Goal: Task Accomplishment & Management: Manage account settings

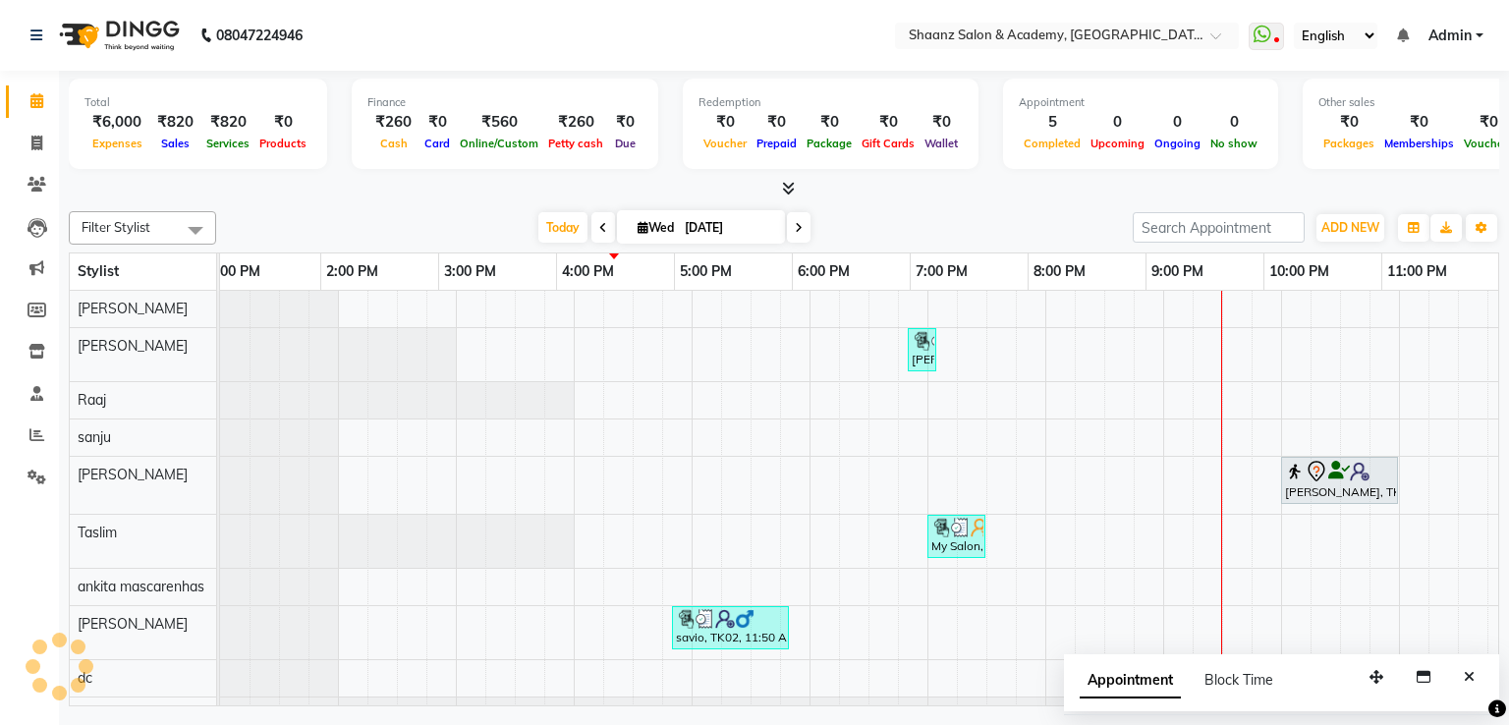
scroll to position [0, 607]
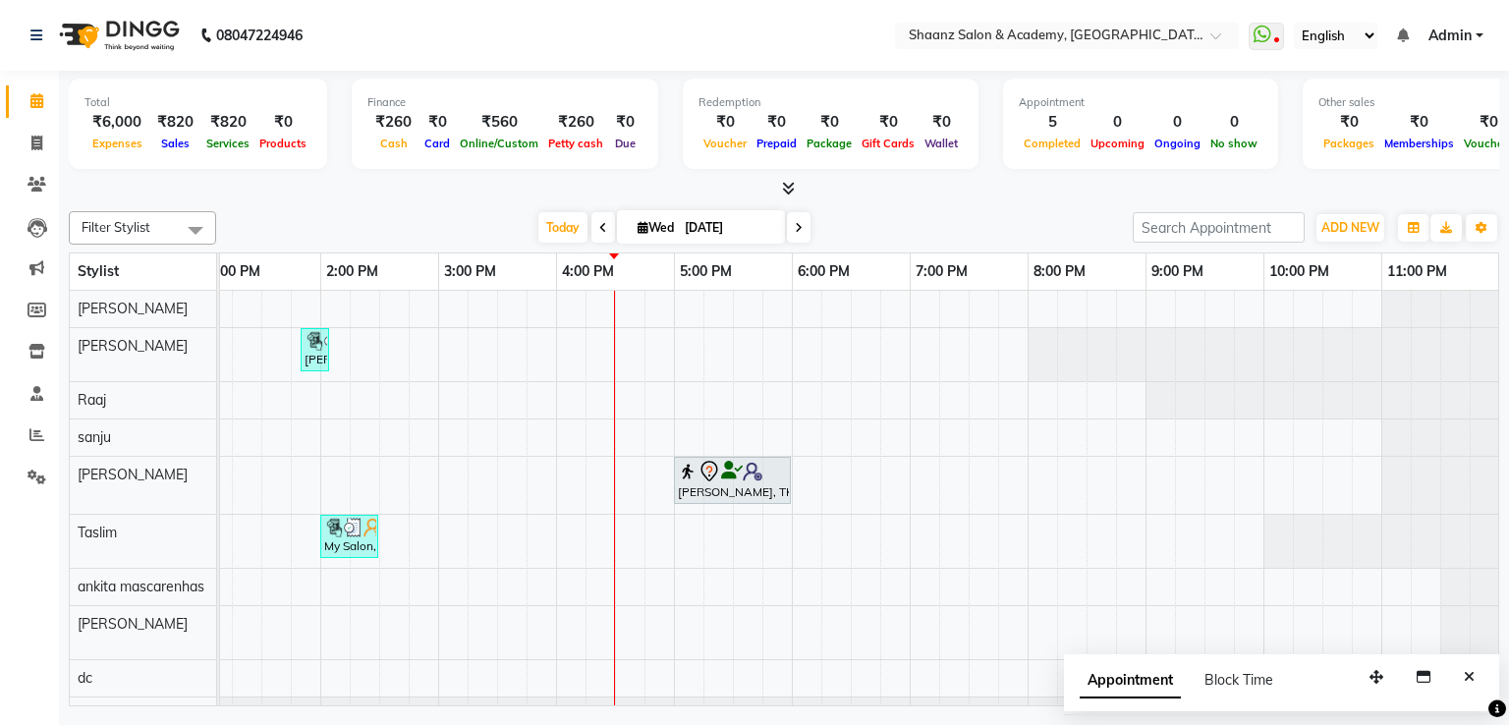
click at [593, 220] on span at bounding box center [603, 227] width 24 height 30
type input "02-09-2025"
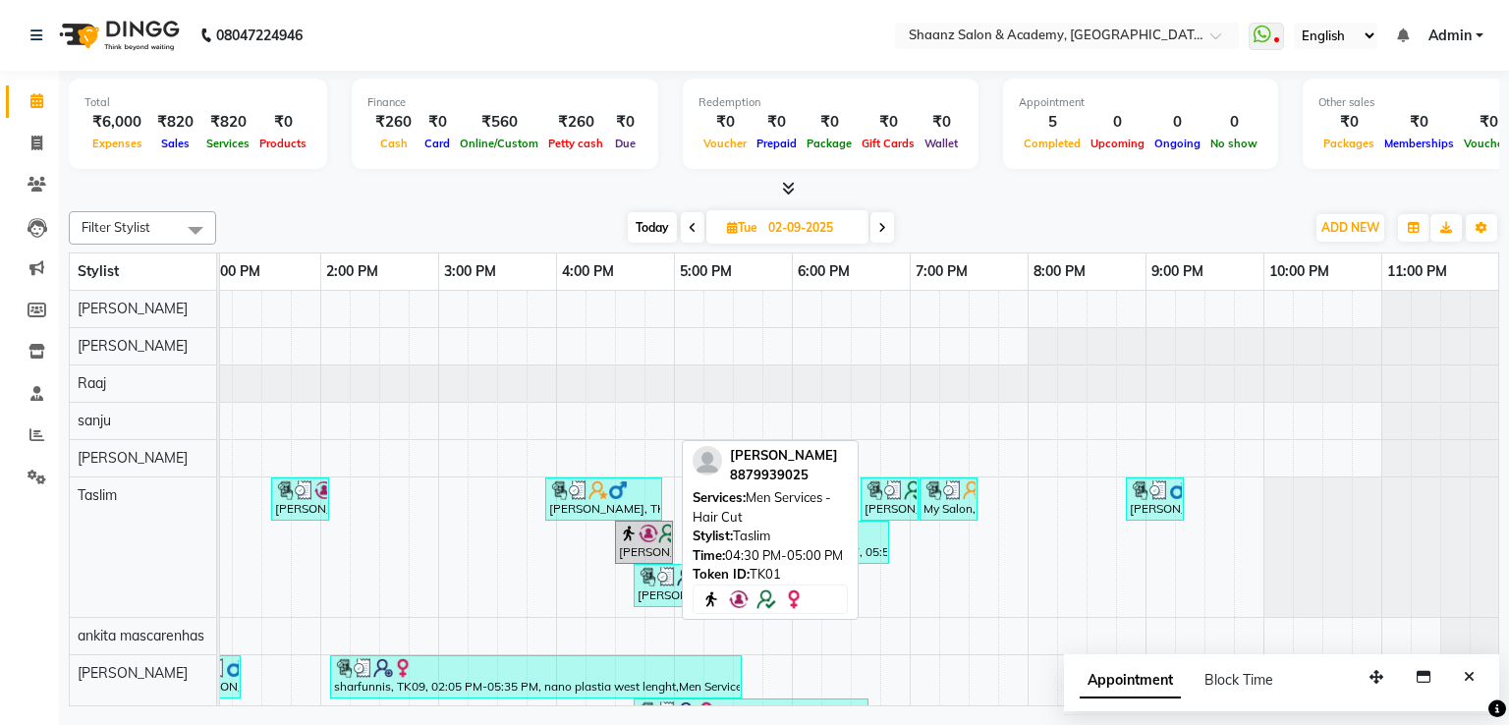
click at [654, 541] on div "SAMREEN, TK01, 04:30 PM-05:00 PM, Men Services - Hair Cut" at bounding box center [644, 542] width 54 height 37
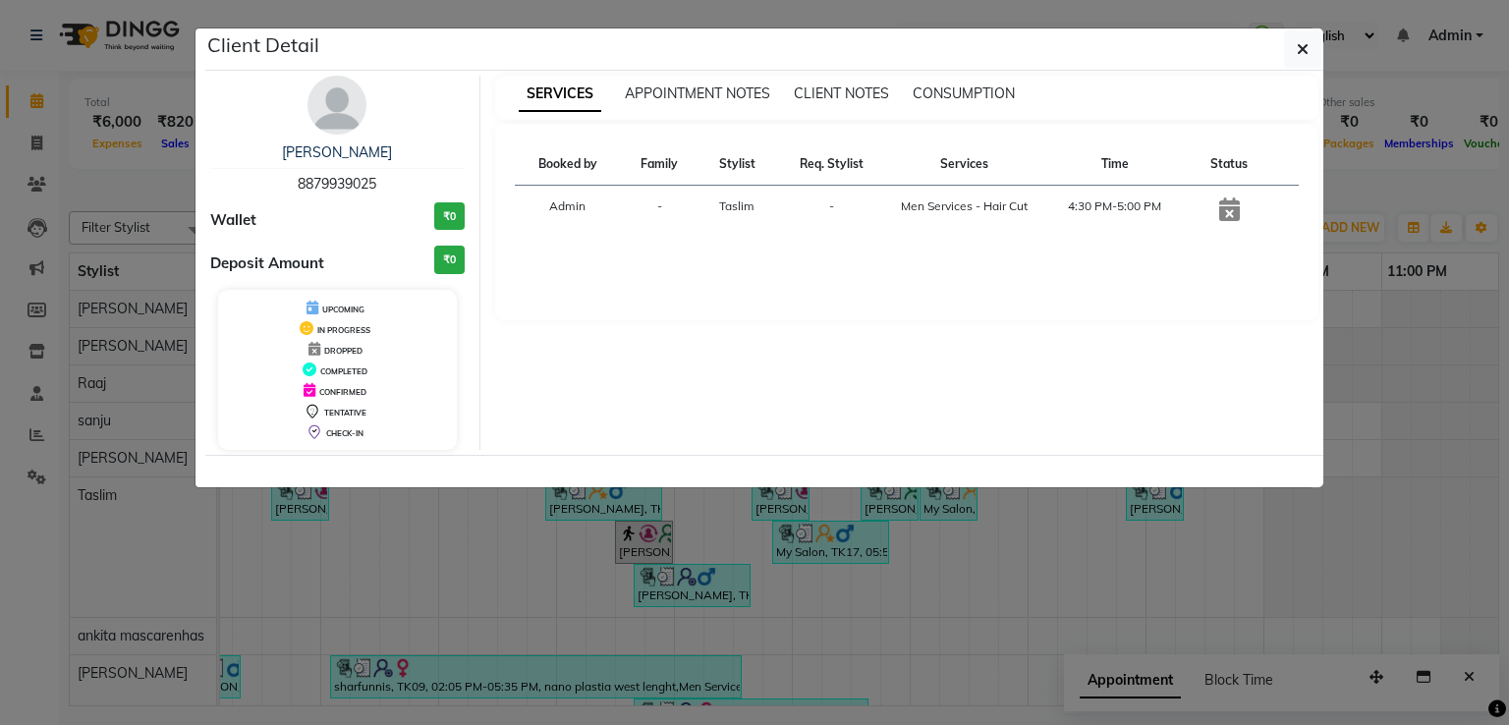
click at [314, 177] on span "8879939025" at bounding box center [337, 184] width 79 height 18
copy span "8879939025"
click at [313, 509] on ngb-modal-window "Client Detail SAMREEN 8879939025 Wallet ₹0 Deposit Amount ₹0 UPCOMING IN PROGRE…" at bounding box center [754, 362] width 1509 height 725
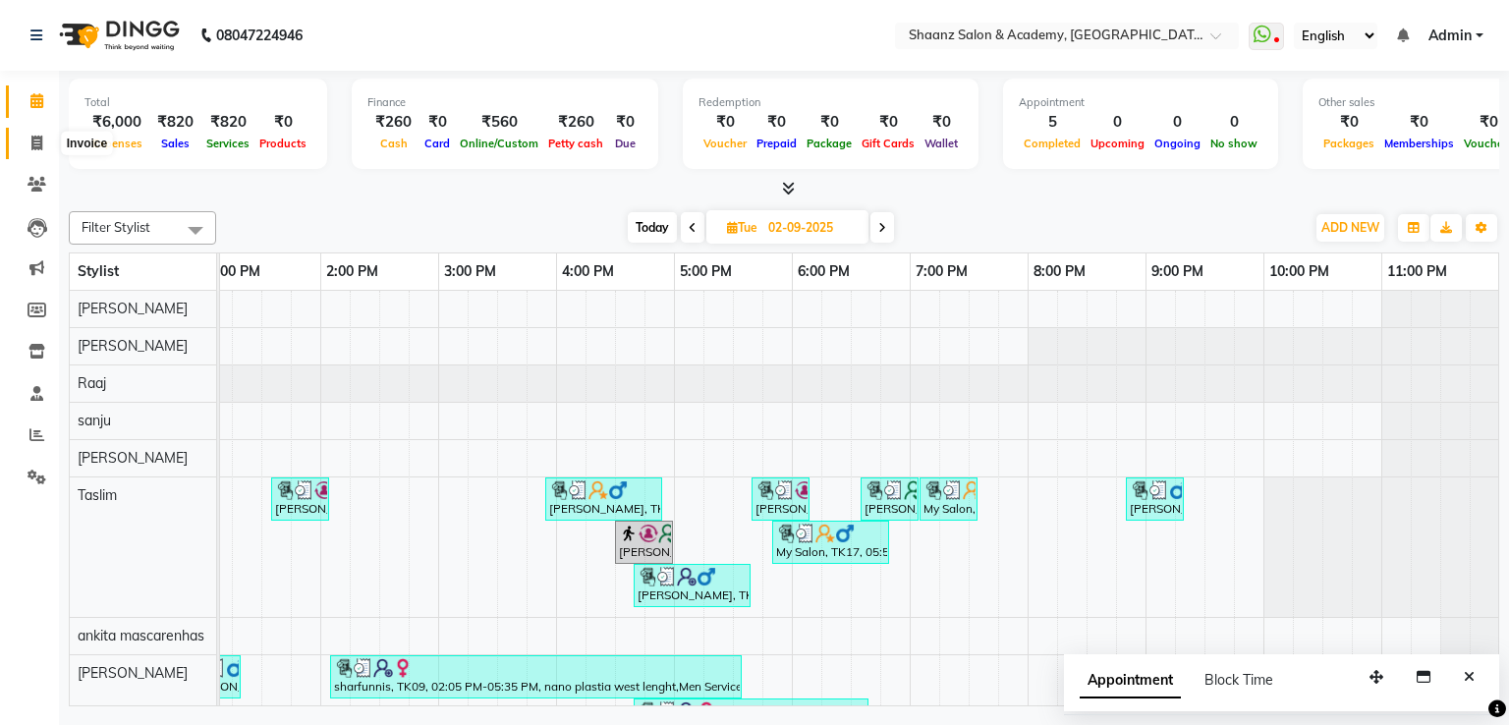
click at [31, 144] on icon at bounding box center [36, 143] width 11 height 15
select select "service"
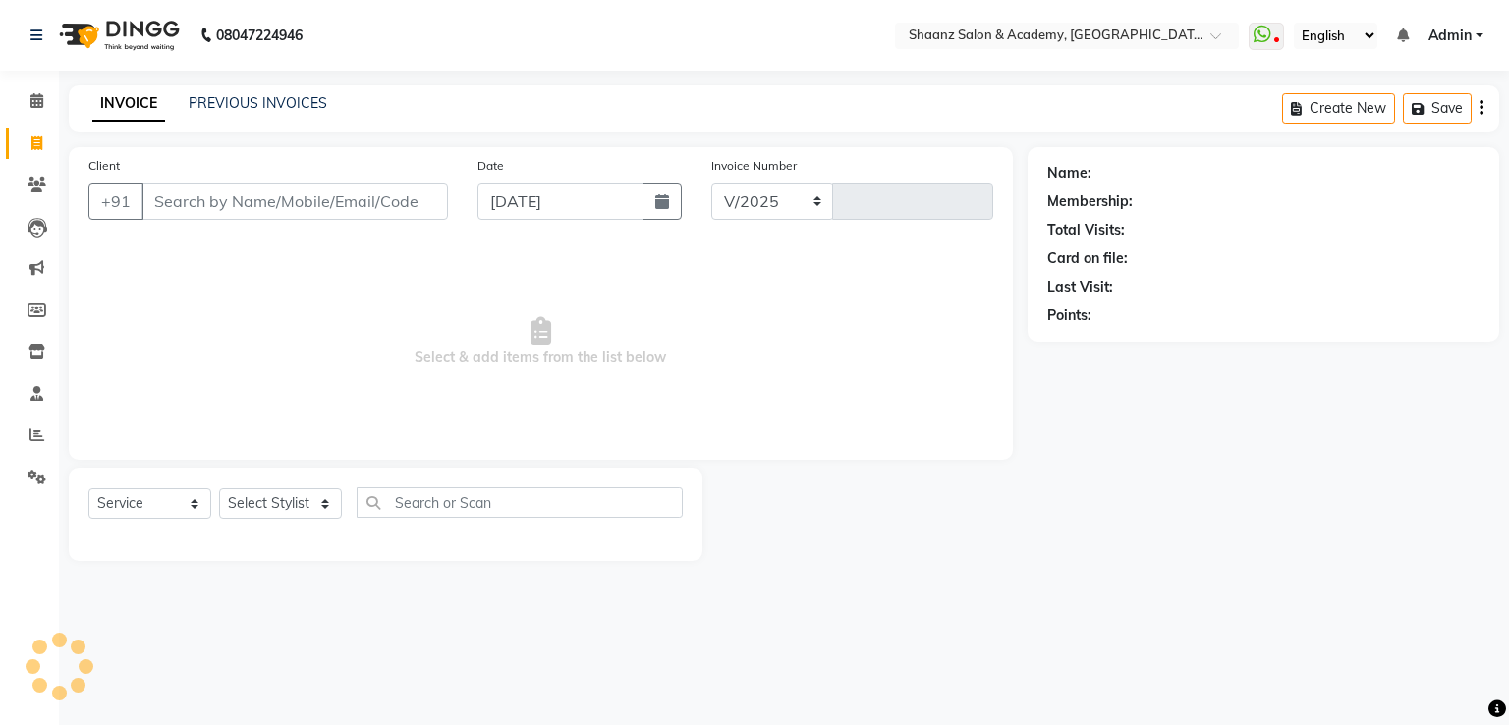
select select "6360"
type input "2905"
click at [225, 207] on input "Client" at bounding box center [294, 201] width 307 height 37
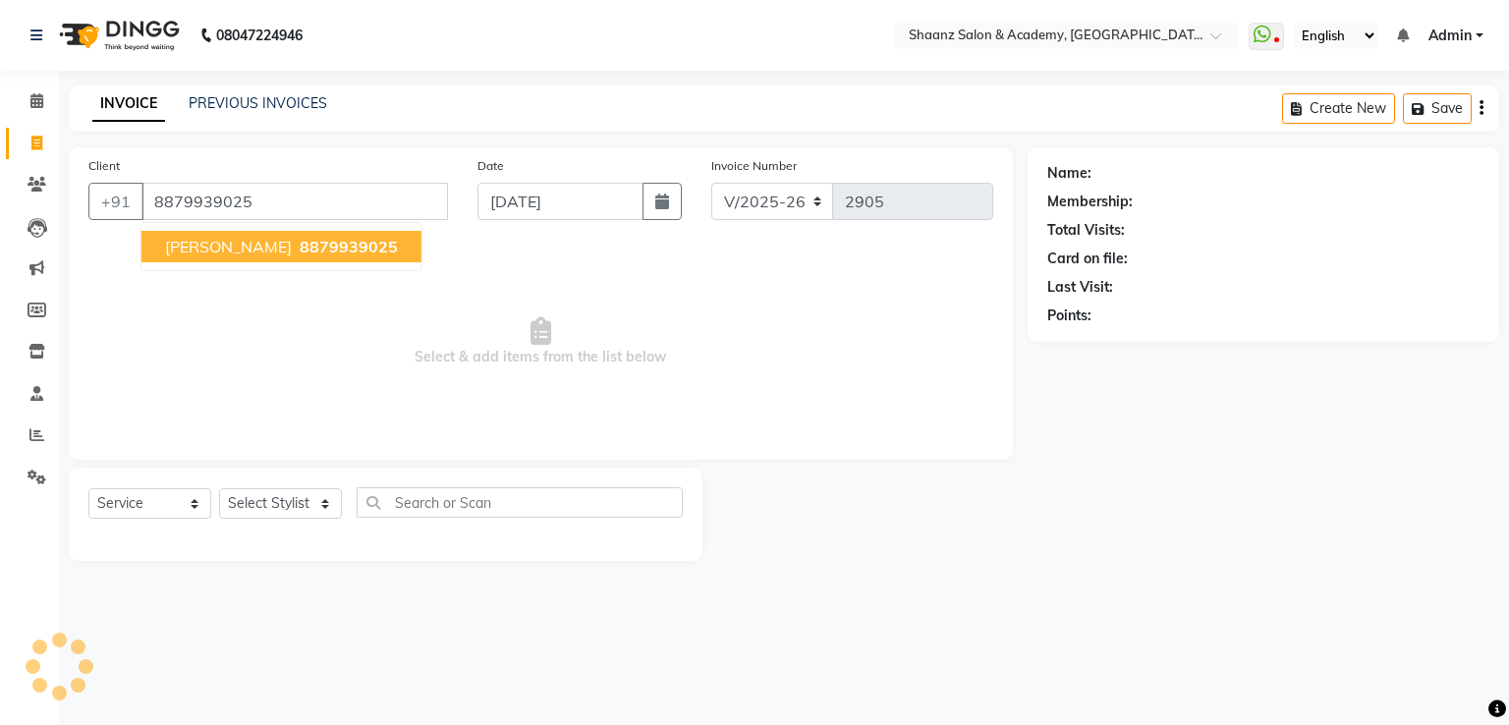
click at [300, 242] on span "8879939025" at bounding box center [349, 247] width 98 height 20
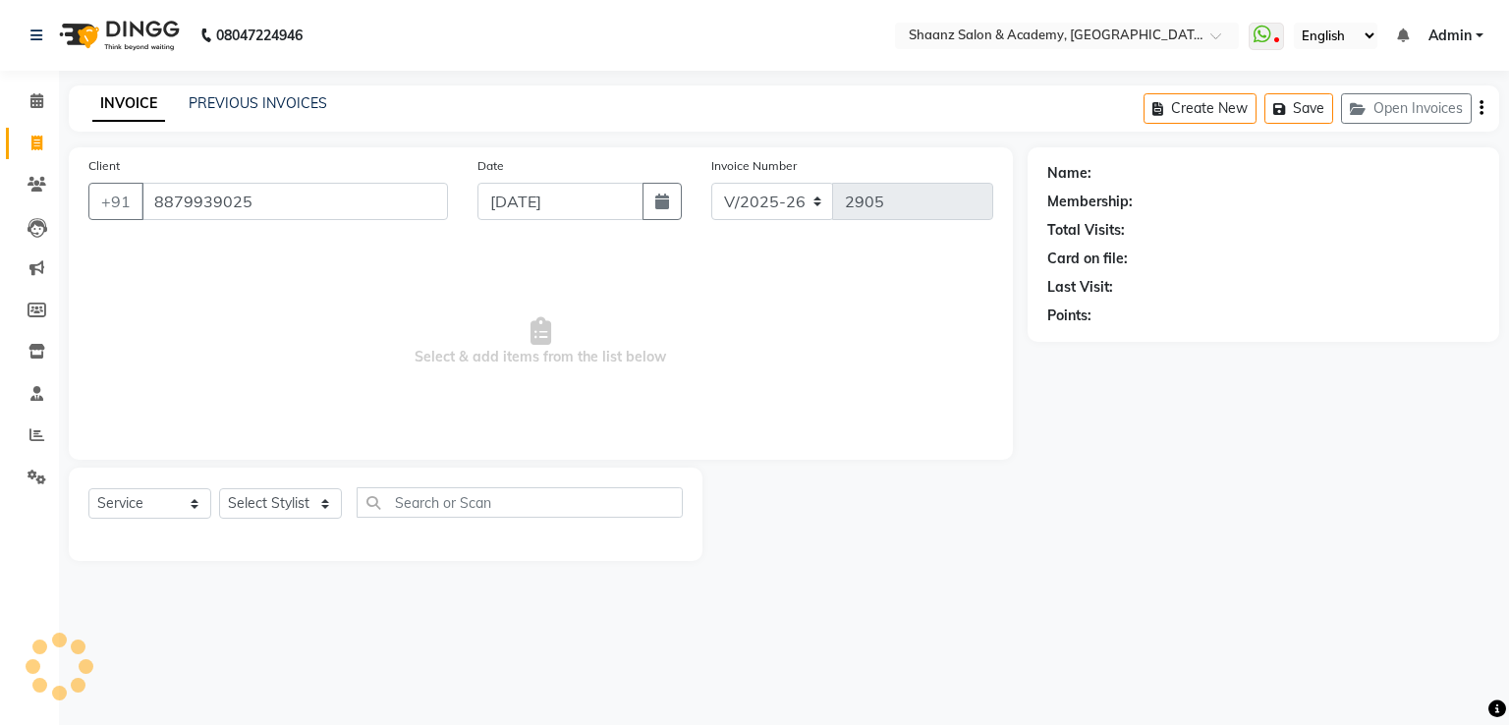
type input "8879939025"
drag, startPoint x: 244, startPoint y: 512, endPoint x: 239, endPoint y: 492, distance: 20.3
click at [244, 512] on select "Select Stylist" at bounding box center [280, 503] width 123 height 30
drag, startPoint x: 298, startPoint y: 501, endPoint x: 286, endPoint y: 495, distance: 13.2
click at [298, 501] on select "Select Stylist" at bounding box center [280, 503] width 123 height 30
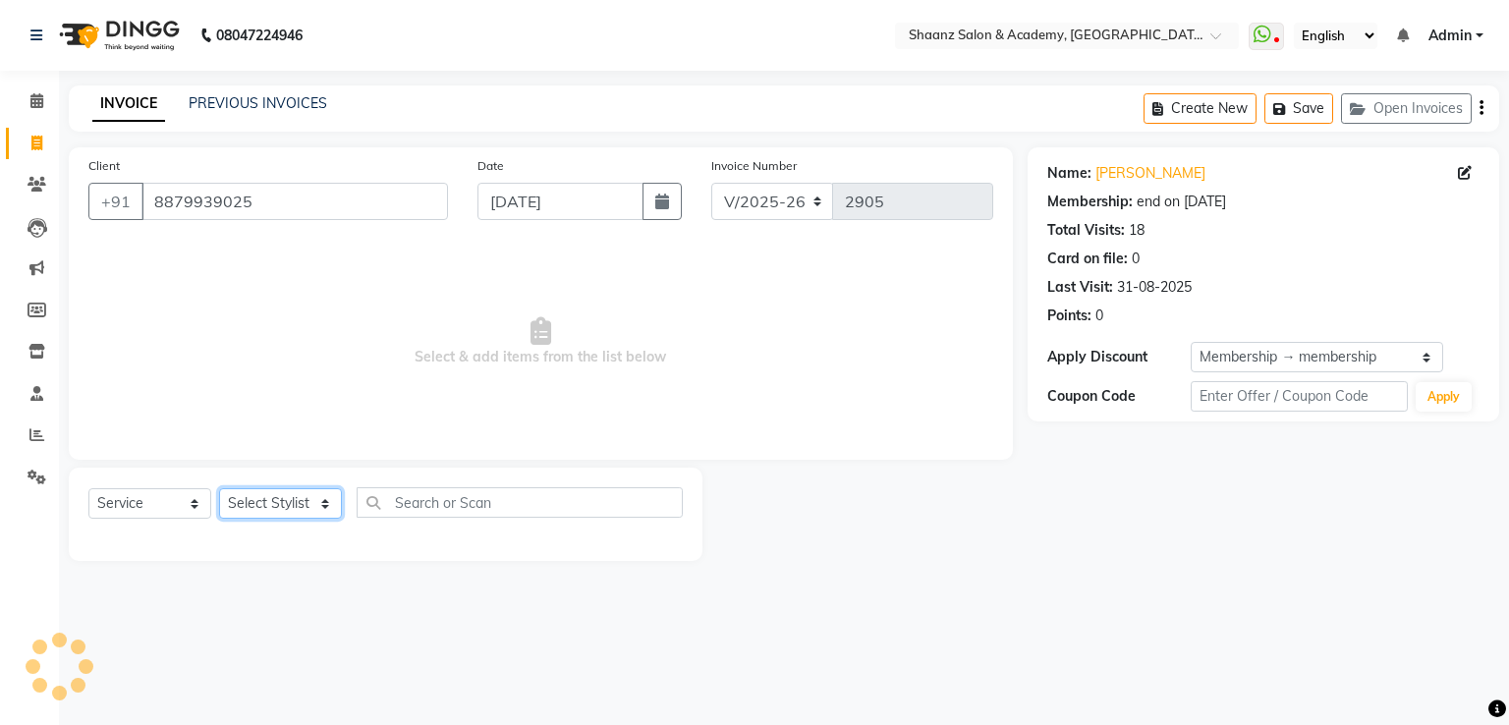
select select "2: Object"
click at [263, 493] on select "Select Stylist Ameer AHMAD ankita mascarenhas ASHISH THAPA dc MUSKAN nisha vish…" at bounding box center [280, 503] width 123 height 30
click at [259, 493] on select "Select Stylist Ameer AHMAD ankita mascarenhas ASHISH THAPA dc MUSKAN nisha vish…" at bounding box center [280, 503] width 123 height 30
click at [246, 516] on select "Select Stylist Ameer AHMAD ankita mascarenhas ASHISH THAPA dc MUSKAN nisha vish…" at bounding box center [280, 503] width 123 height 30
select select "47609"
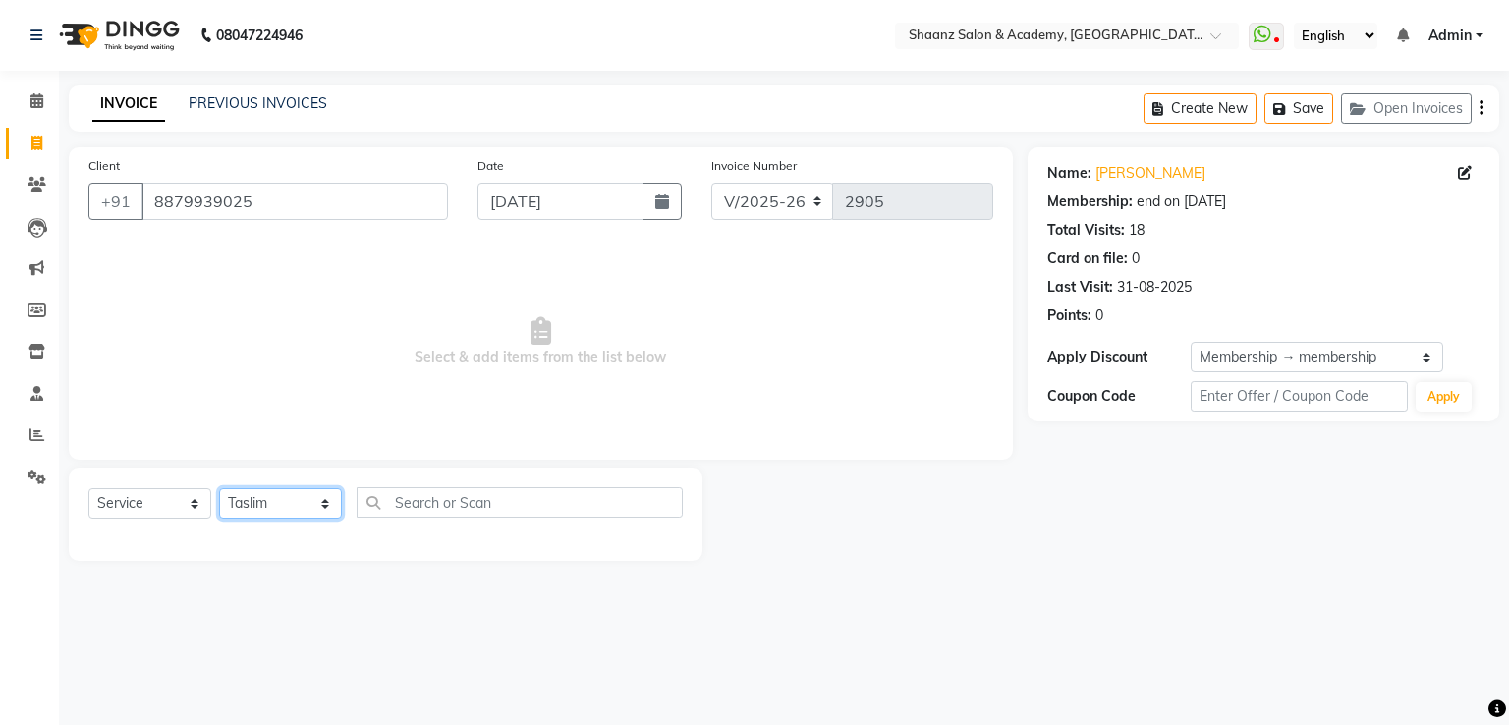
click at [219, 489] on select "Select Stylist Ameer AHMAD ankita mascarenhas ASHISH THAPA dc MUSKAN nisha vish…" at bounding box center [280, 503] width 123 height 30
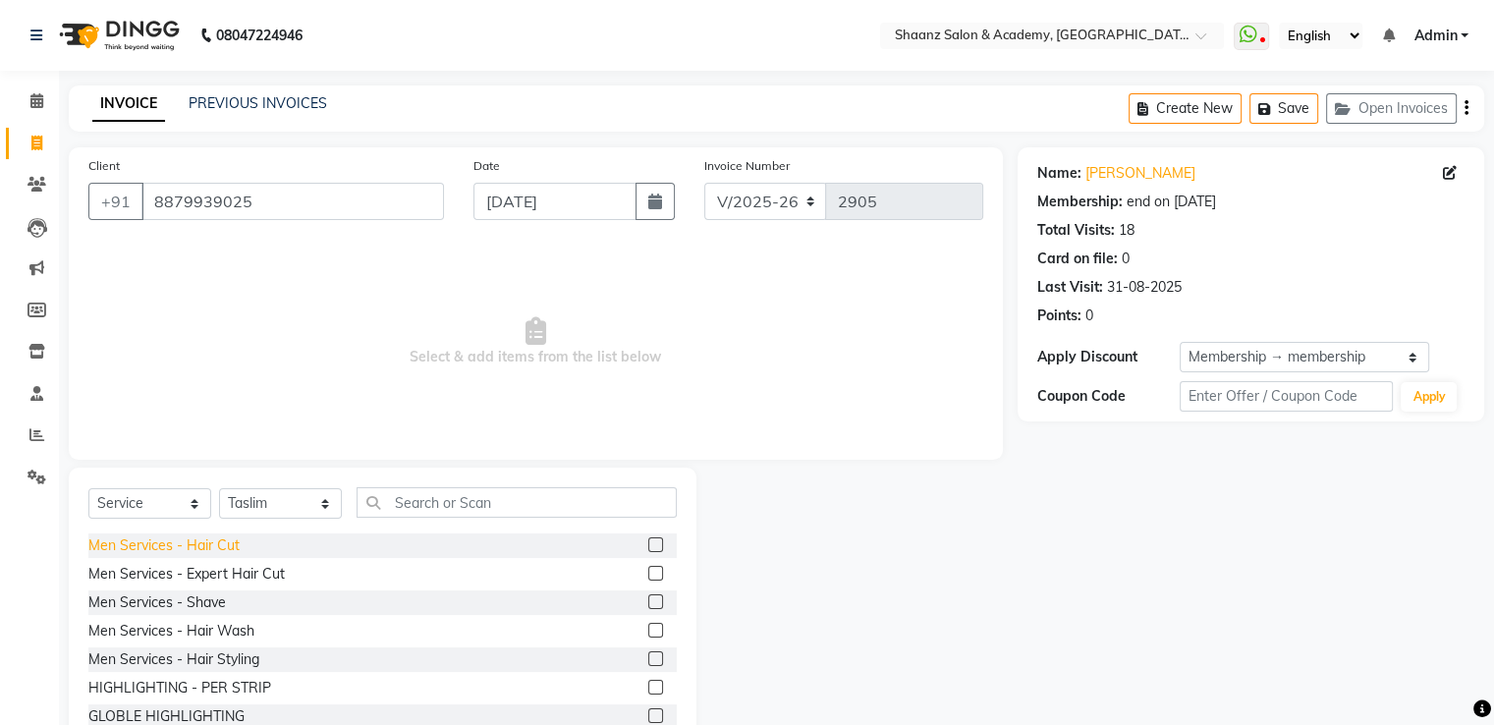
click at [195, 542] on div "Men Services - Hair Cut" at bounding box center [163, 545] width 151 height 21
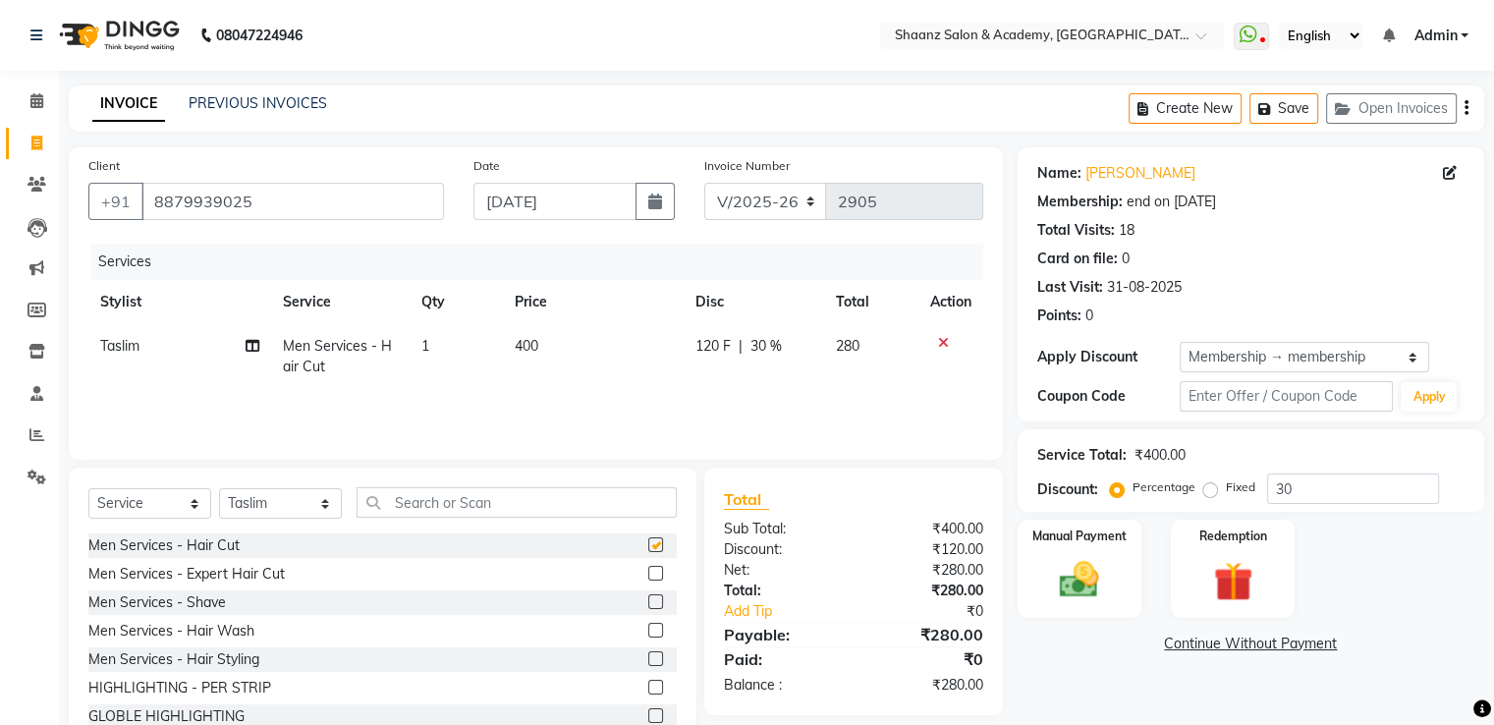
checkbox input "false"
click at [192, 606] on div "Men Services - Shave" at bounding box center [157, 602] width 138 height 21
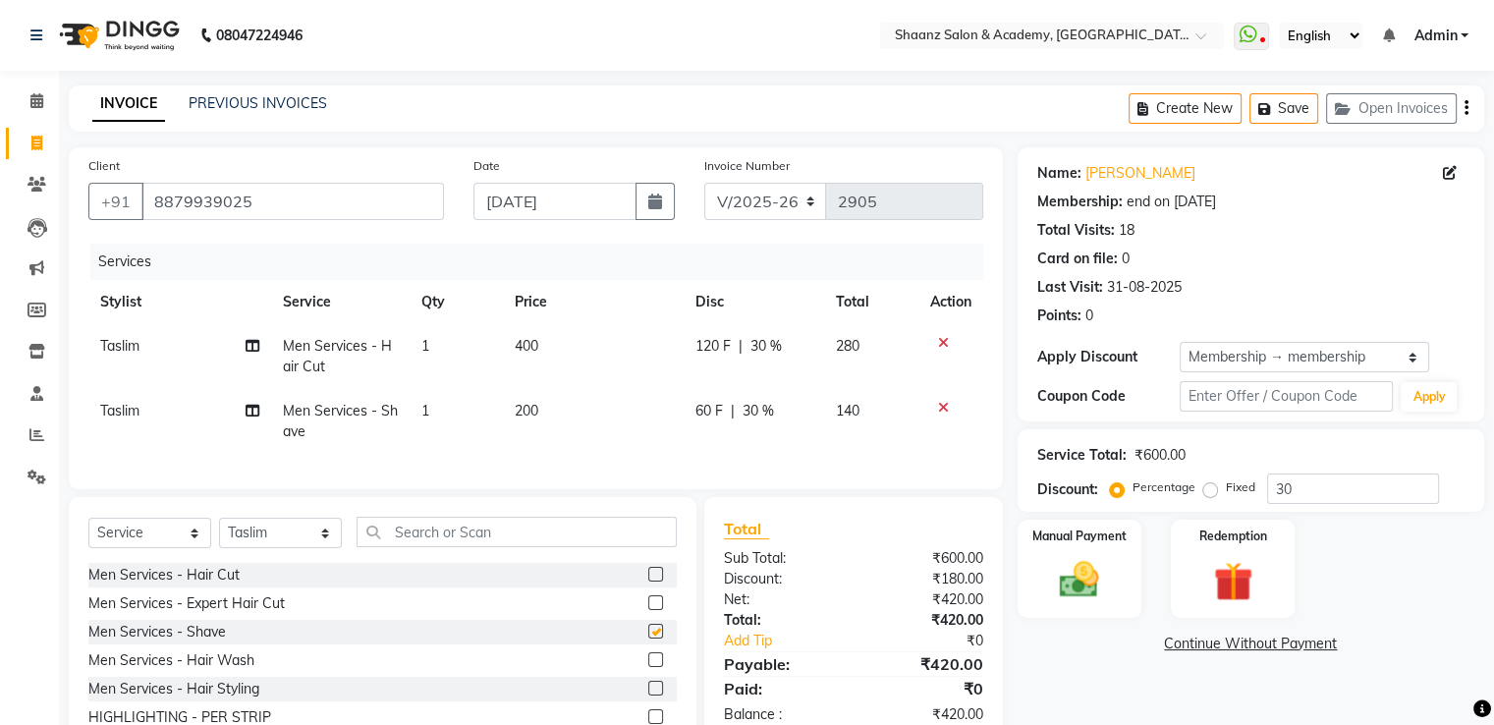
checkbox input "false"
click at [939, 347] on icon at bounding box center [943, 343] width 11 height 14
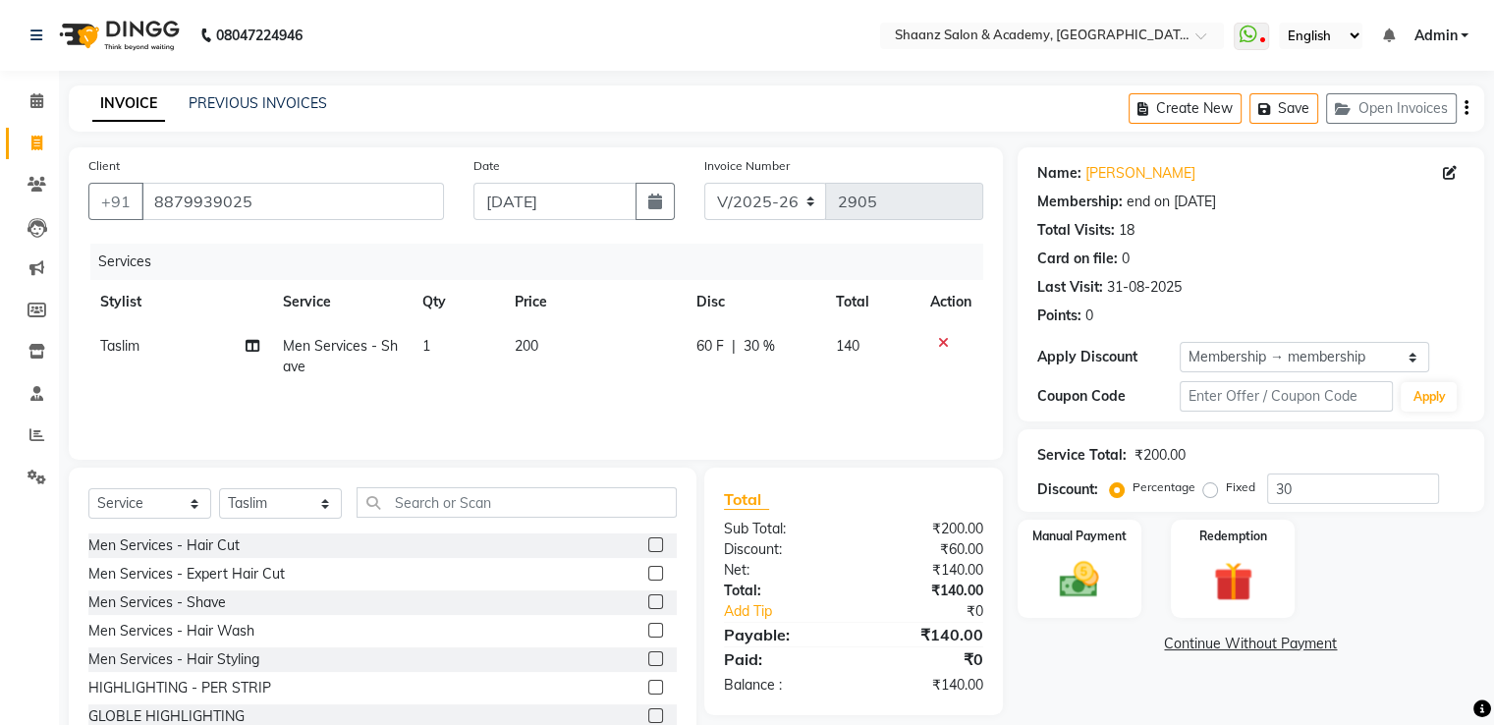
click at [939, 347] on icon at bounding box center [943, 343] width 11 height 14
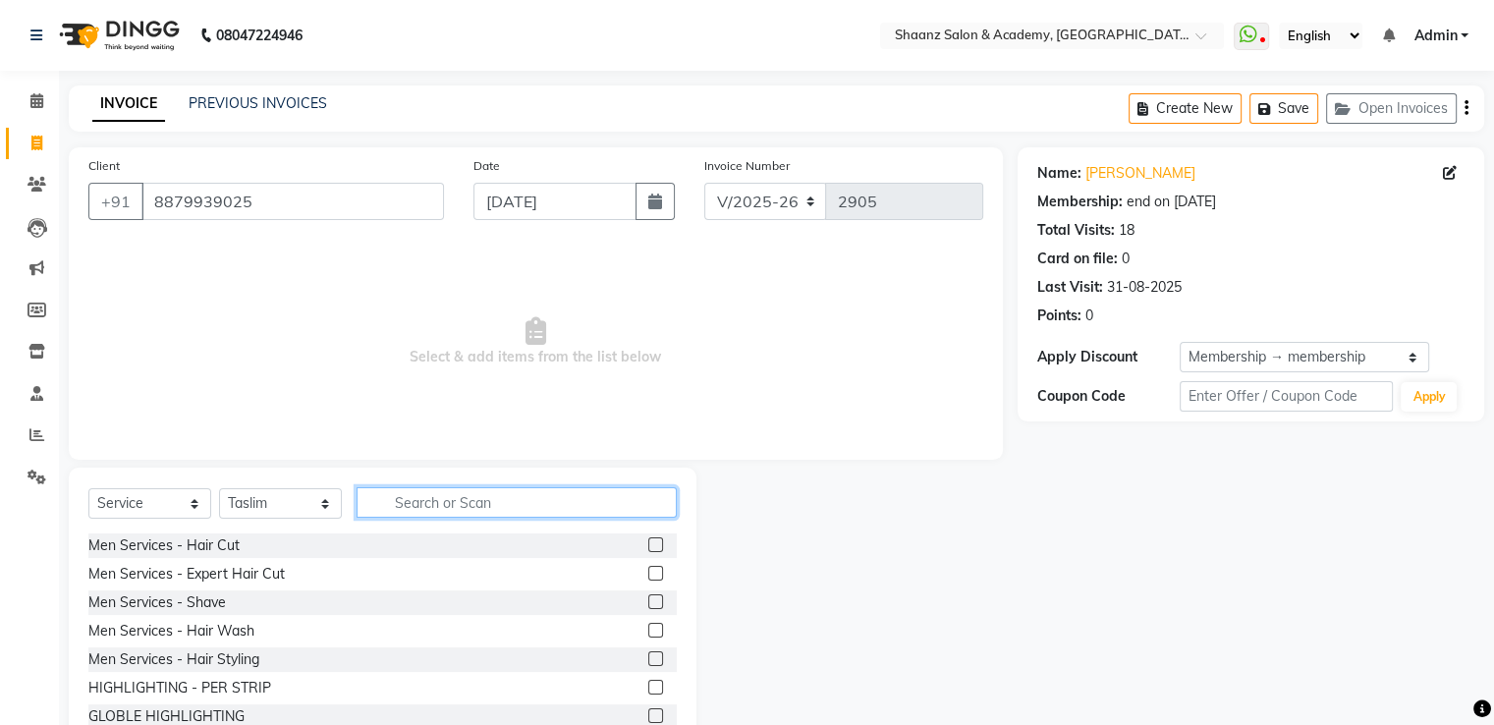
click at [536, 515] on input "text" at bounding box center [517, 502] width 320 height 30
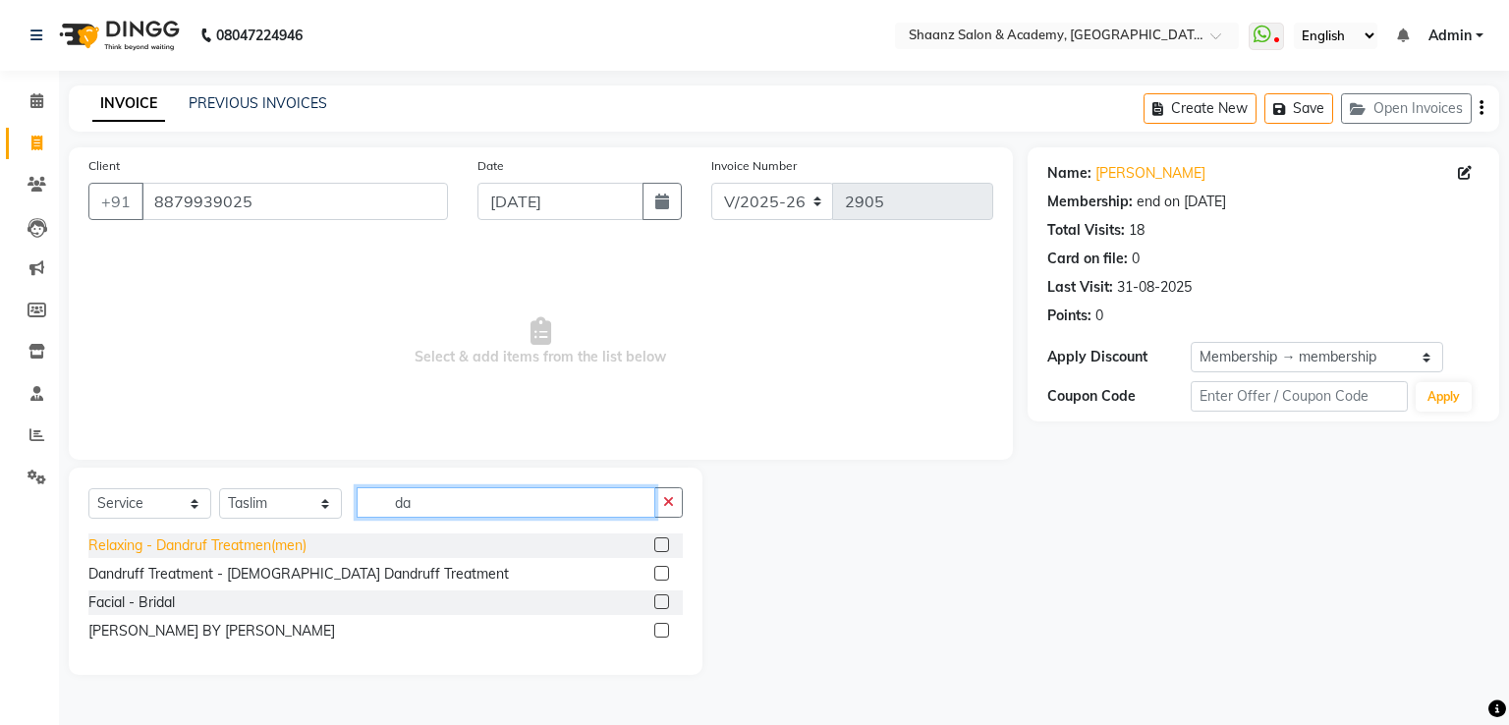
type input "da"
click at [282, 553] on div "Relaxing - Dandruf Treatmen(men)" at bounding box center [197, 545] width 218 height 21
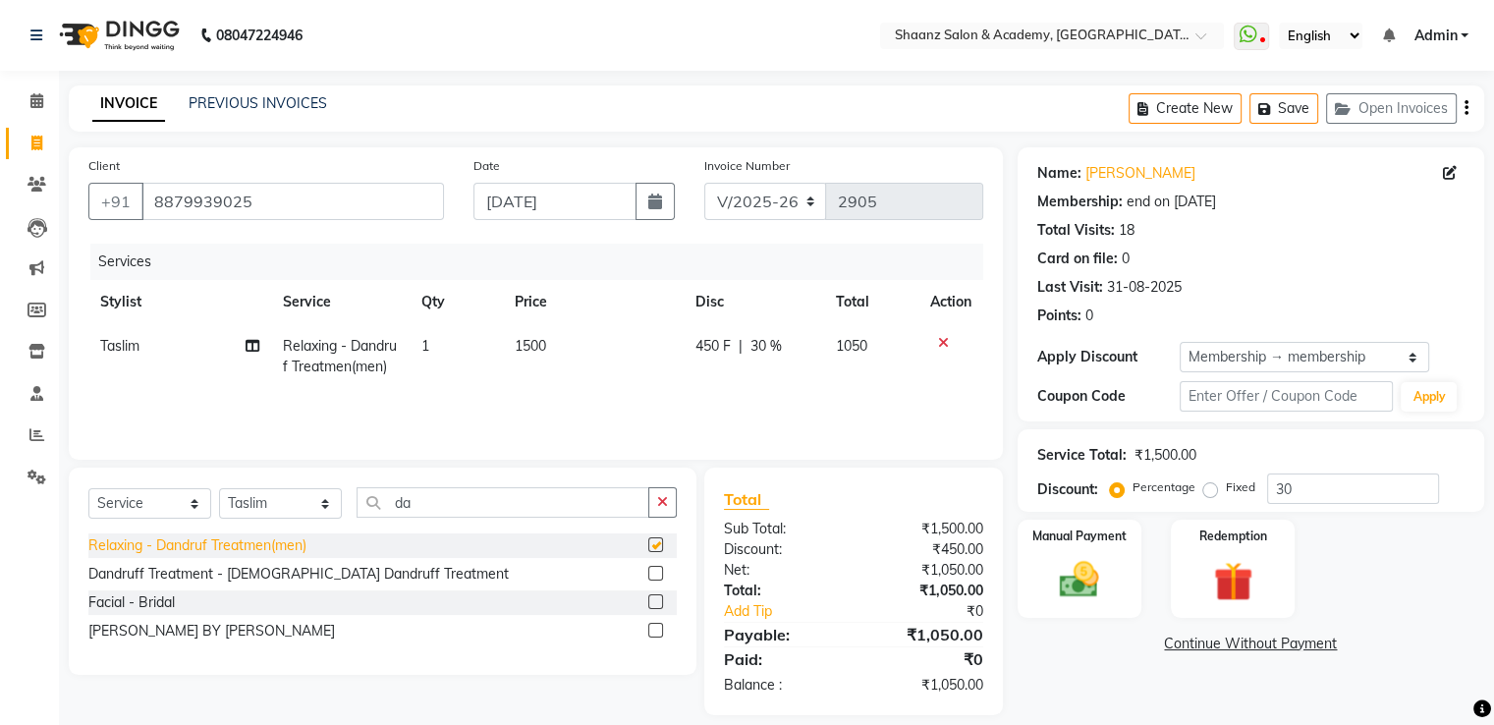
checkbox input "false"
click at [574, 346] on td "1500" at bounding box center [594, 356] width 182 height 65
select select "47609"
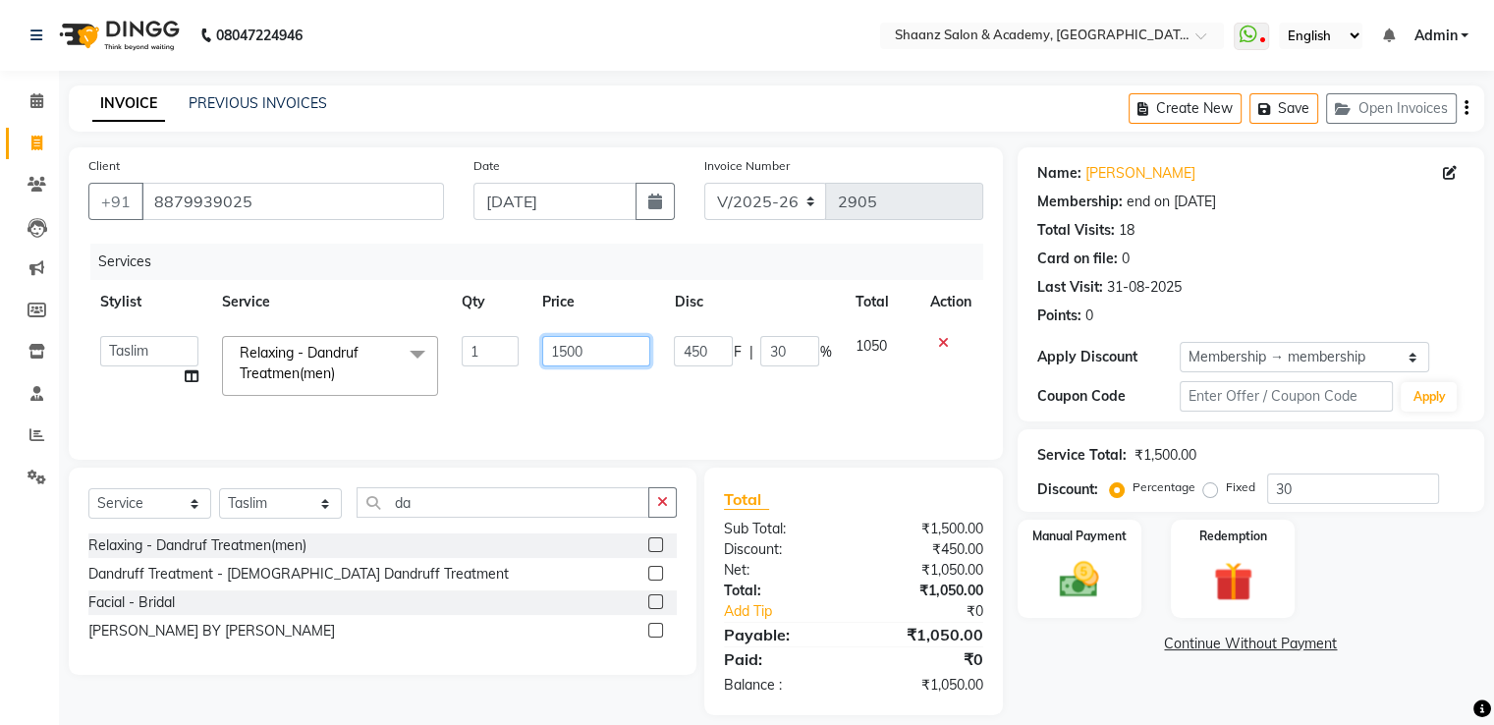
click at [629, 349] on input "1500" at bounding box center [596, 351] width 108 height 30
type input "1100"
click at [740, 543] on div "Discount:" at bounding box center [781, 549] width 144 height 21
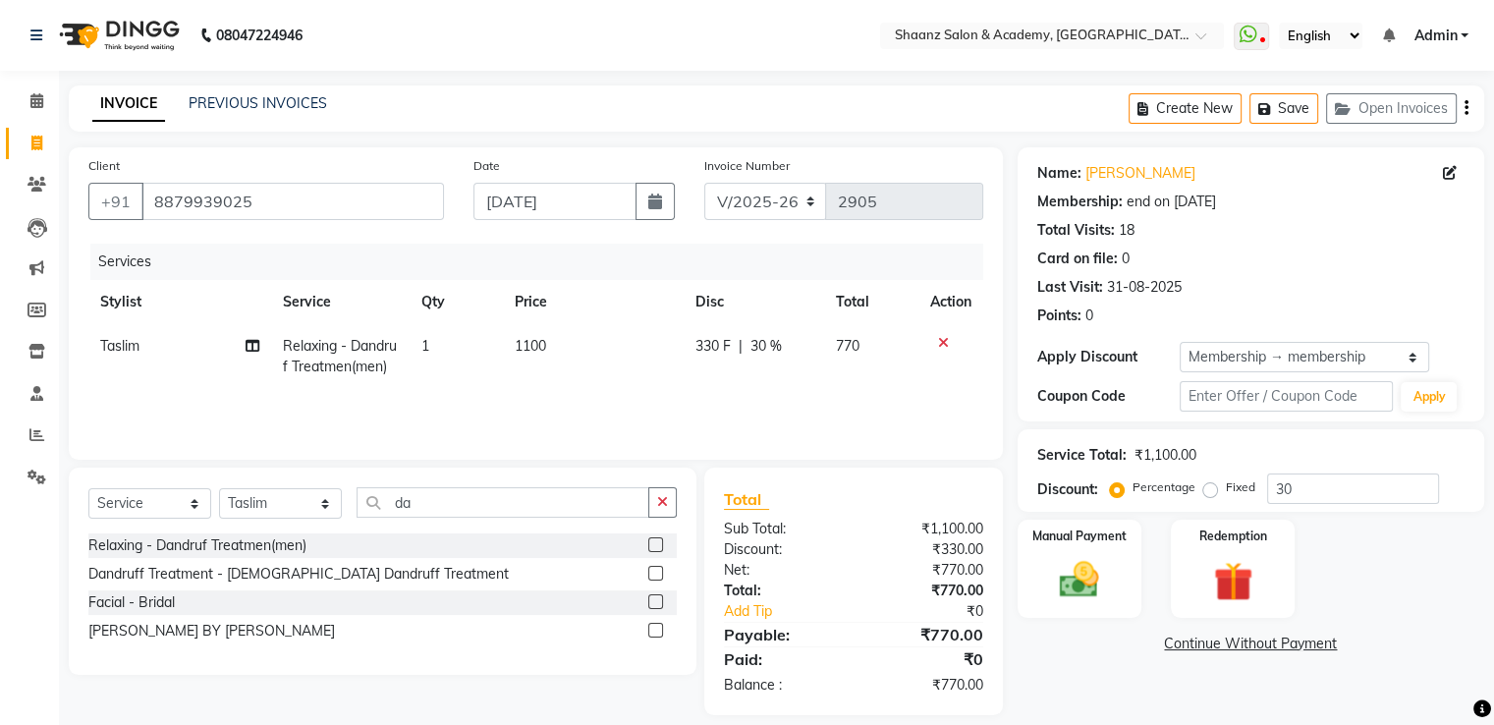
click at [805, 348] on div "330 F | 30 %" at bounding box center [754, 346] width 117 height 21
select select "47609"
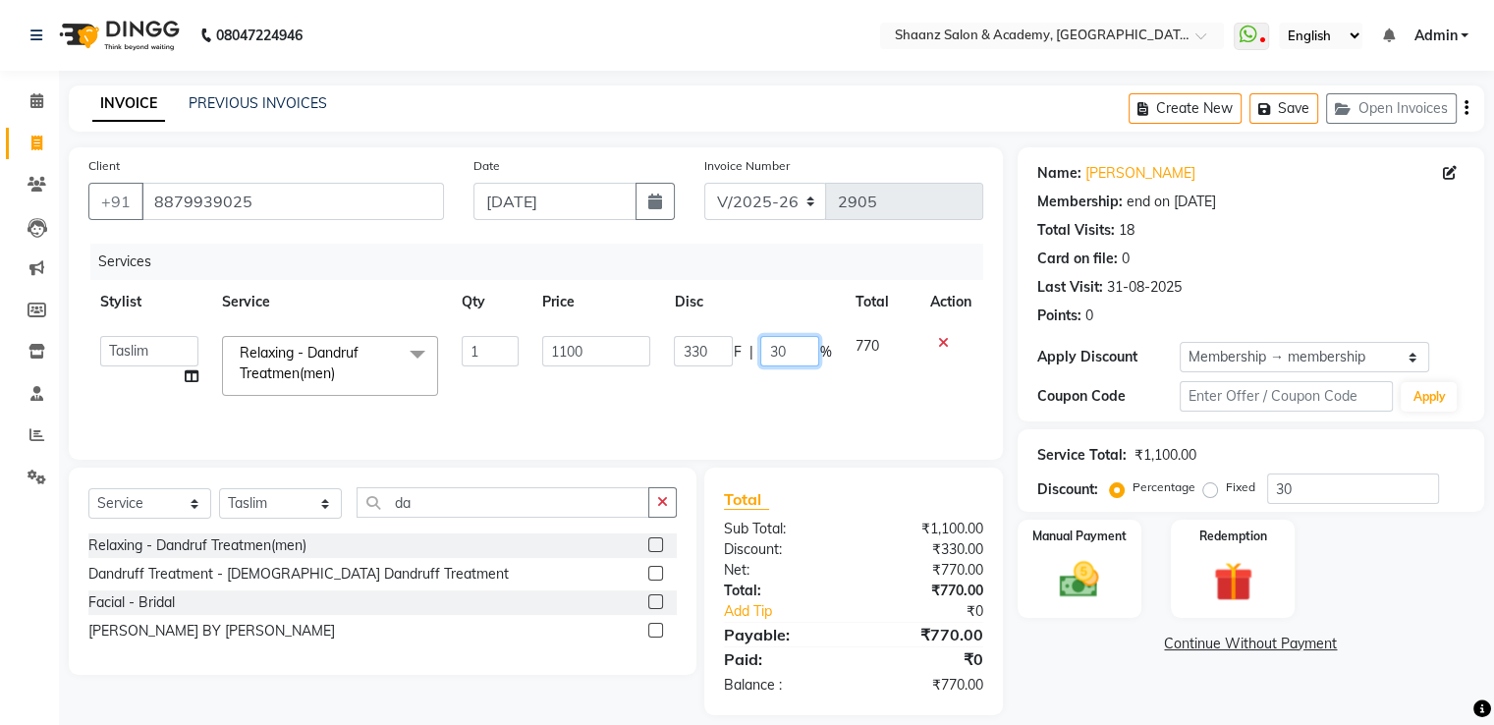
click at [806, 348] on input "30" at bounding box center [789, 351] width 59 height 30
type input "3"
click at [901, 645] on div "₹770.00" at bounding box center [926, 635] width 144 height 24
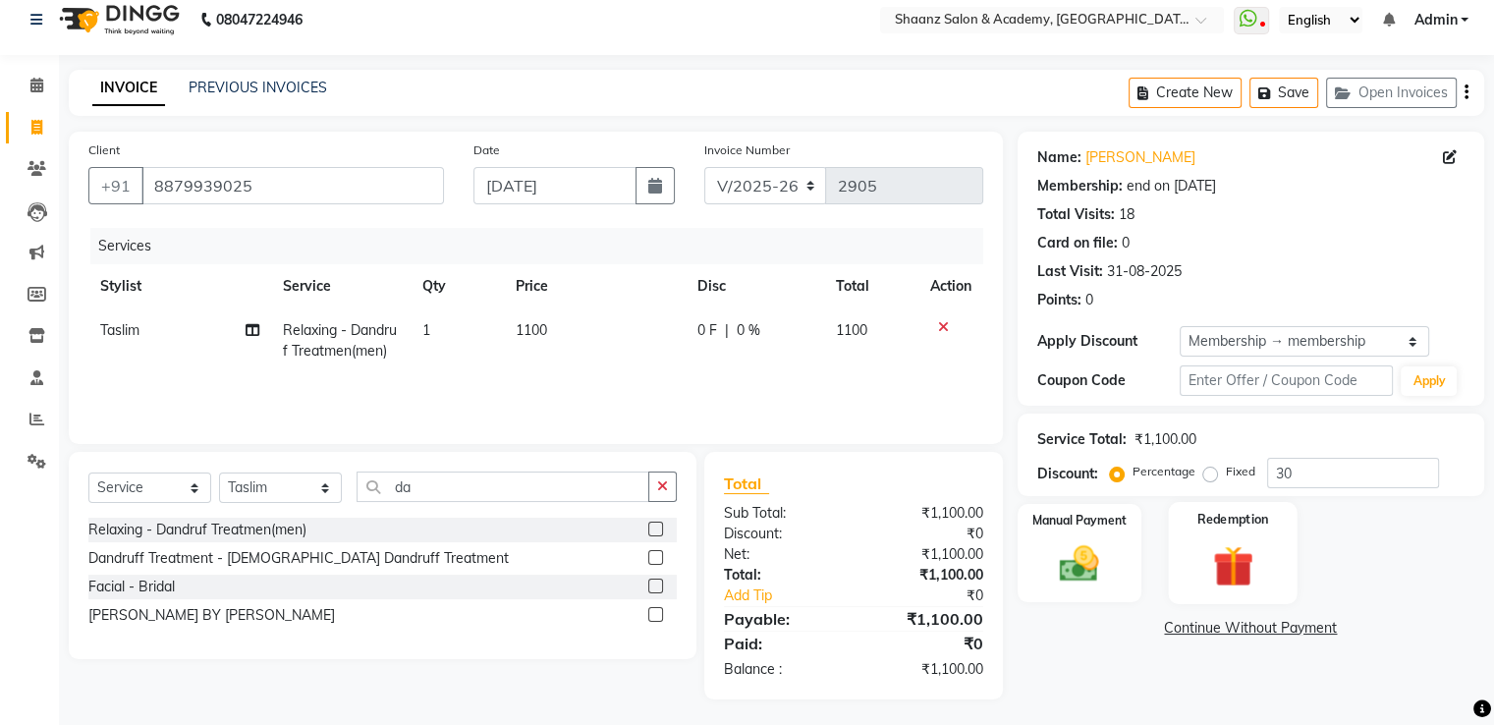
scroll to position [20, 0]
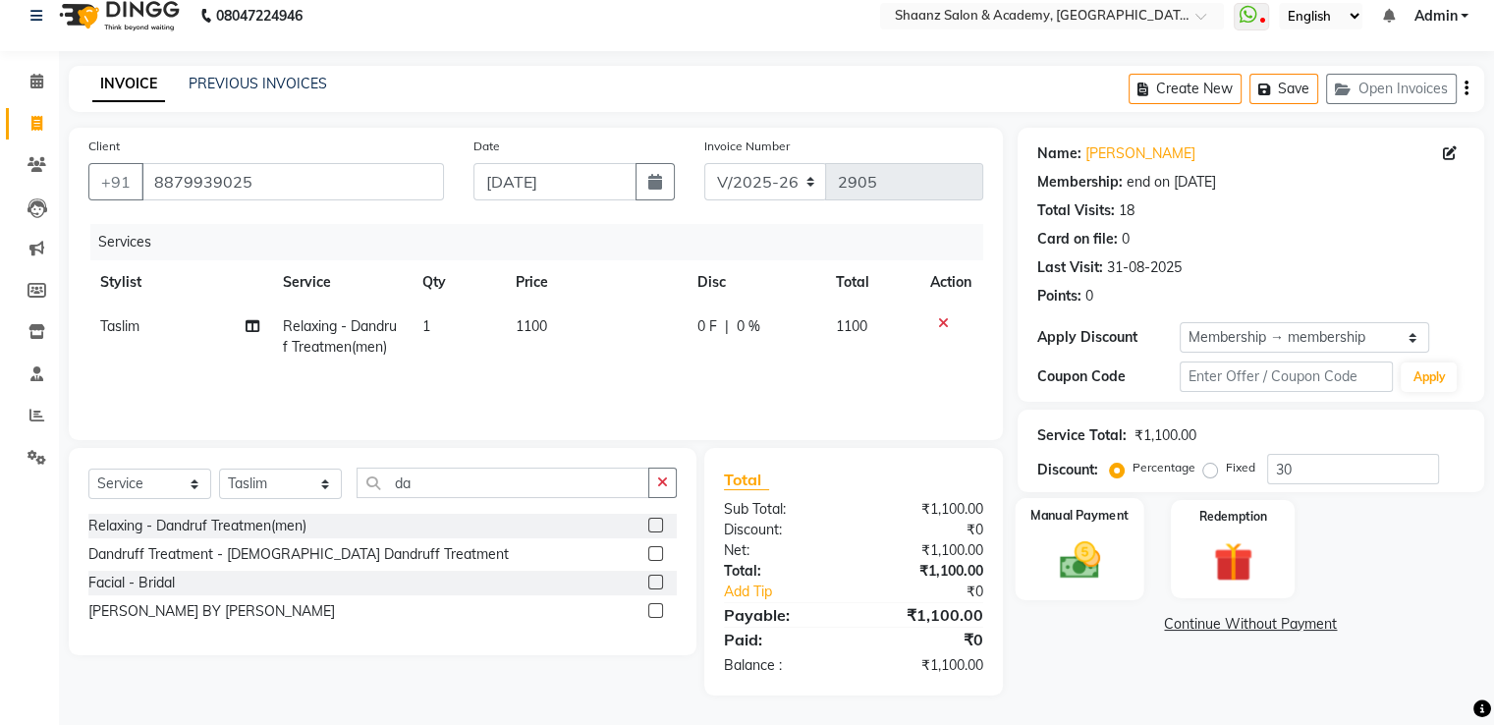
click at [1049, 553] on img at bounding box center [1079, 560] width 66 height 47
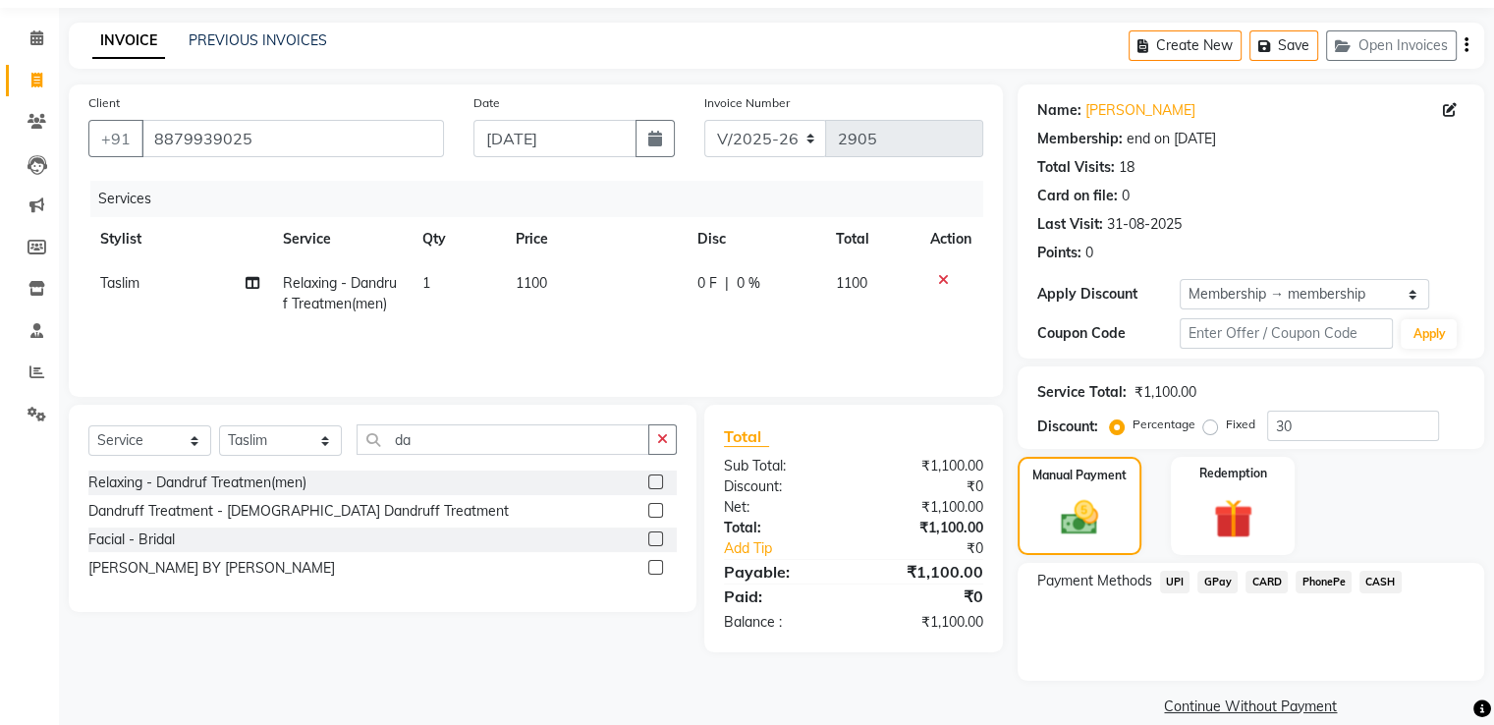
scroll to position [86, 0]
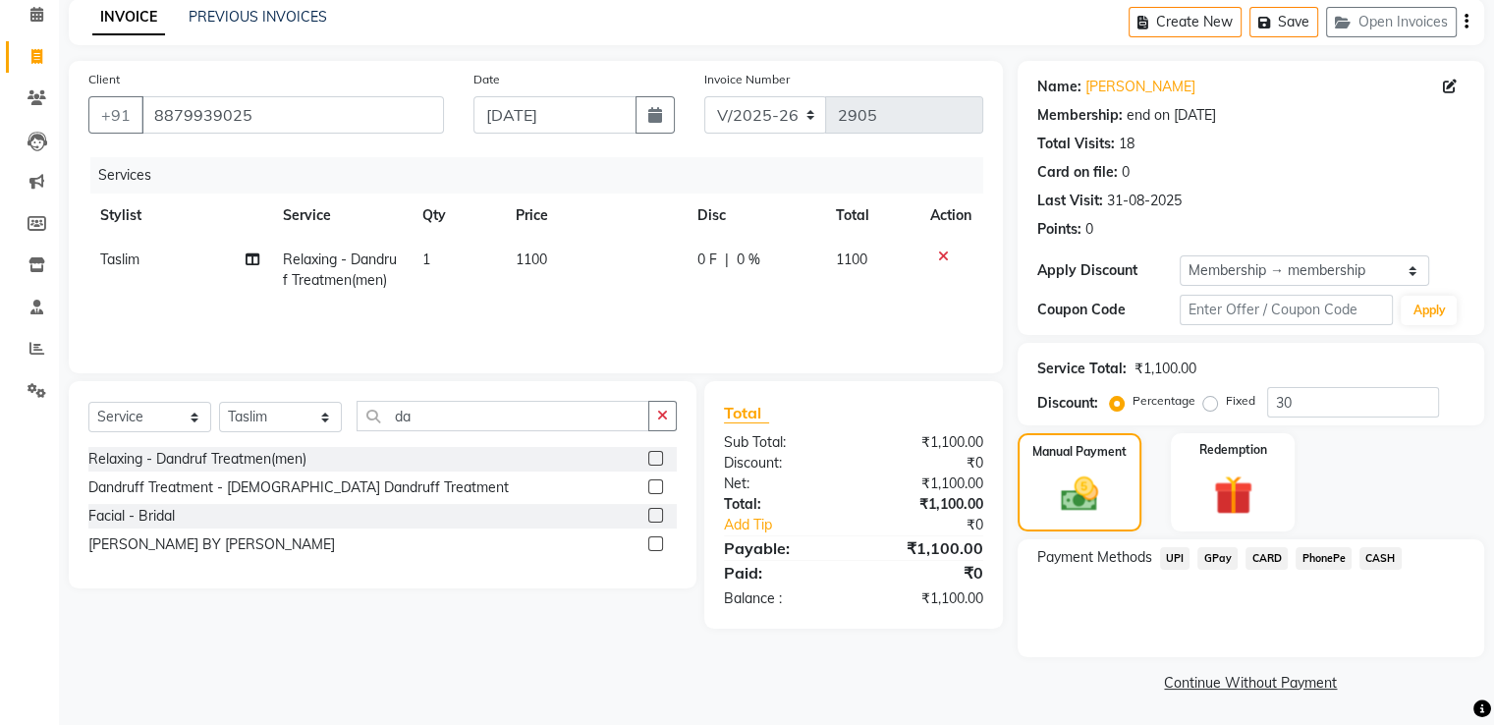
click at [1222, 561] on span "GPay" at bounding box center [1218, 558] width 40 height 23
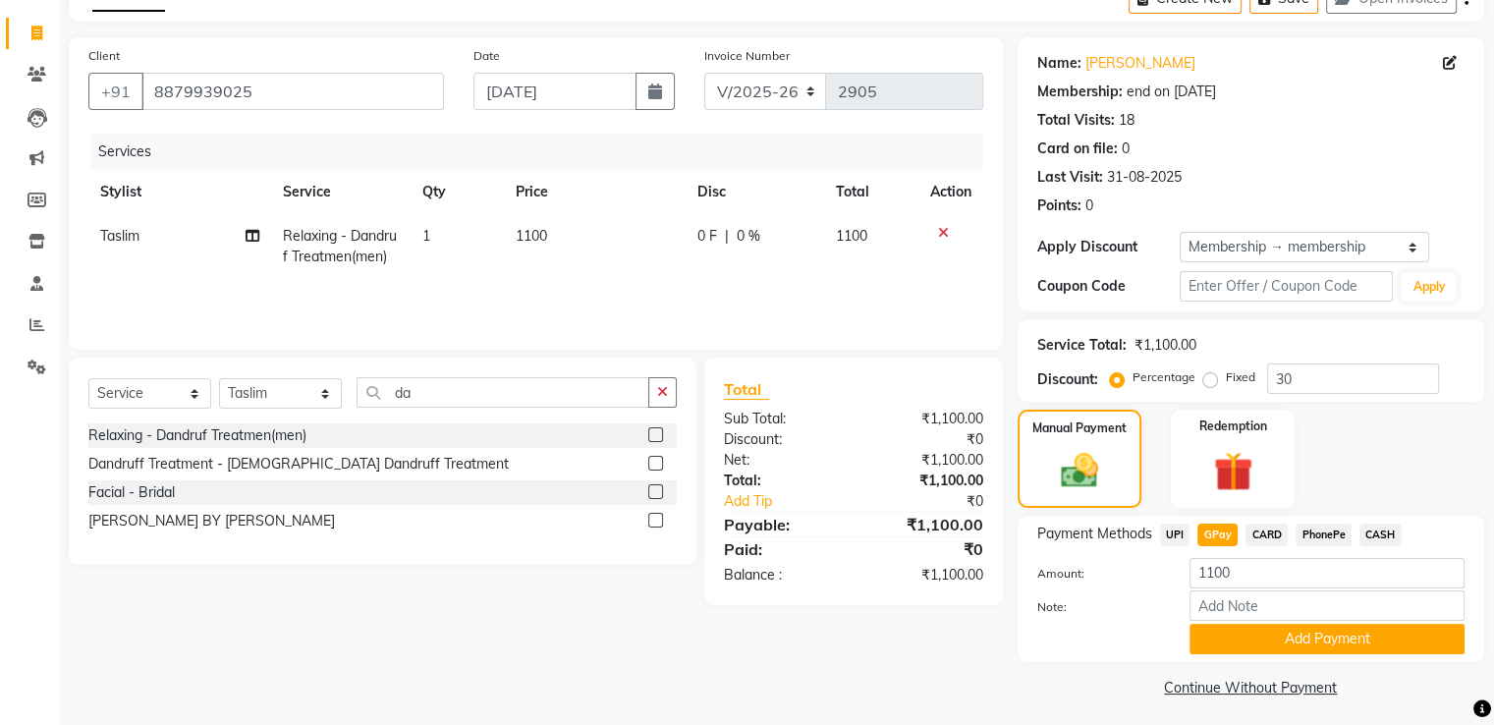
scroll to position [118, 0]
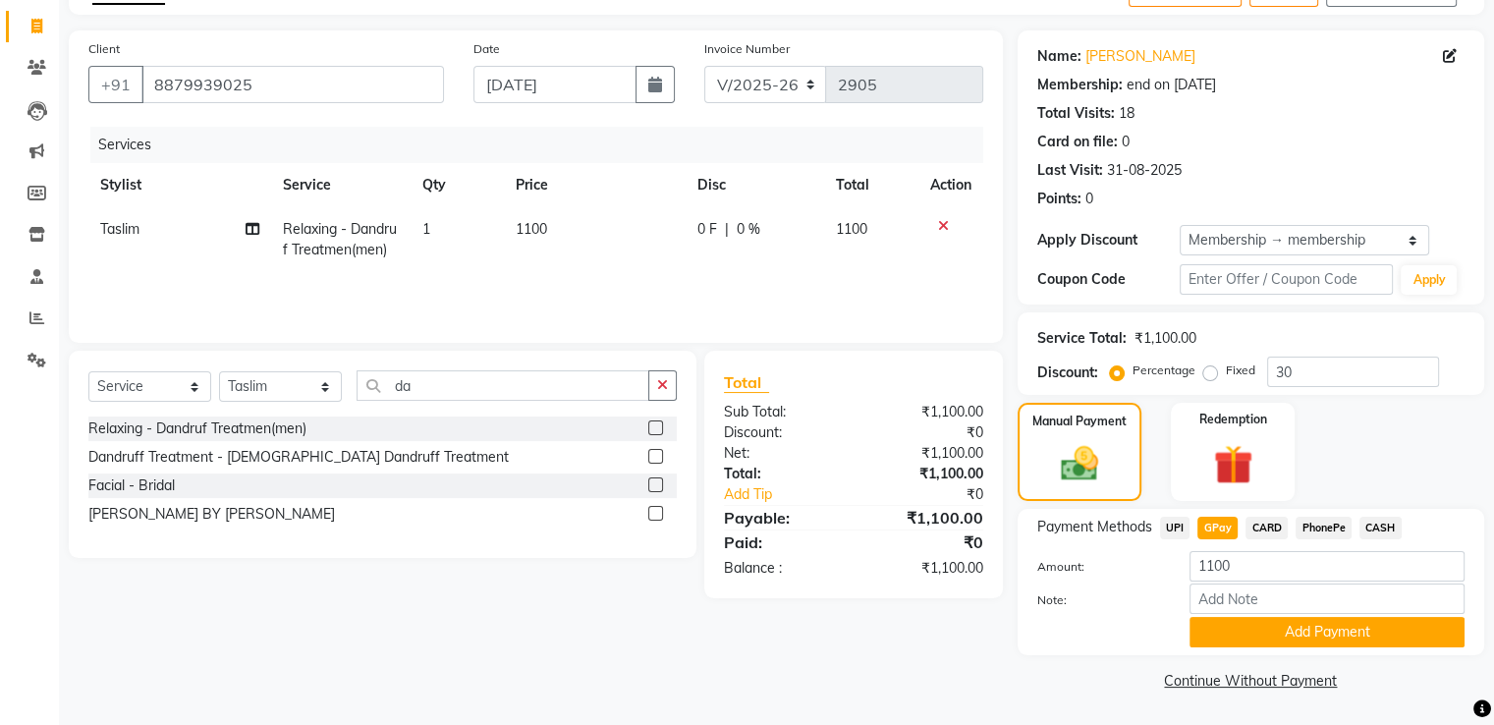
click at [1259, 525] on span "CARD" at bounding box center [1267, 528] width 42 height 23
click at [1230, 634] on button "Add Payment" at bounding box center [1327, 632] width 275 height 30
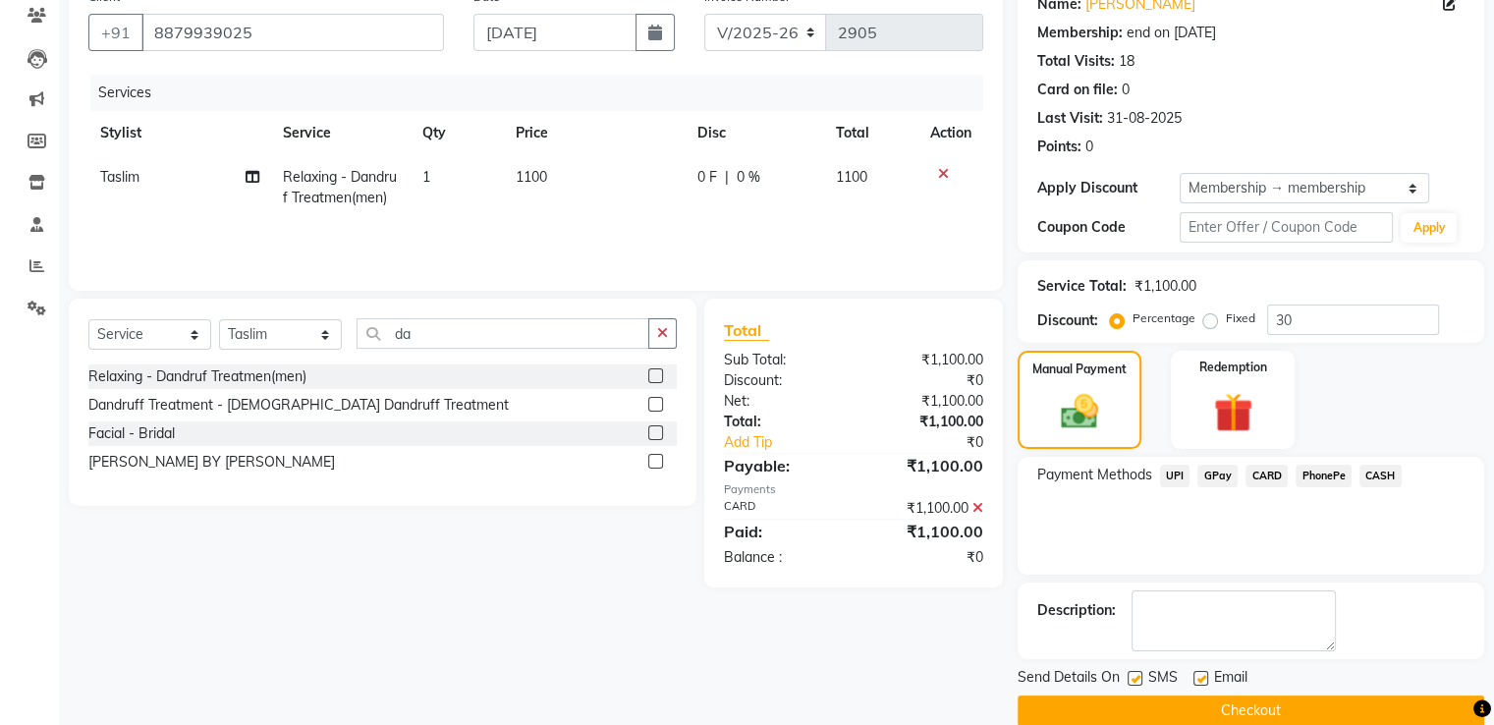
scroll to position [196, 0]
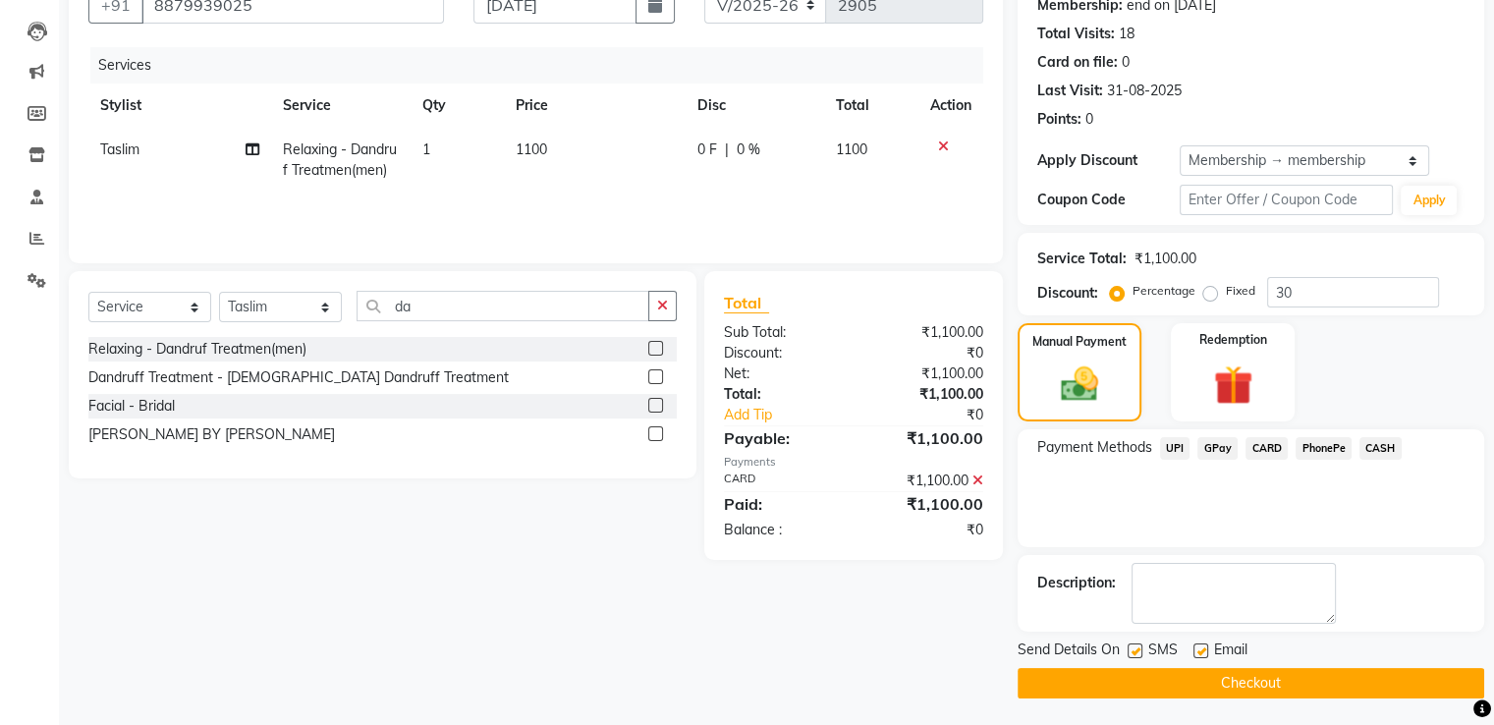
click at [1200, 645] on label at bounding box center [1201, 651] width 15 height 15
click at [1200, 645] on input "checkbox" at bounding box center [1200, 651] width 13 height 13
checkbox input "false"
click at [1132, 644] on label at bounding box center [1135, 651] width 15 height 15
click at [1132, 645] on input "checkbox" at bounding box center [1134, 651] width 13 height 13
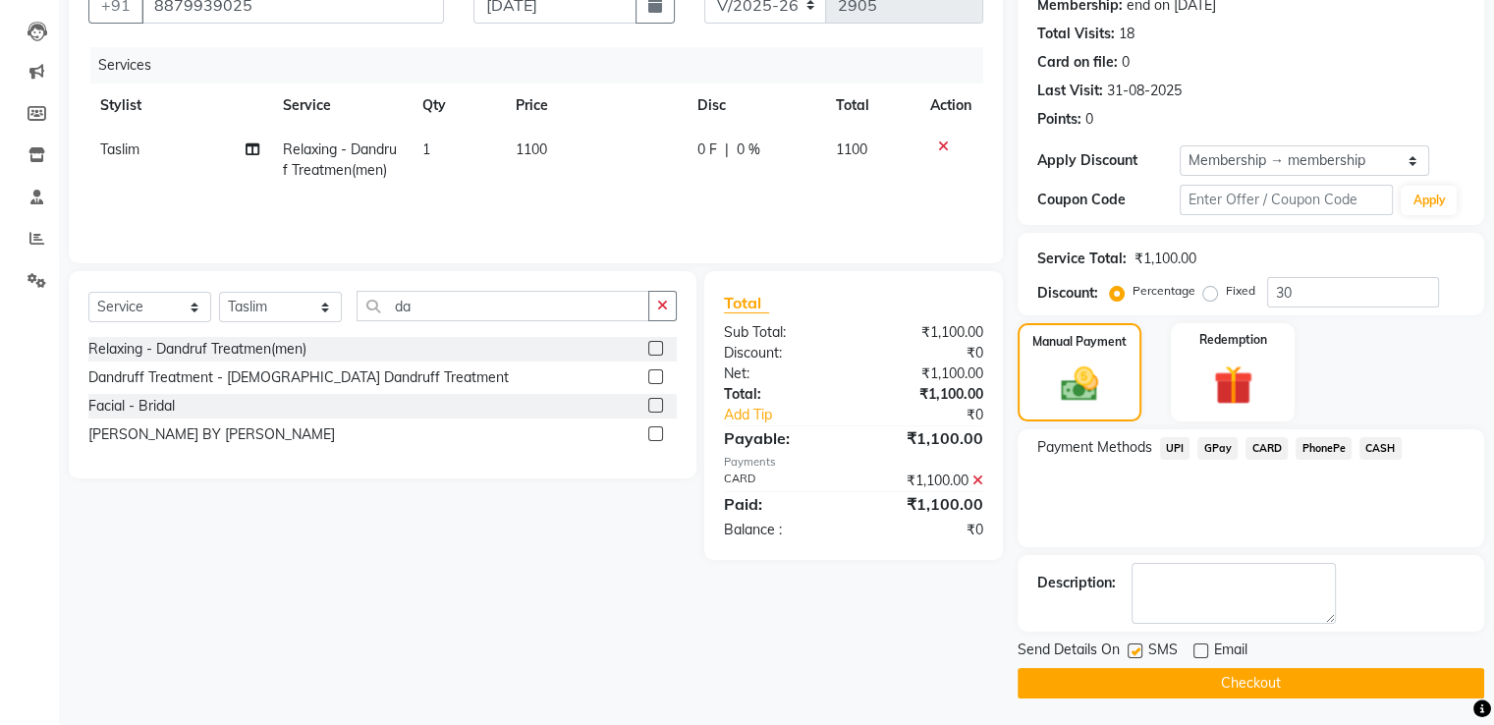
checkbox input "false"
click at [1124, 675] on button "Checkout" at bounding box center [1251, 683] width 467 height 30
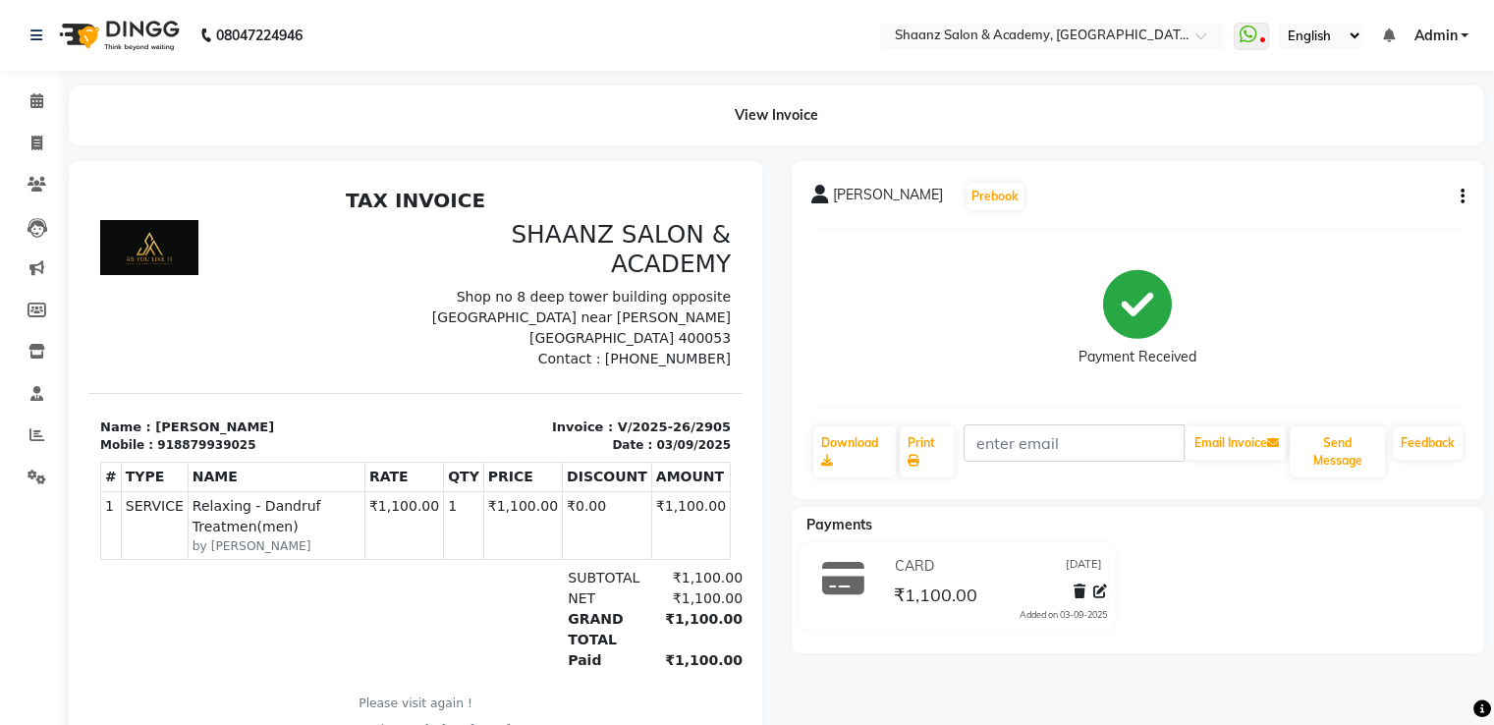
click at [1124, 675] on div "SAMREEN Prebook Payment Received Download Print Email Invoice Send Message Feed…" at bounding box center [1138, 458] width 723 height 594
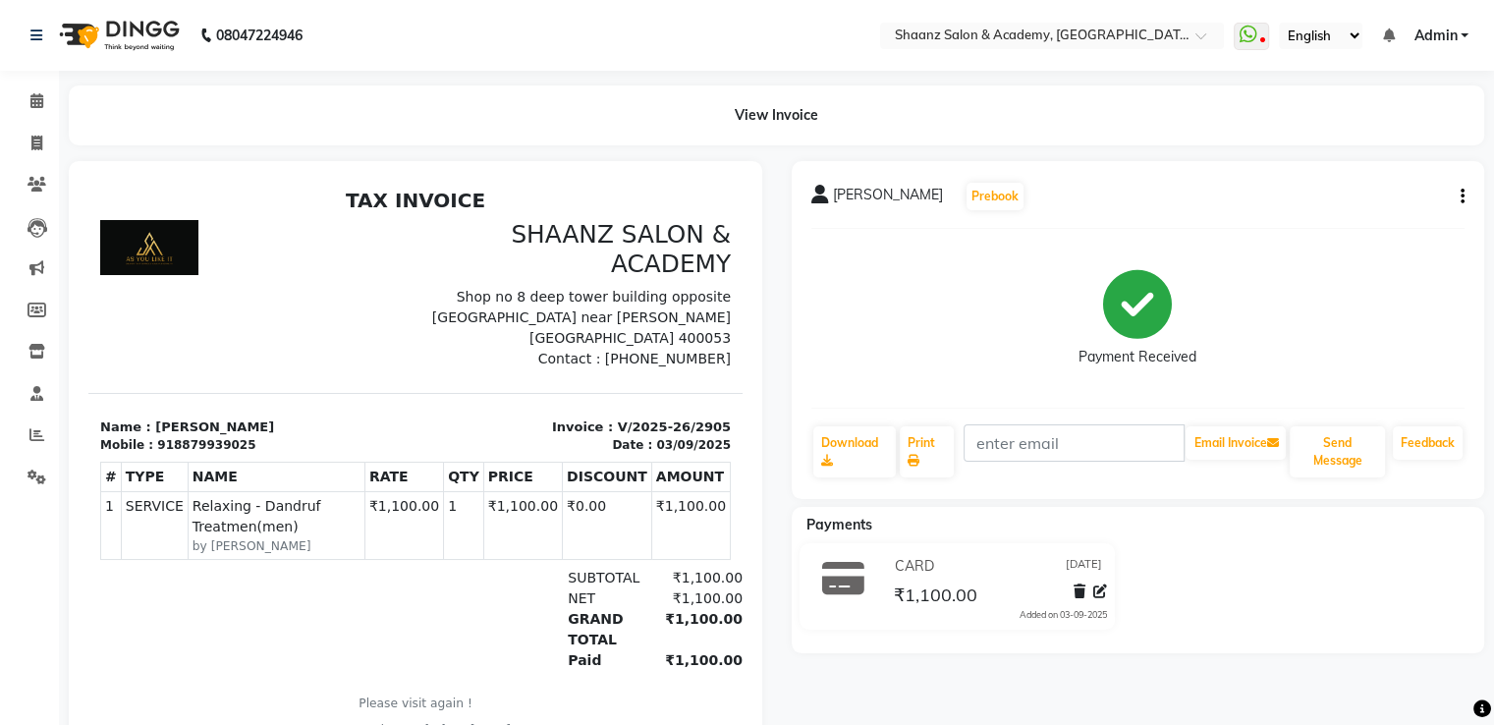
click at [1124, 675] on div "SAMREEN Prebook Payment Received Download Print Email Invoice Send Message Feed…" at bounding box center [1138, 458] width 723 height 594
click at [1166, 644] on div "Payments CARD 03-09-2025 ₹1,100.00 Added on 03-09-2025" at bounding box center [1139, 580] width 694 height 146
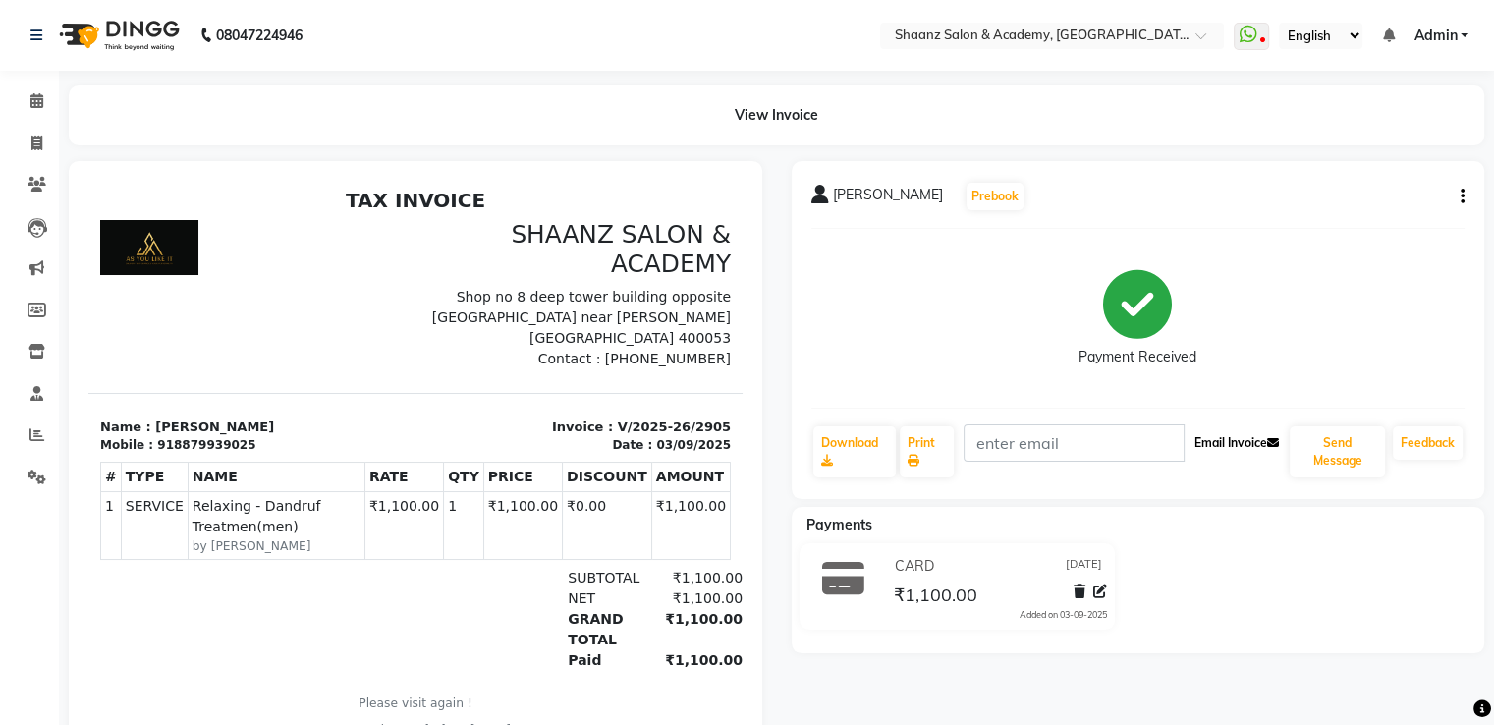
click at [1212, 450] on button "Email Invoice" at bounding box center [1236, 442] width 100 height 33
click at [1214, 451] on button "Email Invoice" at bounding box center [1236, 442] width 100 height 33
click at [1203, 442] on button "Email Invoice" at bounding box center [1236, 442] width 100 height 33
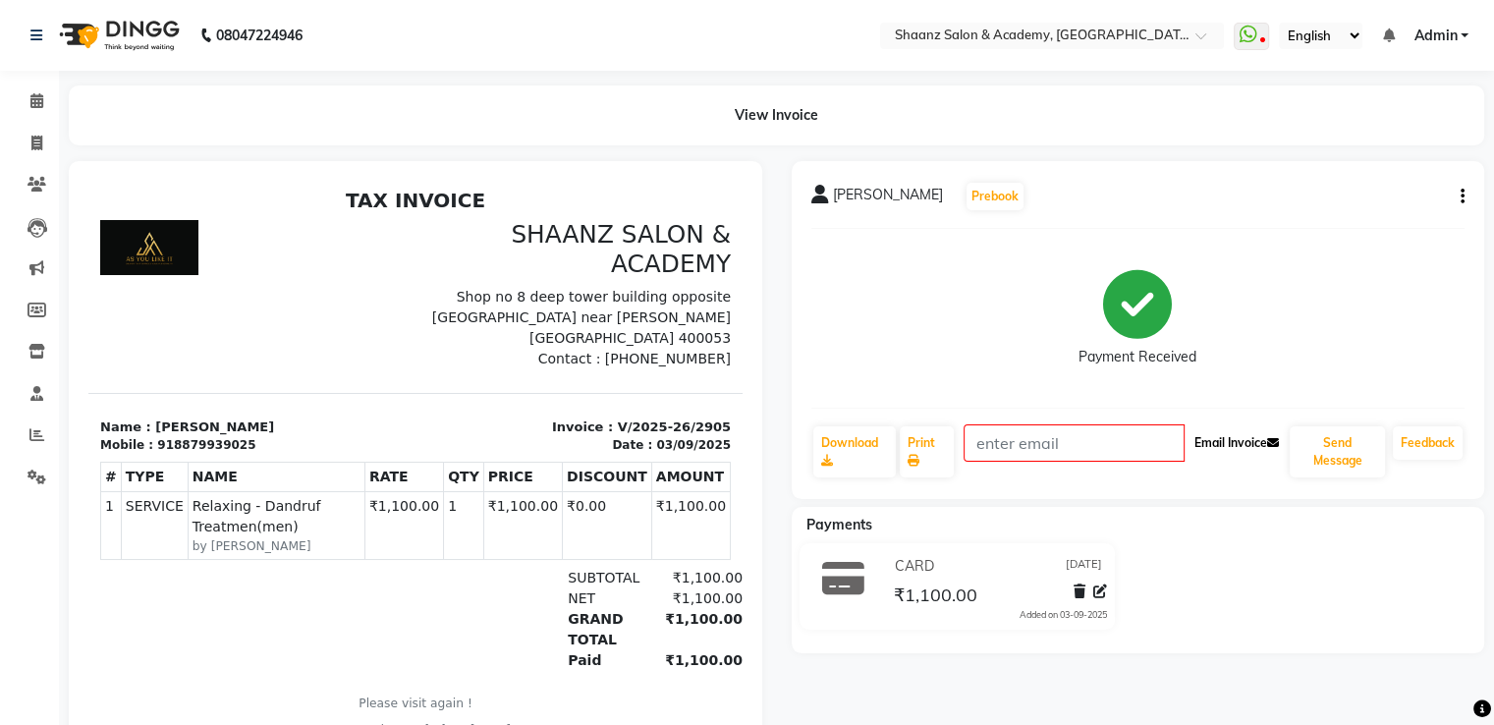
click at [1203, 442] on button "Email Invoice" at bounding box center [1236, 442] width 100 height 33
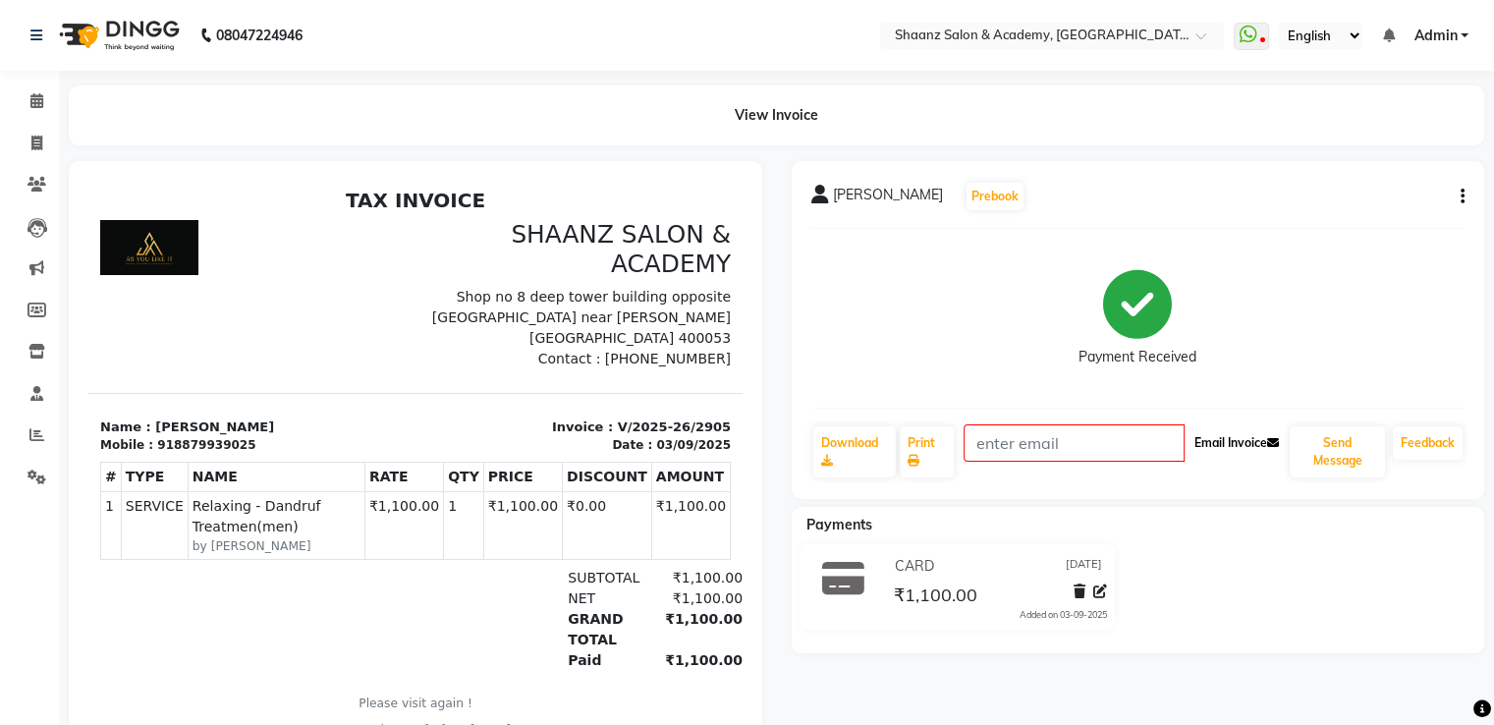
click at [1203, 442] on button "Email Invoice" at bounding box center [1236, 442] width 100 height 33
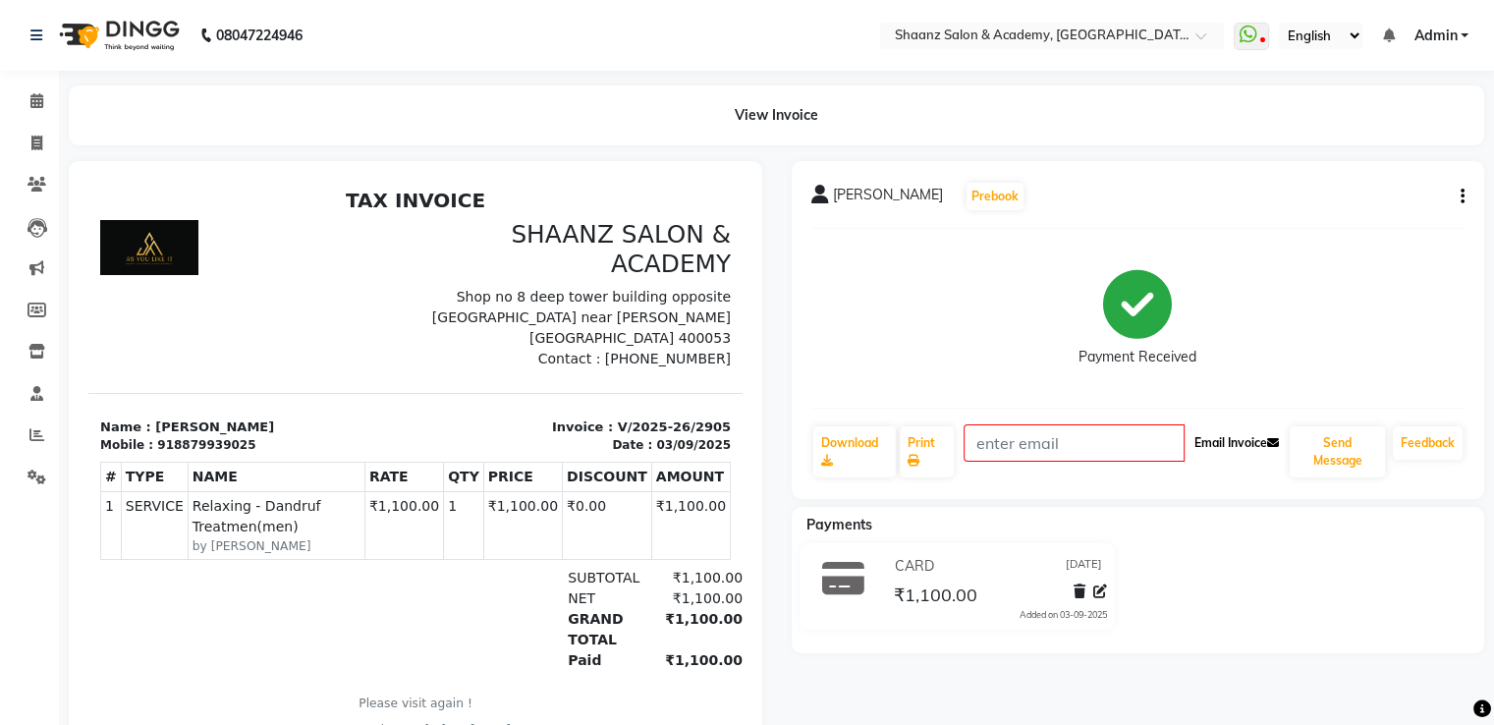
click at [1203, 442] on button "Email Invoice" at bounding box center [1236, 442] width 100 height 33
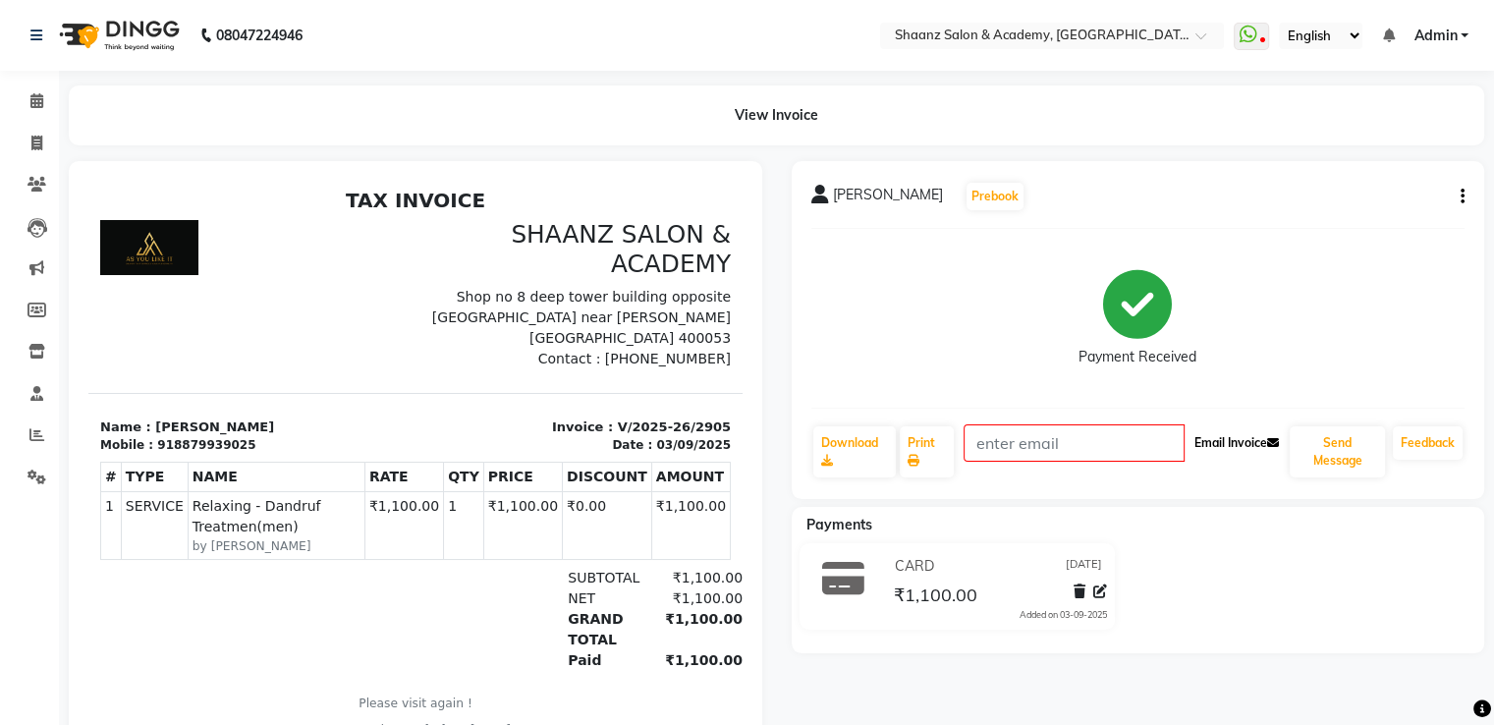
click at [1203, 442] on button "Email Invoice" at bounding box center [1236, 442] width 100 height 33
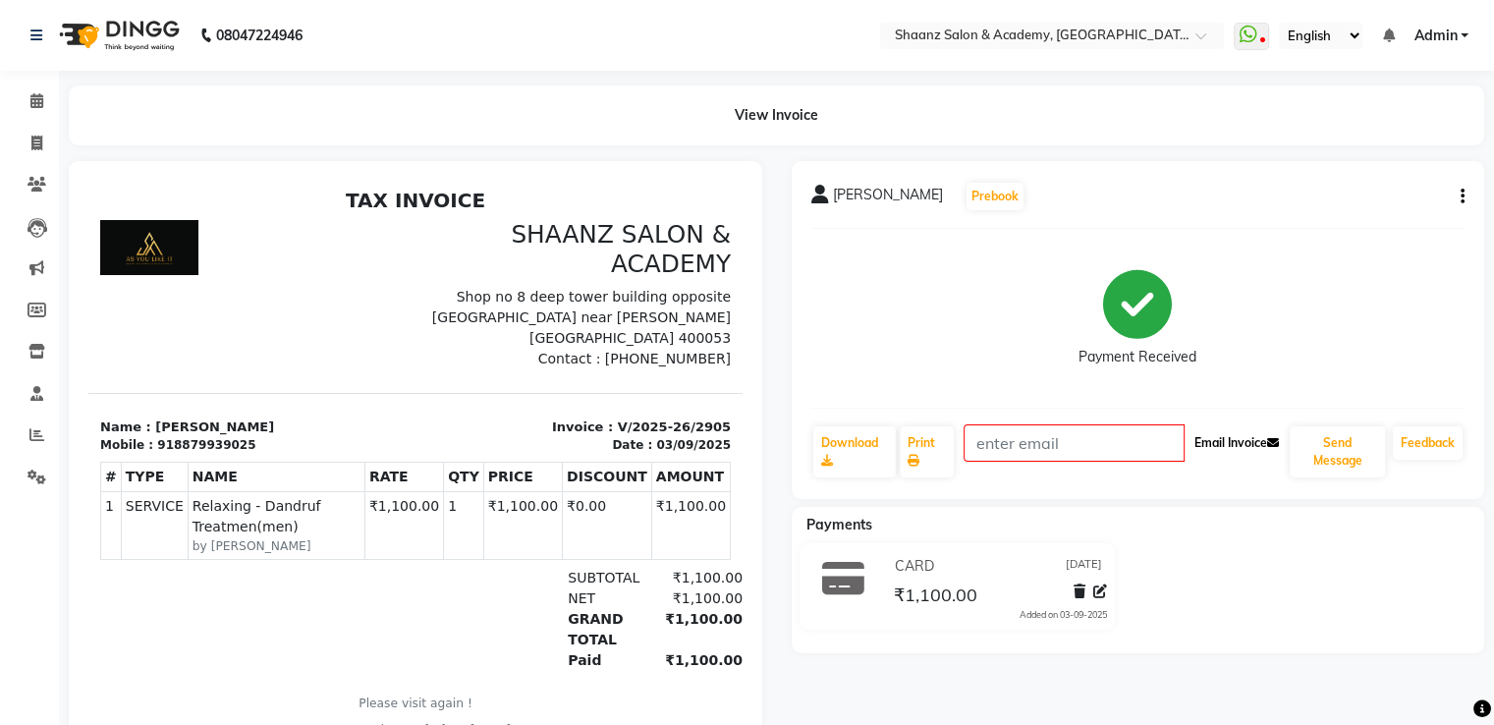
click at [1203, 442] on button "Email Invoice" at bounding box center [1236, 442] width 100 height 33
click at [1203, 443] on button "Email Invoice" at bounding box center [1236, 442] width 100 height 33
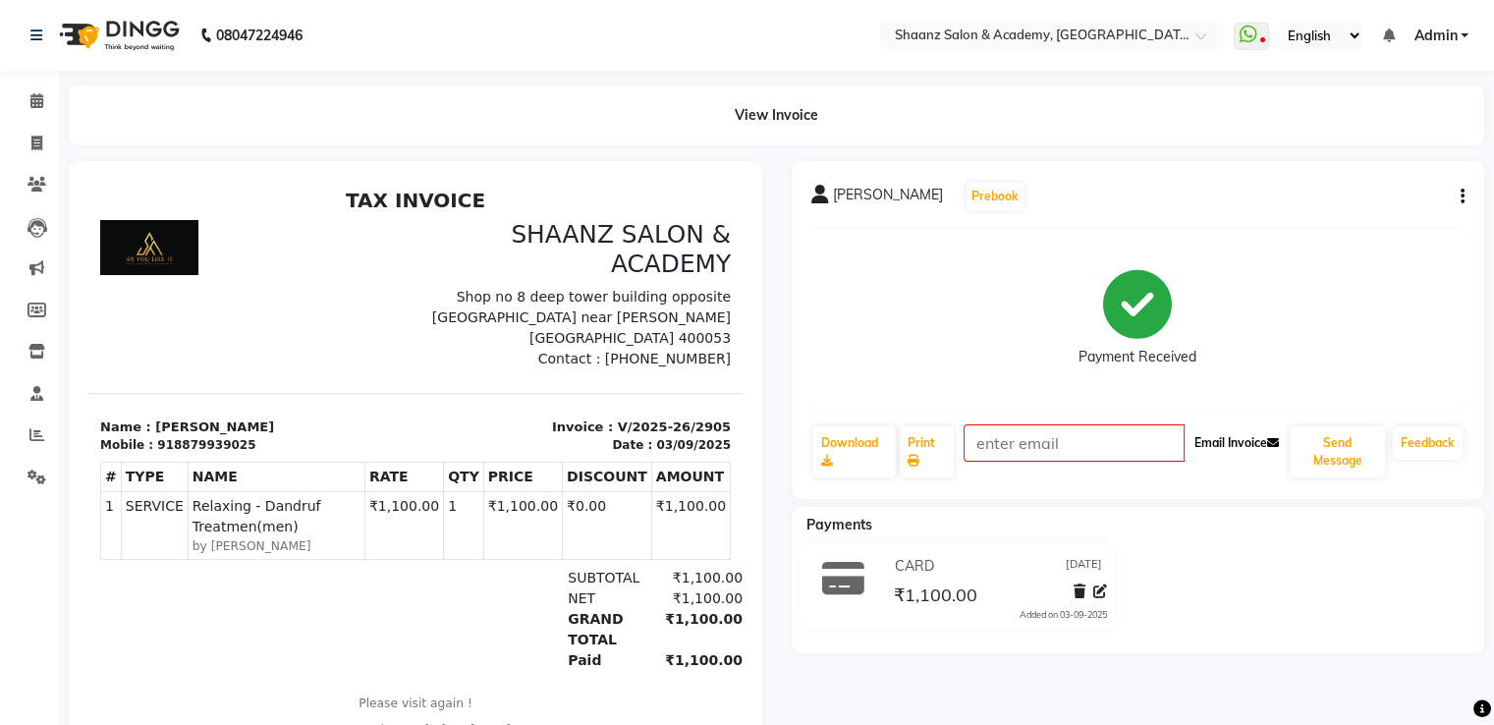
click at [1203, 443] on button "Email Invoice" at bounding box center [1236, 442] width 100 height 33
click at [1203, 442] on button "Email Invoice" at bounding box center [1236, 442] width 100 height 33
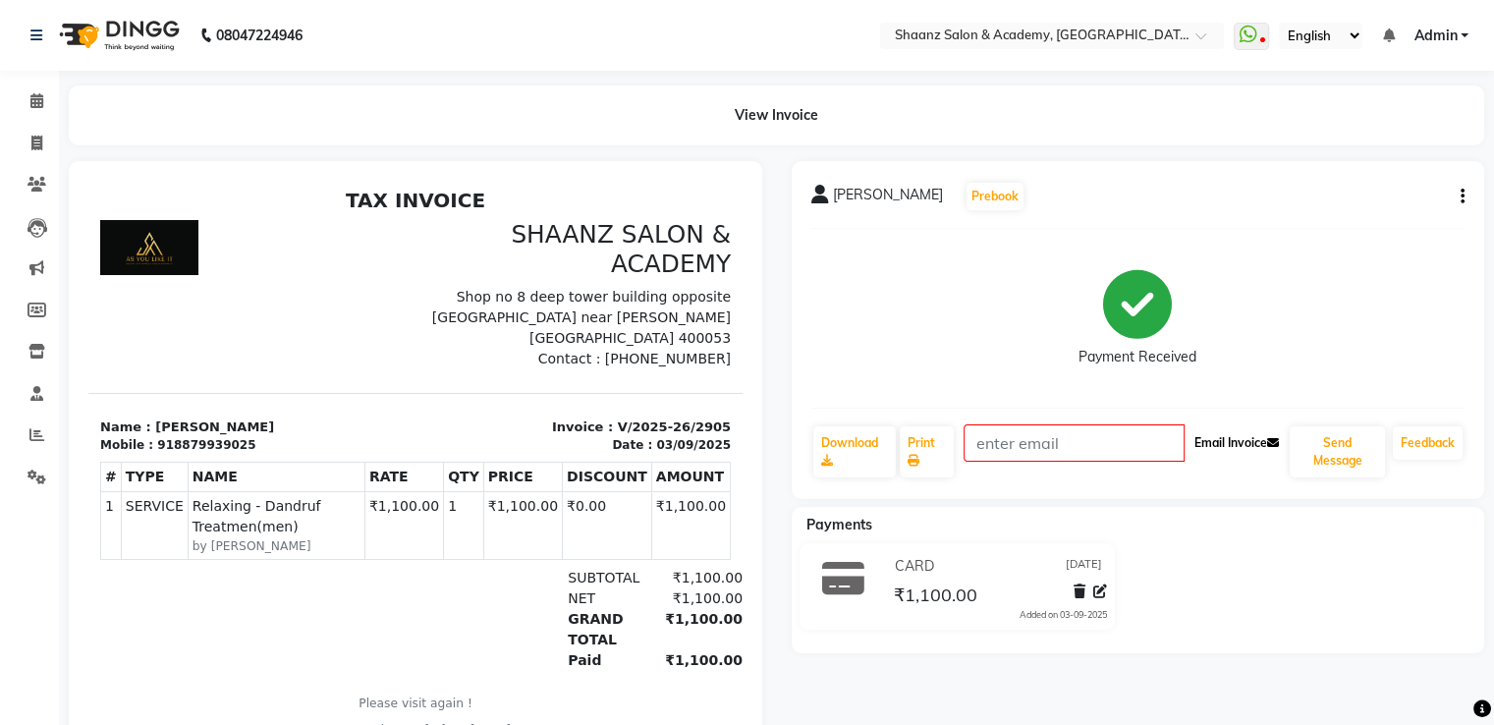
click at [1203, 442] on button "Email Invoice" at bounding box center [1236, 442] width 100 height 33
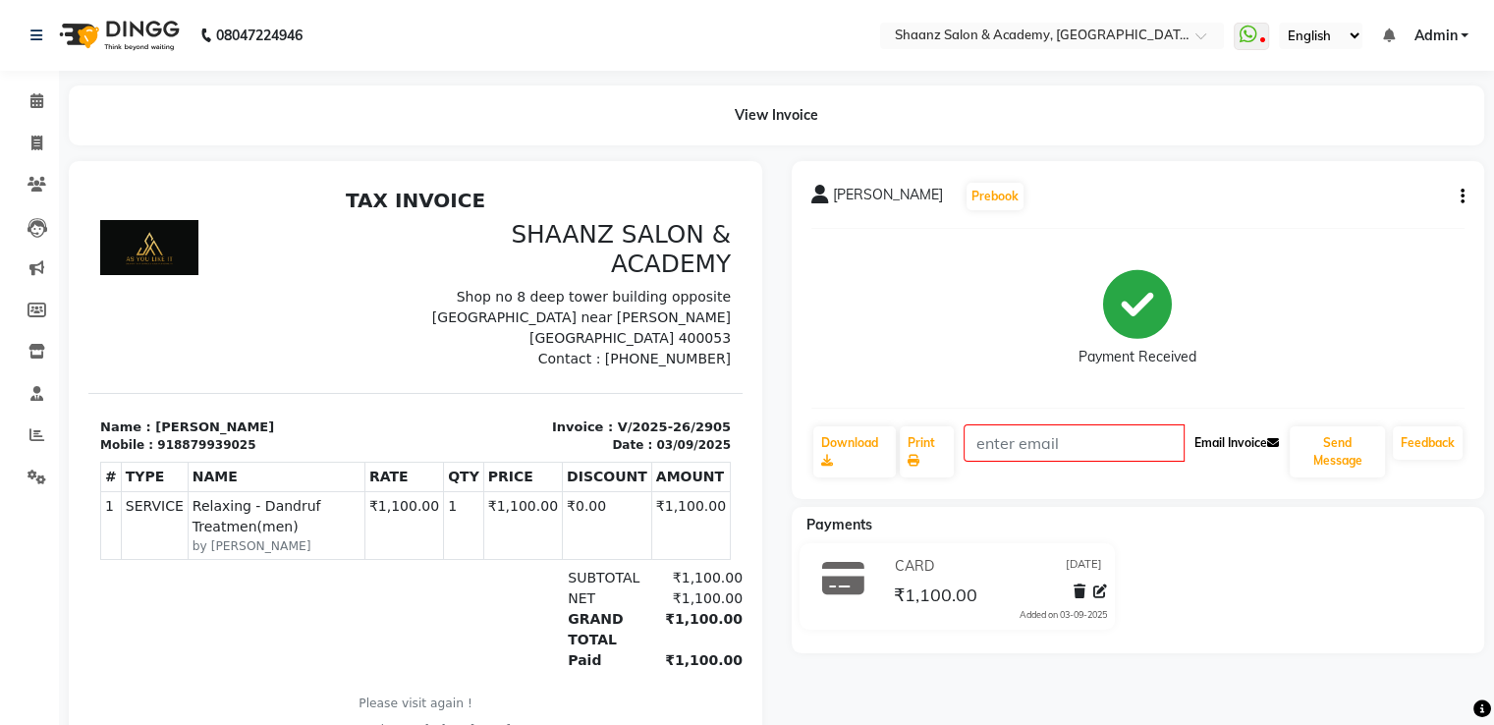
click at [1203, 442] on button "Email Invoice" at bounding box center [1236, 442] width 100 height 33
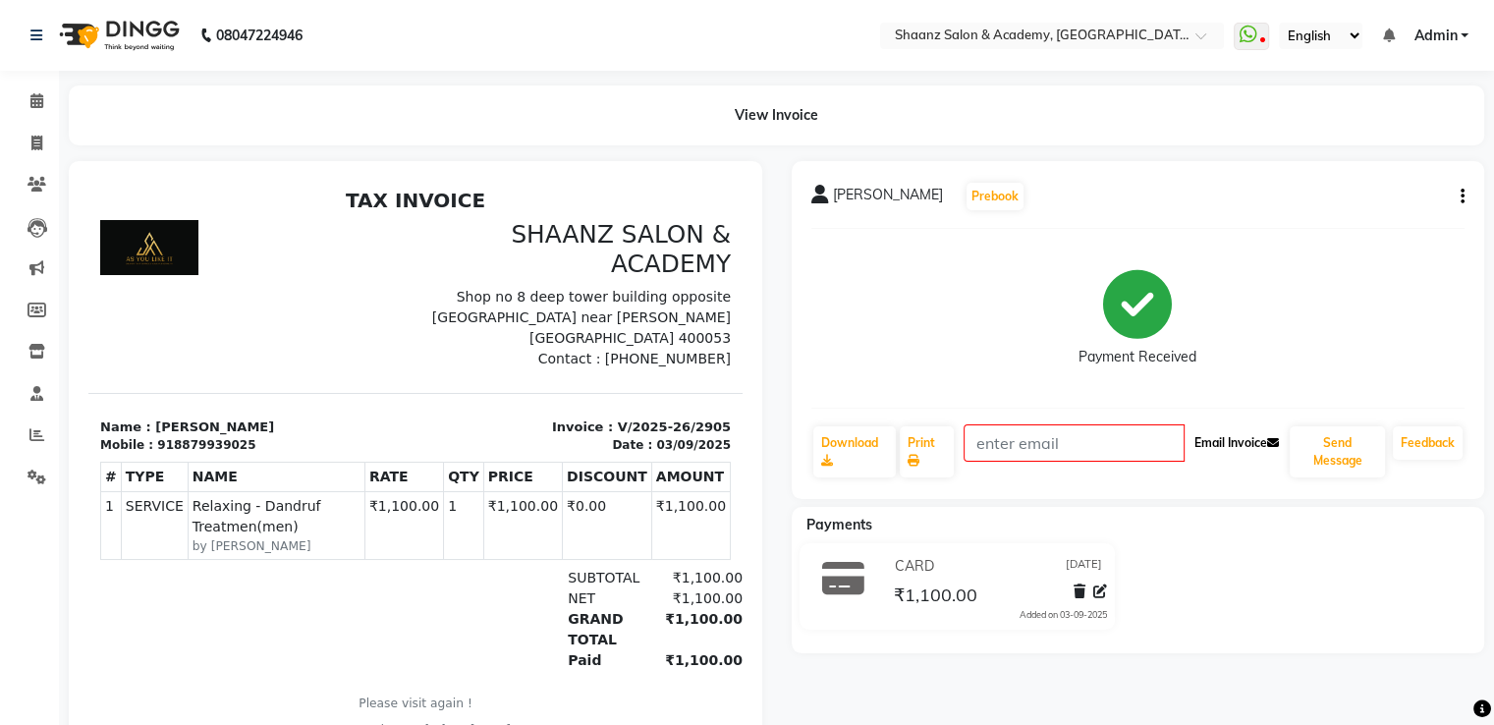
click at [1203, 442] on button "Email Invoice" at bounding box center [1236, 442] width 100 height 33
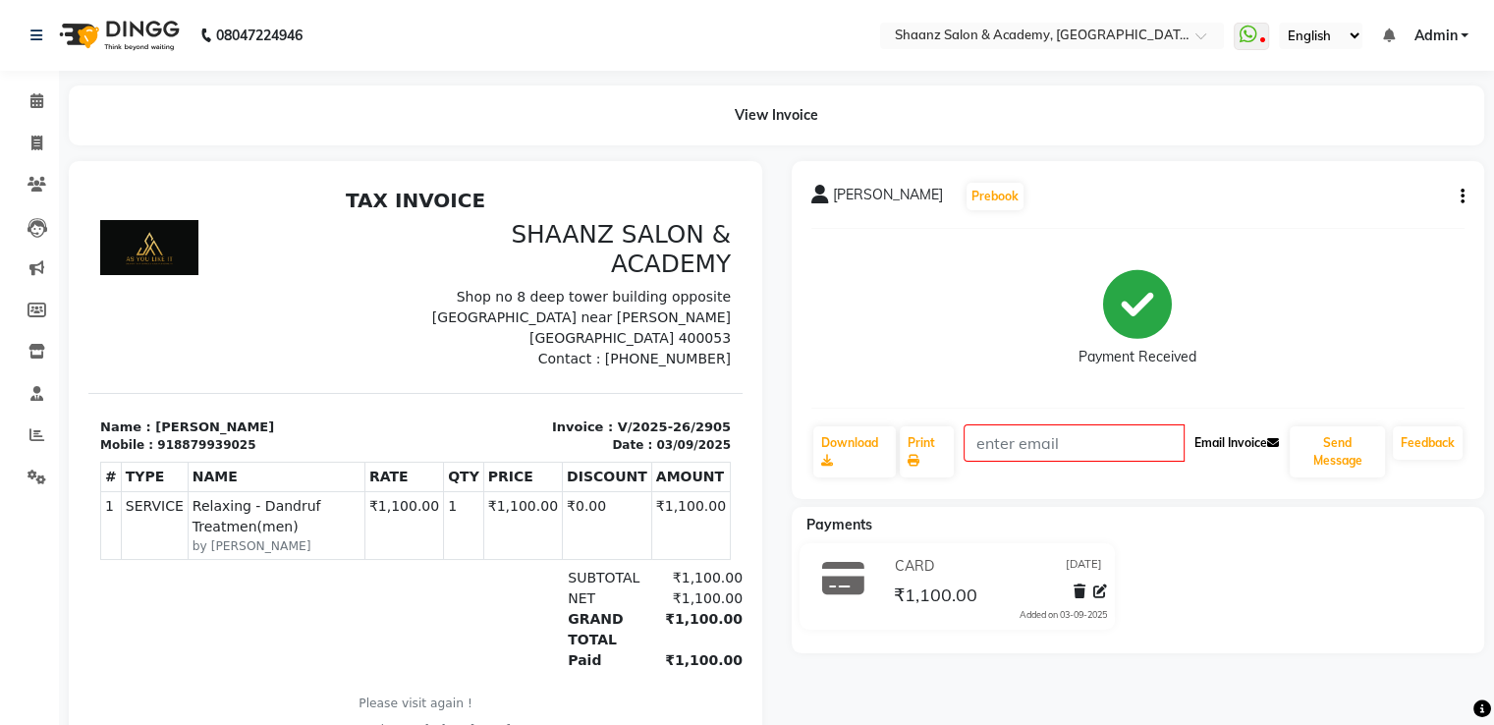
click at [1203, 442] on button "Email Invoice" at bounding box center [1236, 442] width 100 height 33
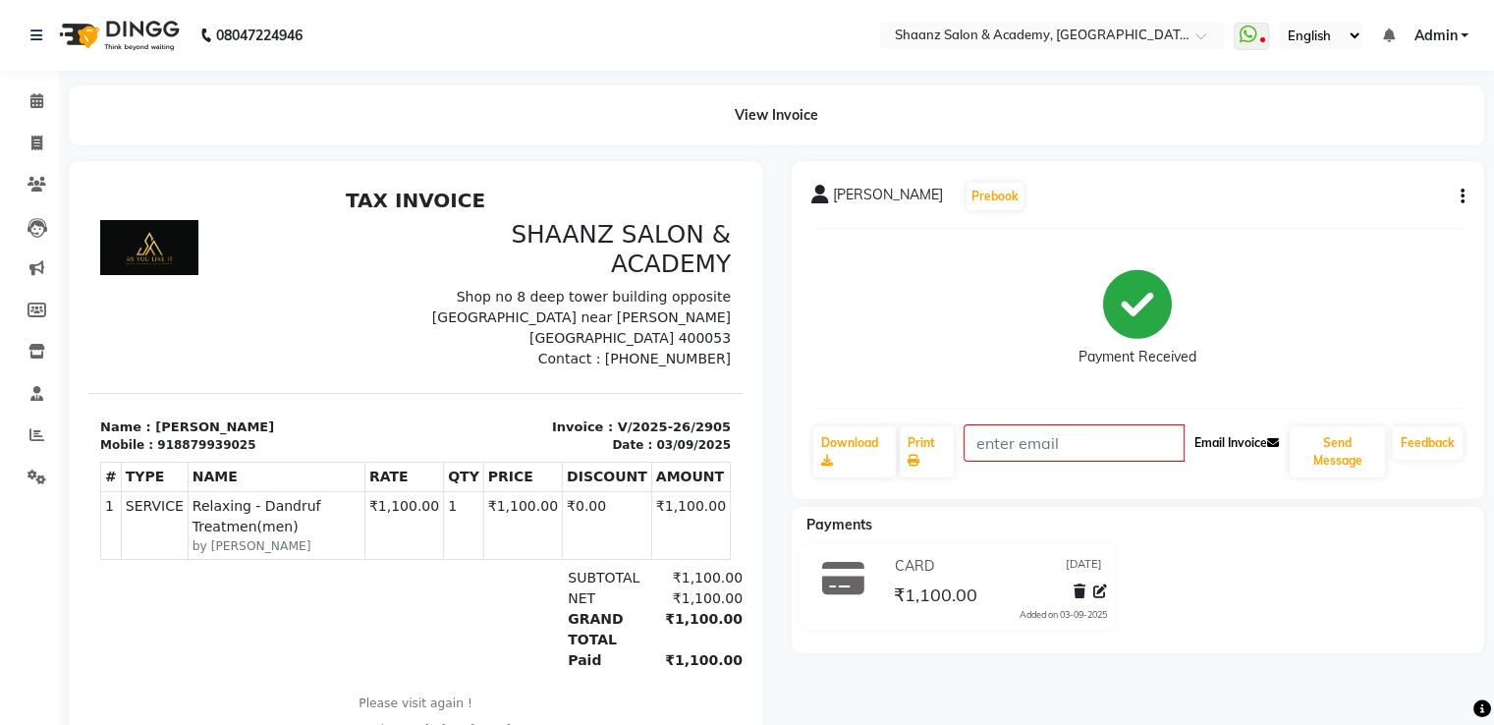
click at [1203, 442] on button "Email Invoice" at bounding box center [1236, 442] width 100 height 33
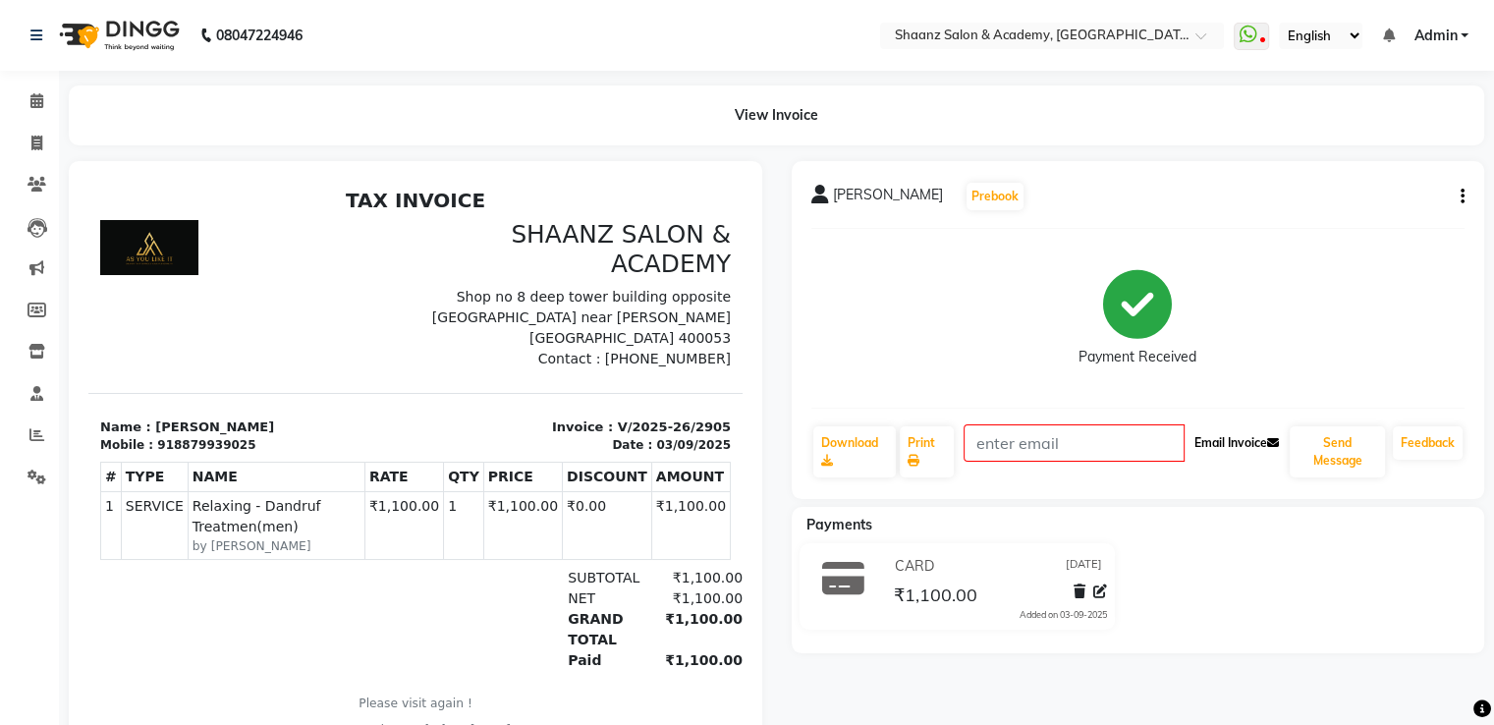
click at [1203, 442] on button "Email Invoice" at bounding box center [1236, 442] width 100 height 33
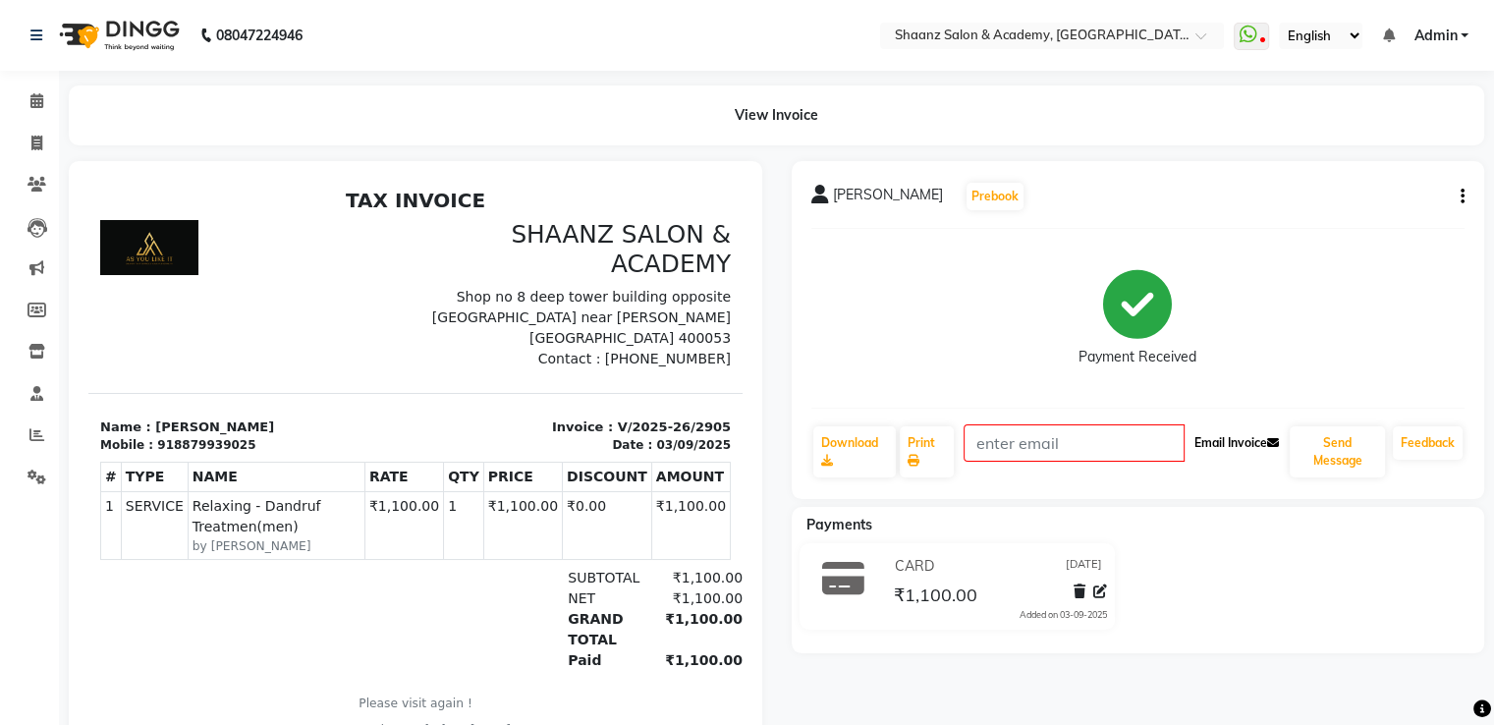
click at [1203, 442] on button "Email Invoice" at bounding box center [1236, 442] width 100 height 33
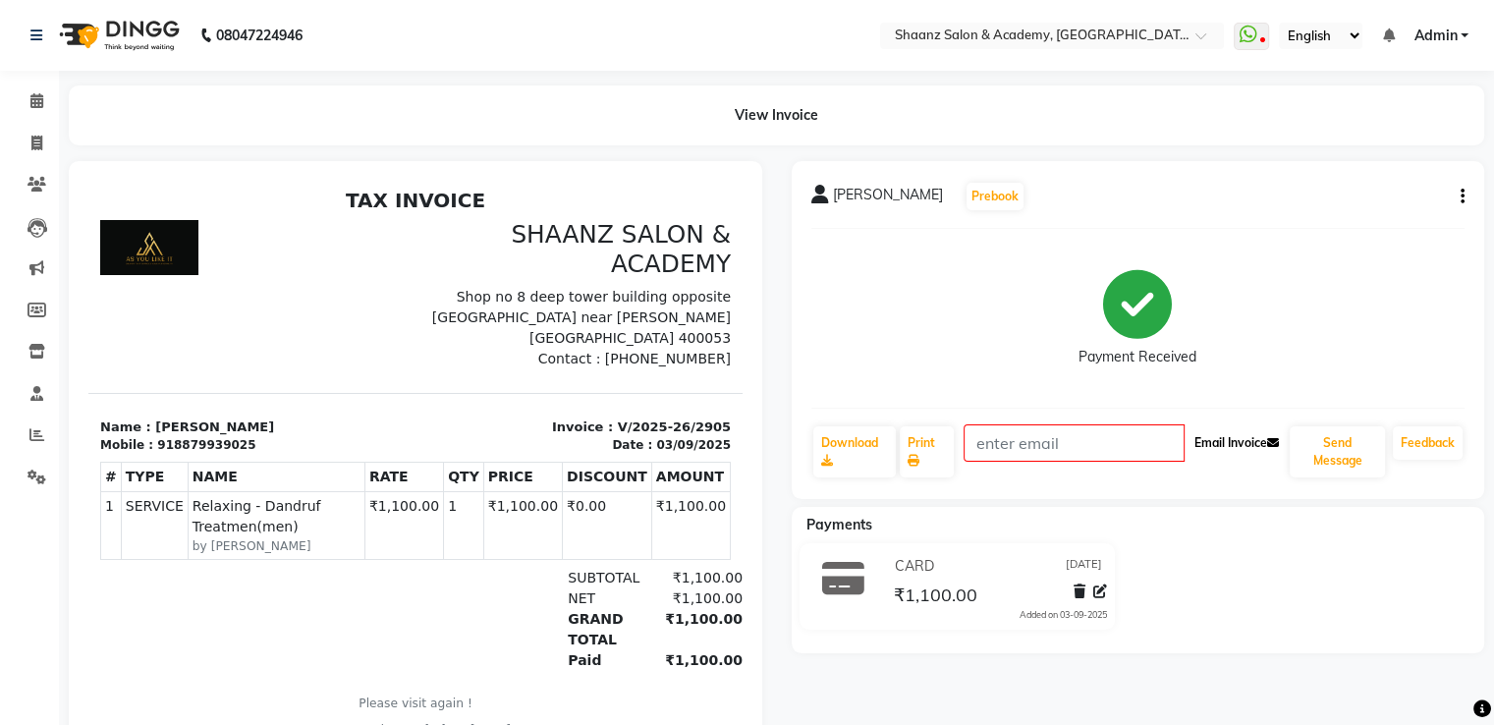
click at [1203, 442] on button "Email Invoice" at bounding box center [1236, 442] width 100 height 33
click at [1191, 453] on button "Email Invoice" at bounding box center [1236, 442] width 100 height 33
click at [1191, 452] on button "Email Invoice" at bounding box center [1236, 442] width 100 height 33
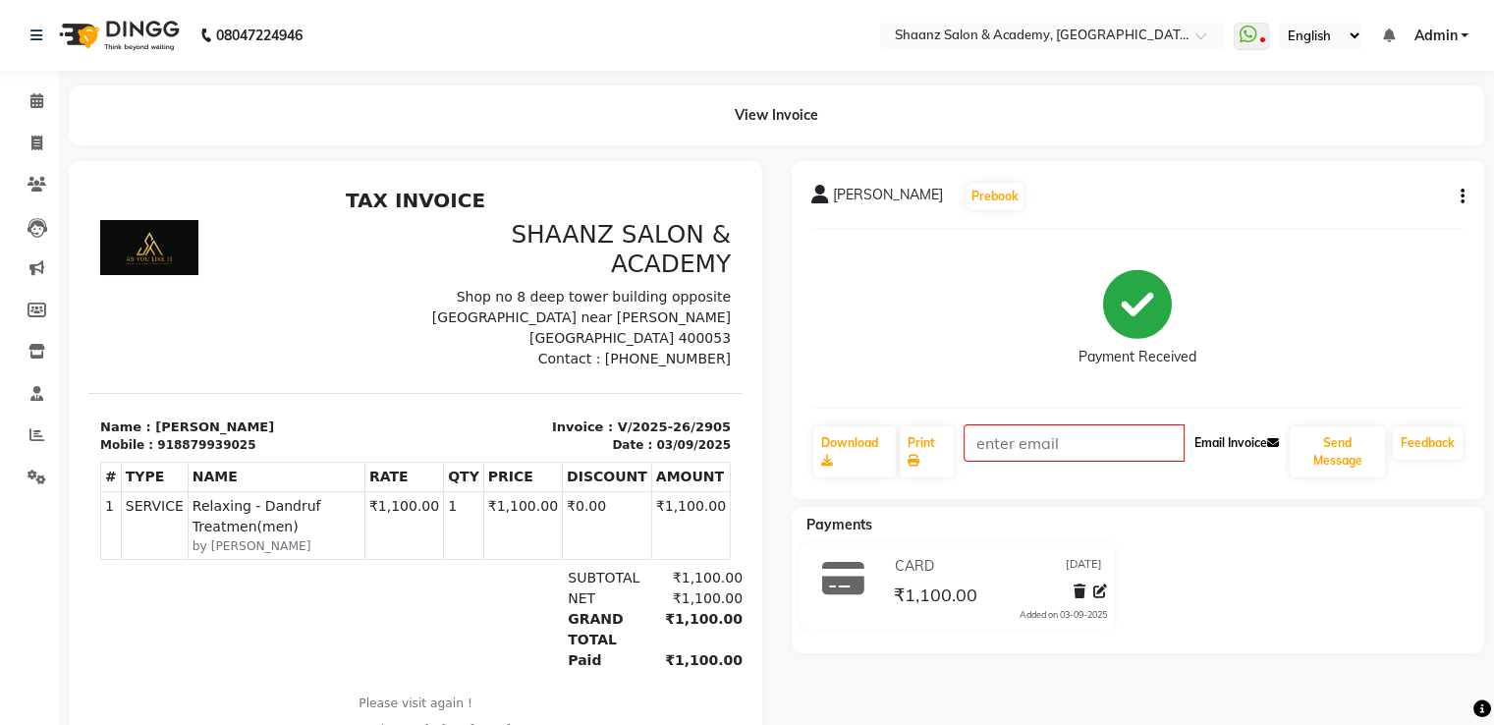
click at [1191, 452] on button "Email Invoice" at bounding box center [1236, 442] width 100 height 33
click at [1194, 478] on div "Email Invoice" at bounding box center [1236, 451] width 104 height 55
click at [1191, 478] on div "SAMREEN Prebook Payment Received Download Print Email Invoice Send Message Feed…" at bounding box center [1139, 330] width 694 height 338
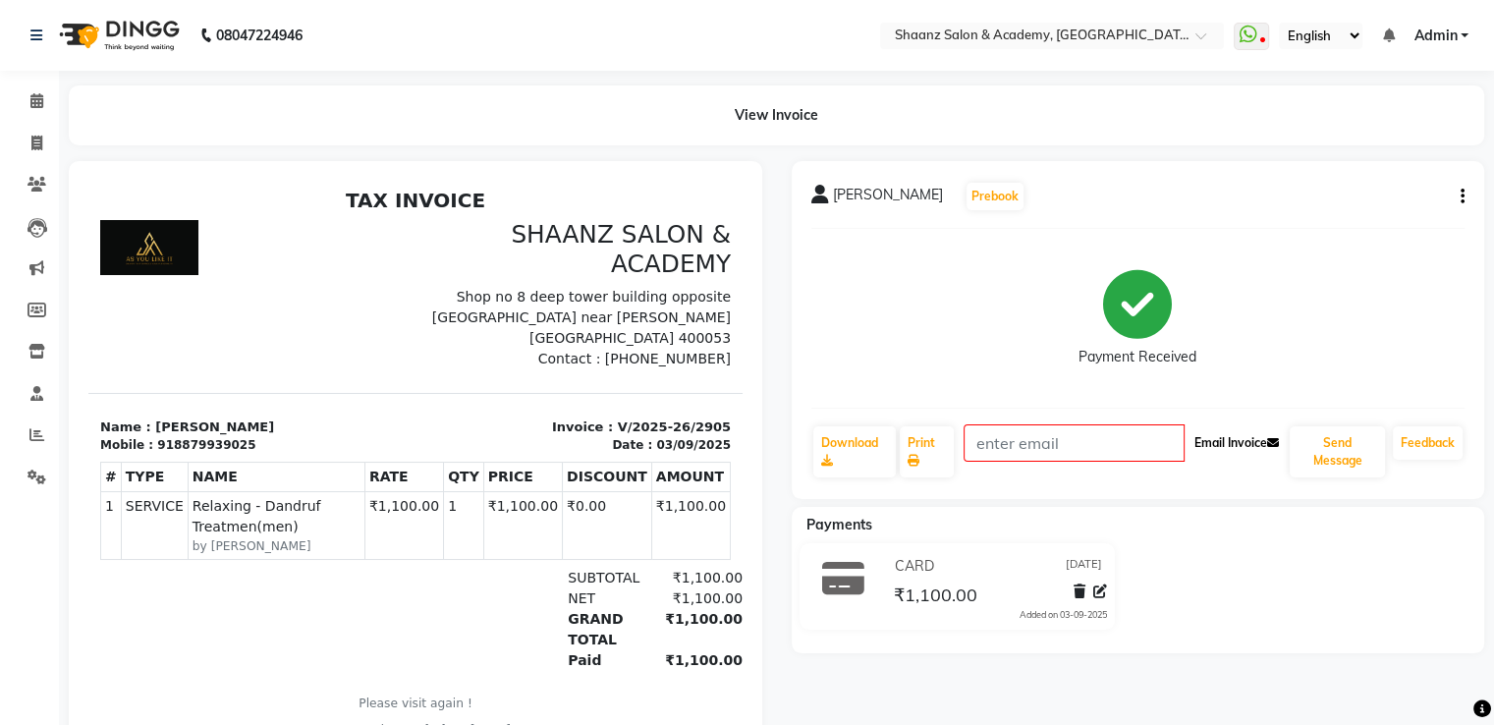
click at [1189, 445] on button "Email Invoice" at bounding box center [1236, 442] width 100 height 33
click at [1187, 445] on button "Email Invoice" at bounding box center [1236, 442] width 100 height 33
drag, startPoint x: 1196, startPoint y: 457, endPoint x: 1230, endPoint y: 504, distance: 58.4
click at [1230, 504] on div "SAMREEN Prebook Payment Received Download Print Email Invoice Send Message Feed…" at bounding box center [1138, 458] width 723 height 594
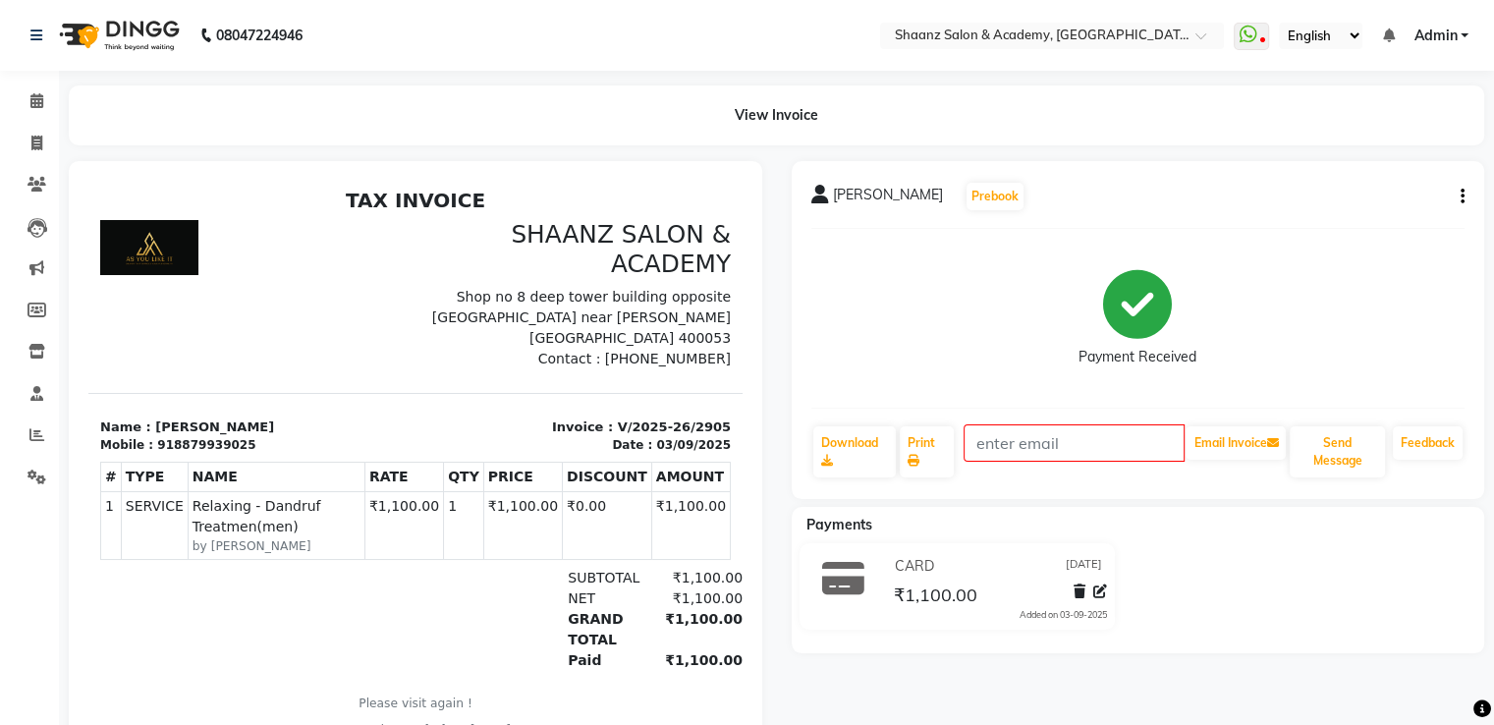
click at [1230, 504] on div "SAMREEN Prebook Payment Received Download Print Email Invoice Send Message Feed…" at bounding box center [1138, 458] width 723 height 594
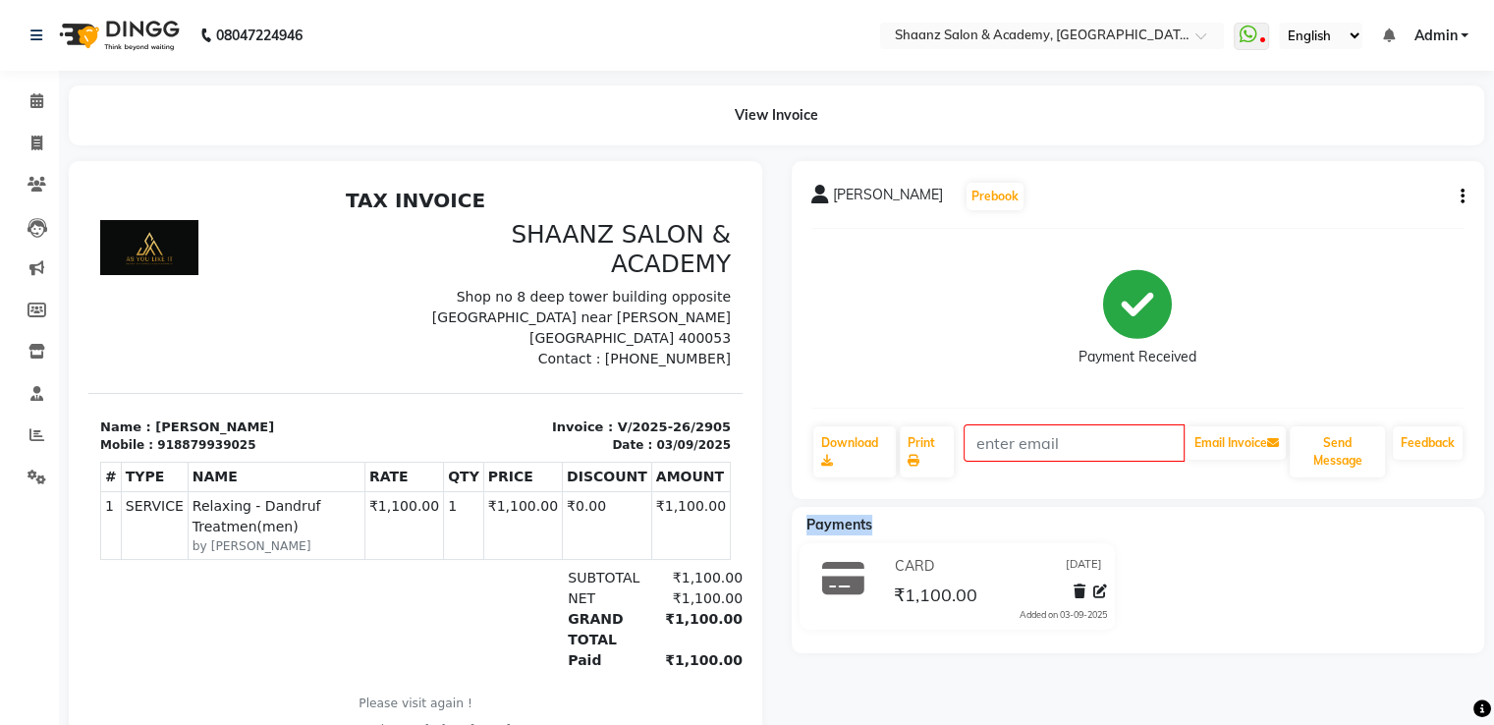
click at [1230, 504] on div "SAMREEN Prebook Payment Received Download Print Email Invoice Send Message Feed…" at bounding box center [1138, 458] width 723 height 594
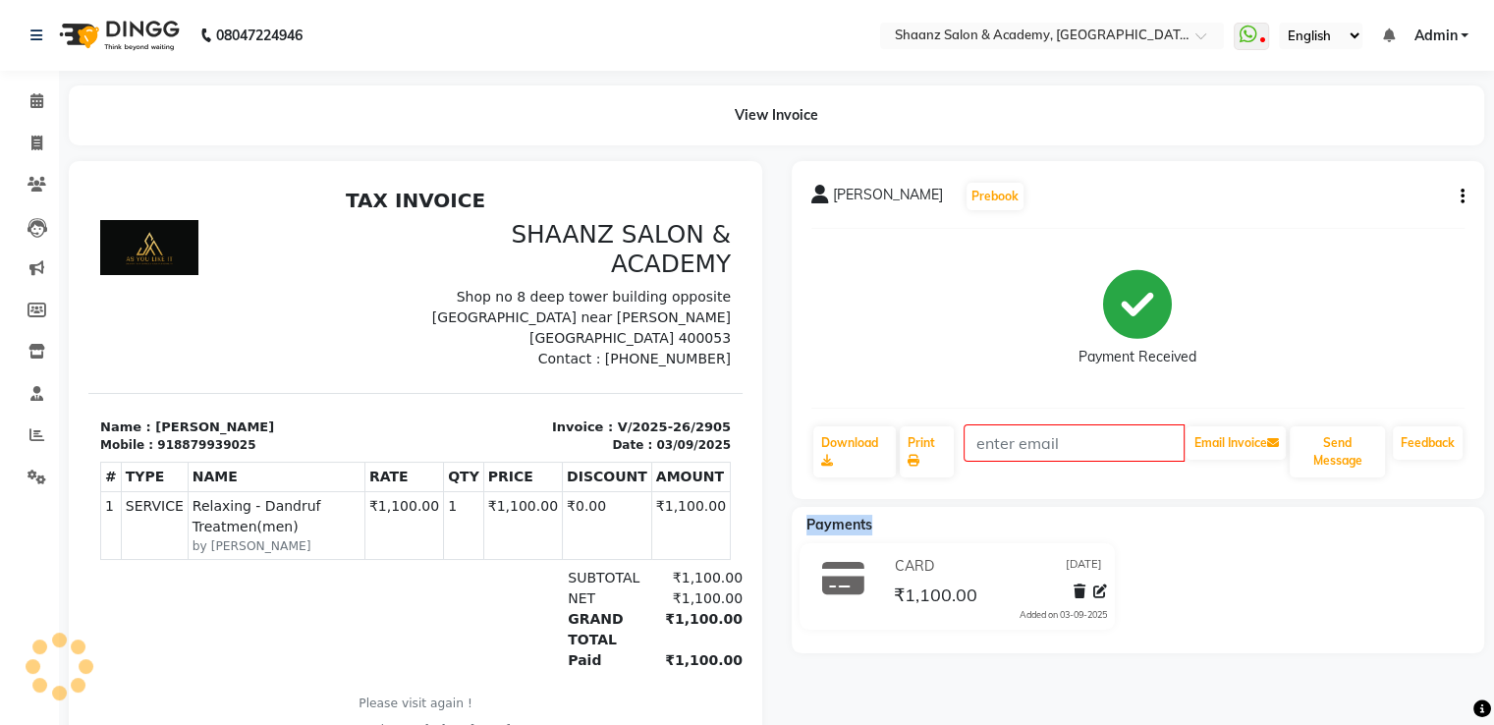
click at [1230, 504] on div "SAMREEN Prebook Payment Received Download Print Email Invoice Send Message Feed…" at bounding box center [1138, 458] width 723 height 594
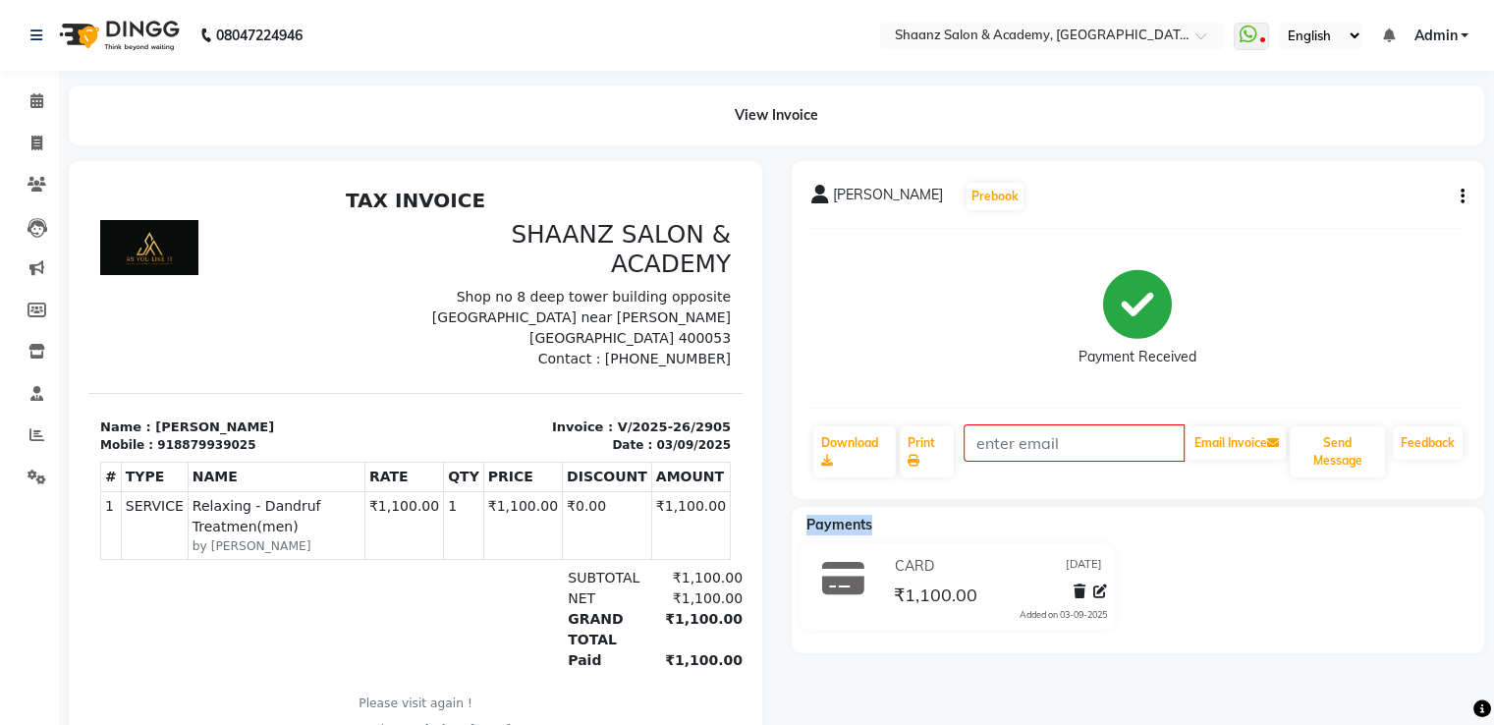
click at [1230, 504] on div "SAMREEN Prebook Payment Received Download Print Email Invoice Send Message Feed…" at bounding box center [1138, 458] width 723 height 594
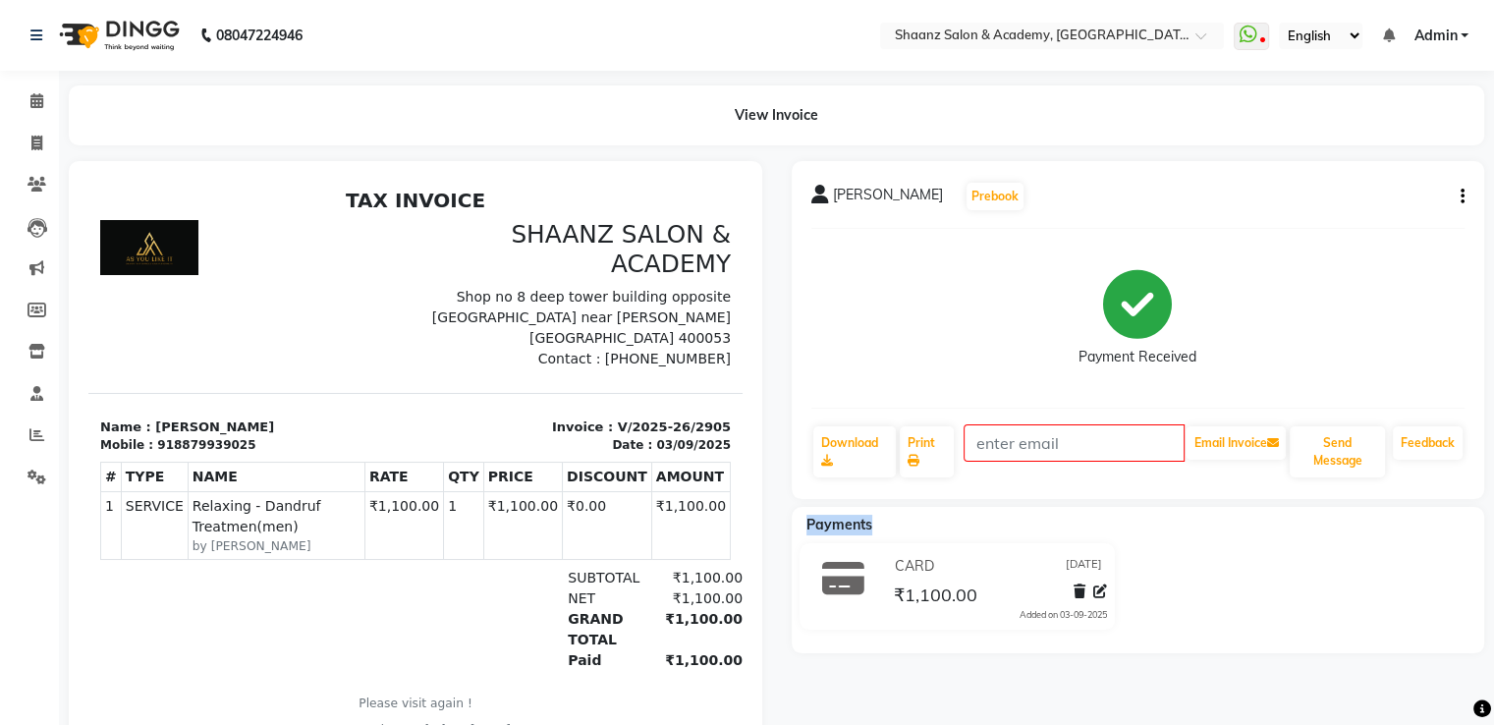
click at [1230, 504] on div "SAMREEN Prebook Payment Received Download Print Email Invoice Send Message Feed…" at bounding box center [1138, 458] width 723 height 594
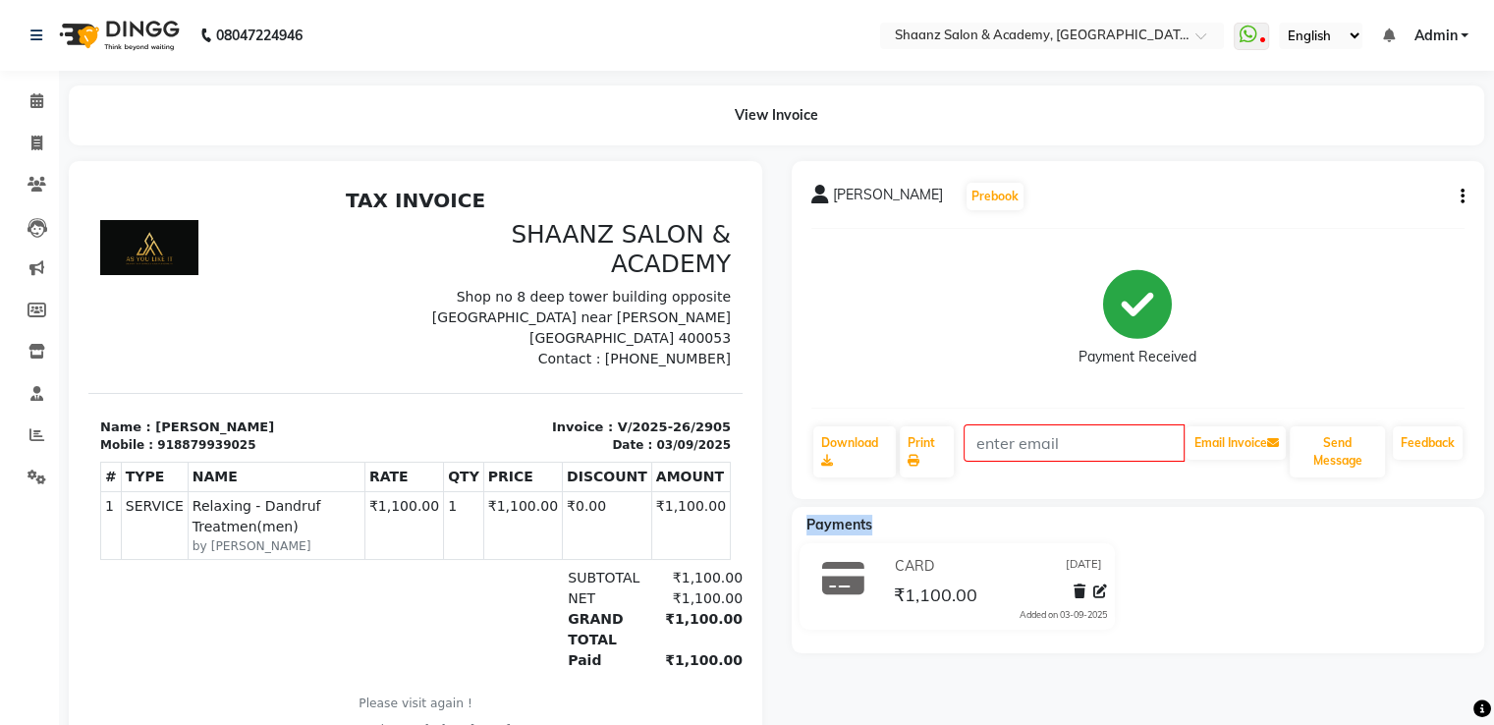
click at [1230, 504] on div "SAMREEN Prebook Payment Received Download Print Email Invoice Send Message Feed…" at bounding box center [1138, 458] width 723 height 594
click at [1258, 563] on div "CARD 03-09-2025 ₹1,100.00 Added on 03-09-2025" at bounding box center [1138, 590] width 723 height 94
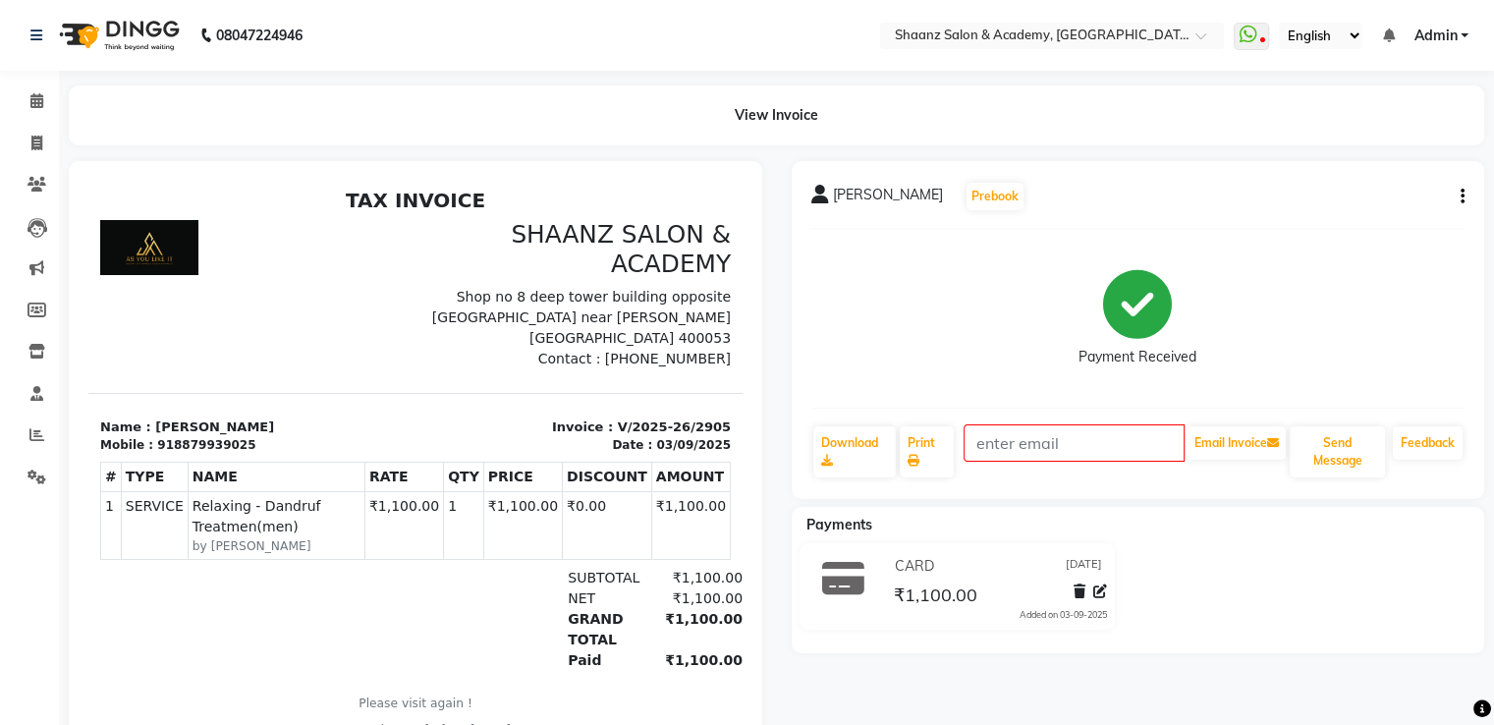
click at [1258, 563] on div "CARD 03-09-2025 ₹1,100.00 Added on 03-09-2025" at bounding box center [1138, 590] width 723 height 94
click at [1238, 530] on div "Payments" at bounding box center [1146, 525] width 708 height 21
click at [40, 148] on icon at bounding box center [36, 143] width 11 height 15
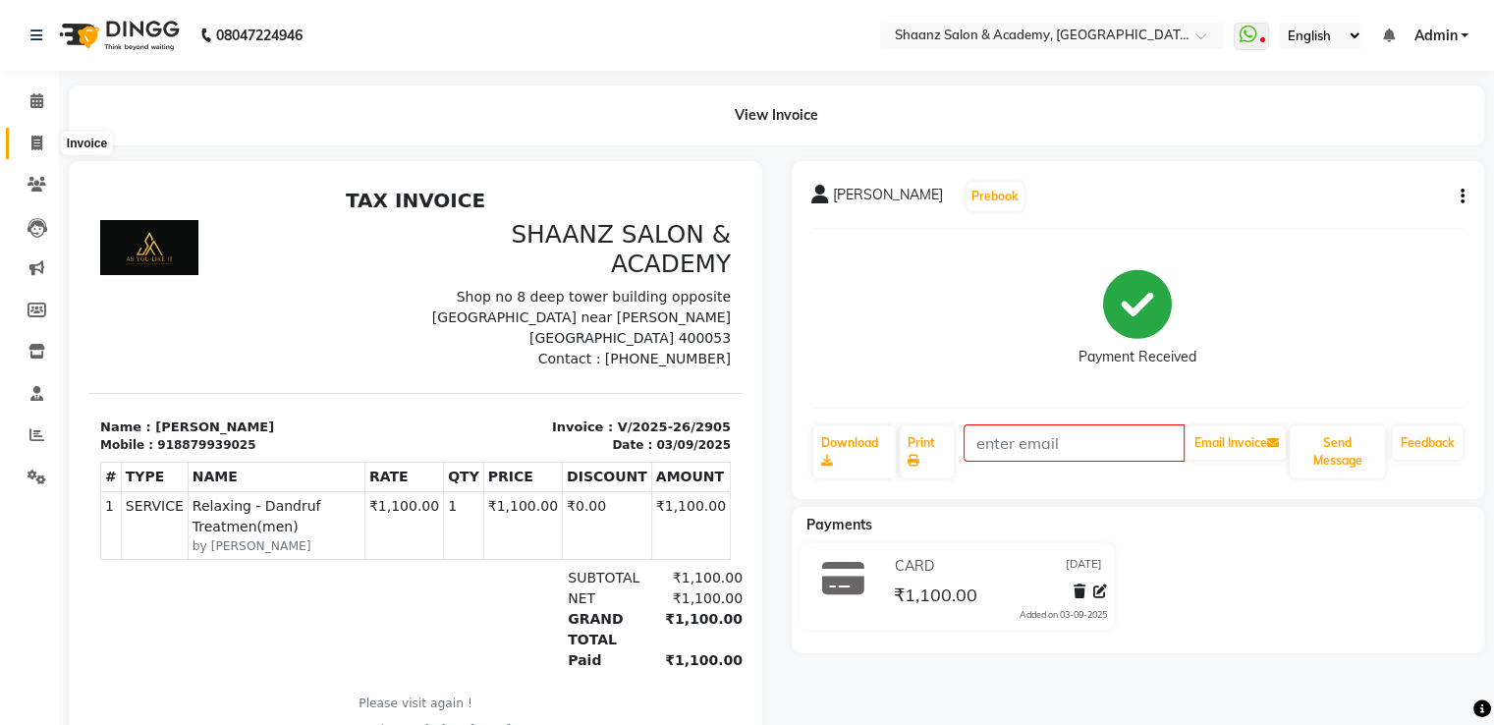
select select "service"
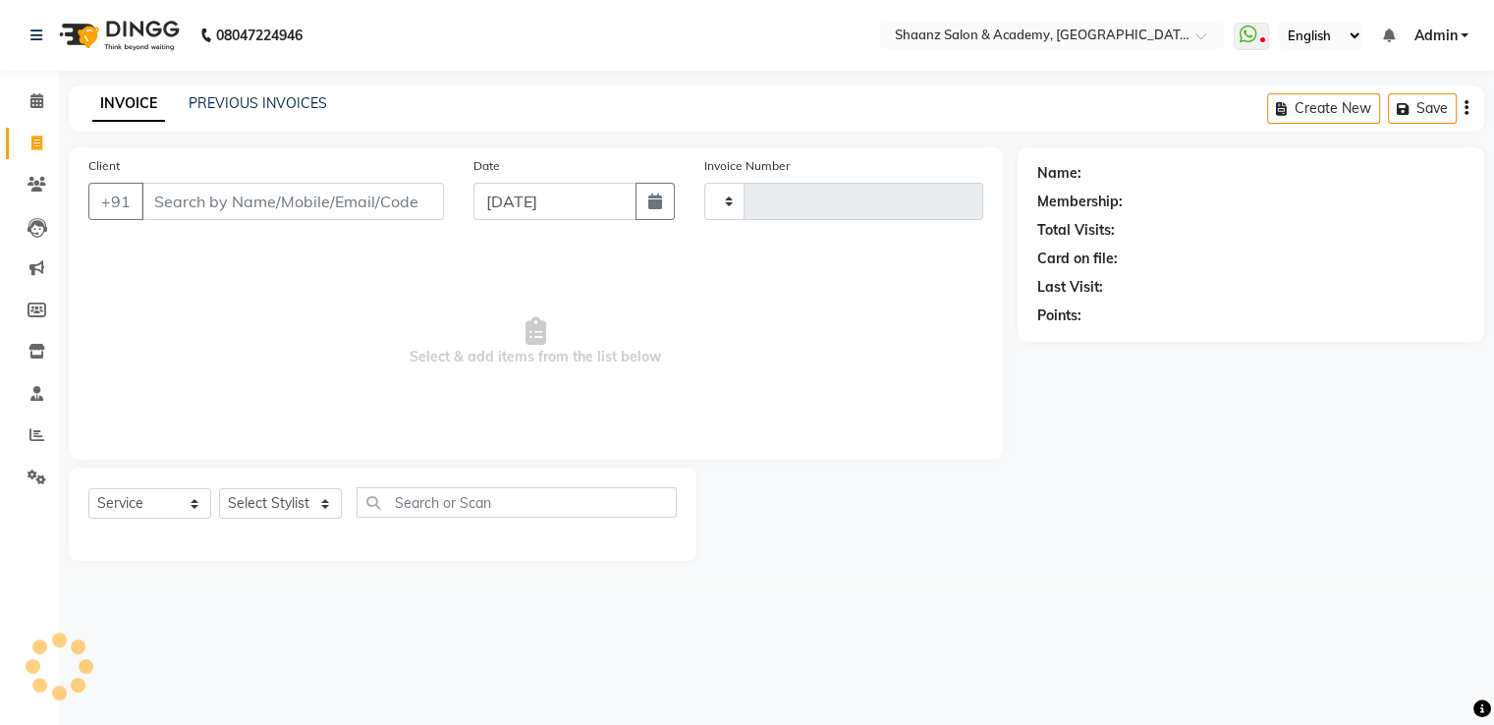
type input "2906"
select select "6360"
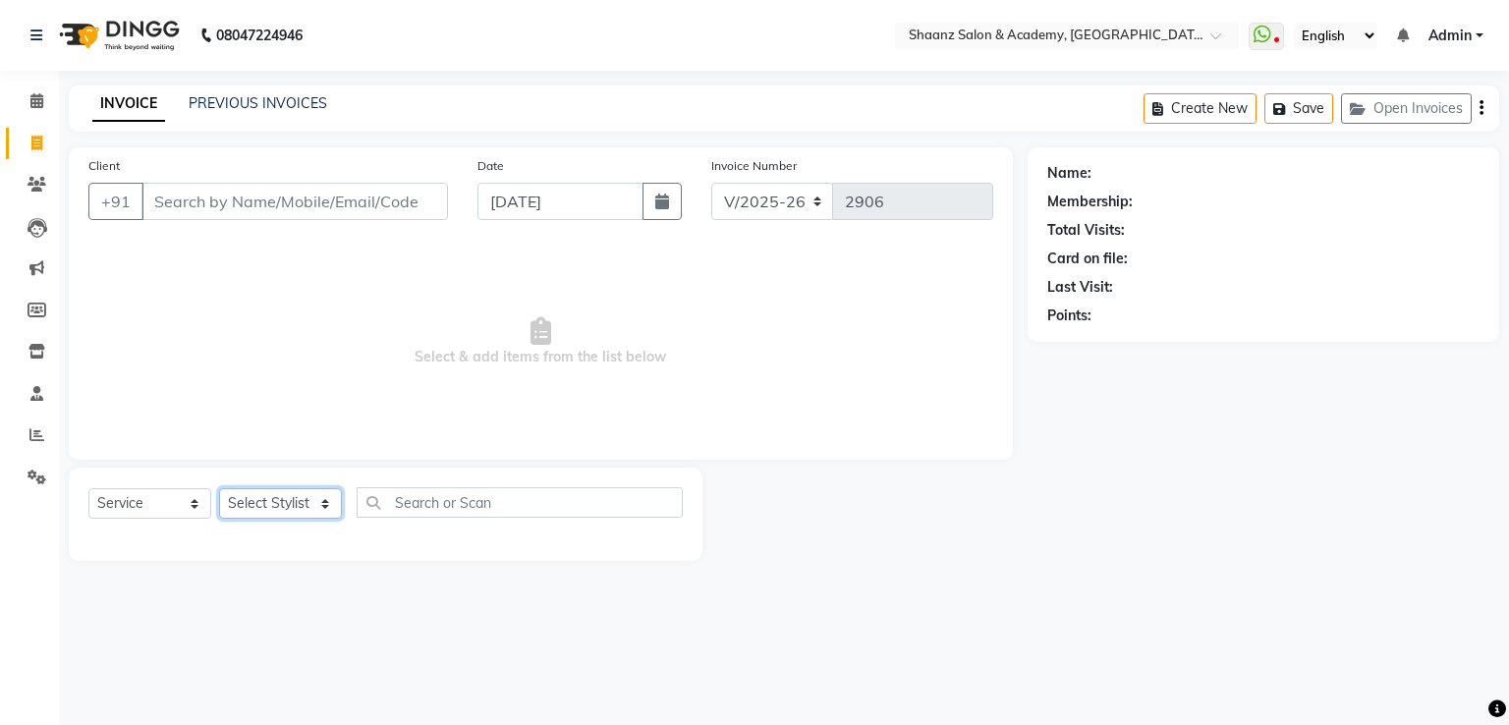
click at [275, 490] on select "Select Stylist Ameer AHMAD ankita mascarenhas ASHISH THAPA dc MUSKAN nisha vish…" at bounding box center [280, 503] width 123 height 30
select select "84400"
click at [219, 489] on select "Select Stylist Ameer AHMAD ankita mascarenhas ASHISH THAPA dc MUSKAN nisha vish…" at bounding box center [280, 503] width 123 height 30
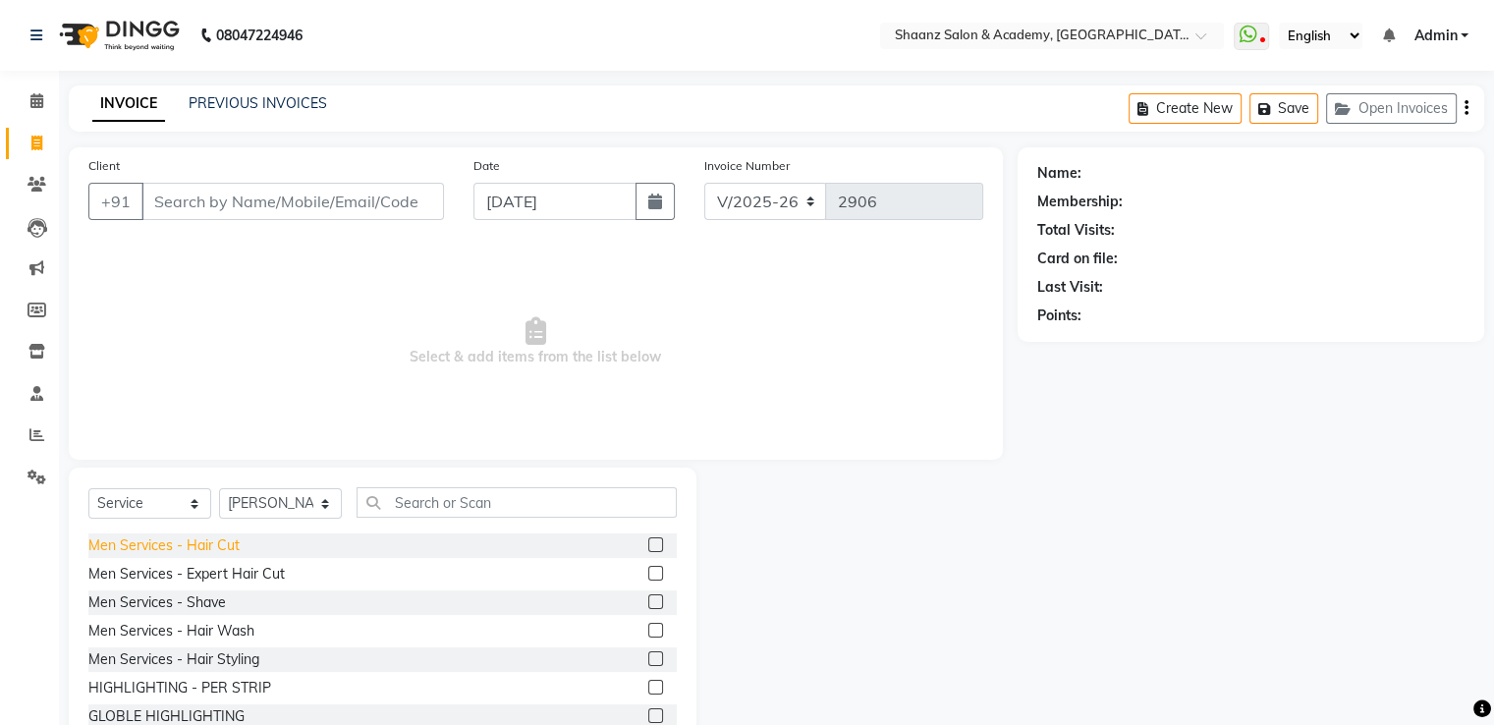
click at [153, 548] on div "Men Services - Hair Cut" at bounding box center [163, 545] width 151 height 21
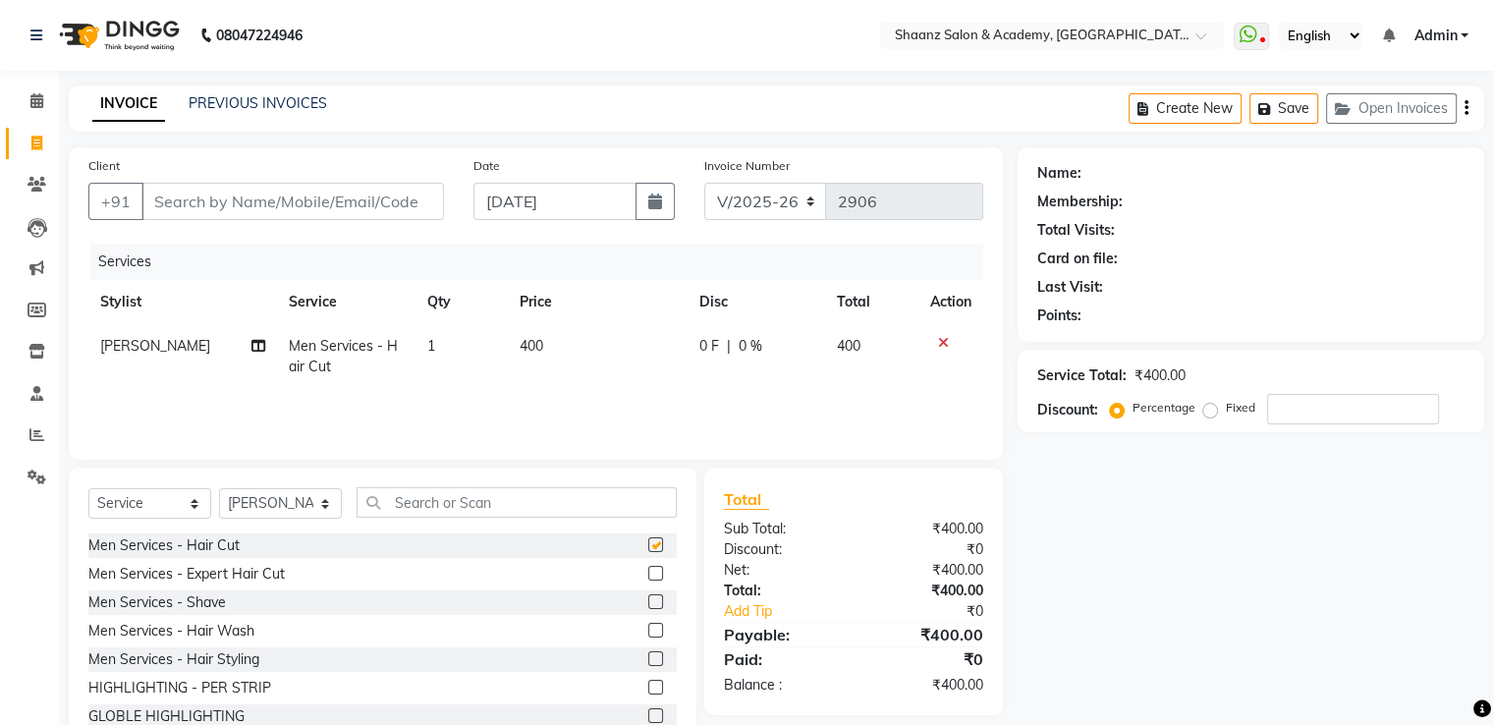
checkbox input "false"
click at [239, 206] on input "Client" at bounding box center [292, 201] width 303 height 37
type input "7"
type input "0"
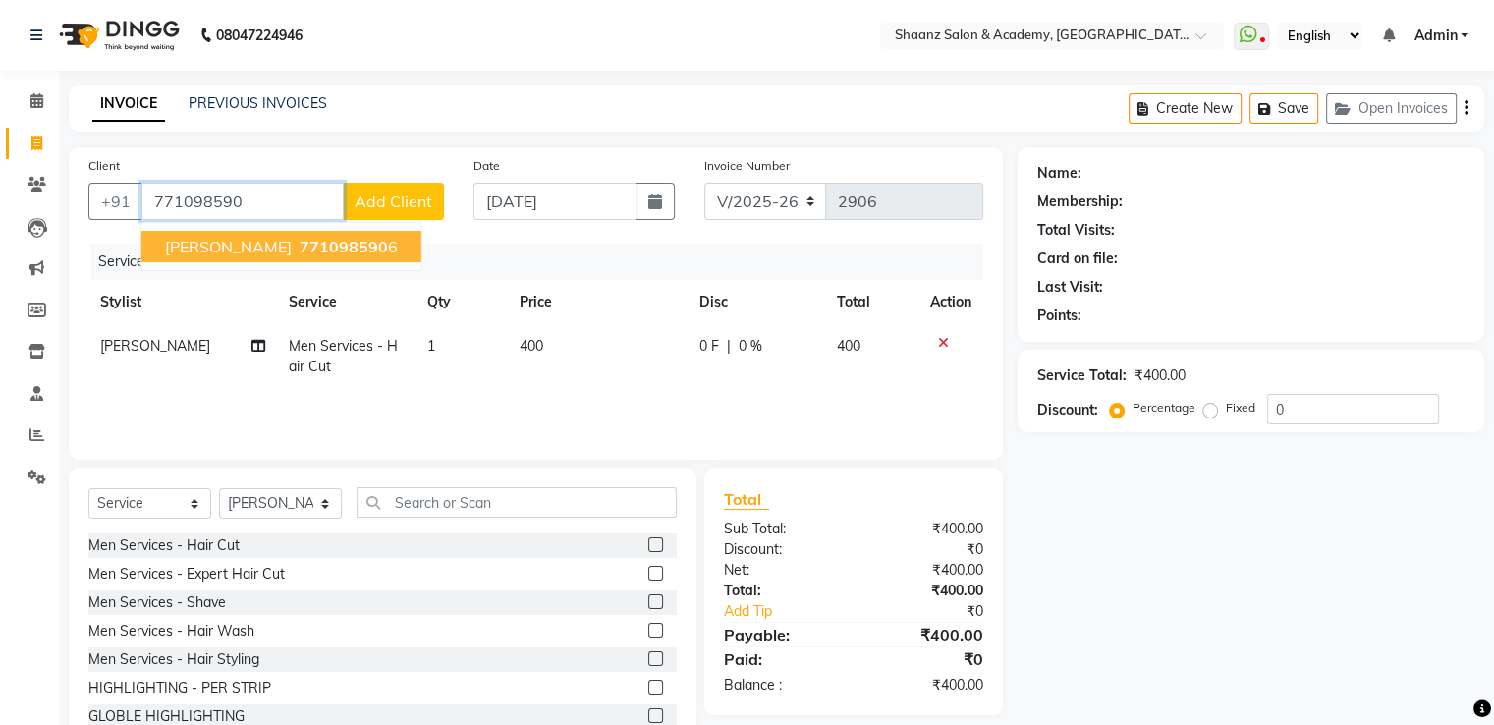
click at [232, 236] on button "KARAN 771098590 6" at bounding box center [281, 246] width 280 height 31
type input "7710985906"
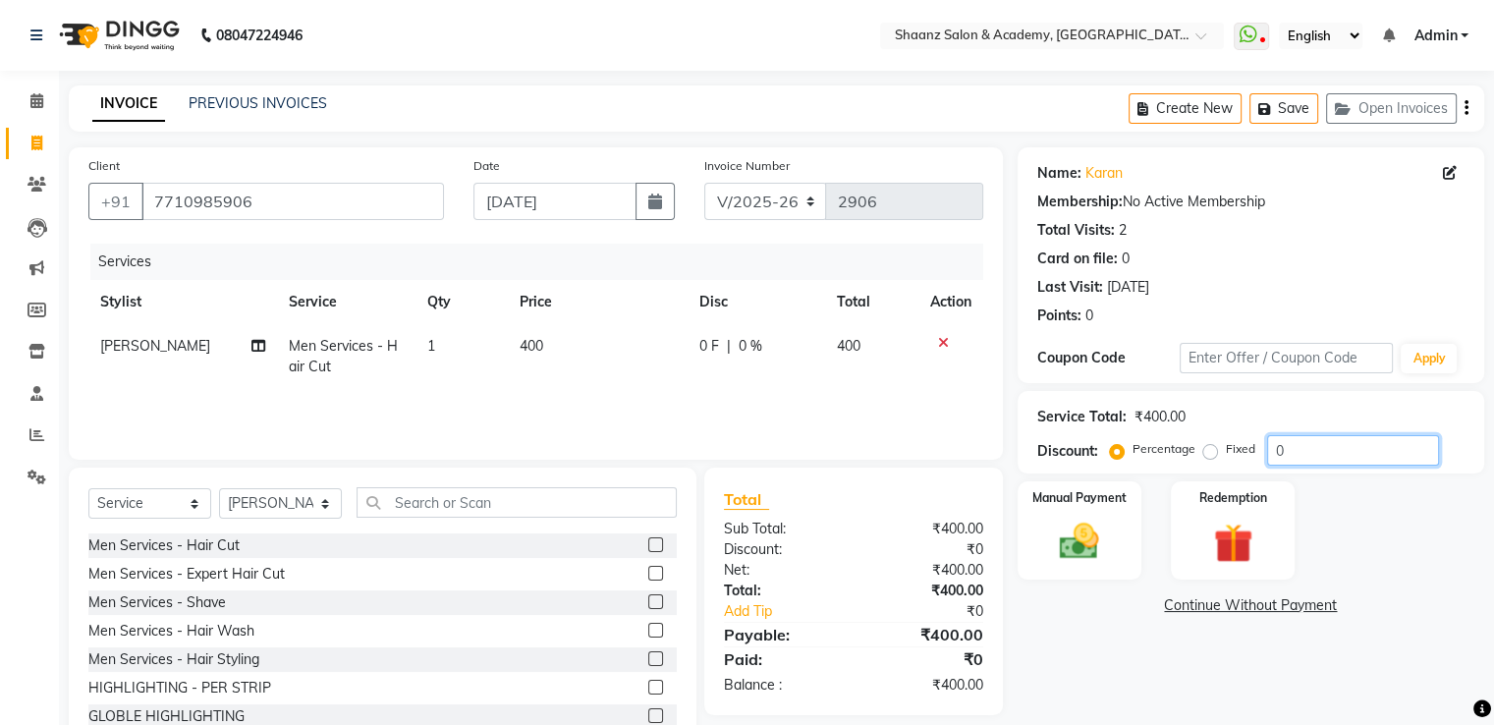
drag, startPoint x: 1313, startPoint y: 448, endPoint x: 1300, endPoint y: 452, distance: 13.4
click at [1310, 449] on input "0" at bounding box center [1353, 450] width 172 height 30
type input "50"
click at [1034, 532] on div "Manual Payment" at bounding box center [1079, 529] width 129 height 101
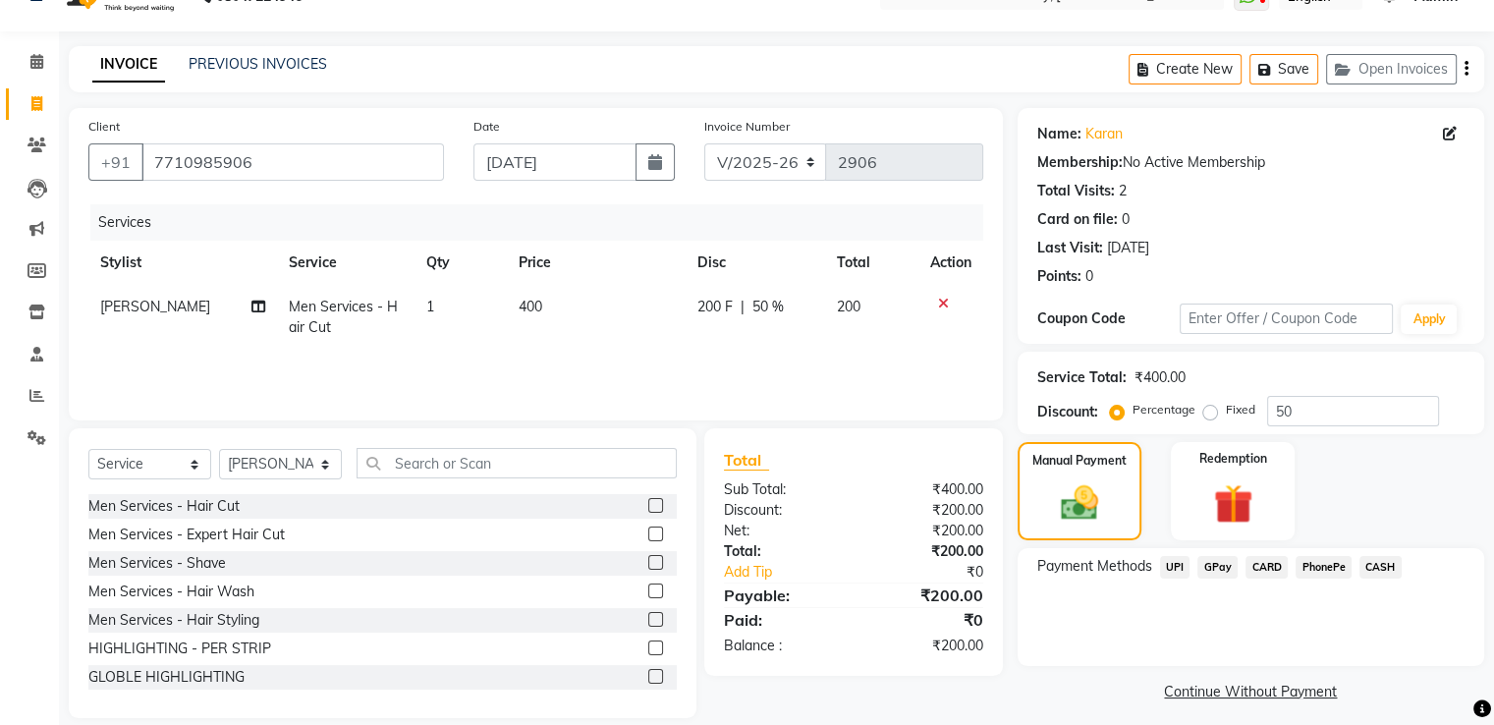
scroll to position [62, 0]
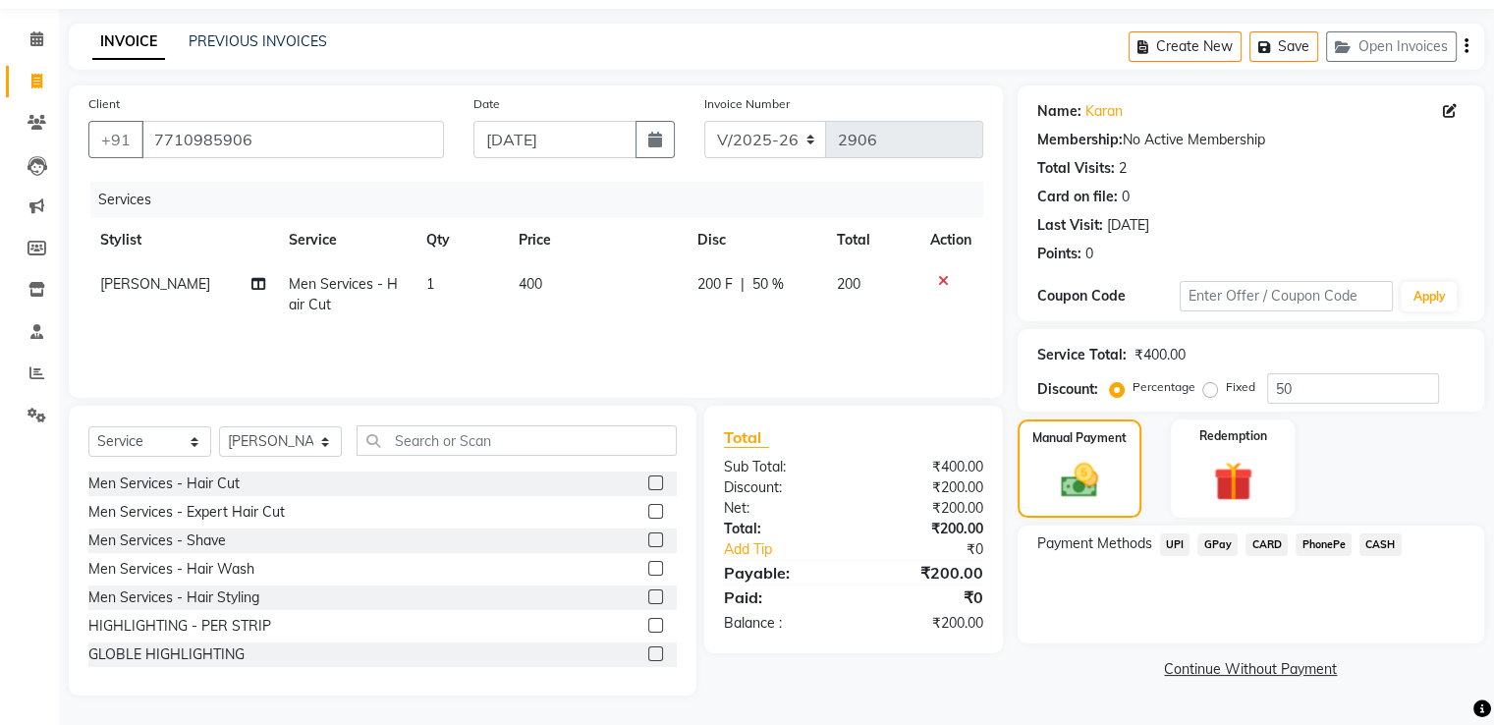
click at [1226, 539] on span "GPay" at bounding box center [1218, 544] width 40 height 23
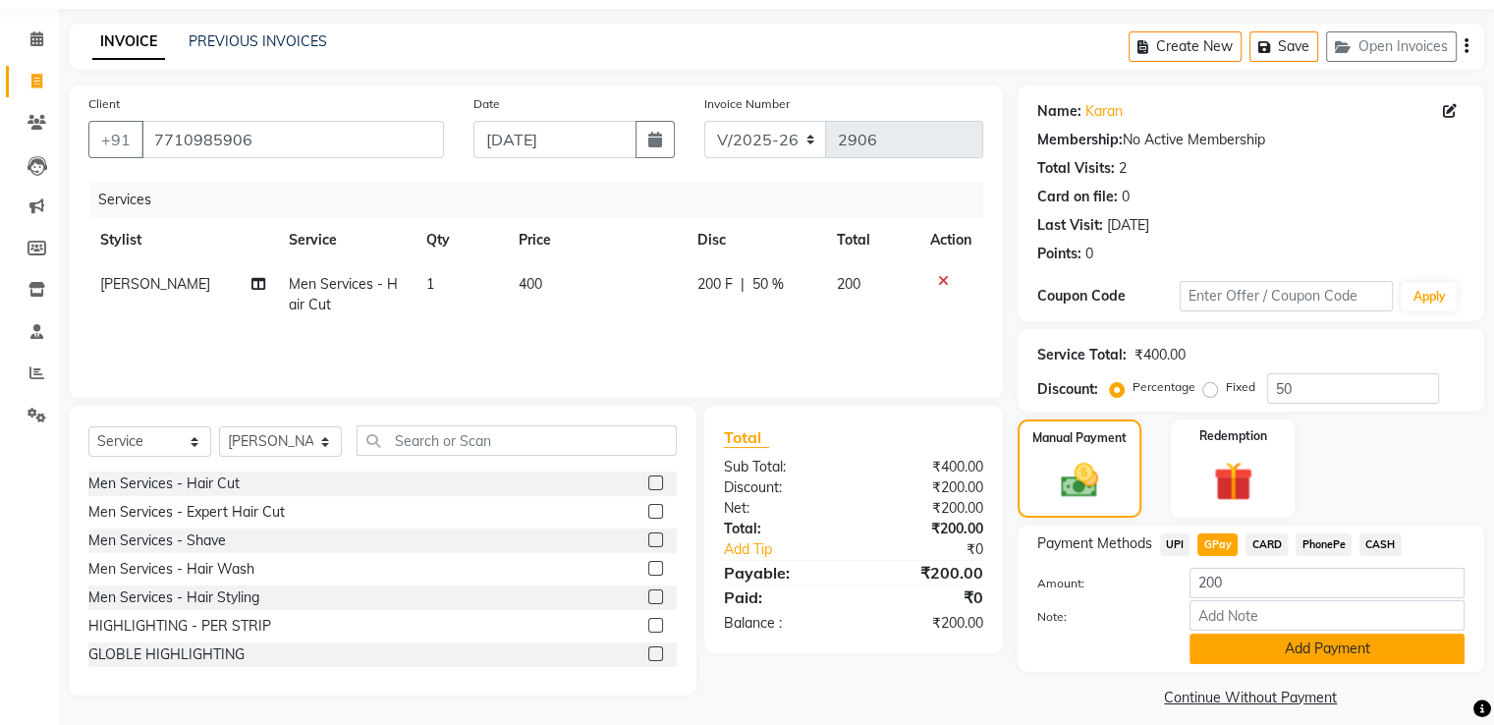
click at [1247, 645] on button "Add Payment" at bounding box center [1327, 649] width 275 height 30
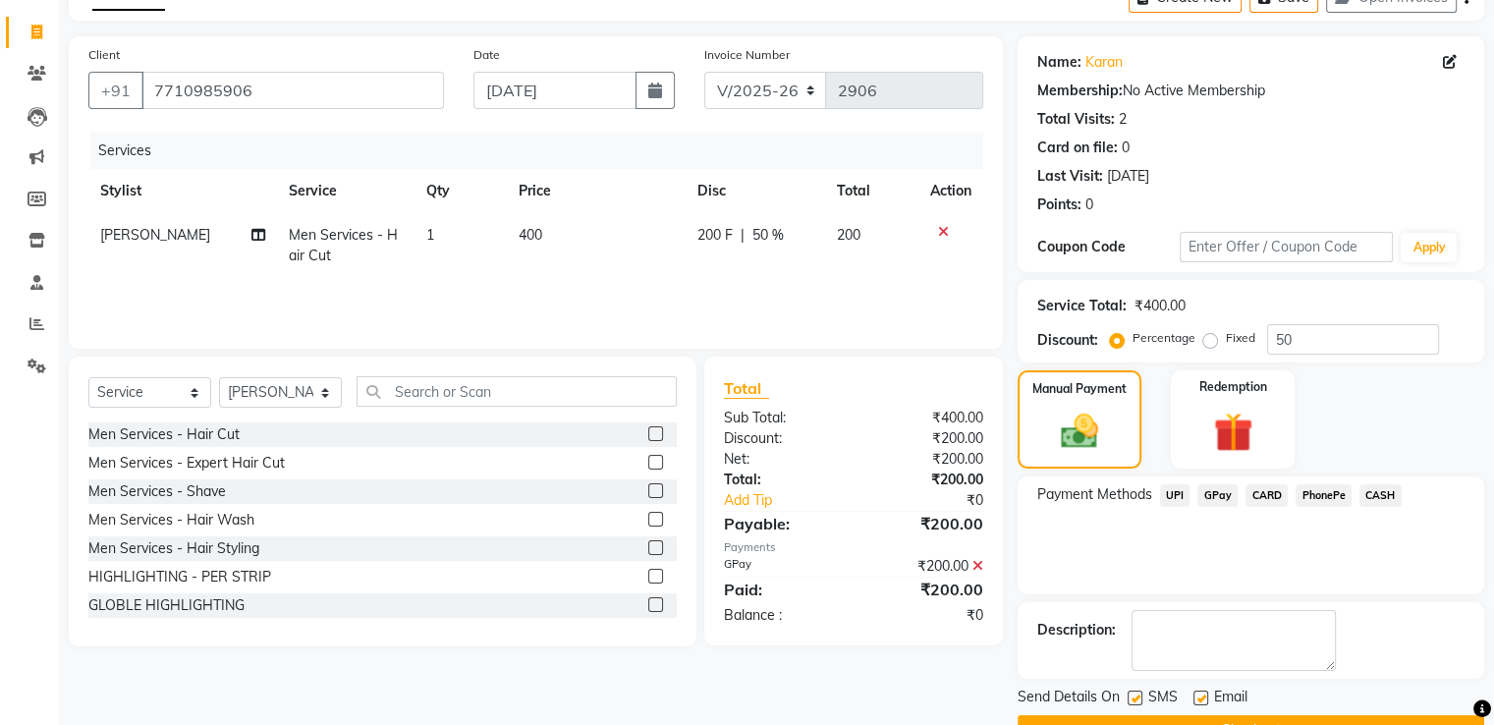
scroll to position [159, 0]
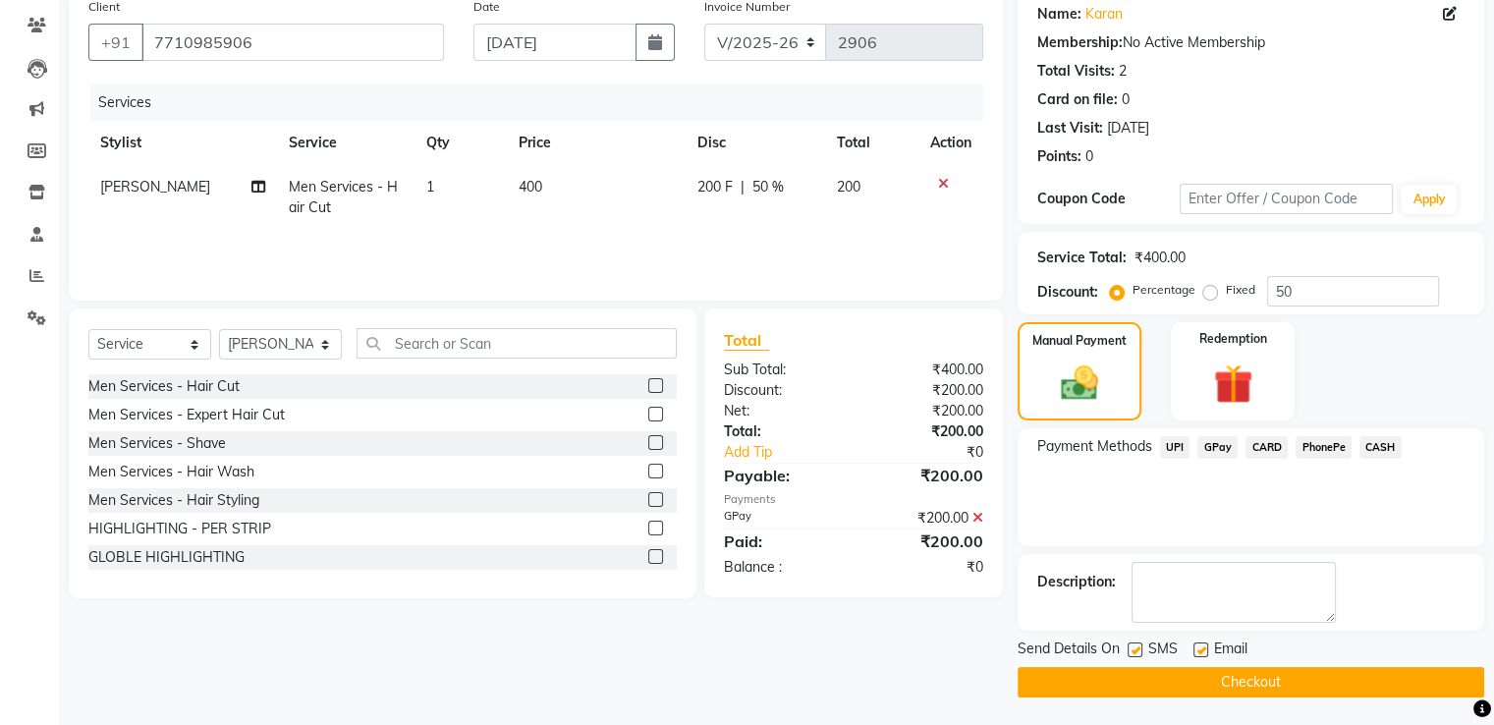
click at [1179, 675] on button "Checkout" at bounding box center [1251, 682] width 467 height 30
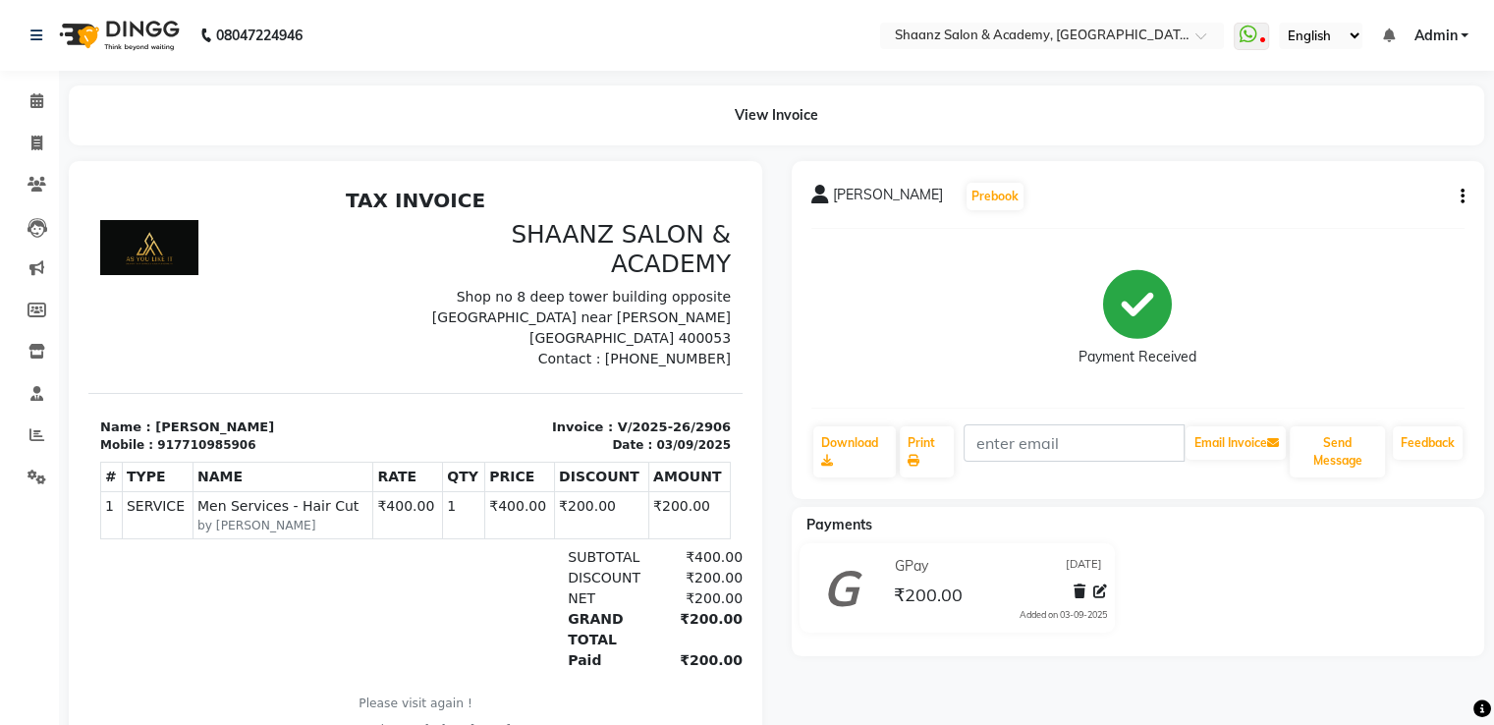
click at [985, 330] on div "Payment Received" at bounding box center [1139, 318] width 654 height 147
click at [35, 144] on icon at bounding box center [36, 143] width 11 height 15
select select "service"
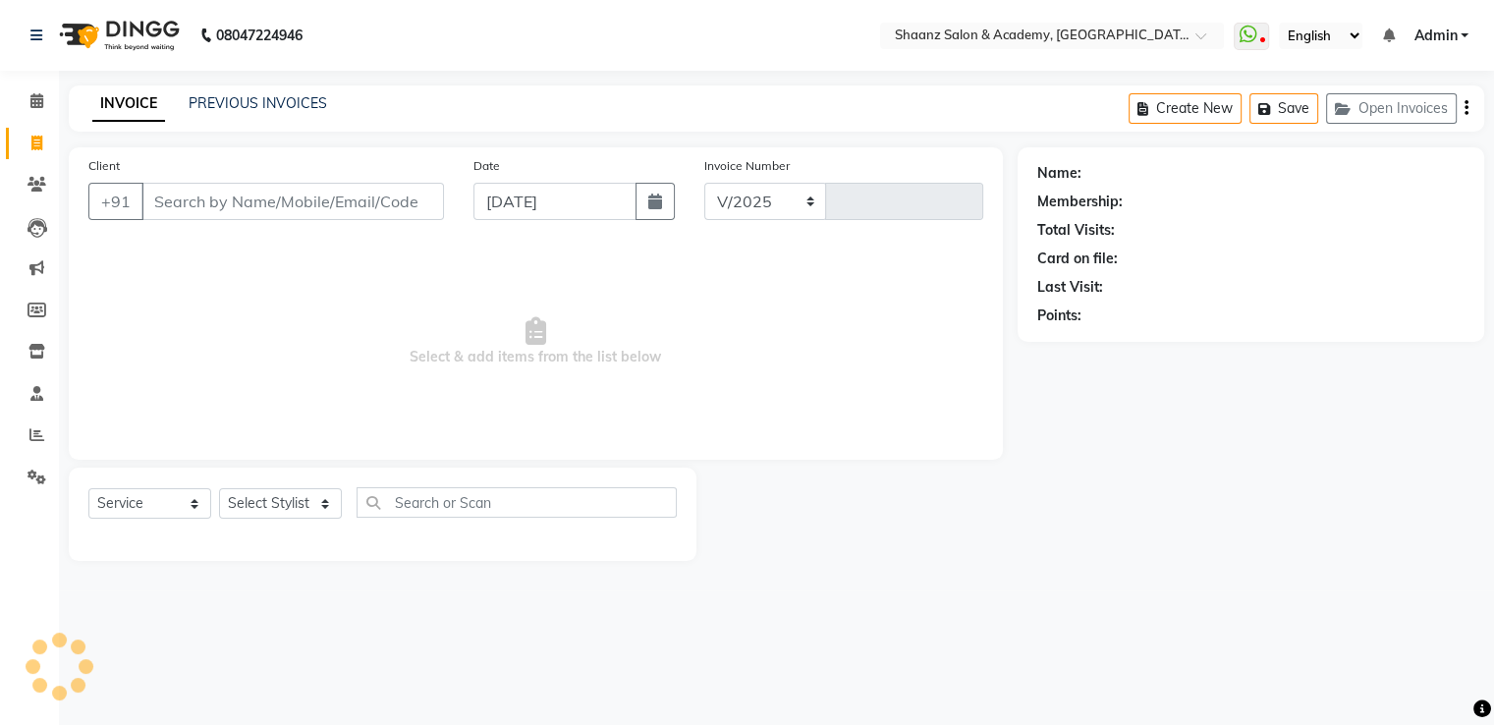
select select "6360"
type input "2907"
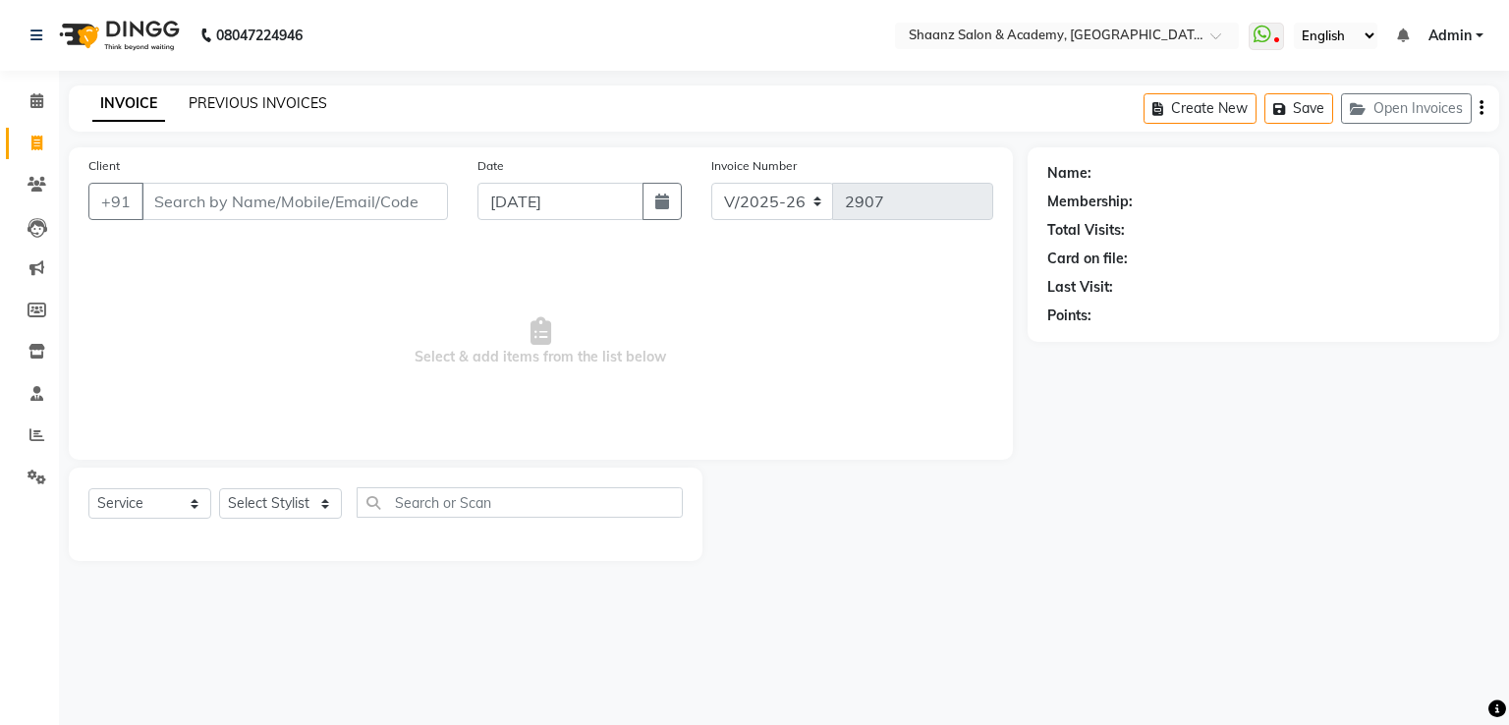
click at [233, 95] on link "PREVIOUS INVOICES" at bounding box center [258, 103] width 139 height 18
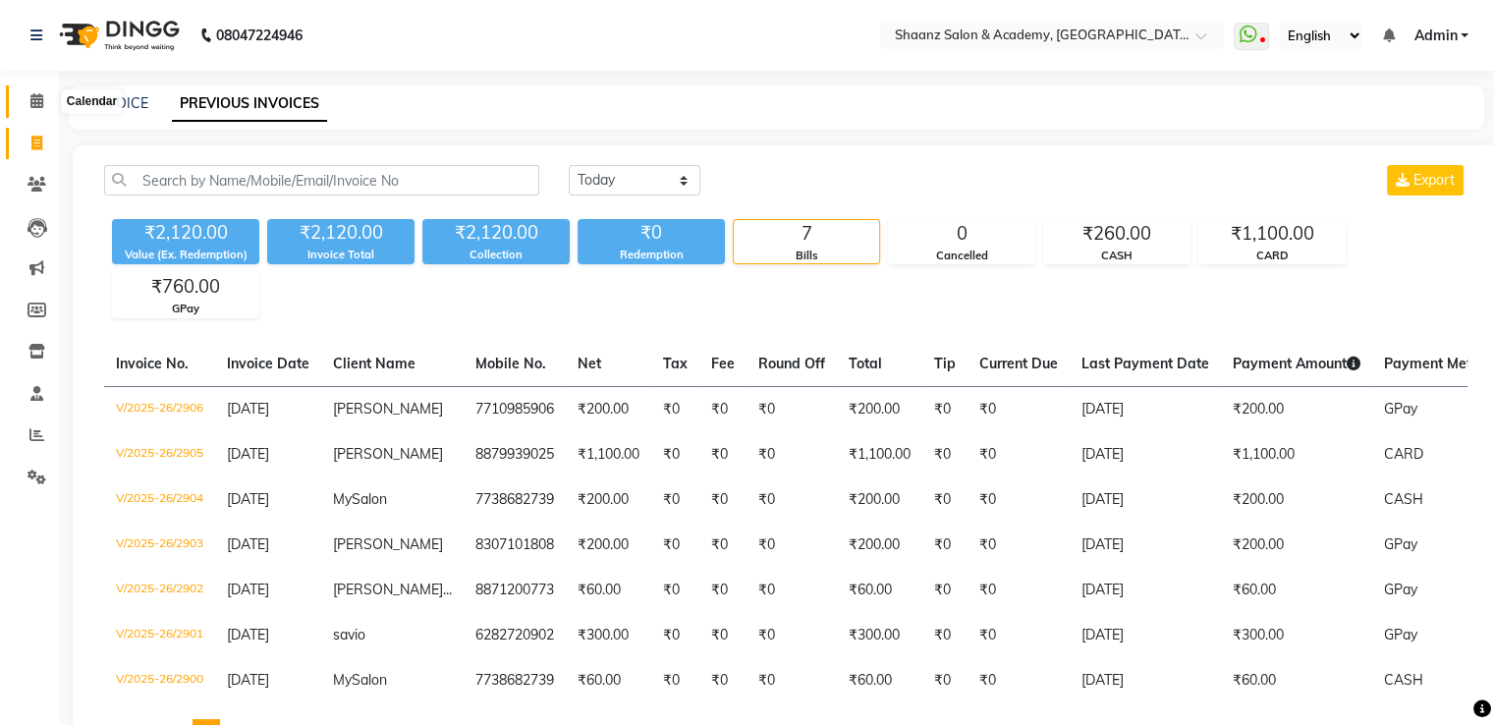
click at [39, 101] on icon at bounding box center [36, 100] width 13 height 15
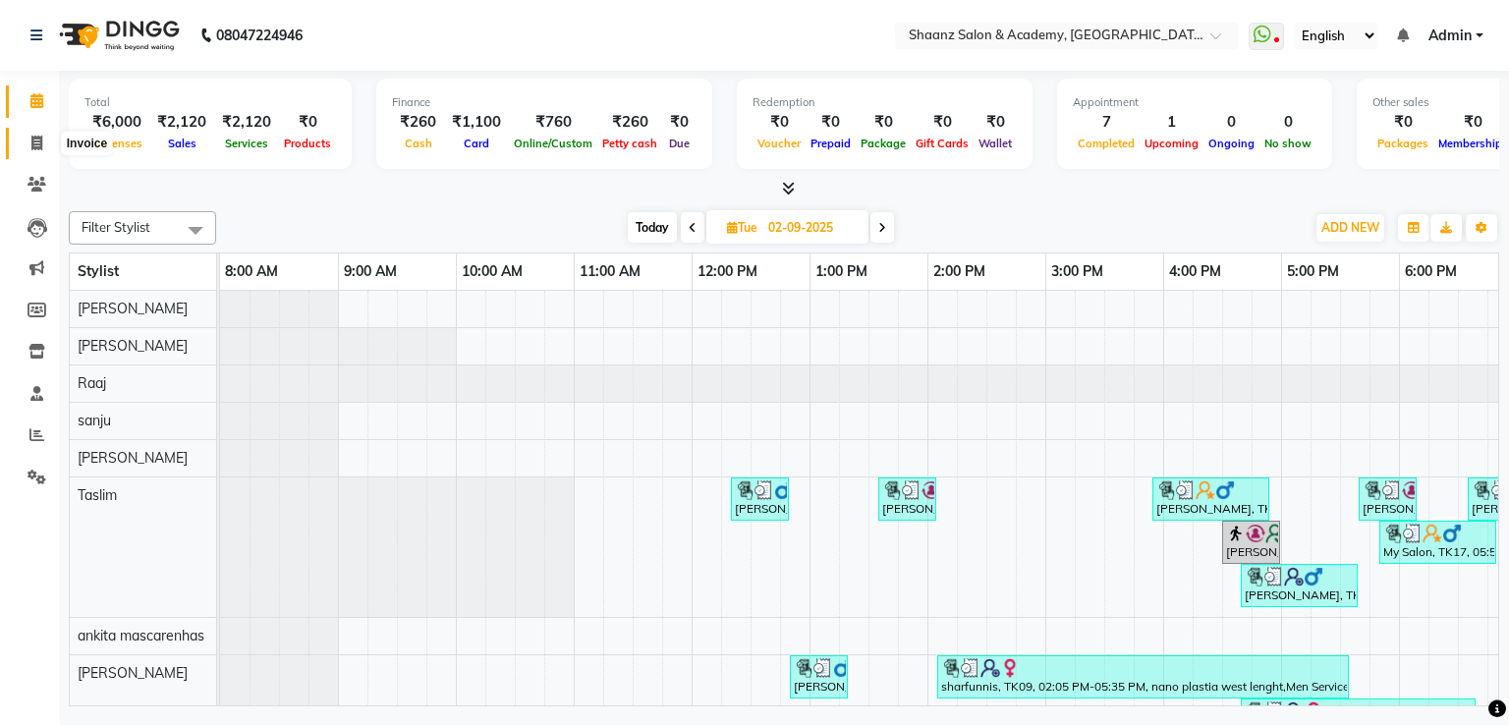
click at [35, 139] on icon at bounding box center [36, 143] width 11 height 15
select select "6360"
select select "service"
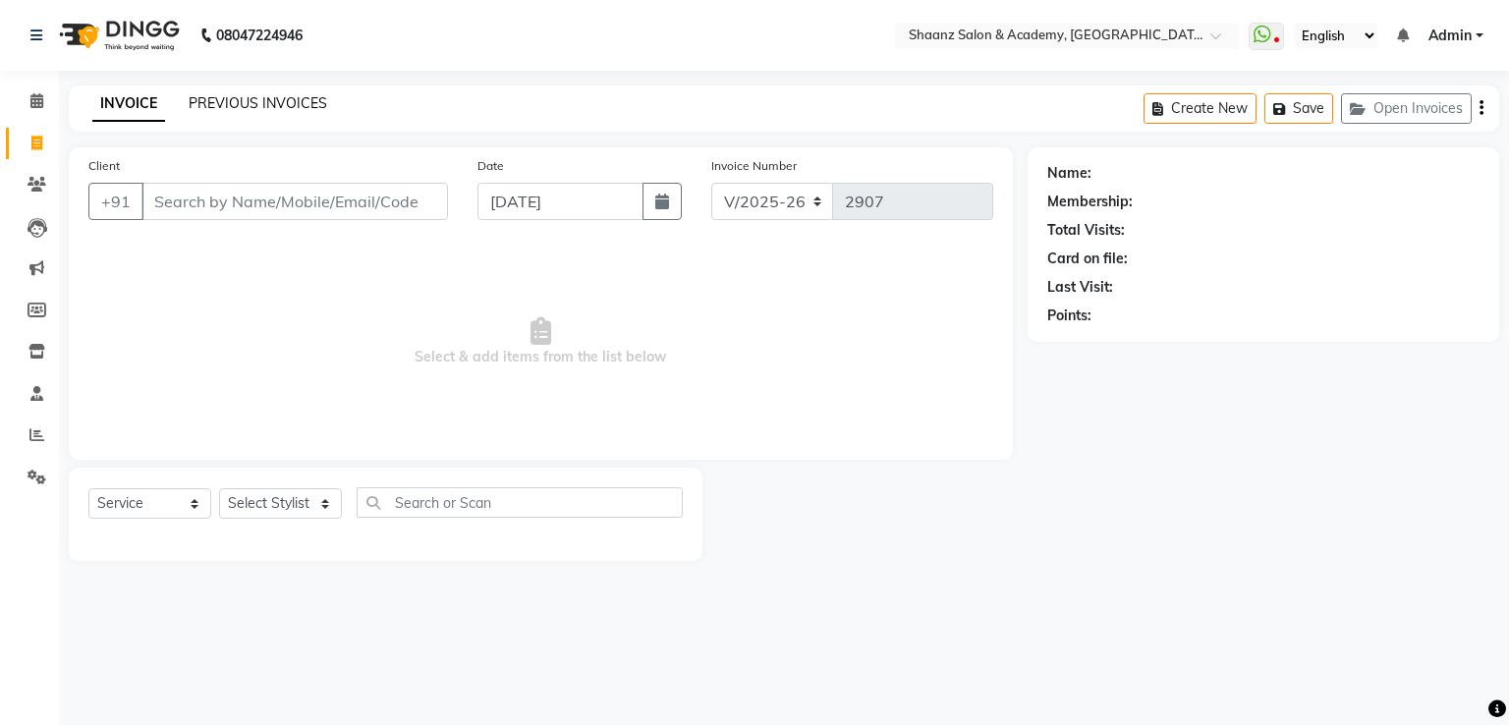
click at [208, 99] on link "PREVIOUS INVOICES" at bounding box center [258, 103] width 139 height 18
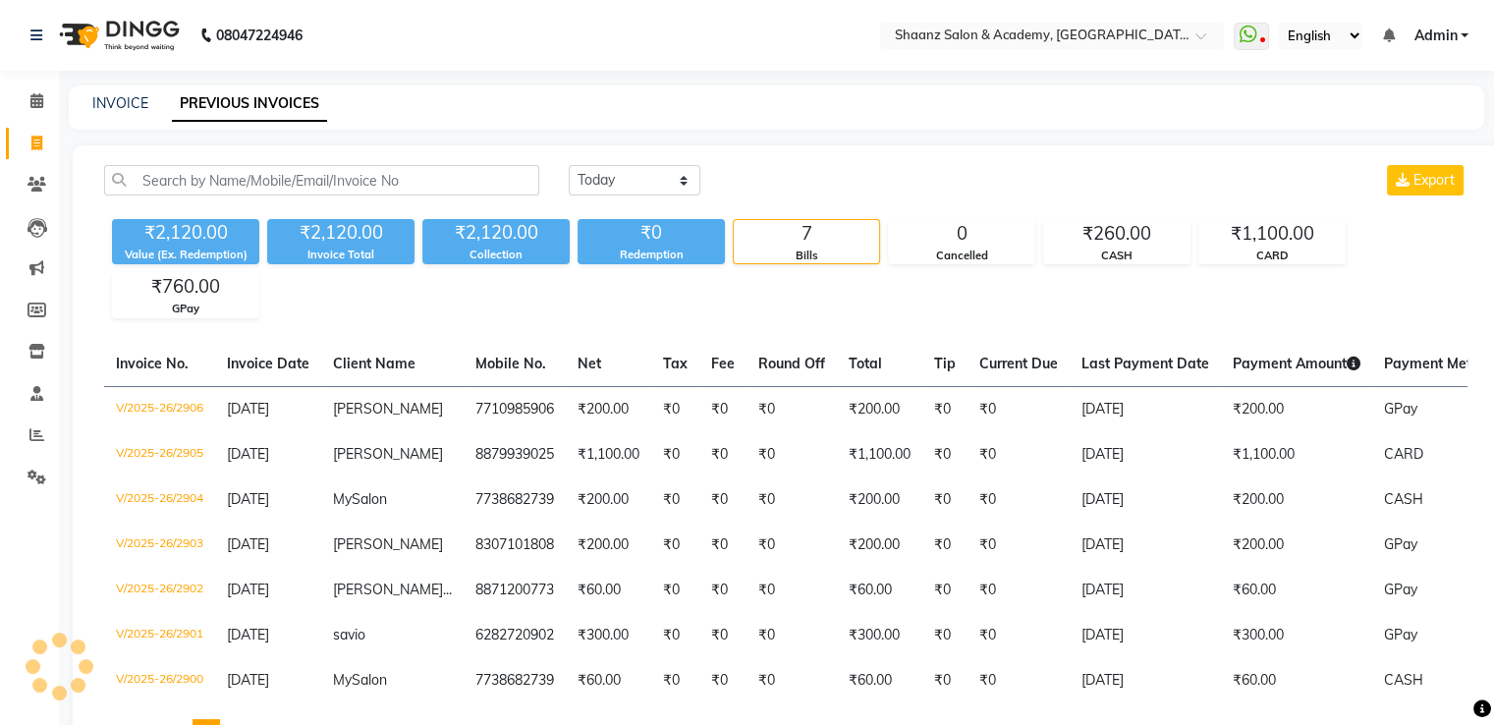
click at [0, 601] on div "Calendar Invoice Clients Leads Marketing Members Inventory Staff Reports Settin…" at bounding box center [132, 418] width 265 height 725
click at [4, 595] on div "Calendar Invoice Clients Leads Marketing Members Inventory Staff Reports Settin…" at bounding box center [132, 418] width 265 height 725
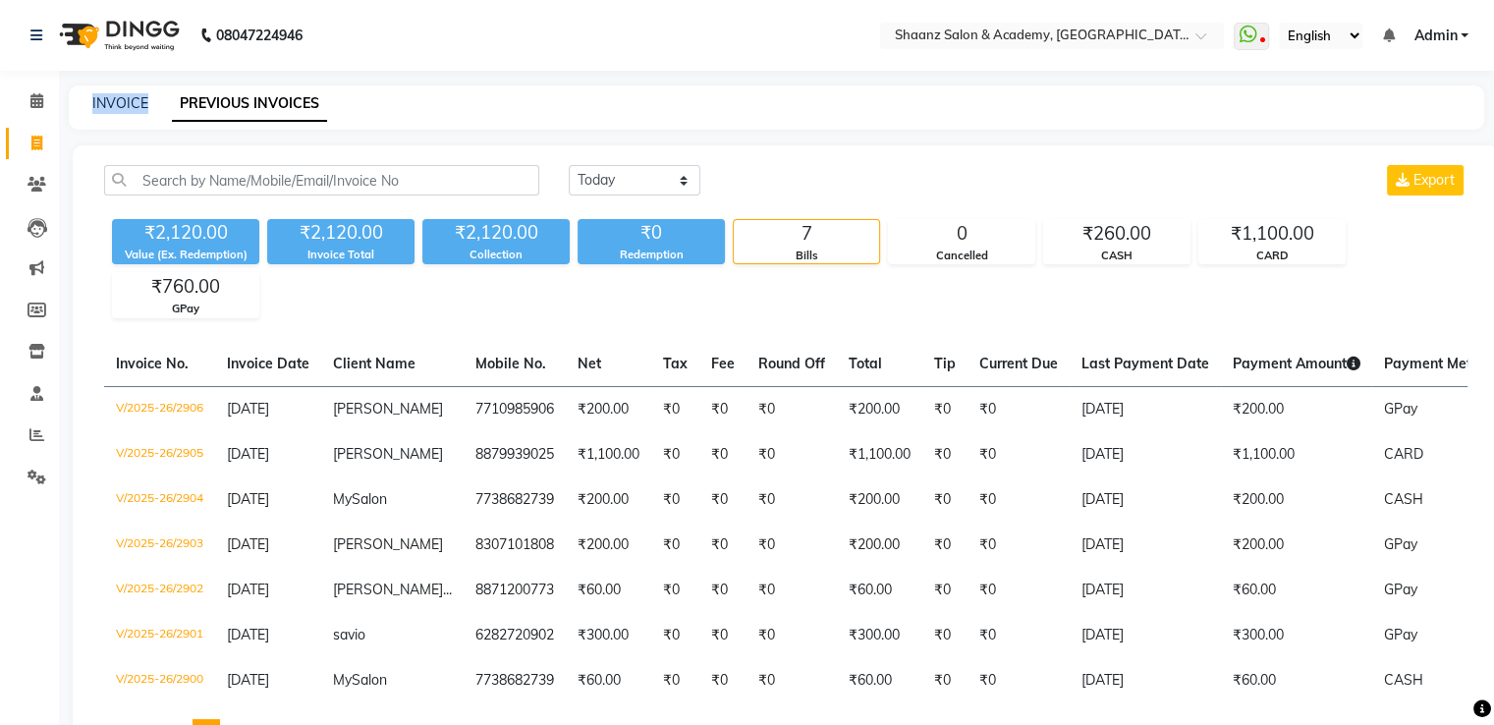
click at [4, 595] on div "Calendar Invoice Clients Leads Marketing Members Inventory Staff Reports Settin…" at bounding box center [132, 418] width 265 height 725
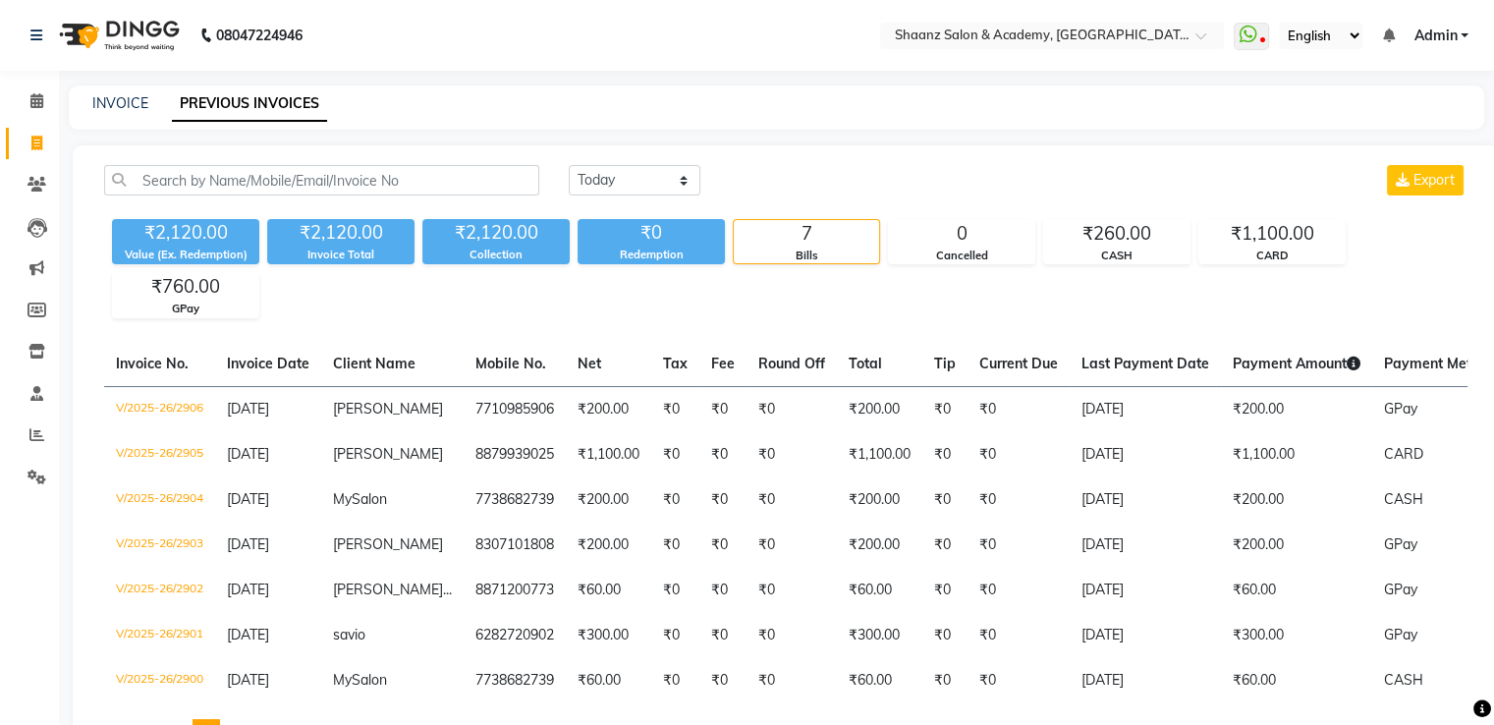
click at [4, 595] on div "Calendar Invoice Clients Leads Marketing Members Inventory Staff Reports Settin…" at bounding box center [132, 418] width 265 height 725
click at [22, 143] on span at bounding box center [37, 144] width 34 height 23
select select "6360"
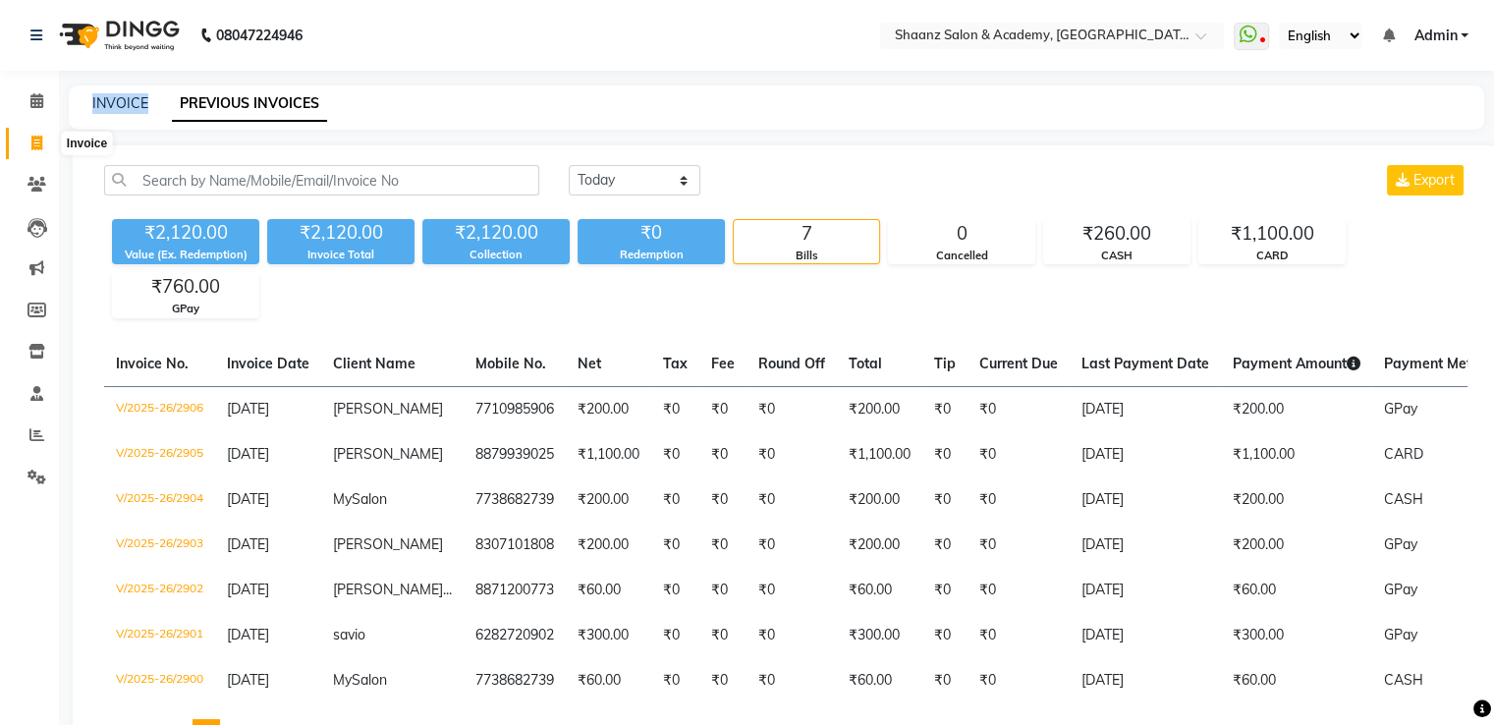
select select "service"
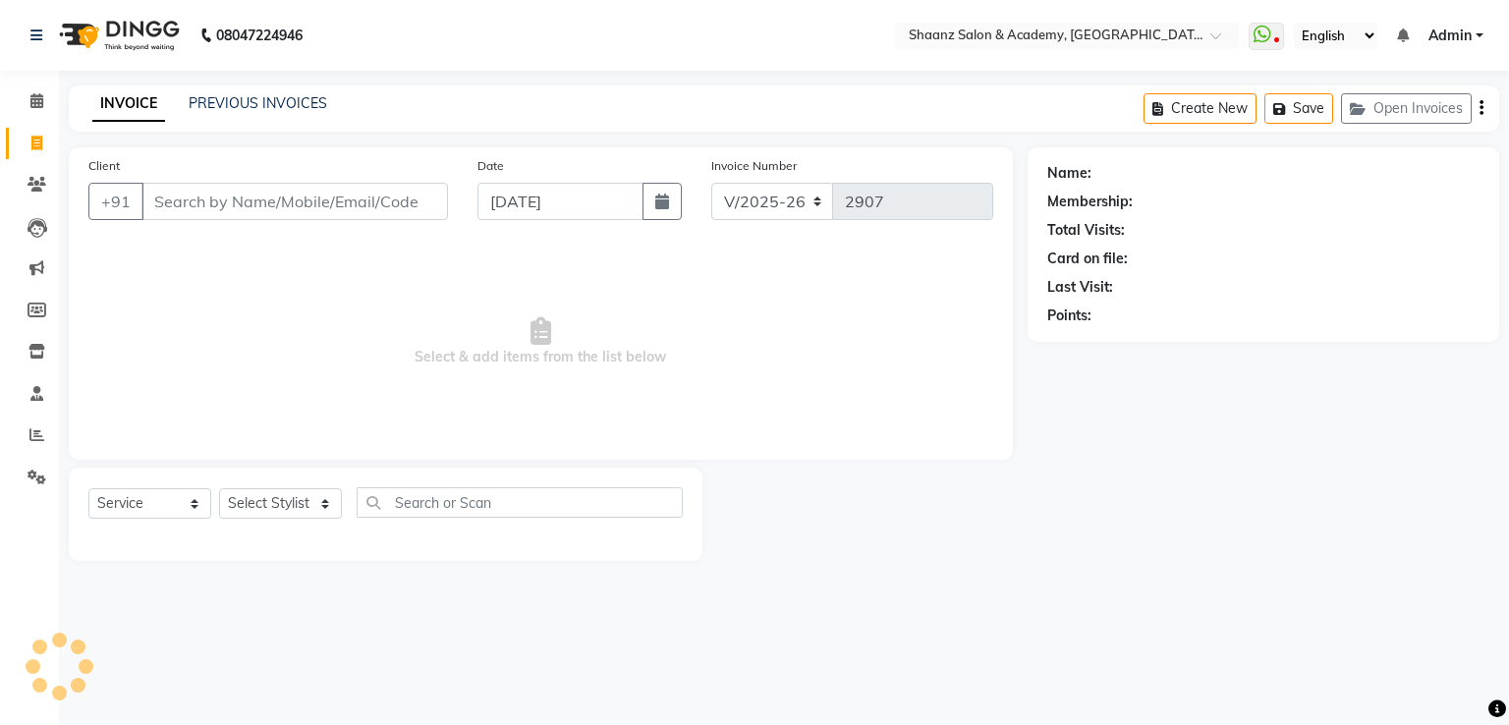
click at [247, 218] on input "Client" at bounding box center [294, 201] width 307 height 37
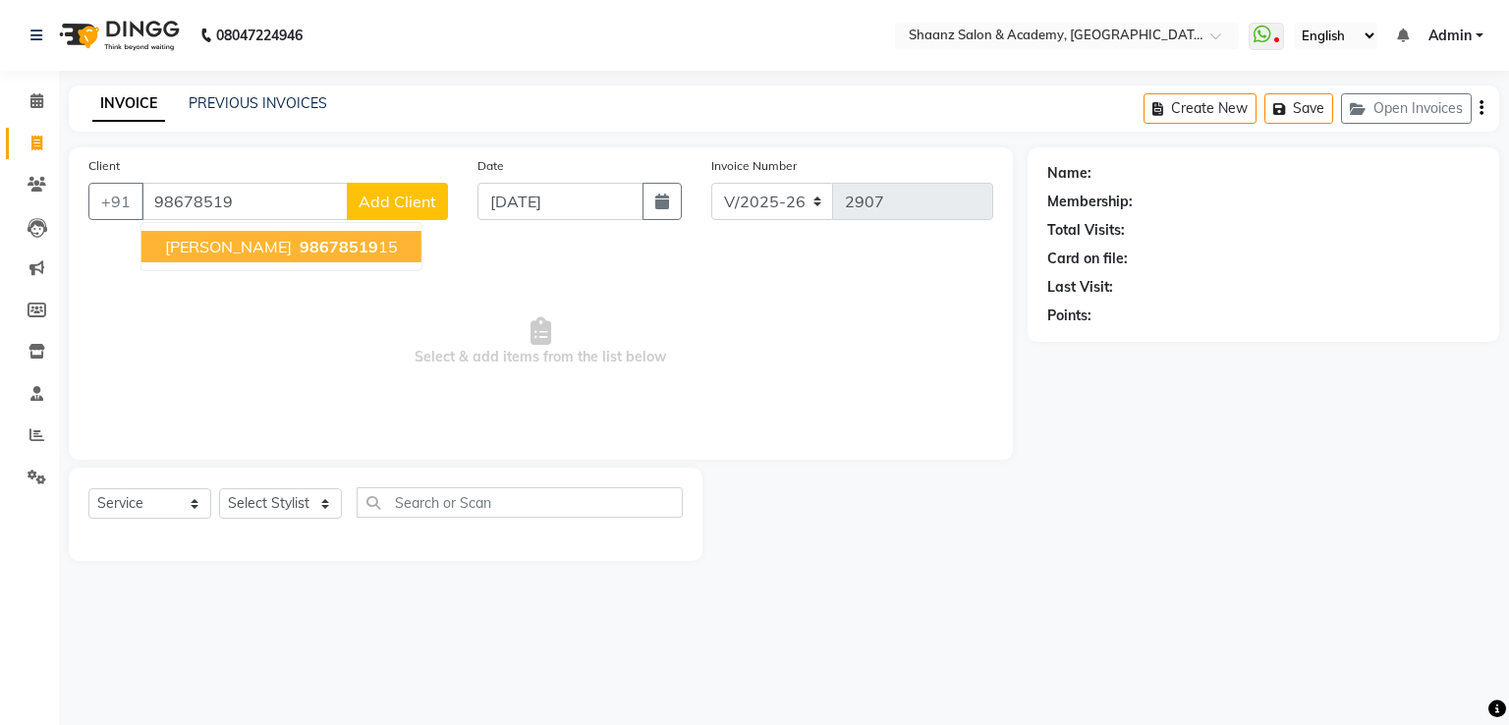
click at [224, 256] on button "geeta vinod 98678519 15" at bounding box center [281, 246] width 280 height 31
type input "9867851915"
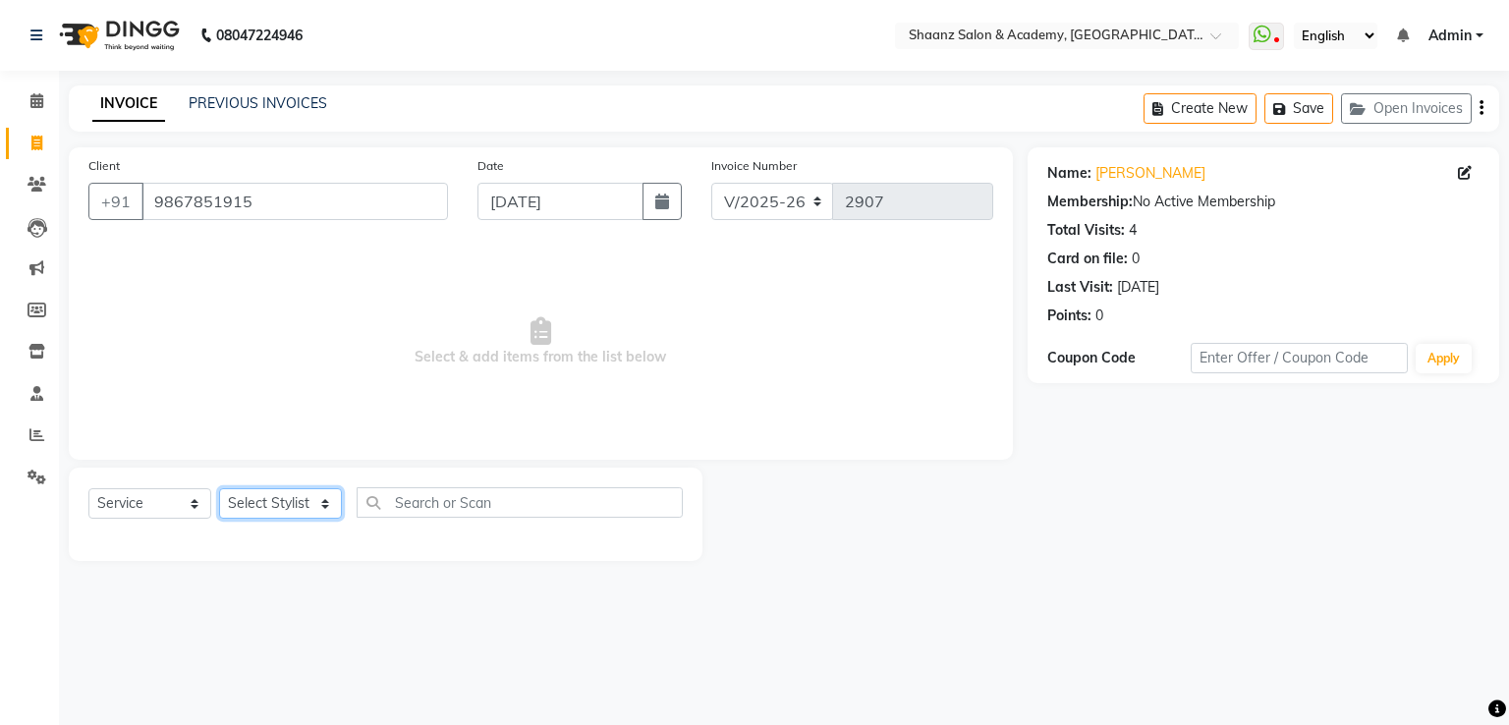
click at [247, 515] on select "Select Stylist Ameer AHMAD ankita mascarenhas ASHISH THAPA dc MUSKAN nisha vish…" at bounding box center [280, 503] width 123 height 30
select select "84400"
click at [219, 489] on select "Select Stylist Ameer AHMAD ankita mascarenhas ASHISH THAPA dc MUSKAN nisha vish…" at bounding box center [280, 503] width 123 height 30
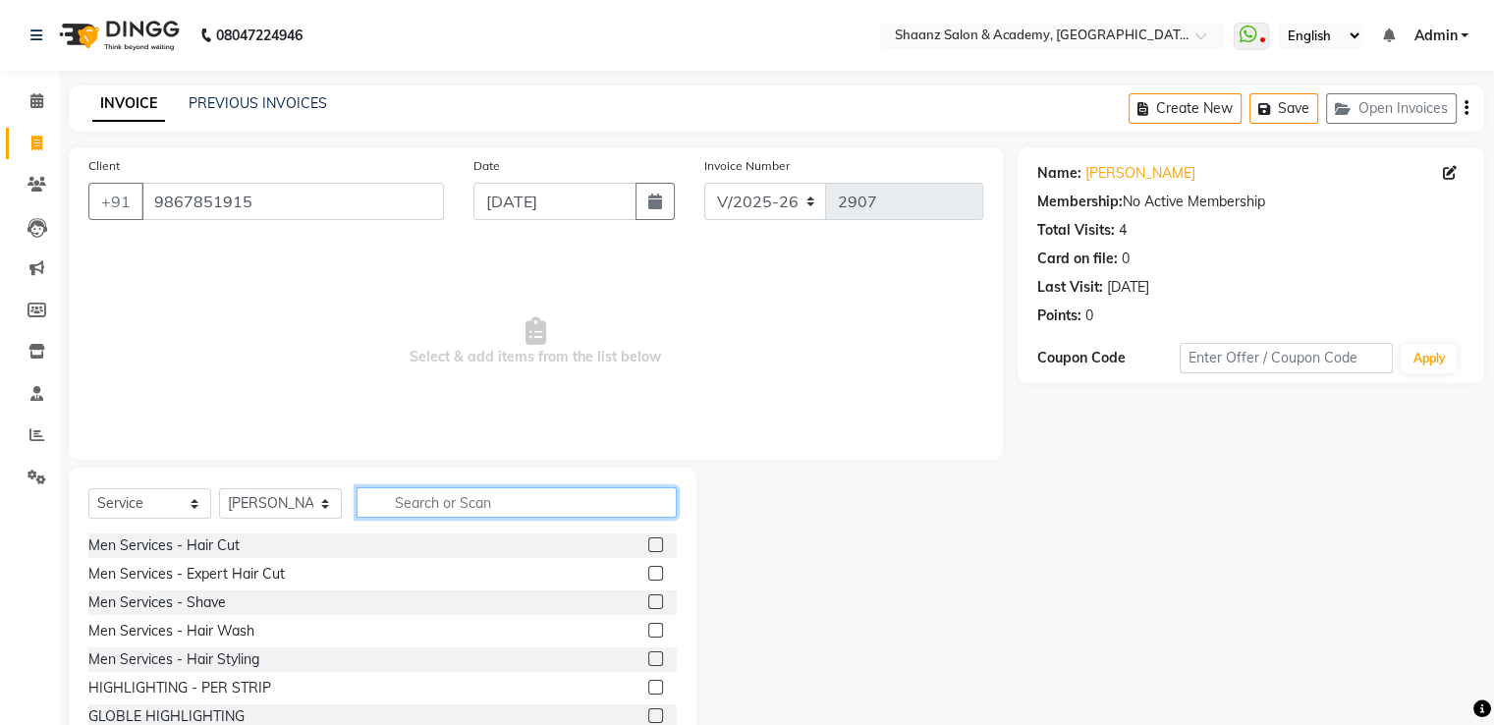
click at [461, 500] on input "text" at bounding box center [517, 502] width 320 height 30
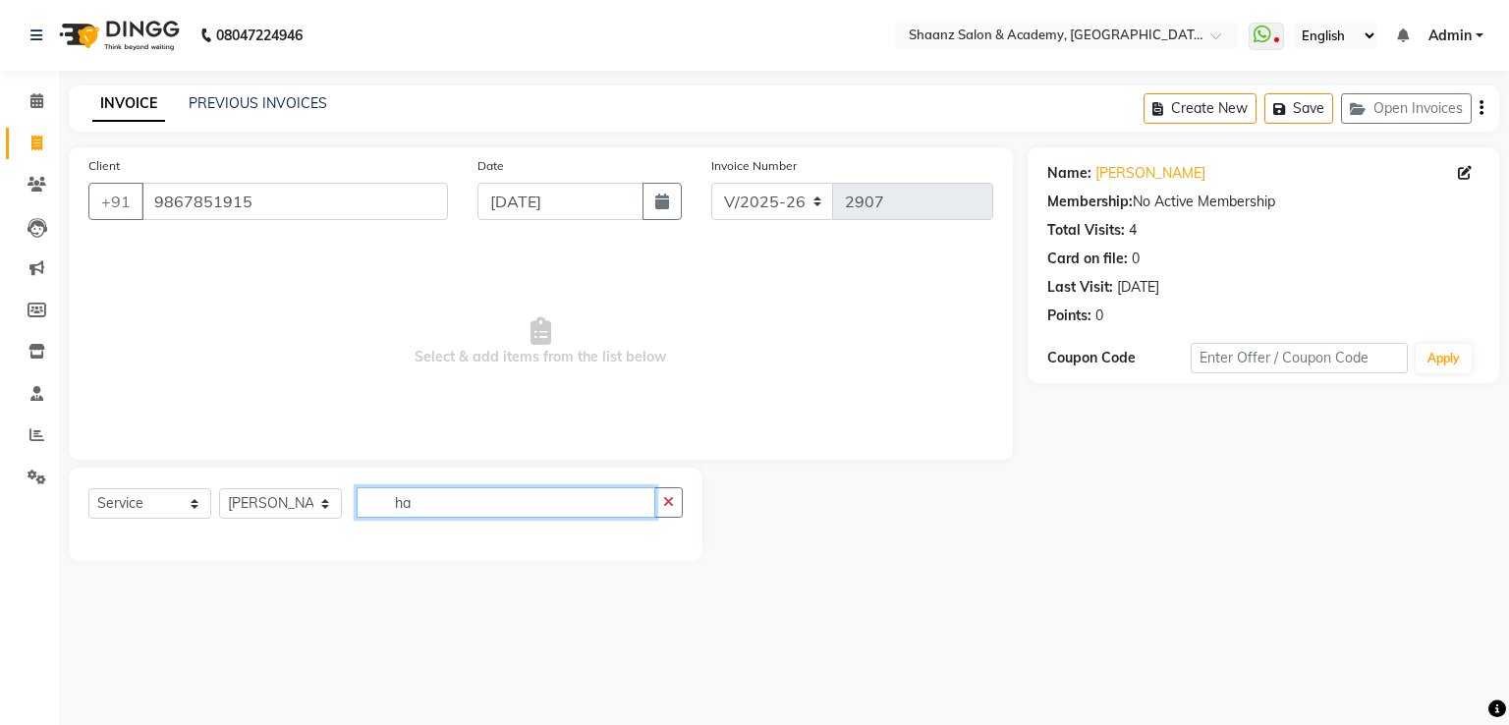
type input "h"
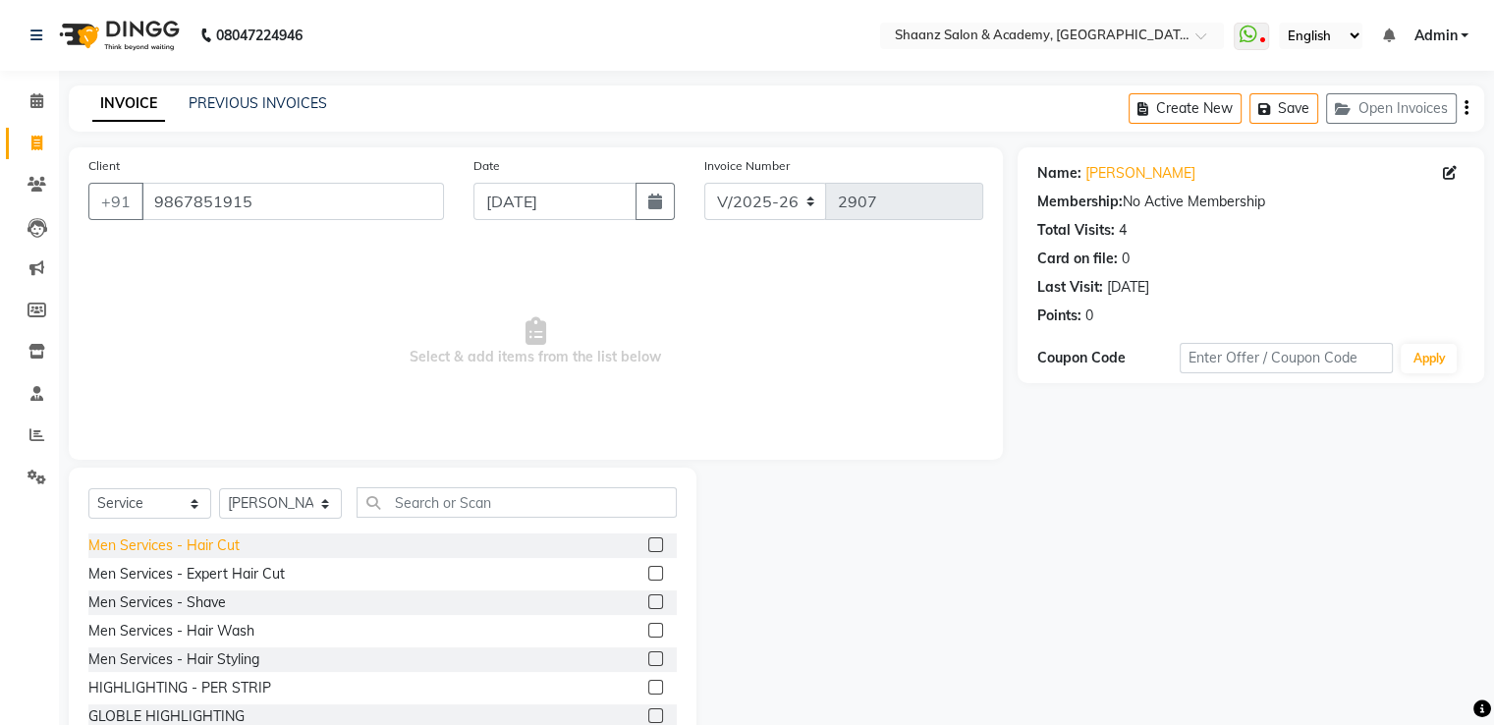
click at [148, 549] on div "Men Services - Hair Cut" at bounding box center [163, 545] width 151 height 21
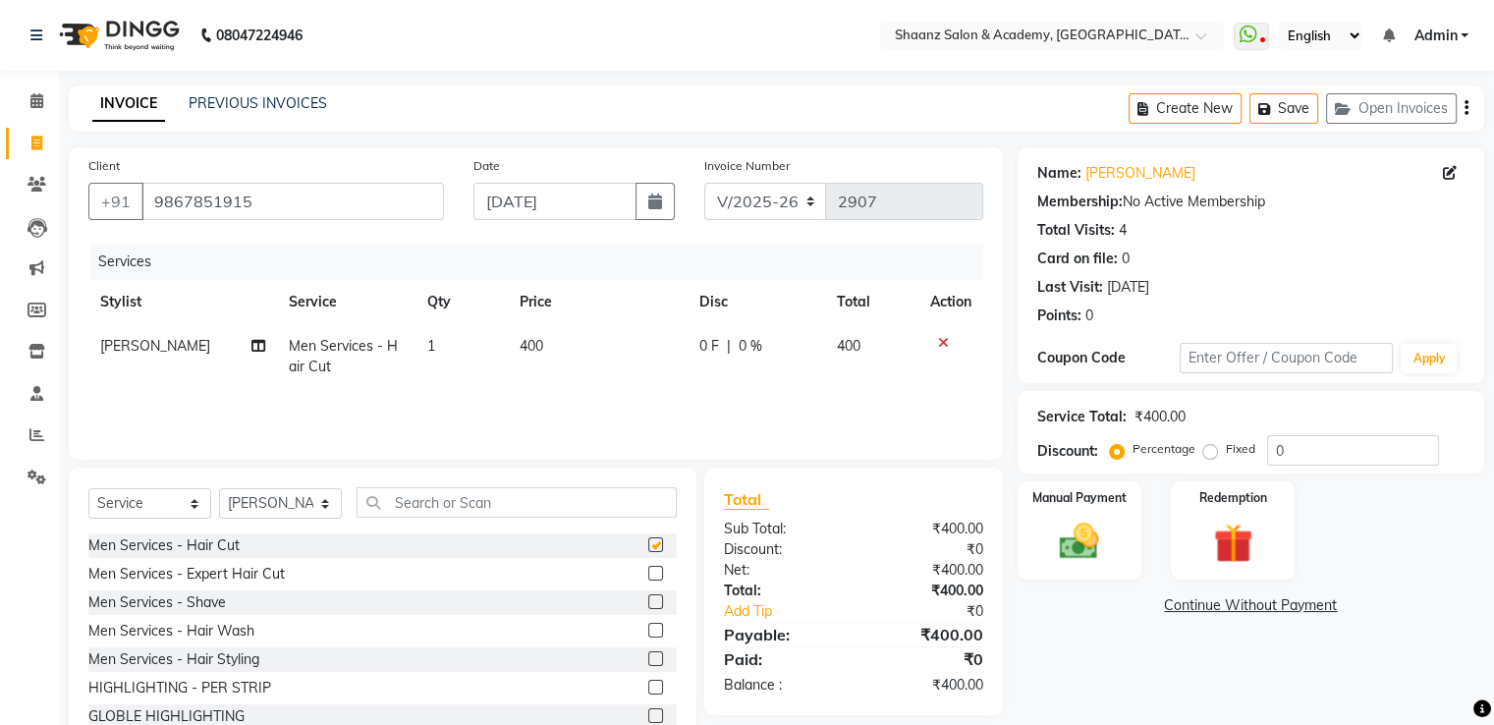
checkbox input "false"
click at [947, 340] on div at bounding box center [950, 343] width 41 height 14
click at [943, 343] on icon at bounding box center [943, 343] width 11 height 14
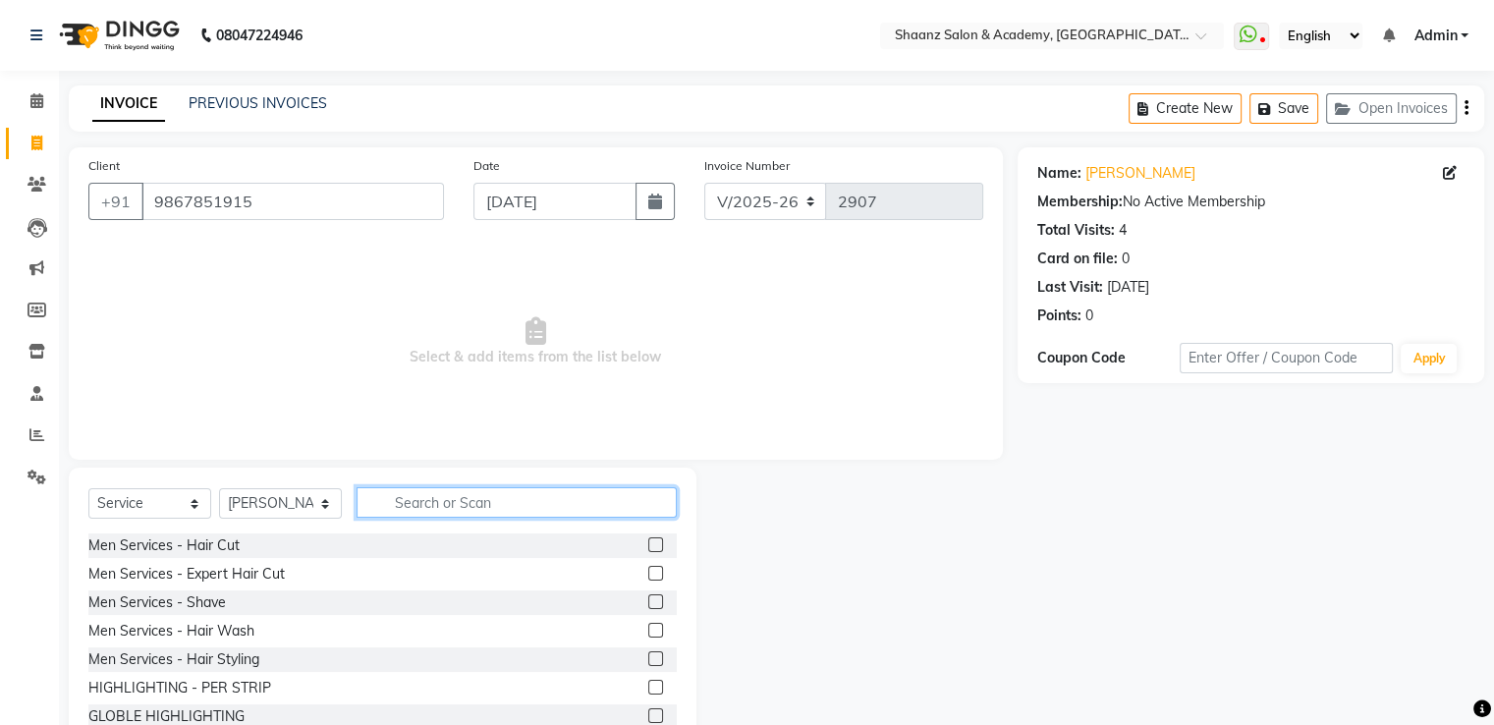
click at [464, 502] on input "text" at bounding box center [517, 502] width 320 height 30
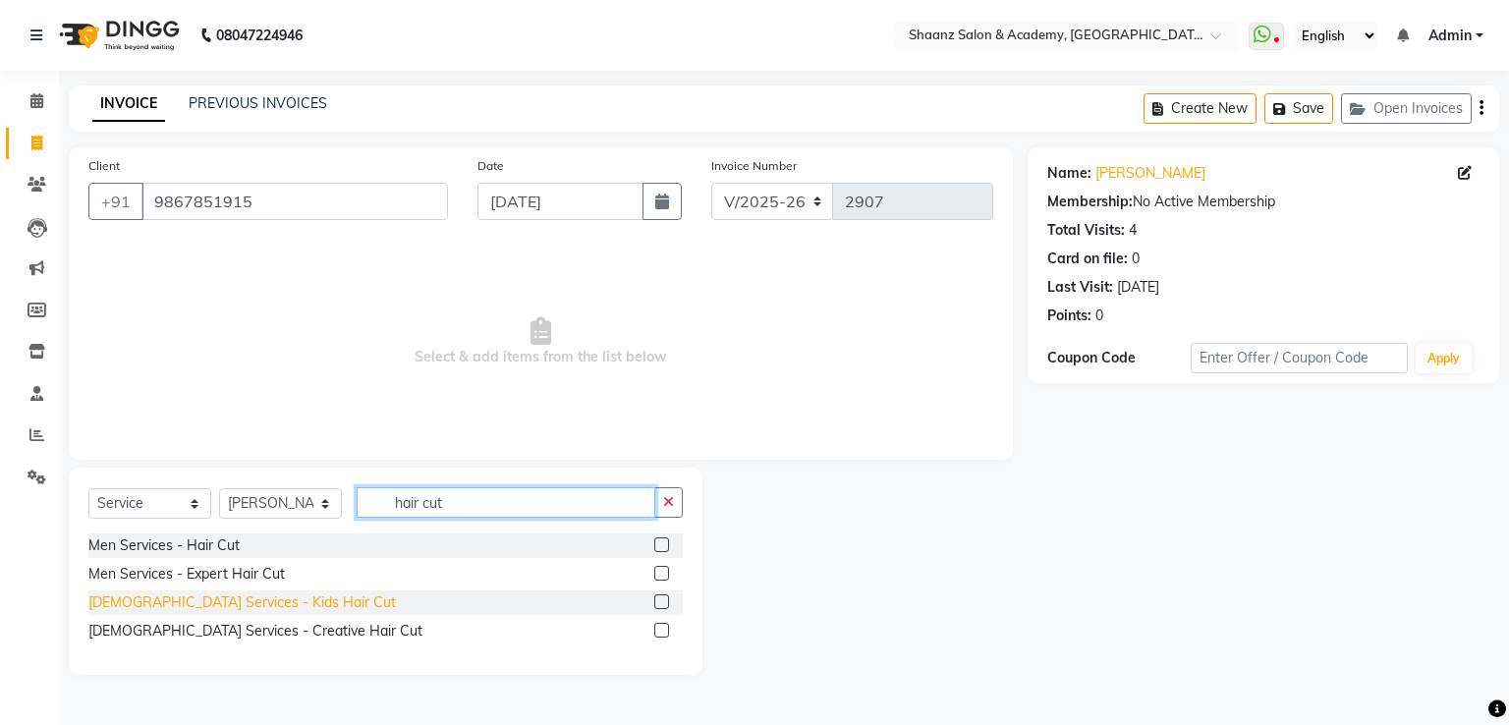
type input "hair cut"
click at [206, 602] on div "[DEMOGRAPHIC_DATA] Services - Kids Hair Cut" at bounding box center [242, 602] width 308 height 21
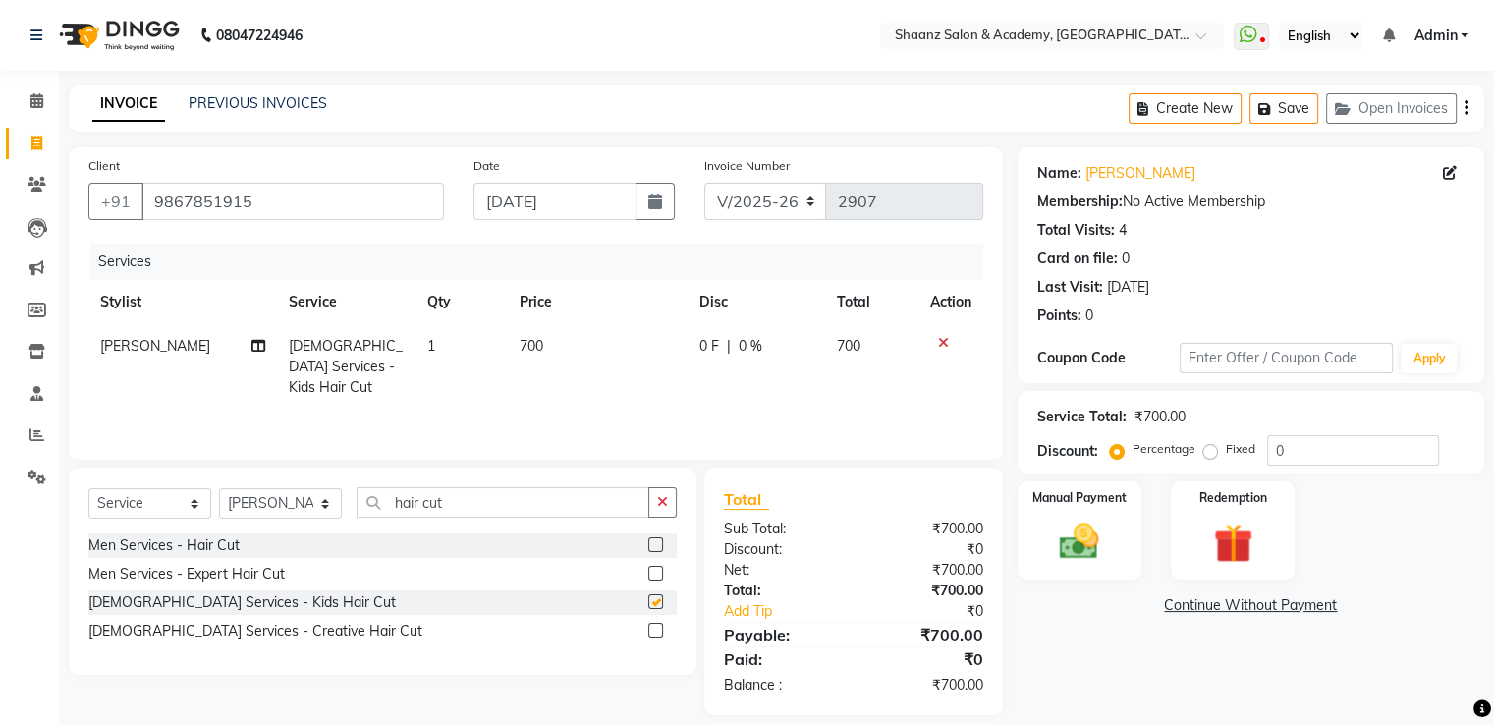
checkbox input "false"
click at [486, 489] on input "hair cut" at bounding box center [503, 502] width 293 height 30
type input "h"
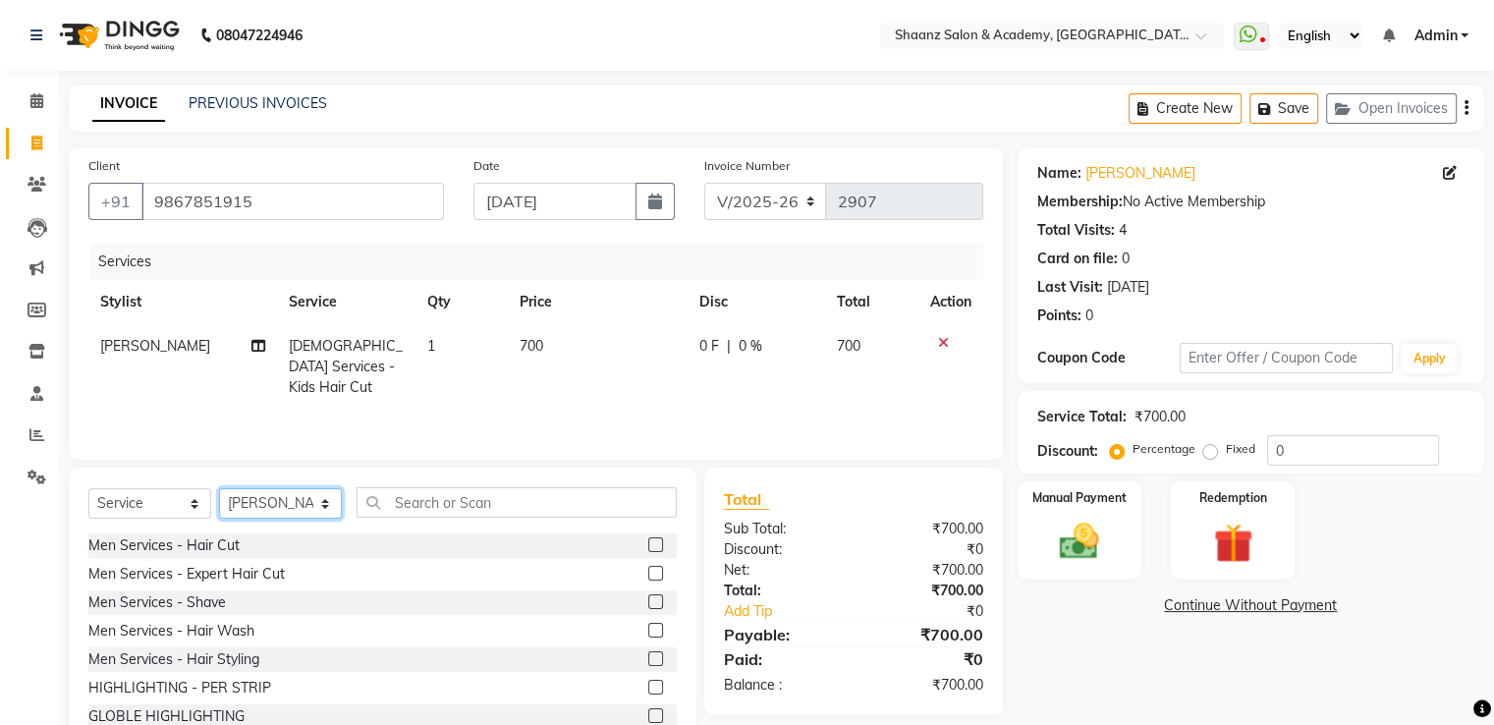
click at [251, 495] on select "Select Stylist Ameer AHMAD ankita mascarenhas ASHISH THAPA dc MUSKAN nisha vish…" at bounding box center [280, 503] width 123 height 30
select select "88436"
click at [219, 489] on select "Select Stylist Ameer AHMAD ankita mascarenhas ASHISH THAPA dc MUSKAN nisha vish…" at bounding box center [280, 503] width 123 height 30
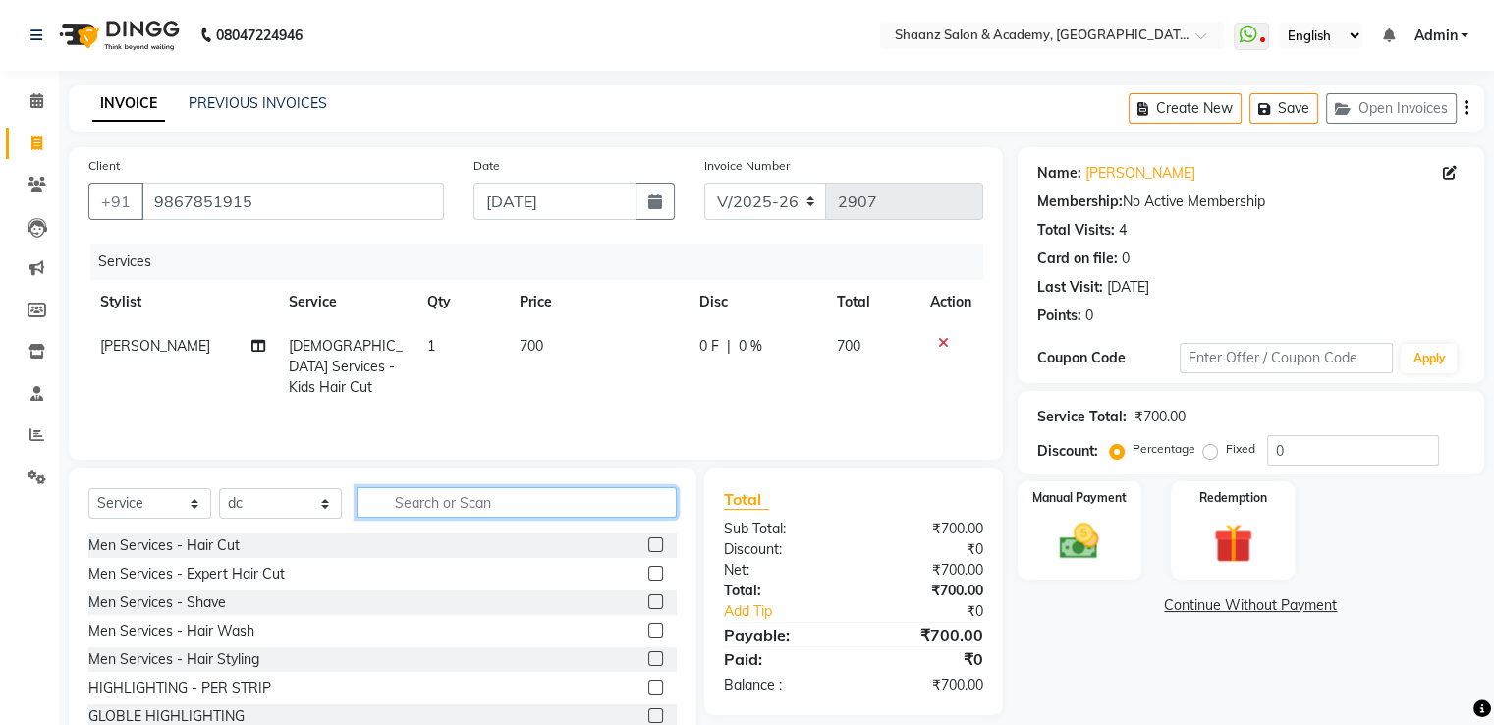
click at [472, 505] on input "text" at bounding box center [517, 502] width 320 height 30
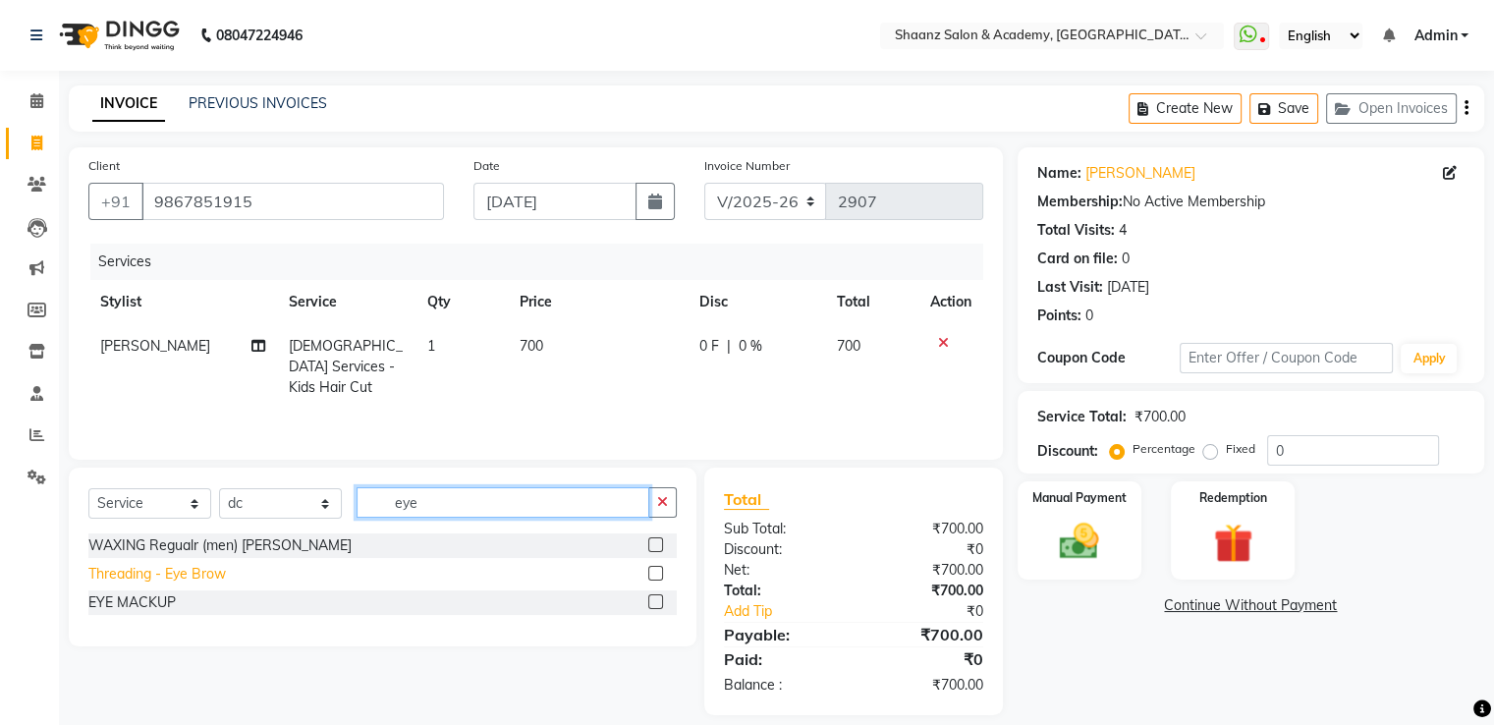
type input "eye"
click at [135, 578] on div "Threading - Eye Brow" at bounding box center [157, 574] width 138 height 21
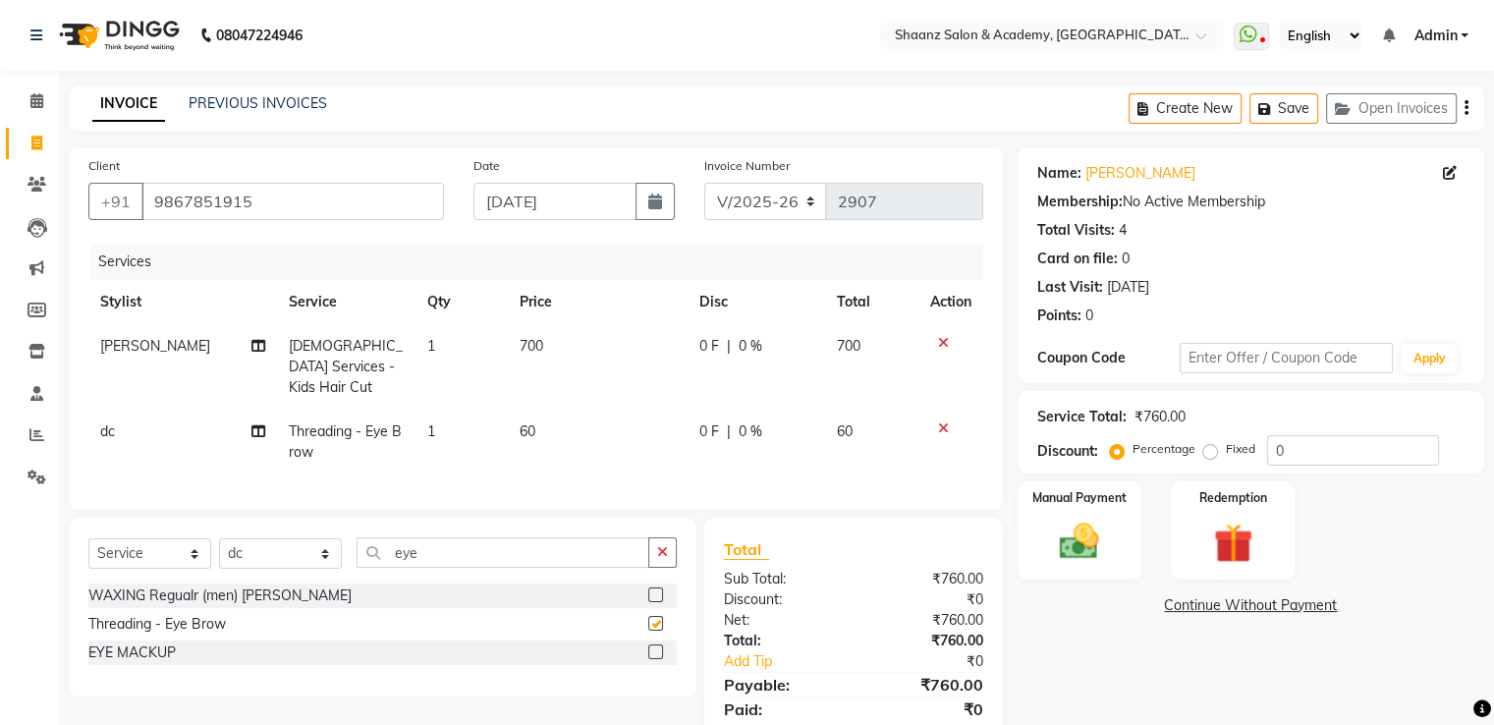
checkbox input "false"
click at [457, 563] on div "Select Service Product Membership Package Voucher Prepaid Gift Card Select Styl…" at bounding box center [382, 560] width 588 height 46
click at [456, 558] on input "eye" at bounding box center [503, 552] width 293 height 30
type input "e"
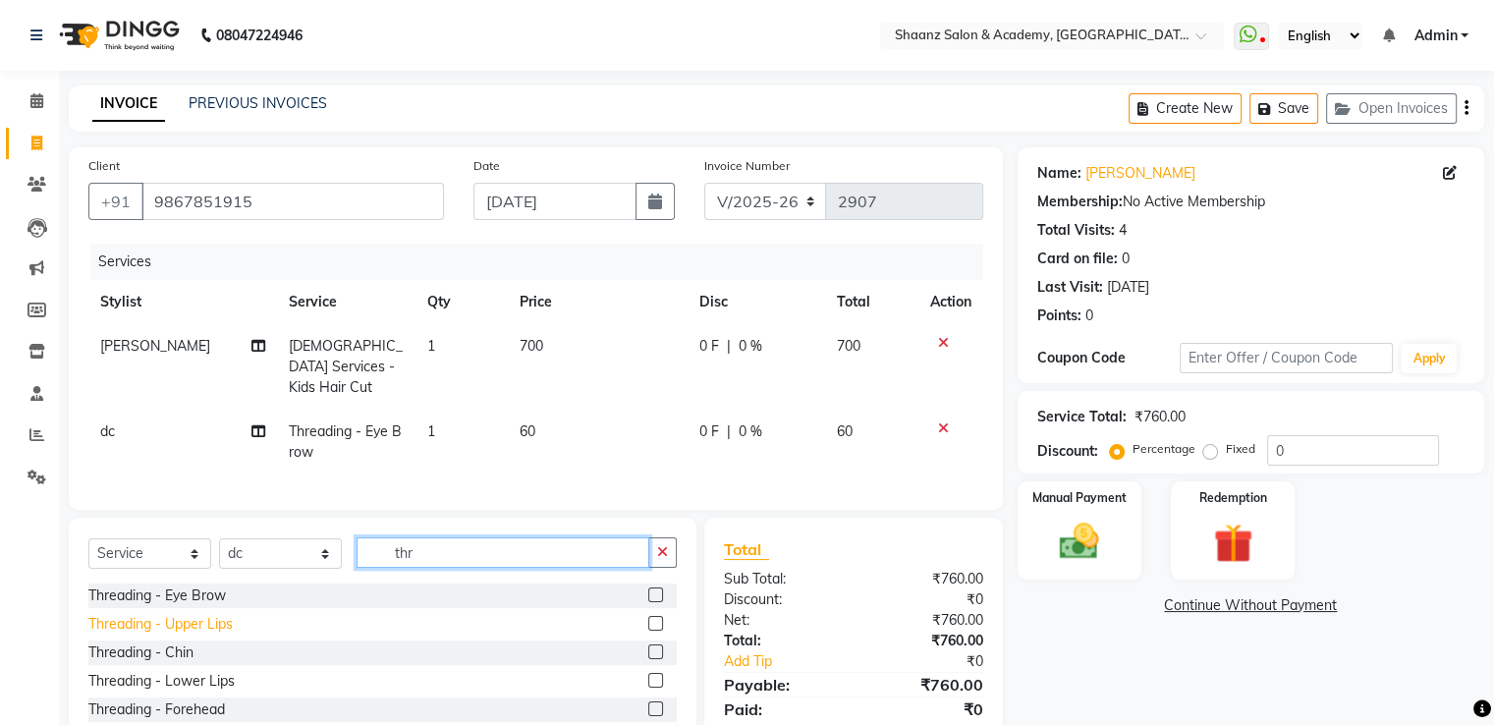
type input "thr"
click at [200, 627] on div "Threading - Upper Lips" at bounding box center [160, 624] width 144 height 21
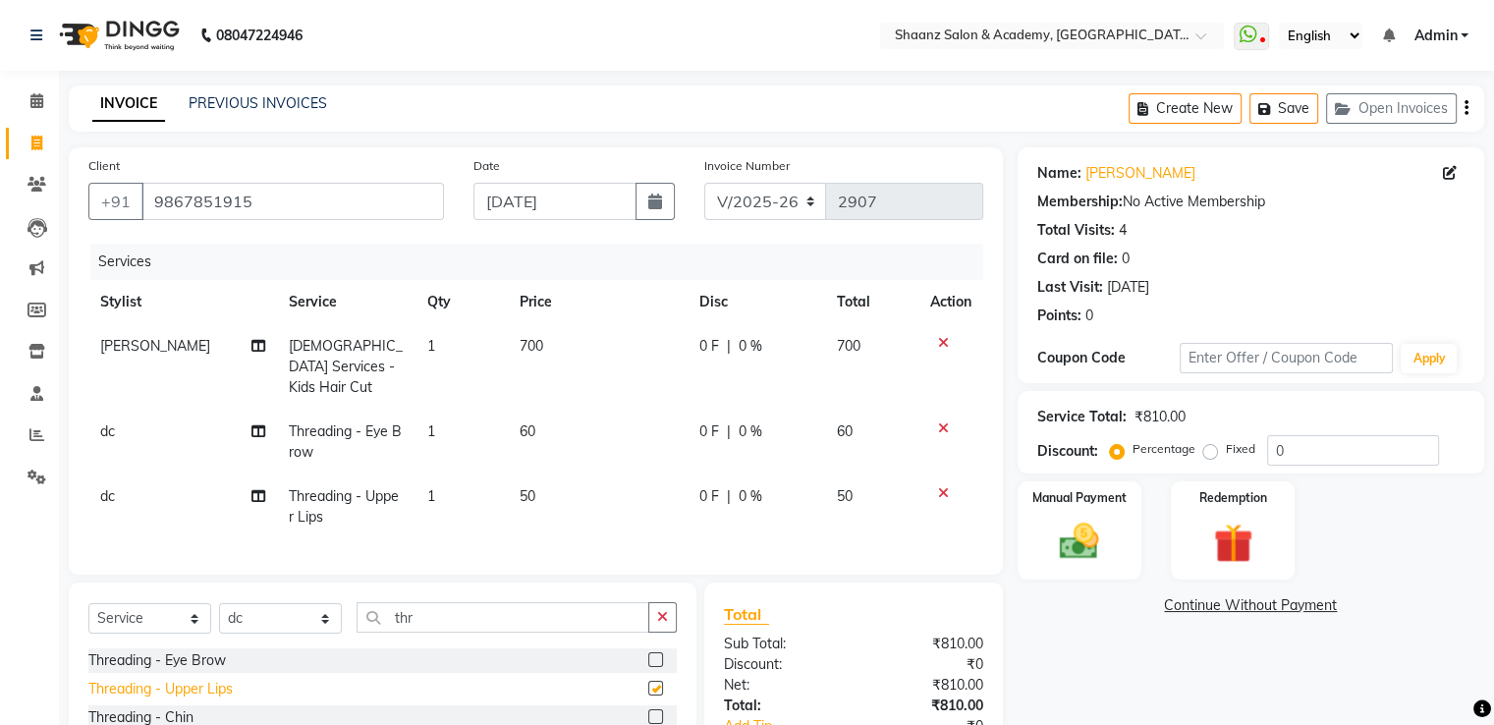
checkbox input "false"
click at [179, 712] on div "Threading - Chin" at bounding box center [140, 717] width 105 height 21
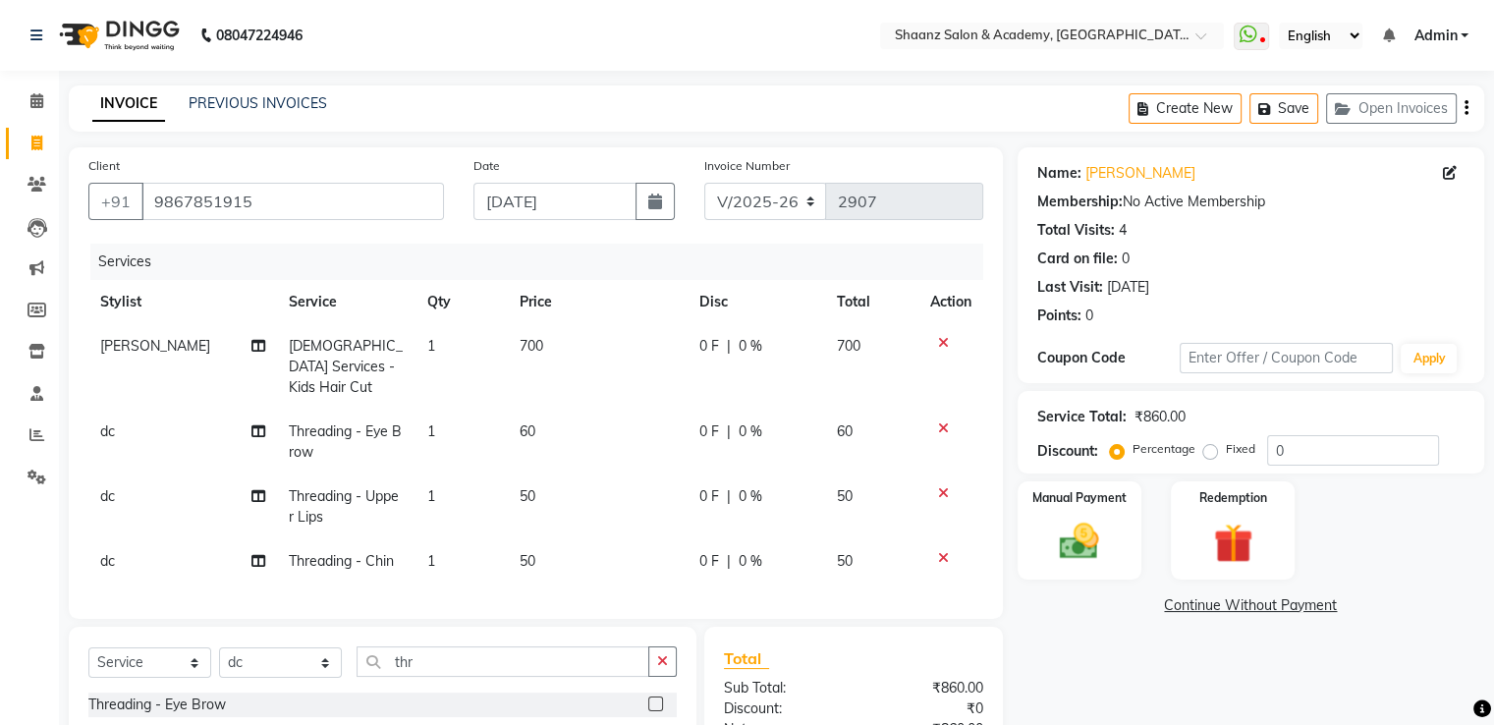
checkbox input "false"
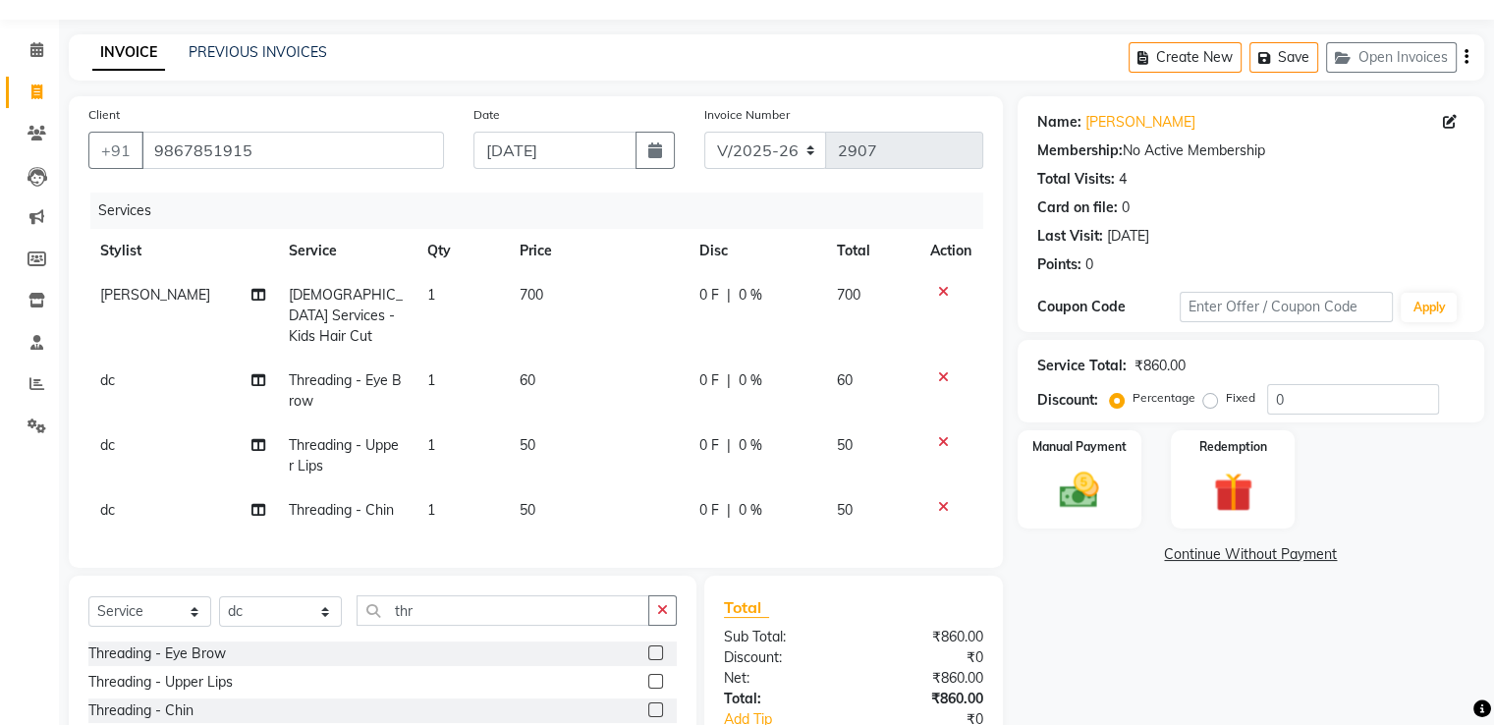
scroll to position [98, 0]
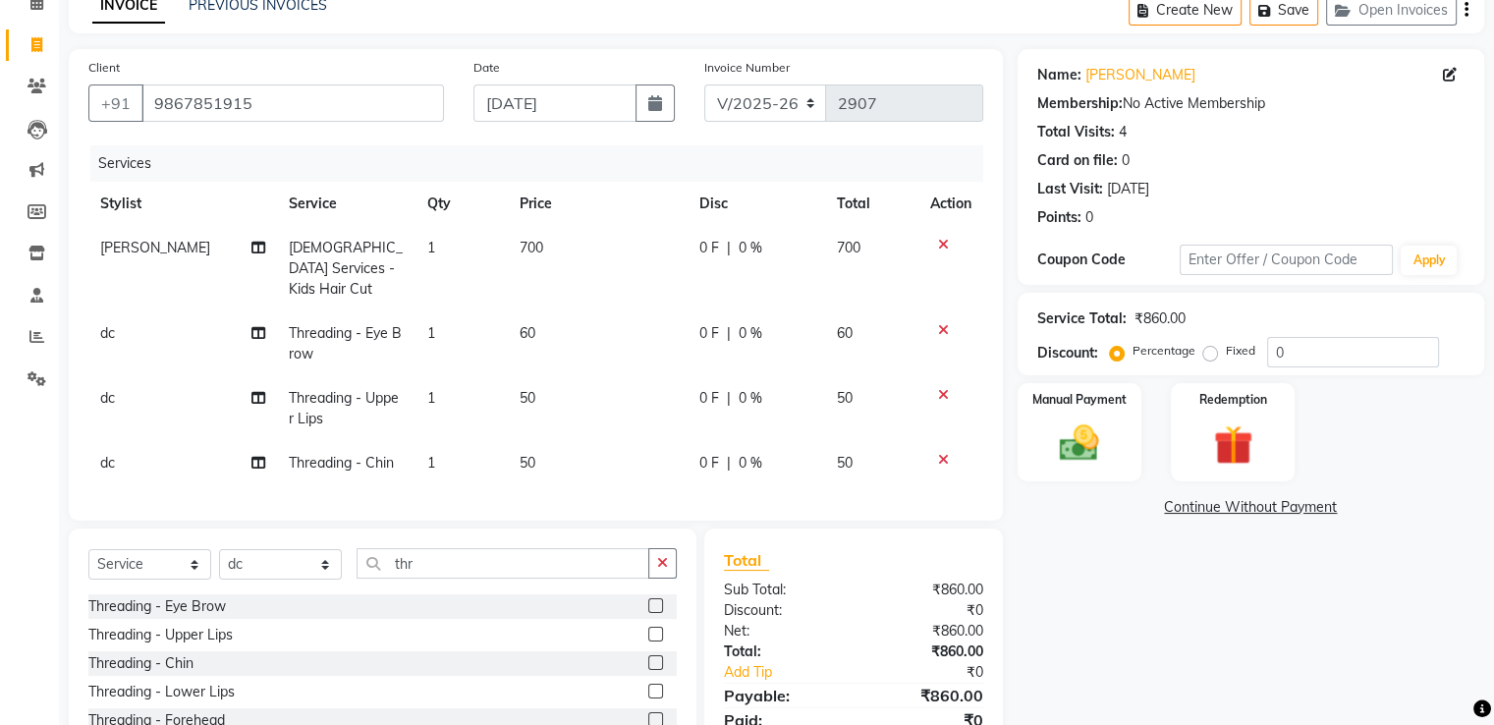
click at [648, 241] on td "700" at bounding box center [598, 268] width 180 height 85
select select "84400"
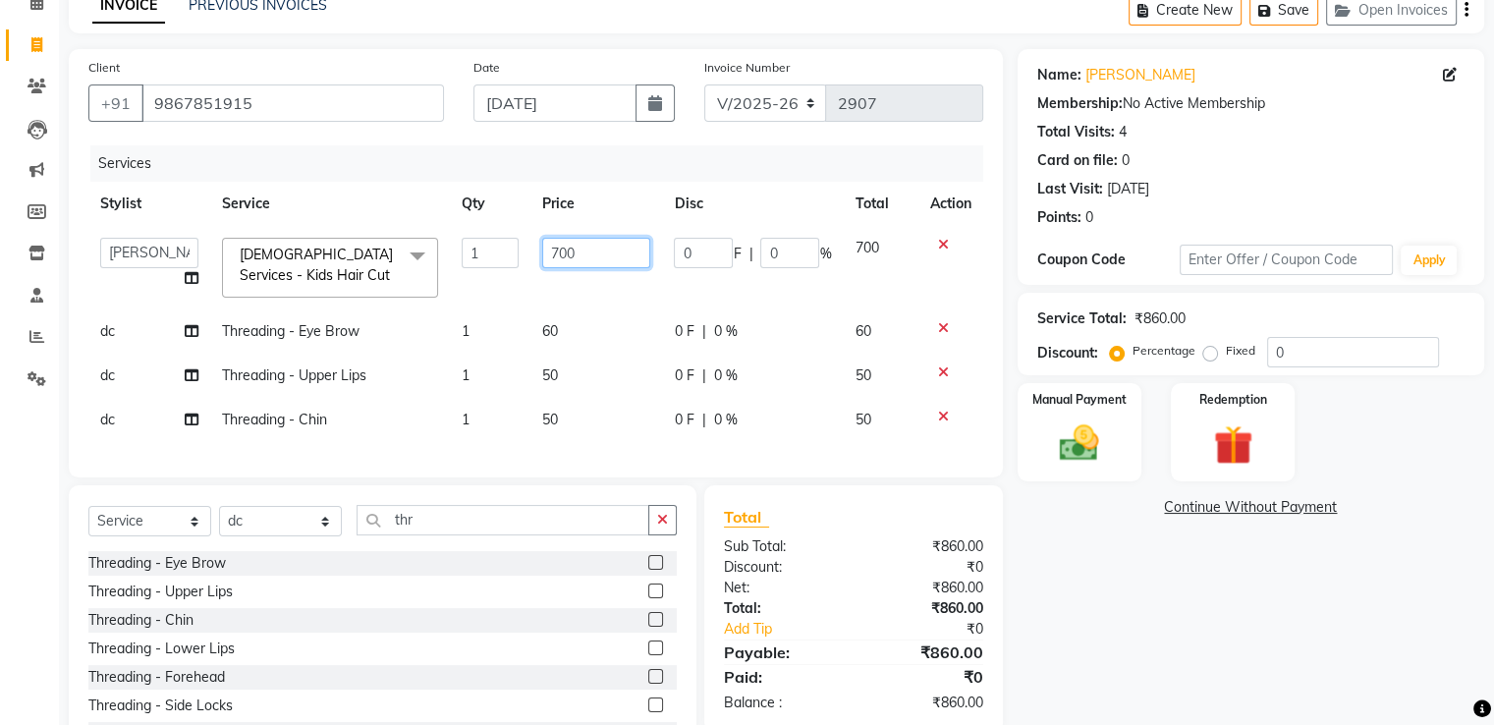
click at [612, 249] on input "700" at bounding box center [596, 253] width 108 height 30
type input "7"
type input "650"
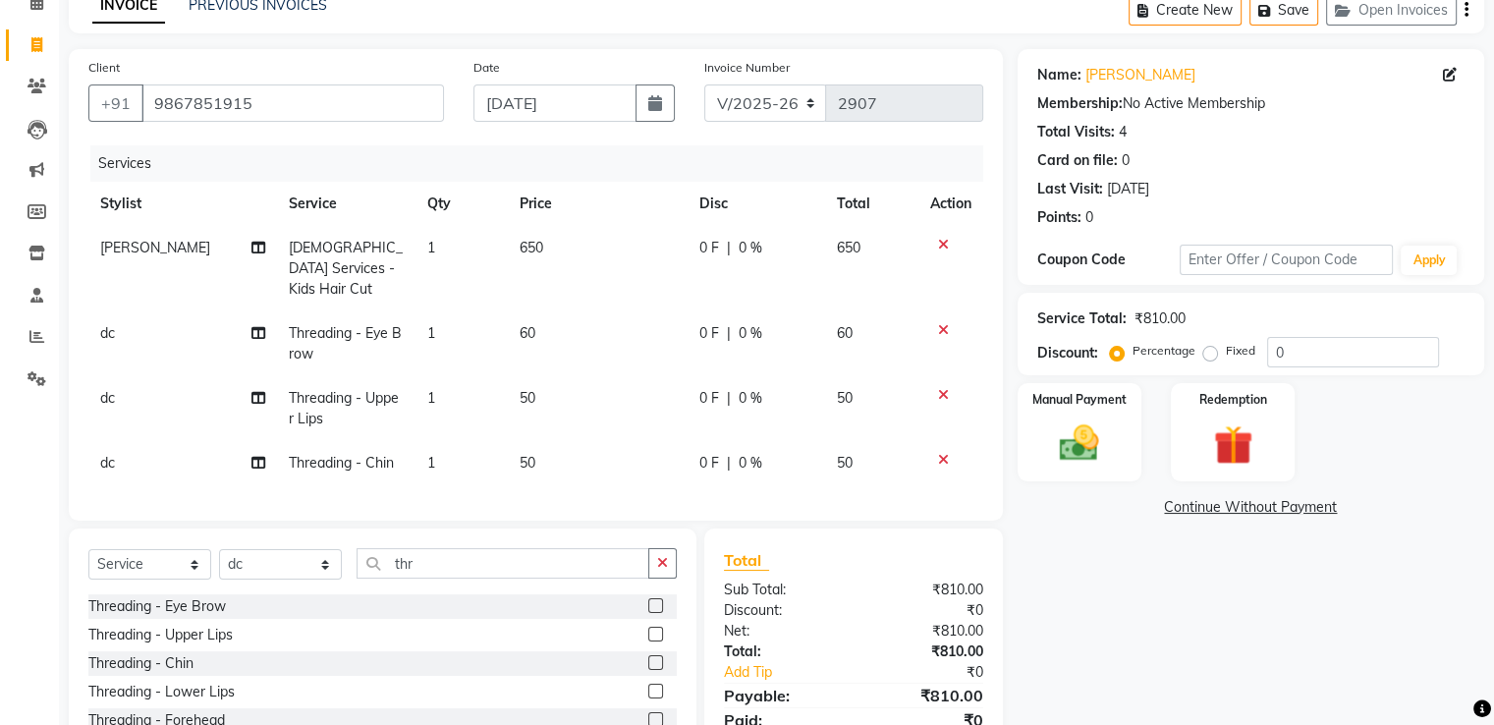
click at [816, 614] on div "Total Sub Total: ₹810.00 Discount: ₹0 Net: ₹810.00 Total: ₹810.00 Add Tip ₹0 Pa…" at bounding box center [853, 652] width 259 height 208
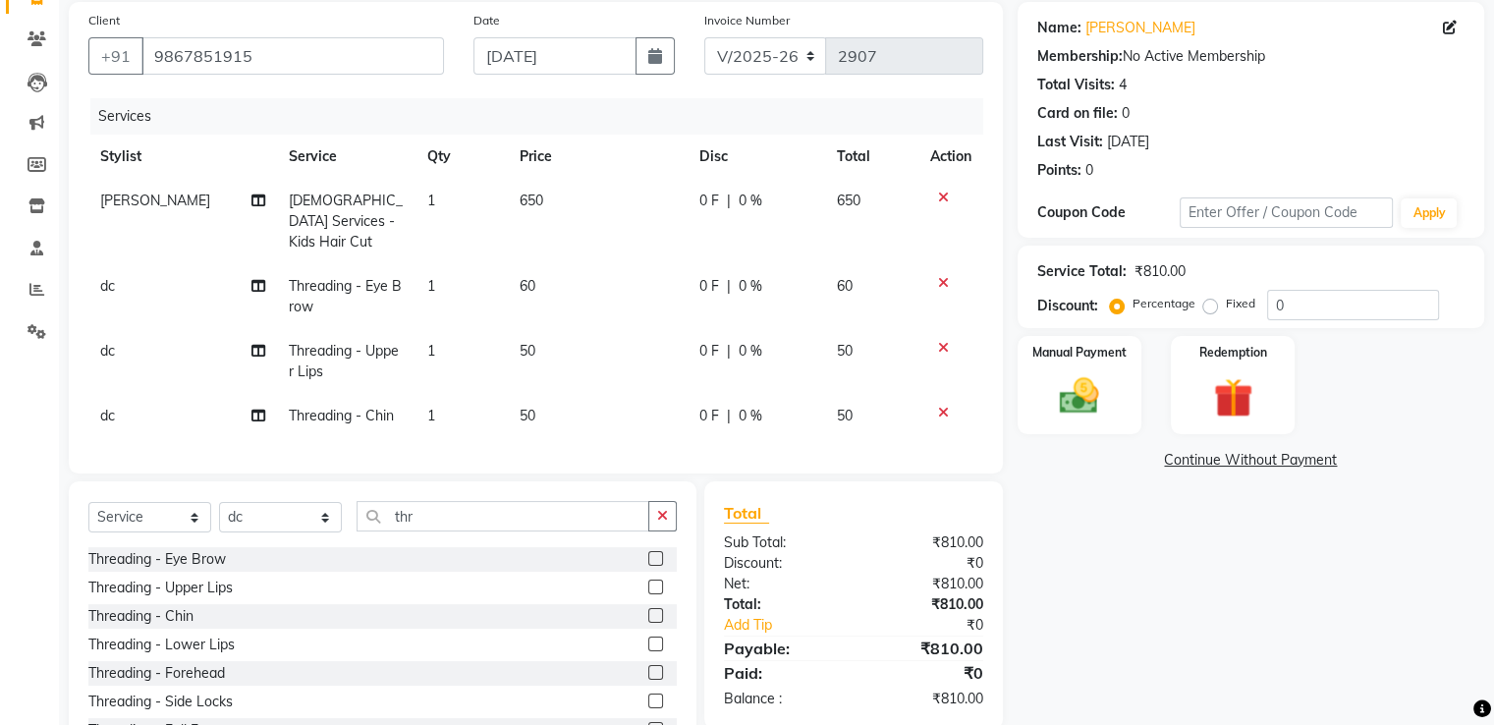
scroll to position [216, 0]
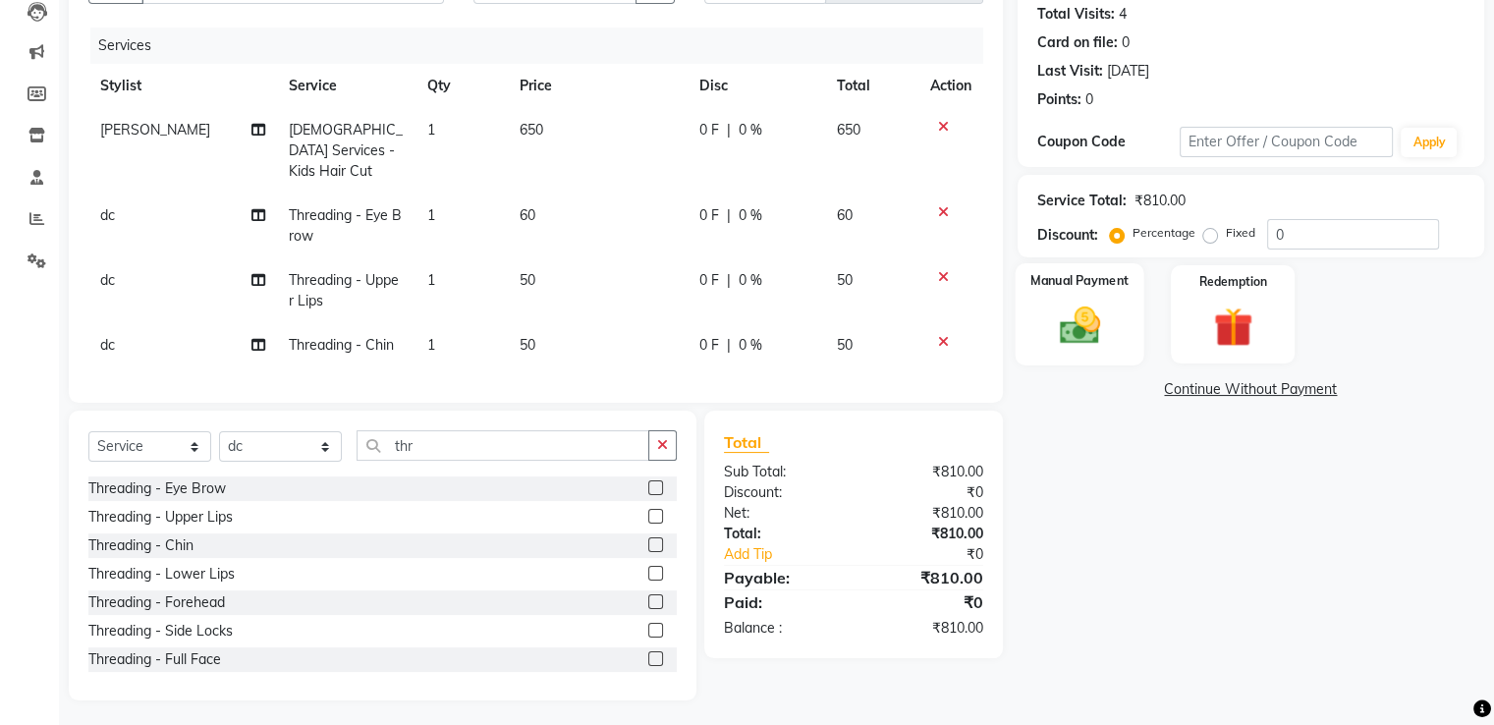
click at [1088, 321] on img at bounding box center [1079, 326] width 66 height 47
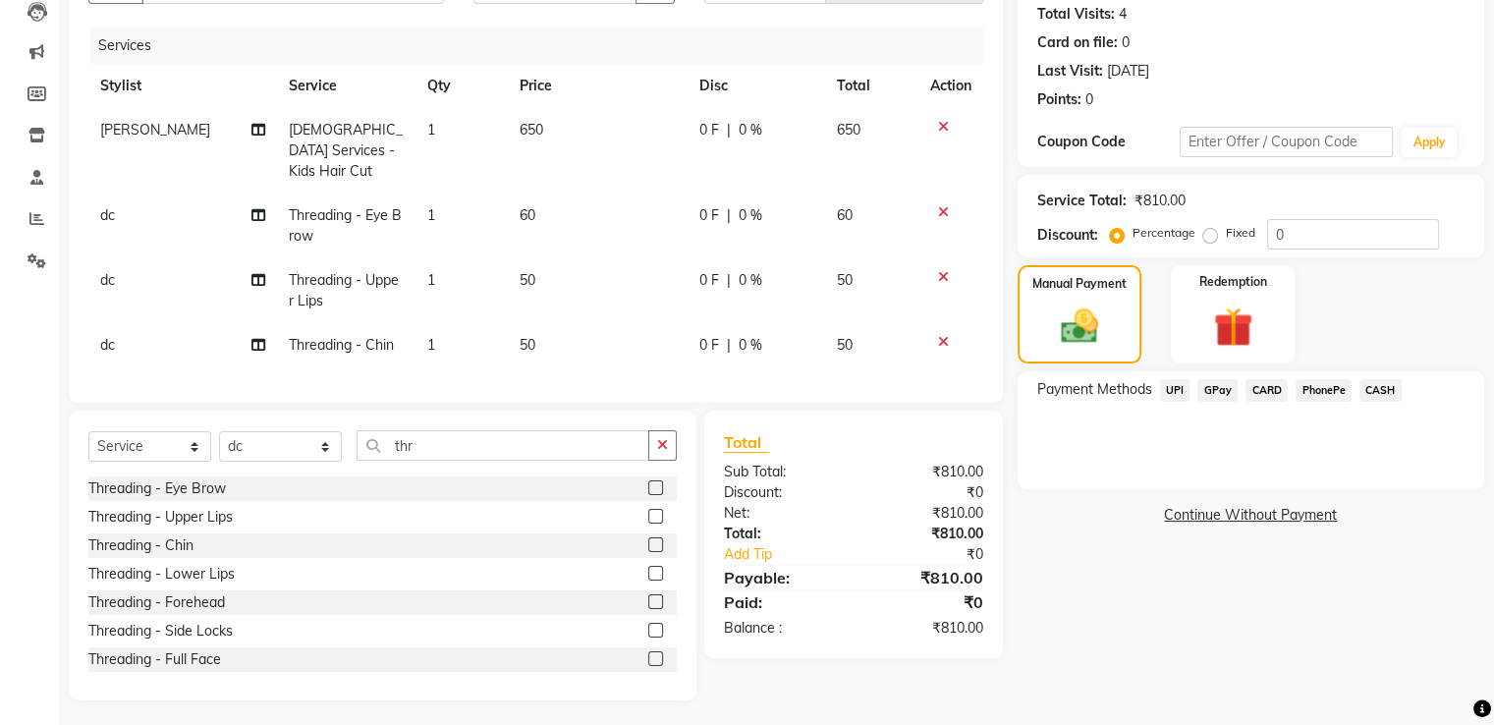
click at [1222, 387] on span "GPay" at bounding box center [1218, 390] width 40 height 23
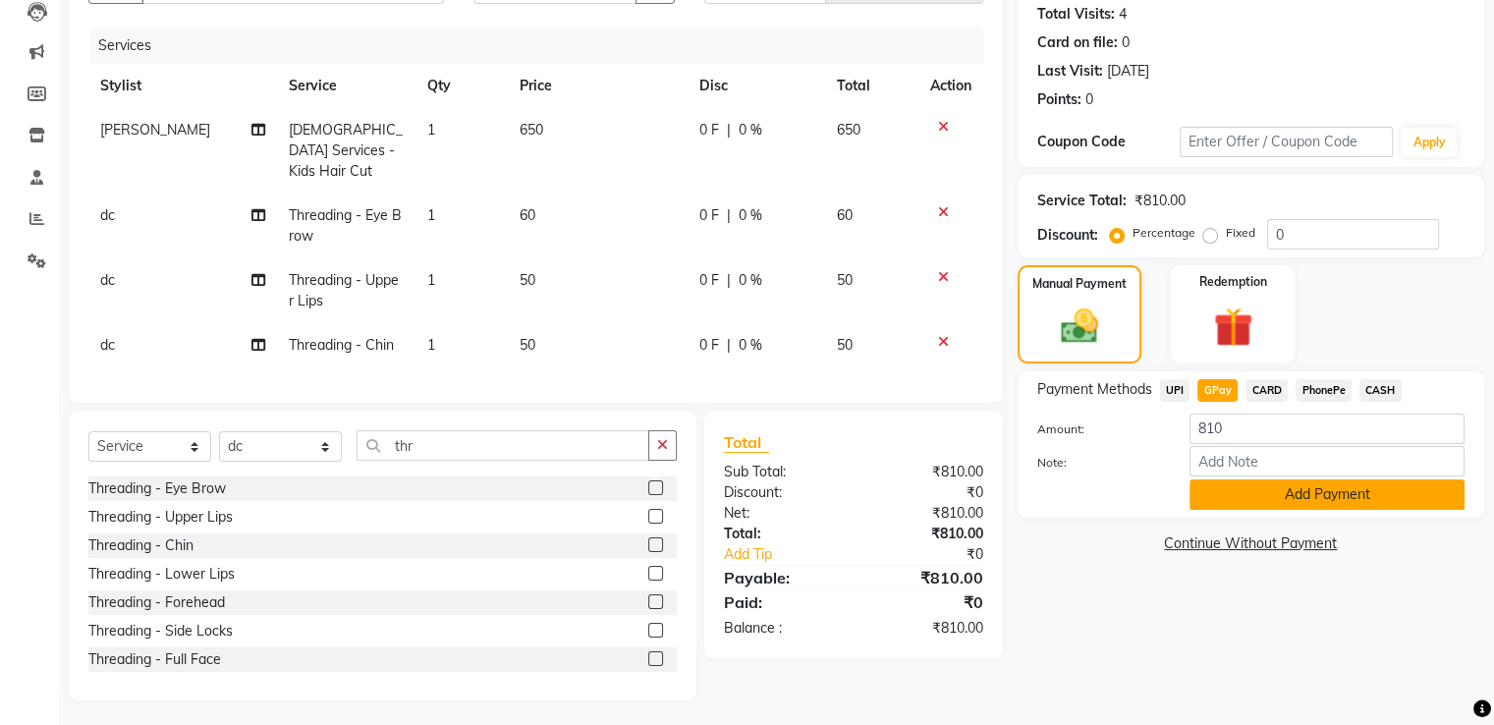
click at [1215, 485] on button "Add Payment" at bounding box center [1327, 494] width 275 height 30
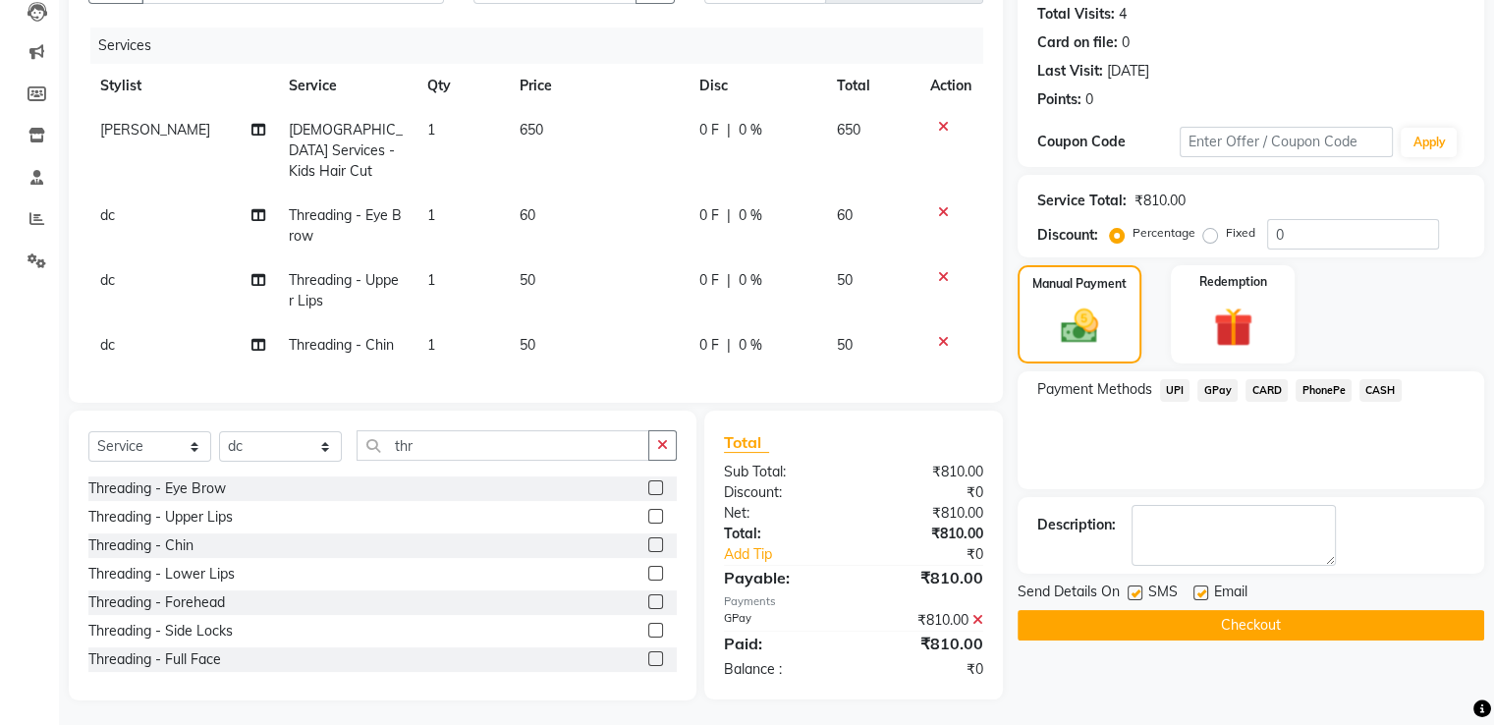
click at [1200, 596] on label at bounding box center [1201, 593] width 15 height 15
click at [1200, 596] on input "checkbox" at bounding box center [1200, 594] width 13 height 13
checkbox input "false"
click at [1139, 594] on label at bounding box center [1135, 593] width 15 height 15
click at [1139, 594] on input "checkbox" at bounding box center [1134, 594] width 13 height 13
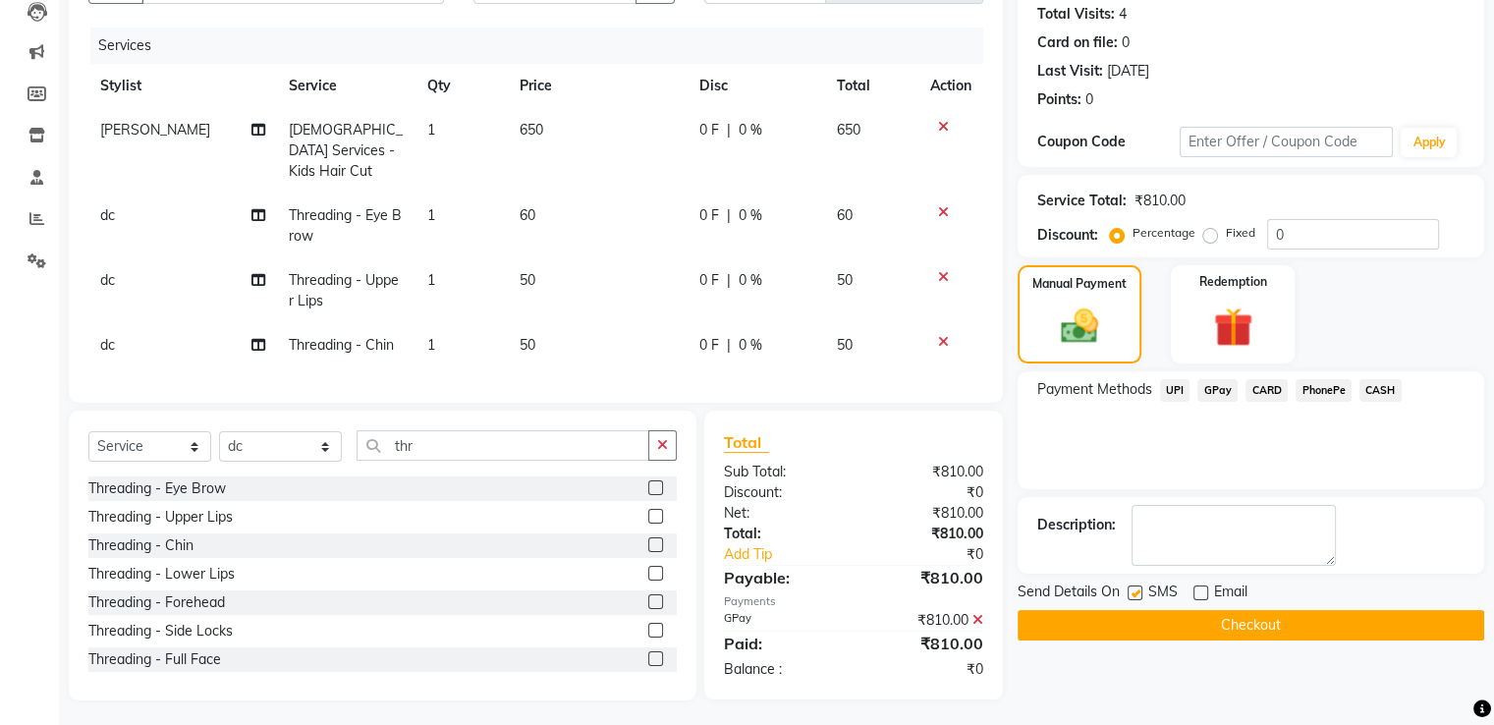
checkbox input "false"
click at [1094, 622] on button "Checkout" at bounding box center [1251, 625] width 467 height 30
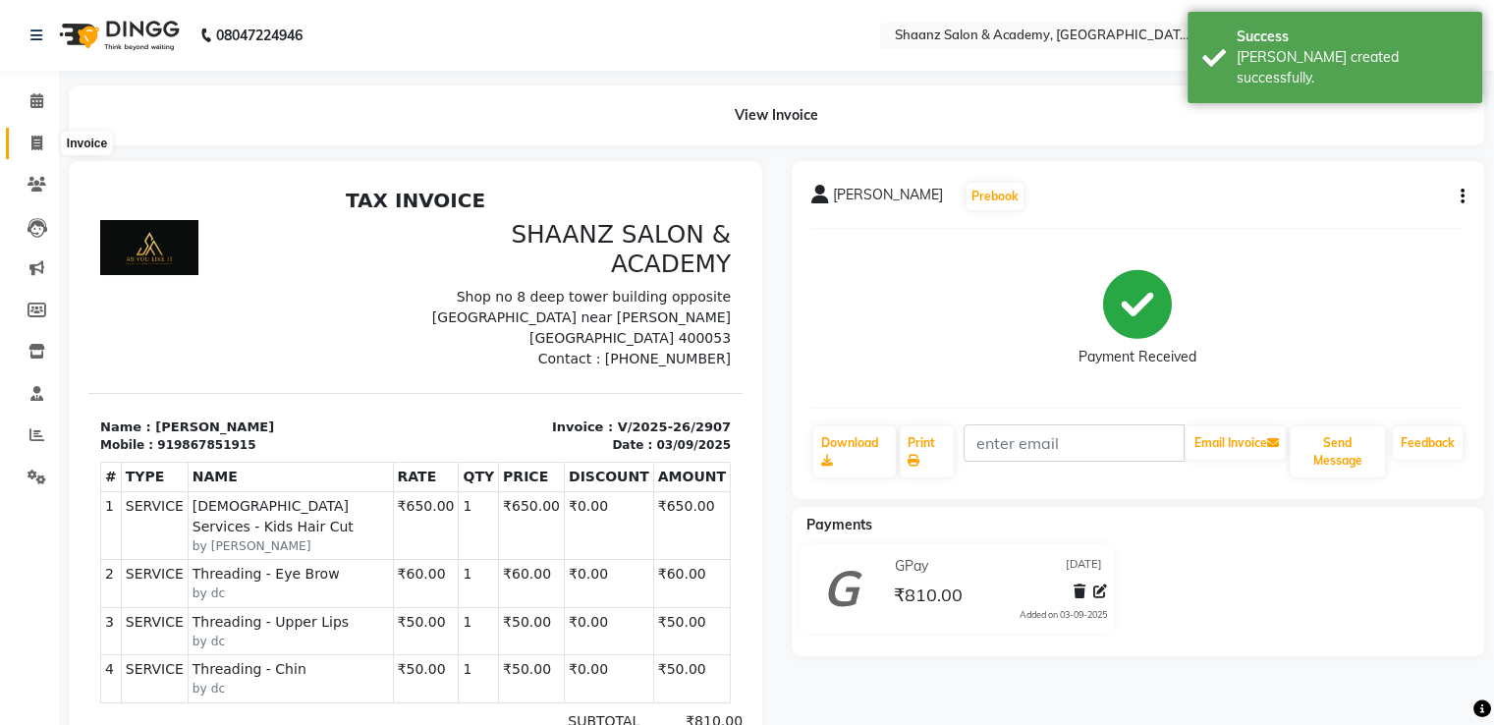
click at [42, 146] on span at bounding box center [37, 144] width 34 height 23
select select "6360"
select select "service"
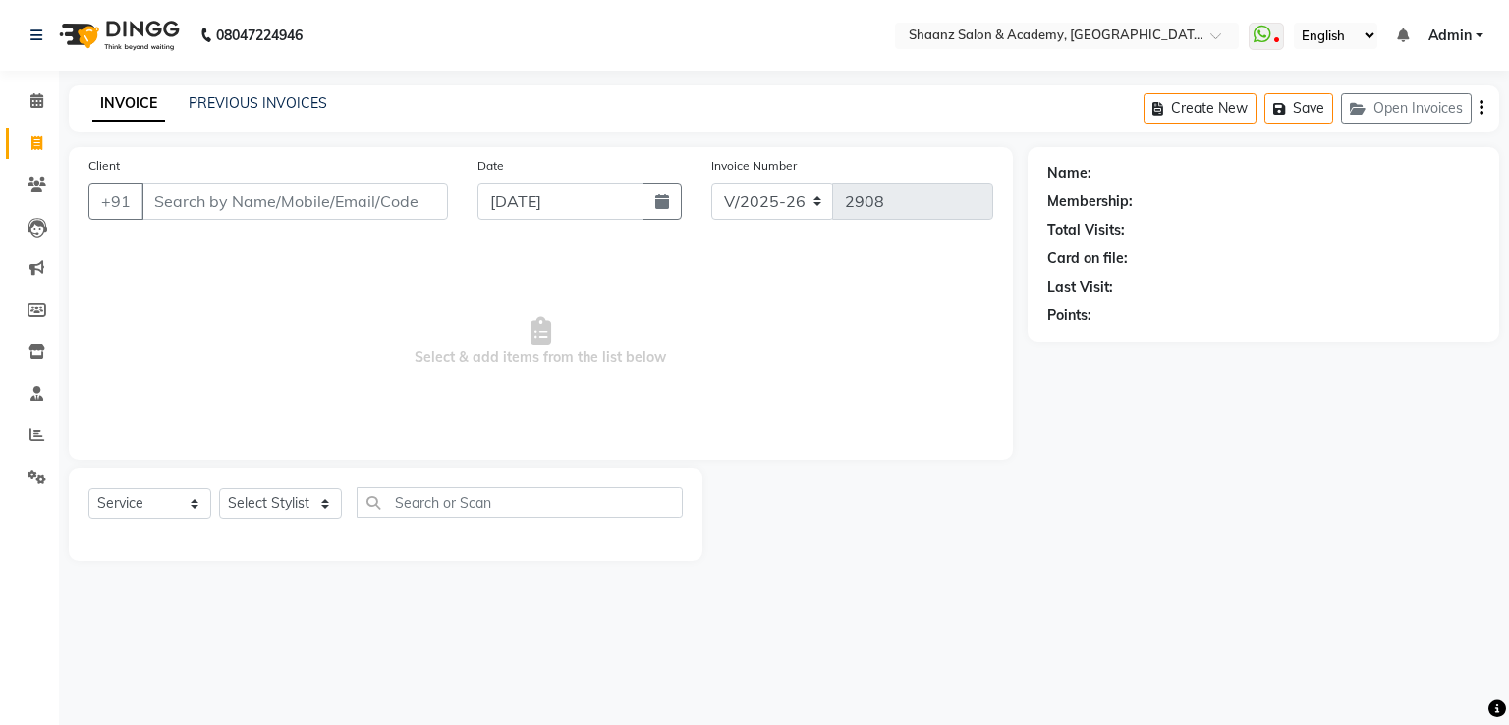
click at [42, 146] on span at bounding box center [37, 144] width 34 height 23
select select "6360"
select select "service"
click at [36, 112] on link "Calendar" at bounding box center [29, 101] width 47 height 32
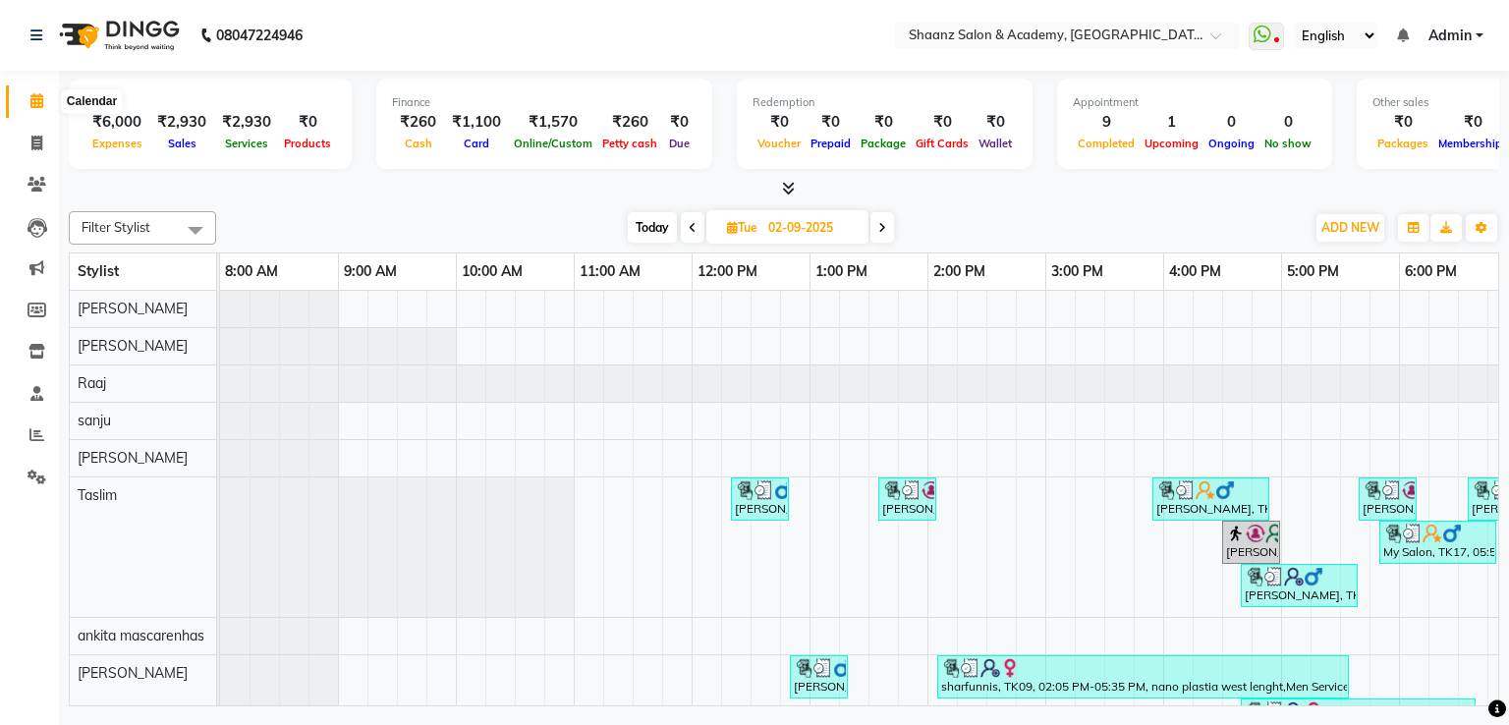
click at [39, 110] on span at bounding box center [37, 101] width 34 height 23
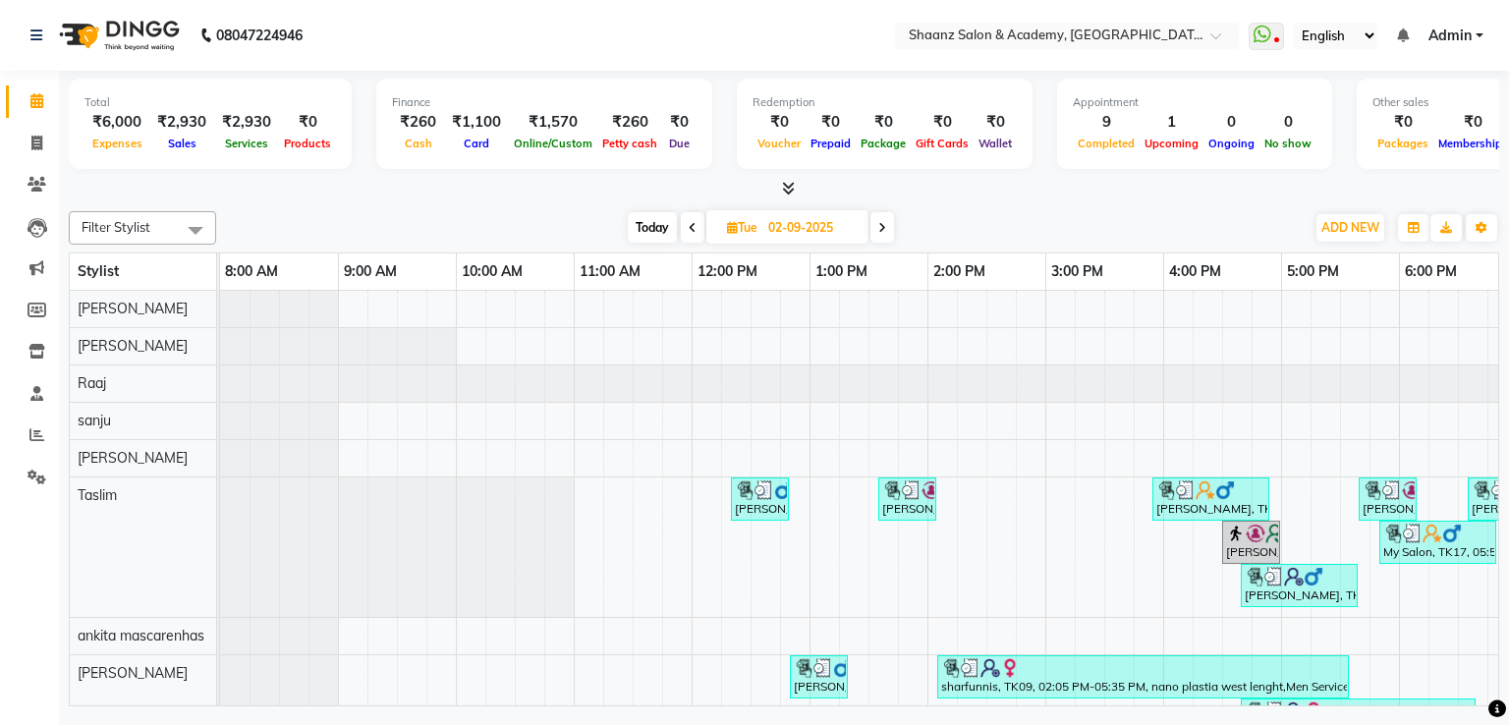
click at [39, 110] on span at bounding box center [37, 101] width 34 height 23
click at [39, 143] on icon at bounding box center [36, 143] width 11 height 15
select select "service"
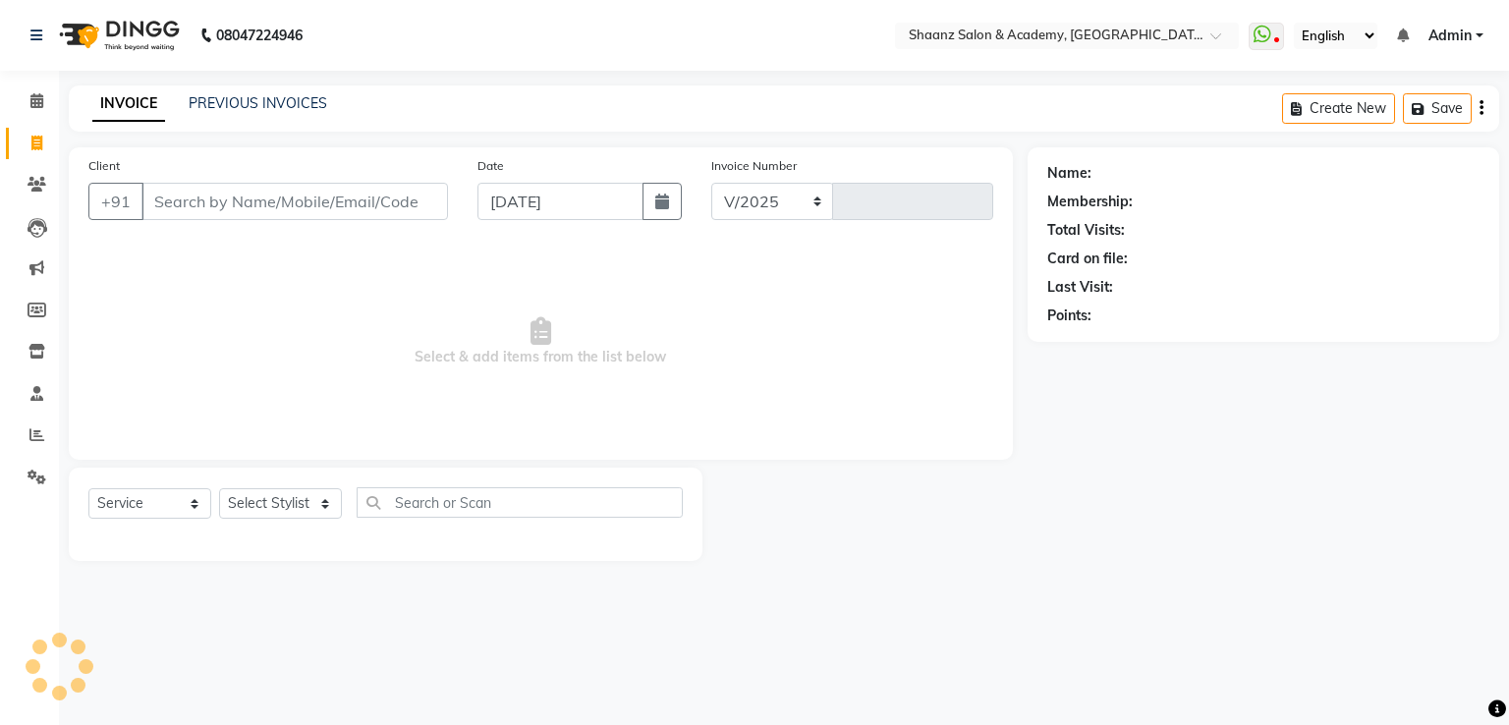
select select "6360"
type input "2908"
click at [353, 182] on div "Client +91" at bounding box center [268, 195] width 389 height 81
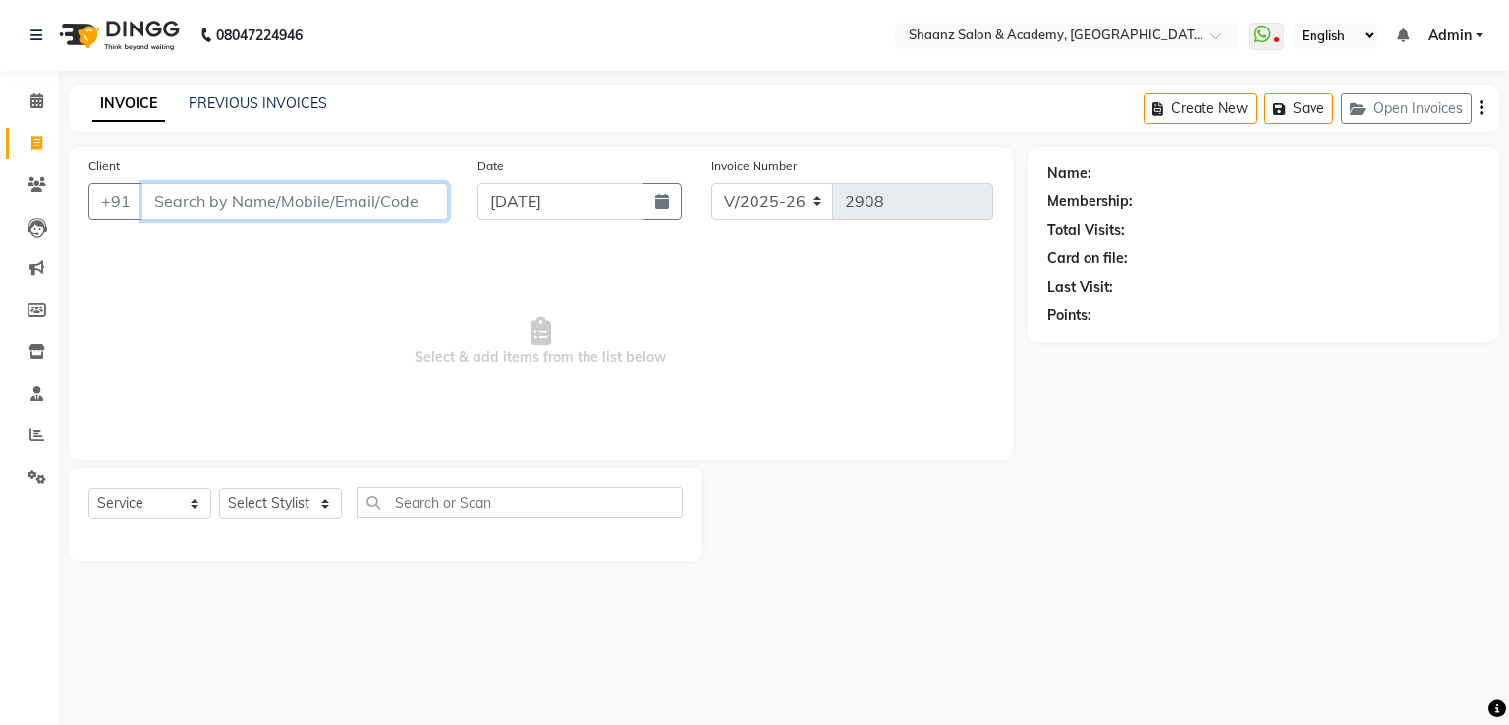
click at [366, 189] on input "Client" at bounding box center [294, 201] width 307 height 37
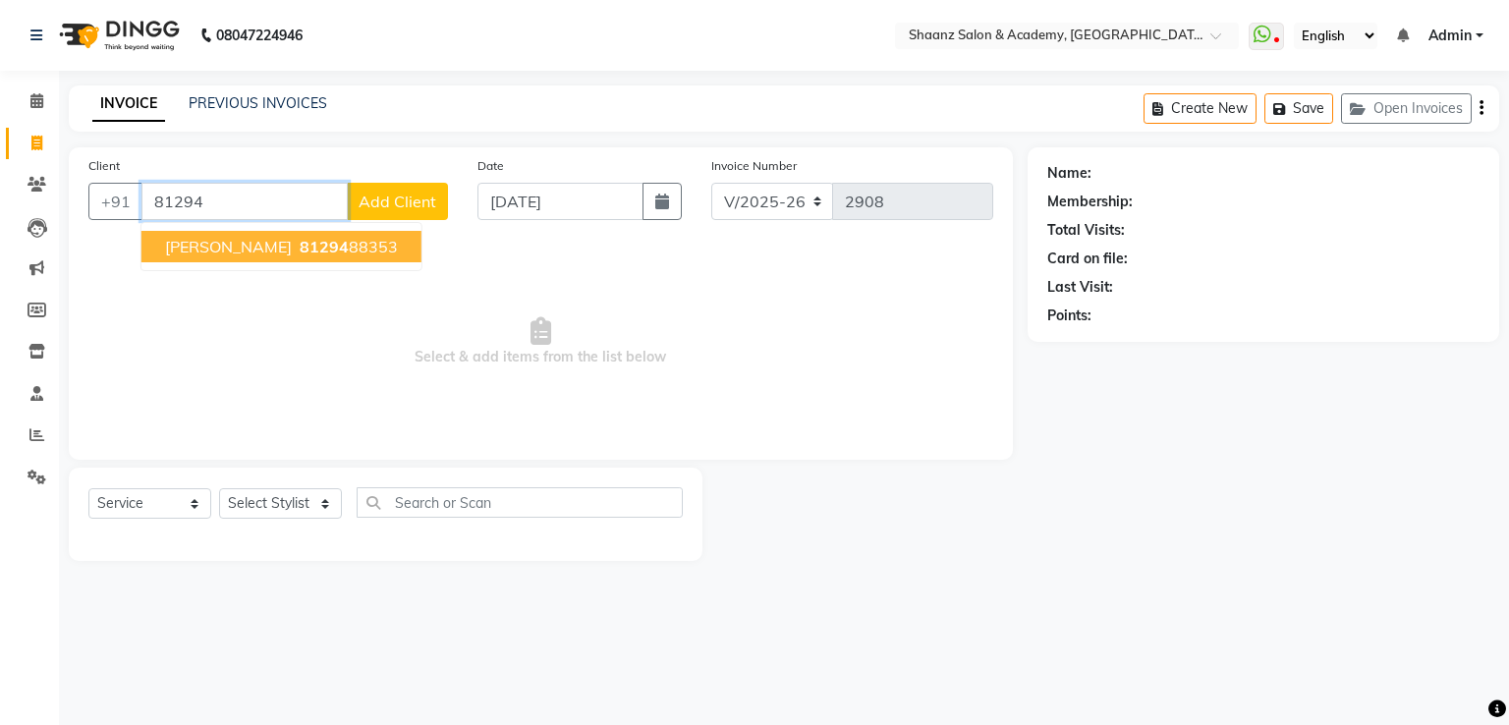
click at [357, 236] on button "Nisha Sapkal 81294 88353" at bounding box center [281, 246] width 280 height 31
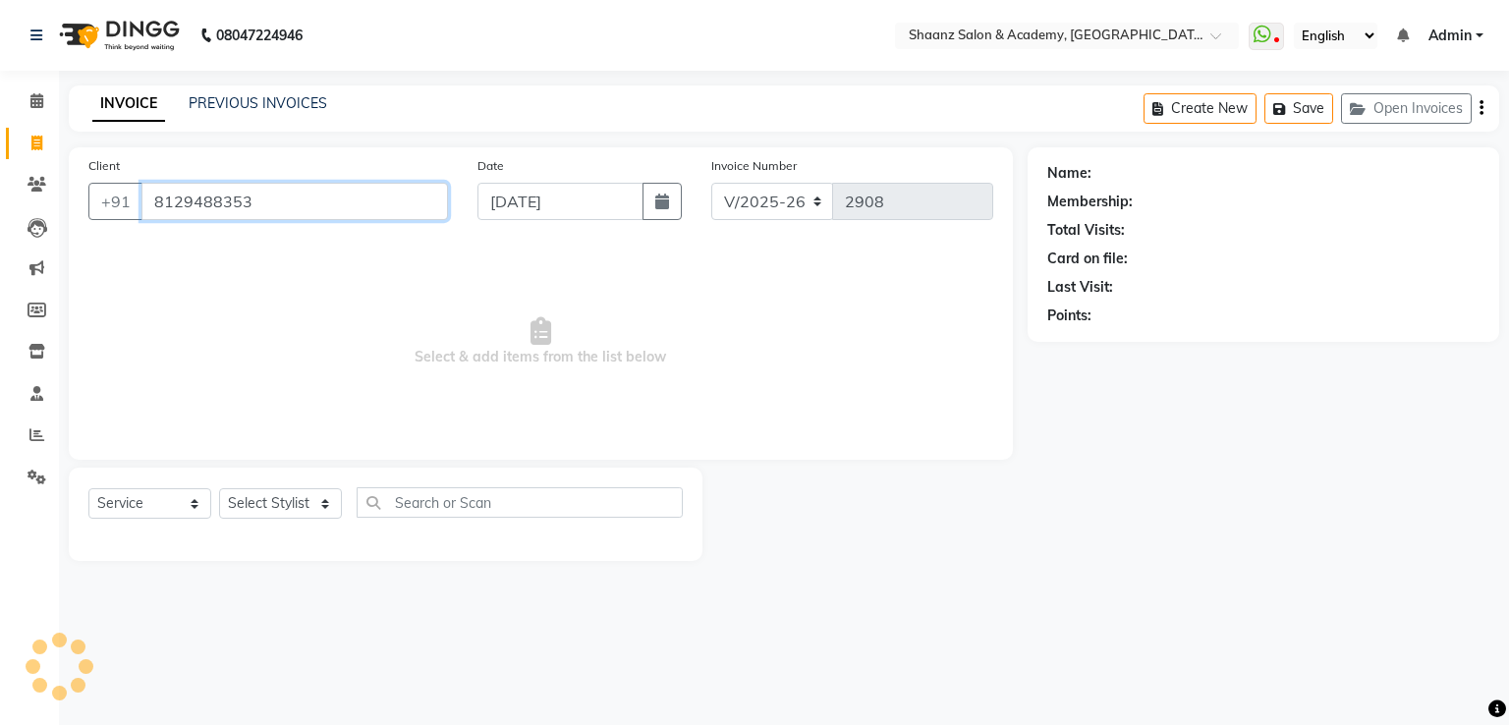
type input "8129488353"
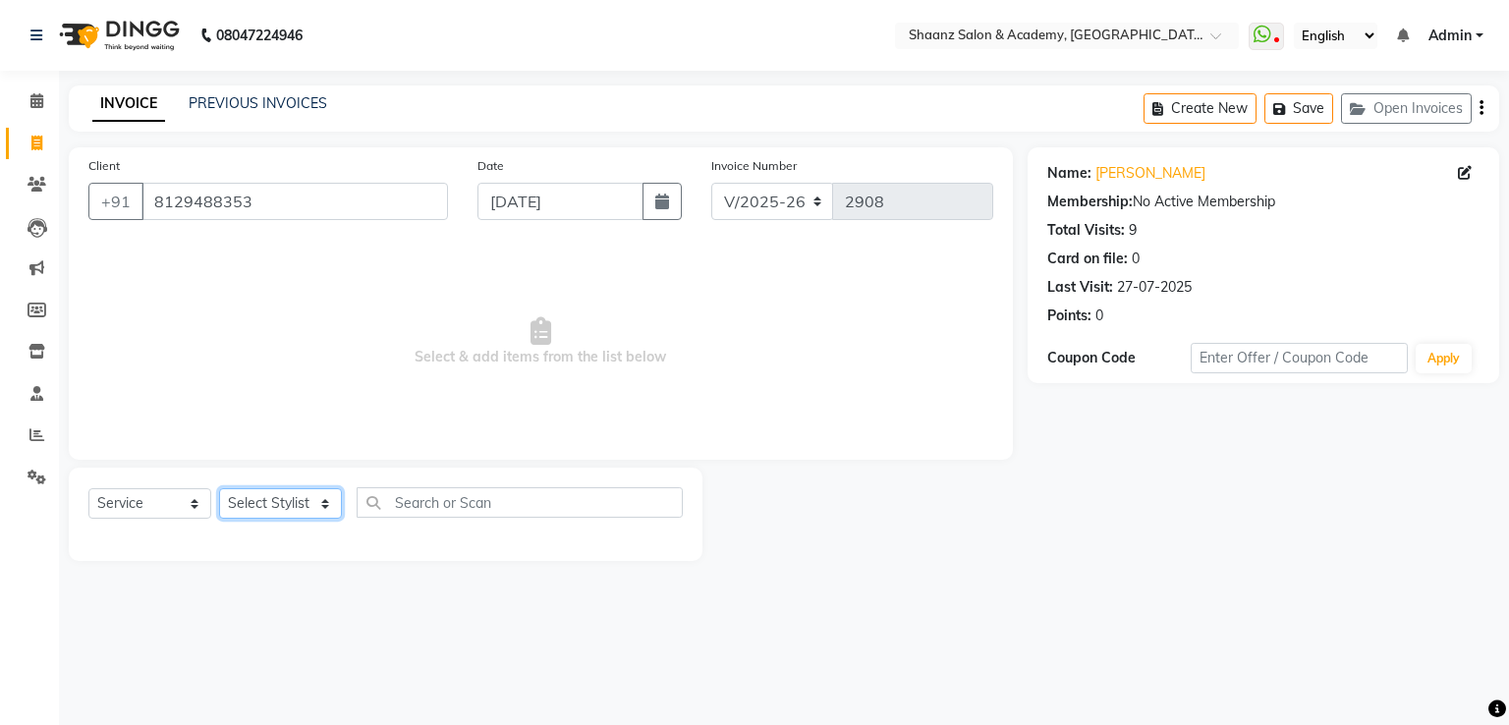
click at [303, 509] on select "Select Stylist Ameer AHMAD ankita mascarenhas ASHISH THAPA dc MUSKAN nisha vish…" at bounding box center [280, 503] width 123 height 30
select select "47610"
click at [219, 489] on select "Select Stylist Ameer AHMAD ankita mascarenhas ASHISH THAPA dc MUSKAN nisha vish…" at bounding box center [280, 503] width 123 height 30
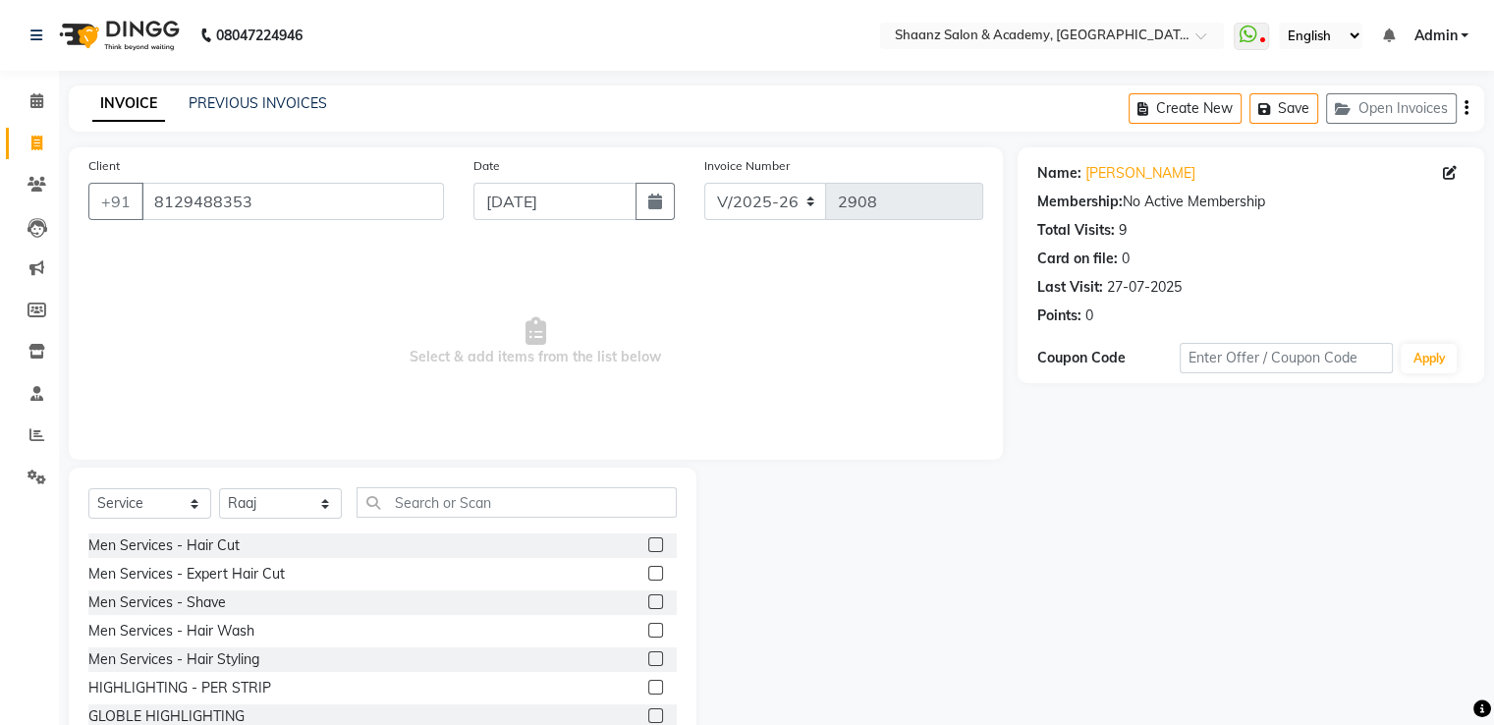
click at [445, 484] on div "Select Service Product Membership Package Voucher Prepaid Gift Card Select Styl…" at bounding box center [383, 613] width 628 height 290
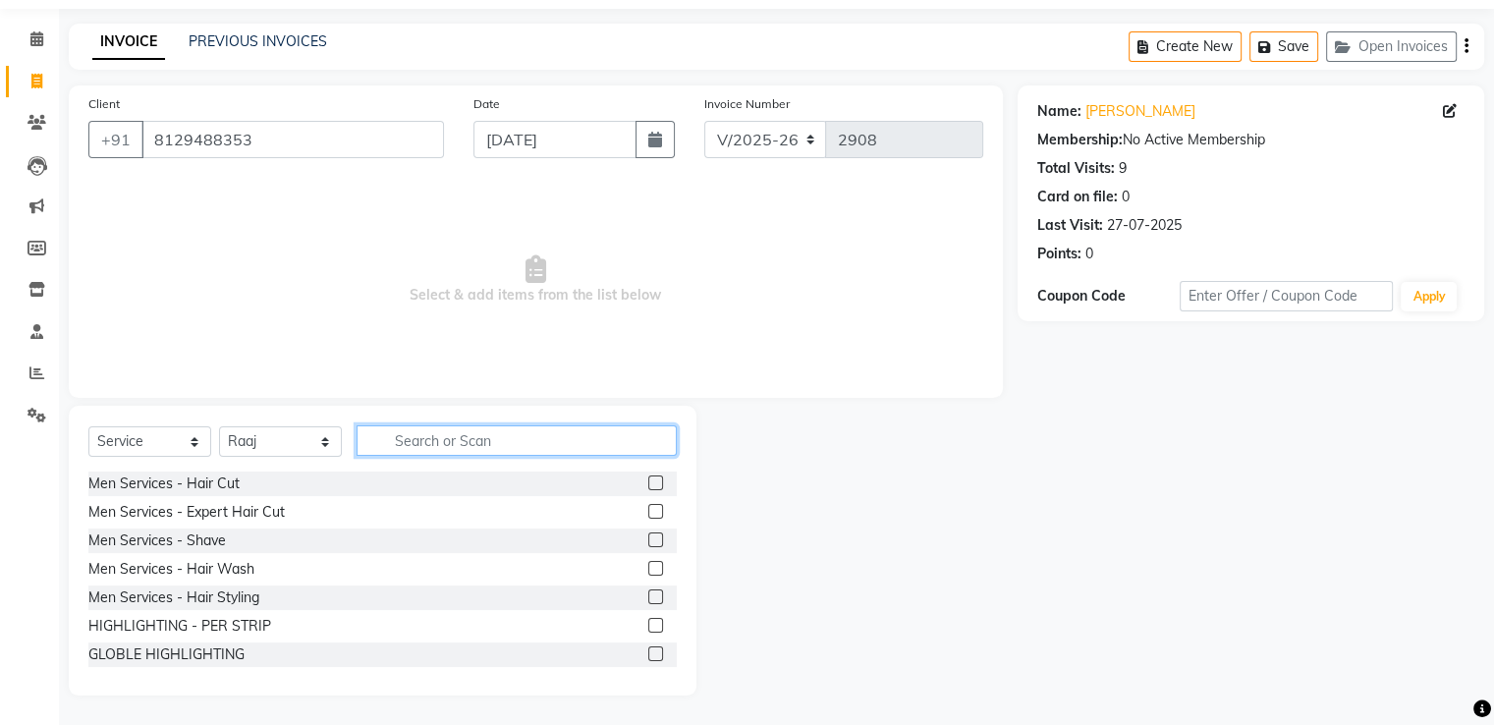
click at [466, 435] on input "text" at bounding box center [517, 440] width 320 height 30
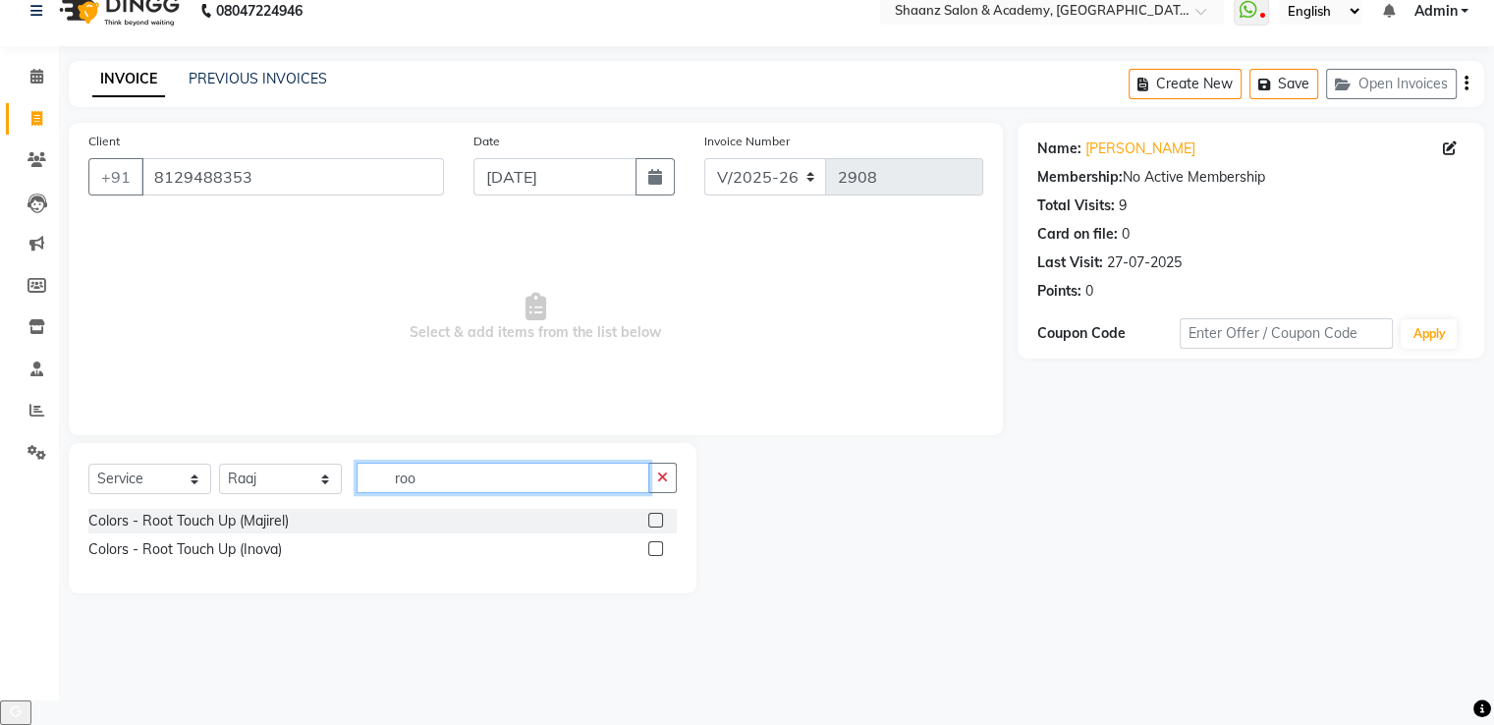
scroll to position [0, 0]
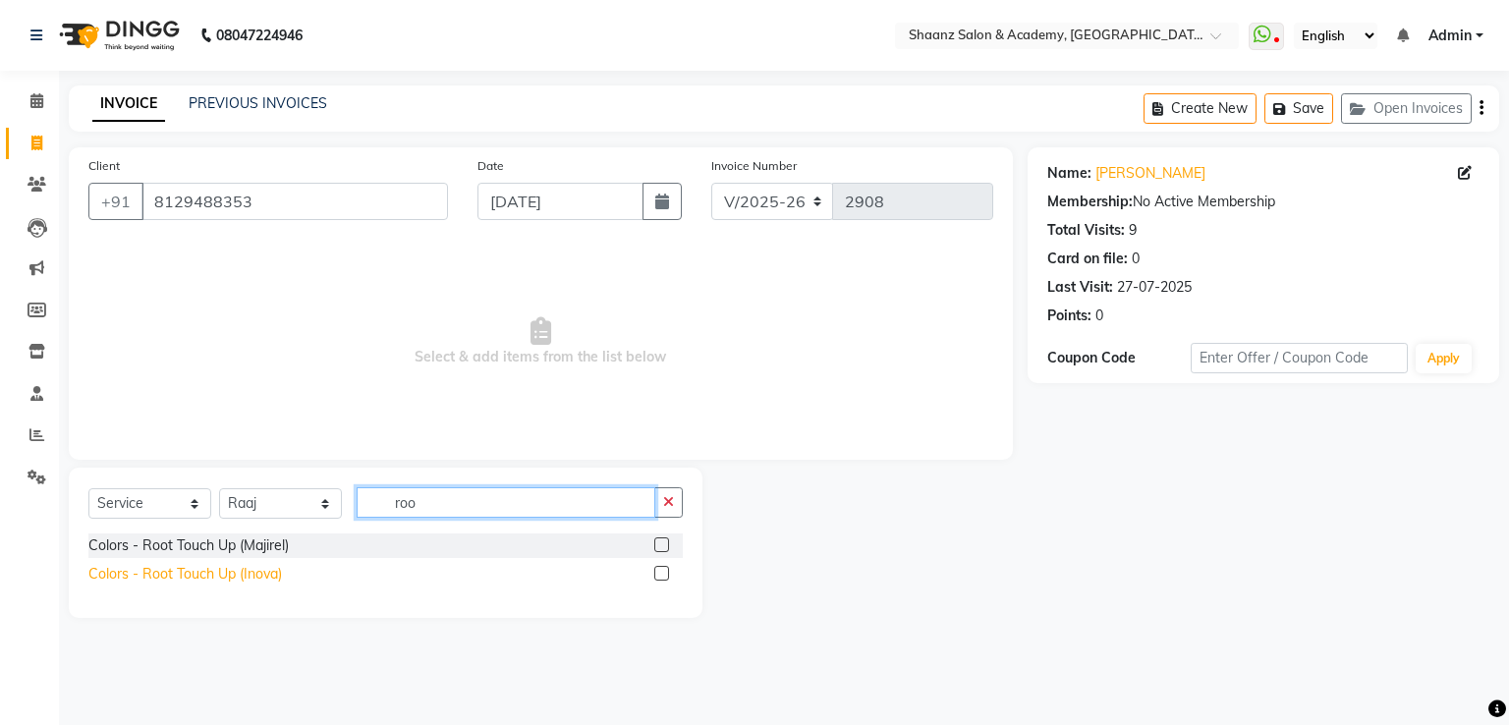
type input "roo"
click at [262, 584] on div "Colors - Root Touch Up (Inova)" at bounding box center [185, 574] width 194 height 21
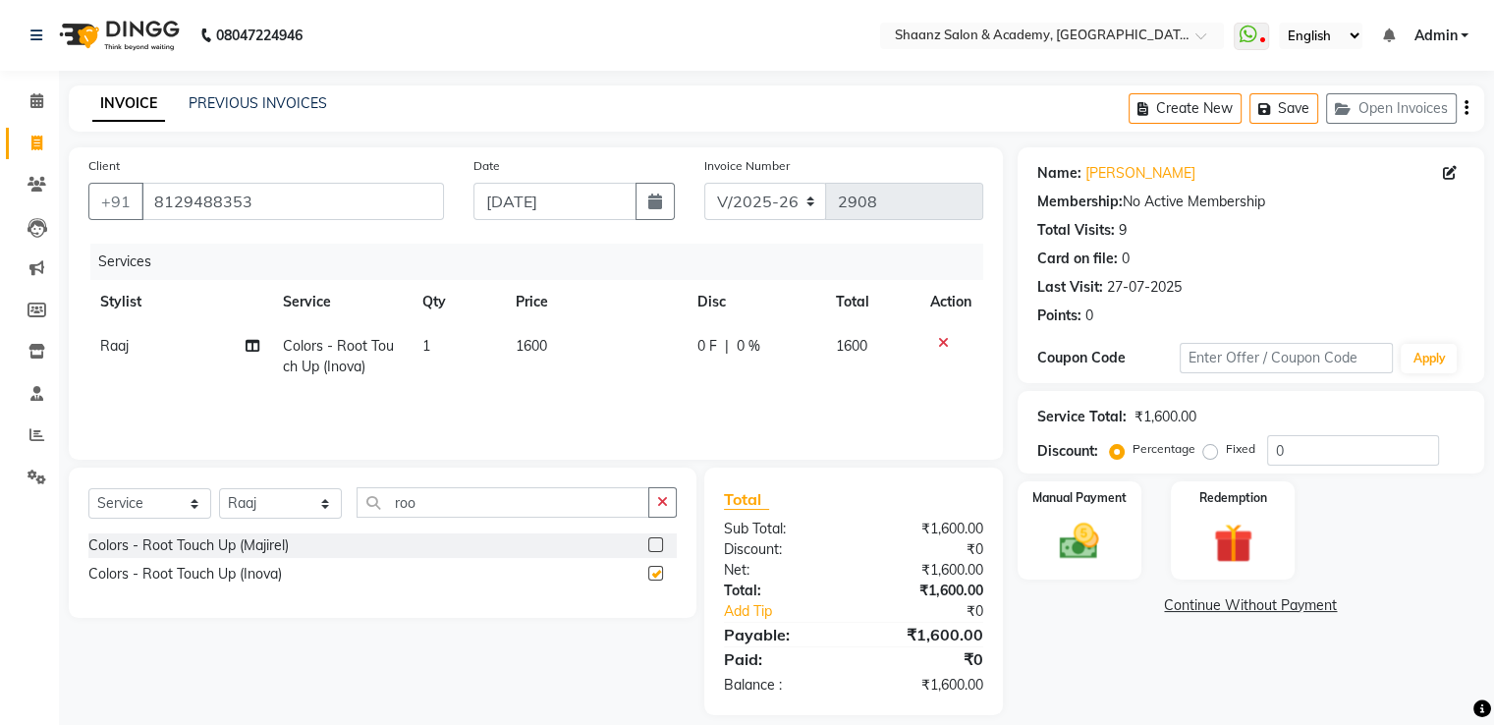
checkbox input "false"
drag, startPoint x: 530, startPoint y: 358, endPoint x: 540, endPoint y: 357, distance: 10.9
click at [531, 358] on td "1600" at bounding box center [595, 356] width 182 height 65
select select "47610"
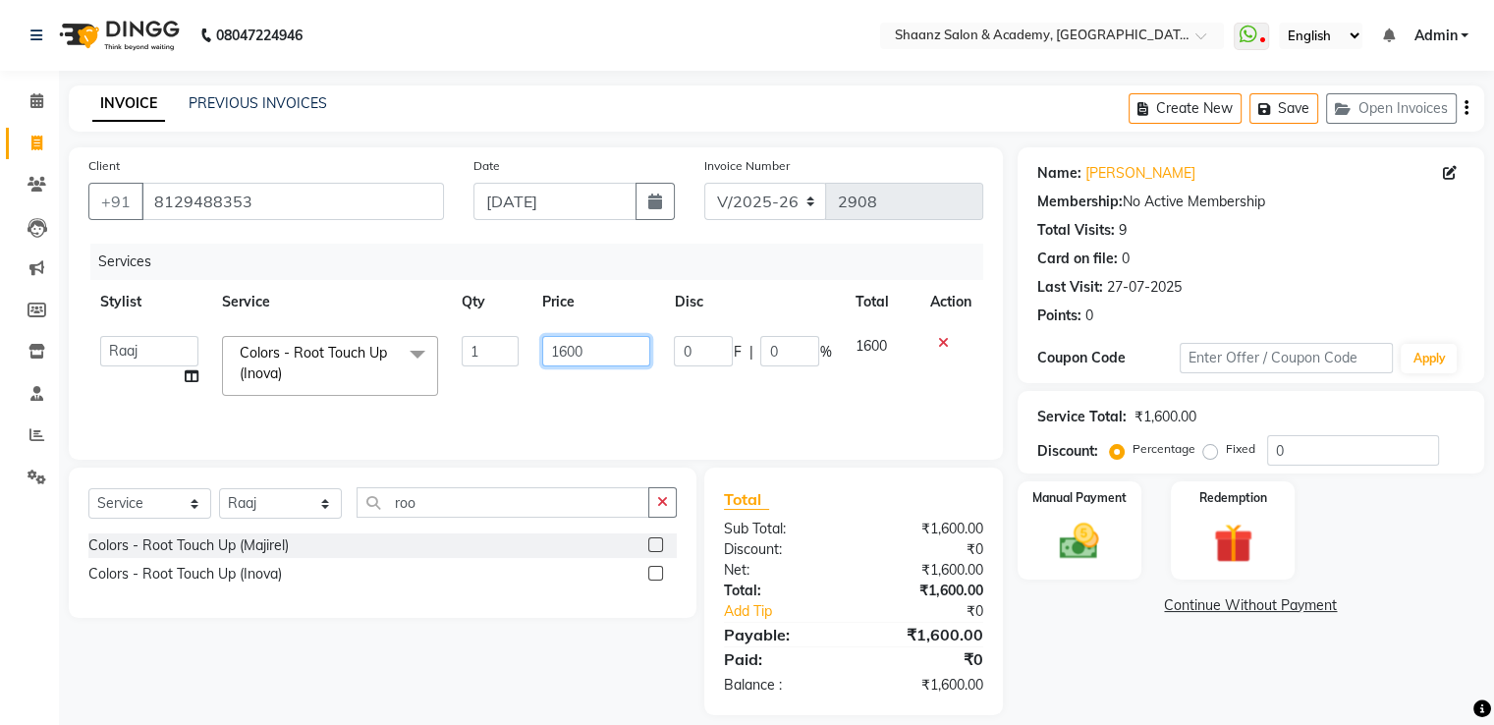
click at [588, 350] on input "1600" at bounding box center [596, 351] width 108 height 30
type input "1000"
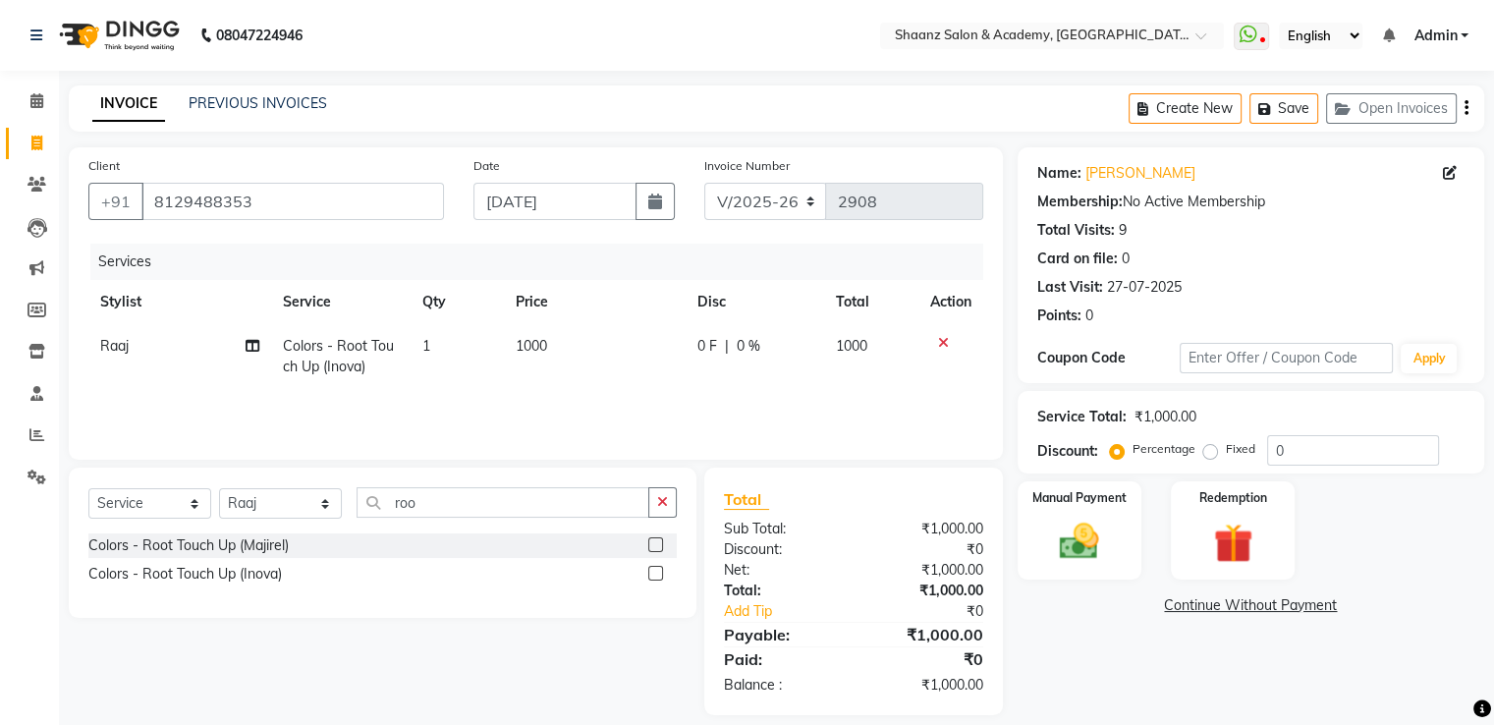
click at [797, 532] on div "Sub Total:" at bounding box center [781, 529] width 144 height 21
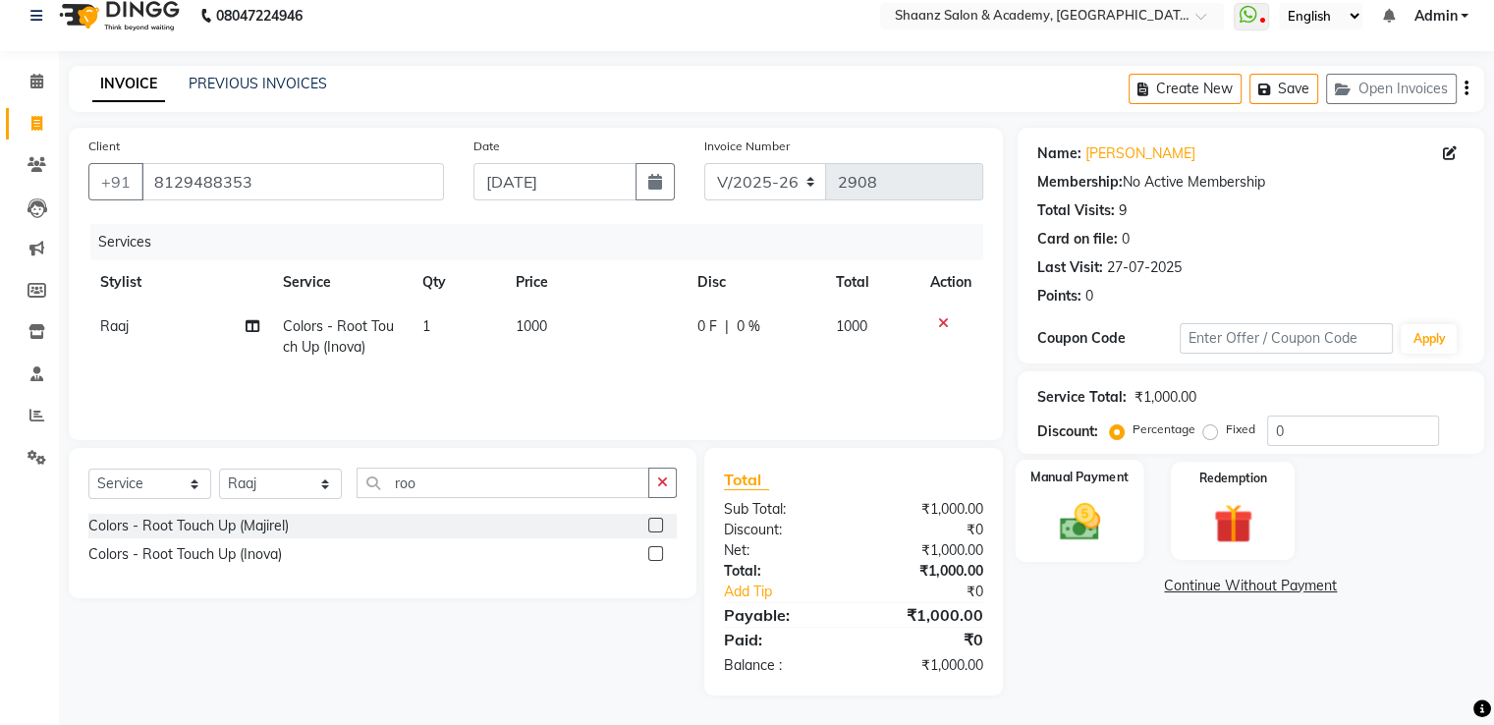
drag, startPoint x: 1112, startPoint y: 504, endPoint x: 1231, endPoint y: 491, distance: 119.6
click at [1112, 503] on div "Manual Payment" at bounding box center [1079, 510] width 129 height 101
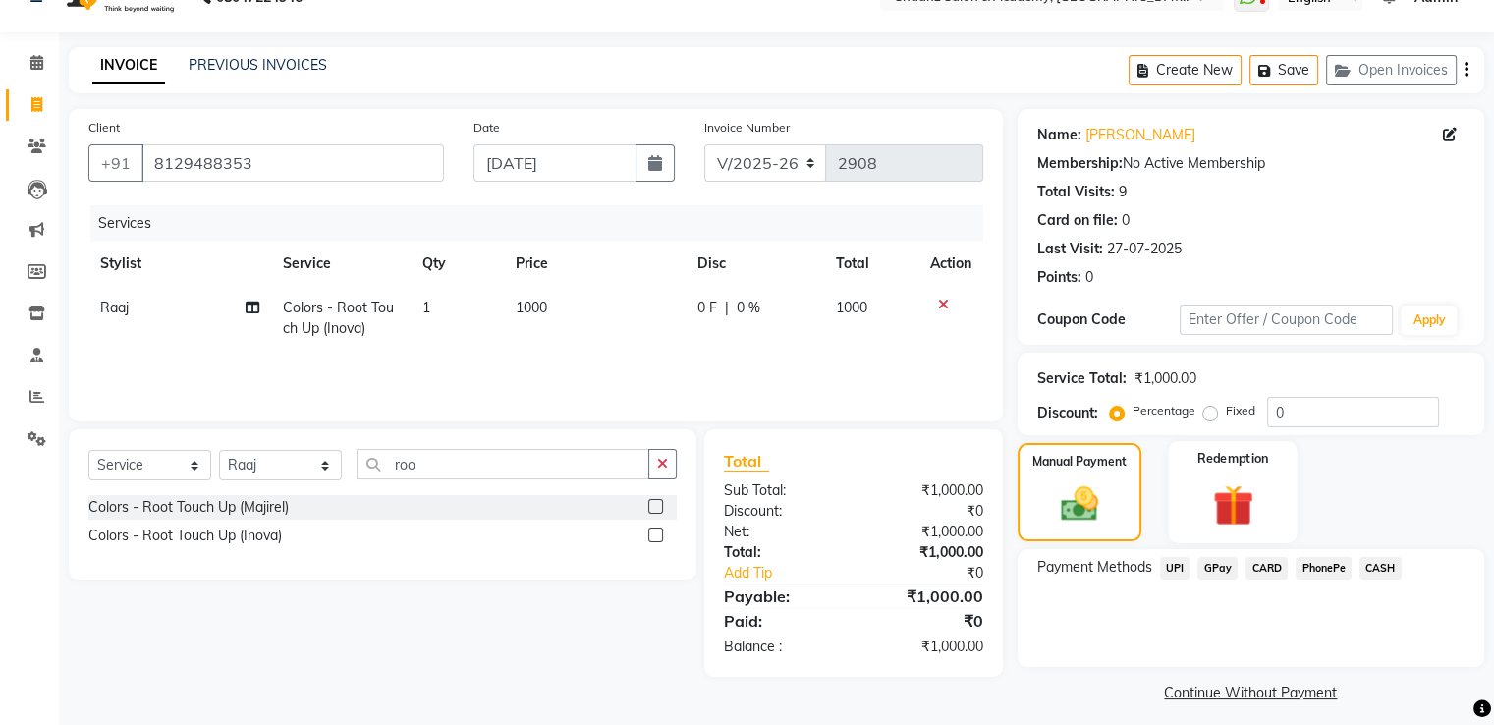
scroll to position [48, 0]
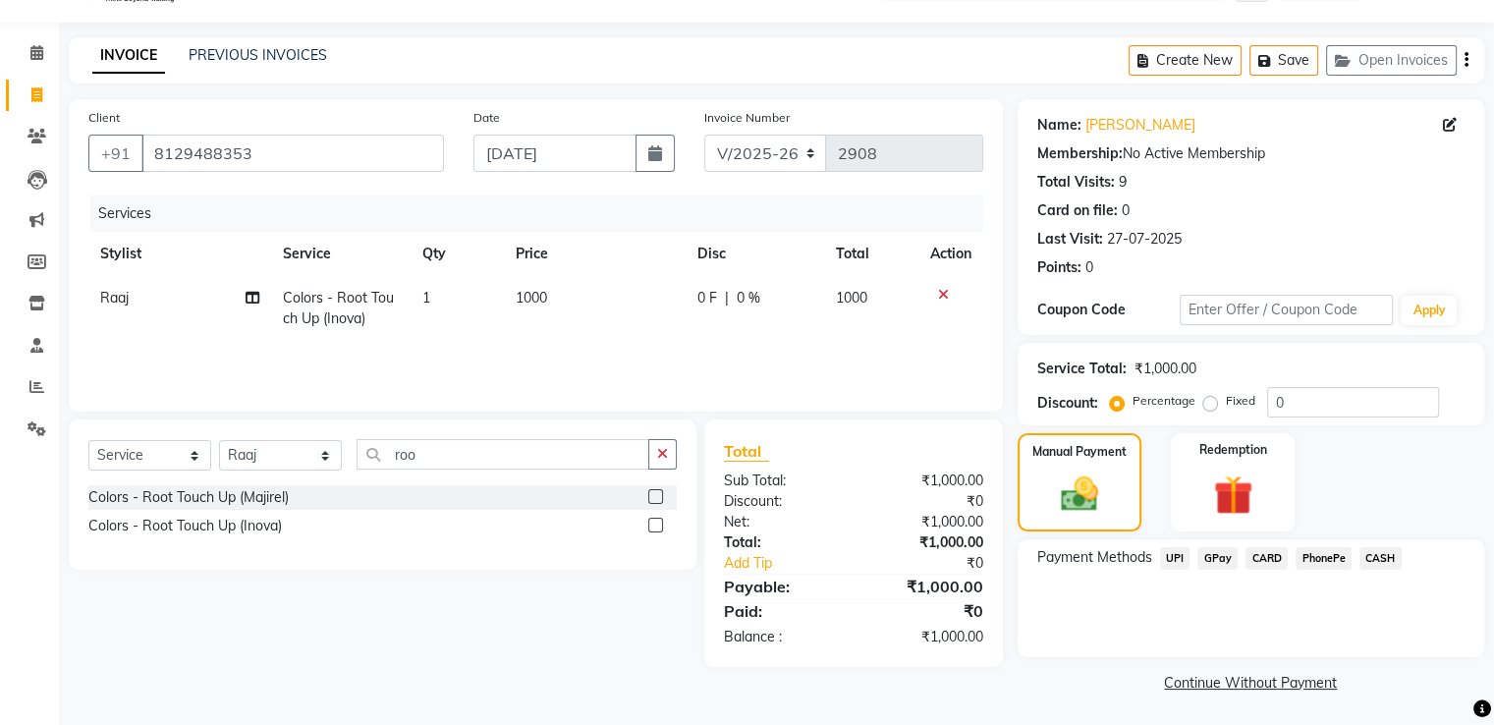
click at [1209, 548] on span "GPay" at bounding box center [1218, 558] width 40 height 23
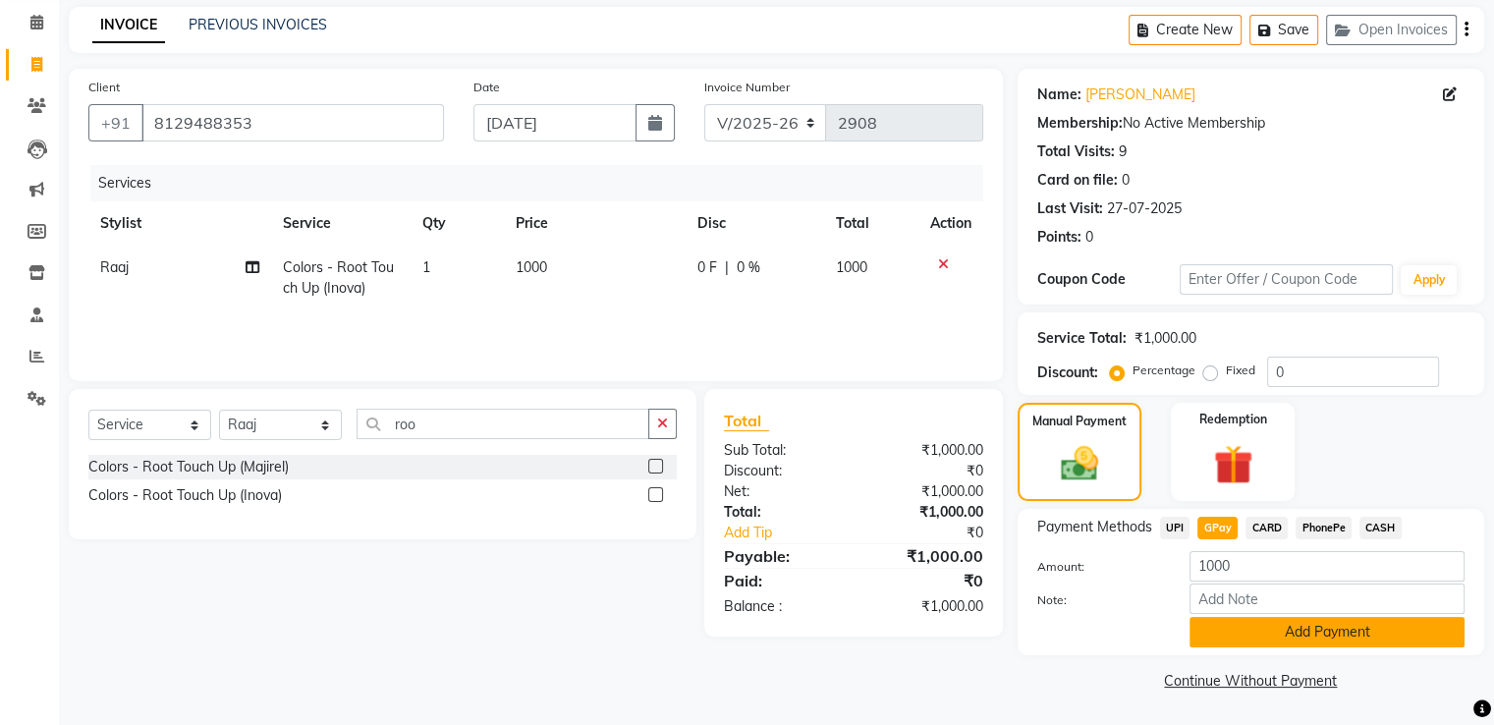
click at [1234, 627] on button "Add Payment" at bounding box center [1327, 632] width 275 height 30
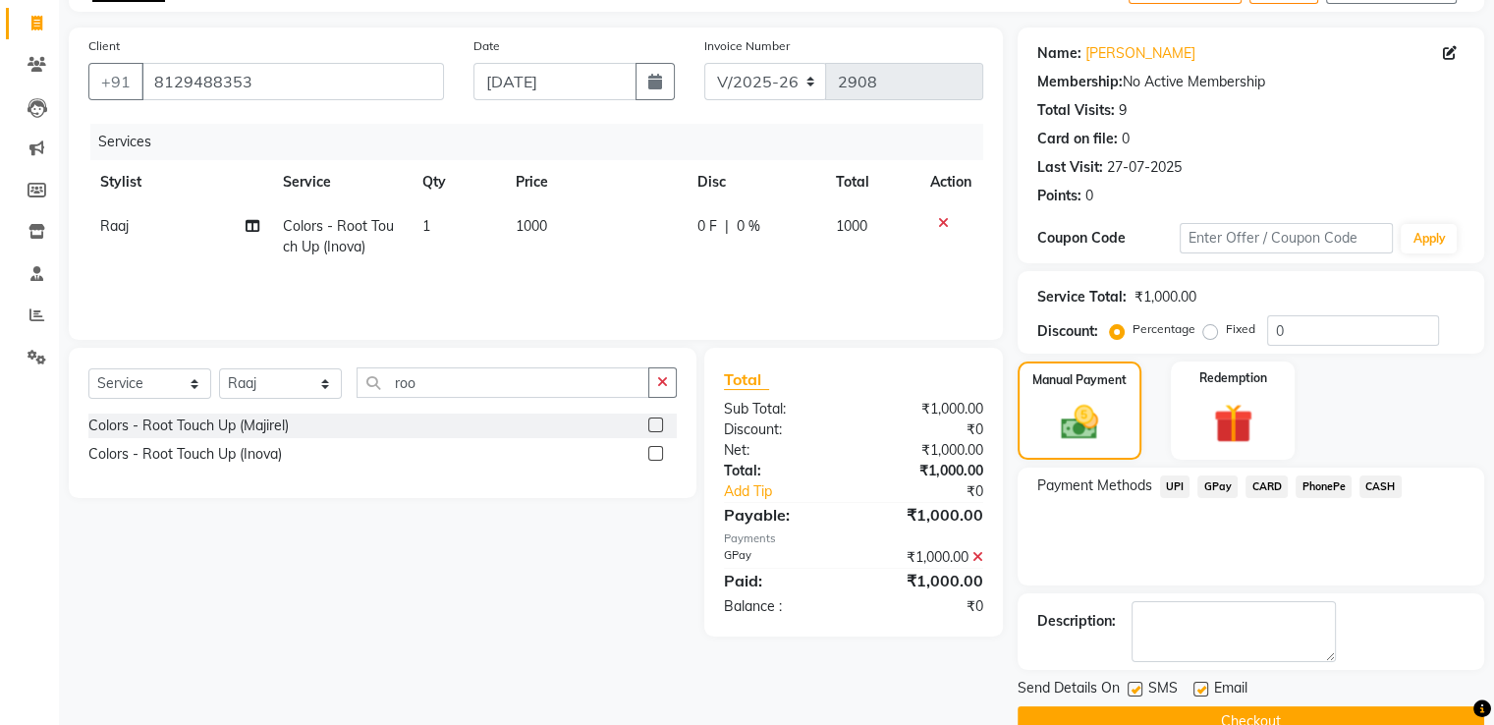
scroll to position [159, 0]
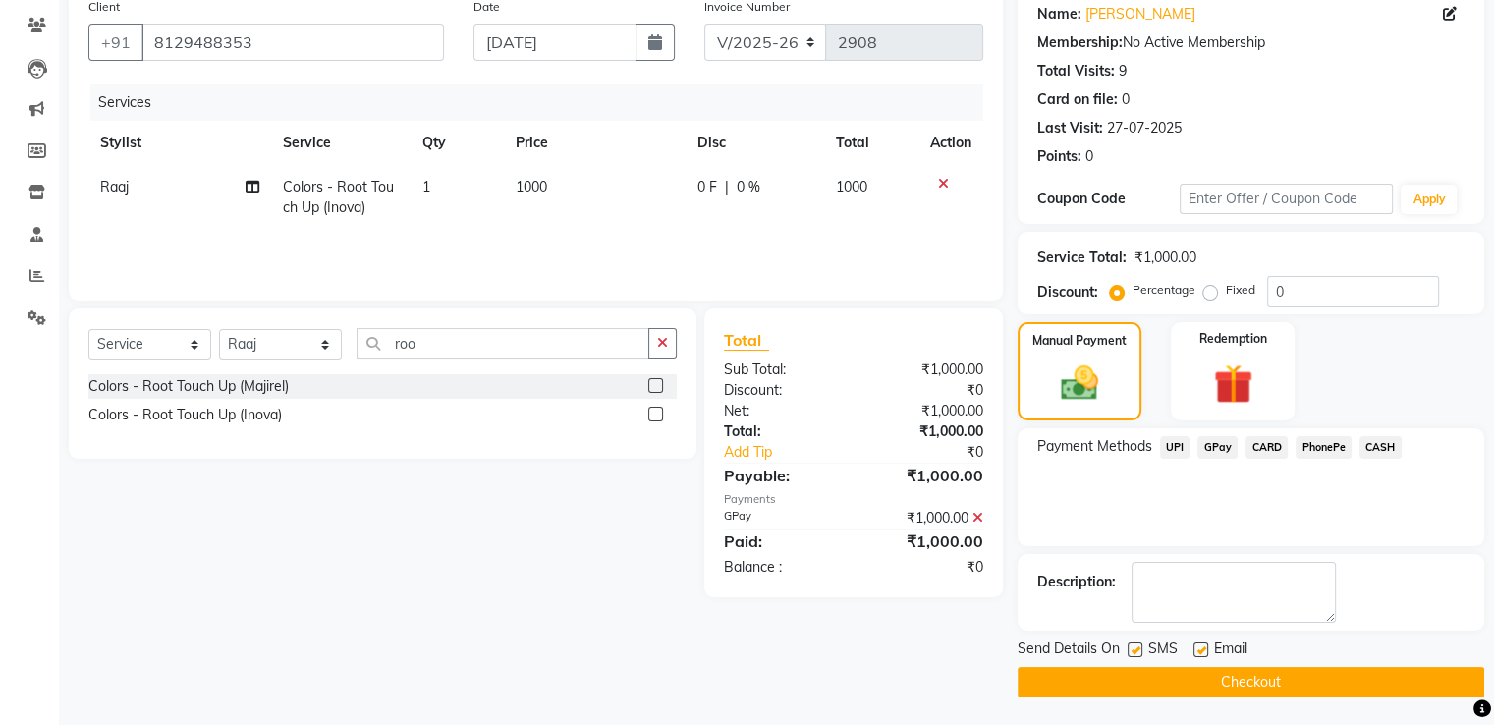
click at [1210, 651] on div "Email" at bounding box center [1229, 651] width 70 height 25
click at [1198, 647] on label at bounding box center [1201, 650] width 15 height 15
click at [1198, 647] on input "checkbox" at bounding box center [1200, 650] width 13 height 13
checkbox input "false"
click at [1141, 653] on label at bounding box center [1135, 650] width 15 height 15
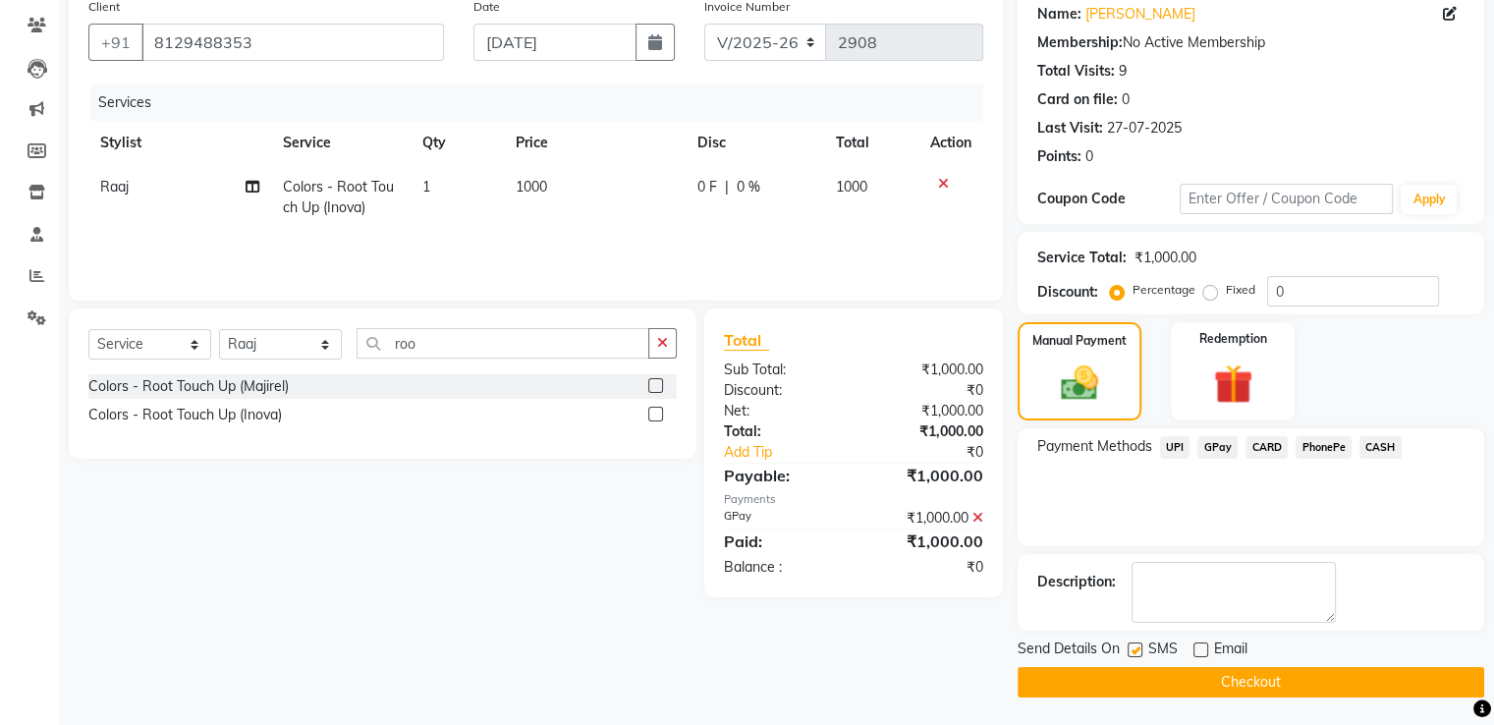
click at [1141, 653] on input "checkbox" at bounding box center [1134, 650] width 13 height 13
checkbox input "false"
click at [1138, 673] on button "Checkout" at bounding box center [1251, 682] width 467 height 30
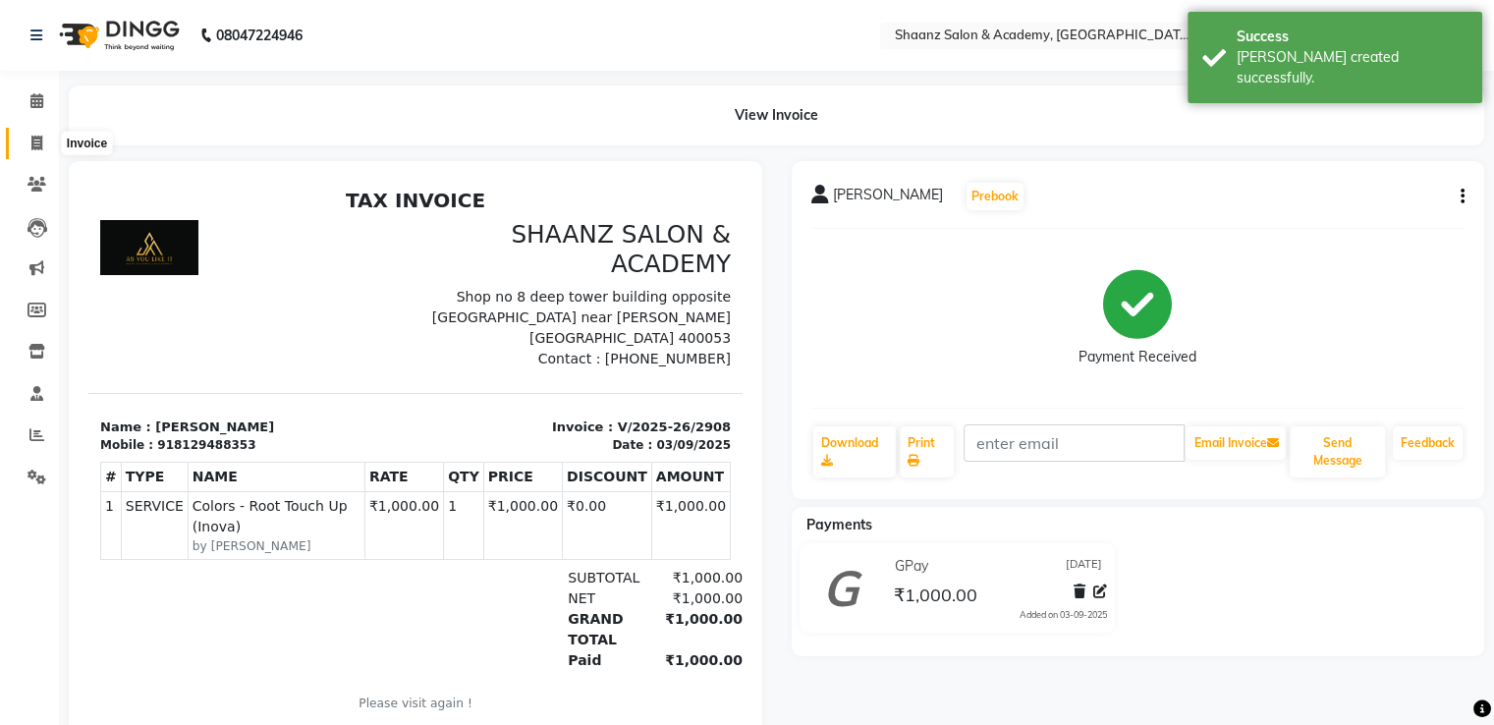
click at [37, 142] on icon at bounding box center [36, 143] width 11 height 15
select select "service"
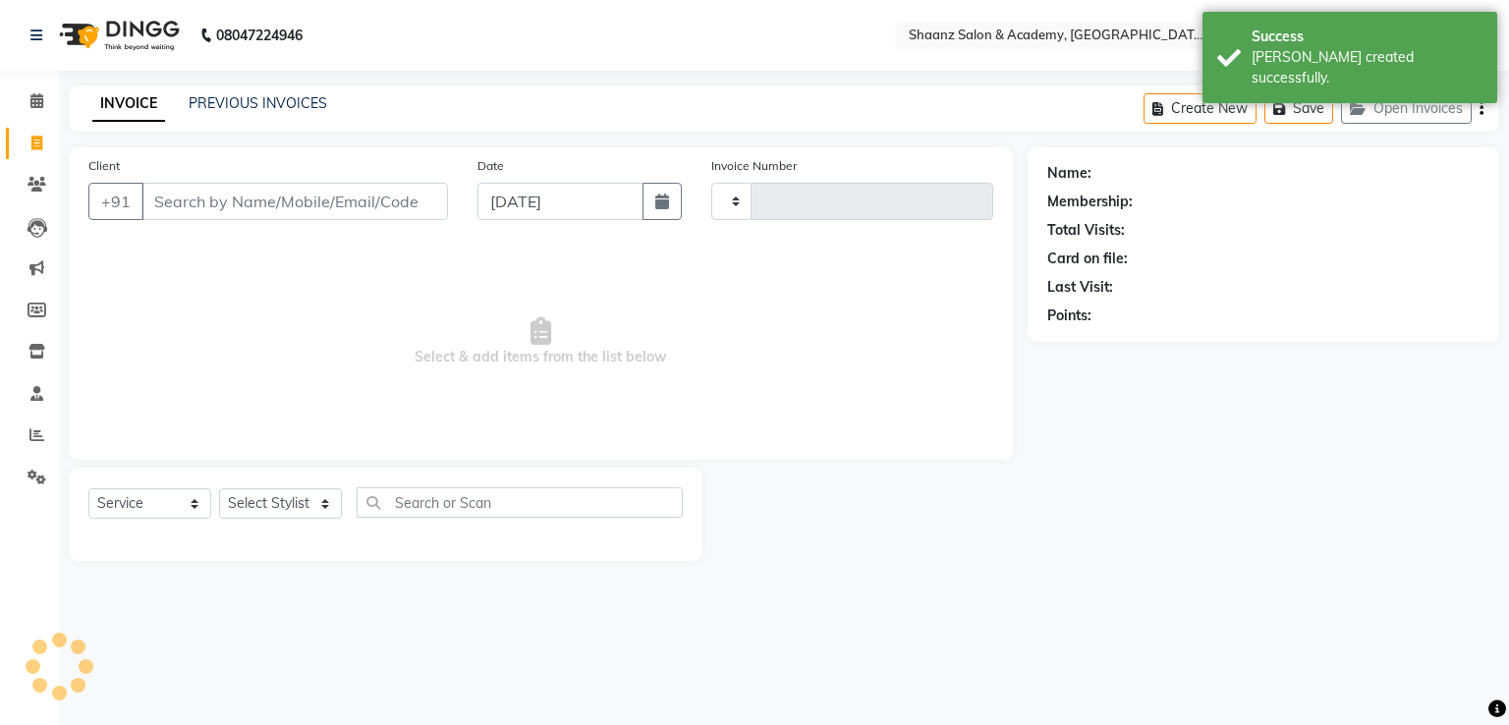
click at [244, 208] on input "Client" at bounding box center [294, 201] width 307 height 37
type input "2909"
select select "6360"
click at [240, 493] on select "Select Stylist Ameer AHMAD ankita mascarenhas ASHISH THAPA dc MUSKAN nisha vish…" at bounding box center [280, 503] width 123 height 30
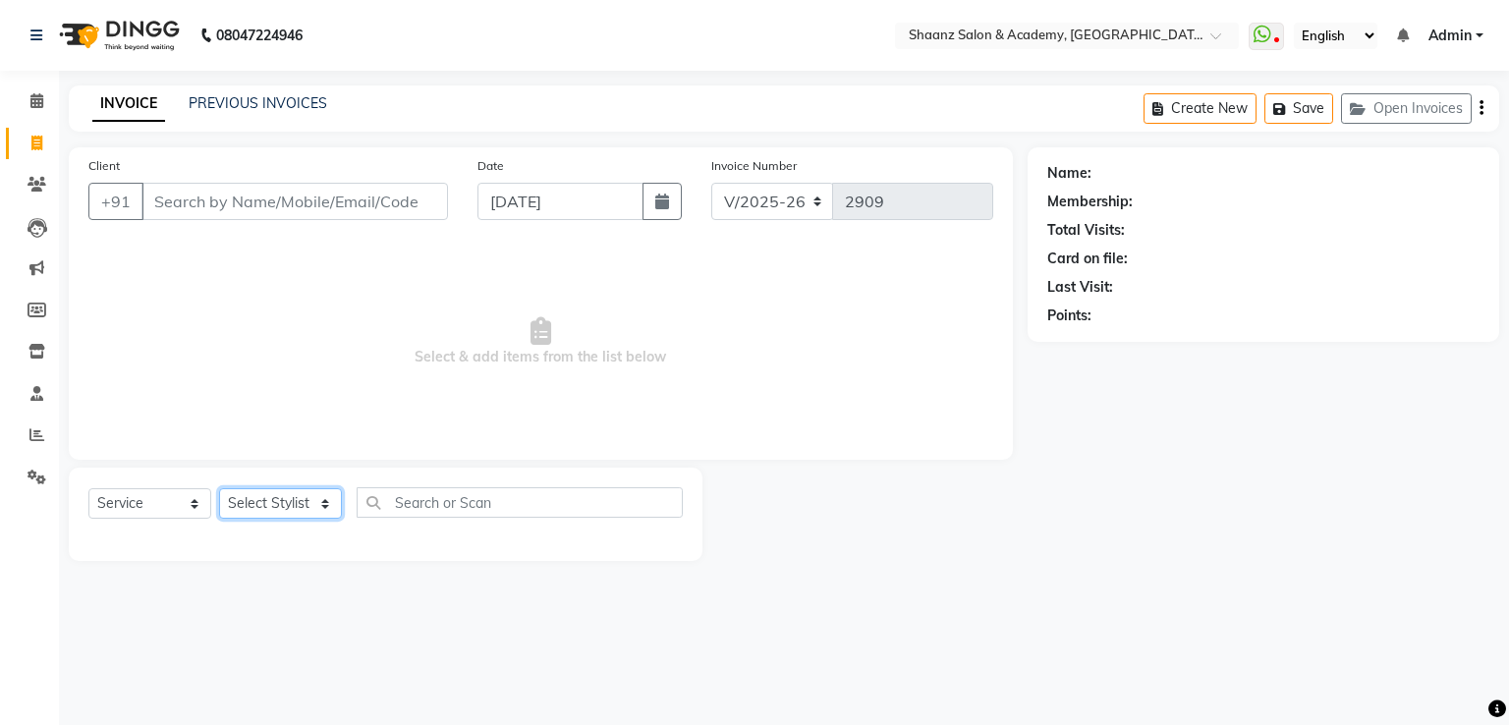
select select "47609"
click at [219, 489] on select "Select Stylist Ameer AHMAD ankita mascarenhas ASHISH THAPA dc MUSKAN nisha vish…" at bounding box center [280, 503] width 123 height 30
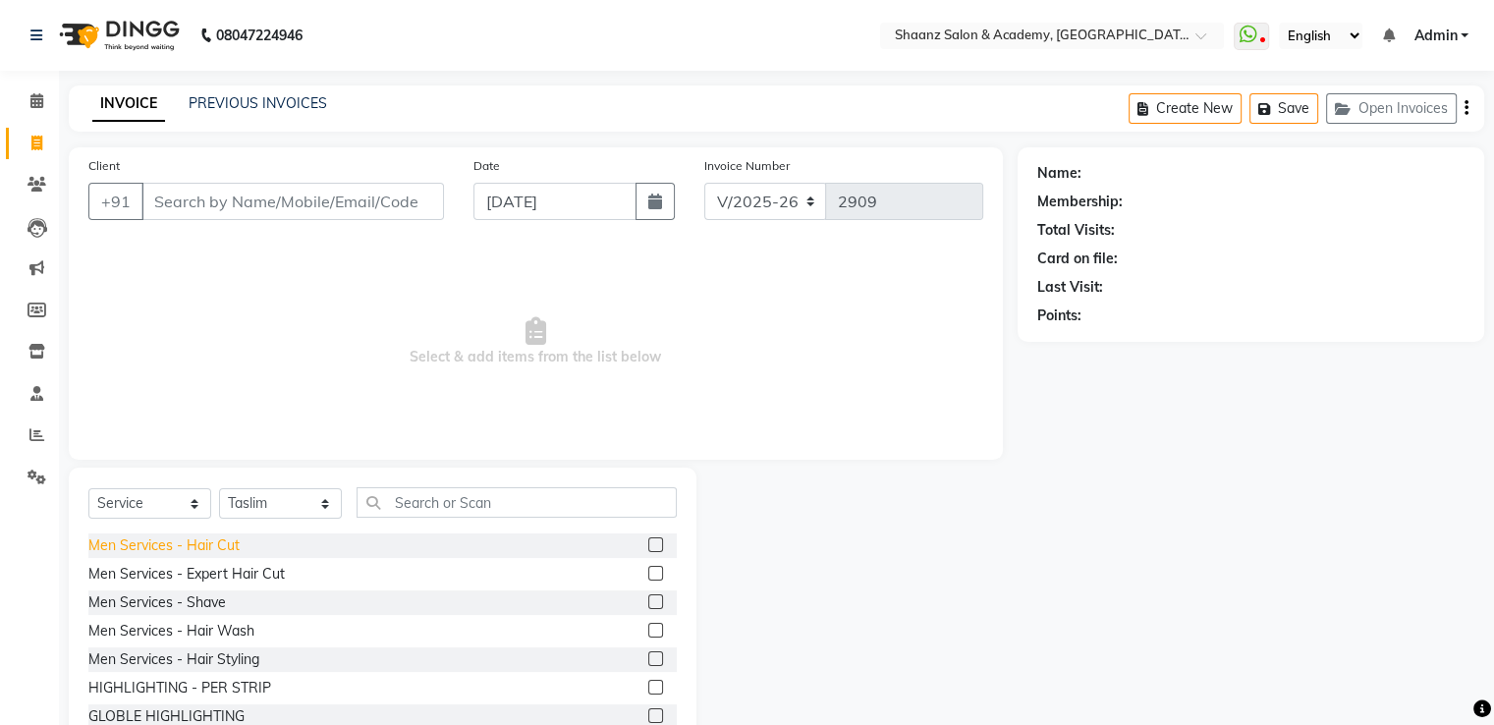
click at [211, 553] on div "Men Services - Hair Cut" at bounding box center [163, 545] width 151 height 21
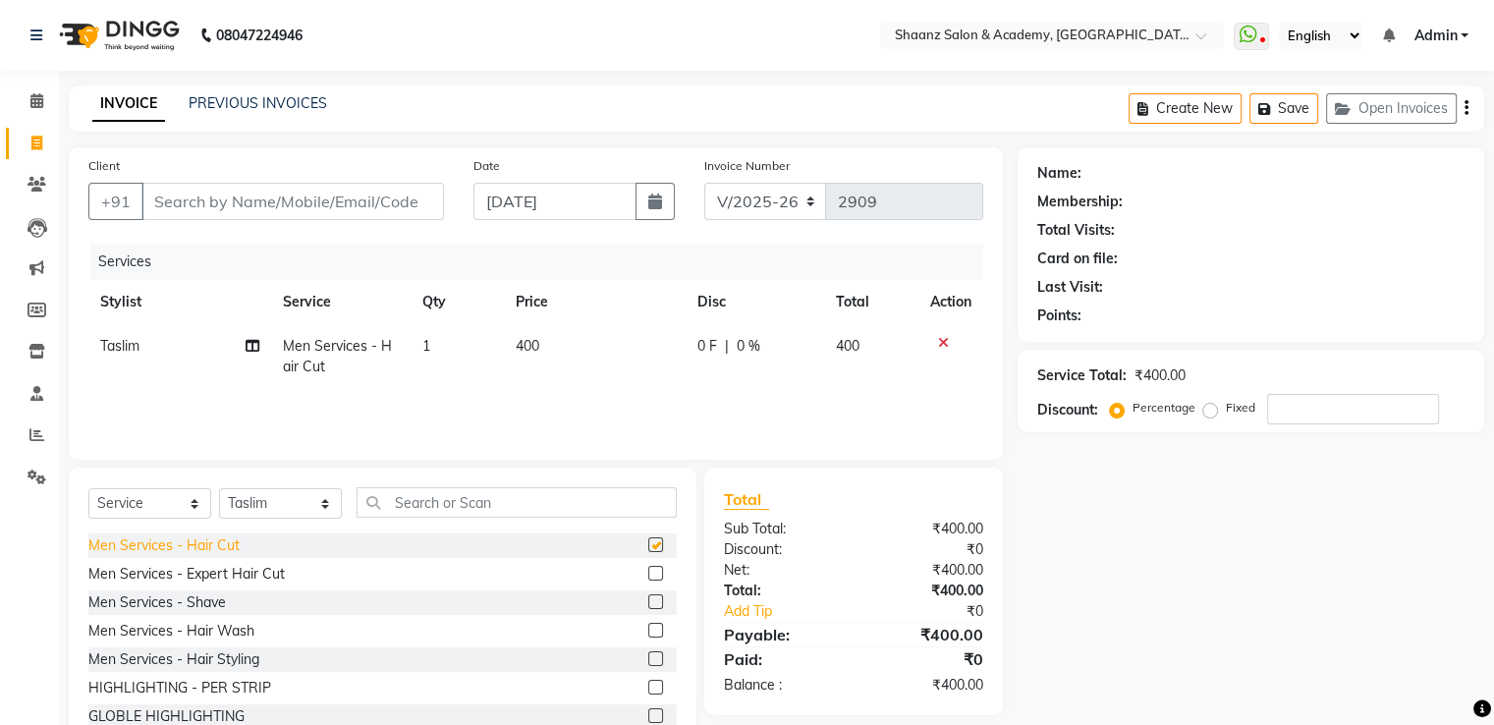
checkbox input "false"
click at [211, 600] on div "Men Services - Shave" at bounding box center [157, 602] width 138 height 21
checkbox input "false"
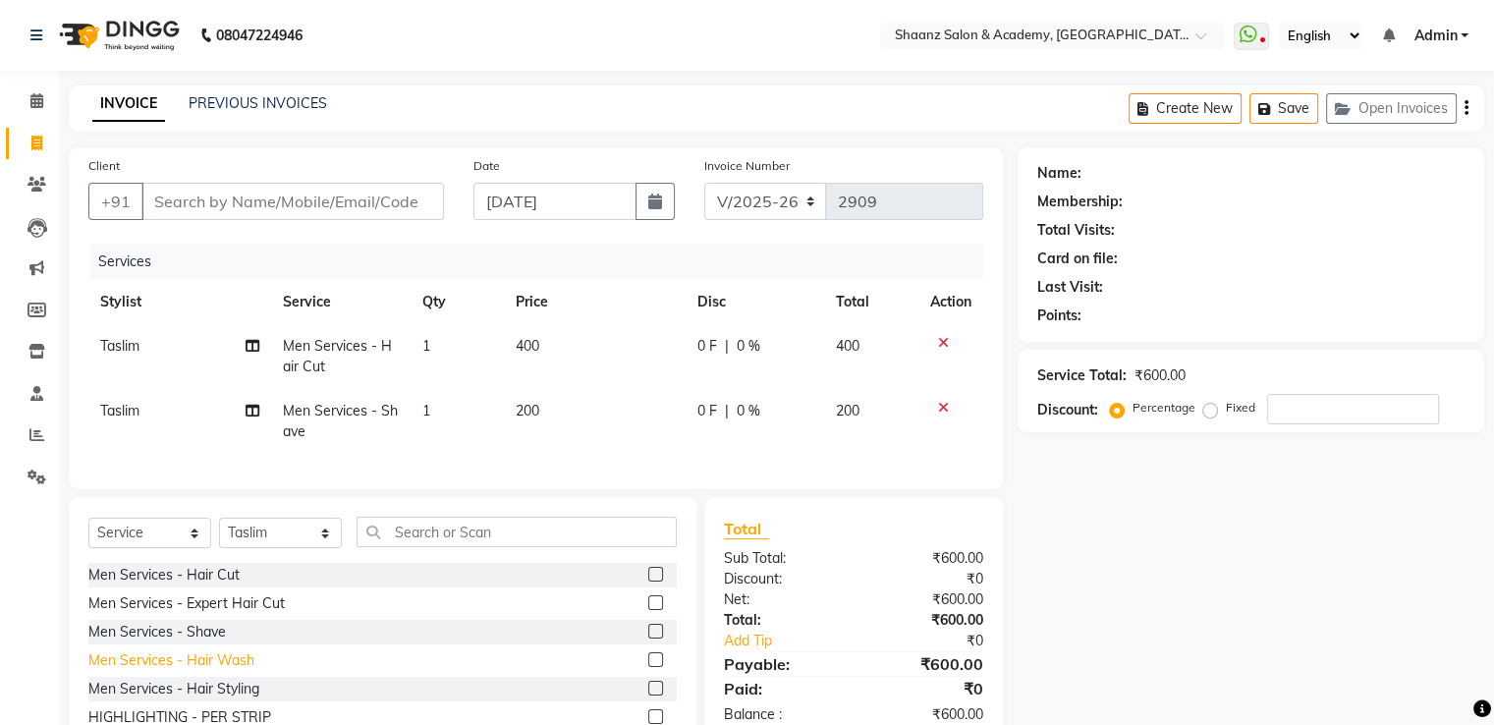
click at [212, 671] on div "Men Services - Hair Wash" at bounding box center [171, 660] width 166 height 21
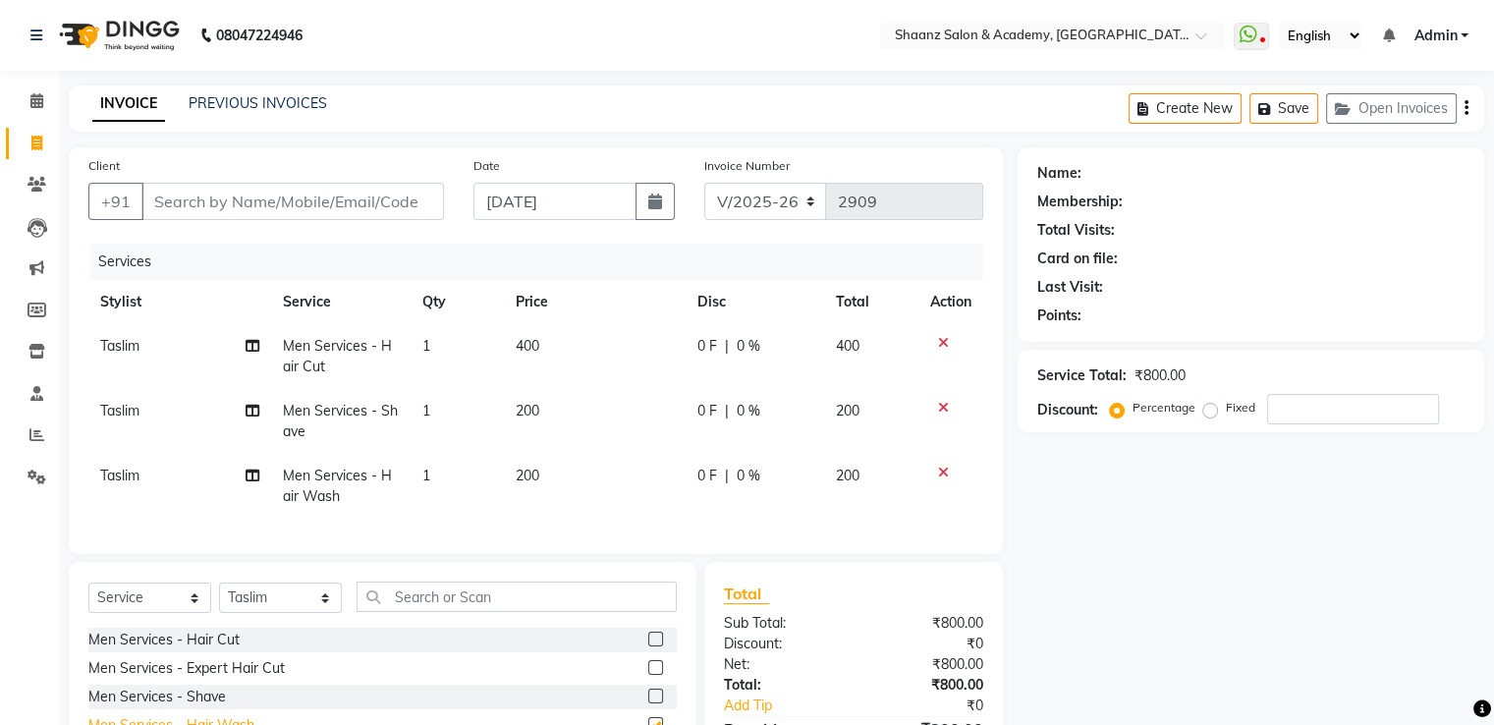
checkbox input "false"
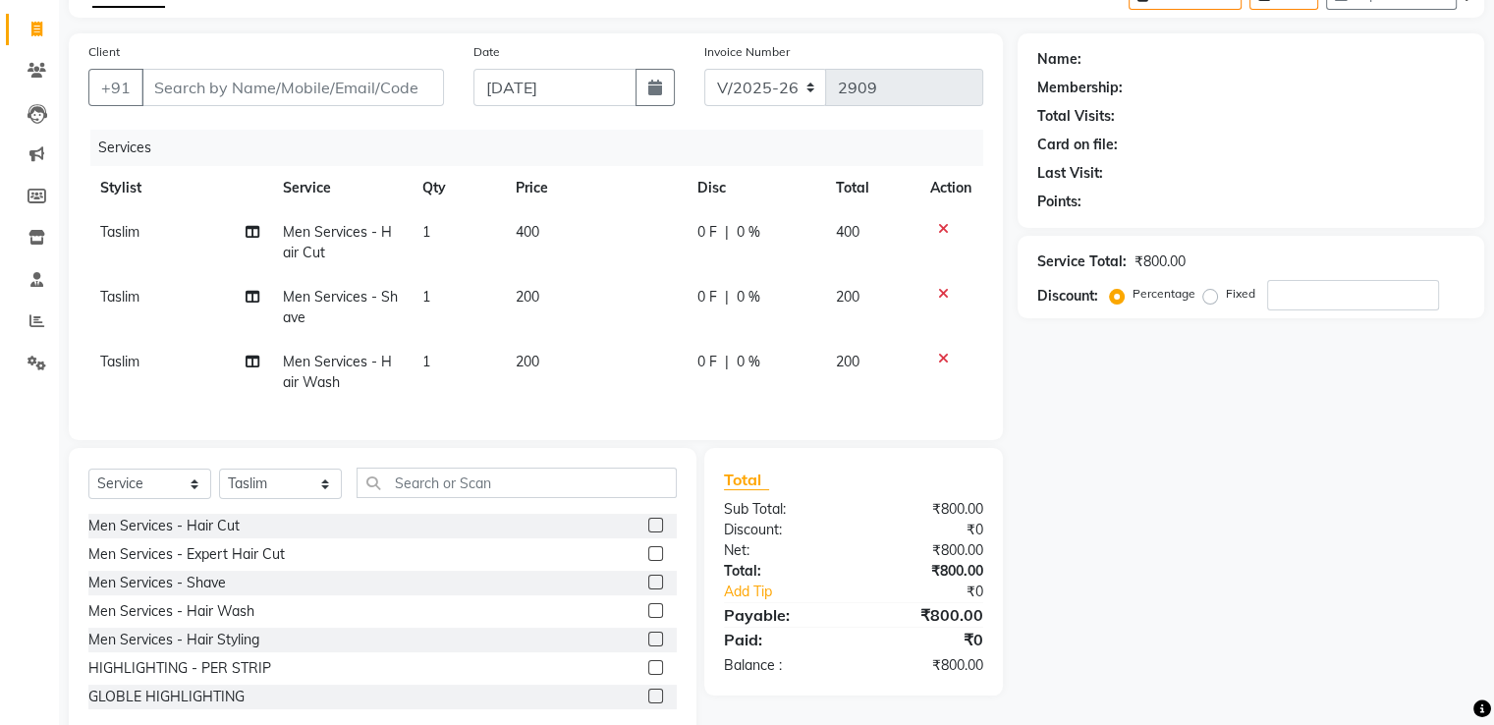
scroll to position [73, 0]
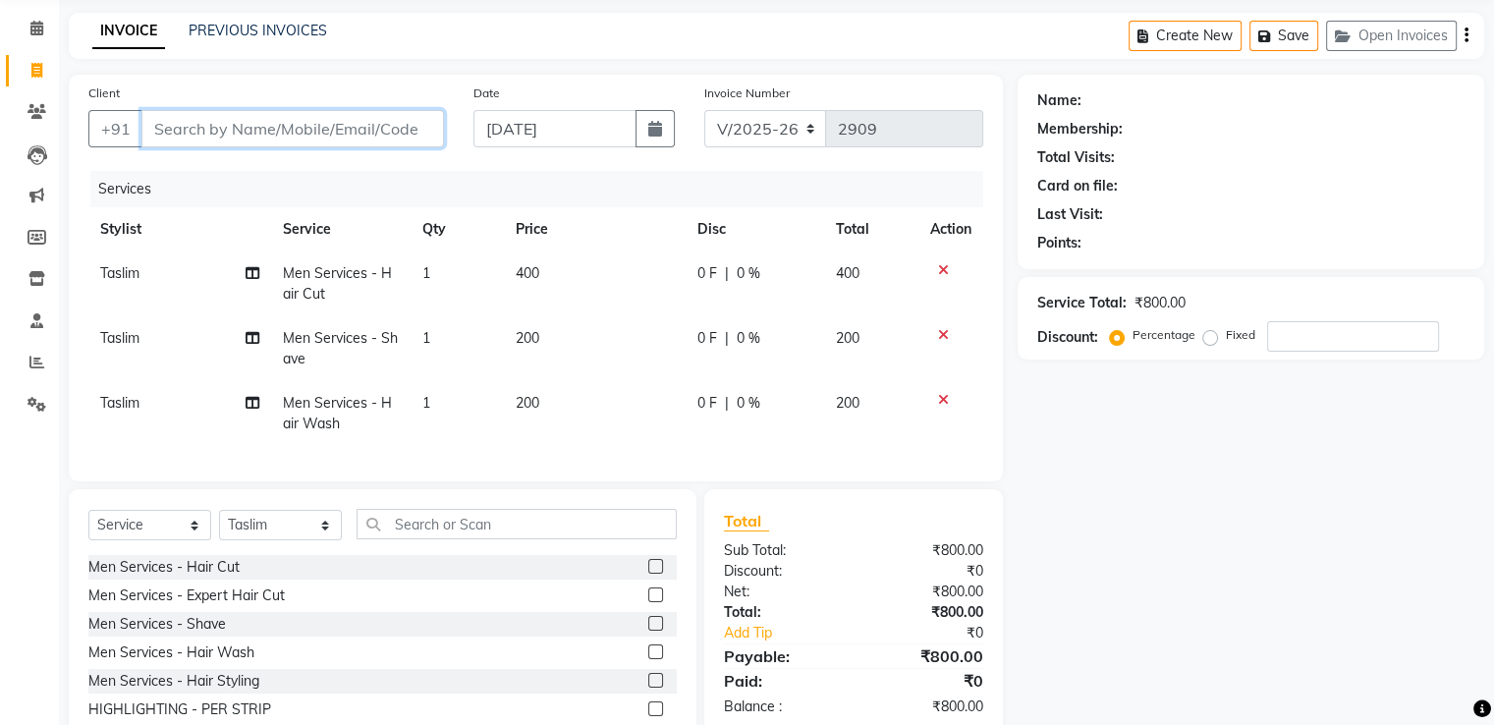
click at [326, 131] on input "Client" at bounding box center [292, 128] width 303 height 37
type input "9"
type input "0"
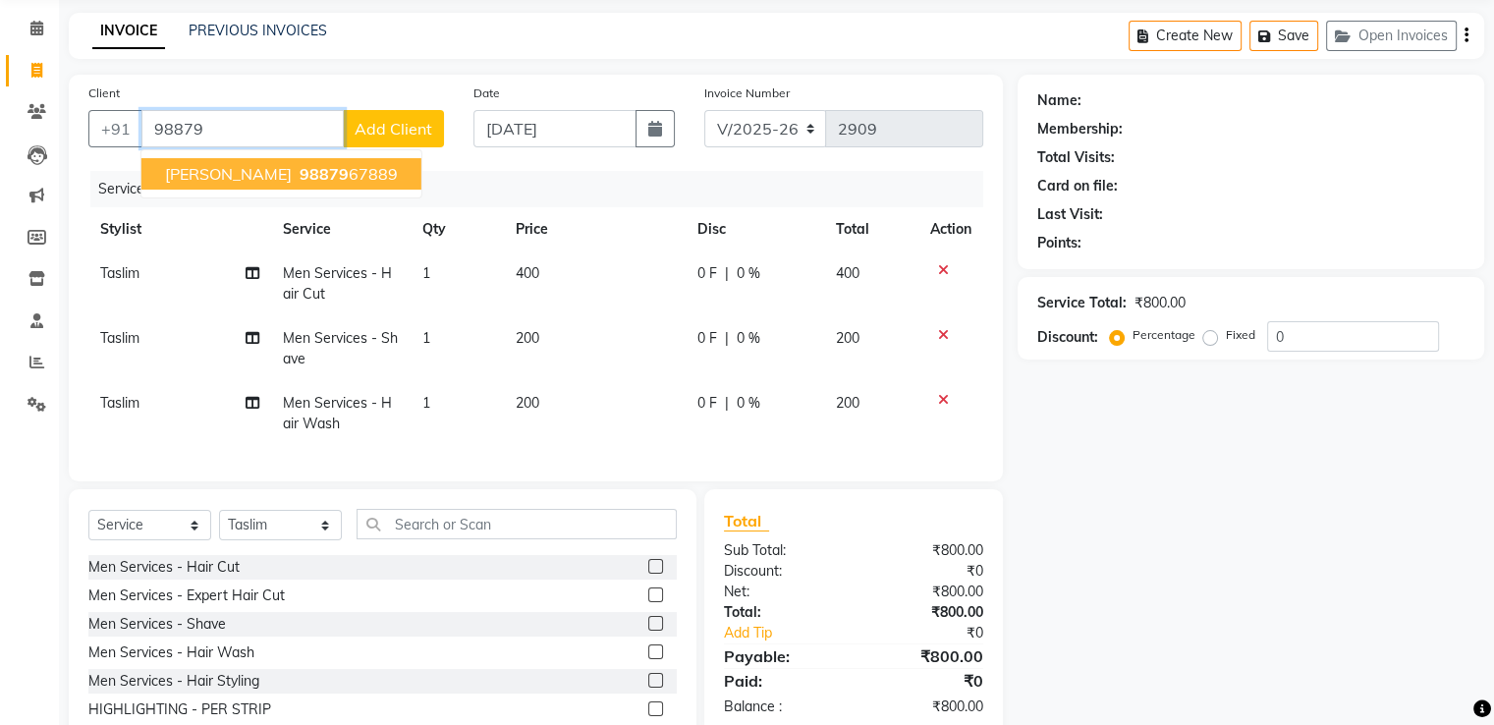
click at [320, 167] on ngb-highlight "98879 67889" at bounding box center [347, 174] width 102 height 20
type input "9887967889"
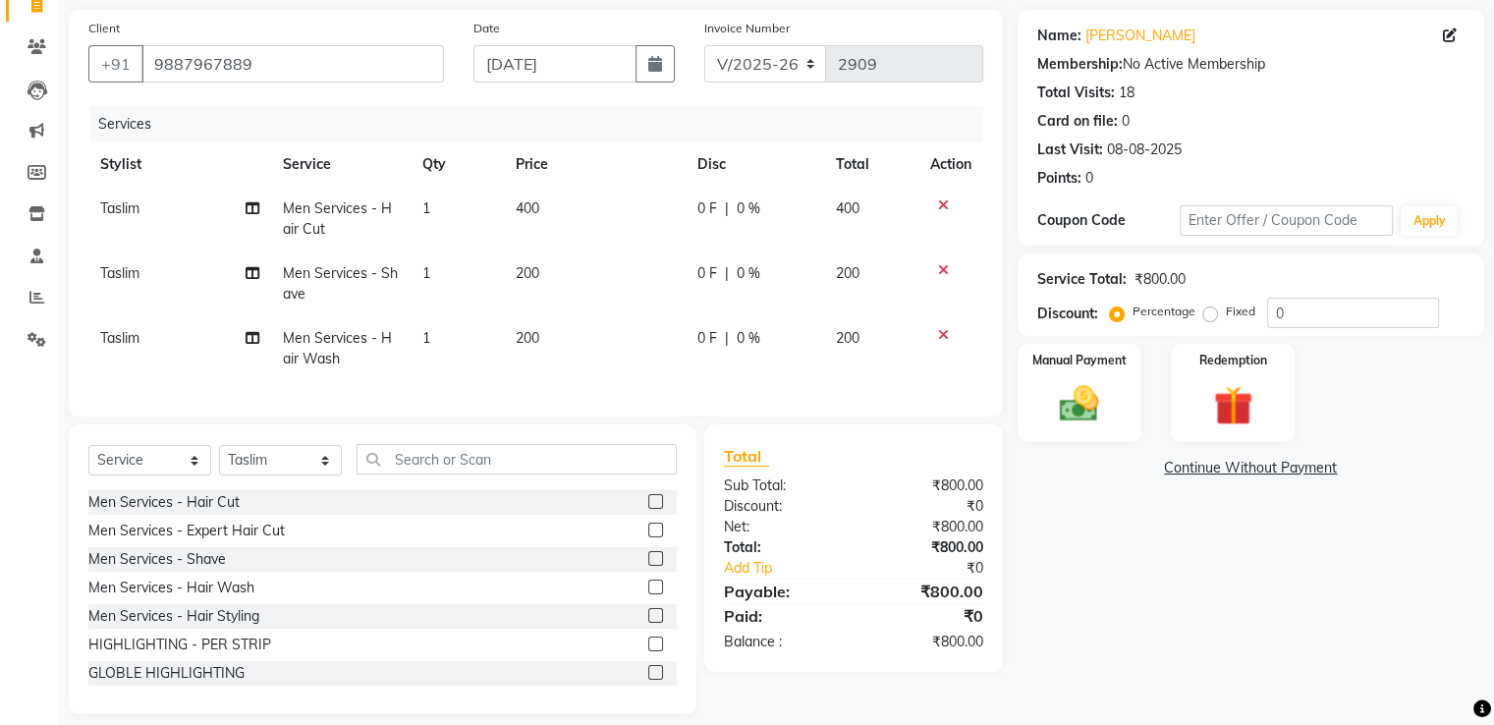
scroll to position [171, 0]
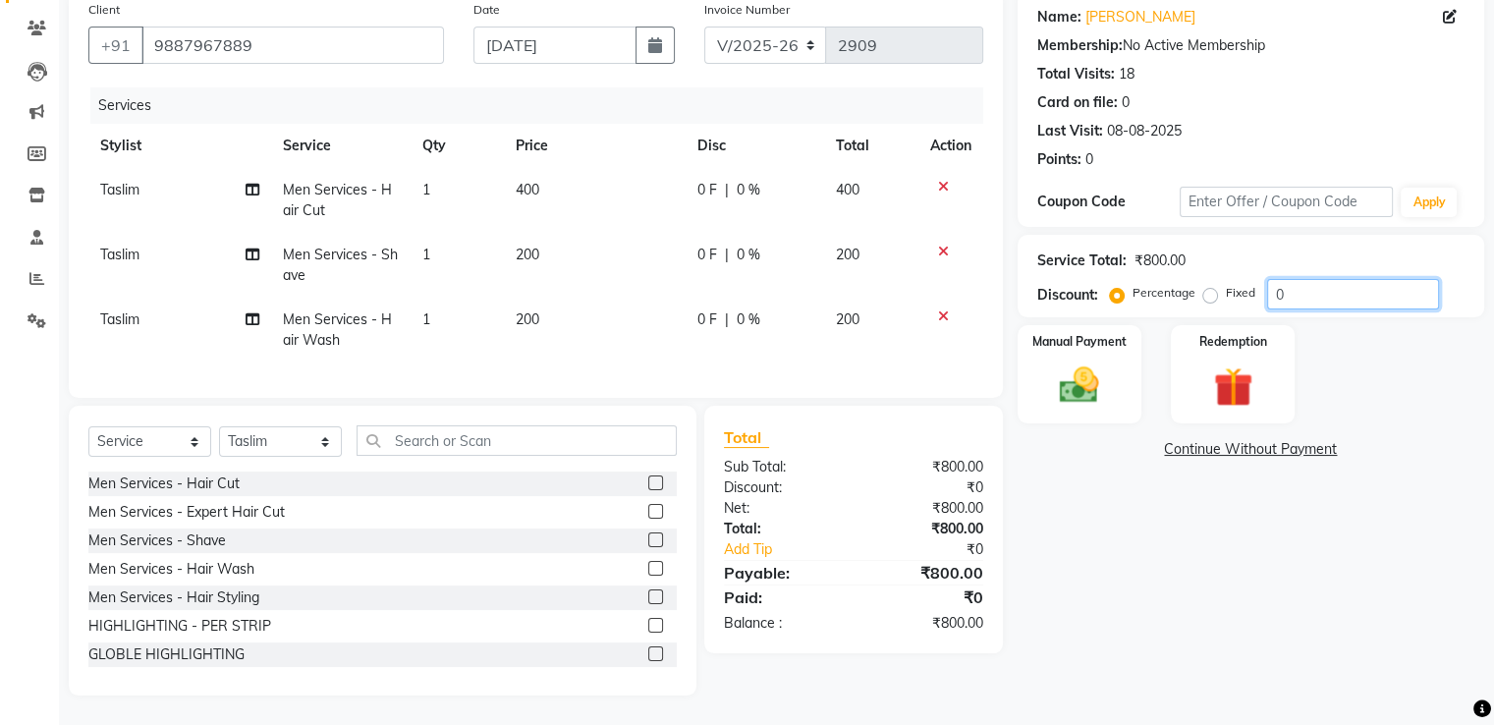
click at [1301, 279] on input "0" at bounding box center [1353, 294] width 172 height 30
type input "50"
click at [758, 309] on span "50 %" at bounding box center [766, 319] width 31 height 21
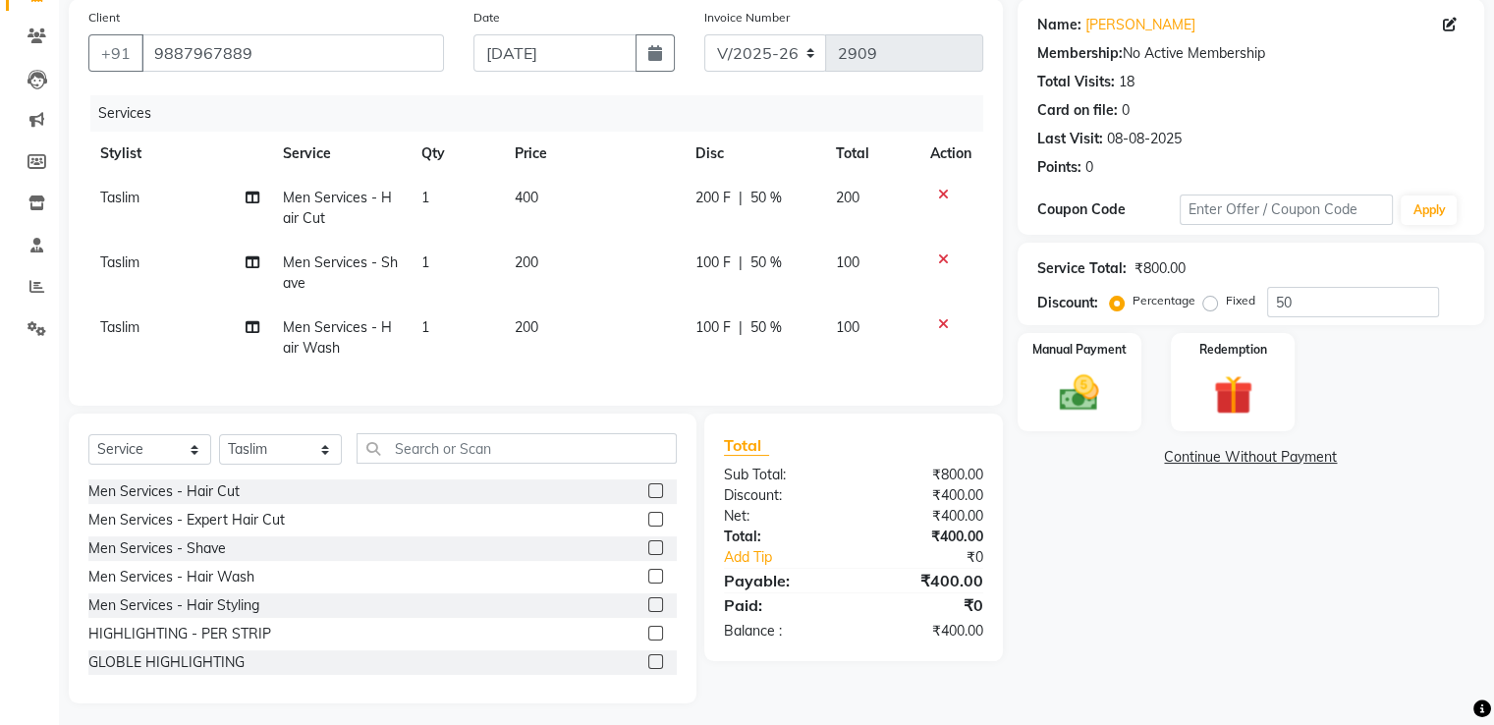
select select "47609"
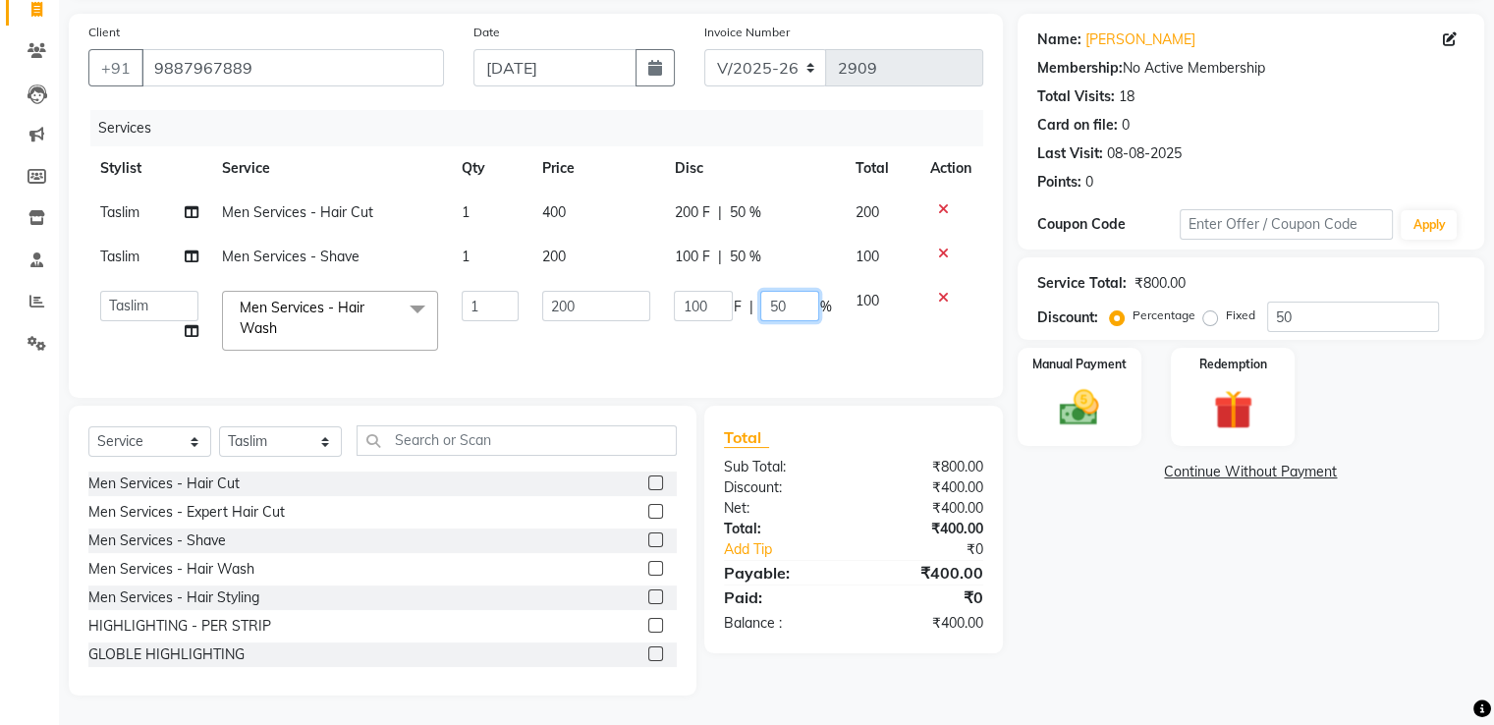
click at [807, 301] on input "50" at bounding box center [789, 306] width 59 height 30
type input "5"
click at [843, 489] on div "Total Sub Total: ₹800.00 Discount: ₹400.00 Net: ₹400.00 Total: ₹400.00 Add Tip …" at bounding box center [853, 529] width 259 height 208
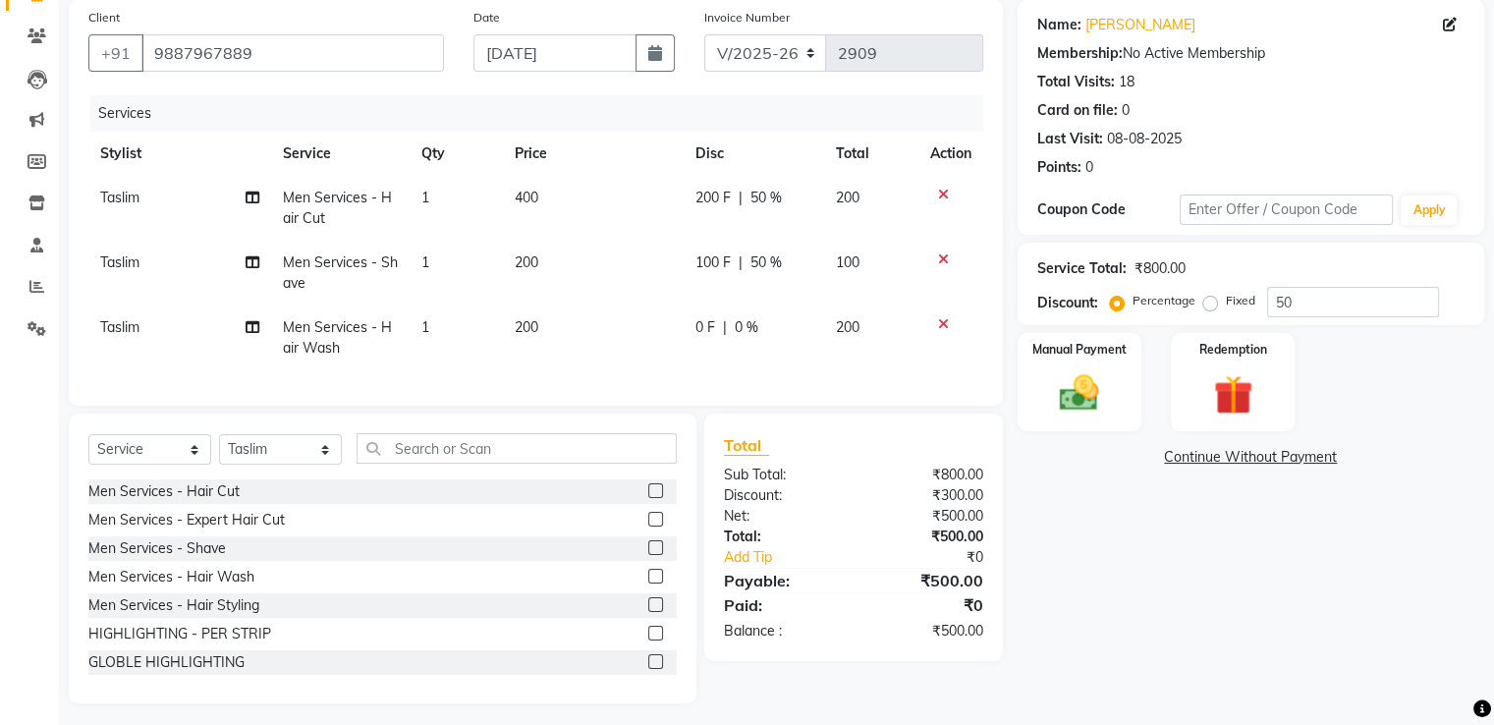
scroll to position [171, 0]
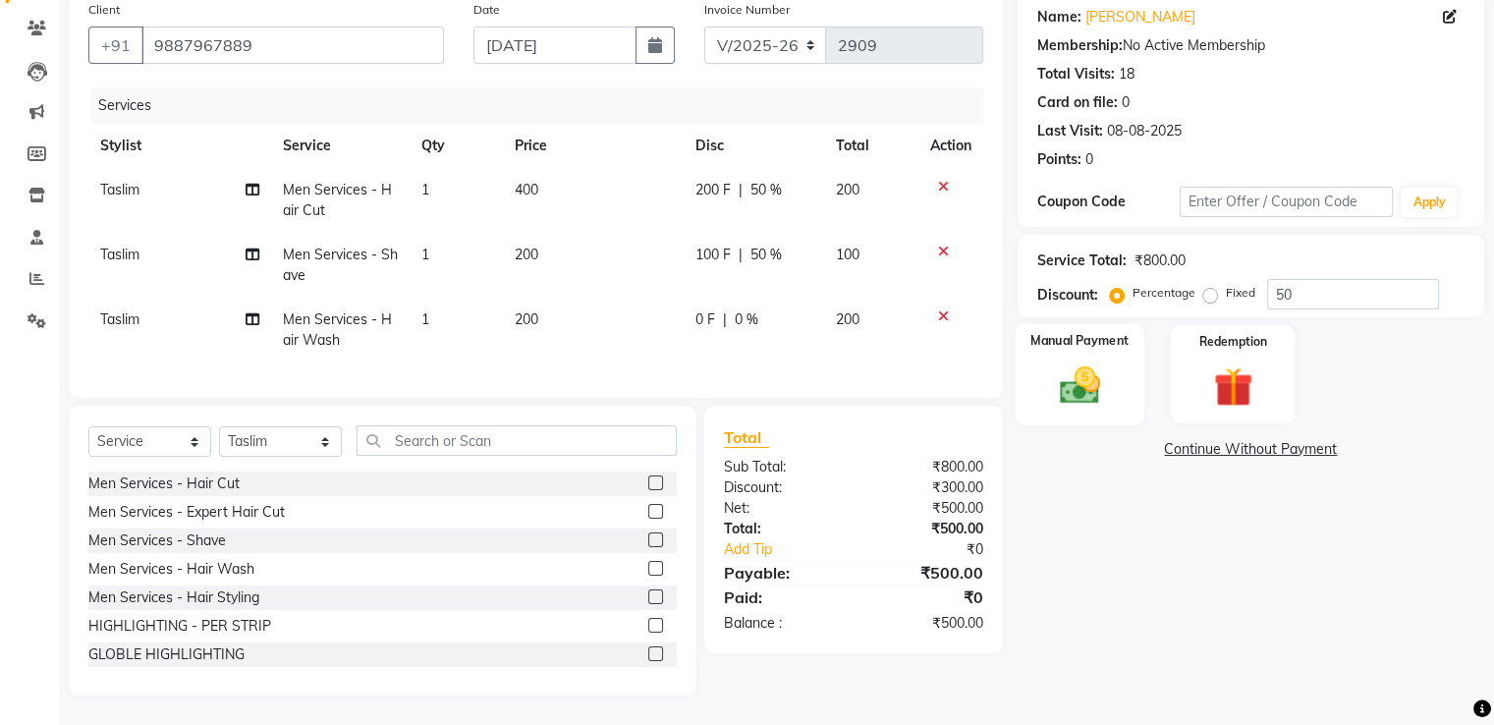
click at [1093, 363] on img at bounding box center [1079, 386] width 66 height 47
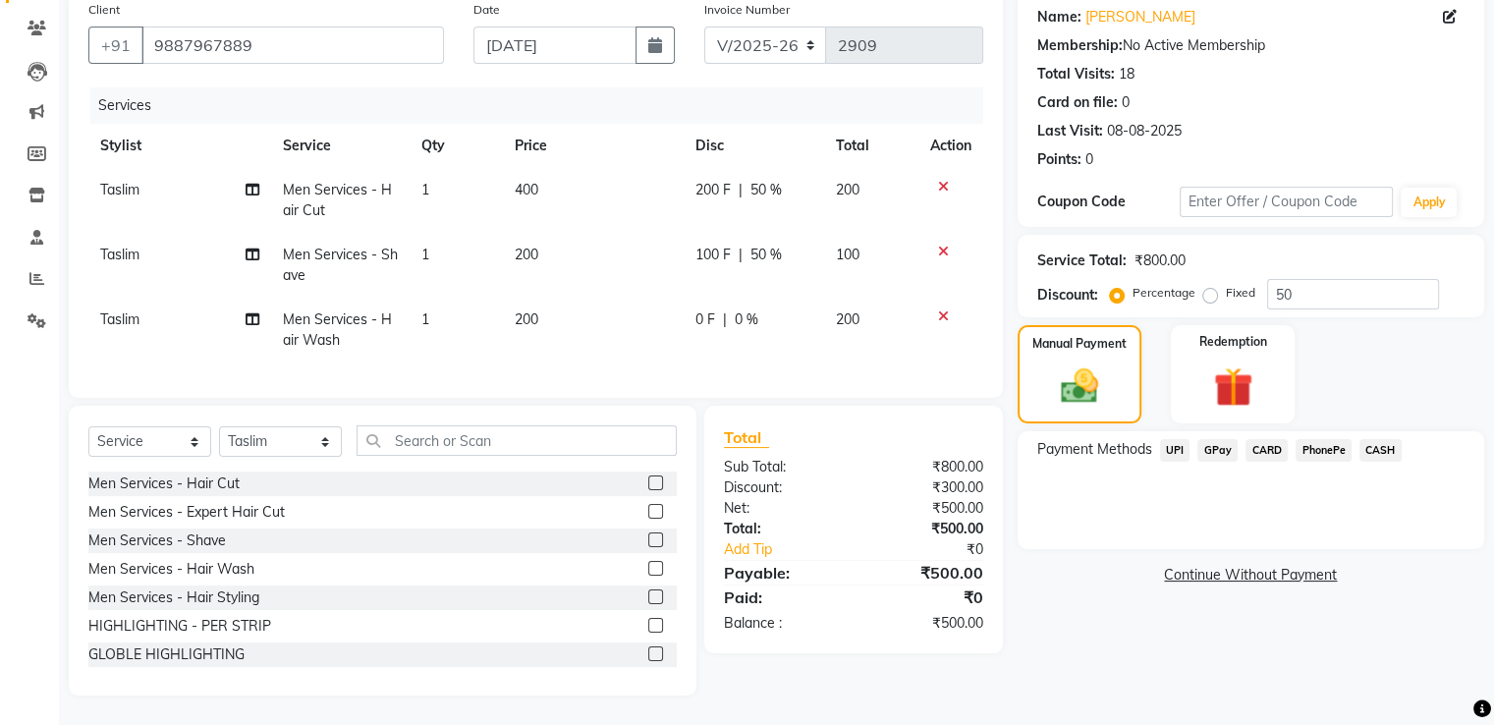
click at [1226, 439] on span "GPay" at bounding box center [1218, 450] width 40 height 23
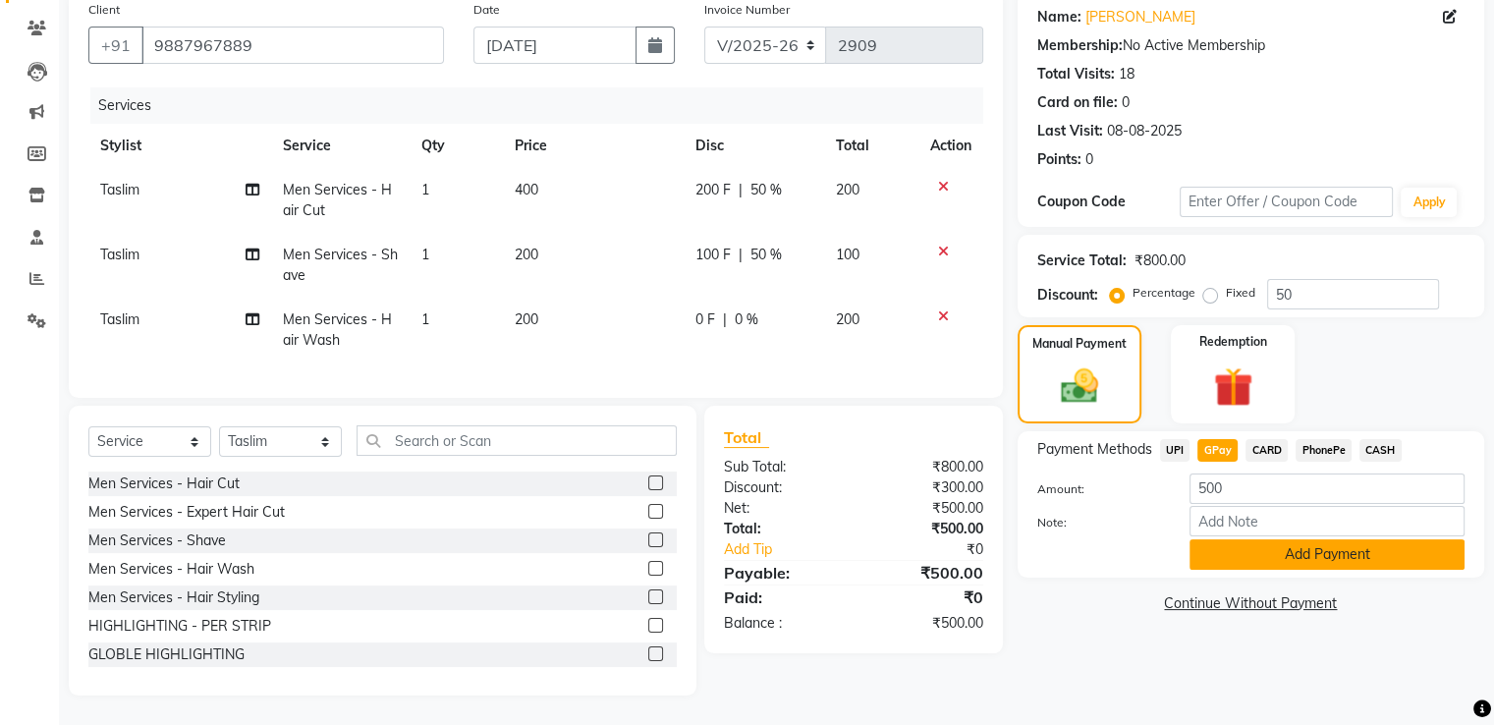
click at [1226, 539] on button "Add Payment" at bounding box center [1327, 554] width 275 height 30
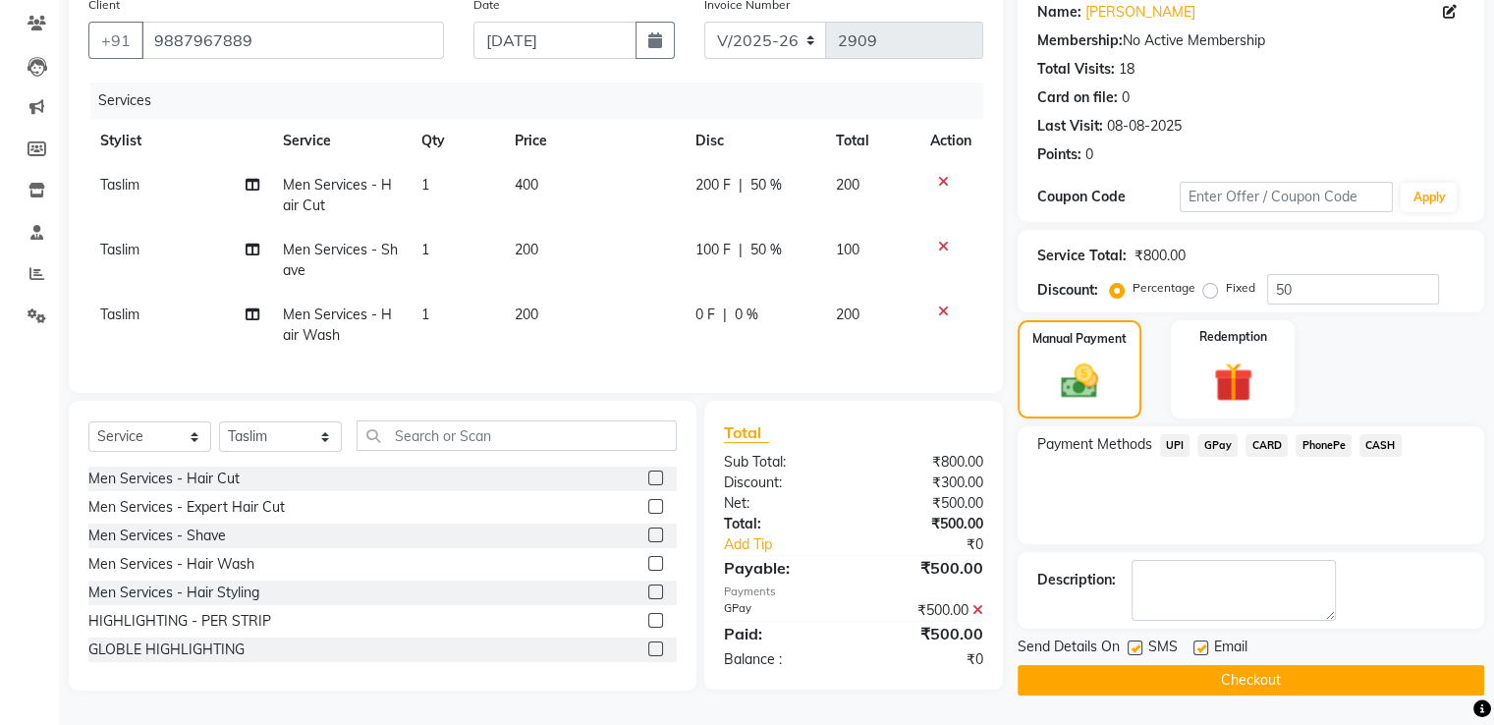
click at [1203, 641] on label at bounding box center [1201, 648] width 15 height 15
click at [1203, 643] on input "checkbox" at bounding box center [1200, 649] width 13 height 13
checkbox input "false"
click at [1133, 641] on label at bounding box center [1135, 648] width 15 height 15
click at [1133, 643] on input "checkbox" at bounding box center [1134, 649] width 13 height 13
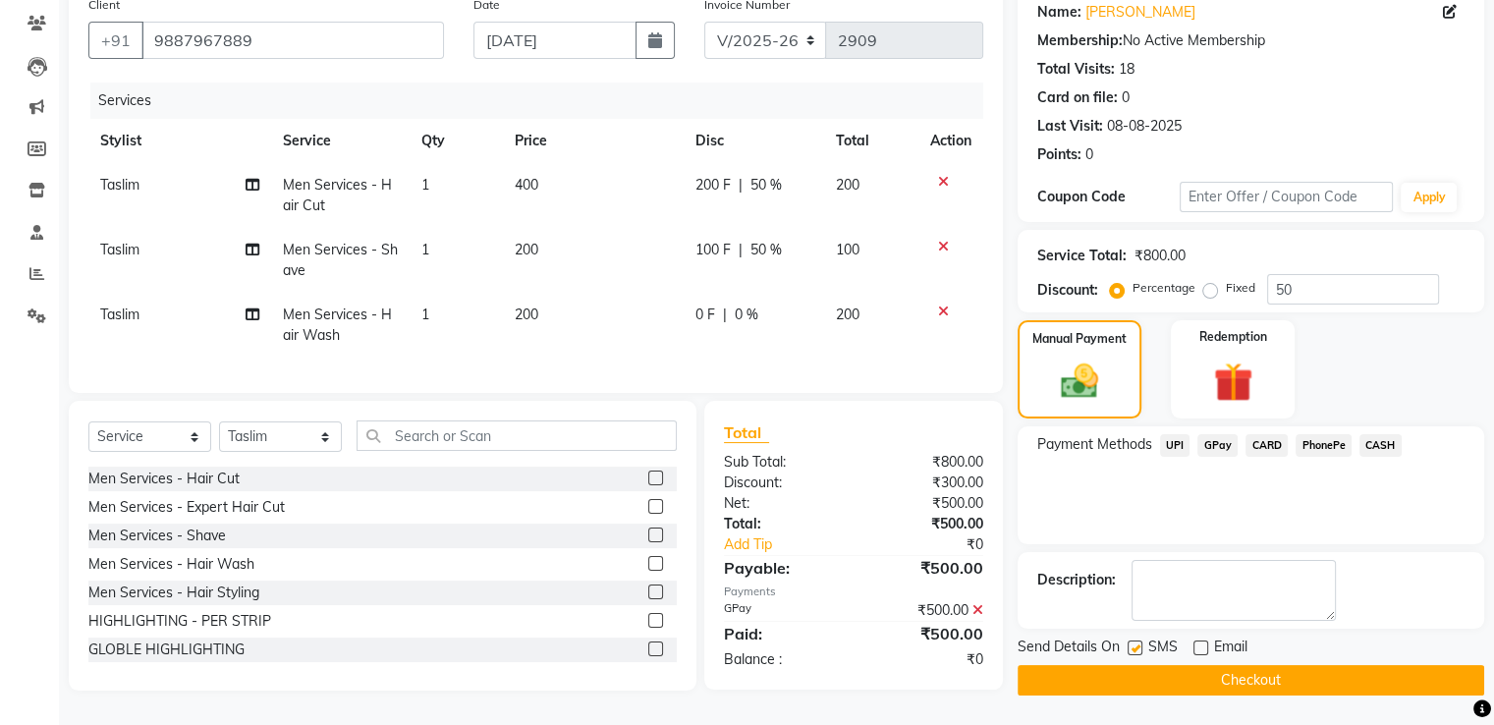
checkbox input "false"
click at [1124, 665] on button "Checkout" at bounding box center [1251, 680] width 467 height 30
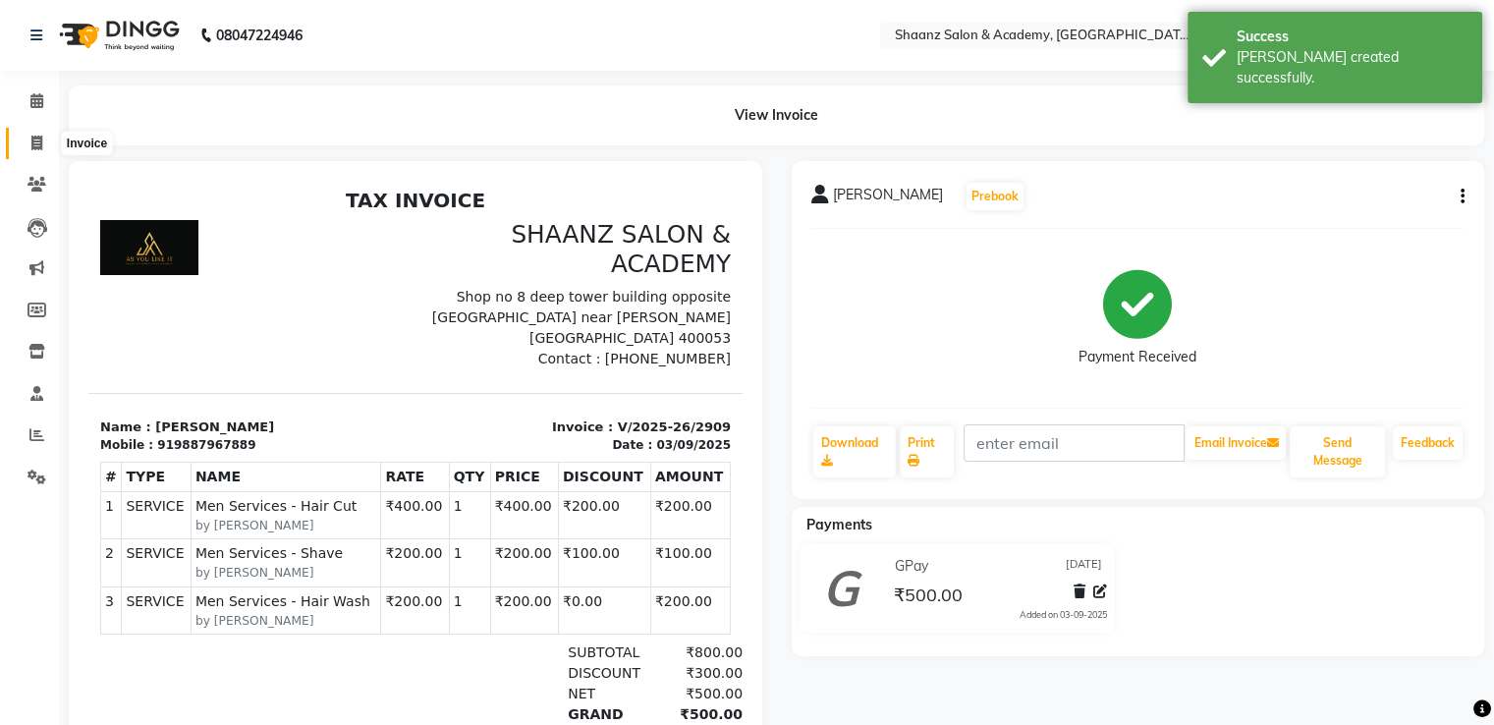
click at [42, 145] on span at bounding box center [37, 144] width 34 height 23
select select "service"
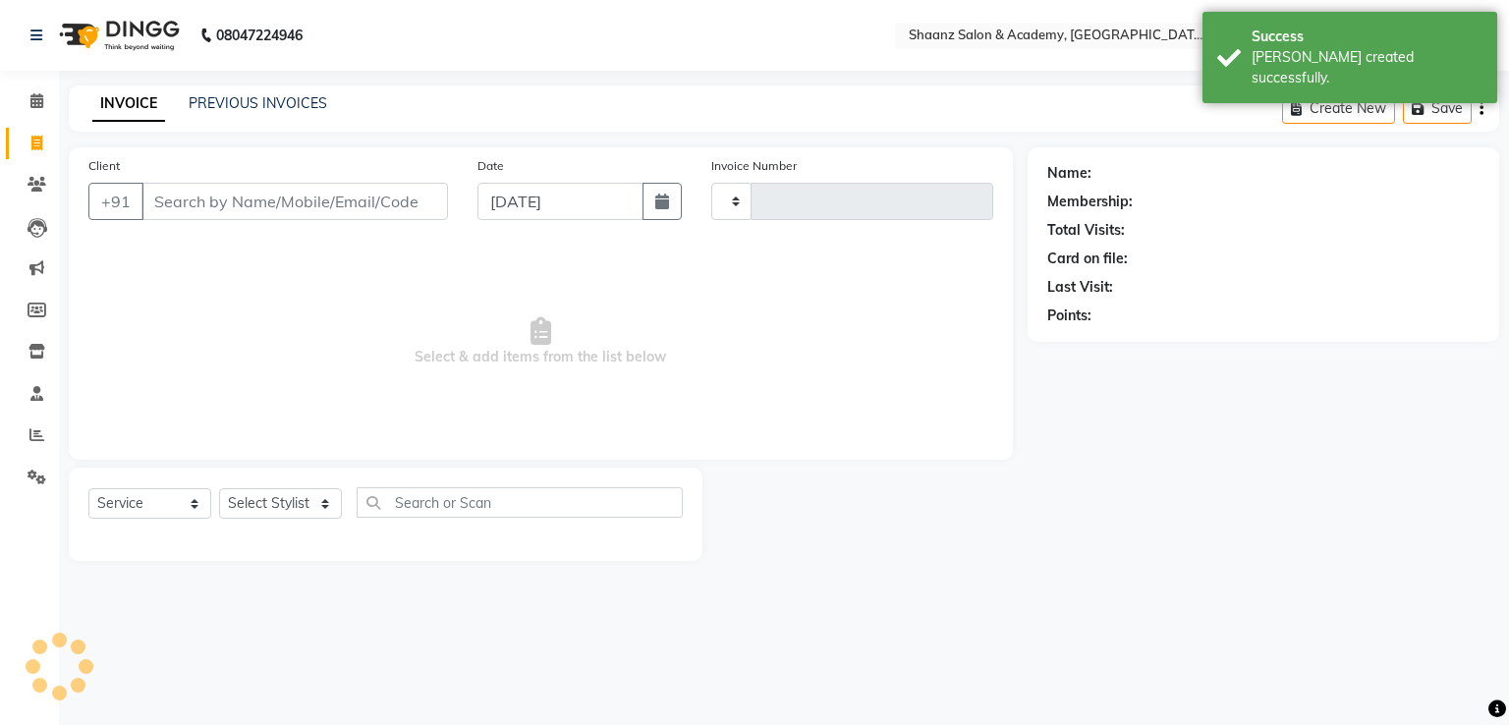
type input "2910"
select select "6360"
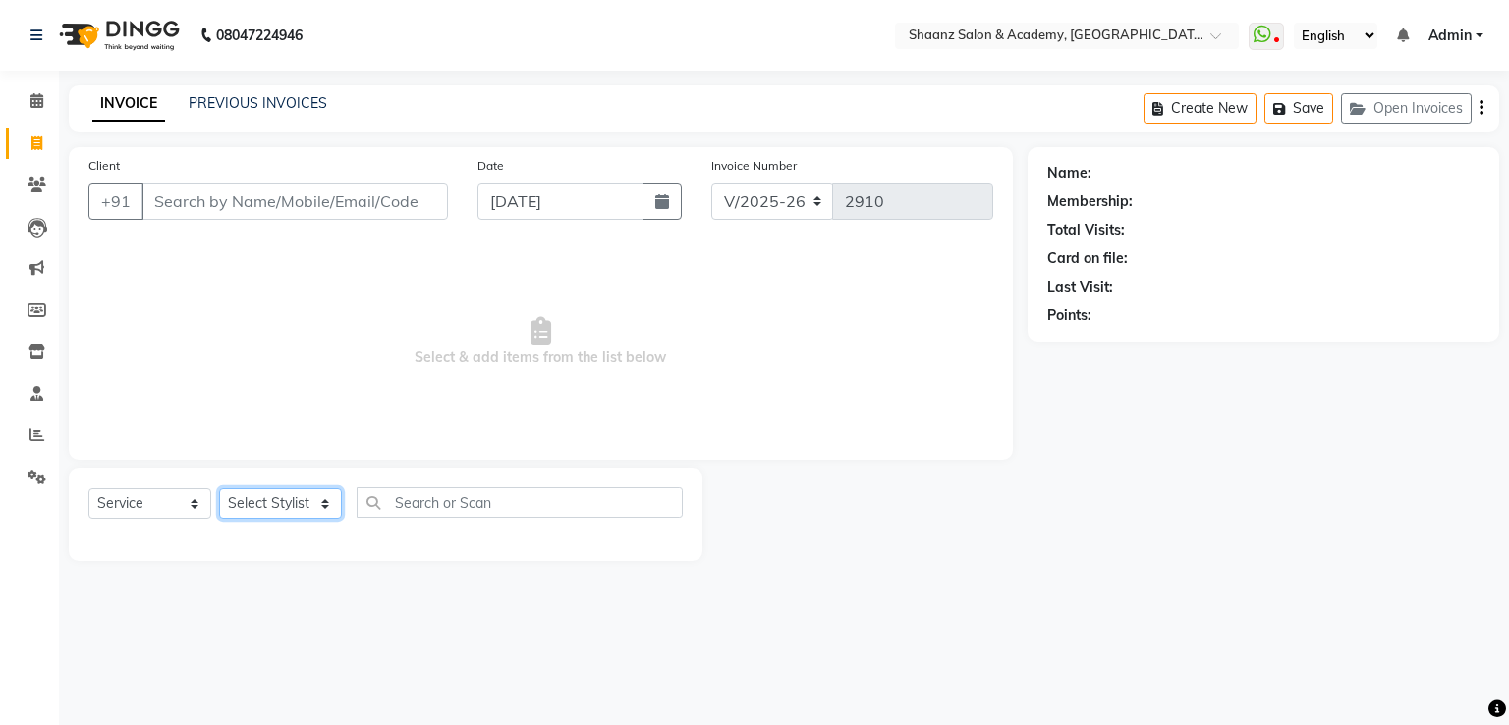
click at [267, 515] on select "Select Stylist Ameer AHMAD ankita mascarenhas ASHISH THAPA dc MUSKAN nisha vish…" at bounding box center [280, 503] width 123 height 30
select select "84400"
click at [219, 489] on select "Select Stylist Ameer AHMAD ankita mascarenhas ASHISH THAPA dc MUSKAN nisha vish…" at bounding box center [280, 503] width 123 height 30
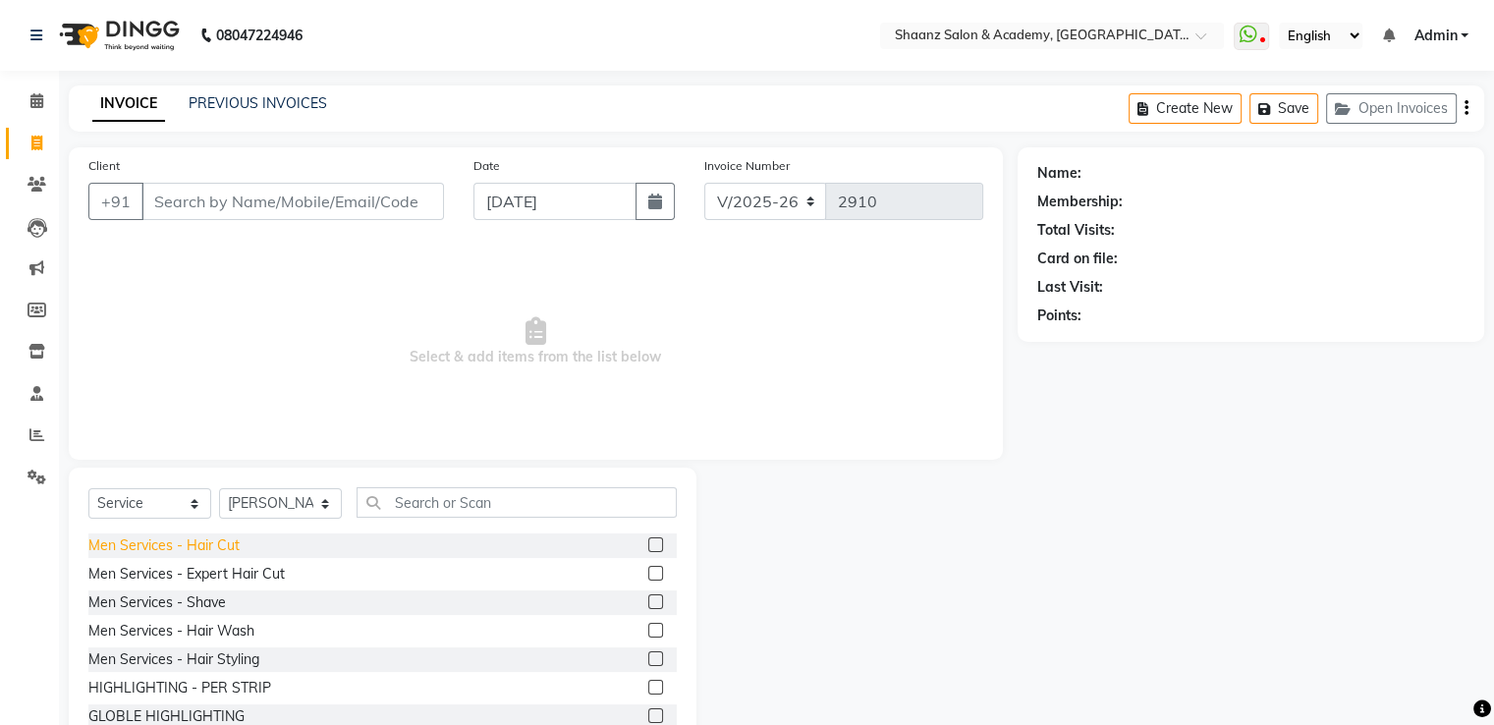
click at [150, 543] on div "Men Services - Hair Cut" at bounding box center [163, 545] width 151 height 21
checkbox input "false"
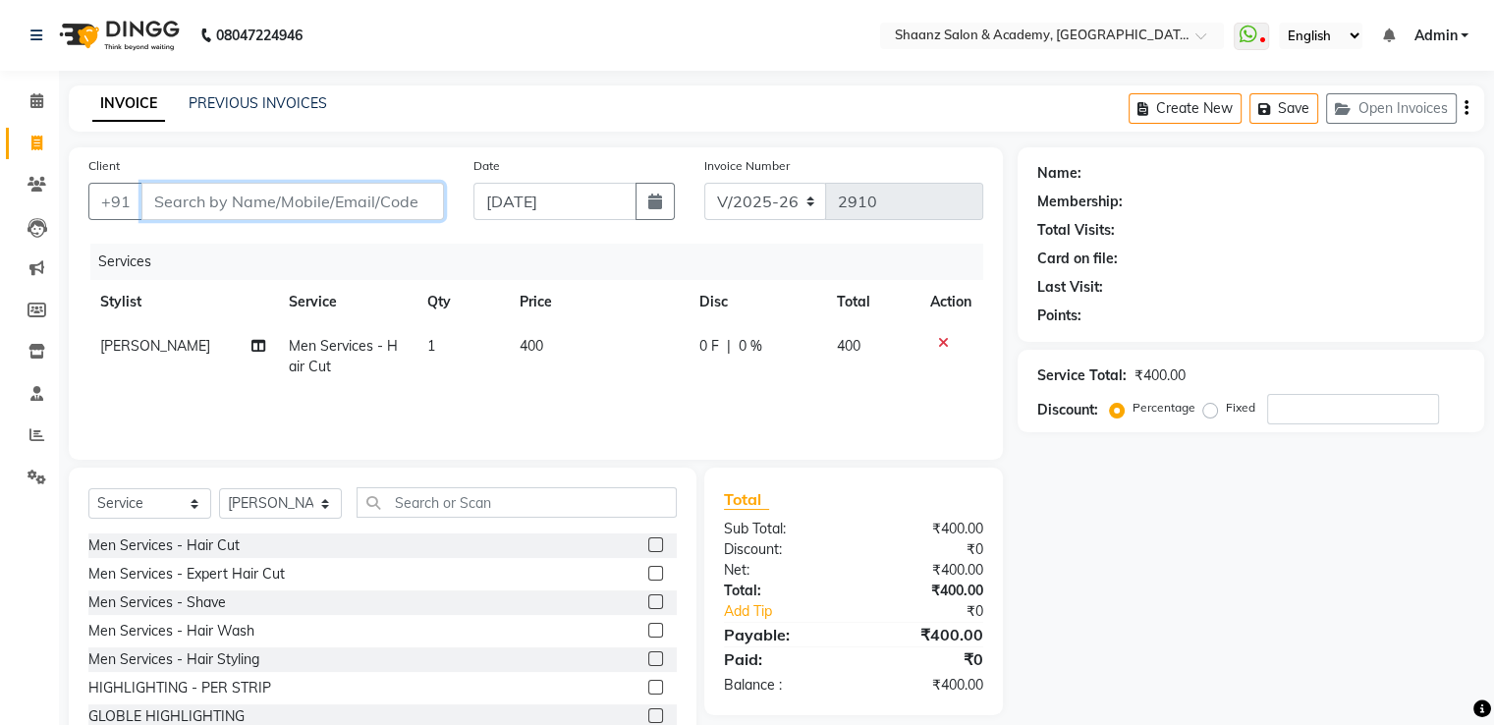
click at [247, 197] on input "Client" at bounding box center [292, 201] width 303 height 37
click at [251, 198] on input "Client" at bounding box center [292, 201] width 303 height 37
click at [358, 206] on input "Client" at bounding box center [292, 201] width 303 height 37
click at [290, 206] on input "Client" at bounding box center [292, 201] width 303 height 37
type input "9"
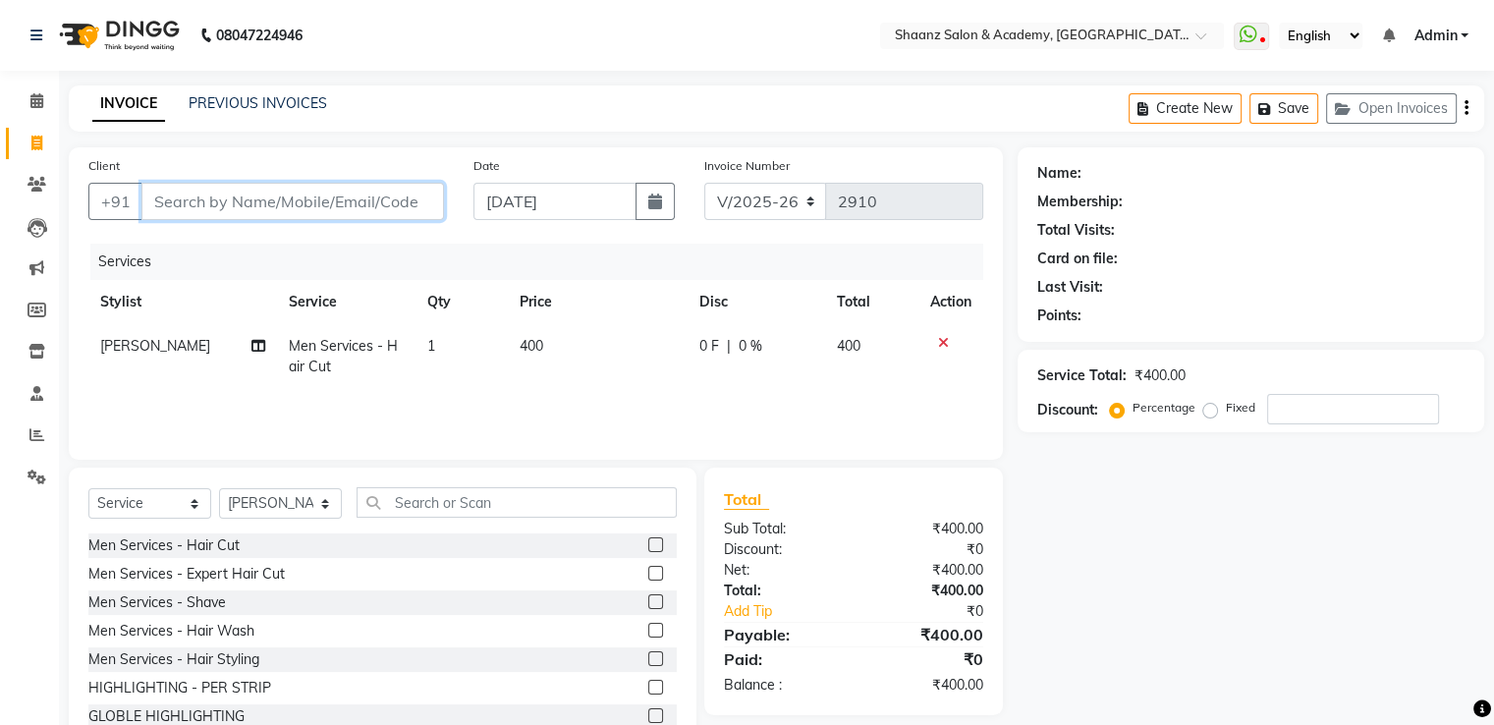
type input "0"
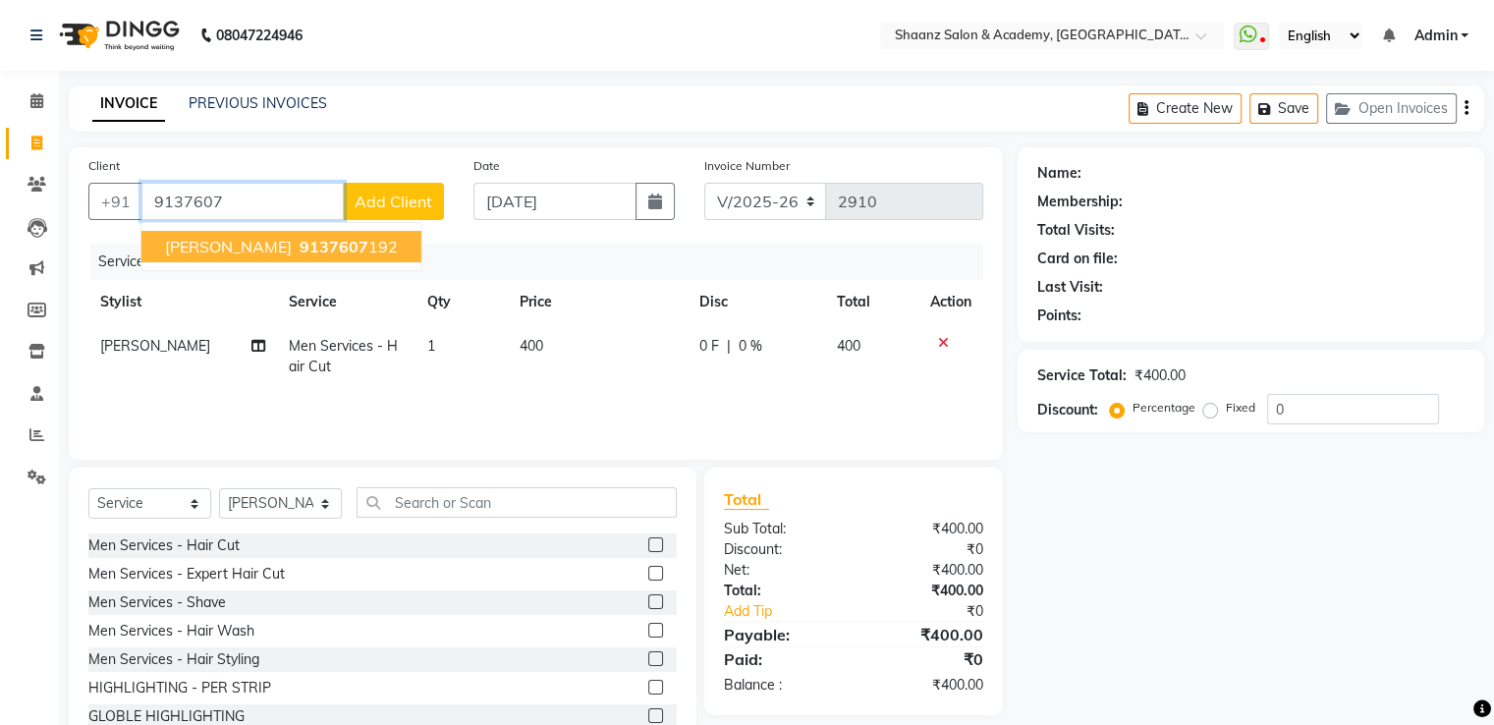
click at [300, 248] on span "9137607" at bounding box center [334, 247] width 69 height 20
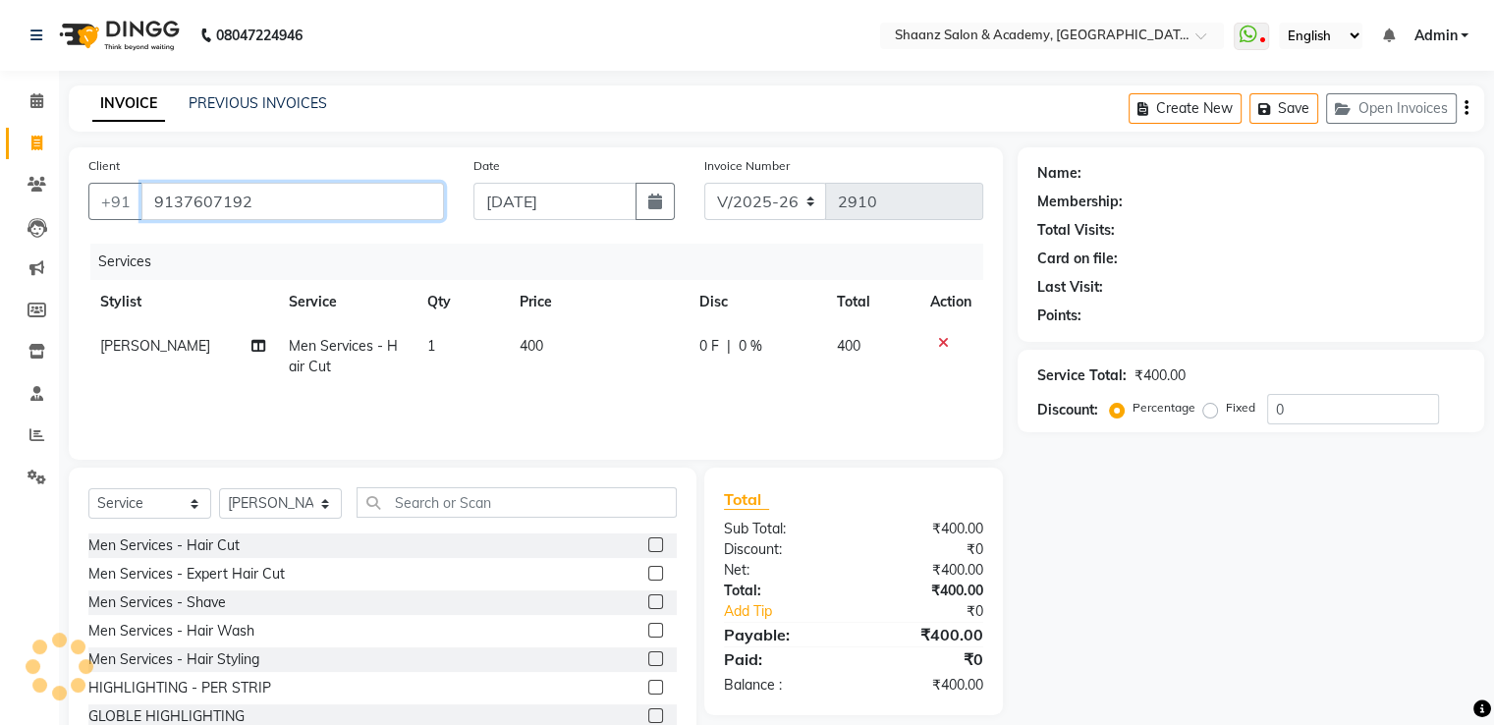
type input "9137607192"
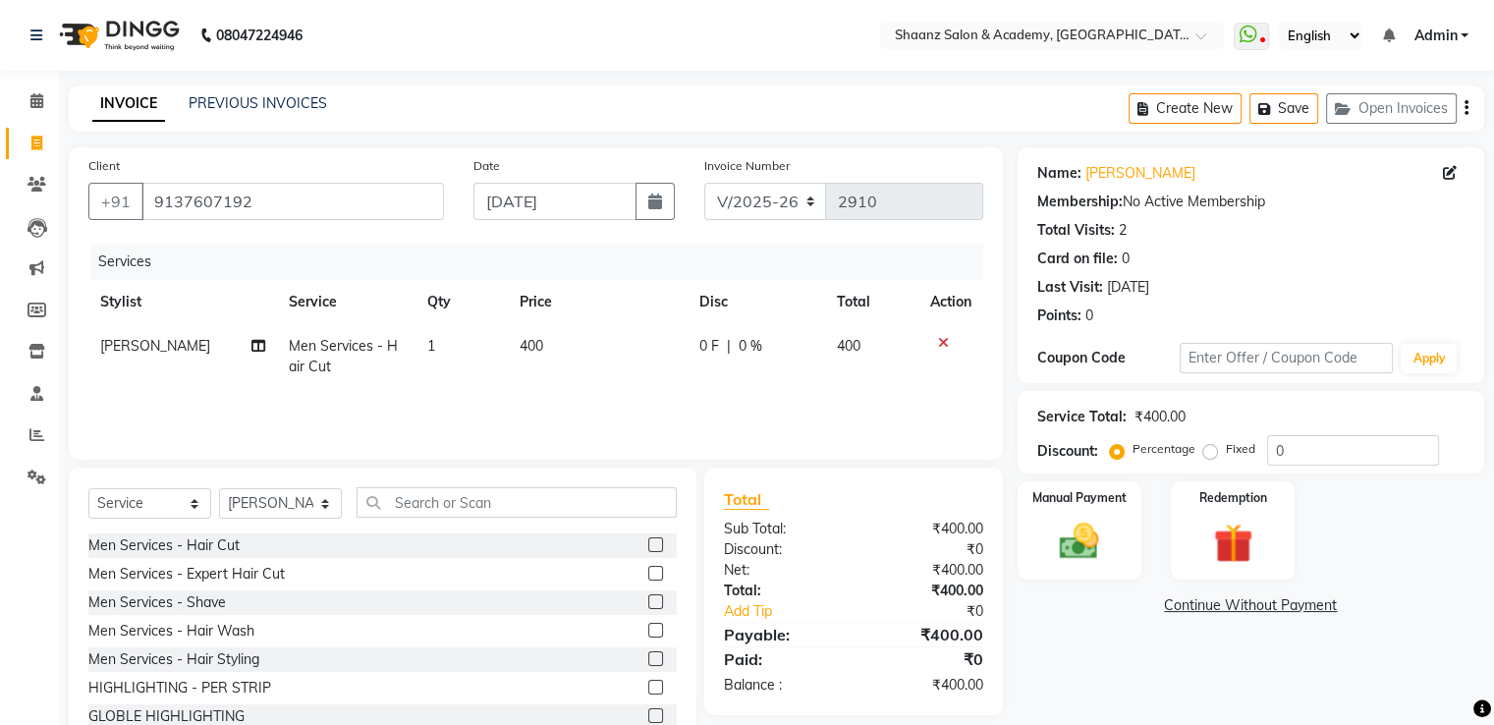
scroll to position [62, 0]
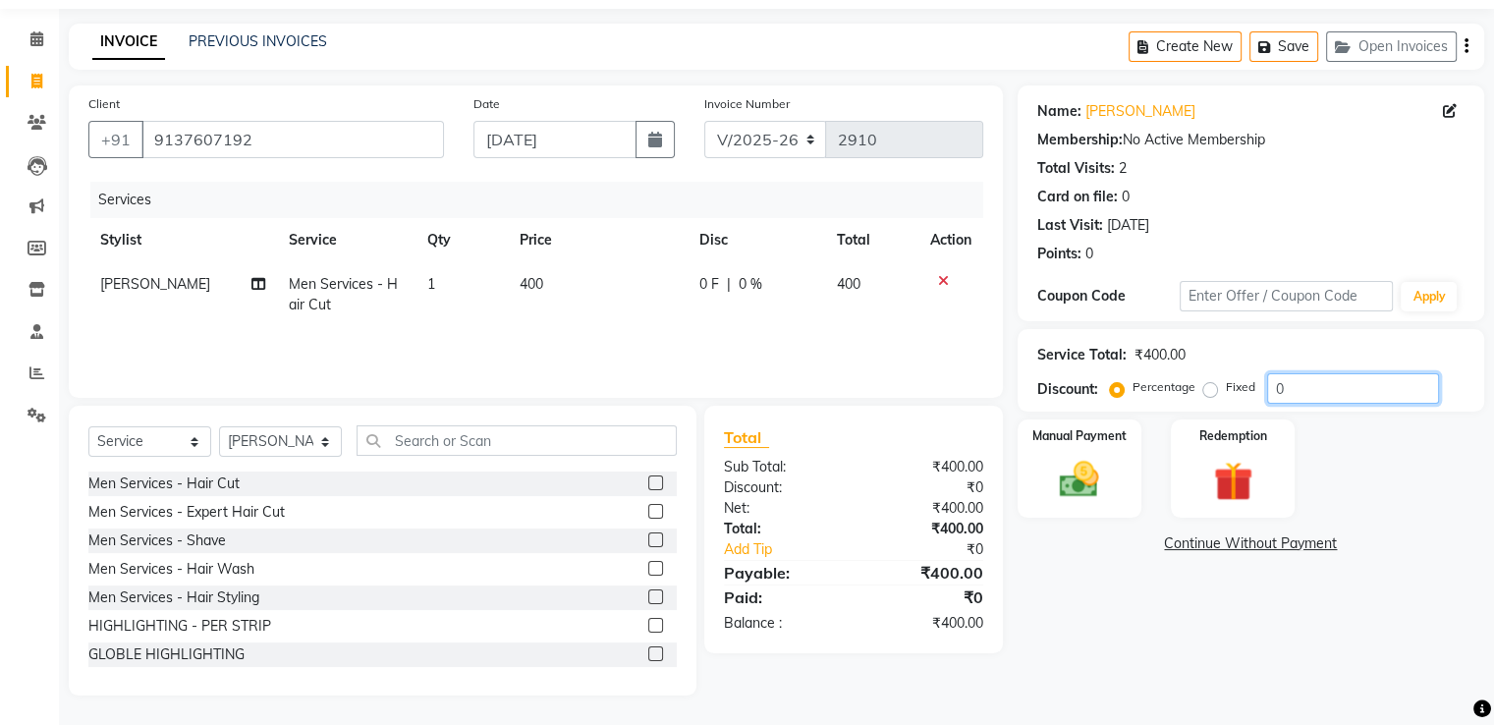
click at [1388, 398] on input "0" at bounding box center [1353, 388] width 172 height 30
type input "50"
click at [1096, 467] on img at bounding box center [1079, 480] width 66 height 47
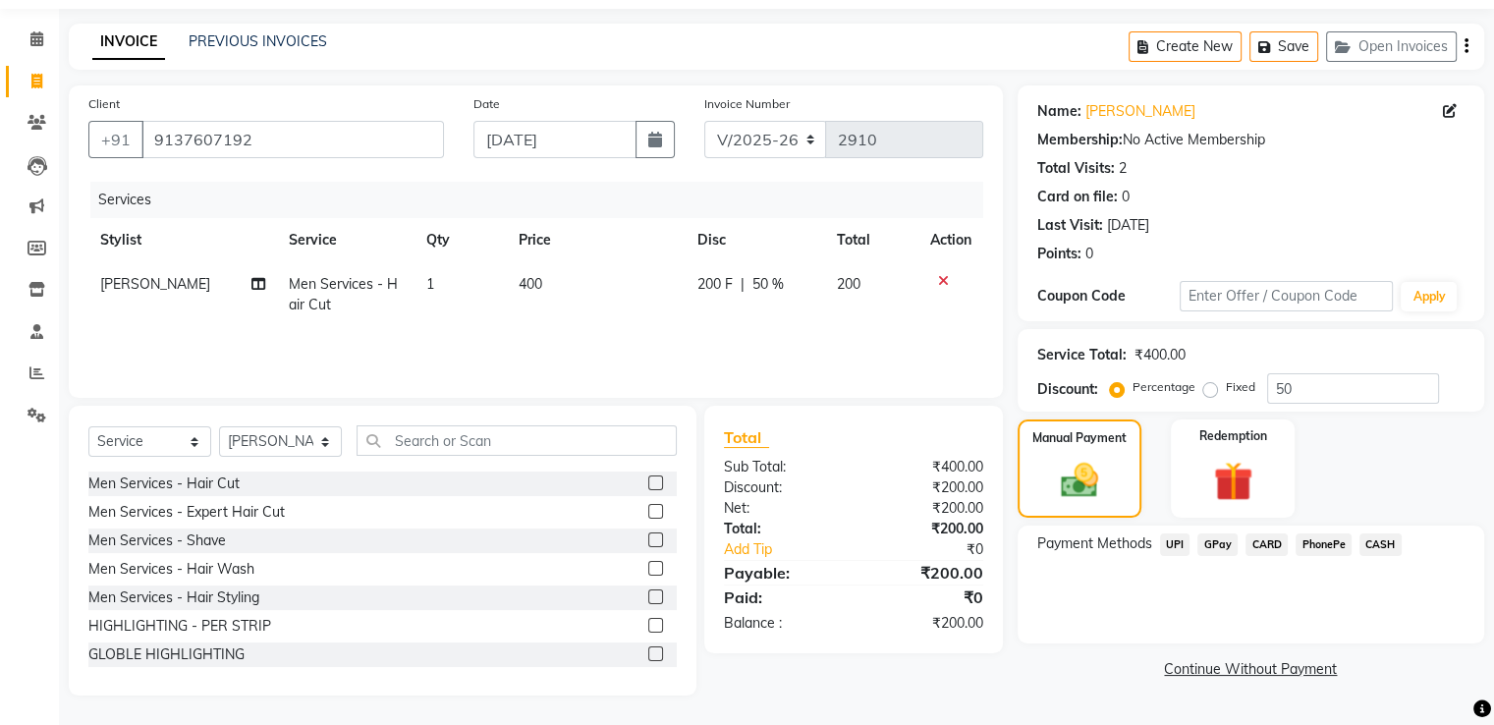
click at [1233, 545] on span "GPay" at bounding box center [1218, 544] width 40 height 23
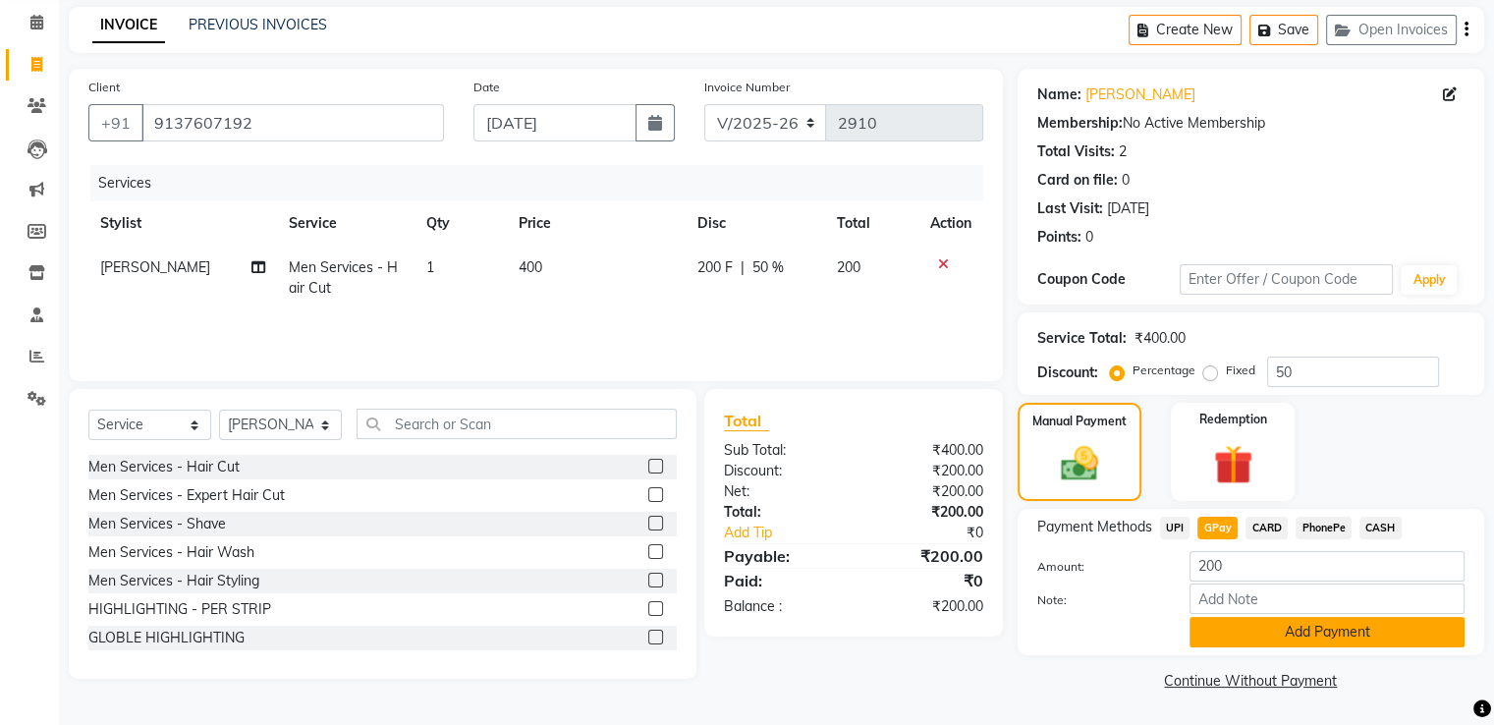
click at [1251, 626] on button "Add Payment" at bounding box center [1327, 632] width 275 height 30
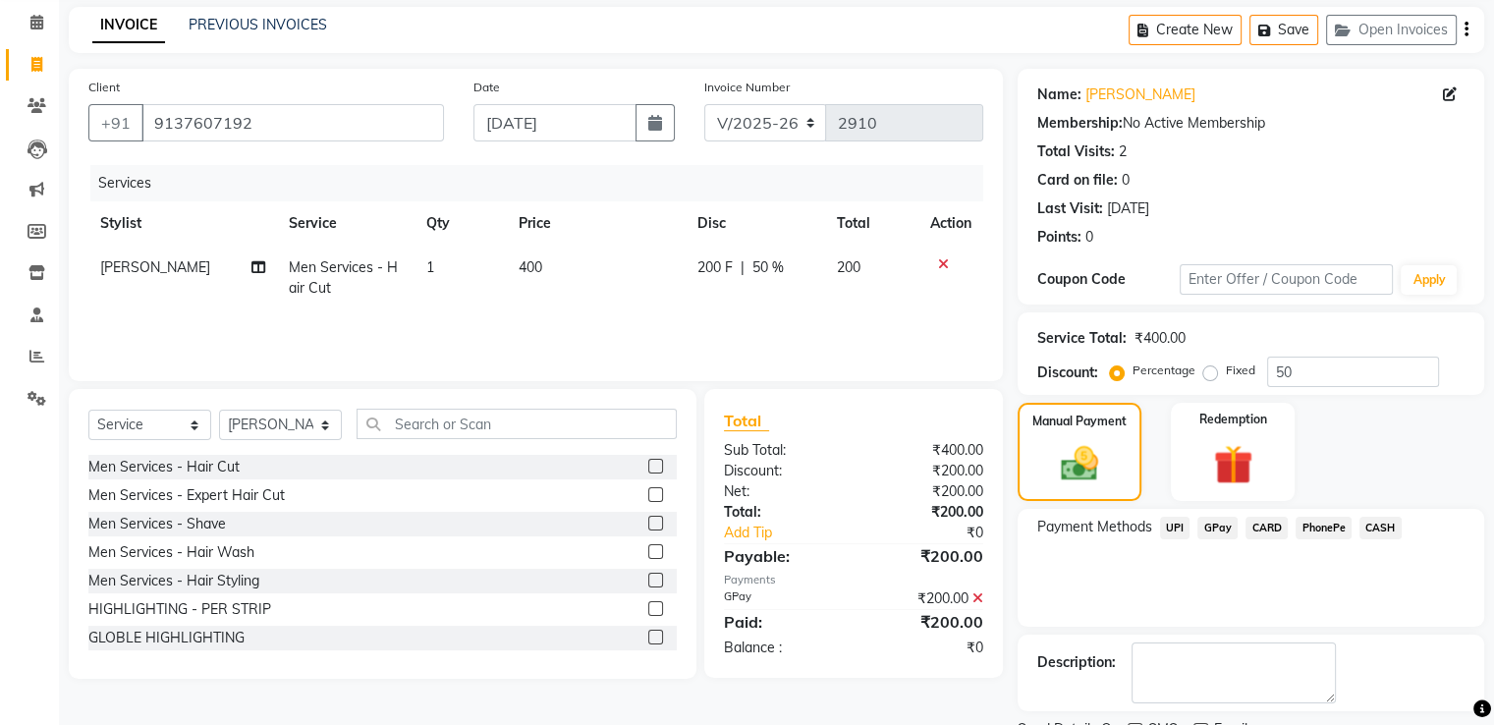
scroll to position [159, 0]
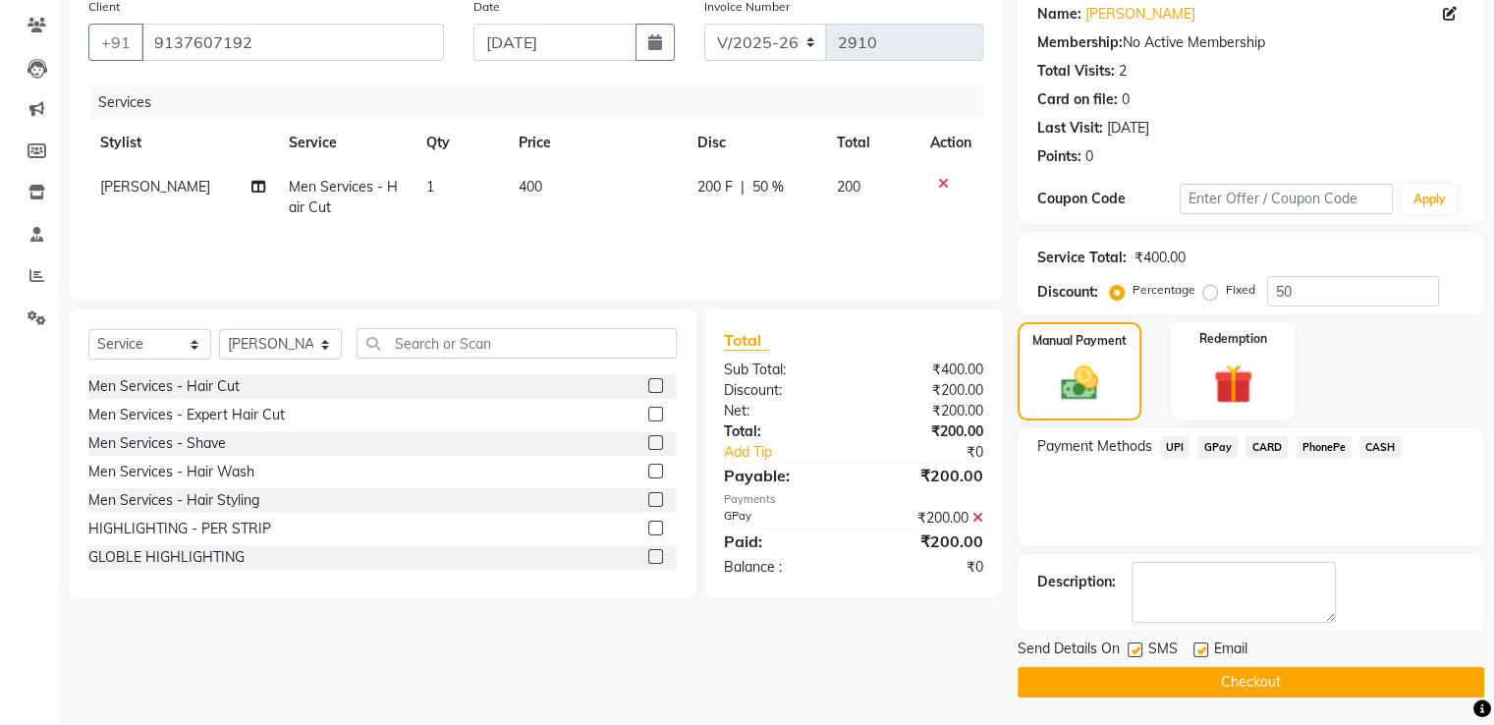
click at [1200, 645] on label at bounding box center [1201, 650] width 15 height 15
click at [1200, 645] on input "checkbox" at bounding box center [1200, 650] width 13 height 13
checkbox input "false"
click at [1128, 648] on label at bounding box center [1135, 650] width 15 height 15
click at [1128, 648] on input "checkbox" at bounding box center [1134, 650] width 13 height 13
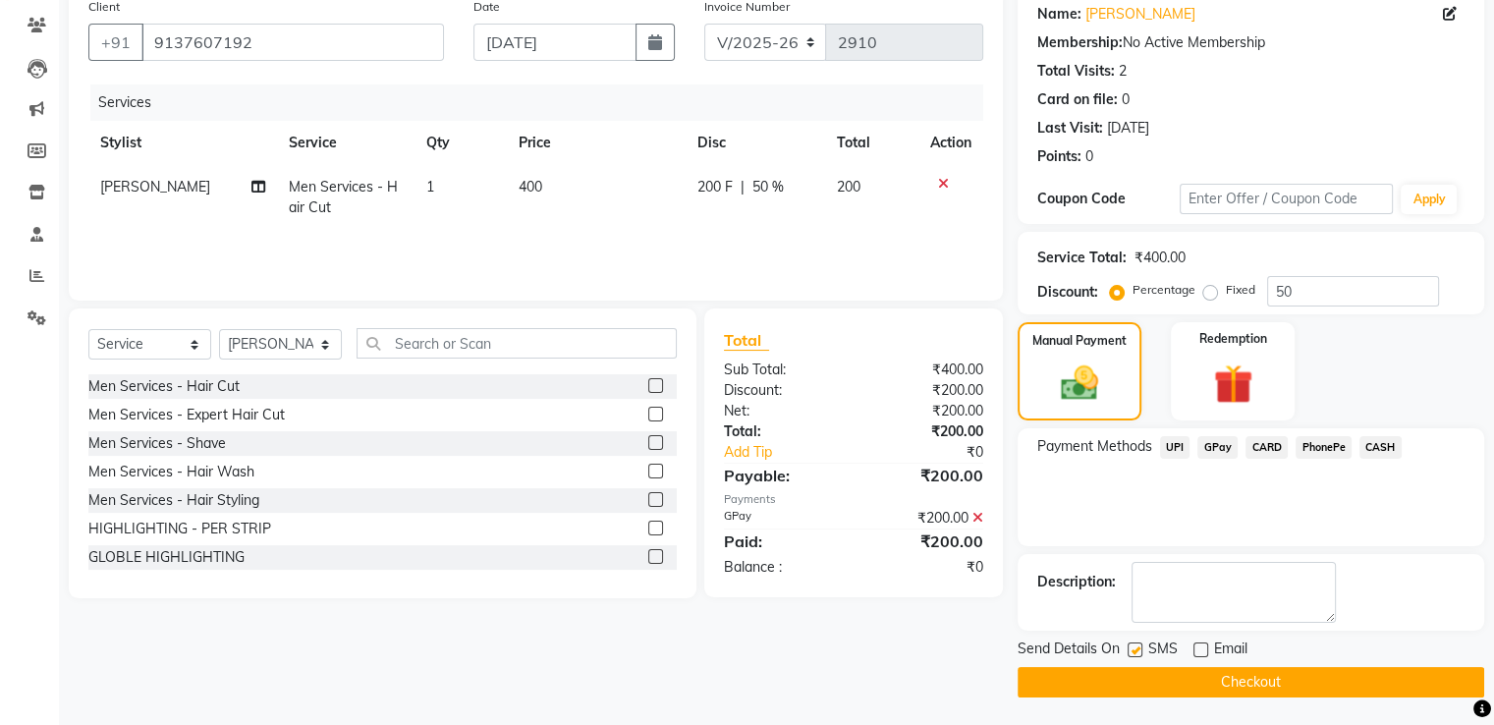
checkbox input "false"
click at [1143, 675] on button "Checkout" at bounding box center [1251, 682] width 467 height 30
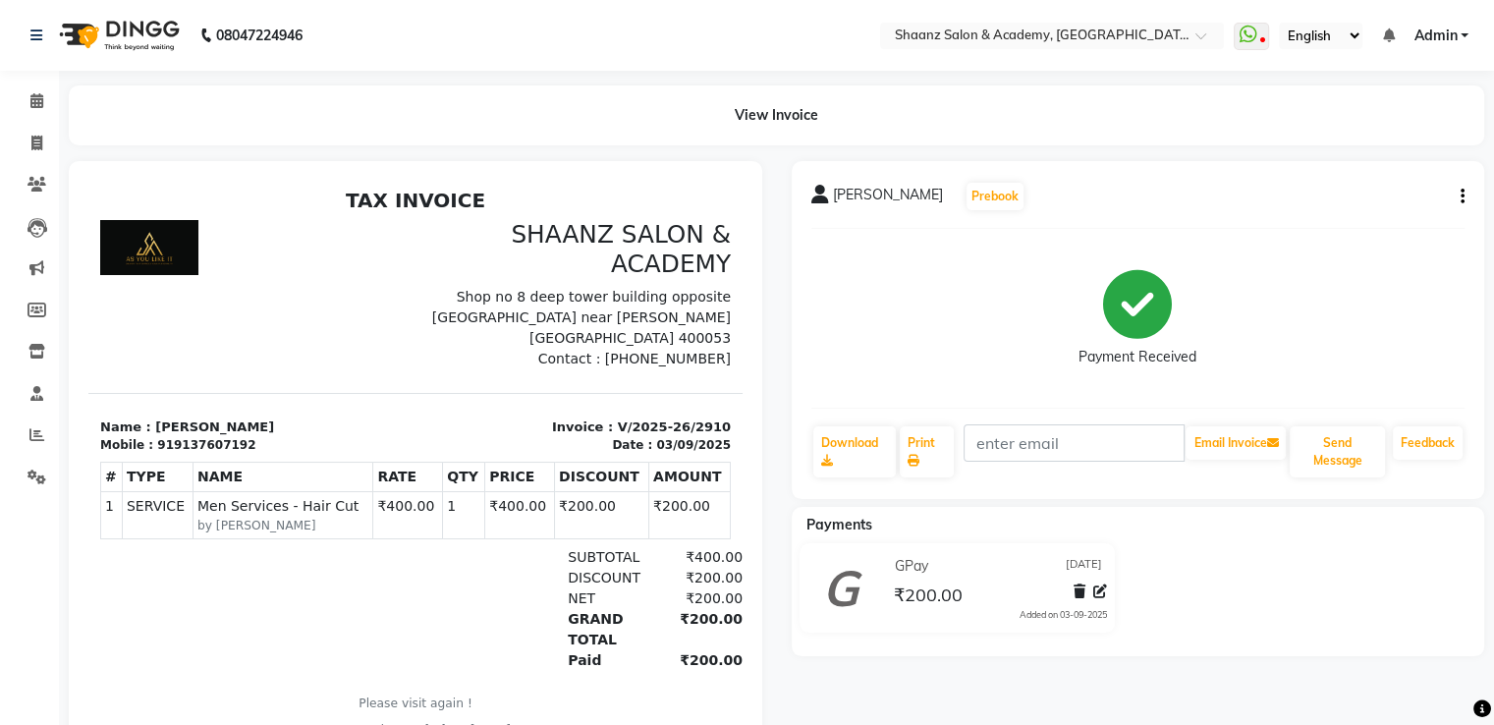
click at [1144, 681] on div "NEEL JAISWAL Prebook Payment Received Download Print Email Invoice Send Message…" at bounding box center [1138, 458] width 723 height 594
click at [283, 220] on div at bounding box center [251, 294] width 327 height 149
click at [43, 144] on span at bounding box center [37, 144] width 34 height 23
select select "service"
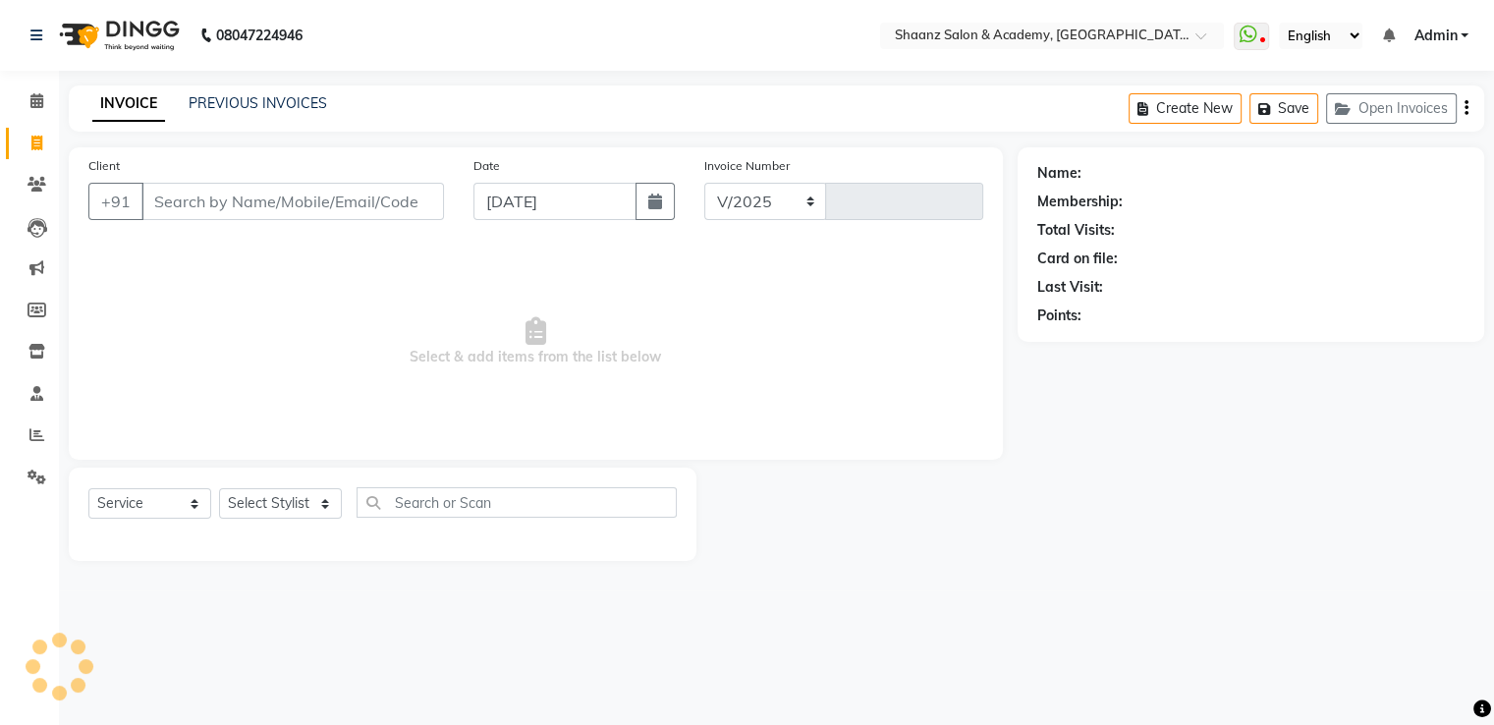
select select "6360"
type input "2911"
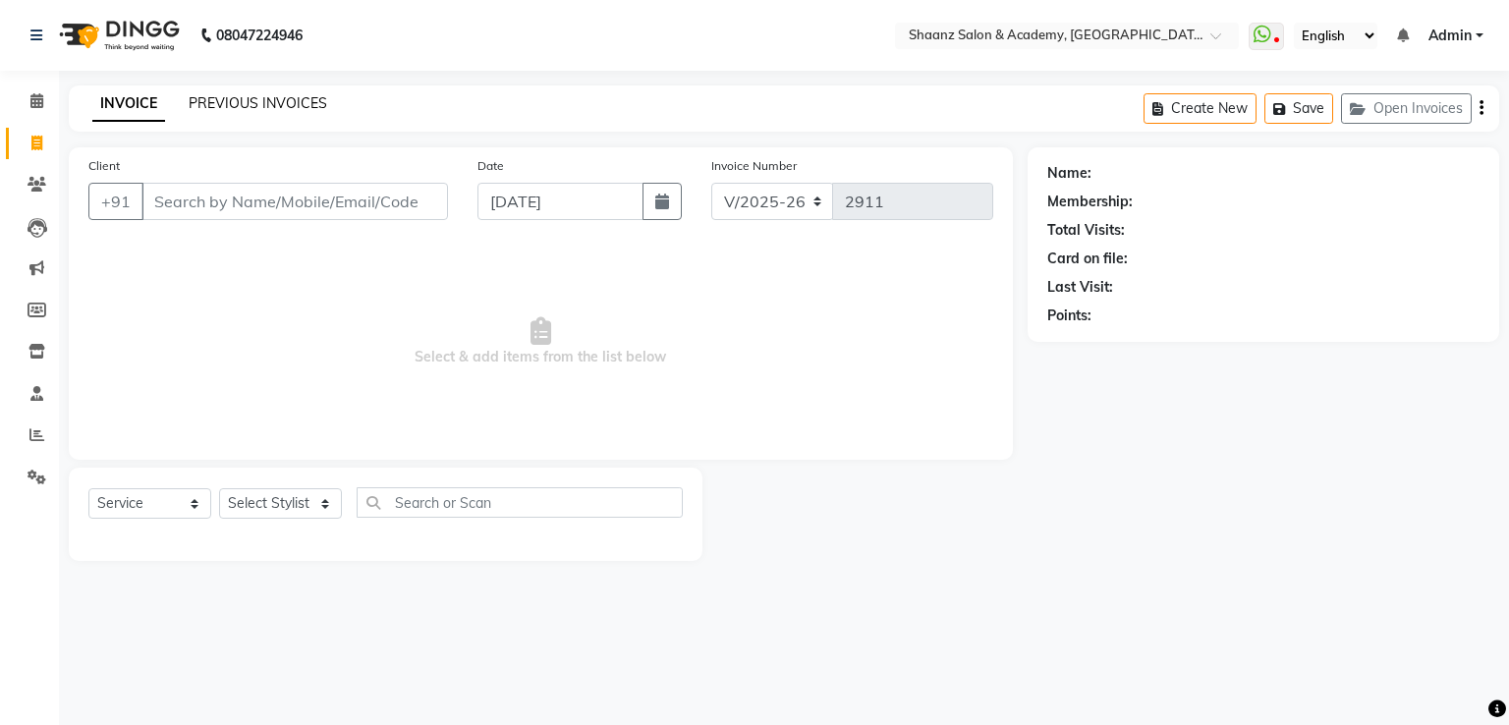
click at [254, 110] on link "PREVIOUS INVOICES" at bounding box center [258, 103] width 139 height 18
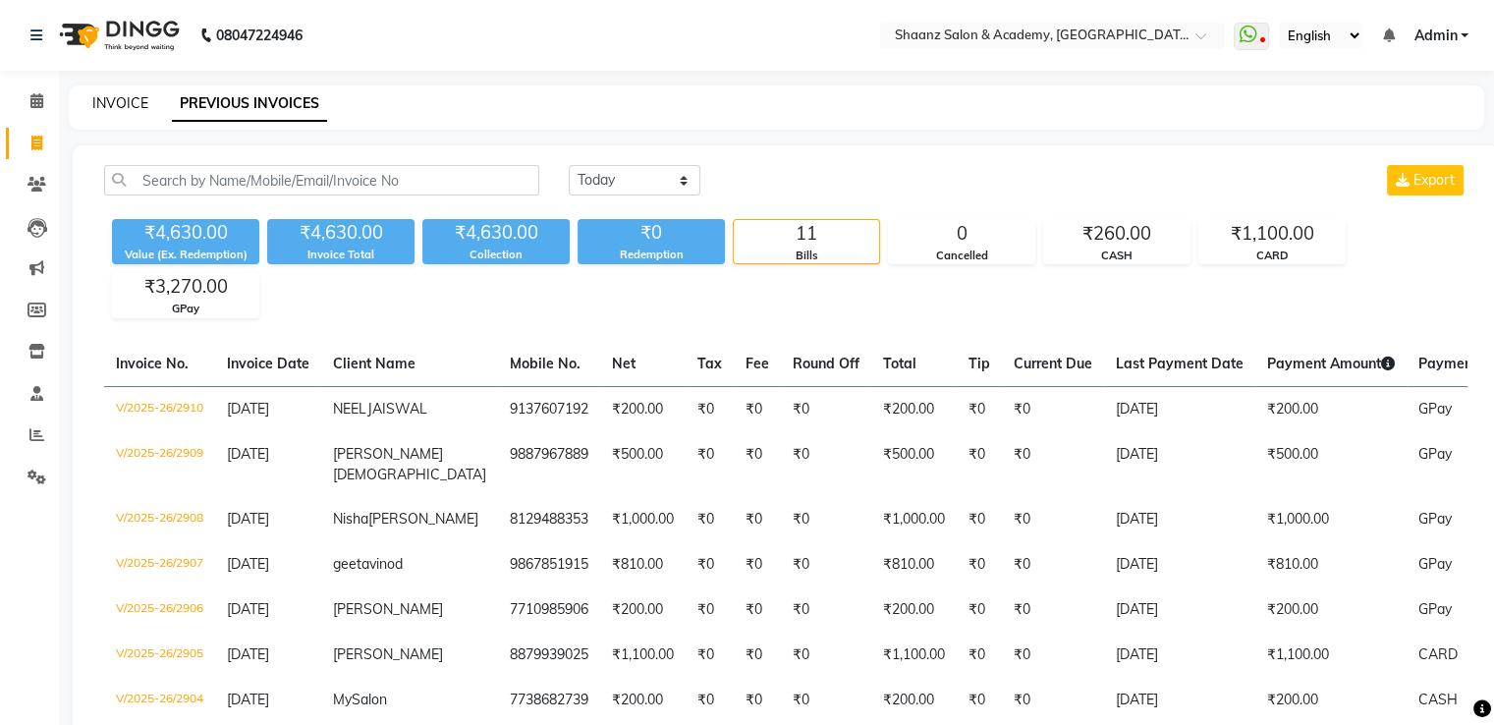
click at [118, 99] on link "INVOICE" at bounding box center [120, 103] width 56 height 18
select select "6360"
select select "service"
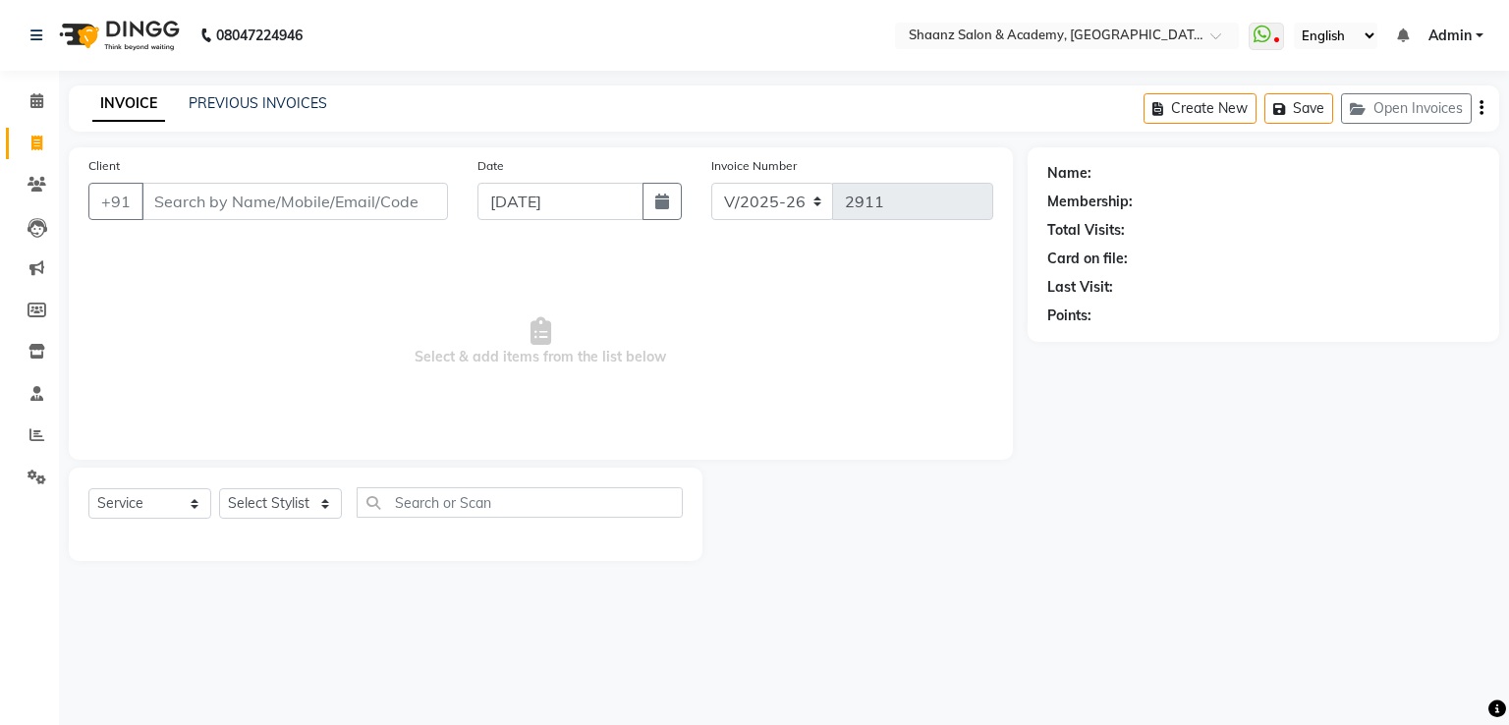
click at [202, 7] on nav "08047224946 Select Location × Shaanz Salon & Academy, Dn Nagar WhatsApp Status …" at bounding box center [754, 35] width 1509 height 71
click at [202, 8] on p "08047224946" at bounding box center [251, 35] width 102 height 55
click at [202, 15] on p "08047224946" at bounding box center [251, 35] width 102 height 55
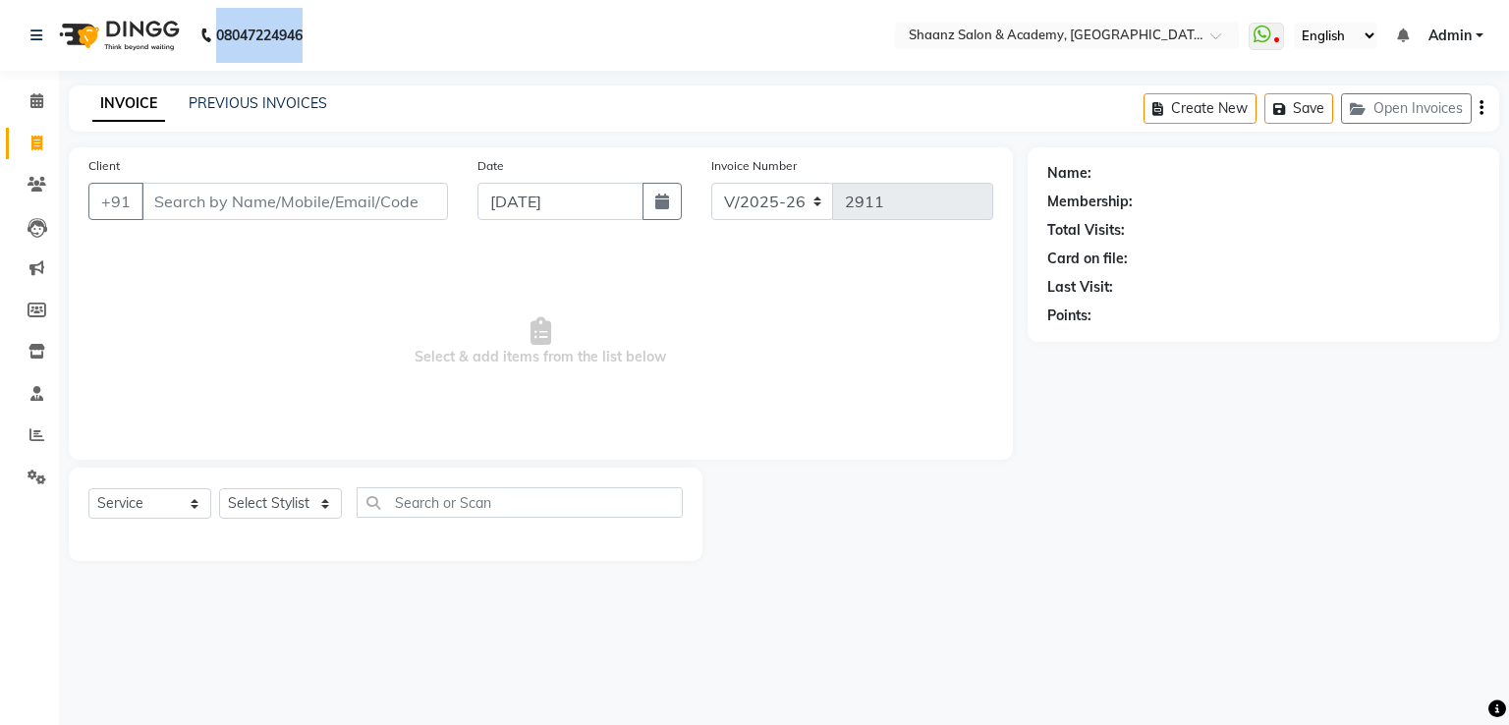
click at [202, 15] on p "08047224946" at bounding box center [251, 35] width 102 height 55
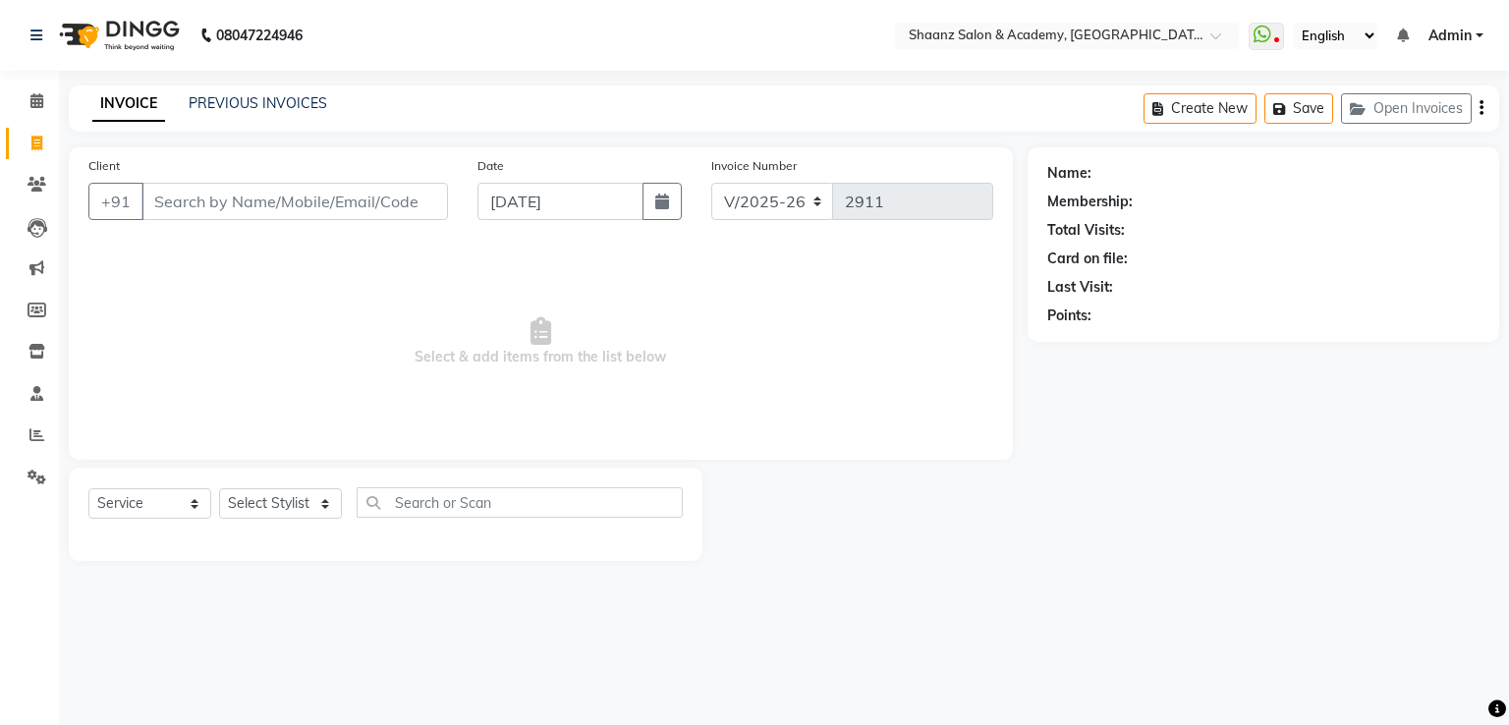
click at [1121, 436] on div "Name: Membership: Total Visits: Card on file: Last Visit: Points:" at bounding box center [1271, 354] width 486 height 414
click at [1118, 402] on div "Name: Membership: Total Visits: Card on file: Last Visit: Points:" at bounding box center [1271, 354] width 486 height 414
click at [1119, 402] on div "Name: Membership: Total Visits: Card on file: Last Visit: Points:" at bounding box center [1271, 354] width 486 height 414
click at [265, 488] on div "Select Service Product Membership Package Voucher Prepaid Gift Card Select Styl…" at bounding box center [385, 510] width 594 height 46
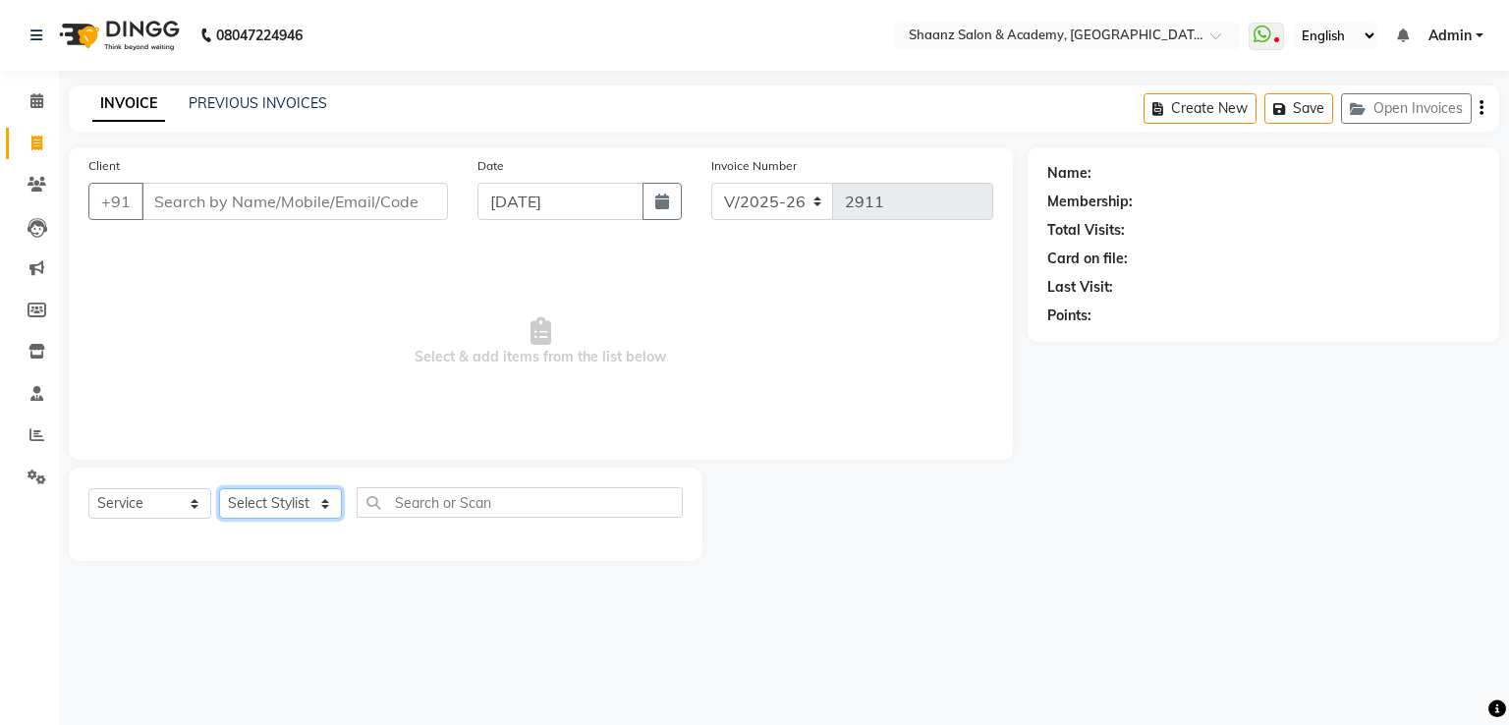
click at [257, 505] on select "Select Stylist Ameer AHMAD ankita mascarenhas ASHISH THAPA dc MUSKAN nisha vish…" at bounding box center [280, 503] width 123 height 30
select select "88016"
click at [219, 489] on select "Select Stylist Ameer AHMAD ankita mascarenhas ASHISH THAPA dc MUSKAN nisha vish…" at bounding box center [280, 503] width 123 height 30
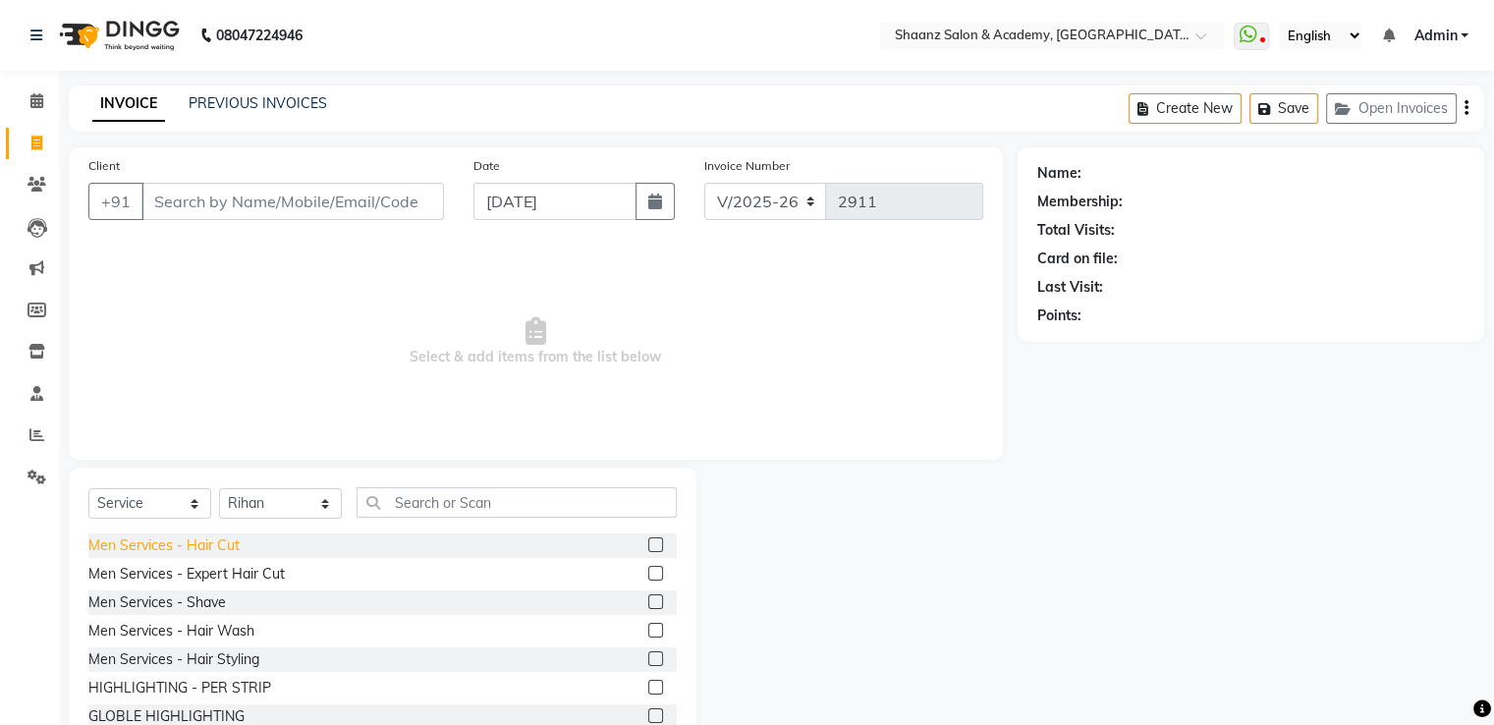
click at [153, 547] on div "Men Services - Hair Cut" at bounding box center [163, 545] width 151 height 21
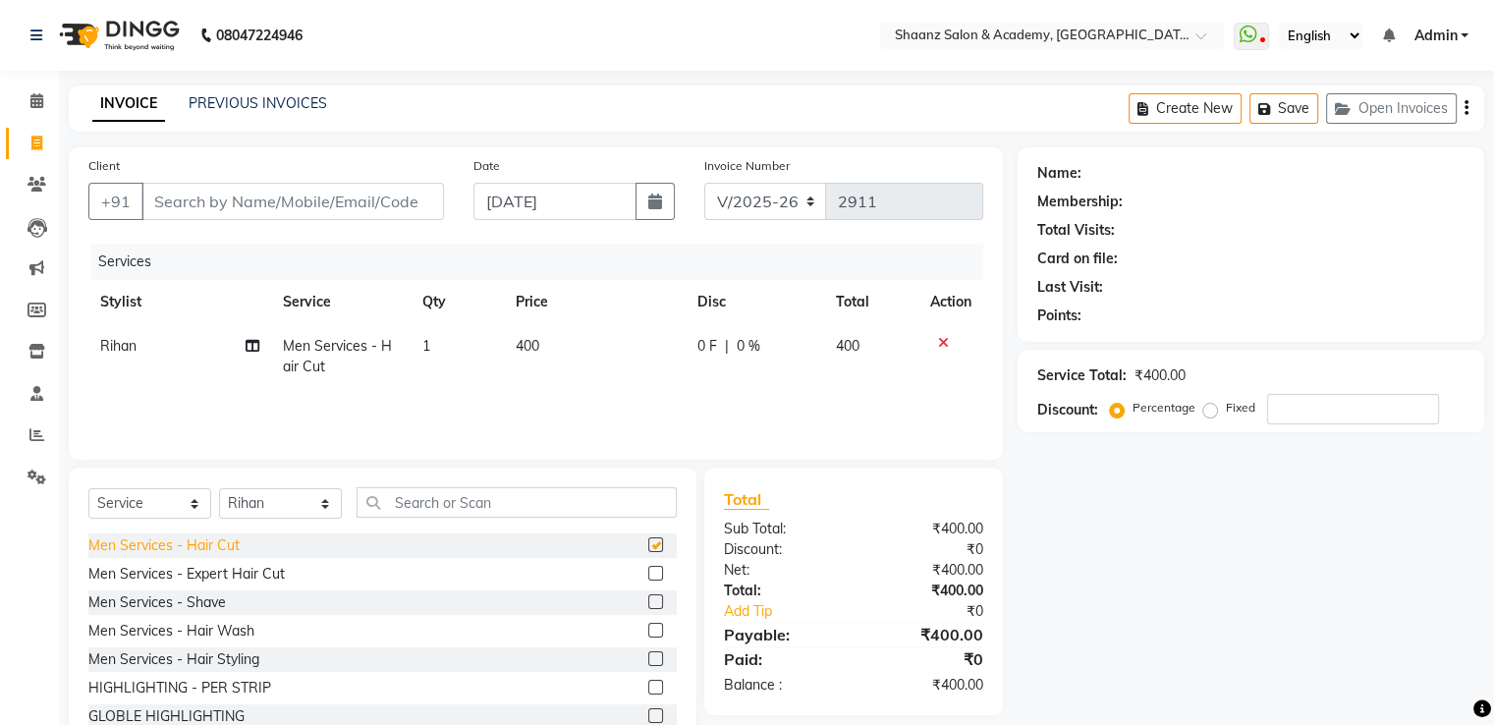
checkbox input "false"
click at [262, 213] on input "Client" at bounding box center [292, 201] width 303 height 37
type input "8"
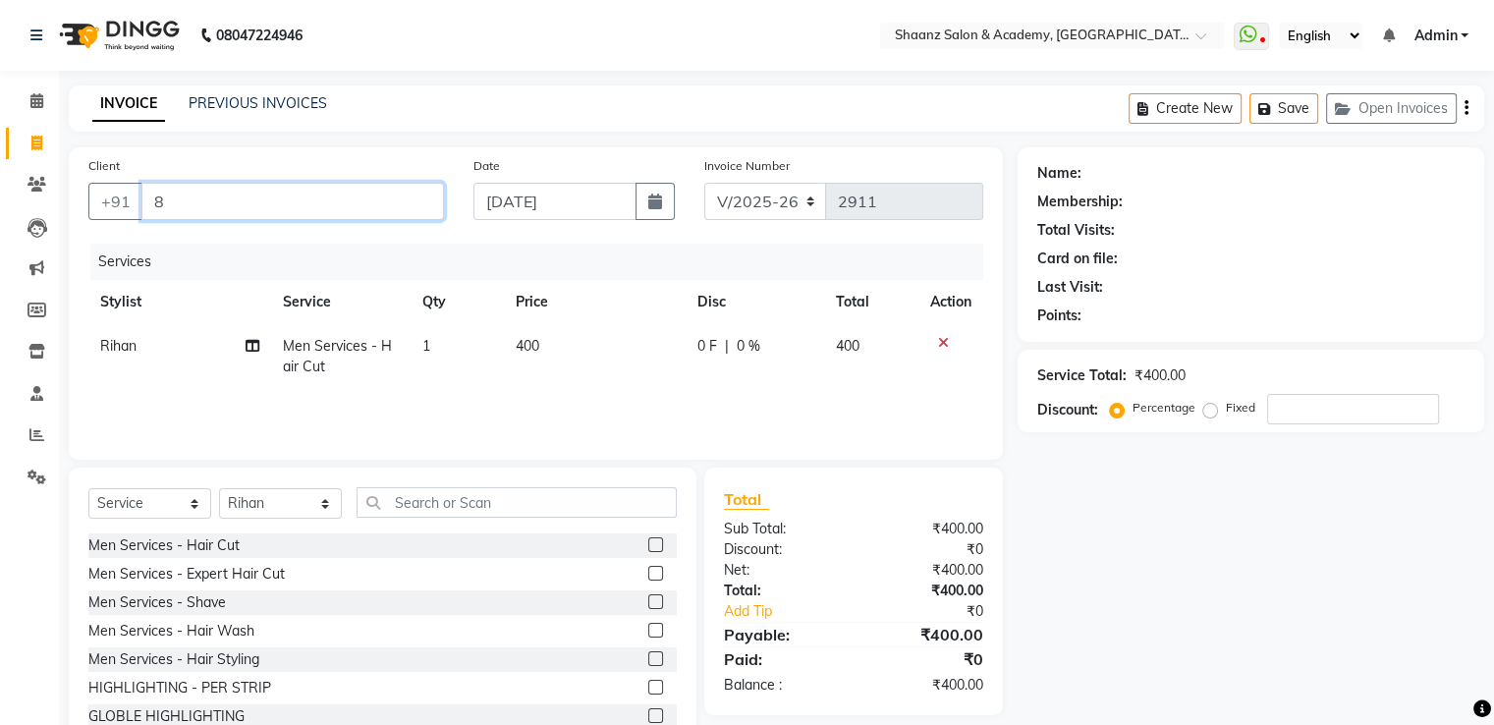
type input "0"
type input "8208794502"
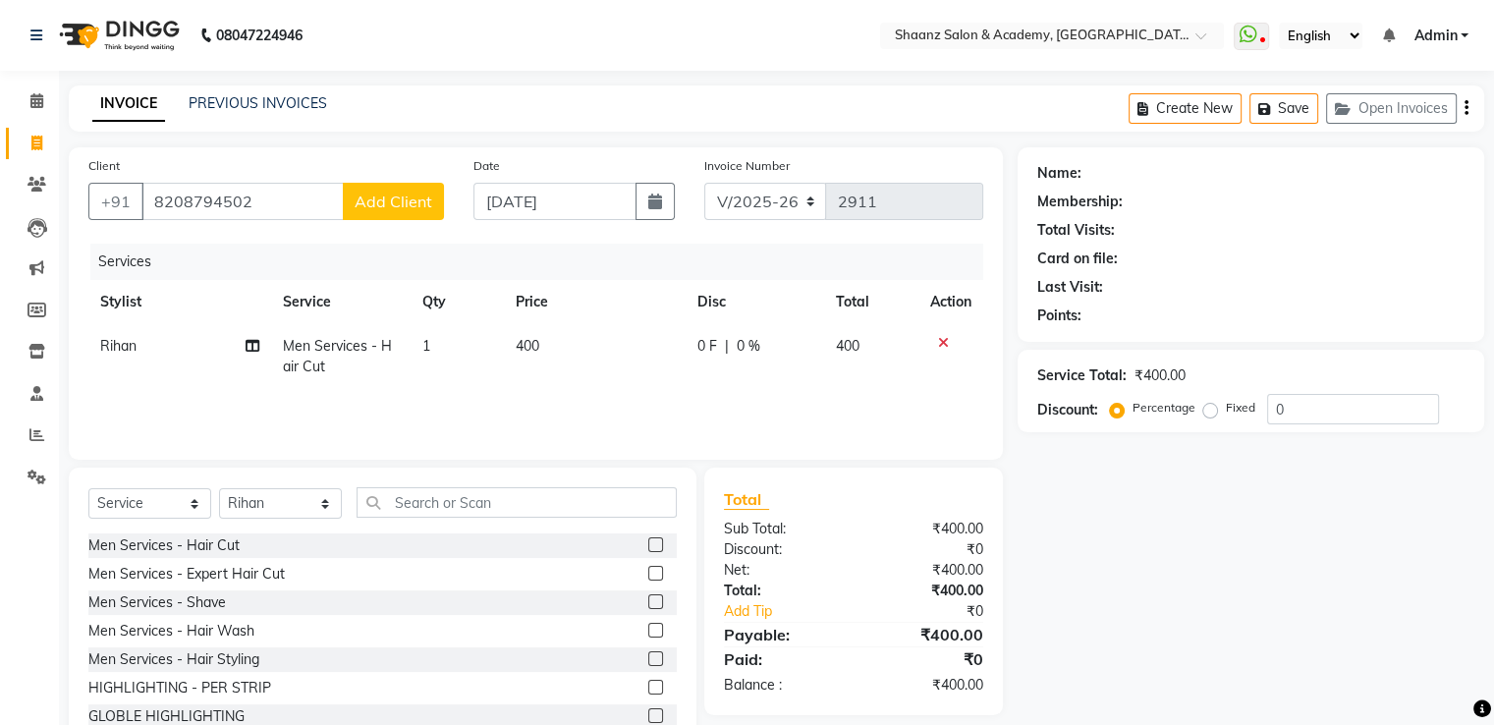
click at [381, 188] on button "Add Client" at bounding box center [393, 201] width 101 height 37
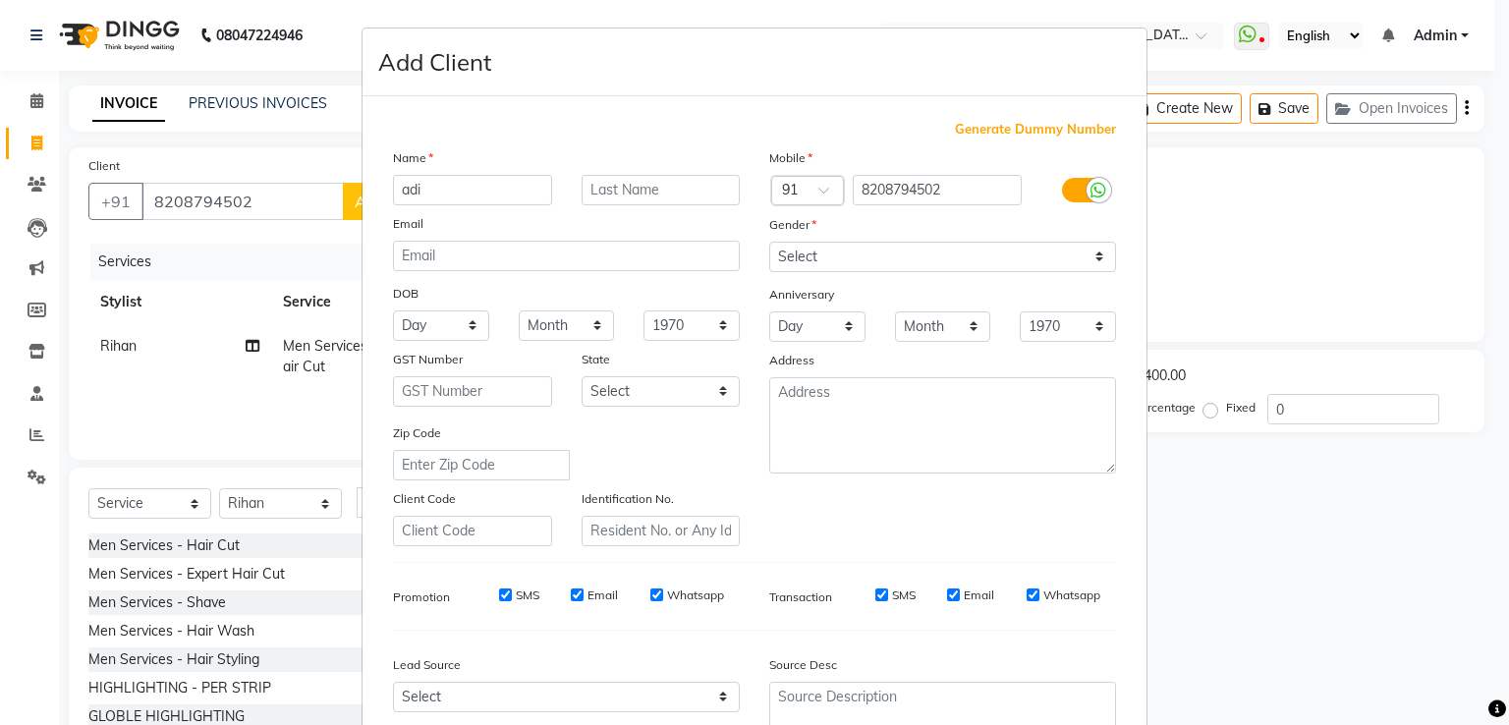
type input "adi"
click at [835, 239] on div "Gender" at bounding box center [943, 228] width 376 height 28
click at [834, 253] on select "Select Male Female Other Prefer Not To Say" at bounding box center [942, 257] width 347 height 30
select select "male"
click at [769, 243] on select "Select Male Female Other Prefer Not To Say" at bounding box center [942, 257] width 347 height 30
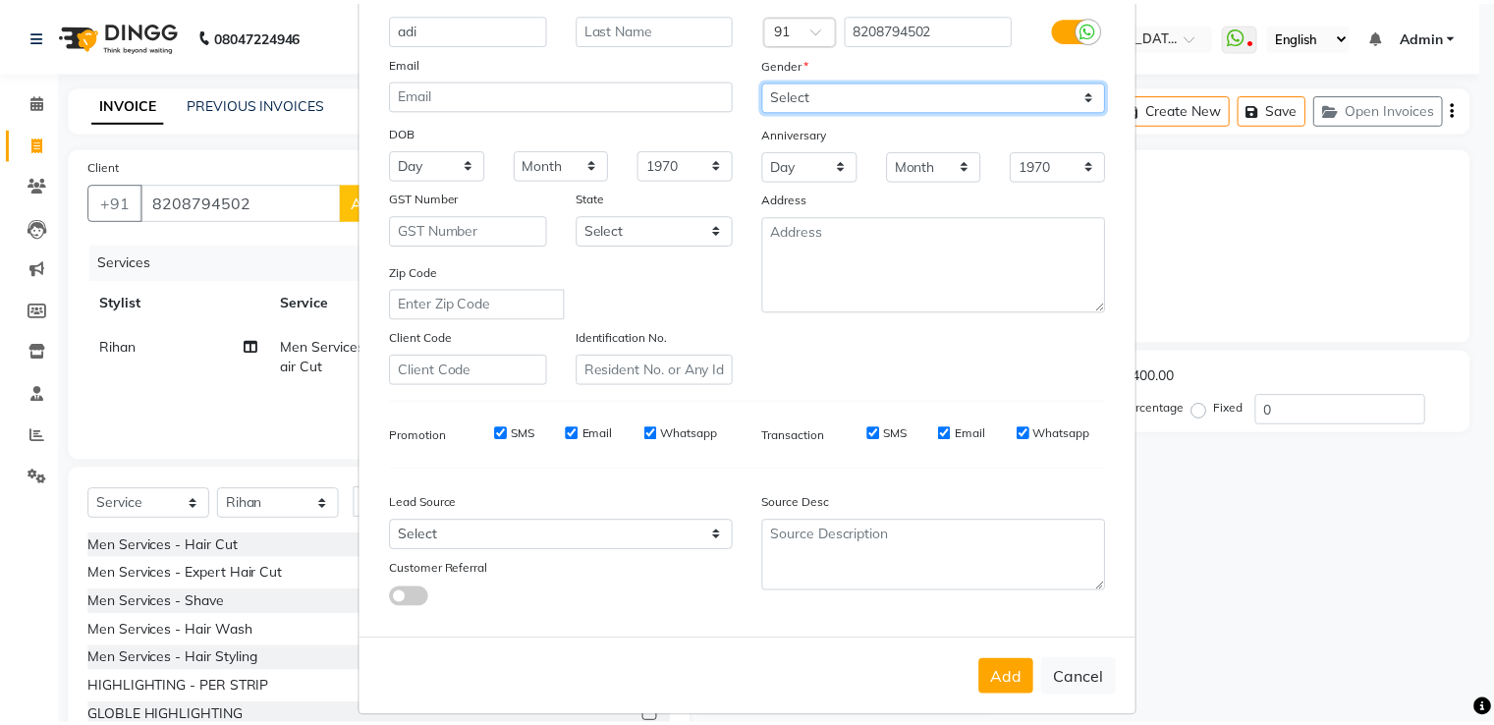
scroll to position [191, 0]
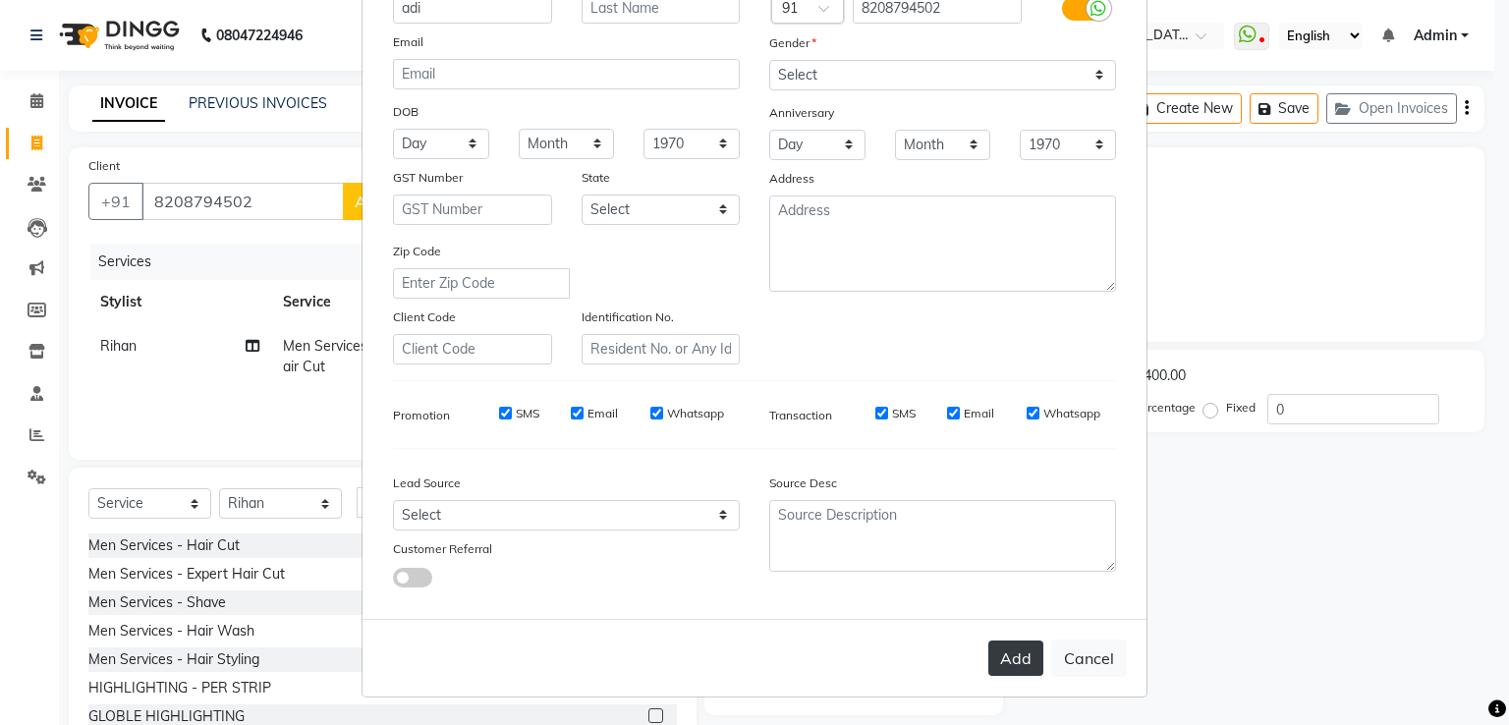
click at [1006, 659] on button "Add" at bounding box center [1015, 658] width 55 height 35
select select
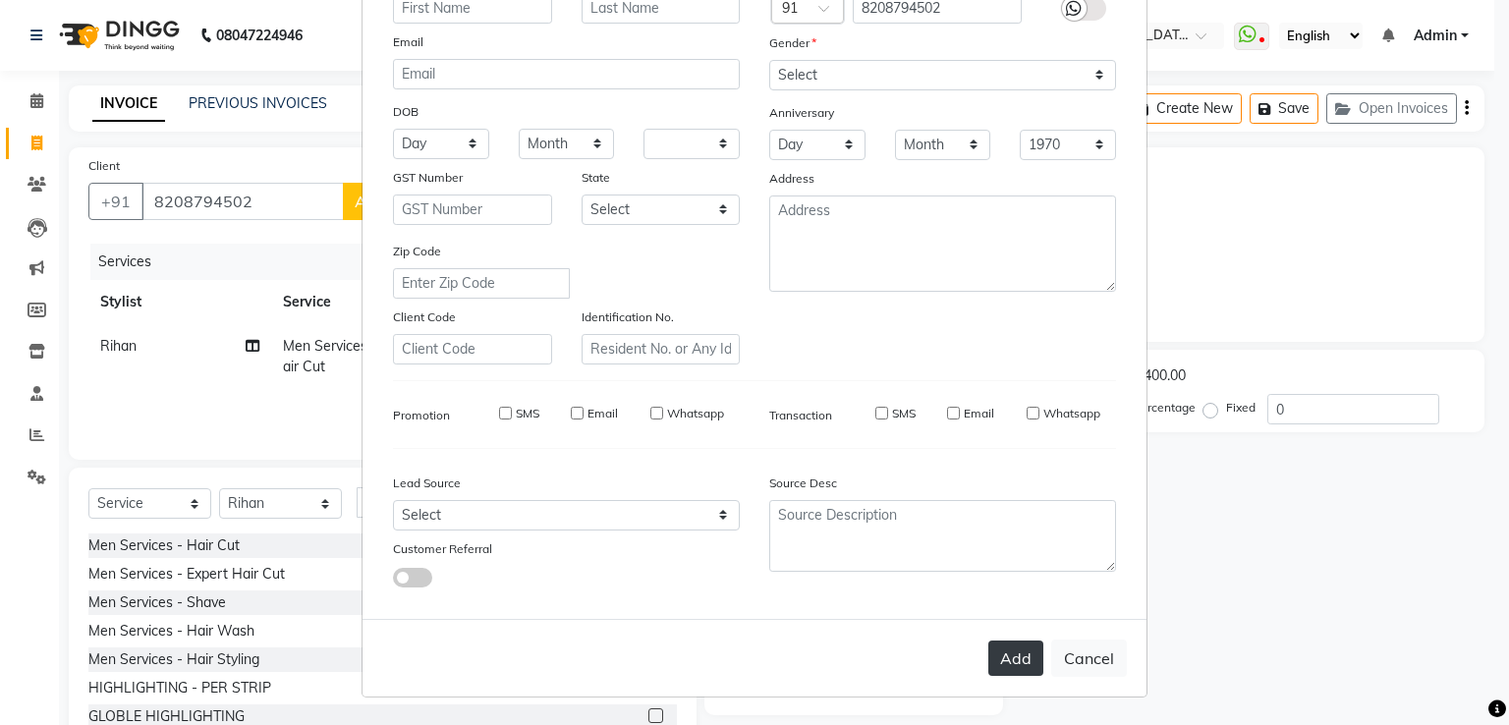
select select
checkbox input "false"
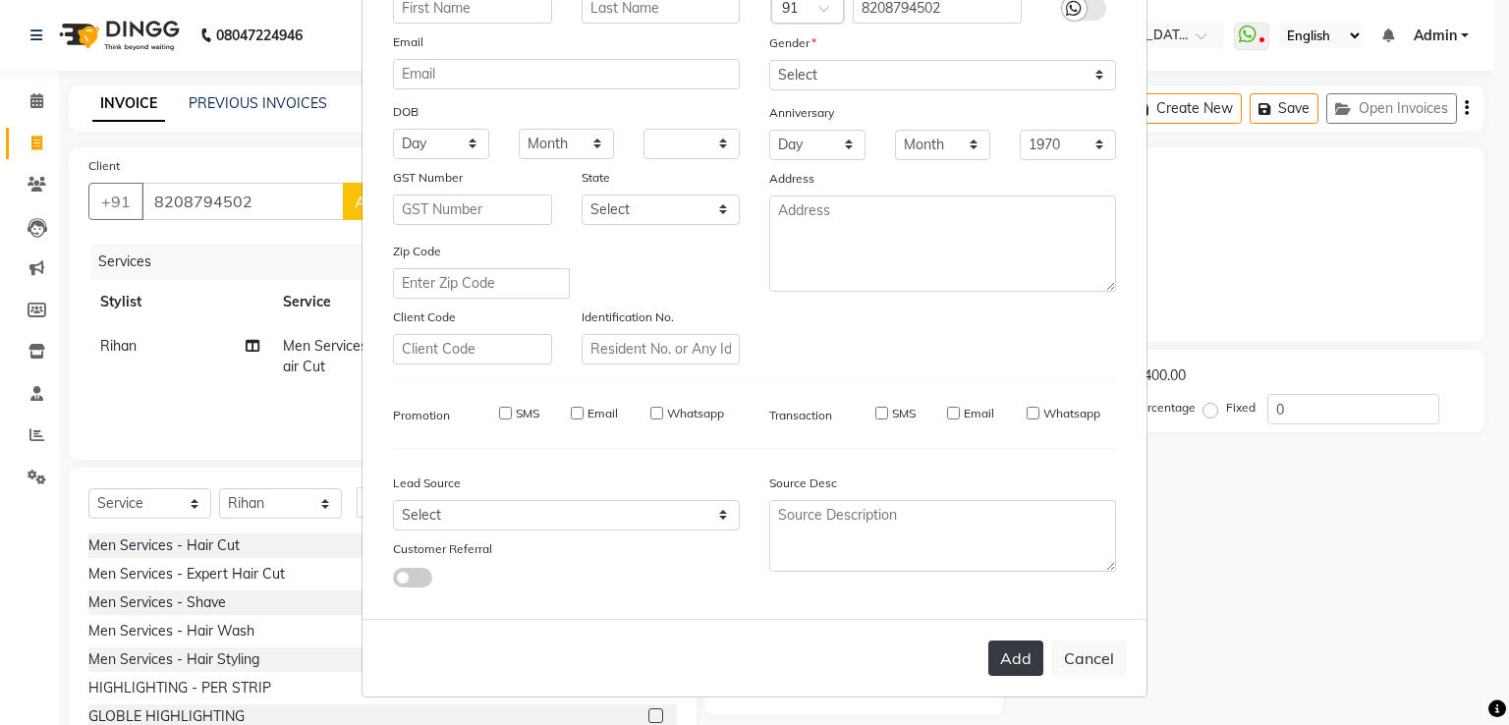
checkbox input "false"
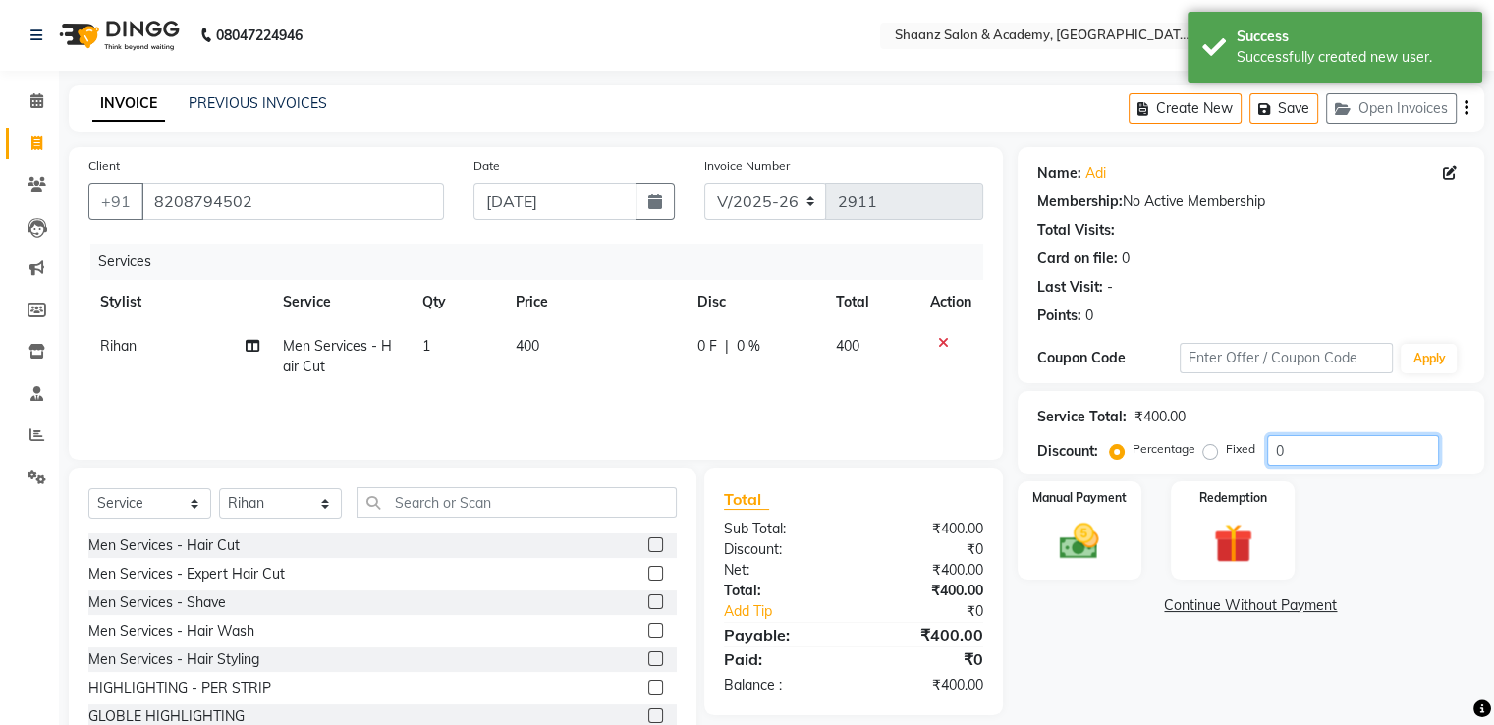
click at [1340, 461] on input "0" at bounding box center [1353, 450] width 172 height 30
type input "50"
click at [1061, 510] on div "Manual Payment" at bounding box center [1079, 529] width 129 height 101
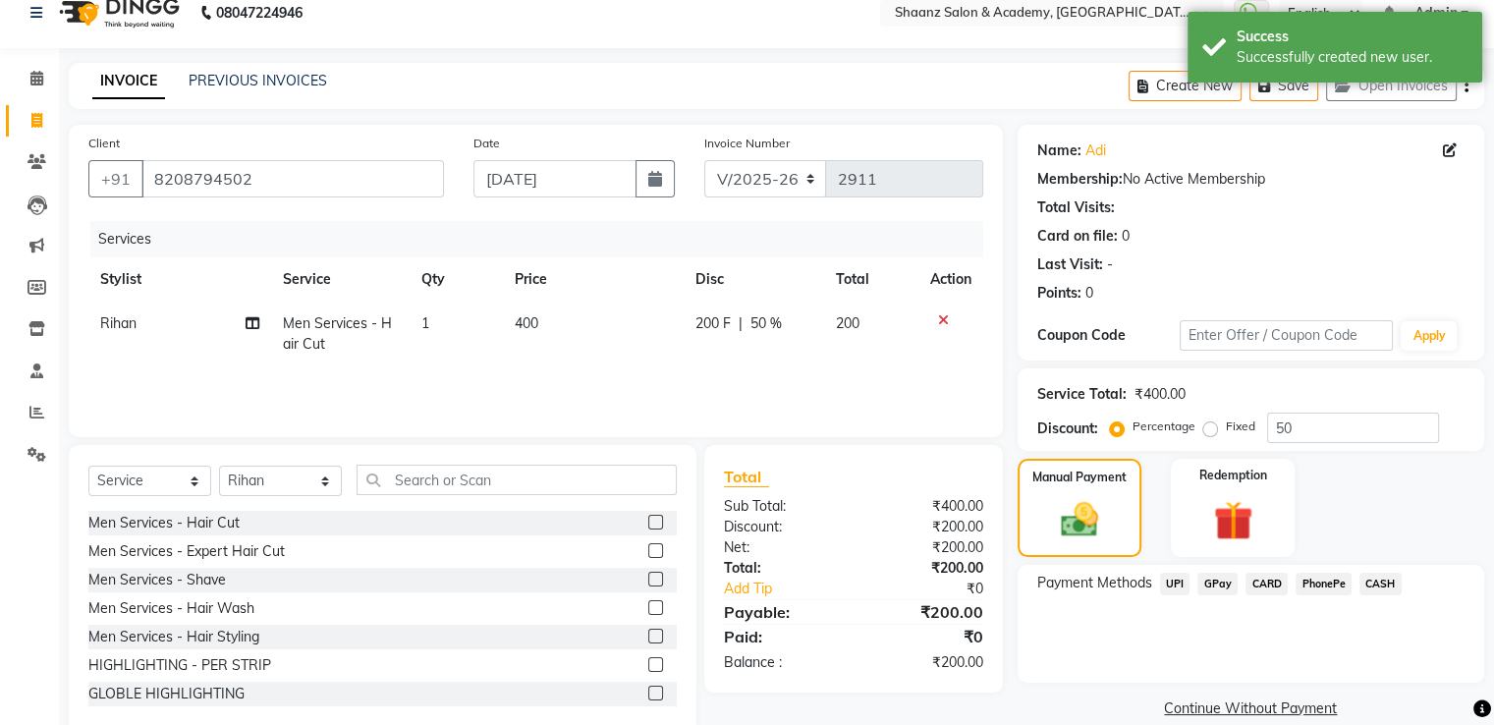
scroll to position [62, 0]
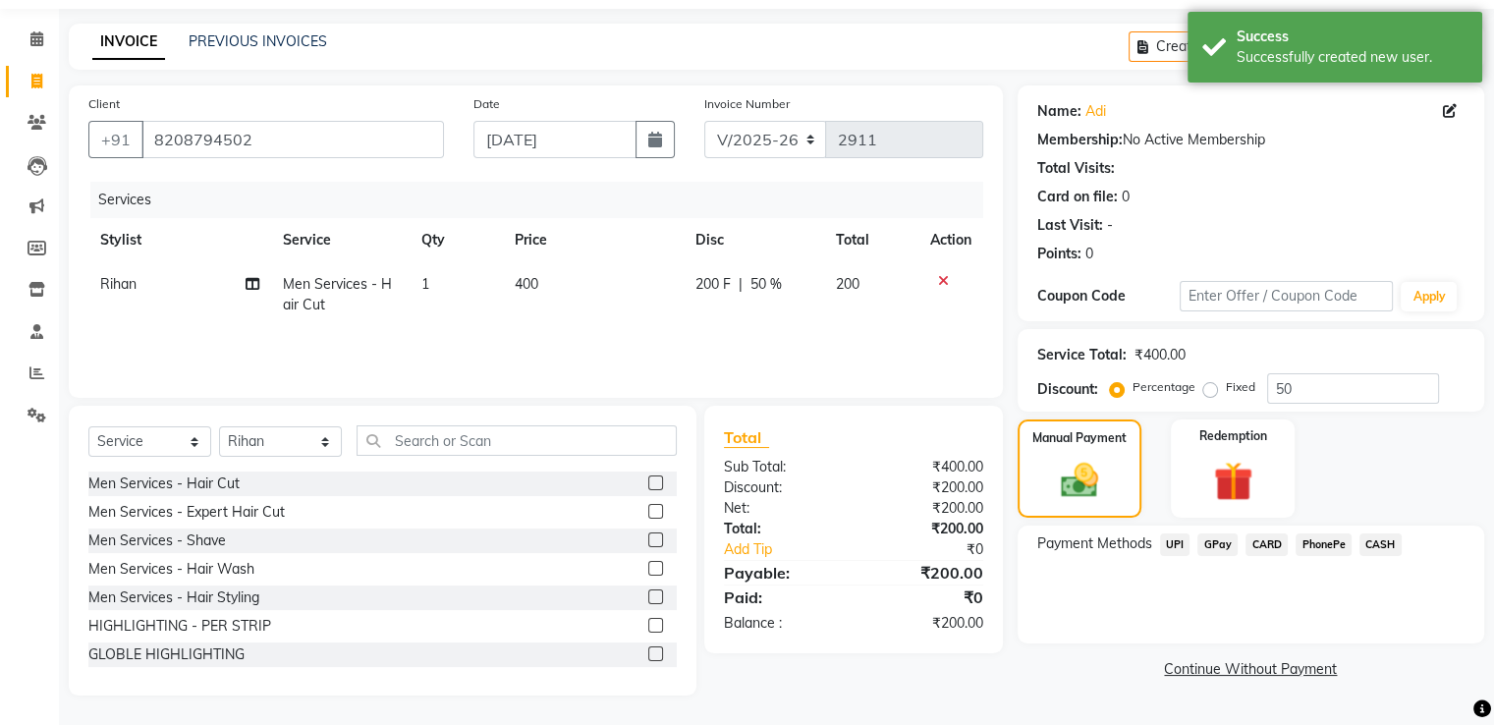
click at [1228, 549] on span "GPay" at bounding box center [1218, 544] width 40 height 23
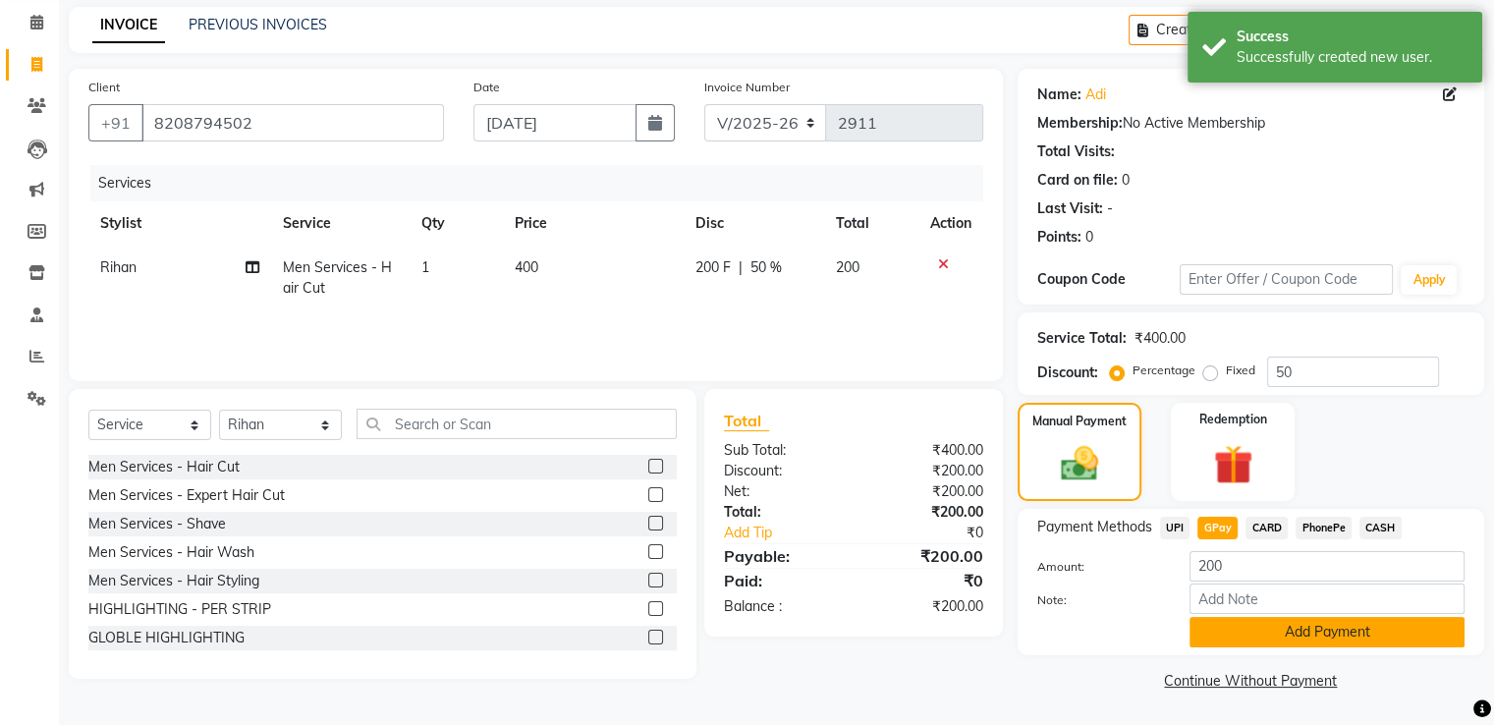
click at [1252, 640] on button "Add Payment" at bounding box center [1327, 632] width 275 height 30
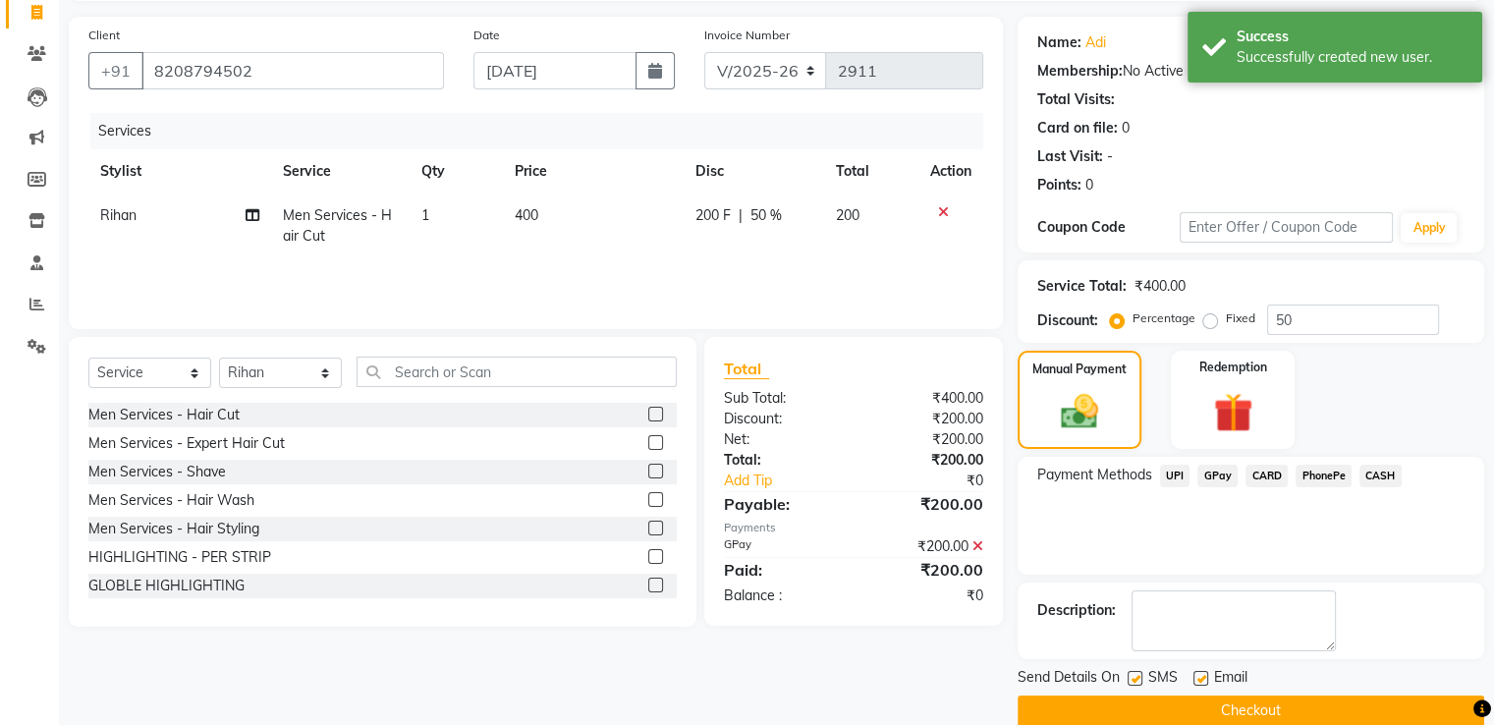
scroll to position [159, 0]
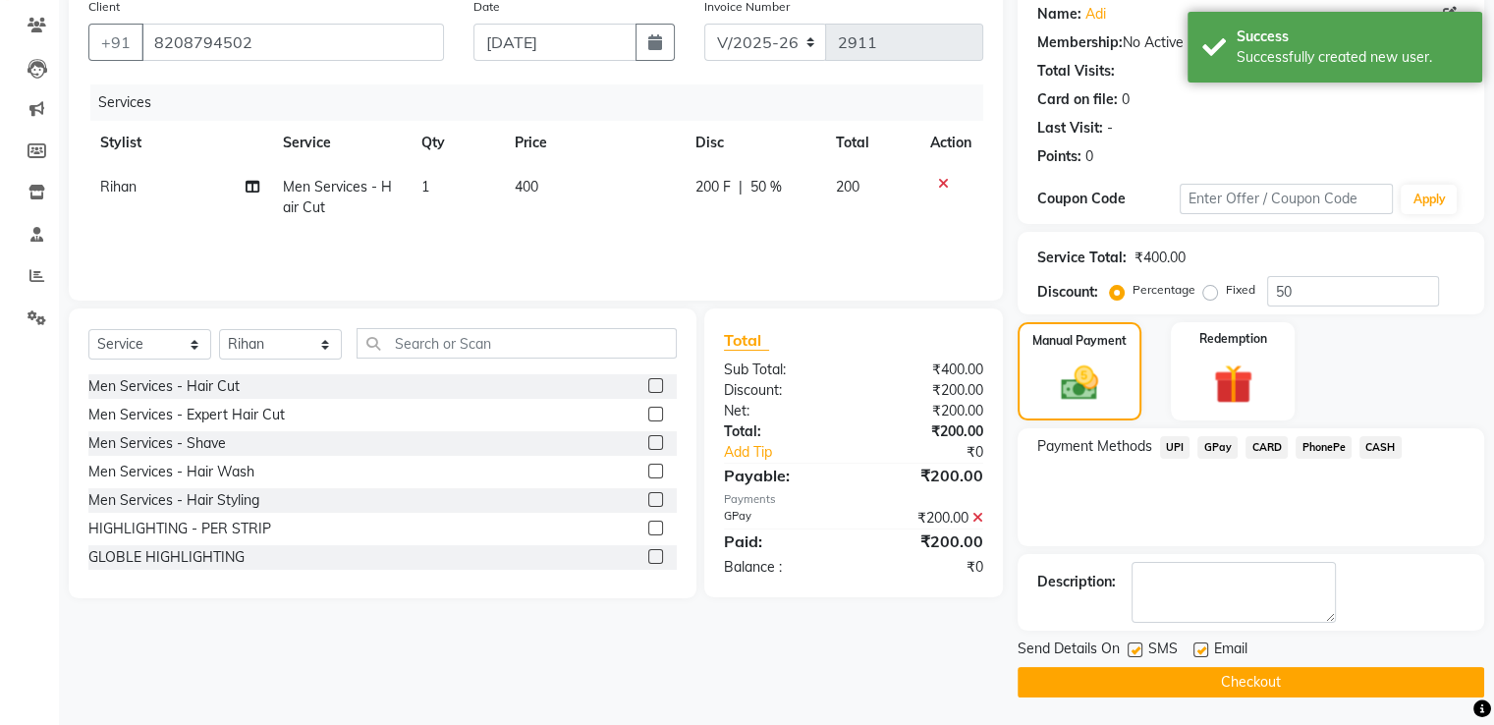
click at [1203, 651] on label at bounding box center [1201, 650] width 15 height 15
click at [1203, 651] on input "checkbox" at bounding box center [1200, 650] width 13 height 13
checkbox input "false"
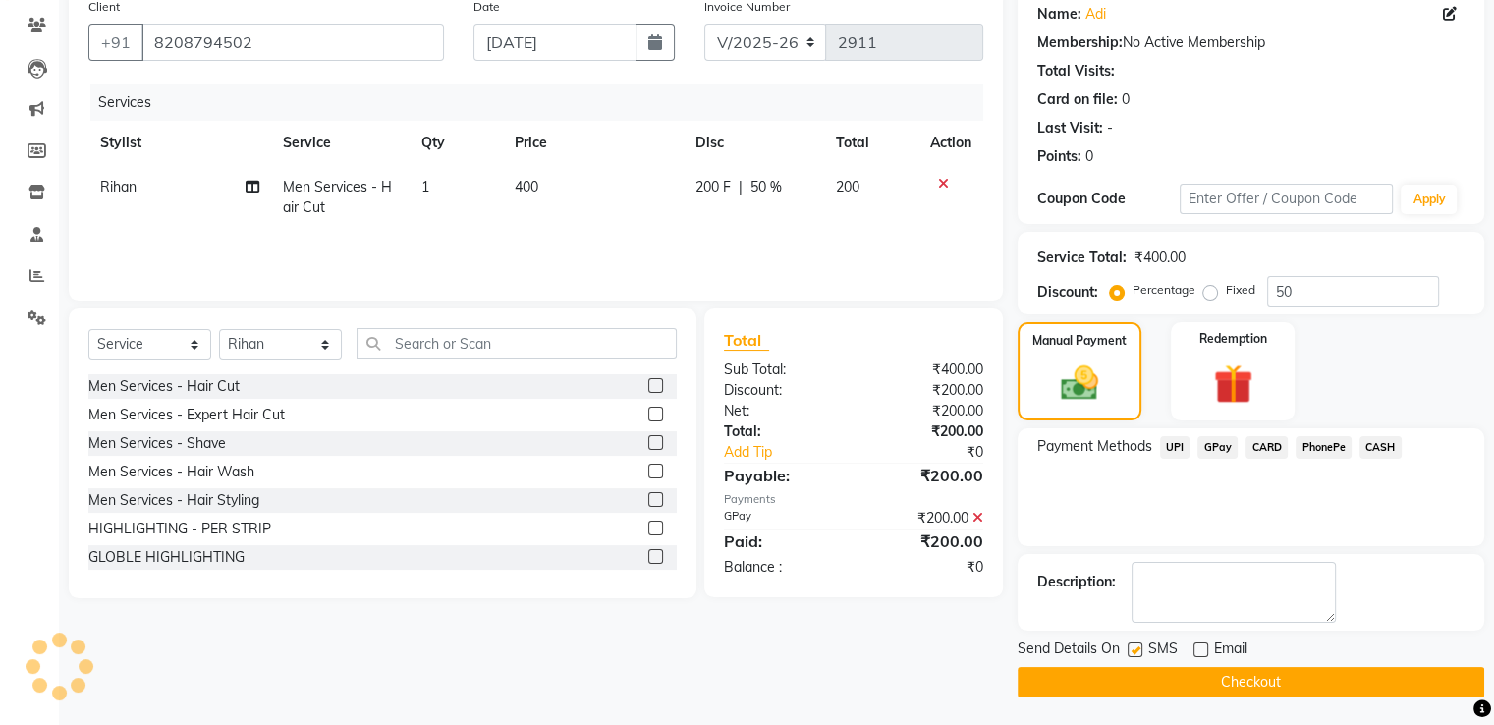
click at [1134, 649] on label at bounding box center [1135, 650] width 15 height 15
click at [1134, 649] on input "checkbox" at bounding box center [1134, 650] width 13 height 13
checkbox input "false"
click at [1126, 677] on button "Checkout" at bounding box center [1251, 682] width 467 height 30
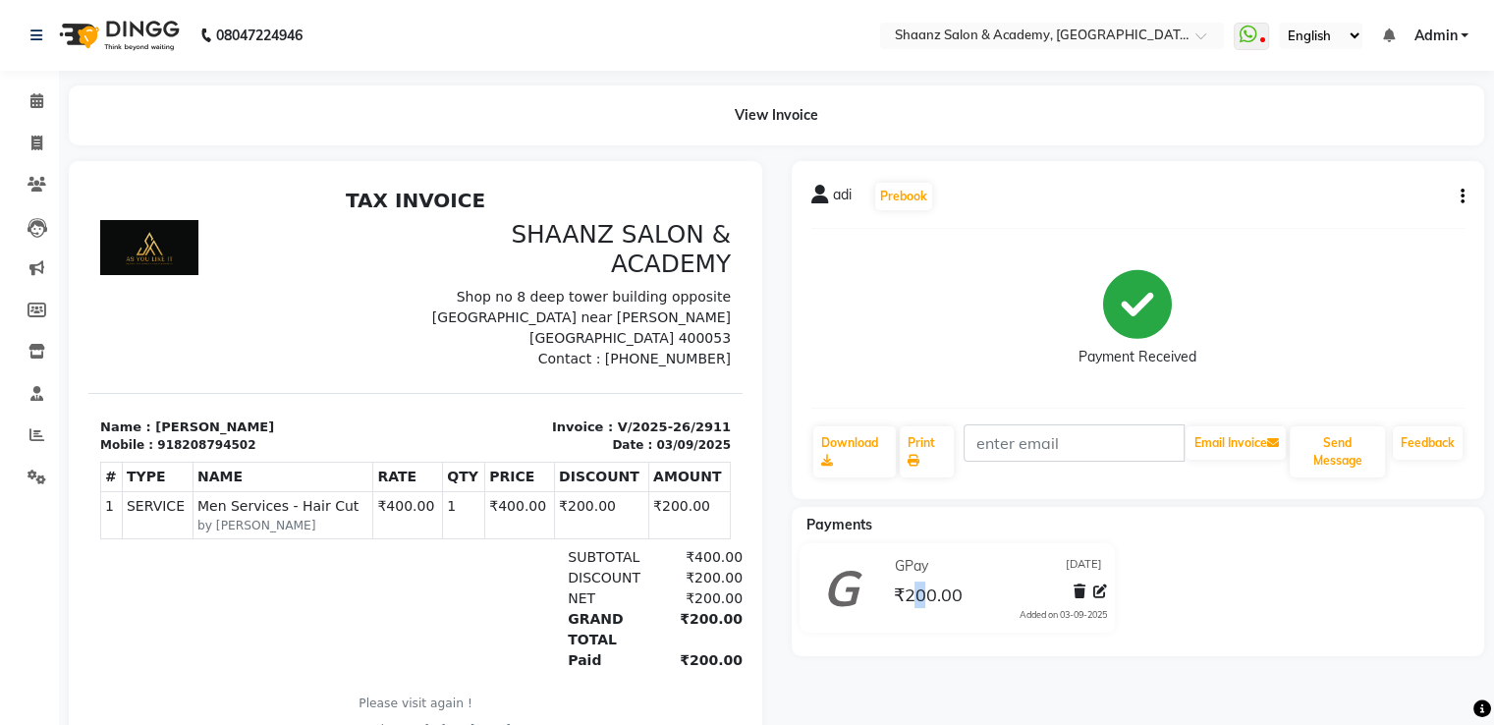
click at [916, 615] on div "GPay 03-09-2025 ₹200.00 Added on 03-09-2025" at bounding box center [998, 588] width 248 height 74
click at [36, 139] on icon at bounding box center [36, 143] width 11 height 15
select select "service"
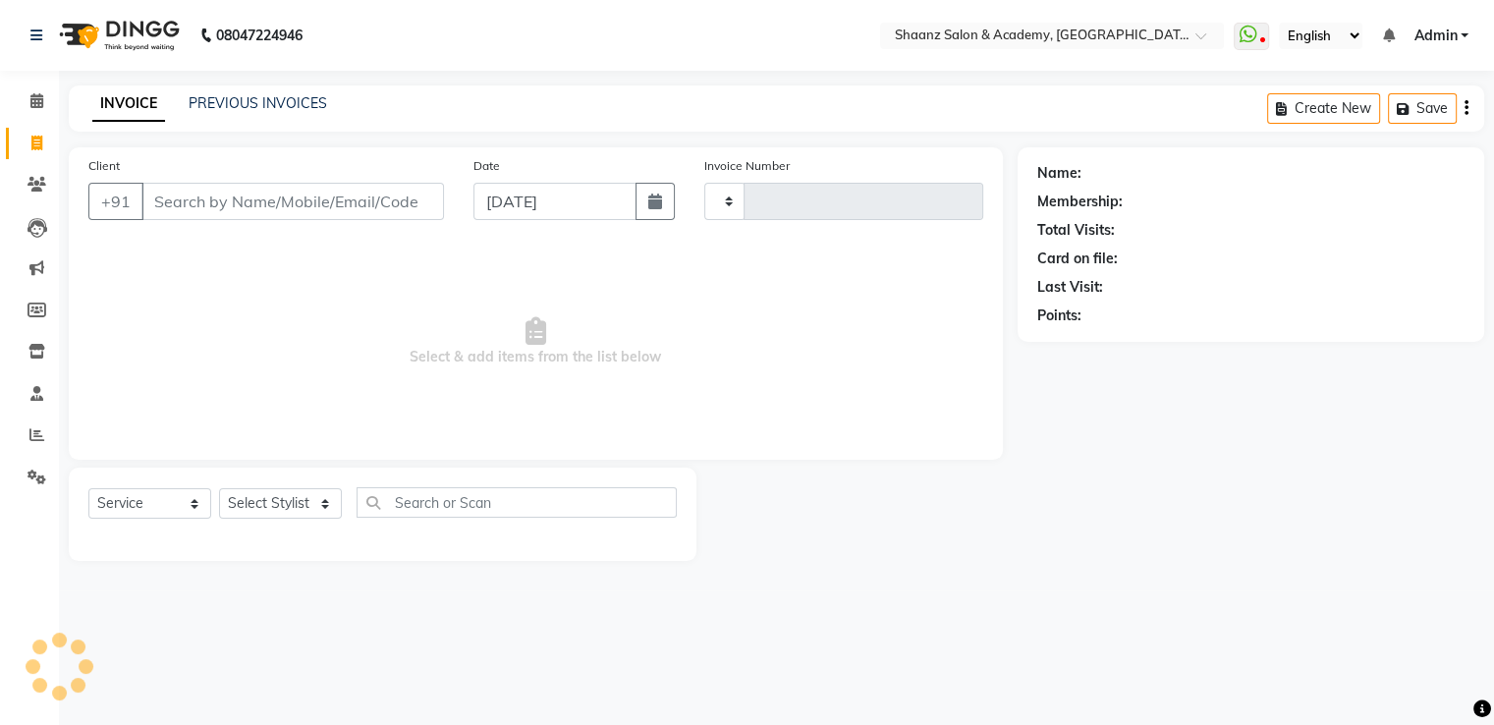
type input "2912"
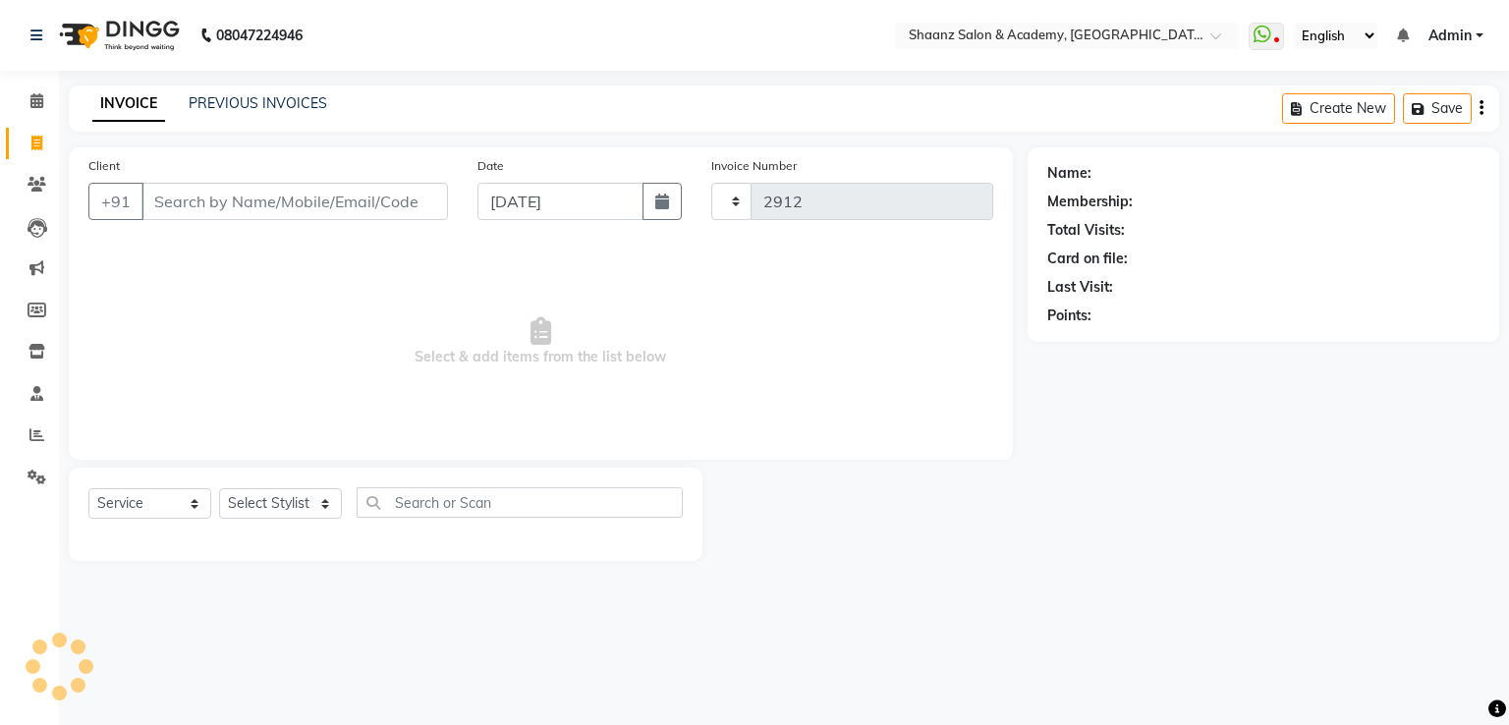
select select "6360"
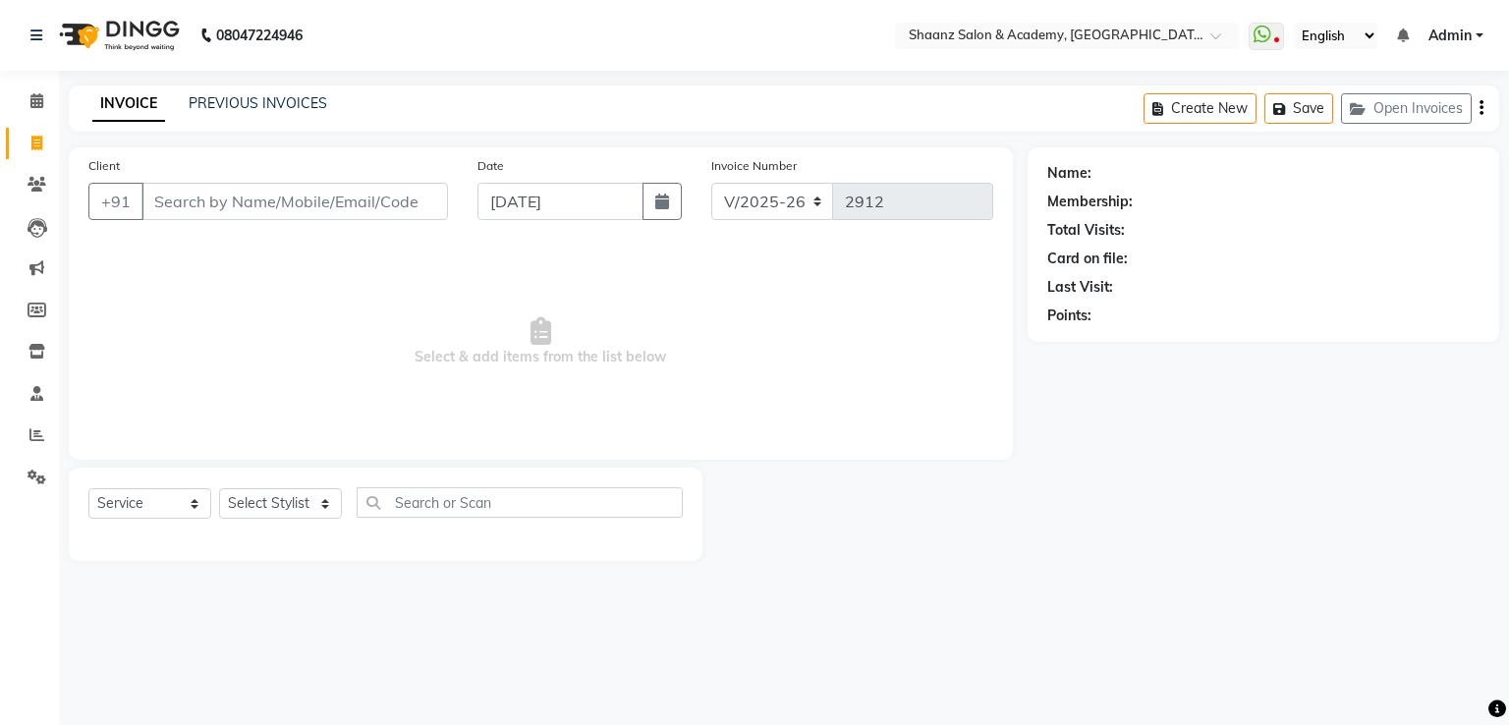
click at [269, 201] on input "Client" at bounding box center [294, 201] width 307 height 37
type input "9079925211"
click at [414, 199] on span "Add Client" at bounding box center [398, 202] width 78 height 20
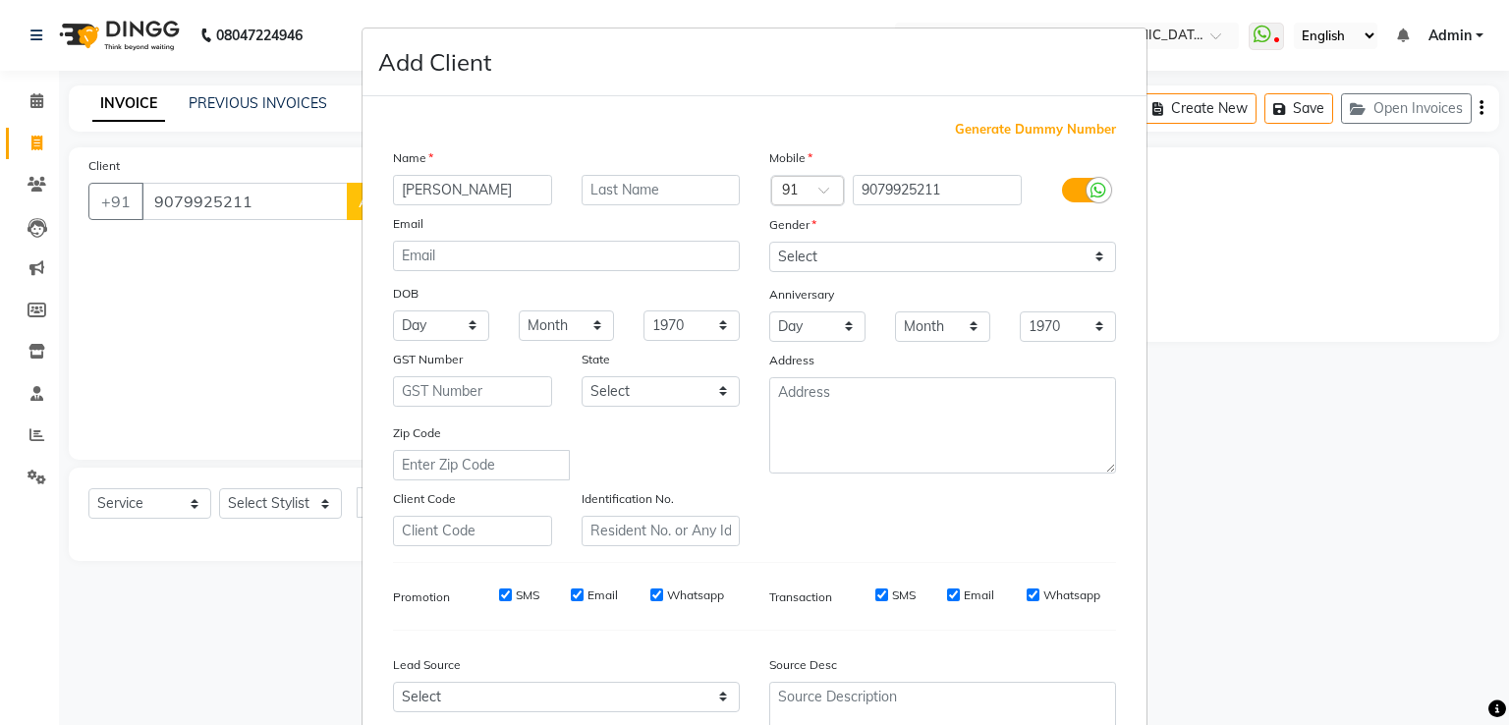
type input "malvika"
click at [1007, 264] on select "Select Male Female Other Prefer Not To Say" at bounding box center [942, 257] width 347 height 30
select select "female"
click at [769, 243] on select "Select Male Female Other Prefer Not To Say" at bounding box center [942, 257] width 347 height 30
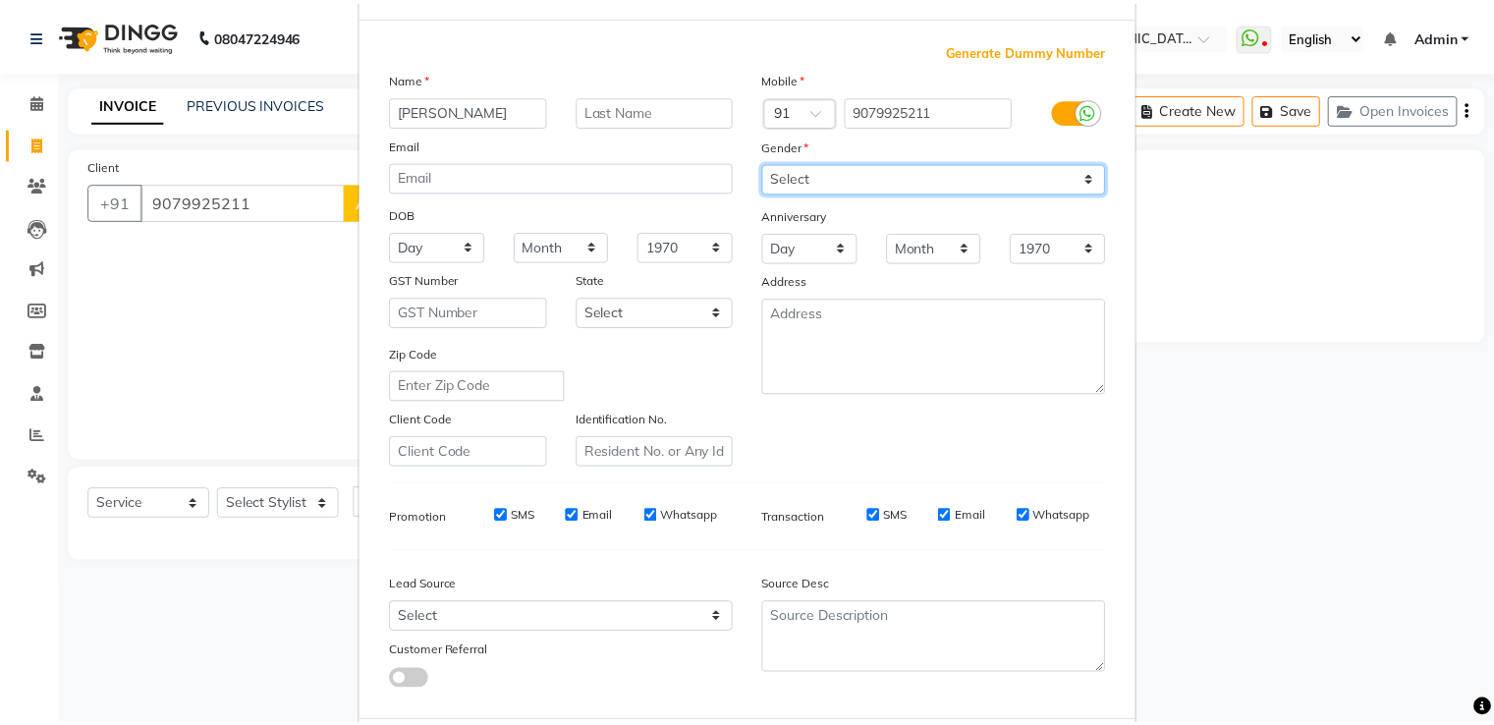
scroll to position [191, 0]
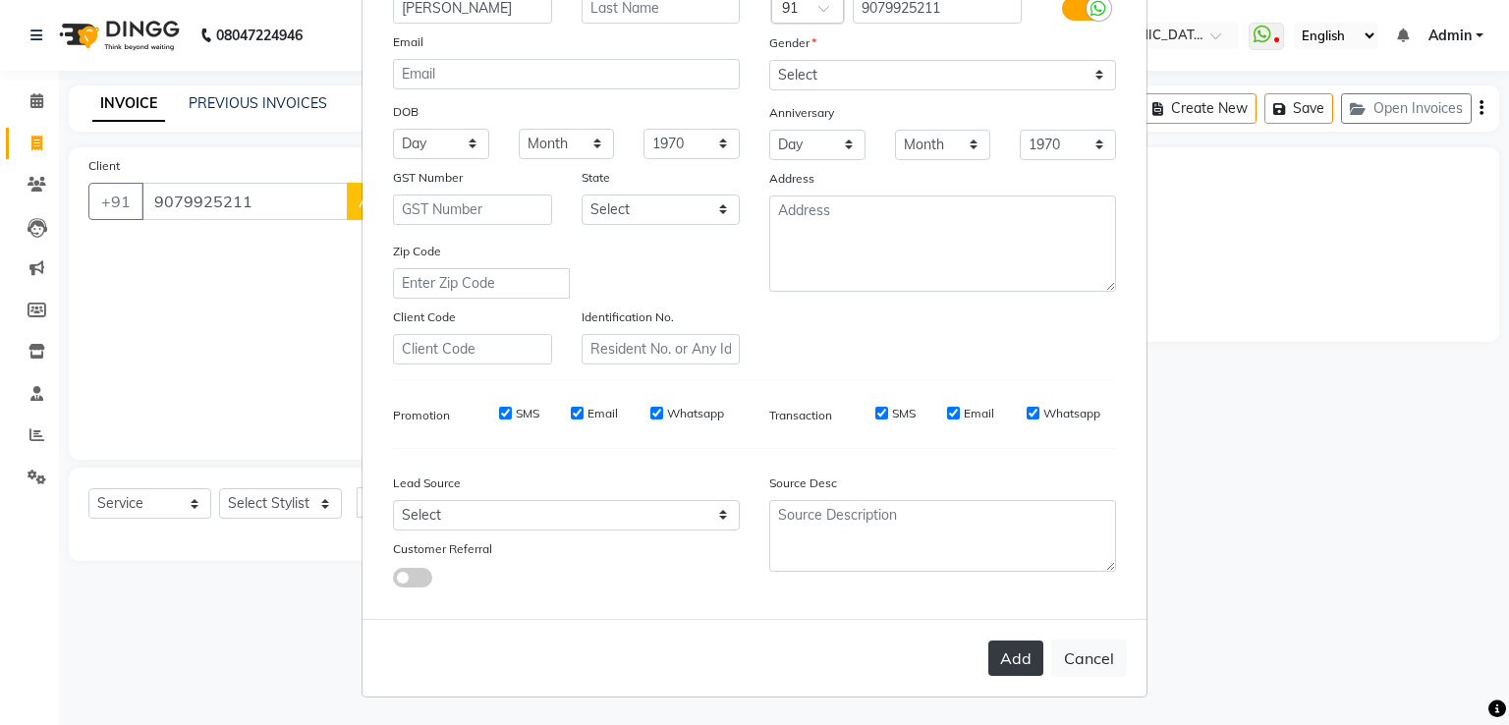
click at [998, 672] on button "Add" at bounding box center [1015, 658] width 55 height 35
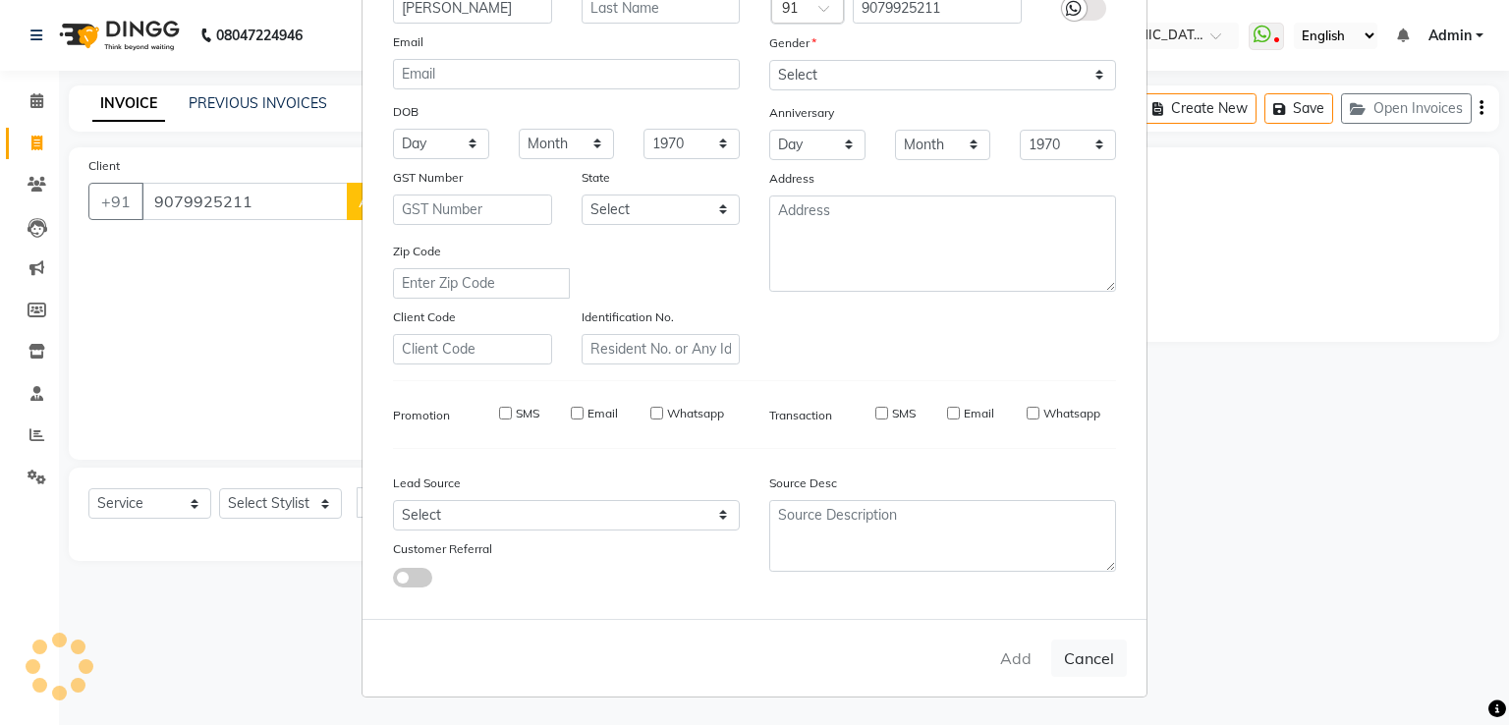
select select
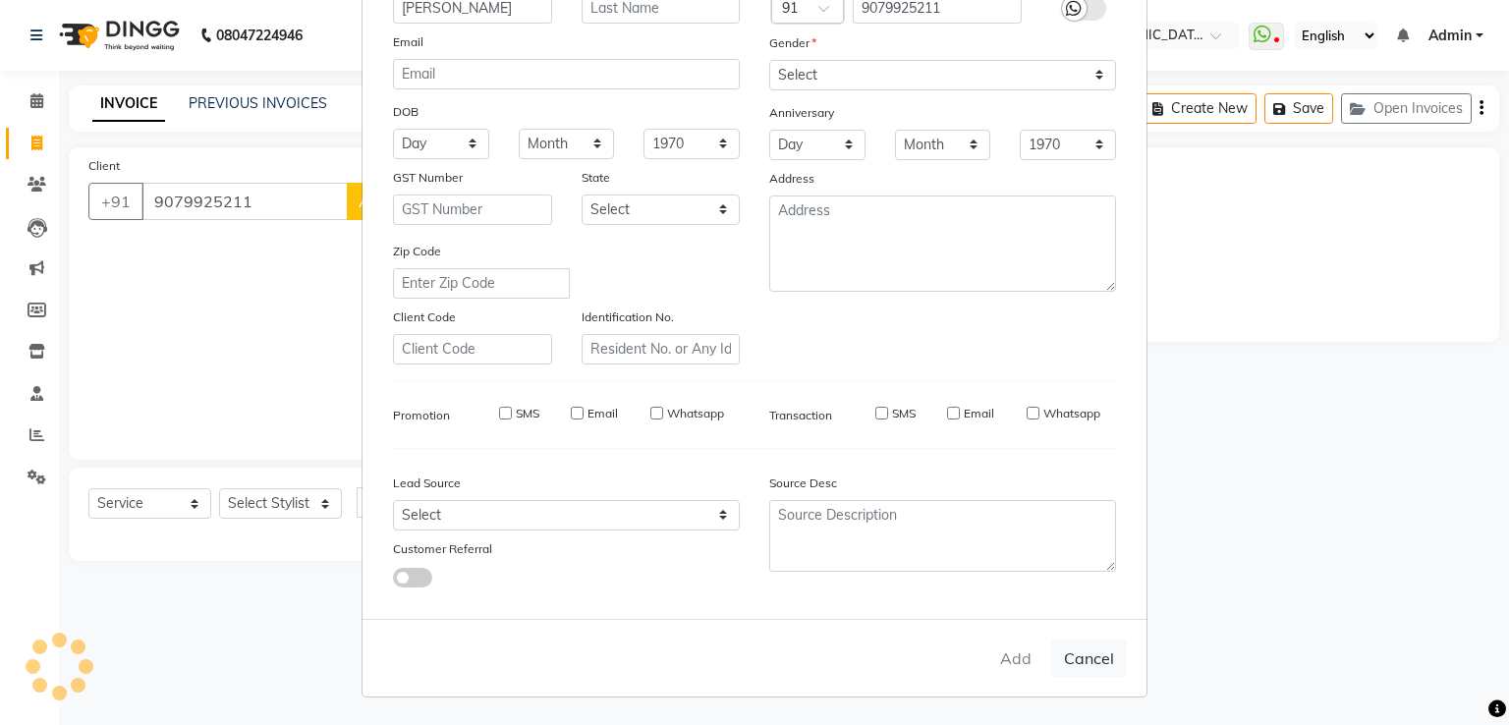
select select
checkbox input "false"
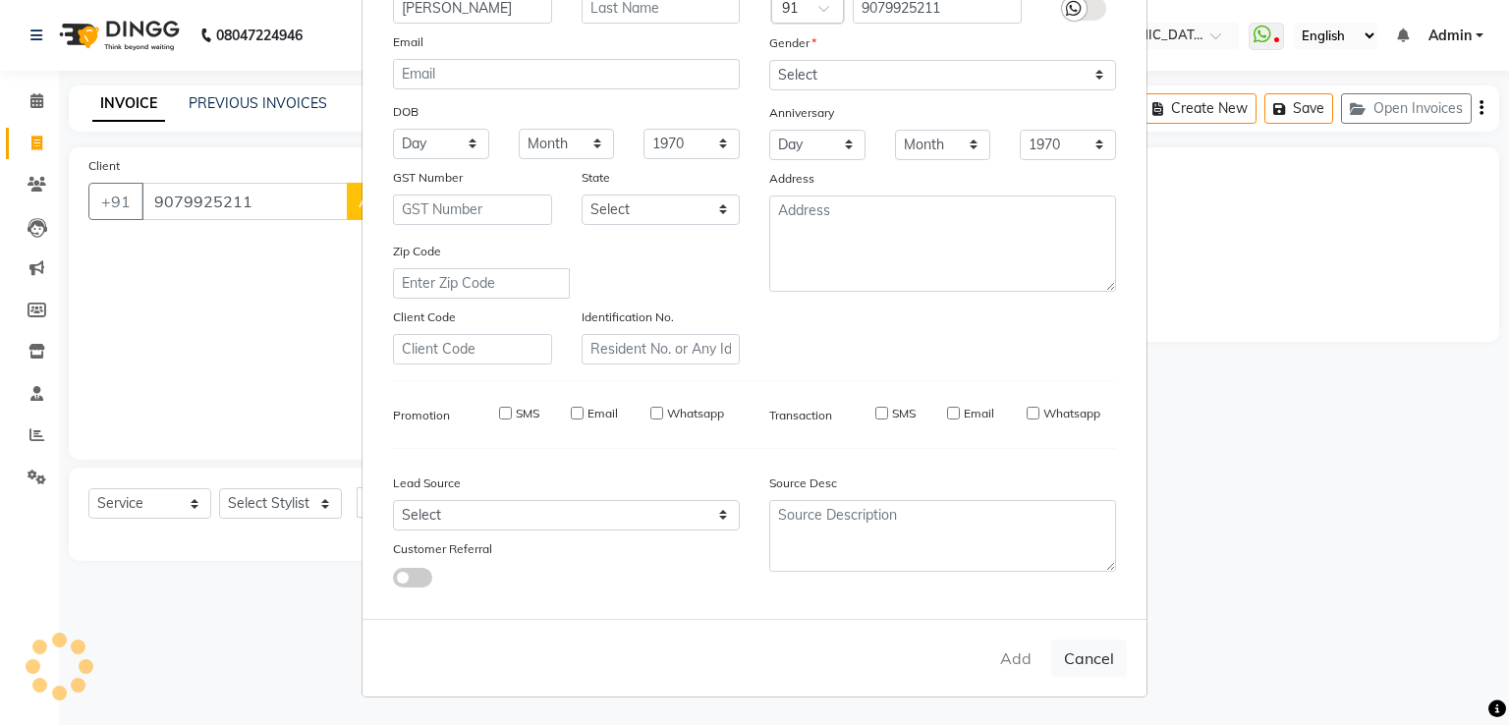
checkbox input "false"
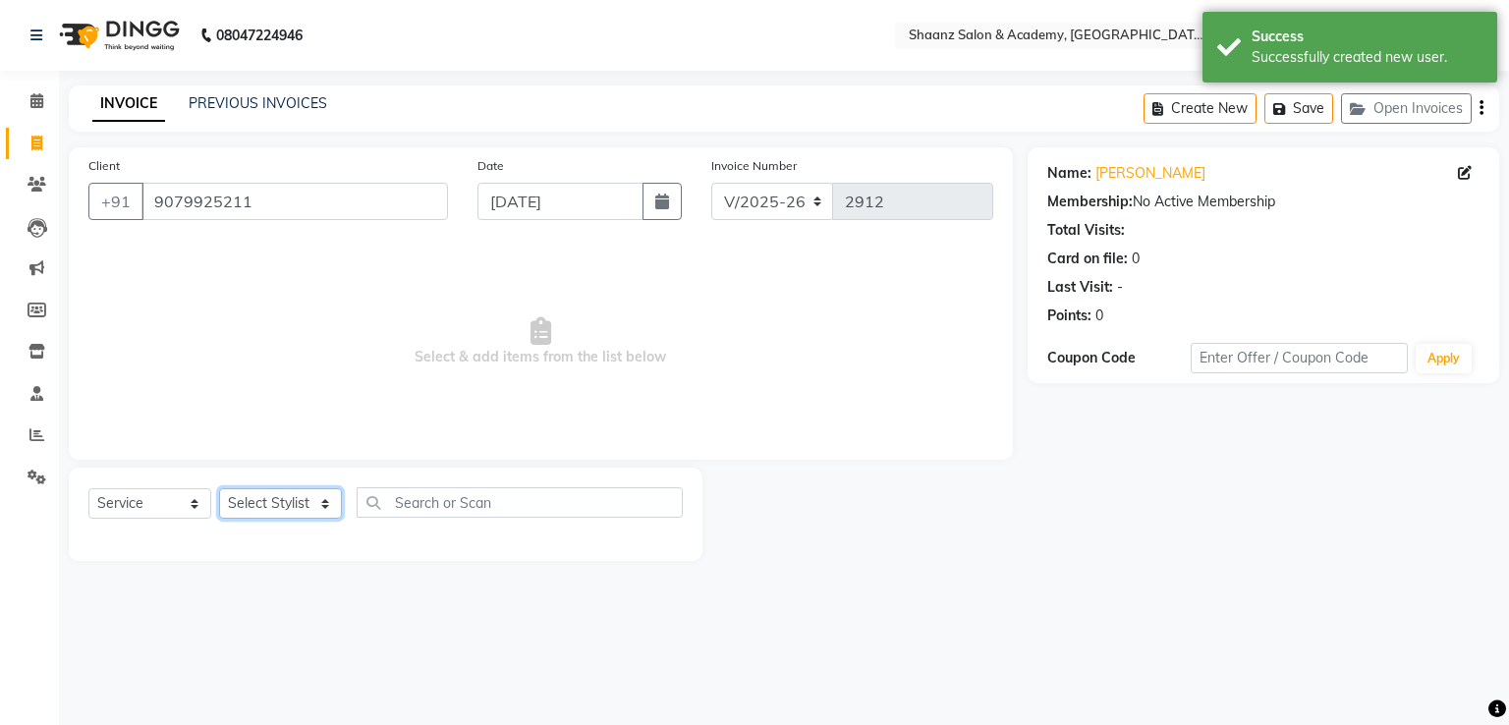
click at [256, 501] on select "Select Stylist Ameer AHMAD ankita mascarenhas ASHISH THAPA dc MUSKAN nisha vish…" at bounding box center [280, 503] width 123 height 30
select select "49291"
click at [219, 489] on select "Select Stylist Ameer AHMAD ankita mascarenhas ASHISH THAPA dc MUSKAN nisha vish…" at bounding box center [280, 503] width 123 height 30
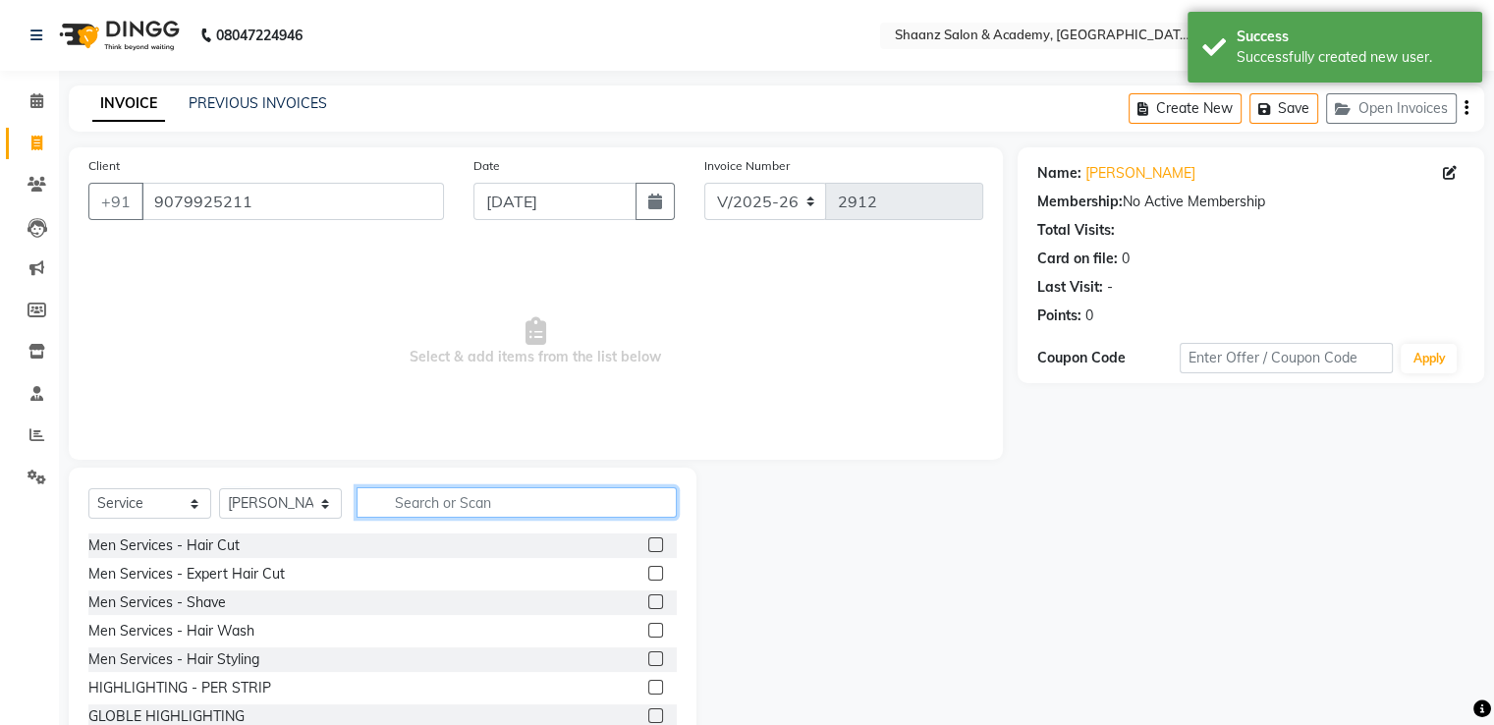
click at [451, 506] on input "text" at bounding box center [517, 502] width 320 height 30
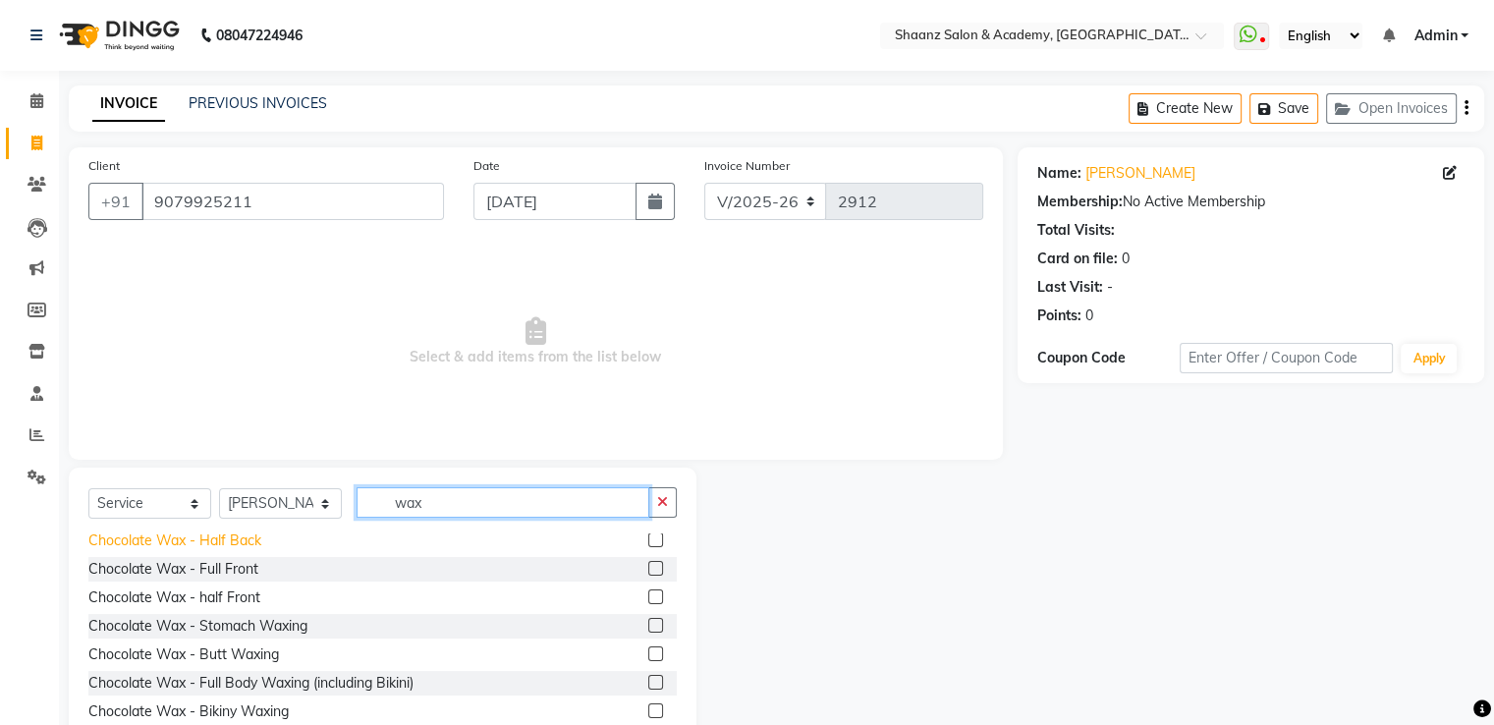
scroll to position [1171, 0]
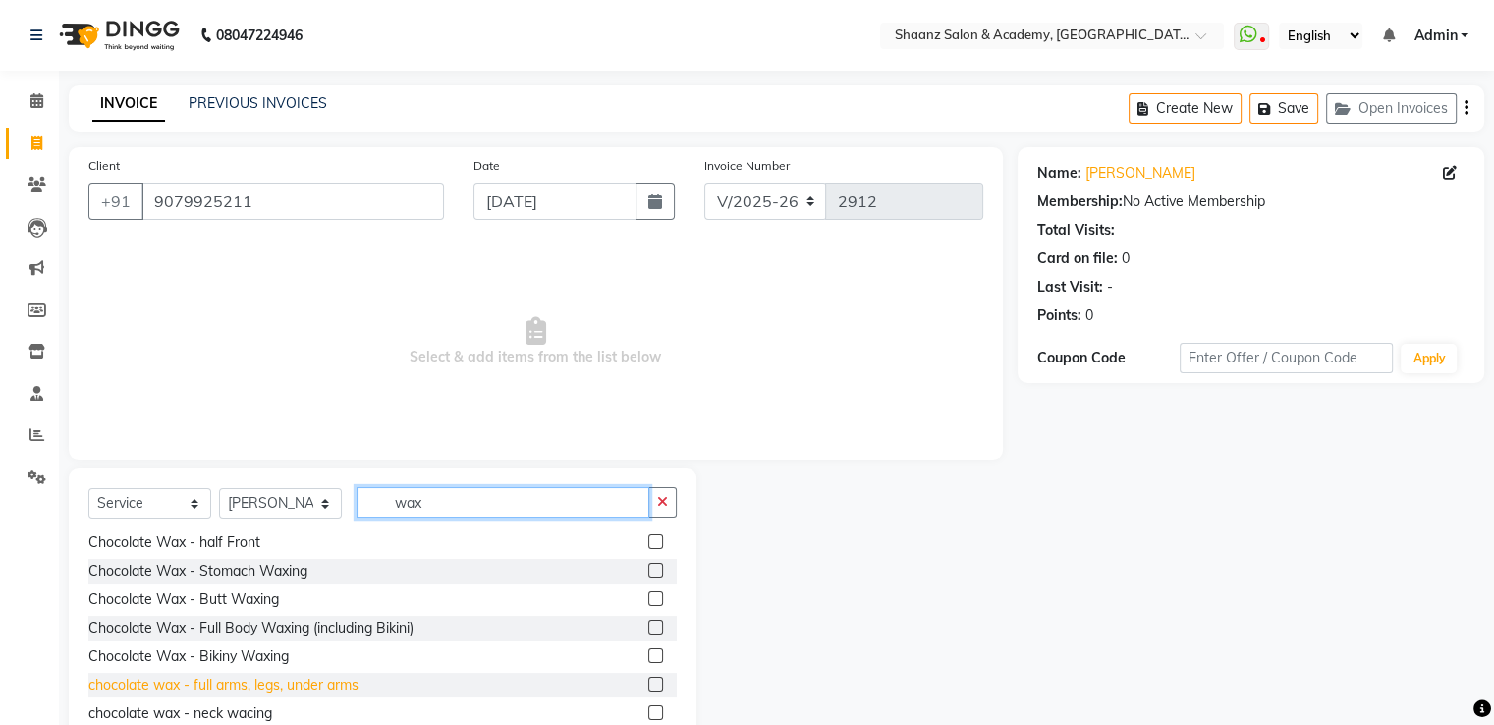
type input "wax"
click at [174, 688] on div "chocolate wax - full arms, legs, under arms" at bounding box center [223, 685] width 270 height 21
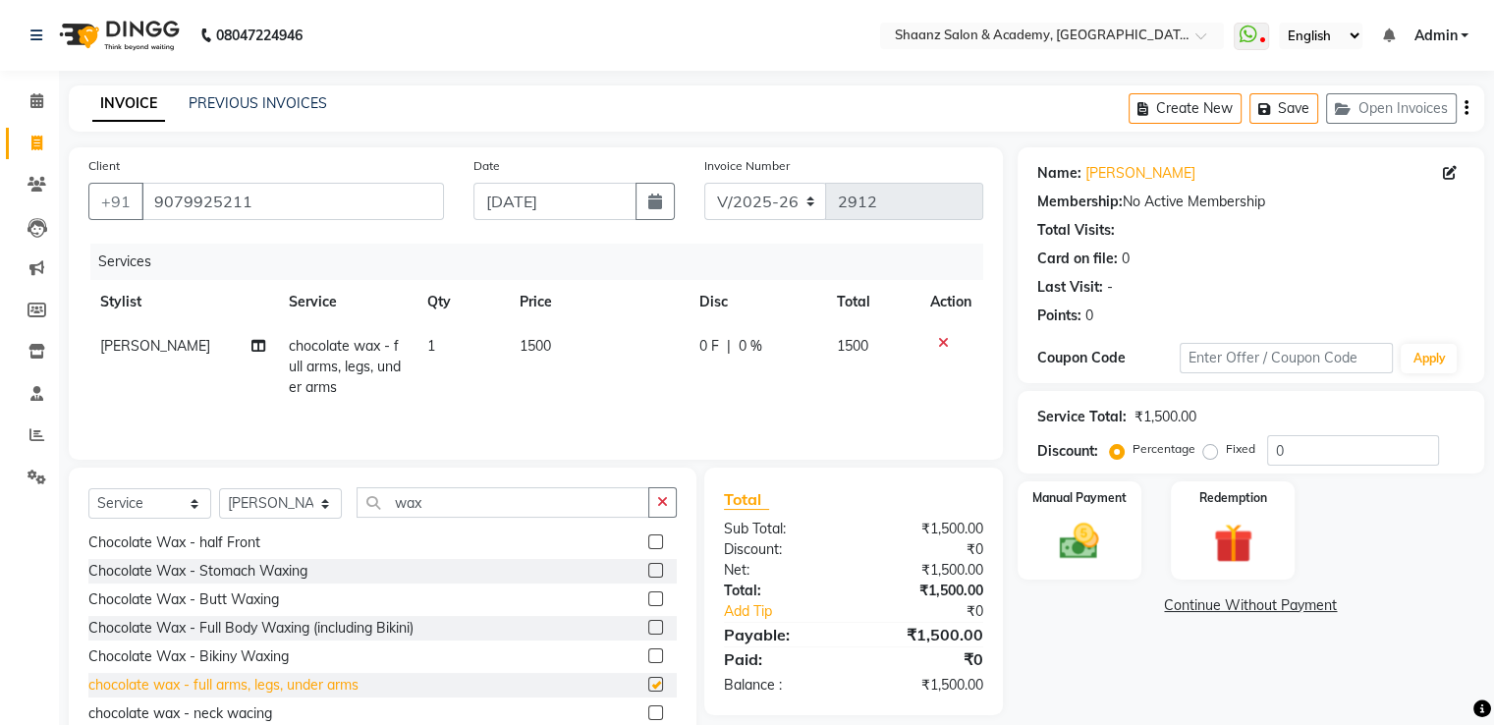
checkbox input "false"
click at [485, 479] on div "Select Service Product Membership Package Voucher Prepaid Gift Card Select Styl…" at bounding box center [383, 613] width 628 height 290
click at [469, 512] on input "wax" at bounding box center [503, 502] width 293 height 30
type input "w"
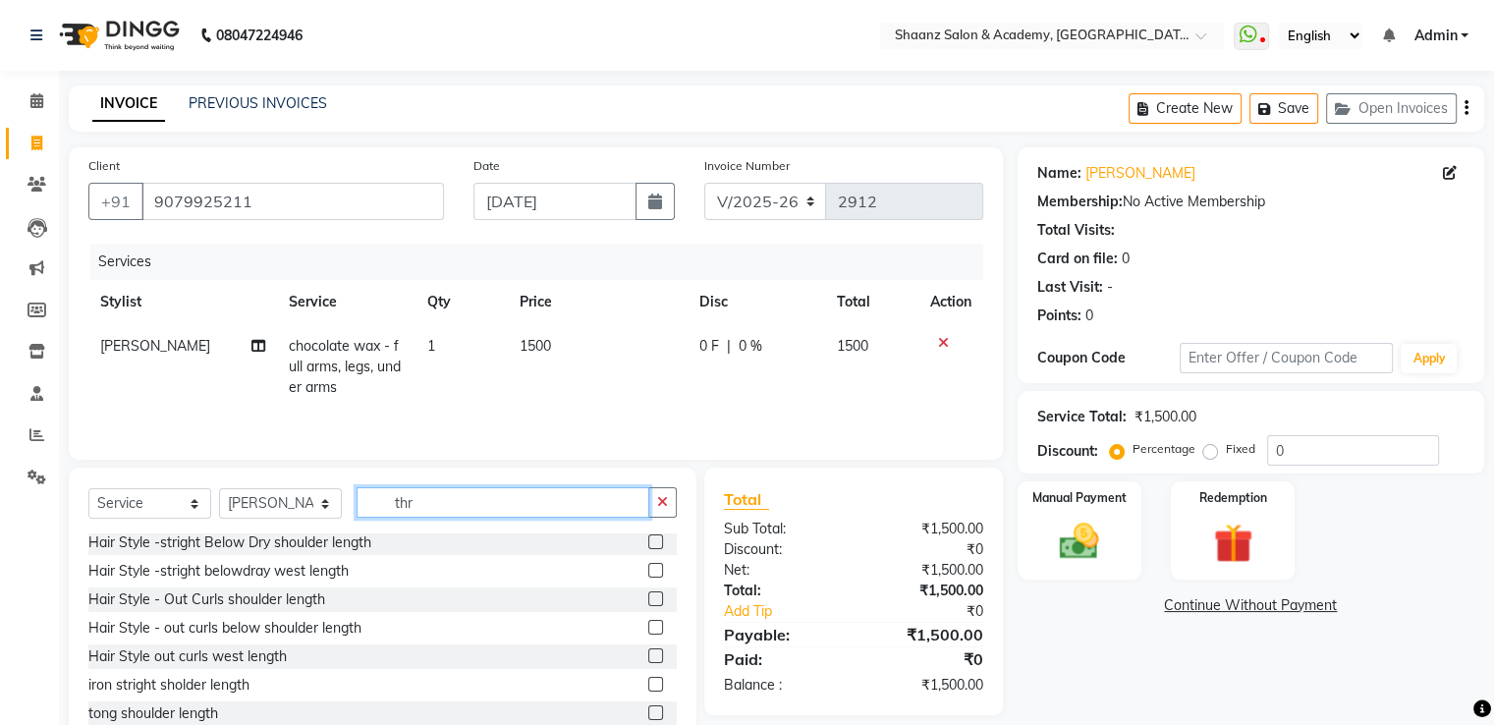
scroll to position [3, 0]
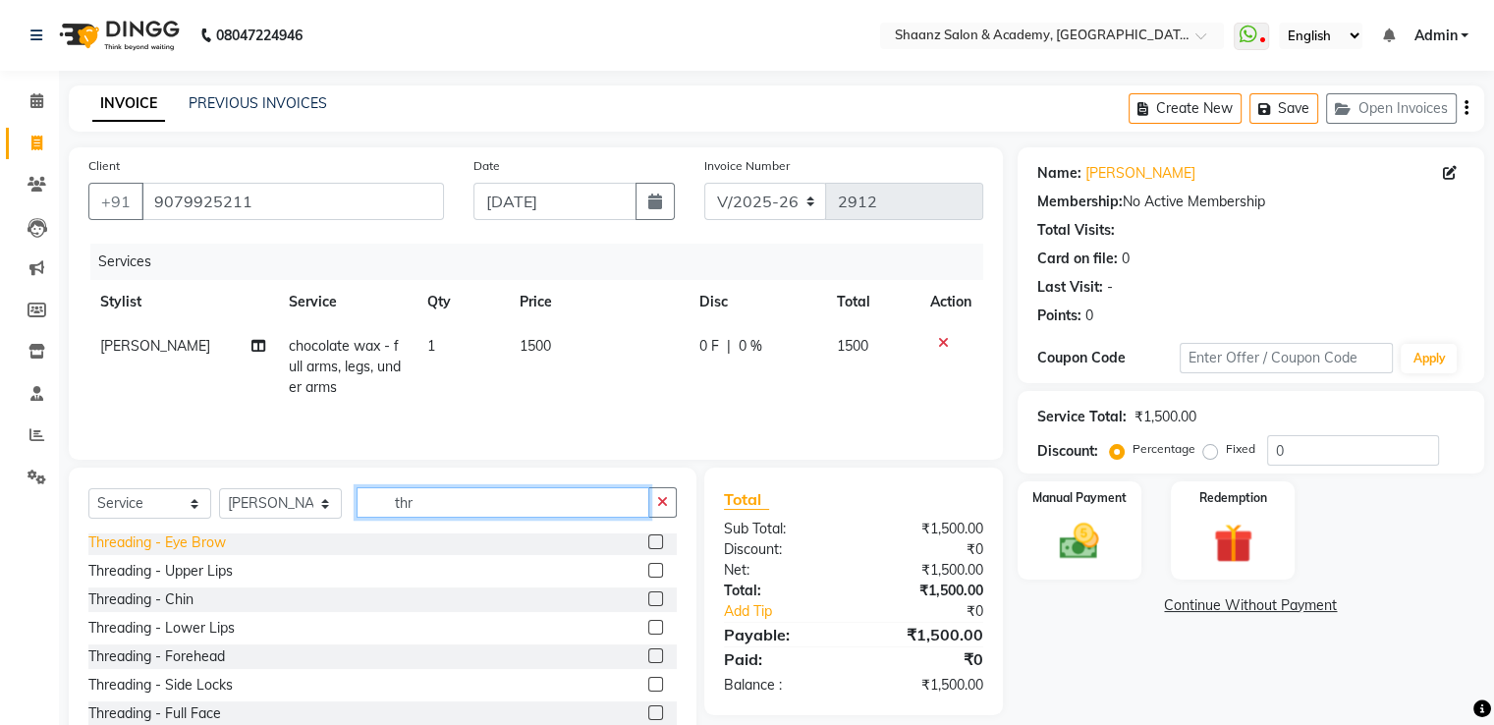
type input "thr"
click at [158, 539] on div "Threading - Eye Brow" at bounding box center [157, 542] width 138 height 21
checkbox input "false"
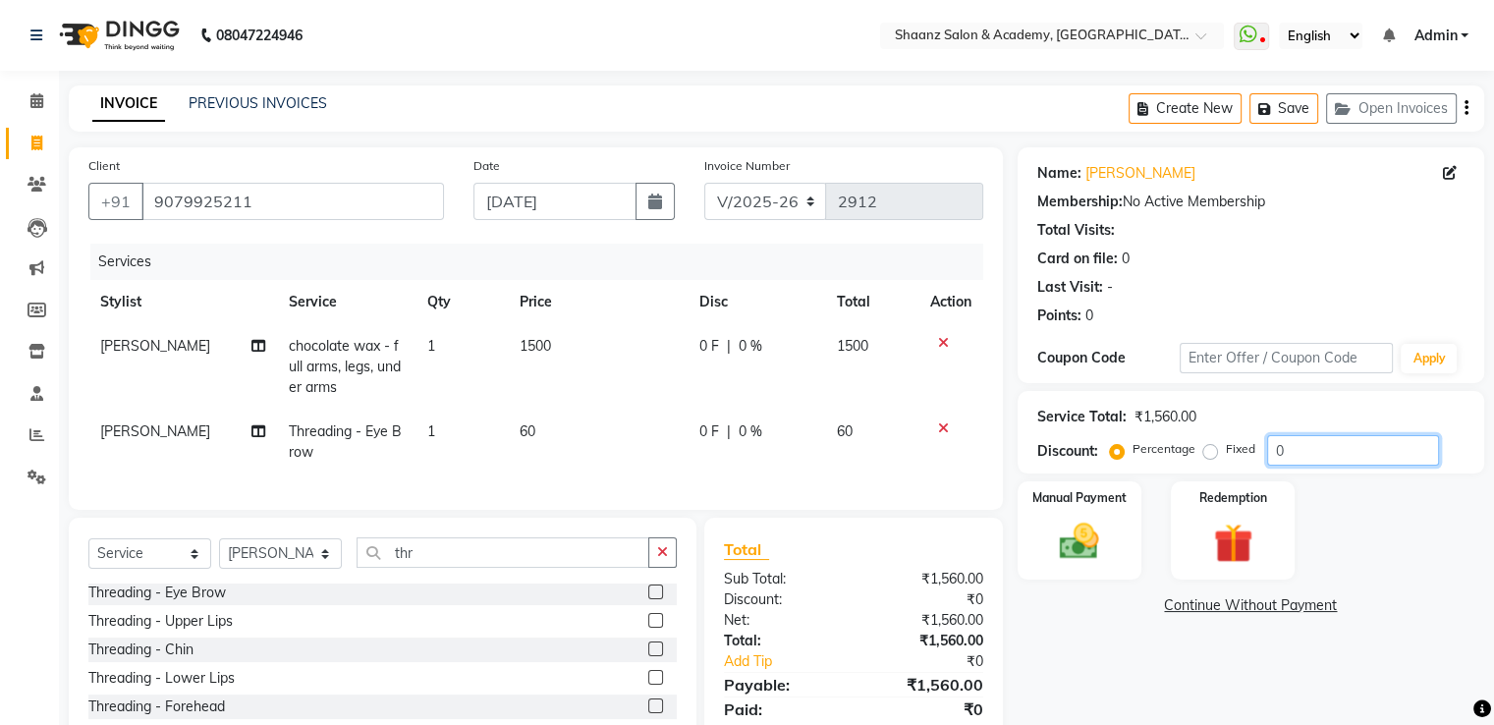
click at [1325, 461] on input "0" at bounding box center [1353, 450] width 172 height 30
type input "50"
click at [777, 434] on div "30 F | 50 %" at bounding box center [756, 431] width 116 height 21
select select "49291"
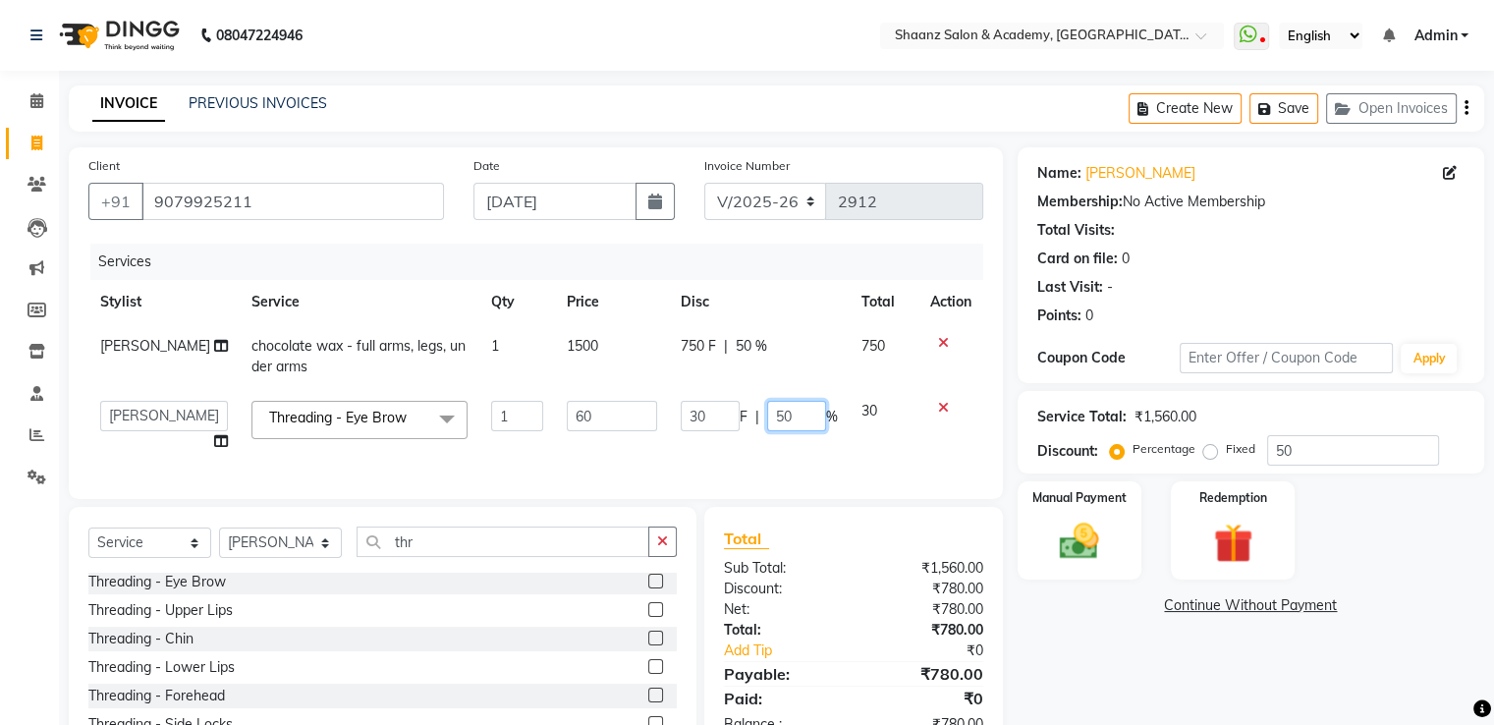
click at [787, 423] on input "50" at bounding box center [796, 416] width 59 height 30
type input "5"
click at [782, 665] on div "Total Sub Total: ₹1,560.00 Discount: ₹780.00 Net: ₹780.00 Total: ₹780.00 Add Ti…" at bounding box center [853, 631] width 259 height 208
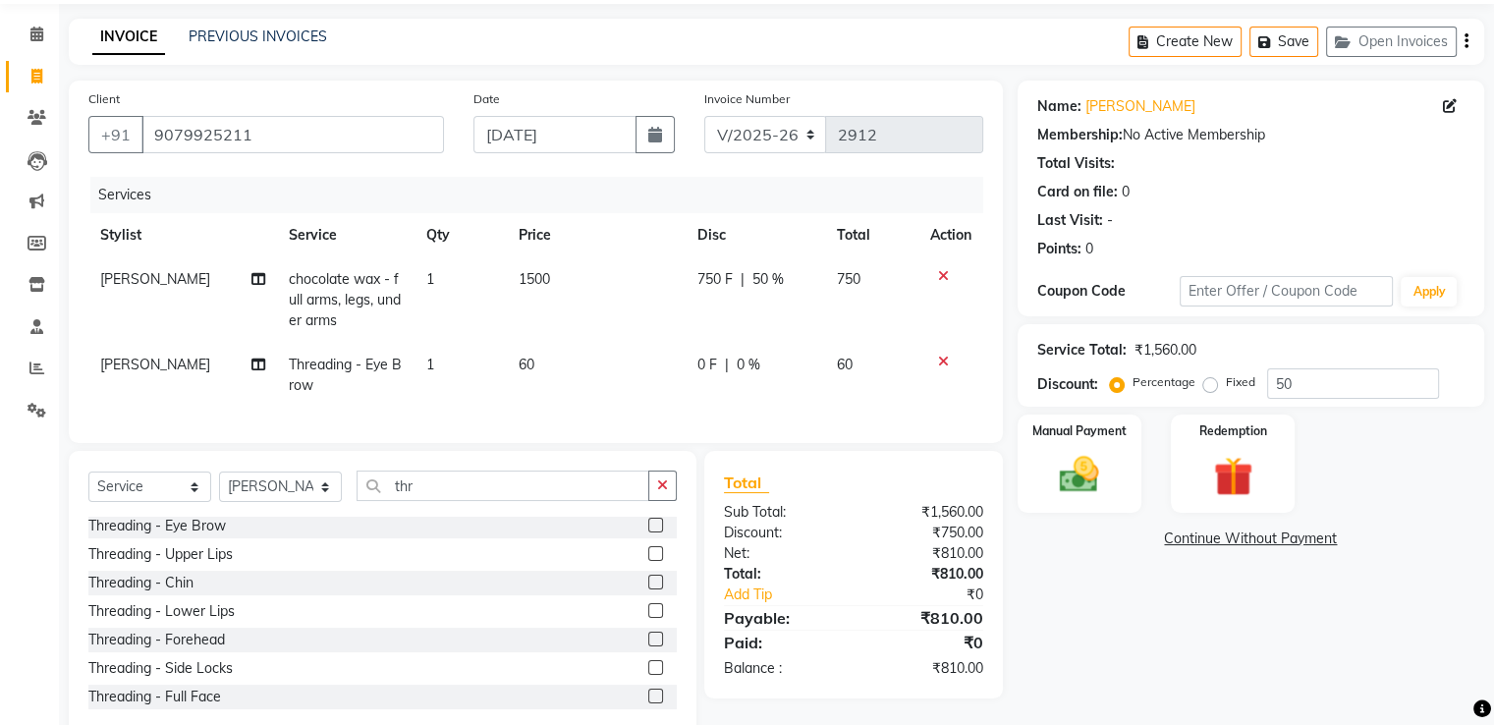
scroll to position [127, 0]
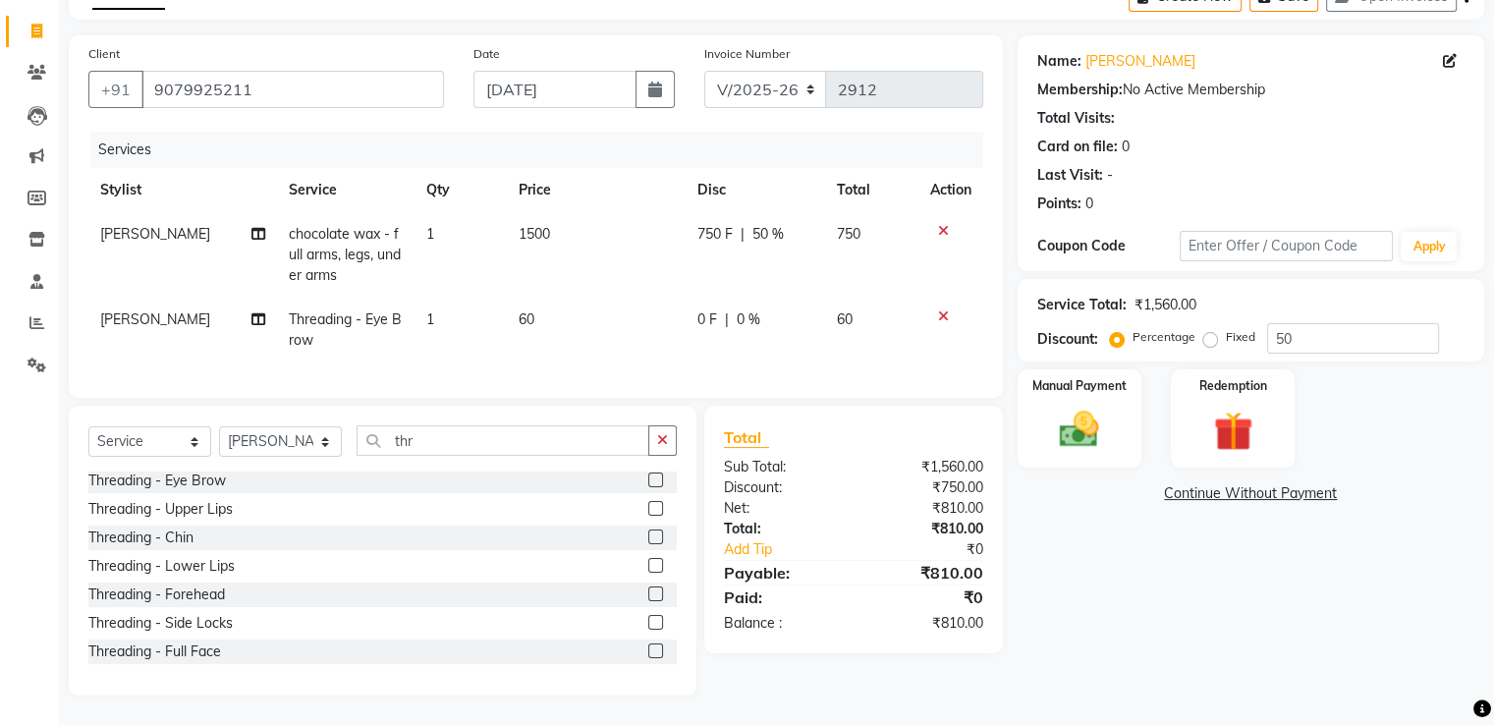
click at [1074, 454] on div "Name: Malvika Membership: No Active Membership Total Visits: Card on file: 0 La…" at bounding box center [1258, 365] width 481 height 660
click at [1057, 407] on img at bounding box center [1079, 430] width 66 height 47
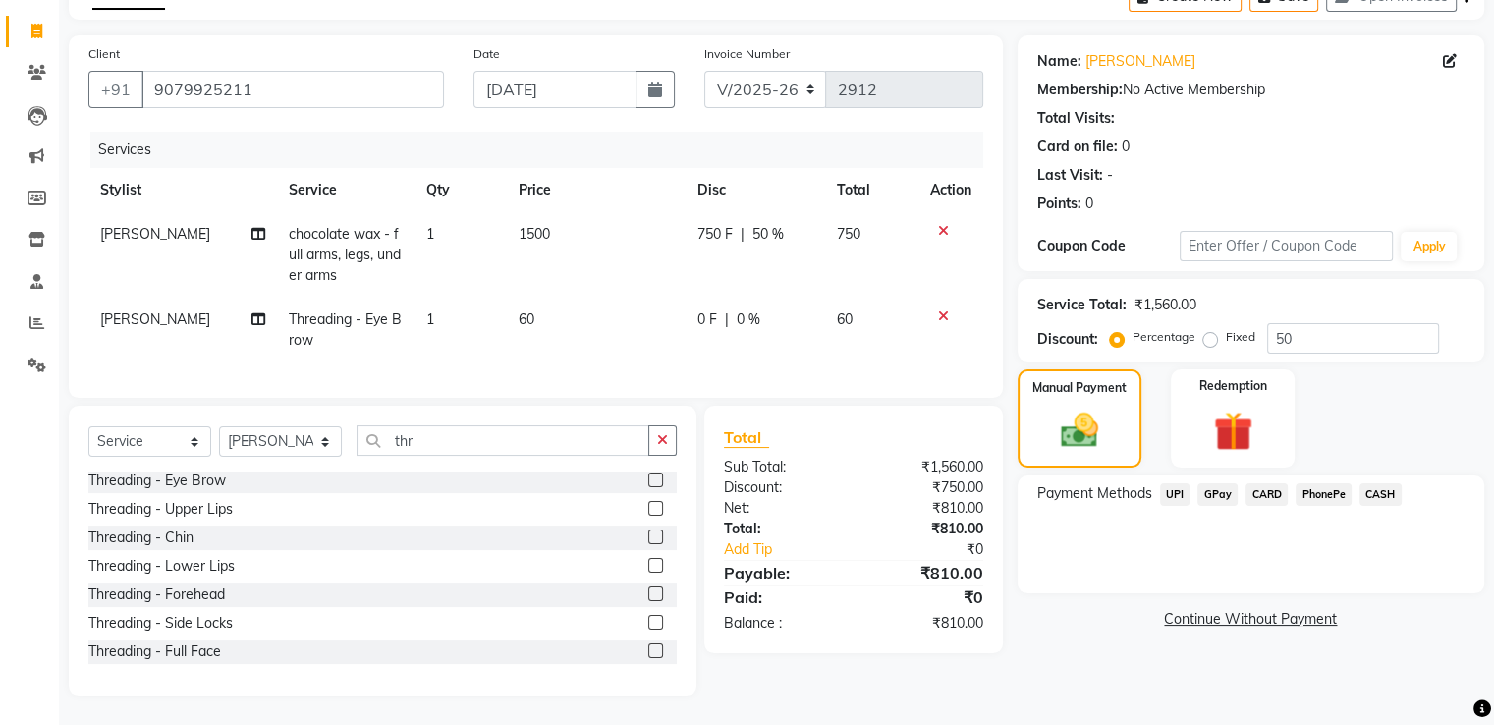
click at [1381, 483] on span "CASH" at bounding box center [1381, 494] width 42 height 23
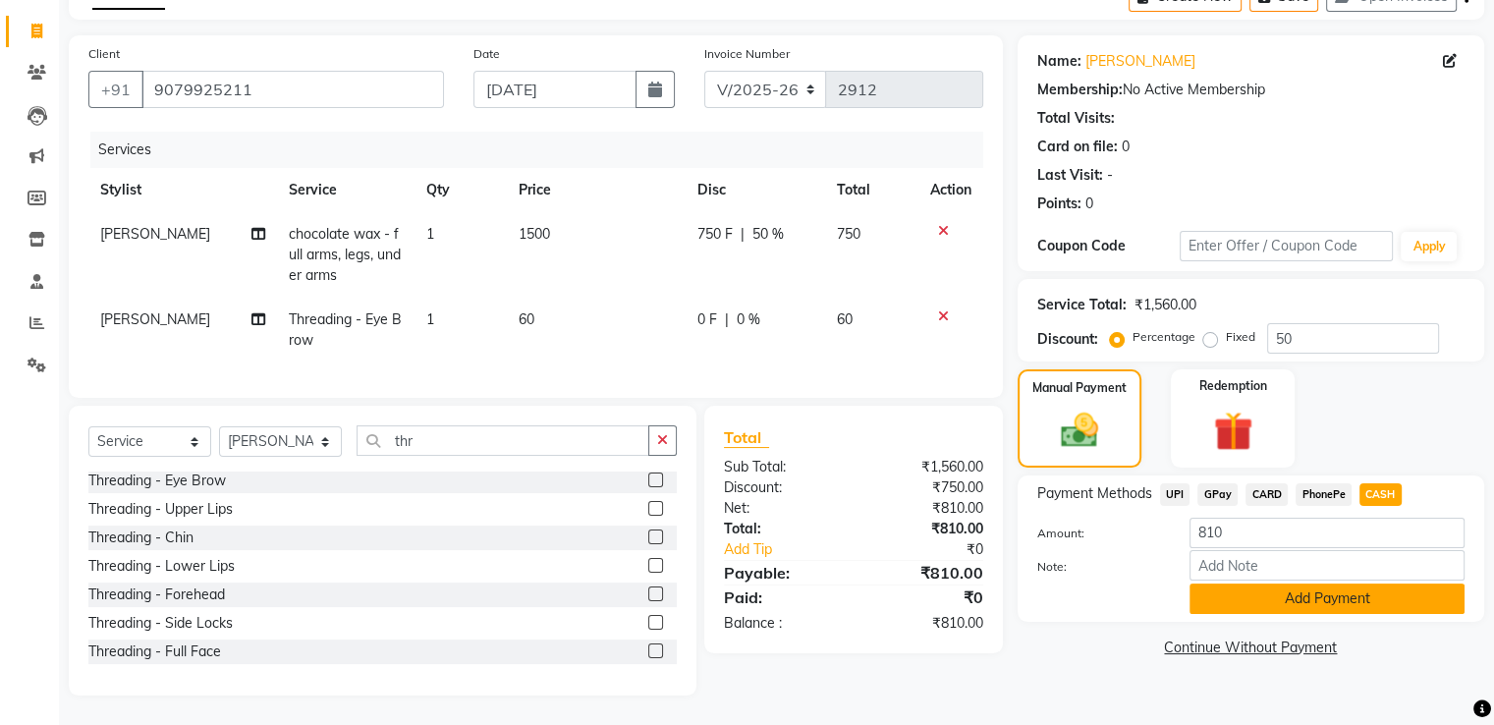
click at [1318, 589] on button "Add Payment" at bounding box center [1327, 599] width 275 height 30
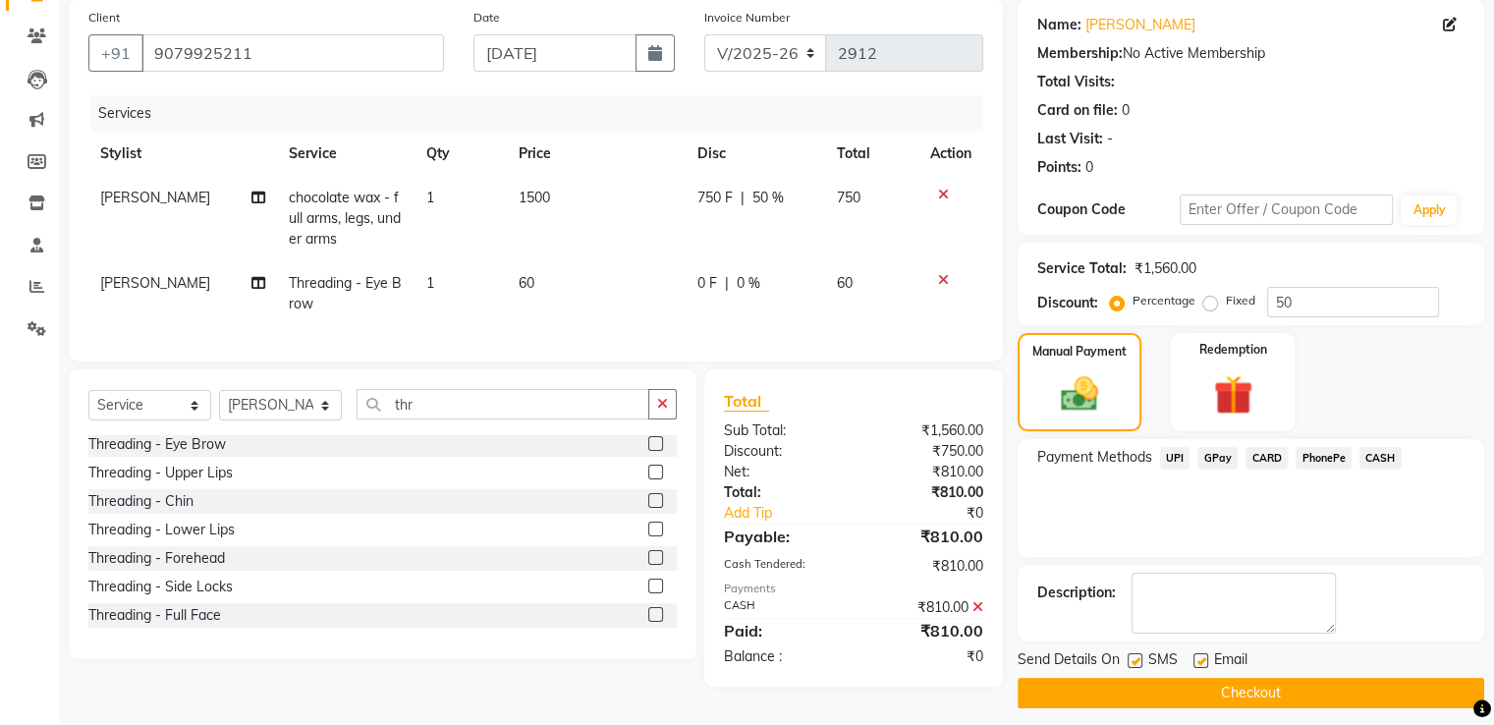
scroll to position [159, 0]
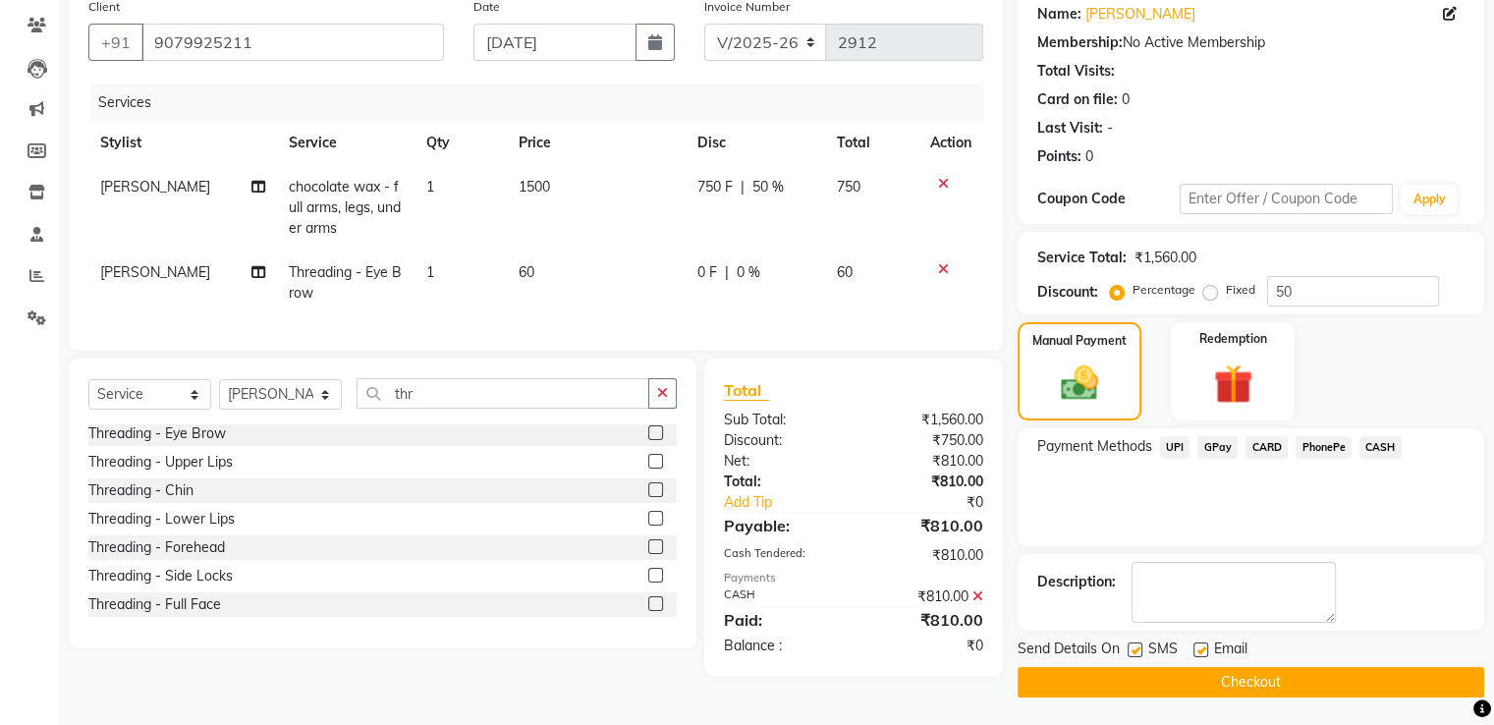
click at [1136, 646] on label at bounding box center [1135, 650] width 15 height 15
click at [1136, 646] on input "checkbox" at bounding box center [1134, 650] width 13 height 13
checkbox input "false"
click at [1196, 651] on label at bounding box center [1201, 650] width 15 height 15
click at [1196, 651] on input "checkbox" at bounding box center [1200, 650] width 13 height 13
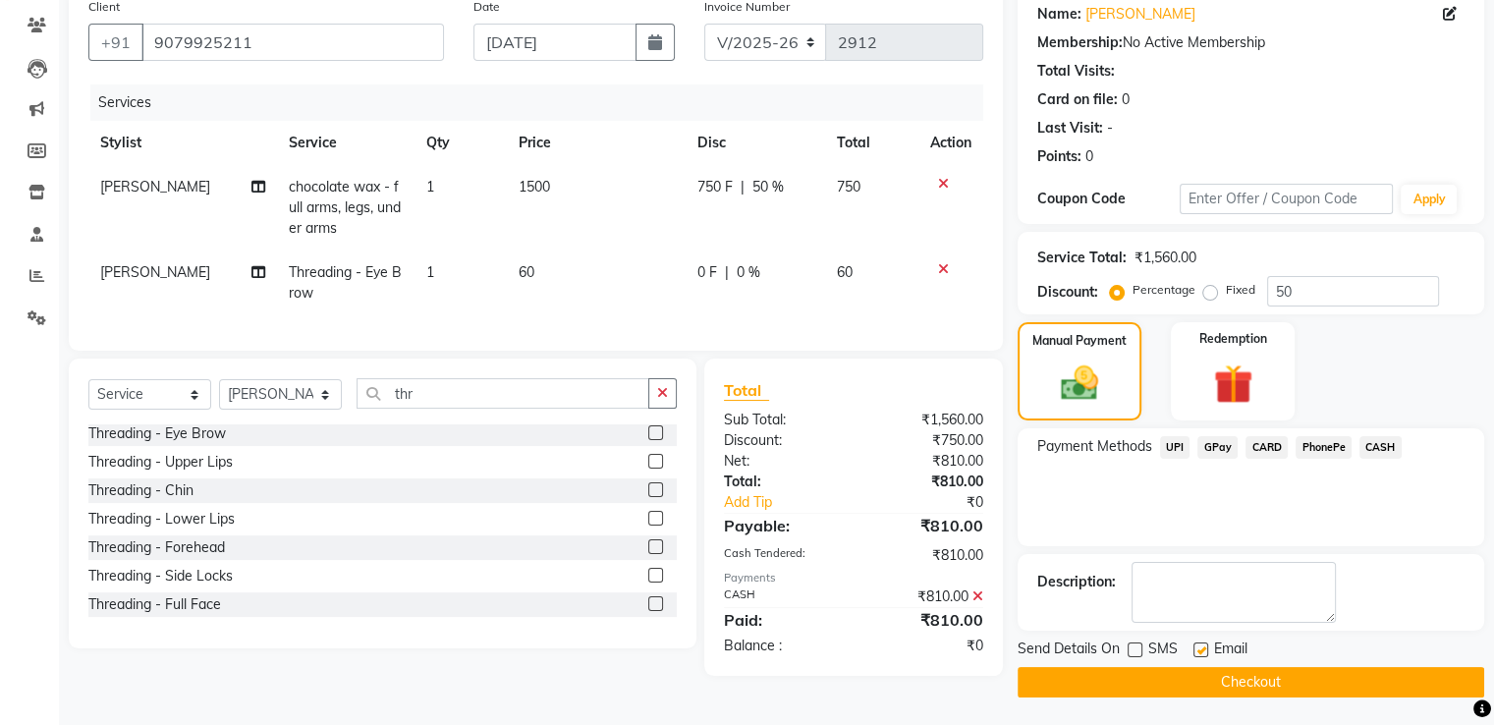
checkbox input "false"
click at [1187, 679] on button "Checkout" at bounding box center [1251, 682] width 467 height 30
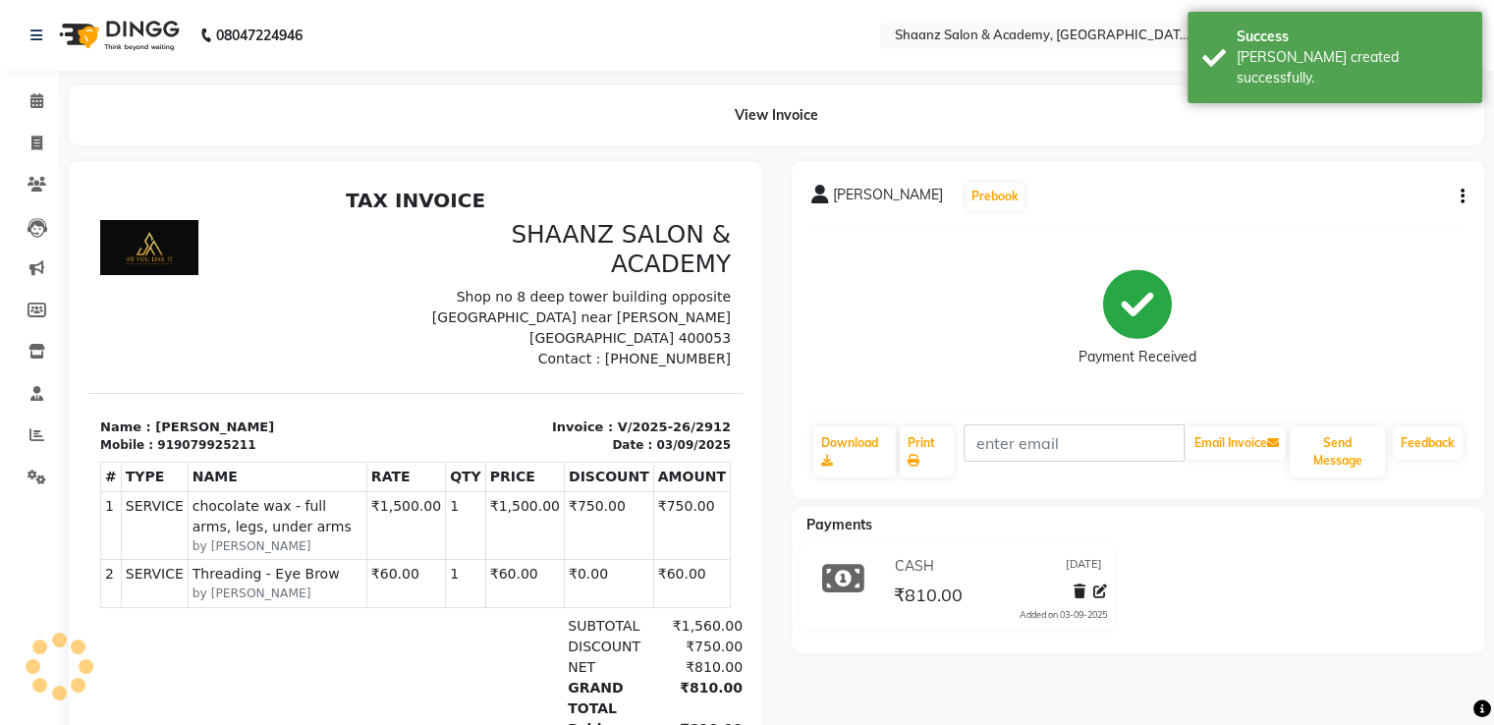
click at [1187, 680] on div "malvika Prebook Payment Received Download Print Email Invoice Send Message Feed…" at bounding box center [1138, 492] width 723 height 662
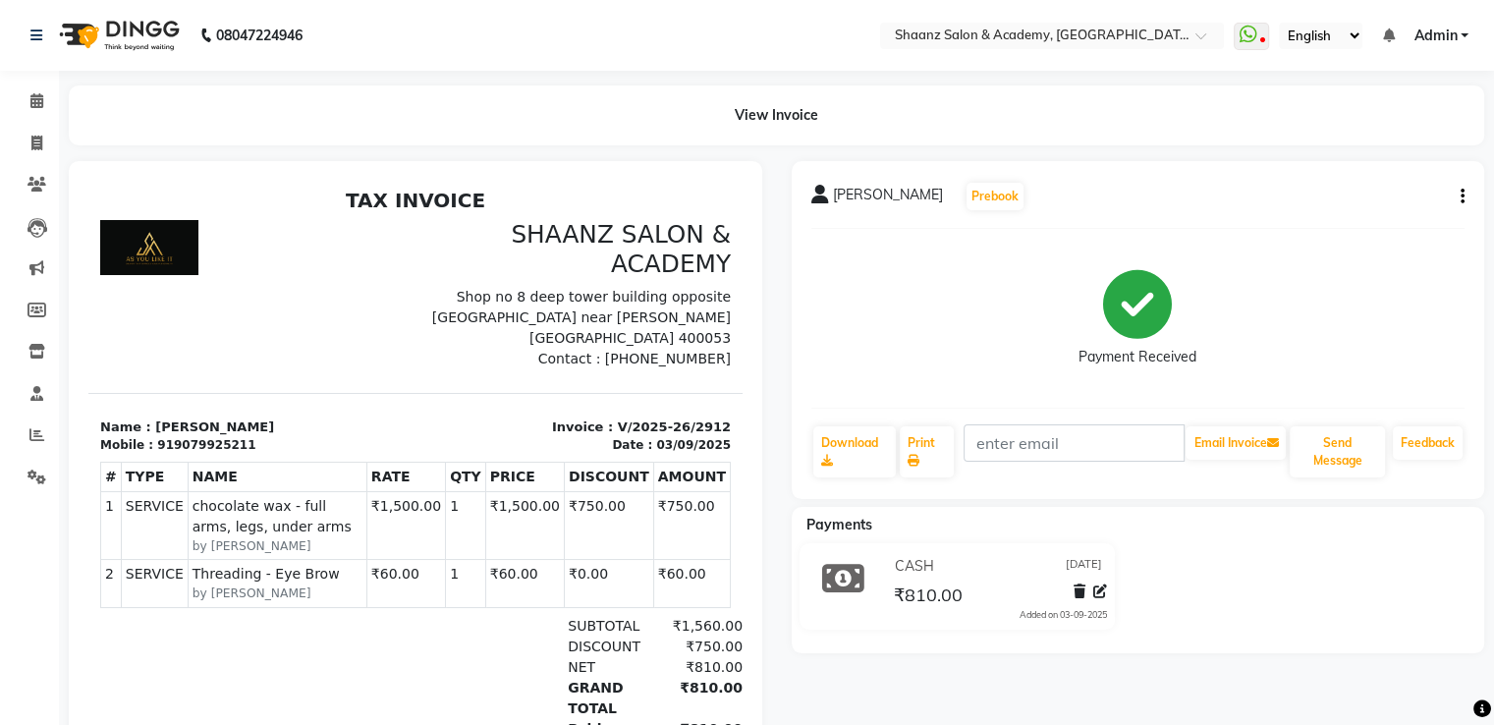
click at [1185, 679] on div "malvika Prebook Payment Received Download Print Email Invoice Send Message Feed…" at bounding box center [1138, 492] width 723 height 662
click at [528, 260] on h3 "SHAANZ SALON & ACADEMY" at bounding box center [579, 249] width 304 height 59
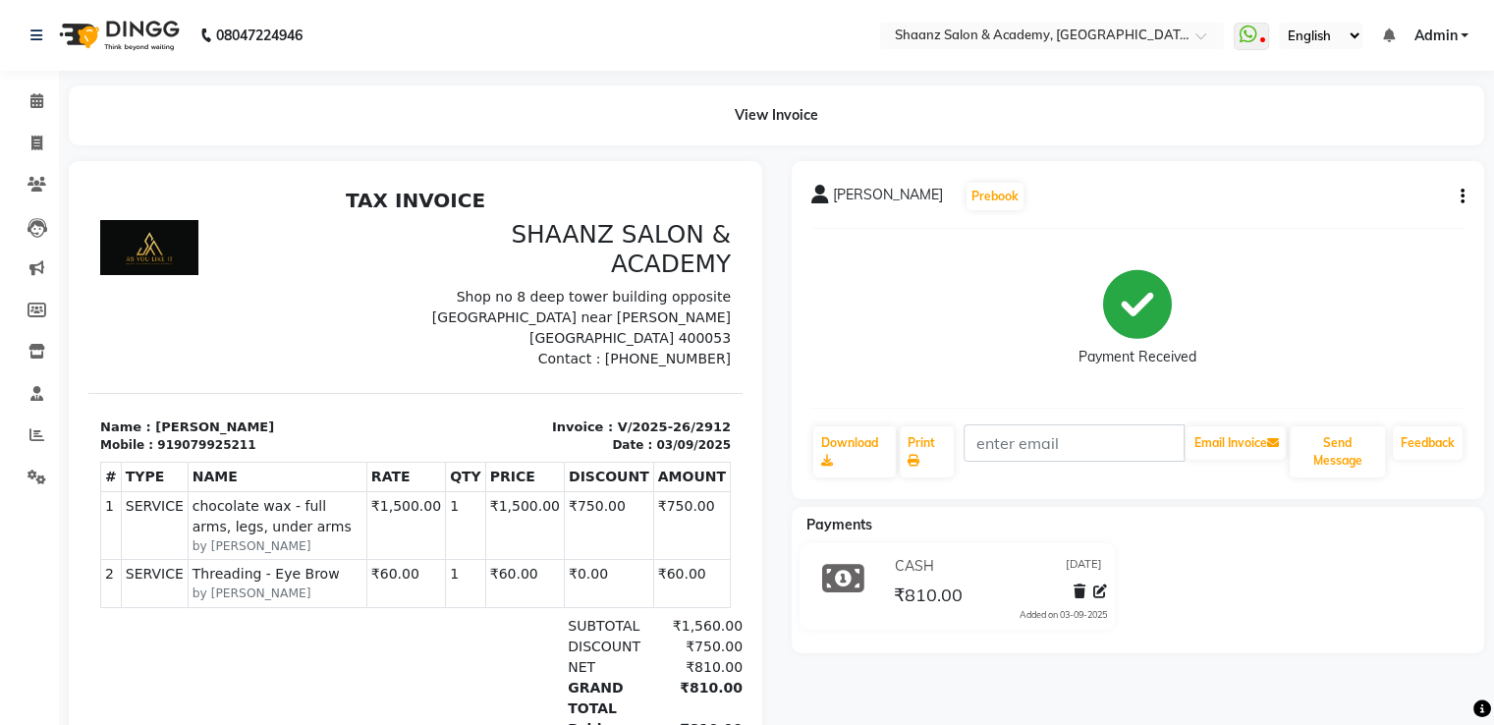
click at [528, 260] on h3 "SHAANZ SALON & ACADEMY" at bounding box center [579, 249] width 304 height 59
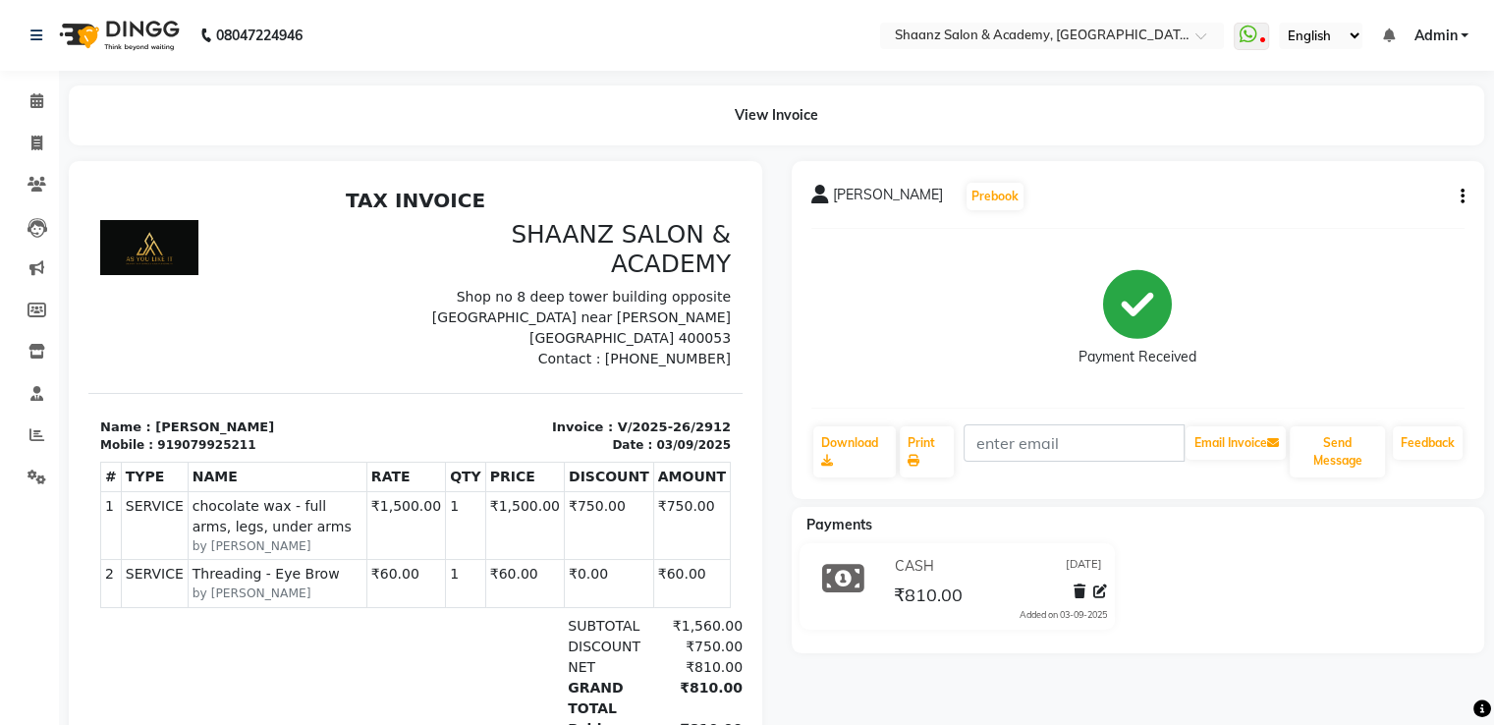
click at [528, 260] on h3 "SHAANZ SALON & ACADEMY" at bounding box center [579, 249] width 304 height 59
click at [527, 260] on h3 "SHAANZ SALON & ACADEMY" at bounding box center [579, 249] width 304 height 59
click at [528, 260] on h3 "SHAANZ SALON & ACADEMY" at bounding box center [579, 249] width 304 height 59
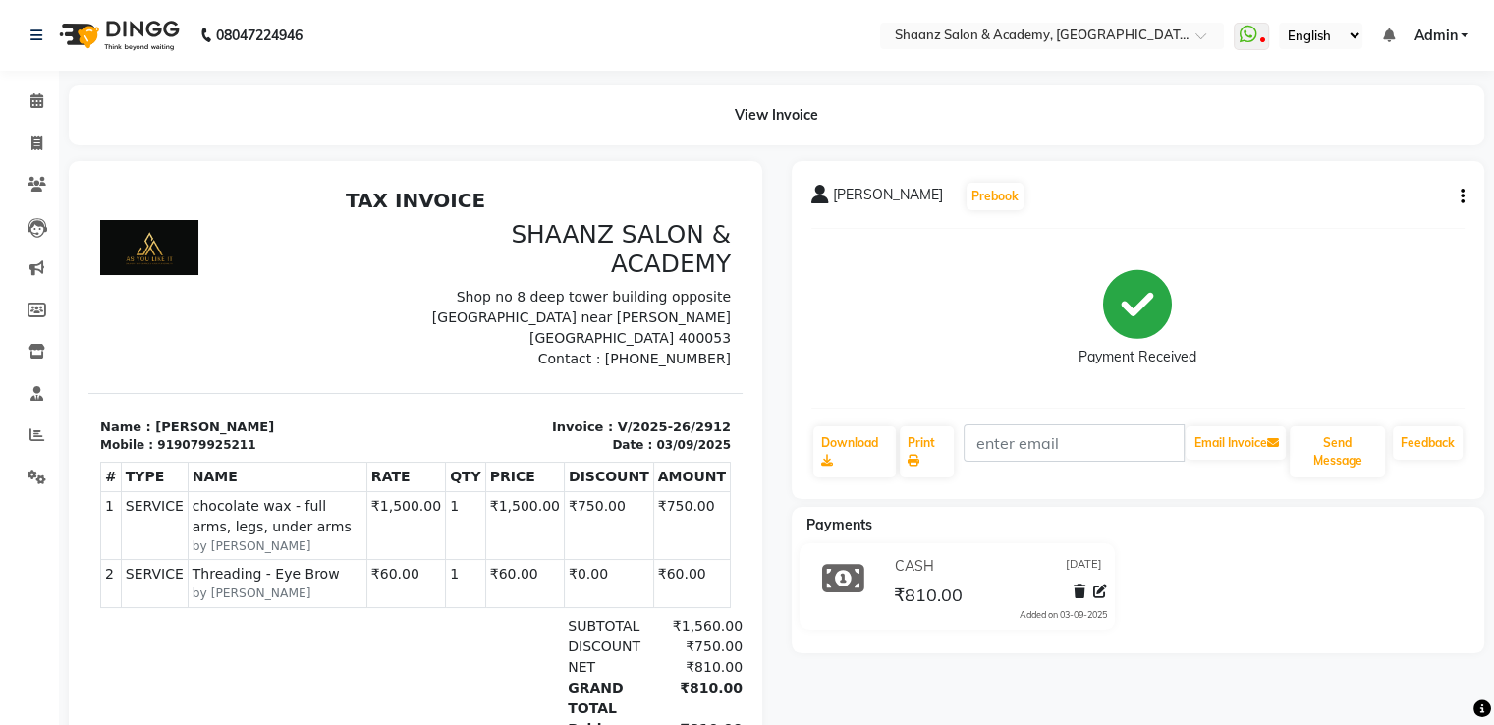
click at [528, 260] on h3 "SHAANZ SALON & ACADEMY" at bounding box center [579, 249] width 304 height 59
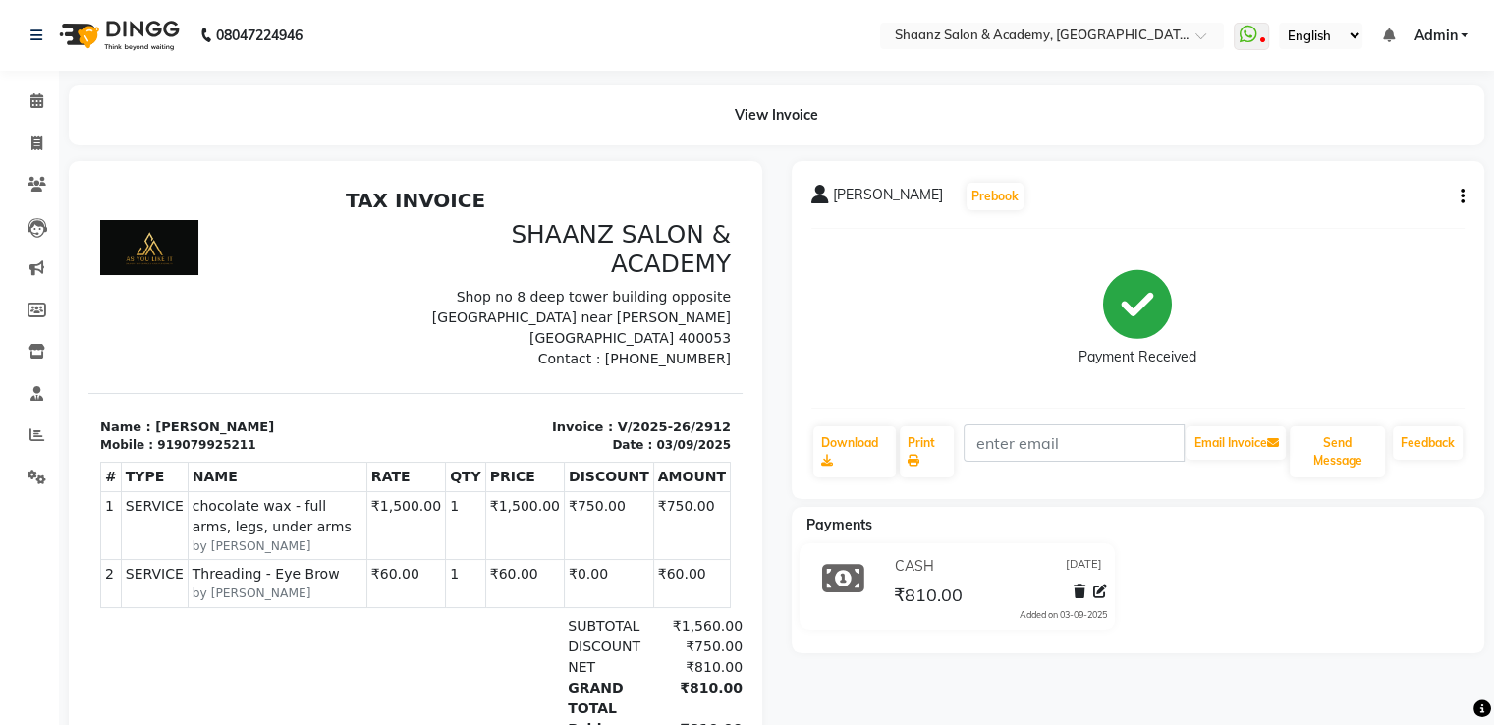
click at [528, 260] on h3 "SHAANZ SALON & ACADEMY" at bounding box center [579, 249] width 304 height 59
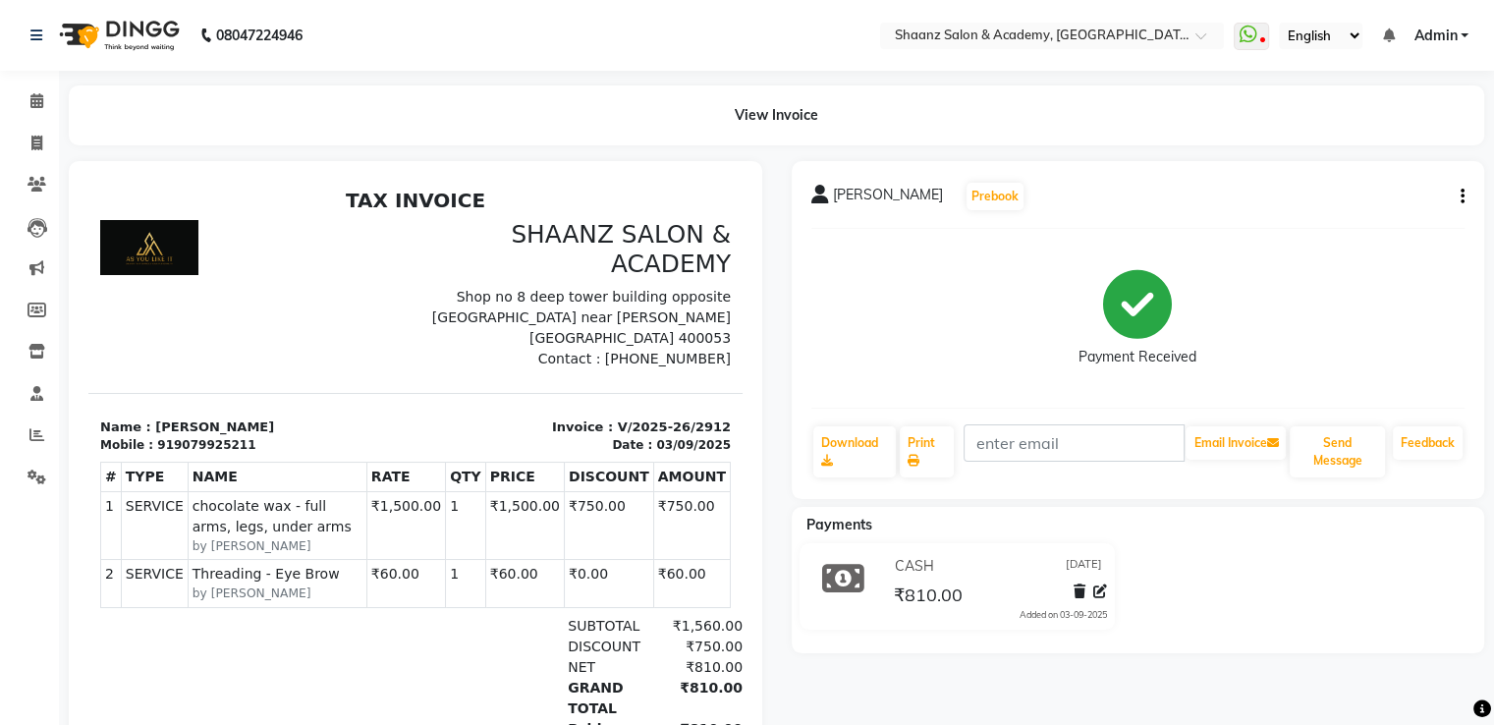
click at [528, 260] on h3 "SHAANZ SALON & ACADEMY" at bounding box center [579, 249] width 304 height 59
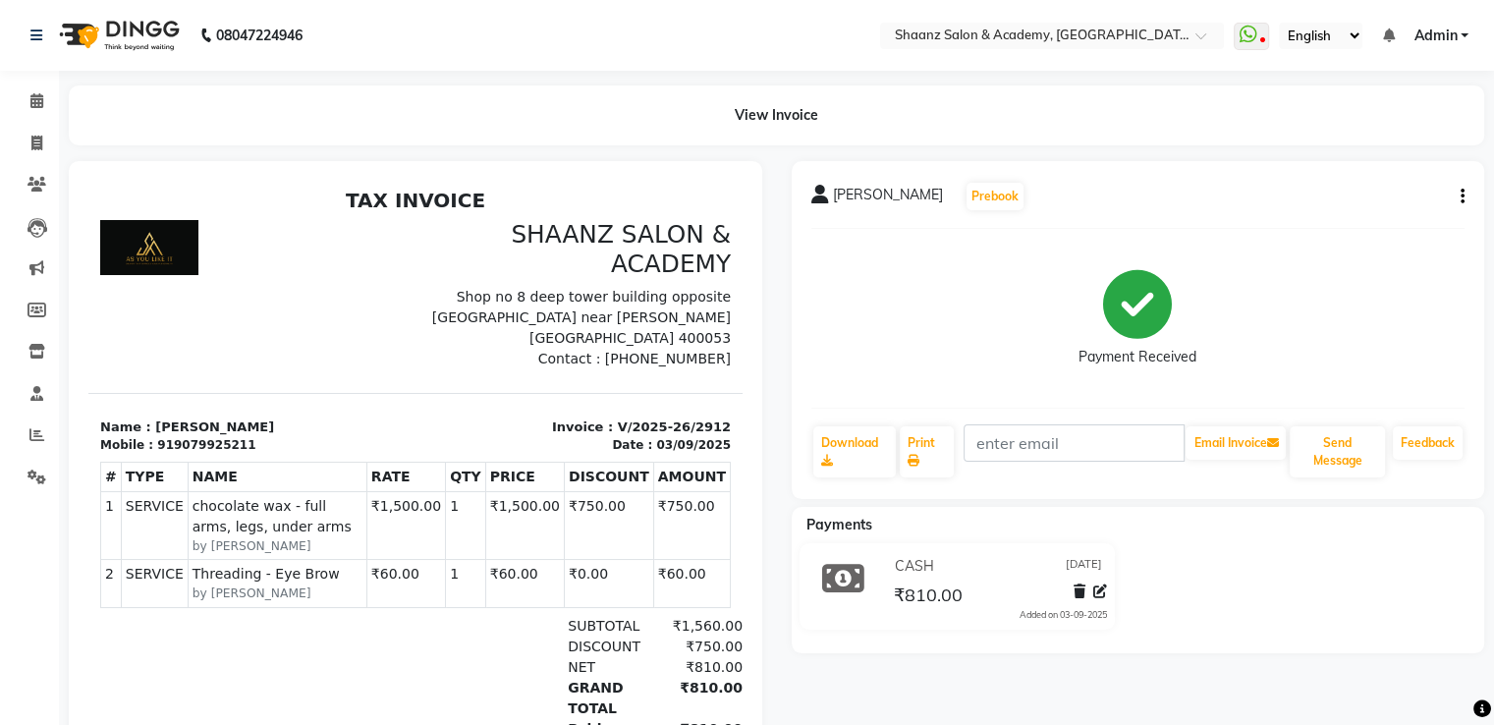
click at [528, 260] on h3 "SHAANZ SALON & ACADEMY" at bounding box center [579, 249] width 304 height 59
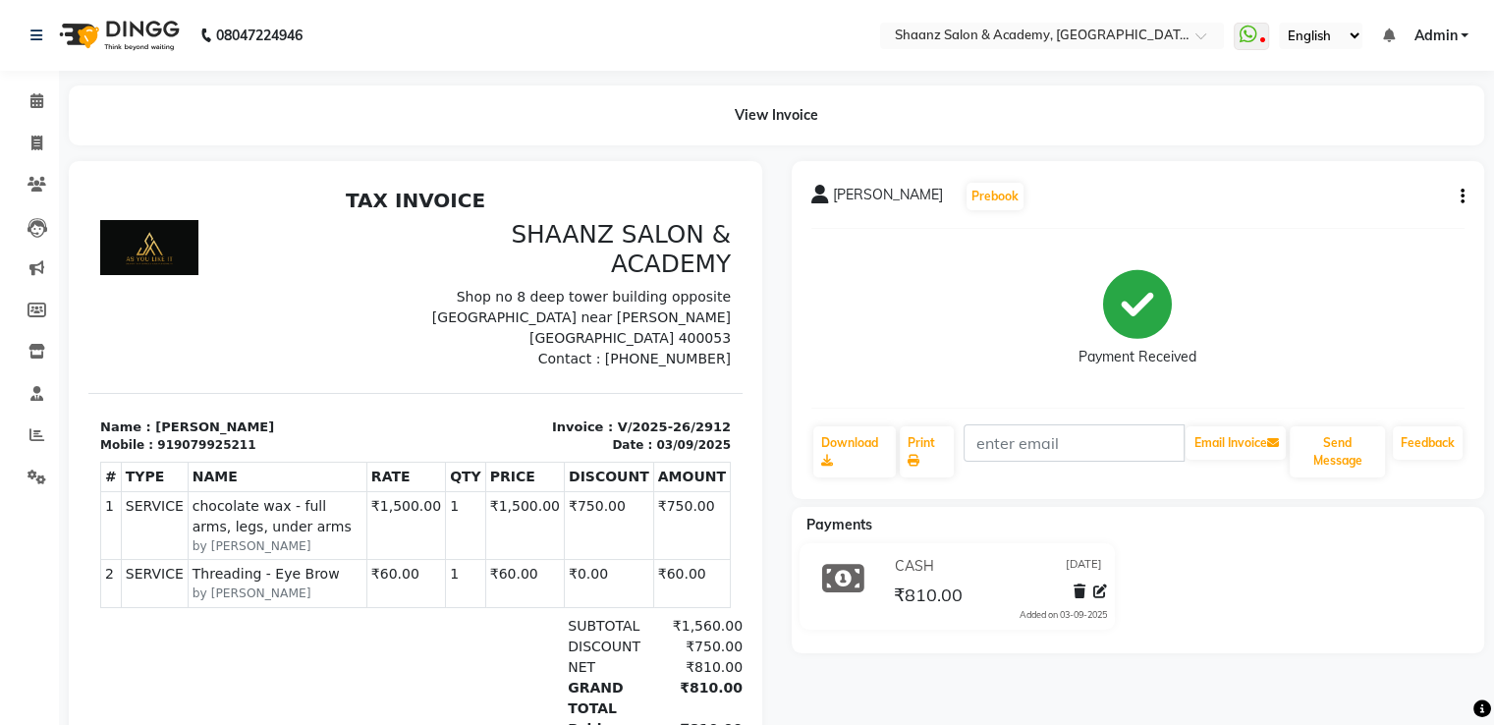
click at [528, 260] on h3 "SHAANZ SALON & ACADEMY" at bounding box center [579, 249] width 304 height 59
click at [527, 258] on h3 "SHAANZ SALON & ACADEMY" at bounding box center [579, 249] width 304 height 59
click at [528, 260] on h3 "SHAANZ SALON & ACADEMY" at bounding box center [579, 249] width 304 height 59
click at [527, 260] on h3 "SHAANZ SALON & ACADEMY" at bounding box center [579, 249] width 304 height 59
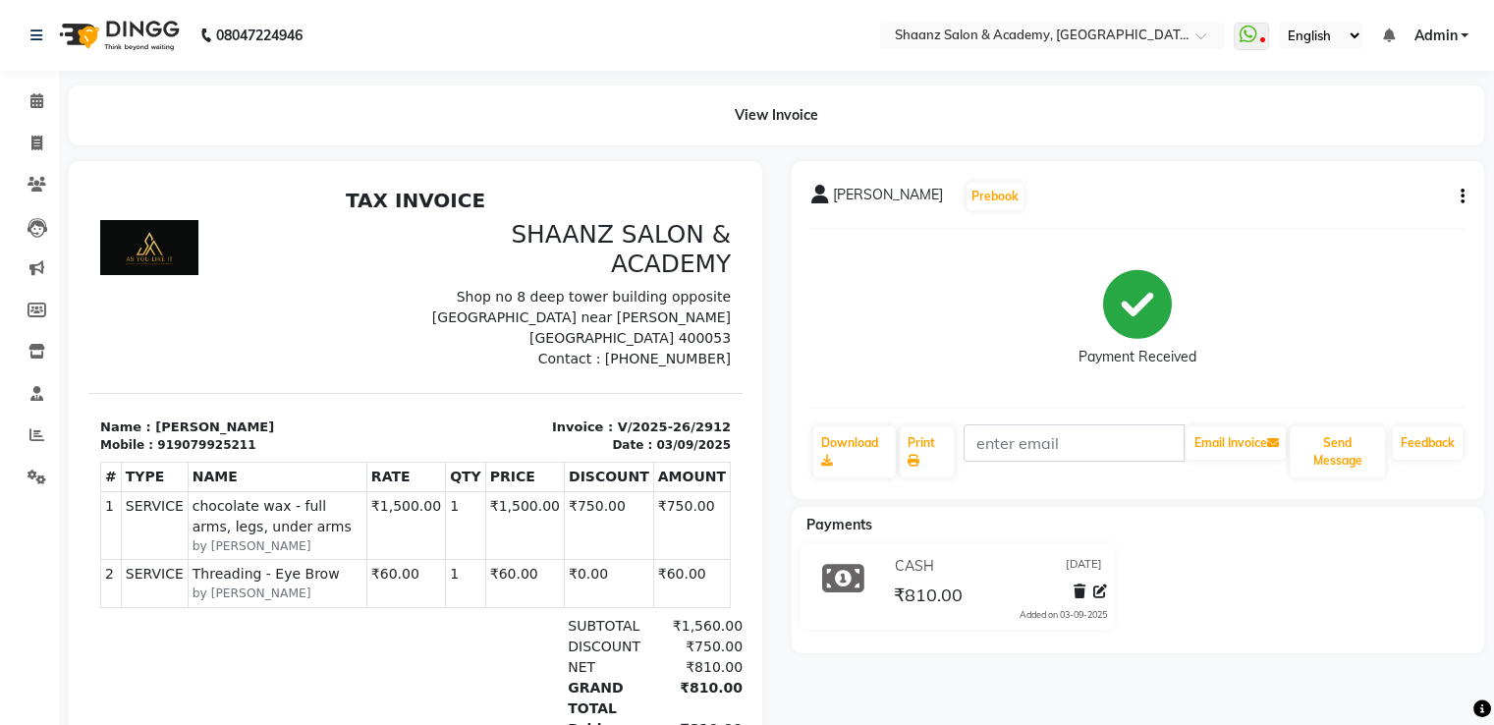
click at [527, 260] on h3 "SHAANZ SALON & ACADEMY" at bounding box center [579, 249] width 304 height 59
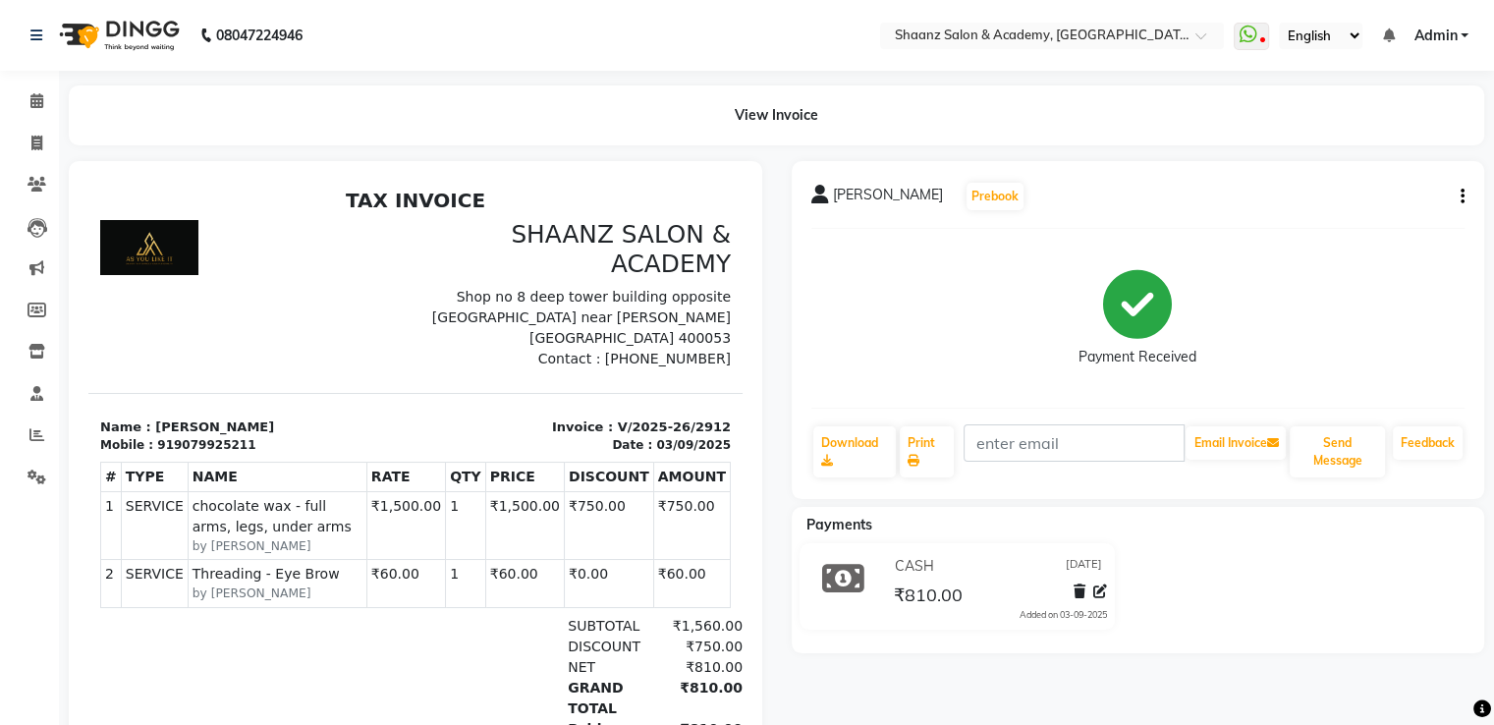
click at [527, 260] on h3 "SHAANZ SALON & ACADEMY" at bounding box center [579, 249] width 304 height 59
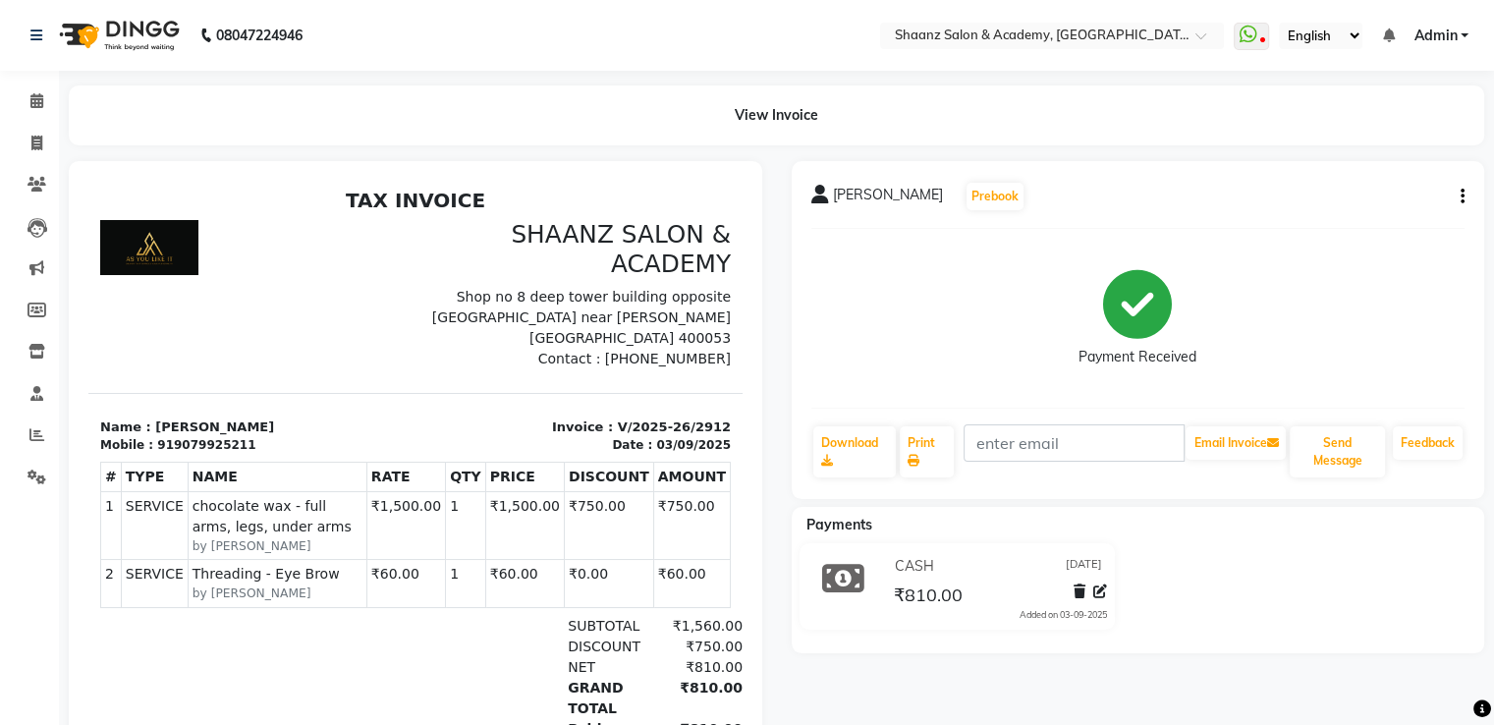
click at [527, 260] on h3 "SHAANZ SALON & ACADEMY" at bounding box center [579, 249] width 304 height 59
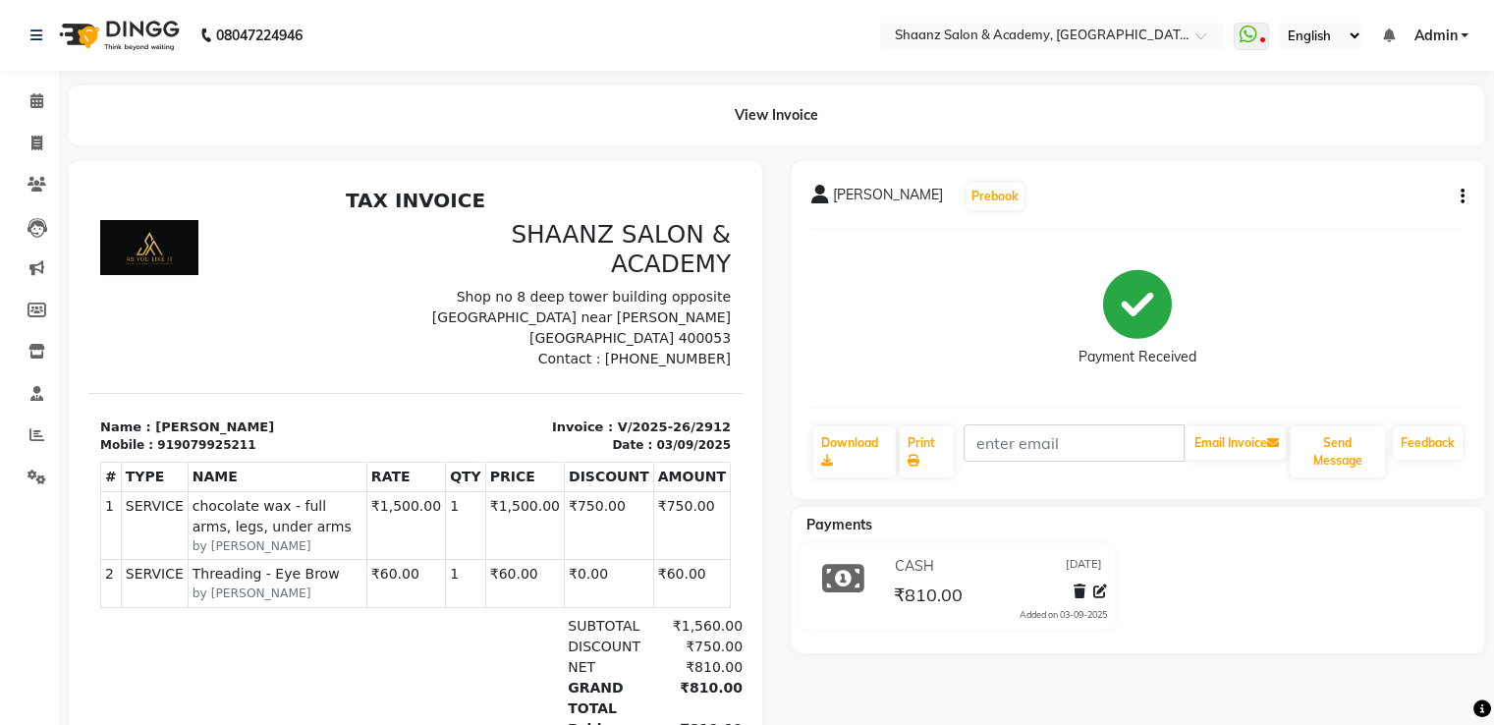
click at [527, 260] on h3 "SHAANZ SALON & ACADEMY" at bounding box center [579, 249] width 304 height 59
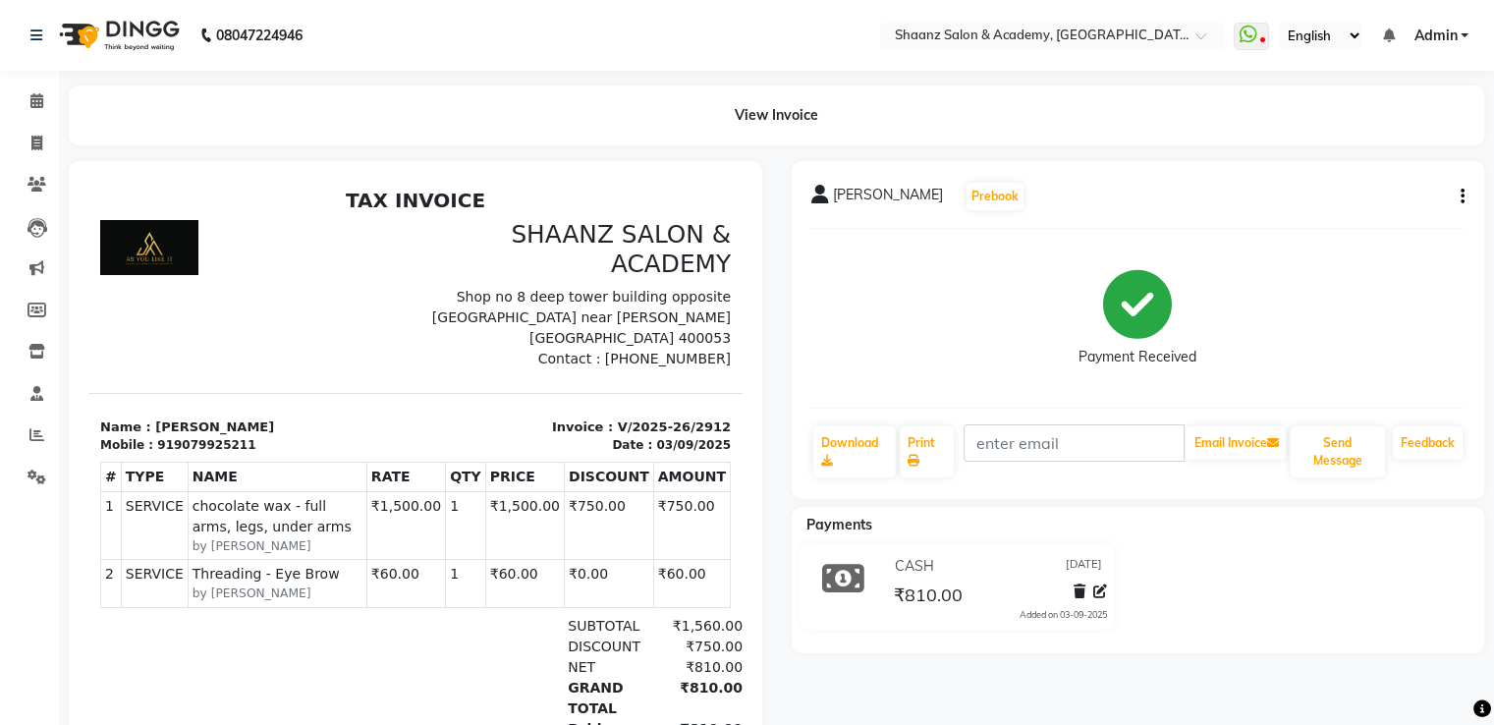
click at [527, 260] on h3 "SHAANZ SALON & ACADEMY" at bounding box center [579, 249] width 304 height 59
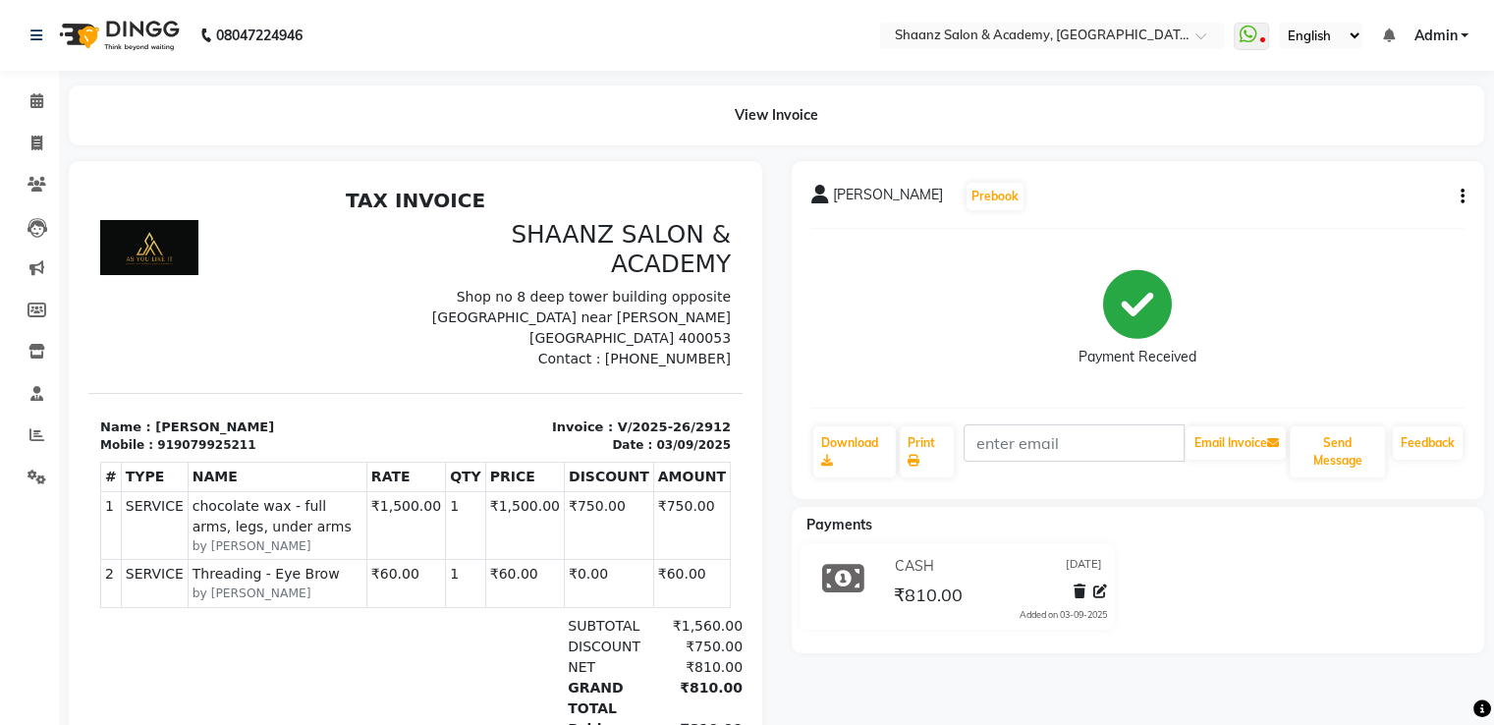
click at [527, 260] on h3 "SHAANZ SALON & ACADEMY" at bounding box center [579, 249] width 304 height 59
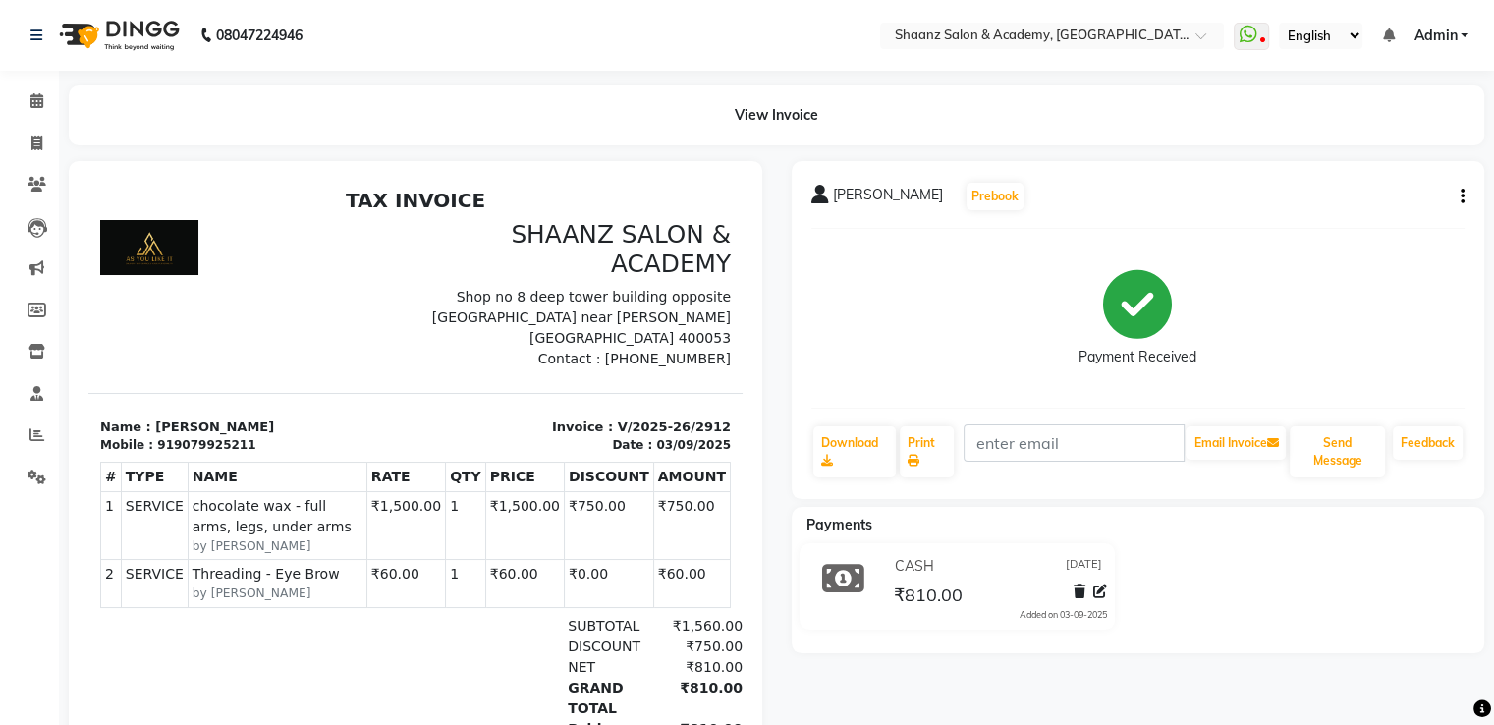
click at [527, 260] on h3 "SHAANZ SALON & ACADEMY" at bounding box center [579, 249] width 304 height 59
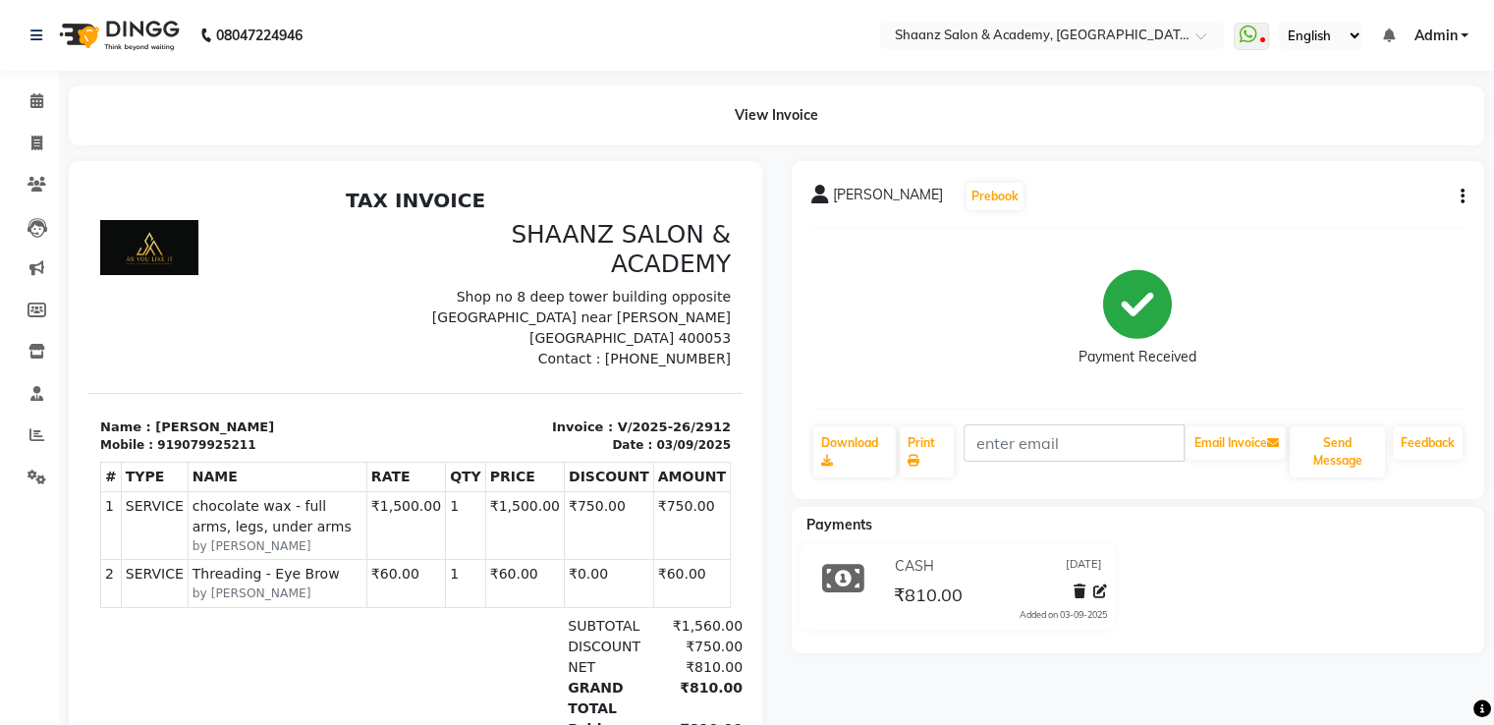
click at [527, 260] on h3 "SHAANZ SALON & ACADEMY" at bounding box center [579, 249] width 304 height 59
click at [528, 260] on h3 "SHAANZ SALON & ACADEMY" at bounding box center [579, 249] width 304 height 59
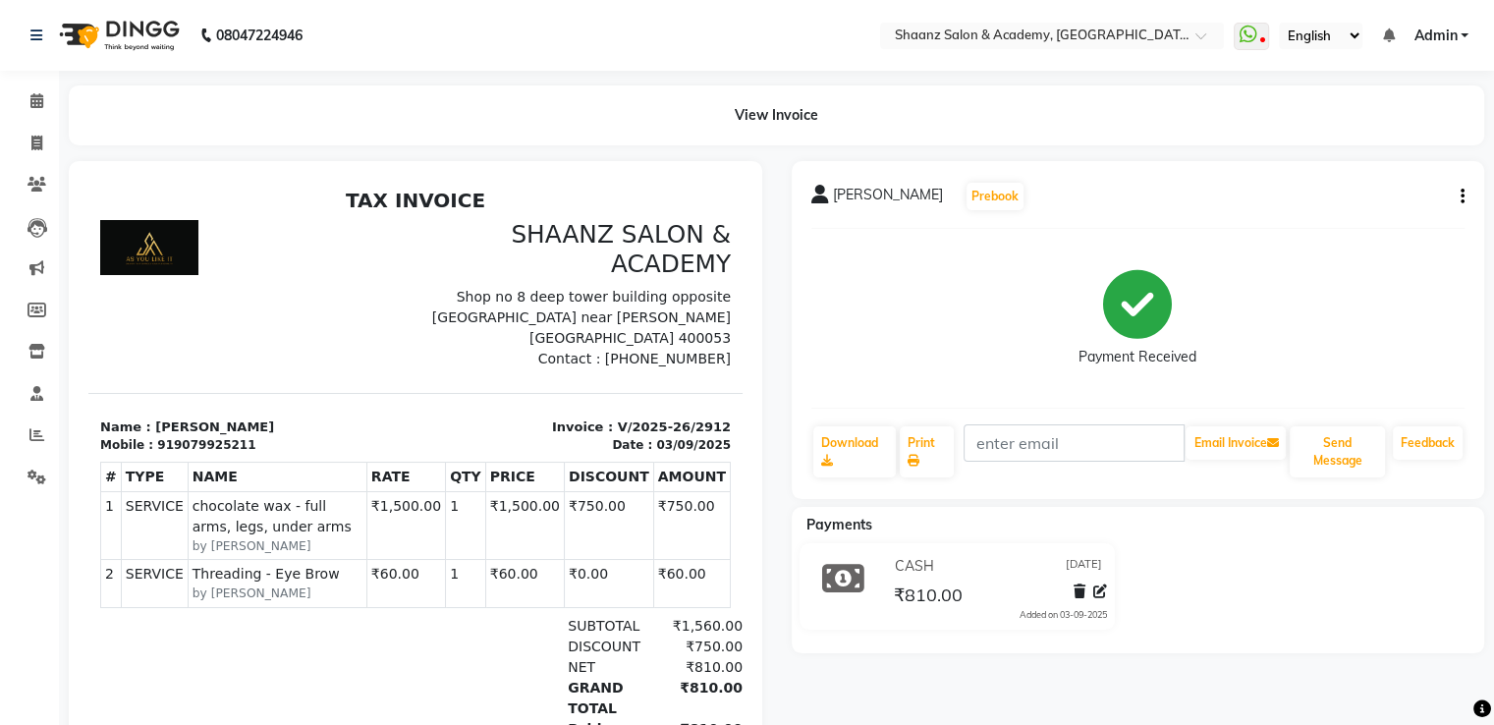
click at [528, 260] on h3 "SHAANZ SALON & ACADEMY" at bounding box center [579, 249] width 304 height 59
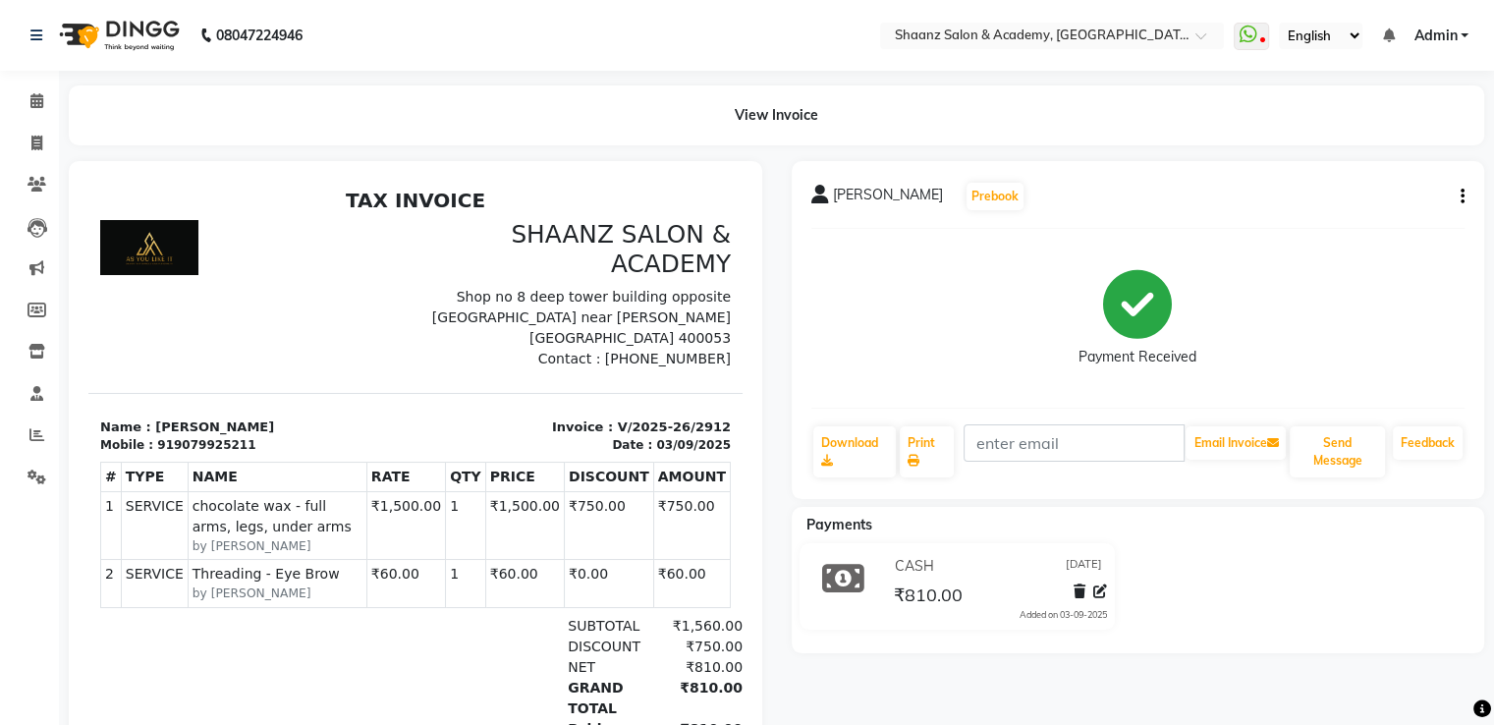
click at [528, 260] on h3 "SHAANZ SALON & ACADEMY" at bounding box center [579, 249] width 304 height 59
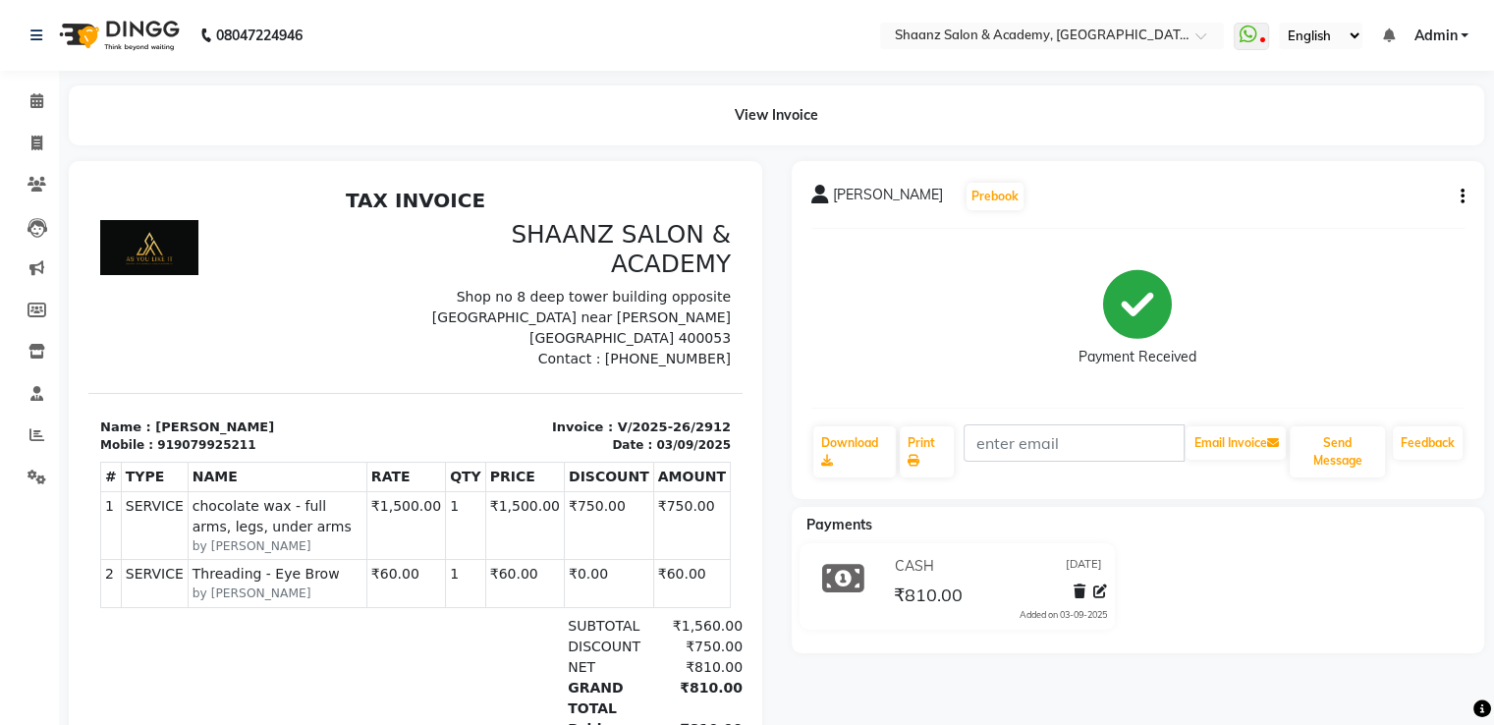
click at [528, 260] on h3 "SHAANZ SALON & ACADEMY" at bounding box center [579, 249] width 304 height 59
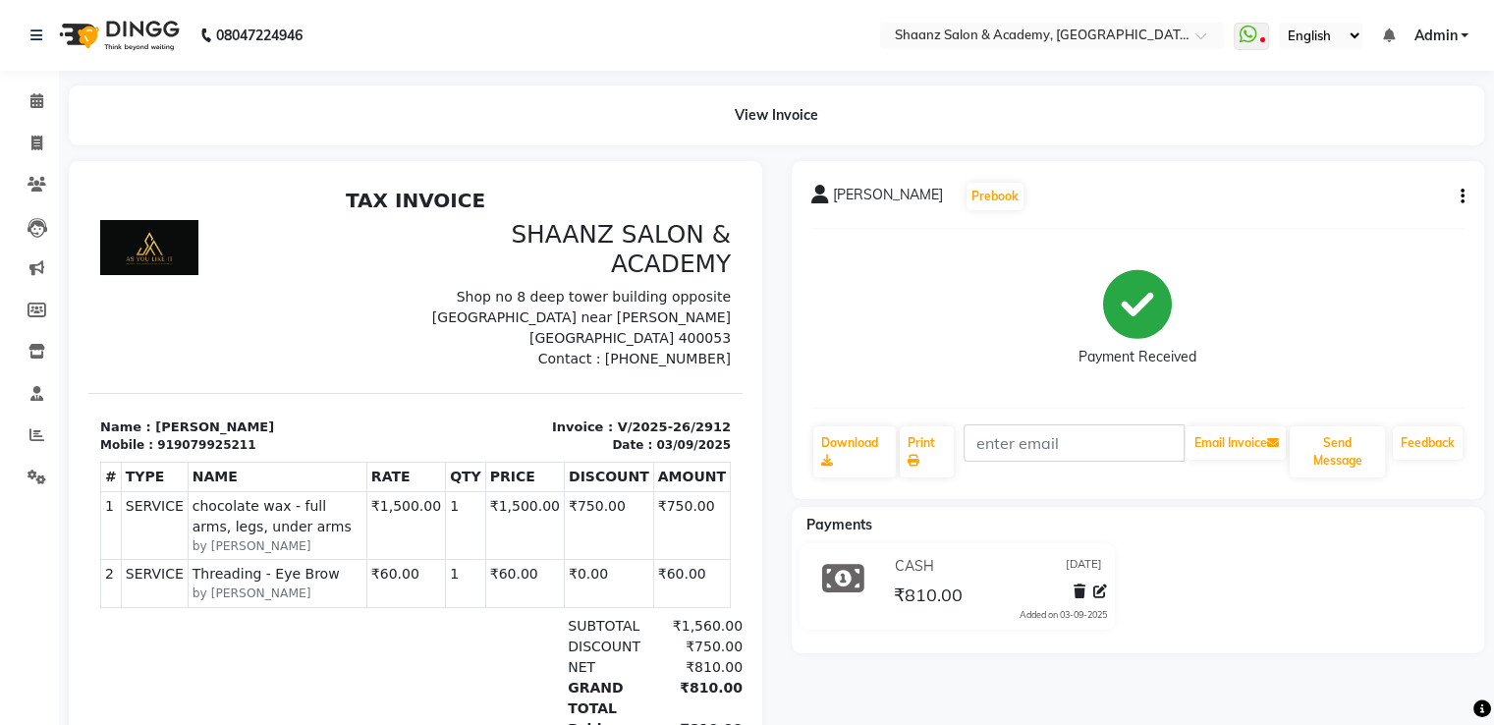
click at [528, 260] on h3 "SHAANZ SALON & ACADEMY" at bounding box center [579, 249] width 304 height 59
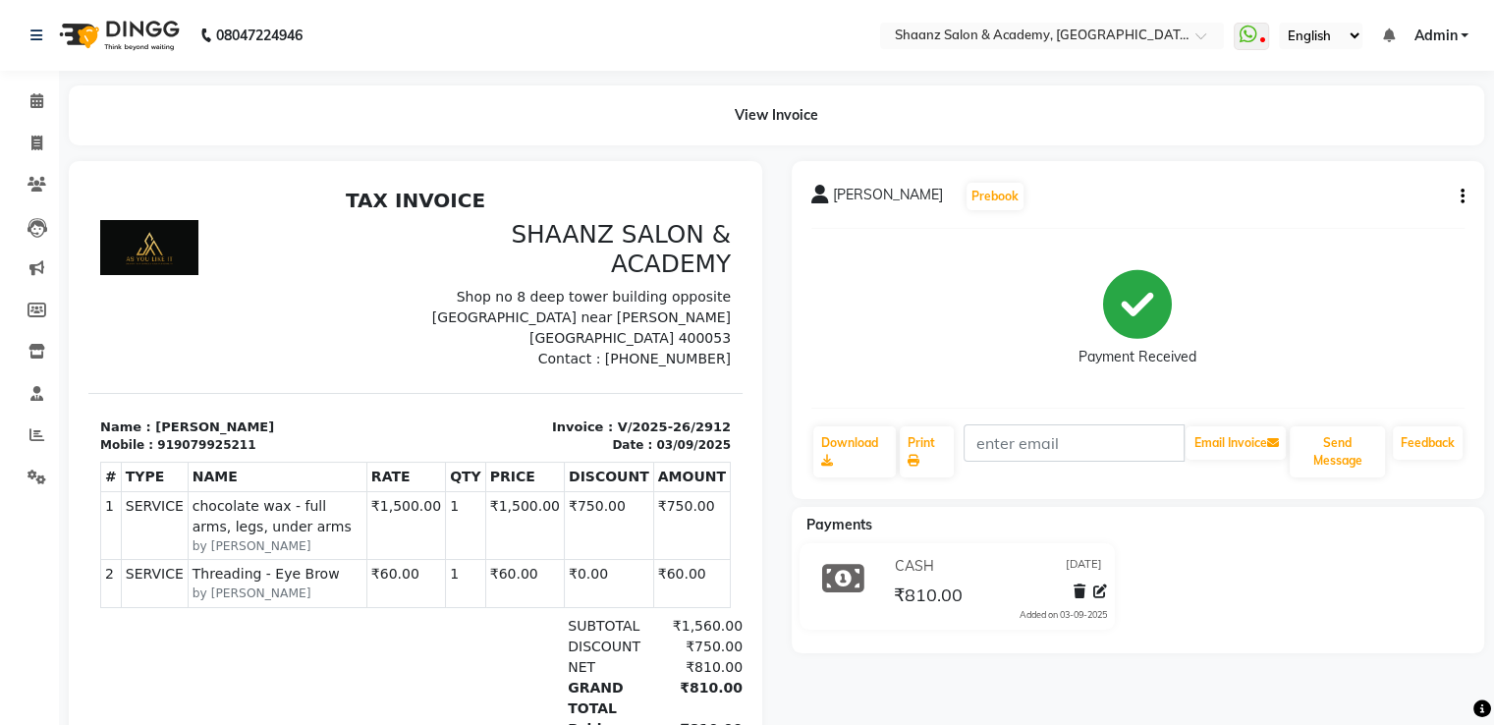
click at [528, 260] on h3 "SHAANZ SALON & ACADEMY" at bounding box center [579, 249] width 304 height 59
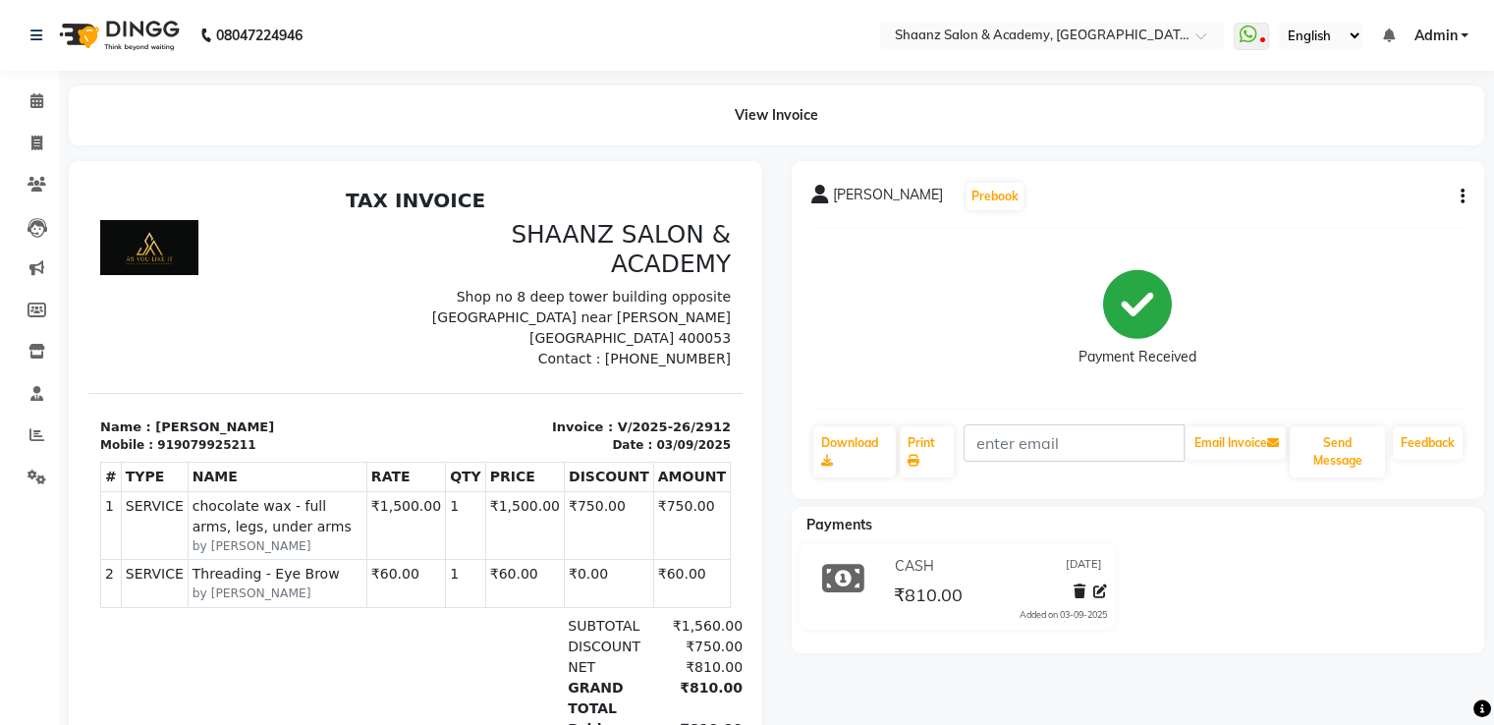
click at [528, 260] on h3 "SHAANZ SALON & ACADEMY" at bounding box center [579, 249] width 304 height 59
click at [528, 241] on h3 "SHAANZ SALON & ACADEMY" at bounding box center [579, 249] width 304 height 59
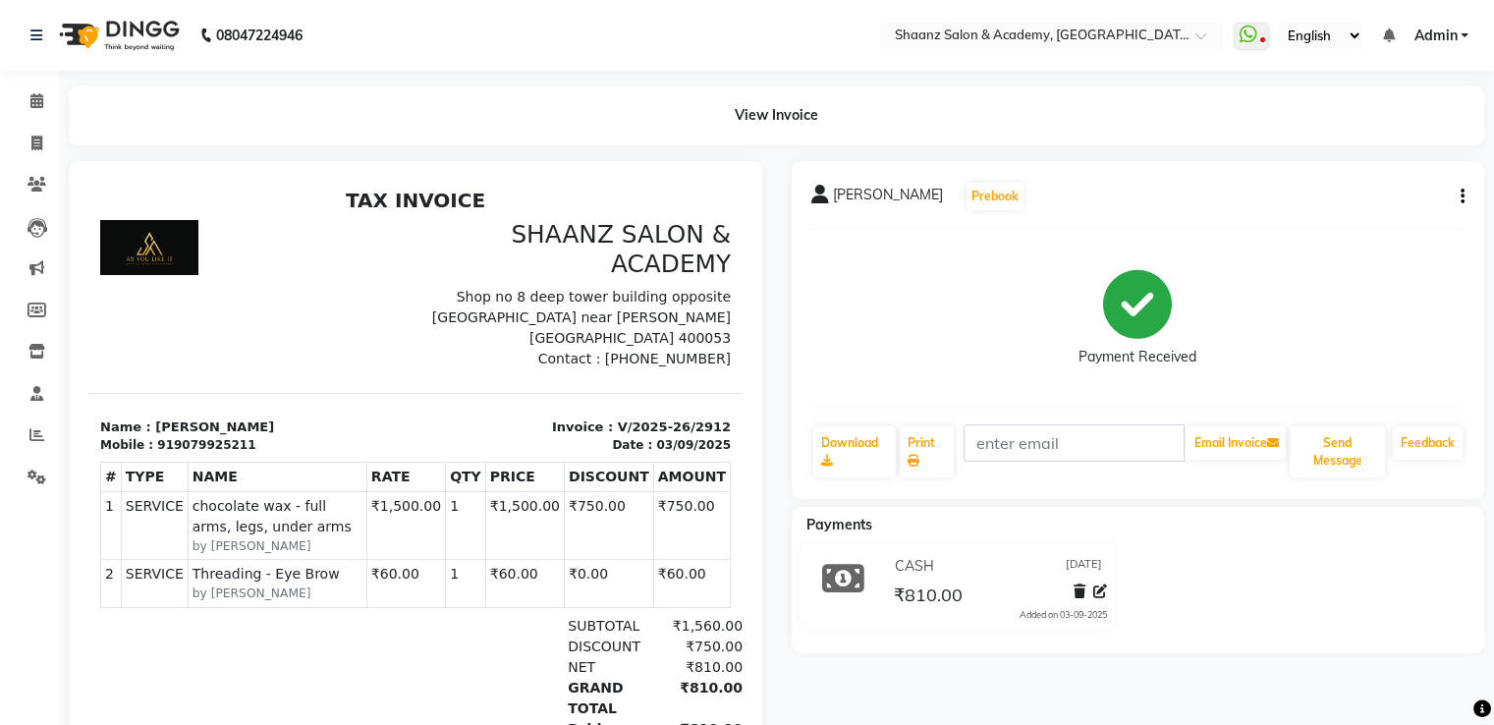
click at [534, 266] on h3 "SHAANZ SALON & ACADEMY" at bounding box center [579, 249] width 304 height 59
click at [38, 146] on icon at bounding box center [36, 143] width 11 height 15
select select "6360"
select select "service"
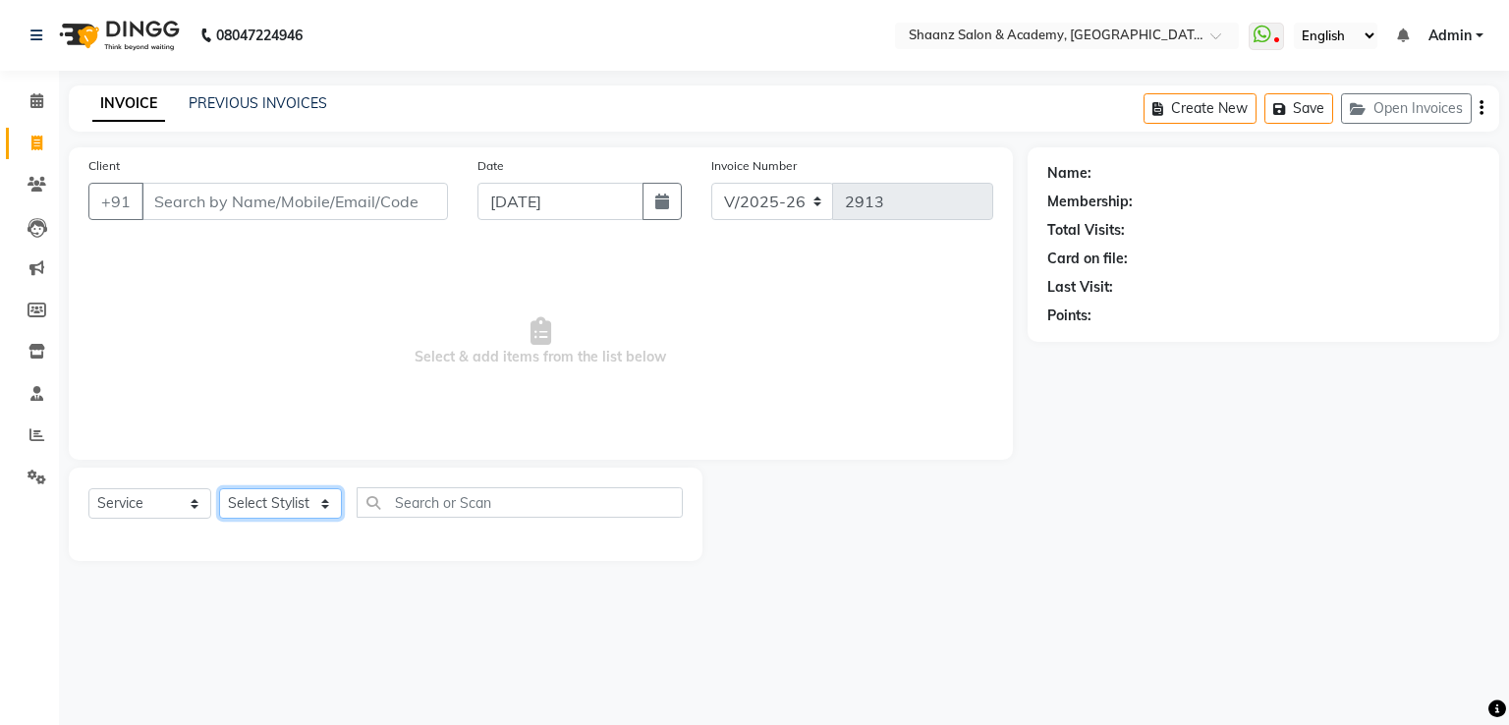
click at [271, 504] on select "Select Stylist Ameer AHMAD ankita mascarenhas ASHISH THAPA dc MUSKAN nisha vish…" at bounding box center [280, 503] width 123 height 30
select select "88016"
click at [219, 489] on select "Select Stylist Ameer AHMAD ankita mascarenhas ASHISH THAPA dc MUSKAN nisha vish…" at bounding box center [280, 503] width 123 height 30
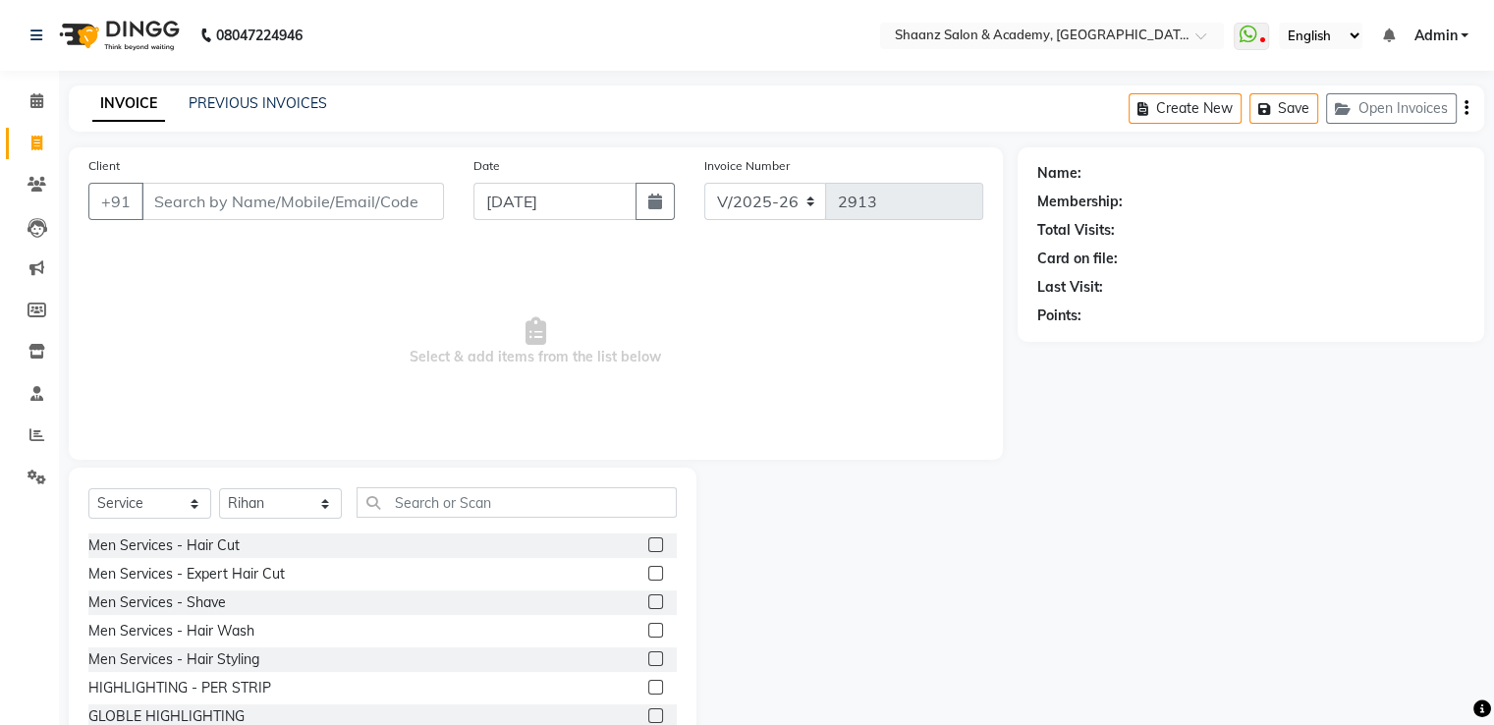
click at [195, 560] on div "Men Services - Hair Cut Men Services - Expert Hair Cut Men Services - Shave Men…" at bounding box center [382, 631] width 588 height 196
click at [196, 553] on div "Men Services - Hair Cut" at bounding box center [163, 545] width 151 height 21
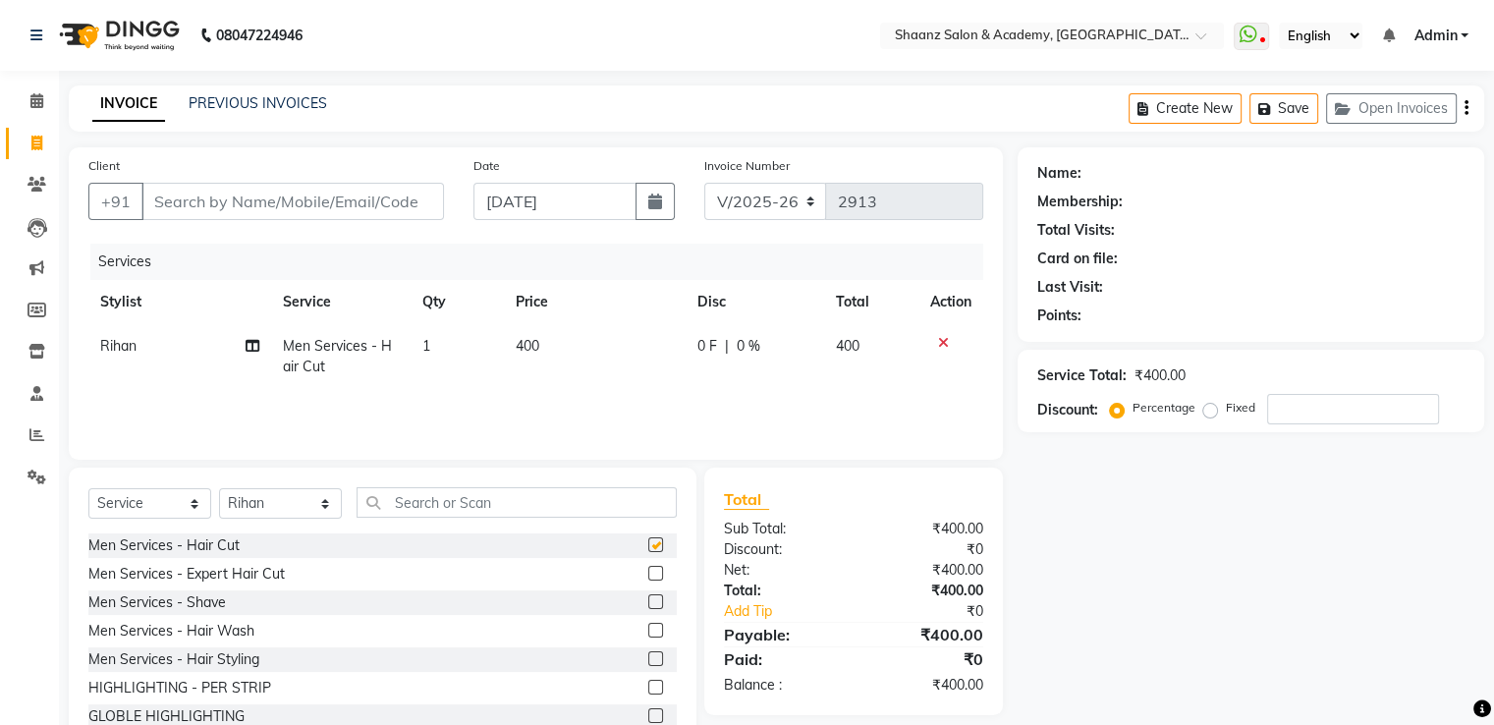
checkbox input "false"
click at [285, 218] on input "Client" at bounding box center [292, 201] width 303 height 37
type input "9"
type input "0"
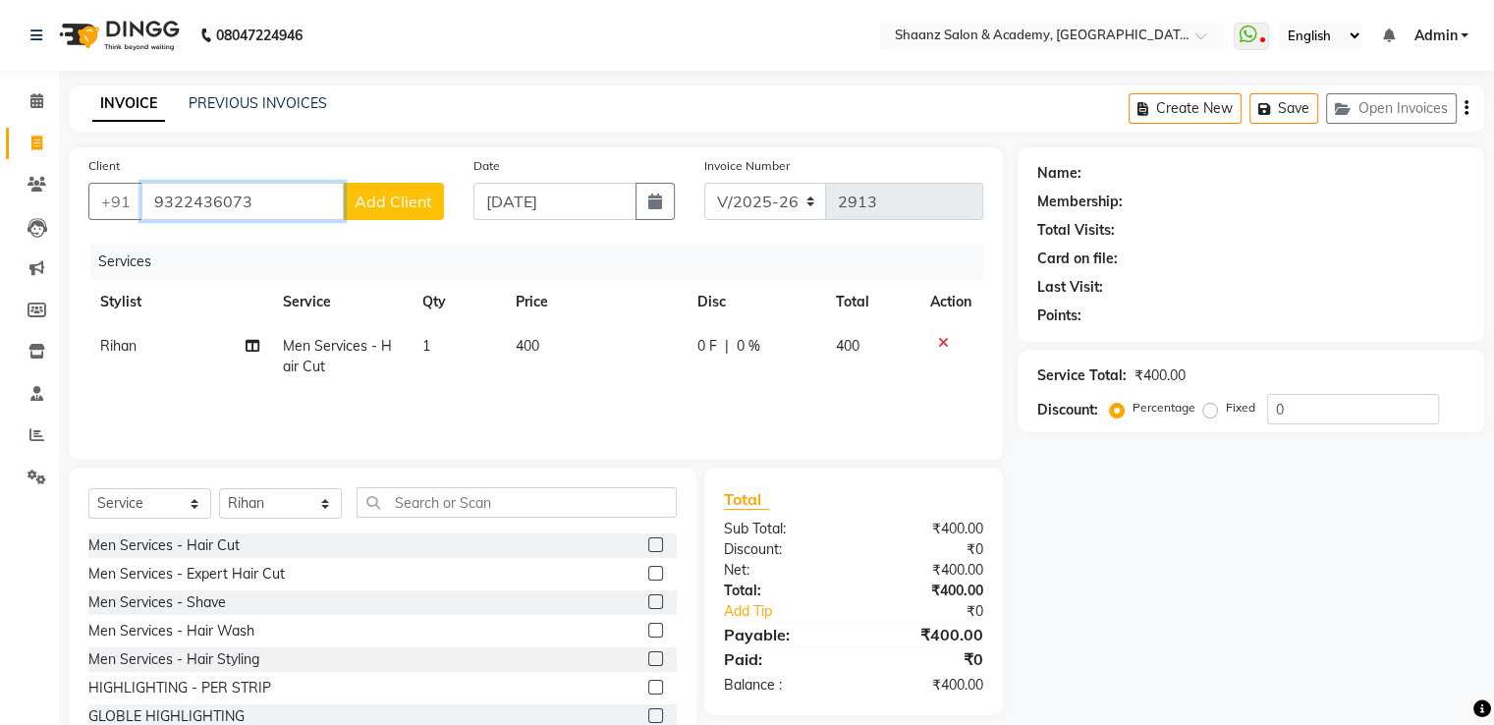
type input "9322436073"
click at [375, 212] on button "Add Client" at bounding box center [393, 201] width 101 height 37
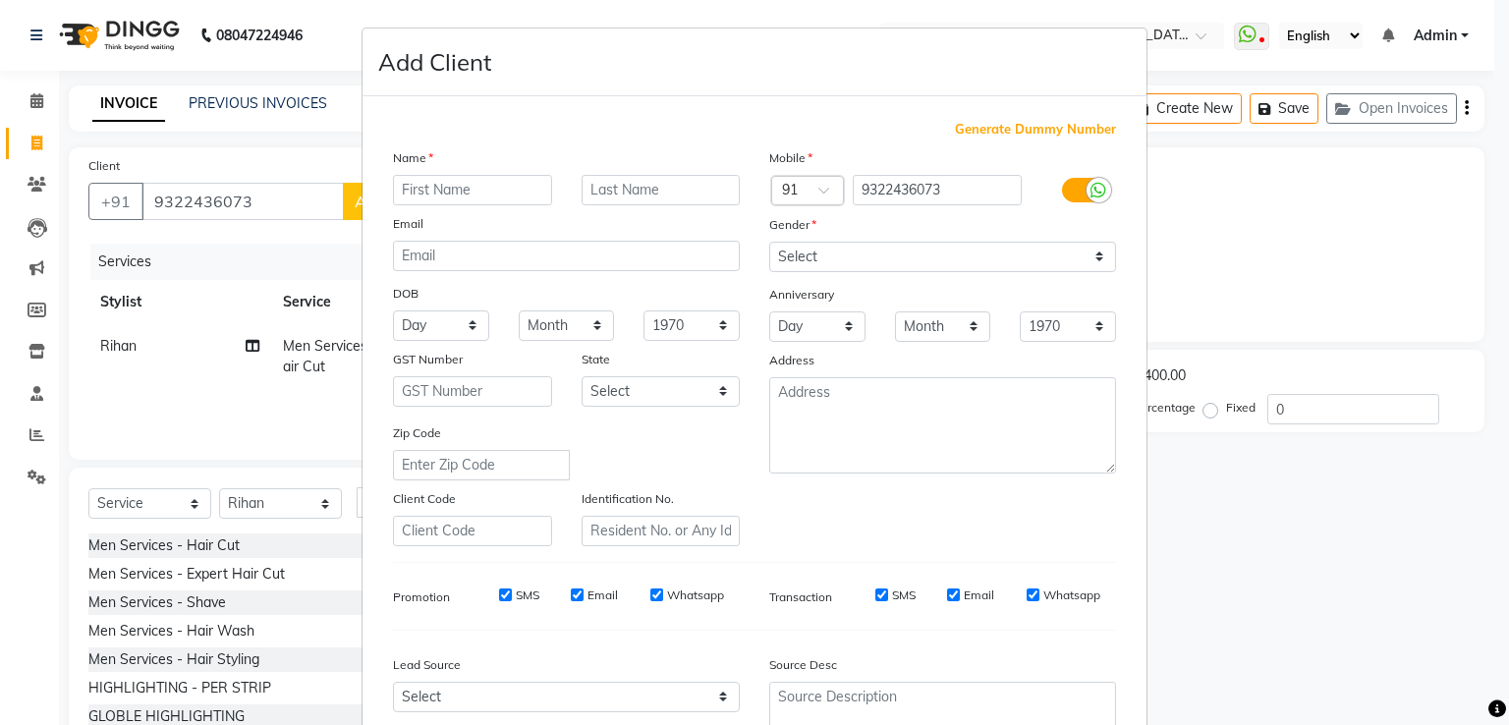
click at [459, 201] on input "text" at bounding box center [472, 190] width 159 height 30
type input "pradeep"
click at [911, 253] on select "Select Male Female Other Prefer Not To Say" at bounding box center [942, 257] width 347 height 30
select select "male"
click at [769, 243] on select "Select Male Female Other Prefer Not To Say" at bounding box center [942, 257] width 347 height 30
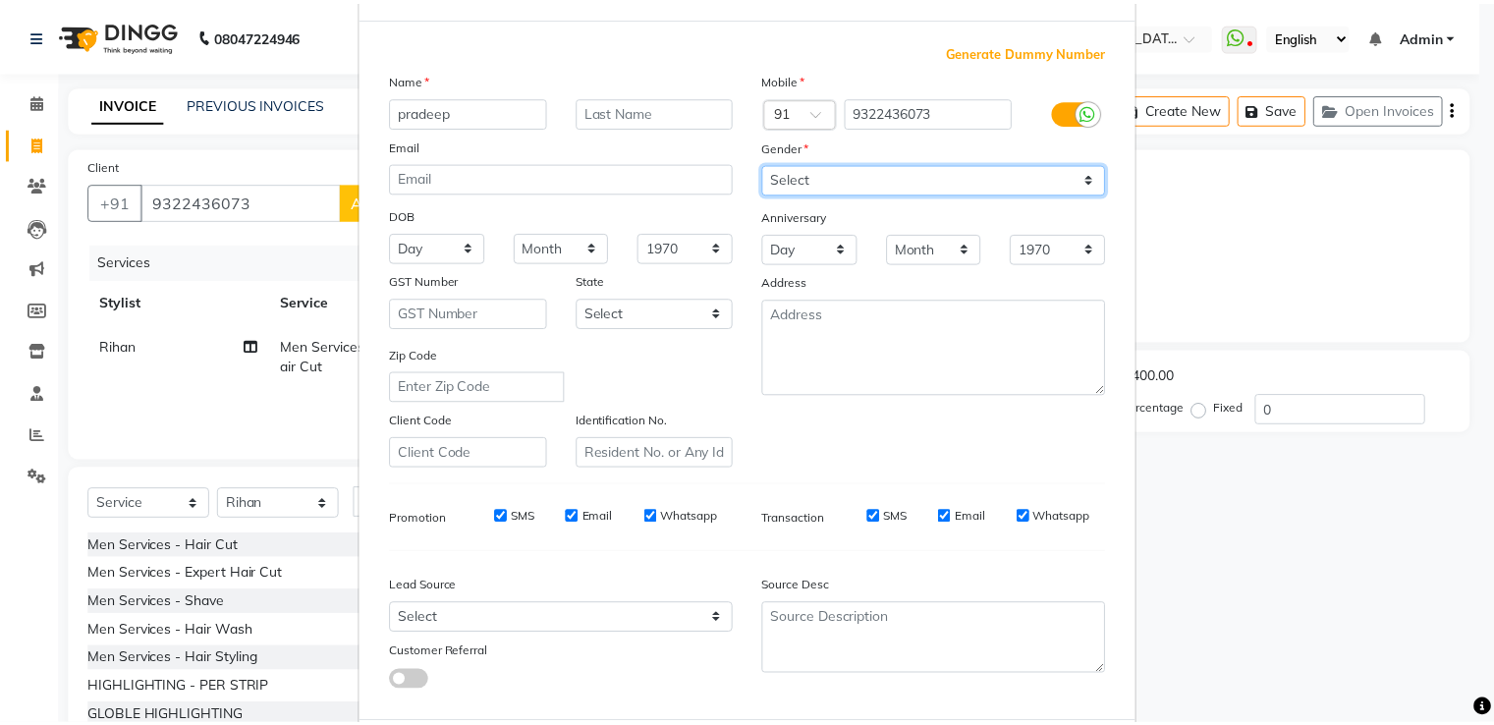
scroll to position [191, 0]
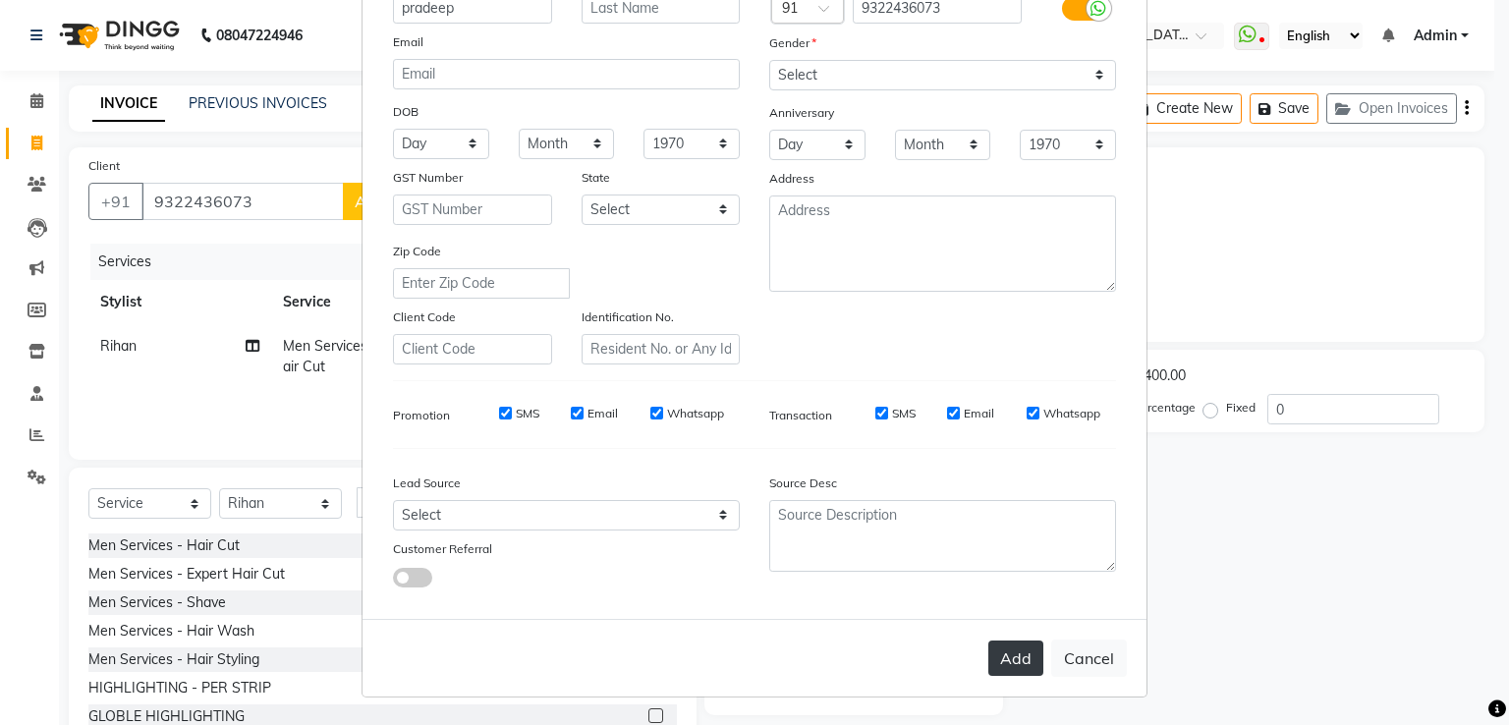
click at [1016, 655] on button "Add" at bounding box center [1015, 658] width 55 height 35
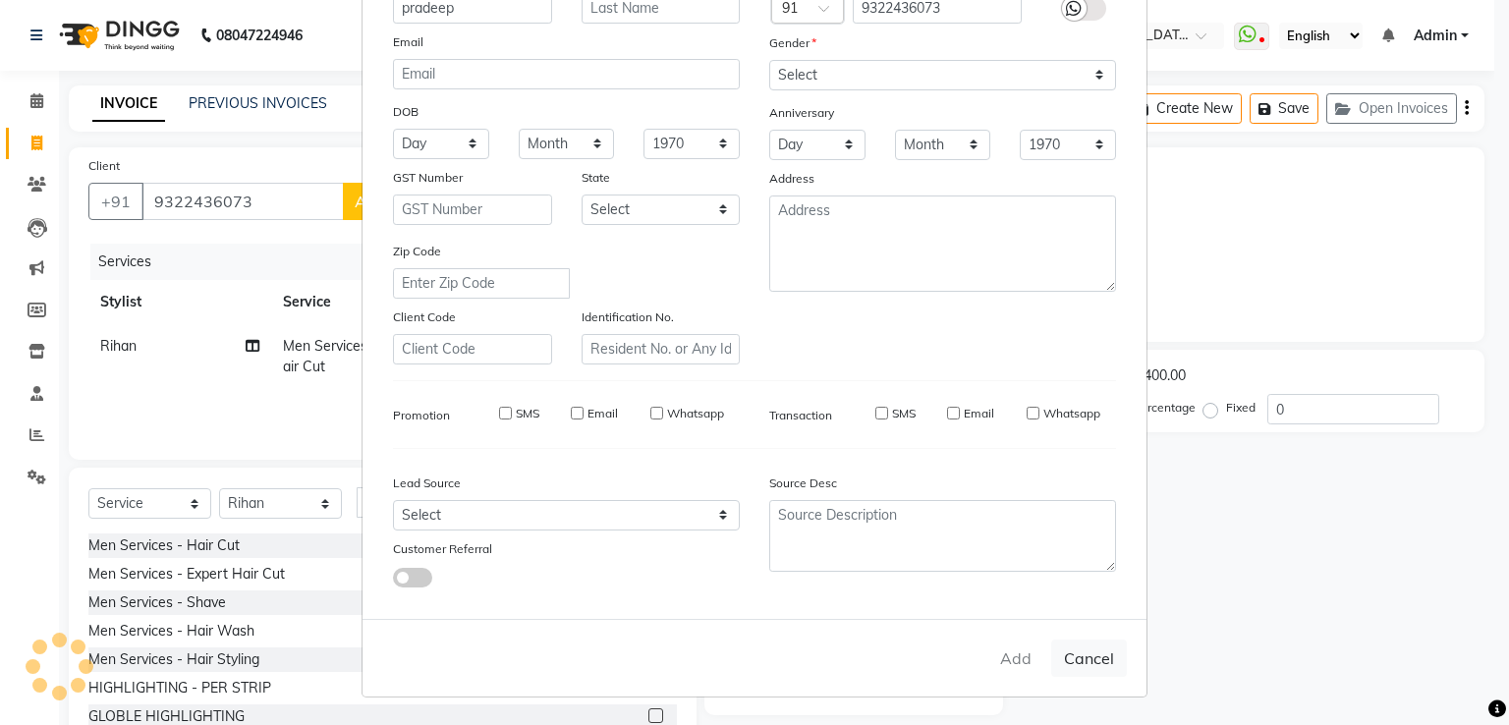
select select
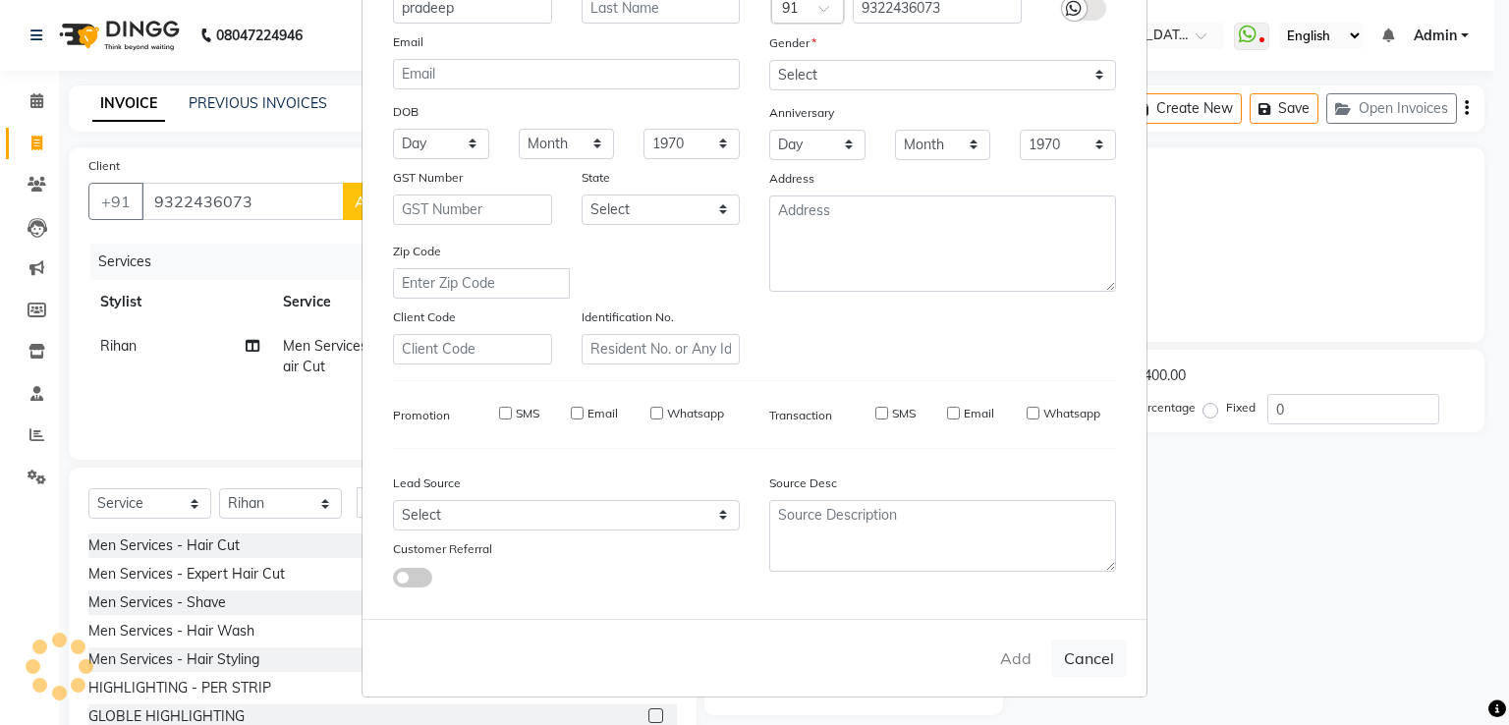
select select
checkbox input "false"
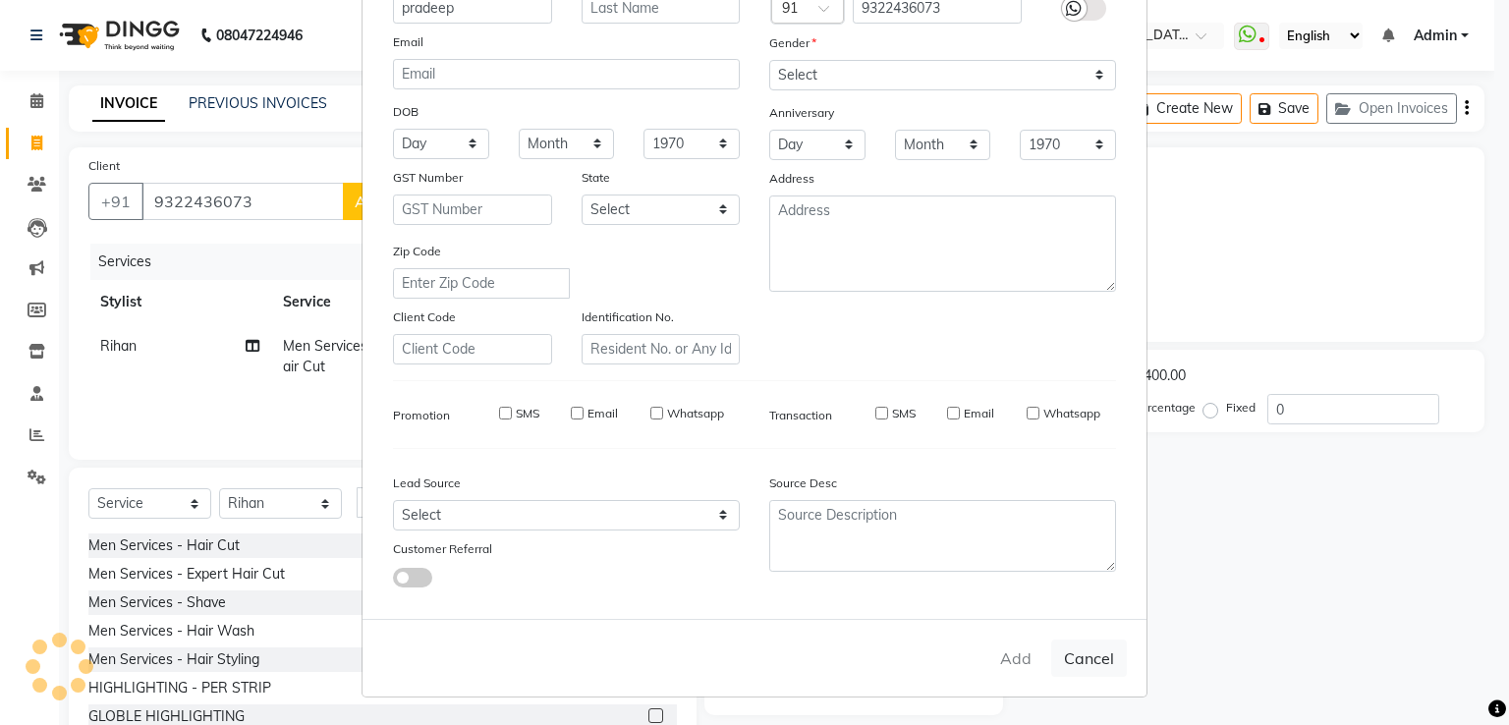
checkbox input "false"
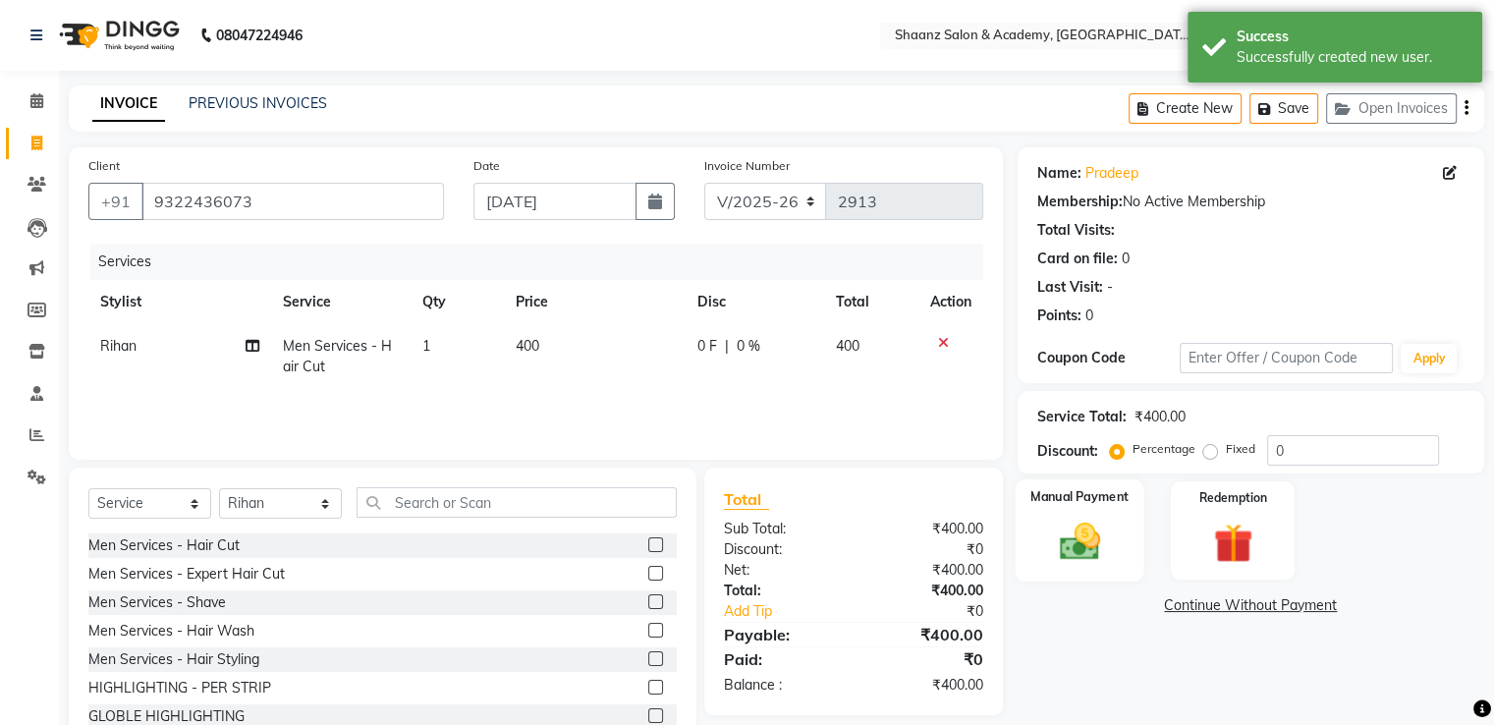
click at [1069, 524] on img at bounding box center [1079, 542] width 66 height 47
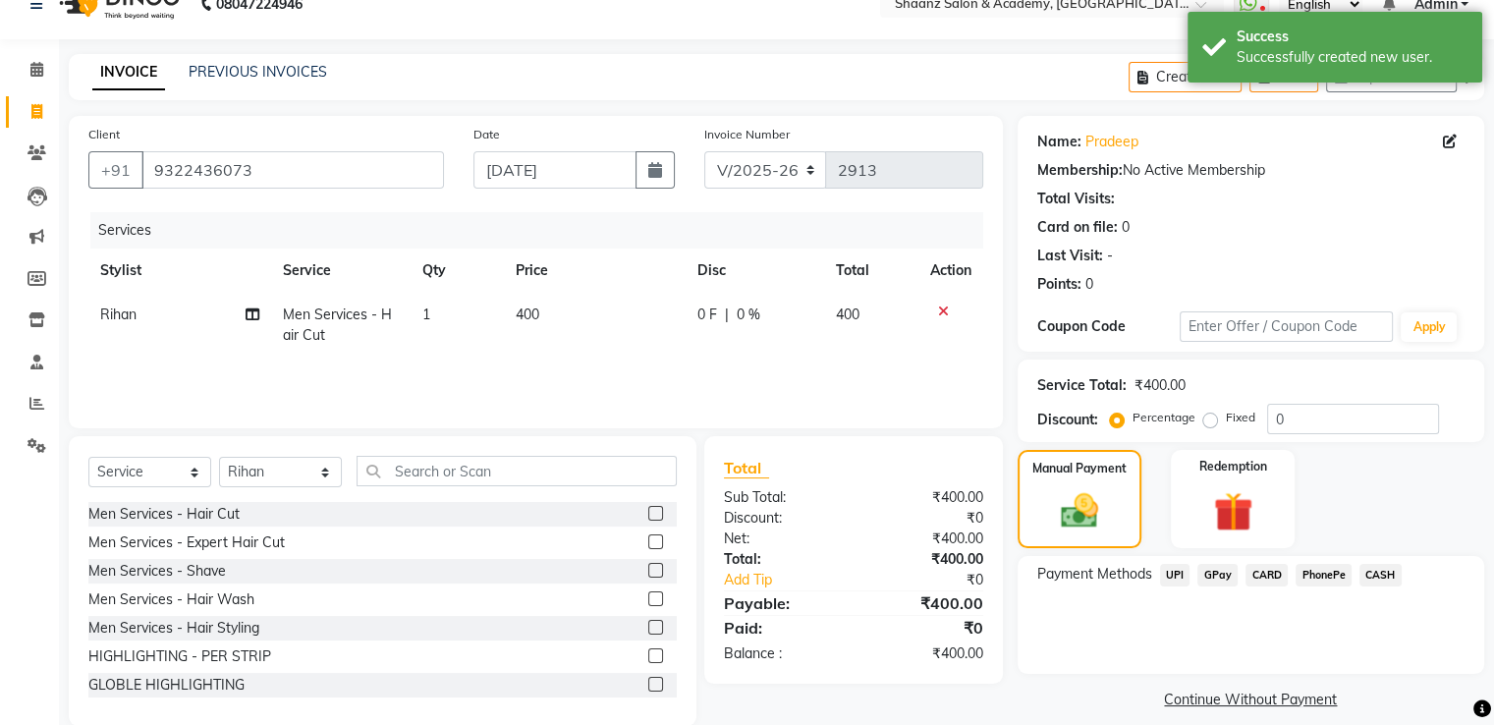
scroll to position [62, 0]
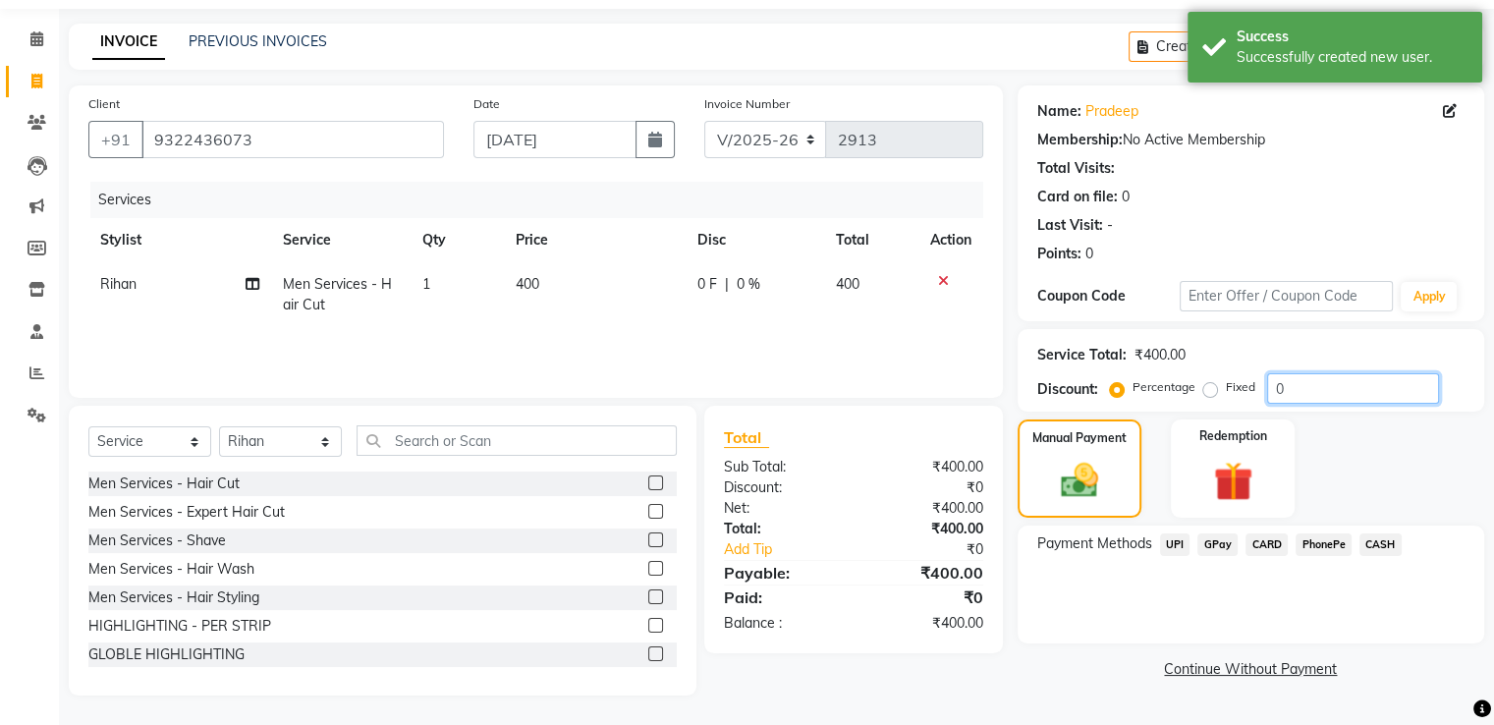
click at [1319, 394] on input "0" at bounding box center [1353, 388] width 172 height 30
type input "50"
click at [1208, 545] on span "GPay" at bounding box center [1218, 544] width 40 height 23
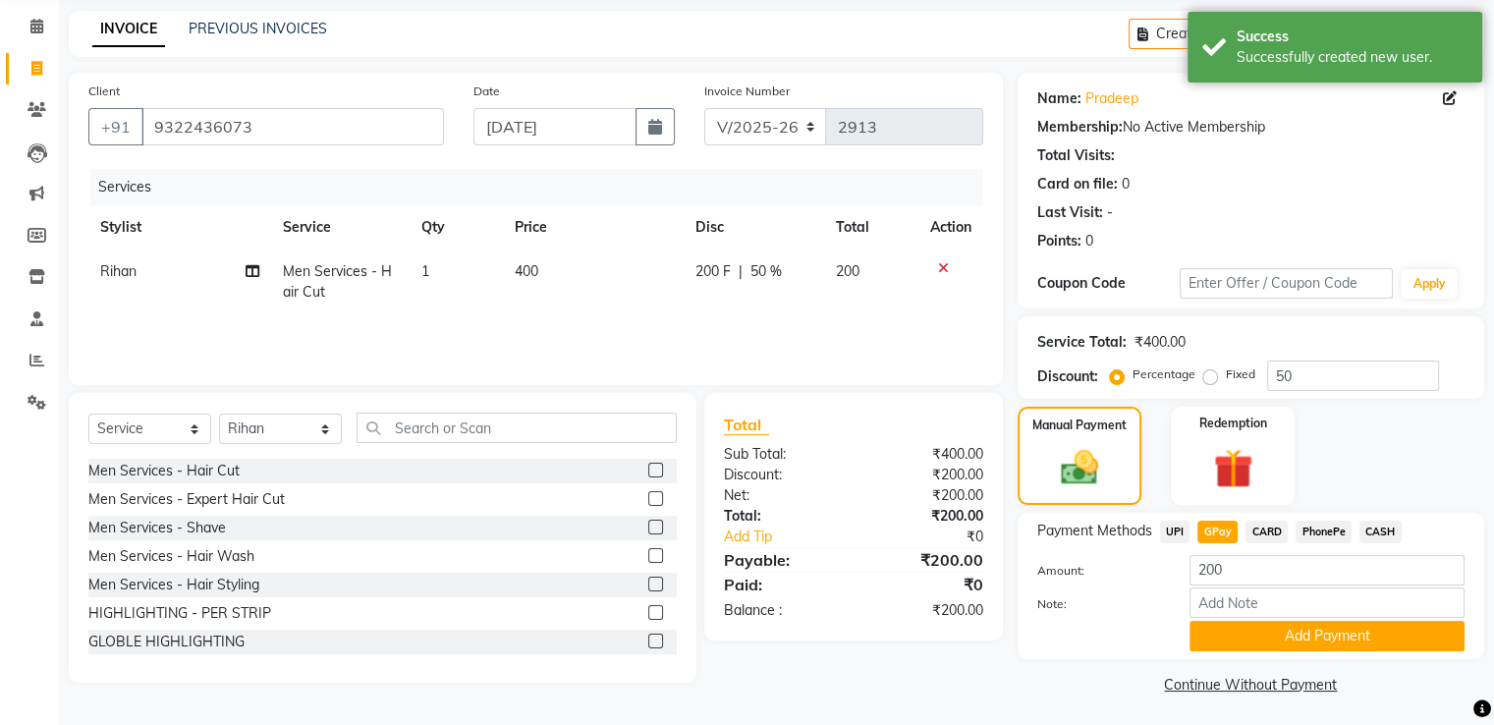
scroll to position [79, 0]
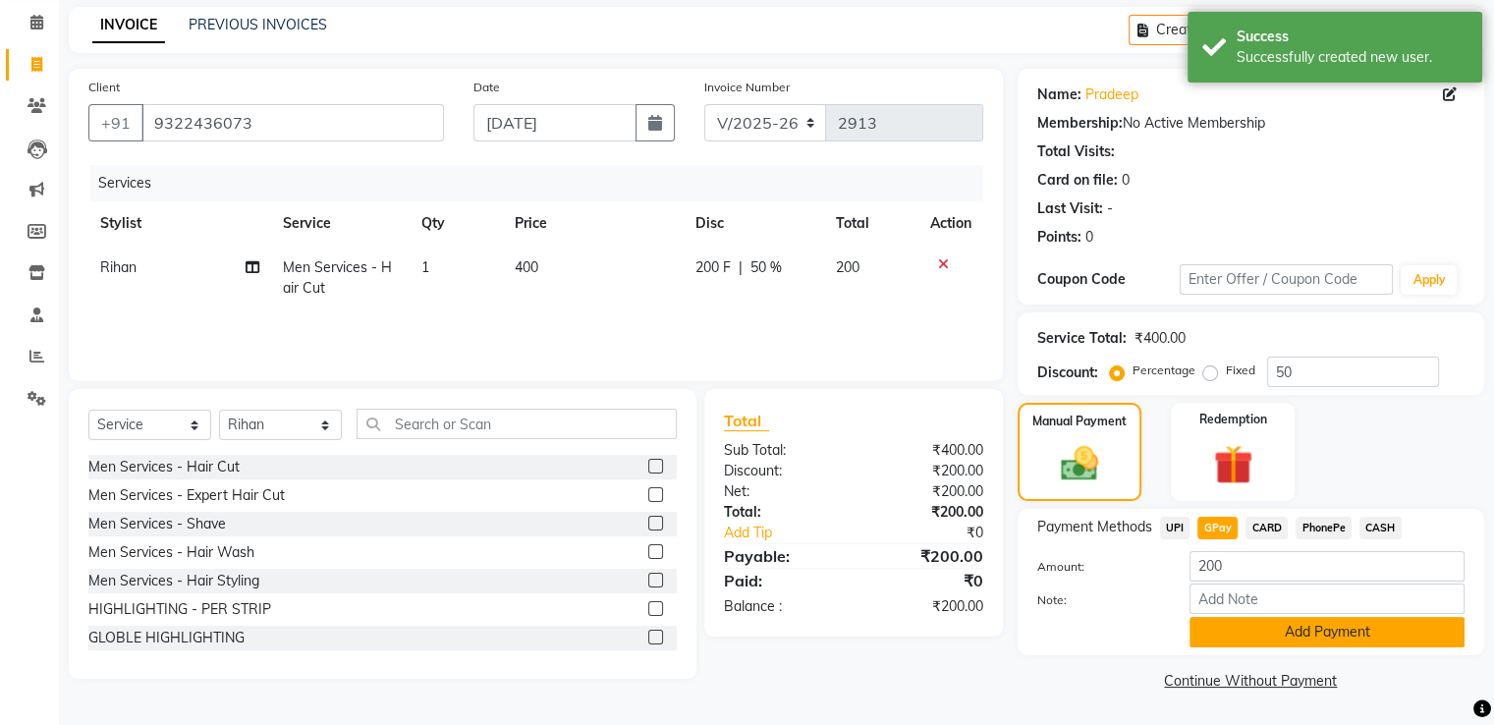
click at [1216, 627] on button "Add Payment" at bounding box center [1327, 632] width 275 height 30
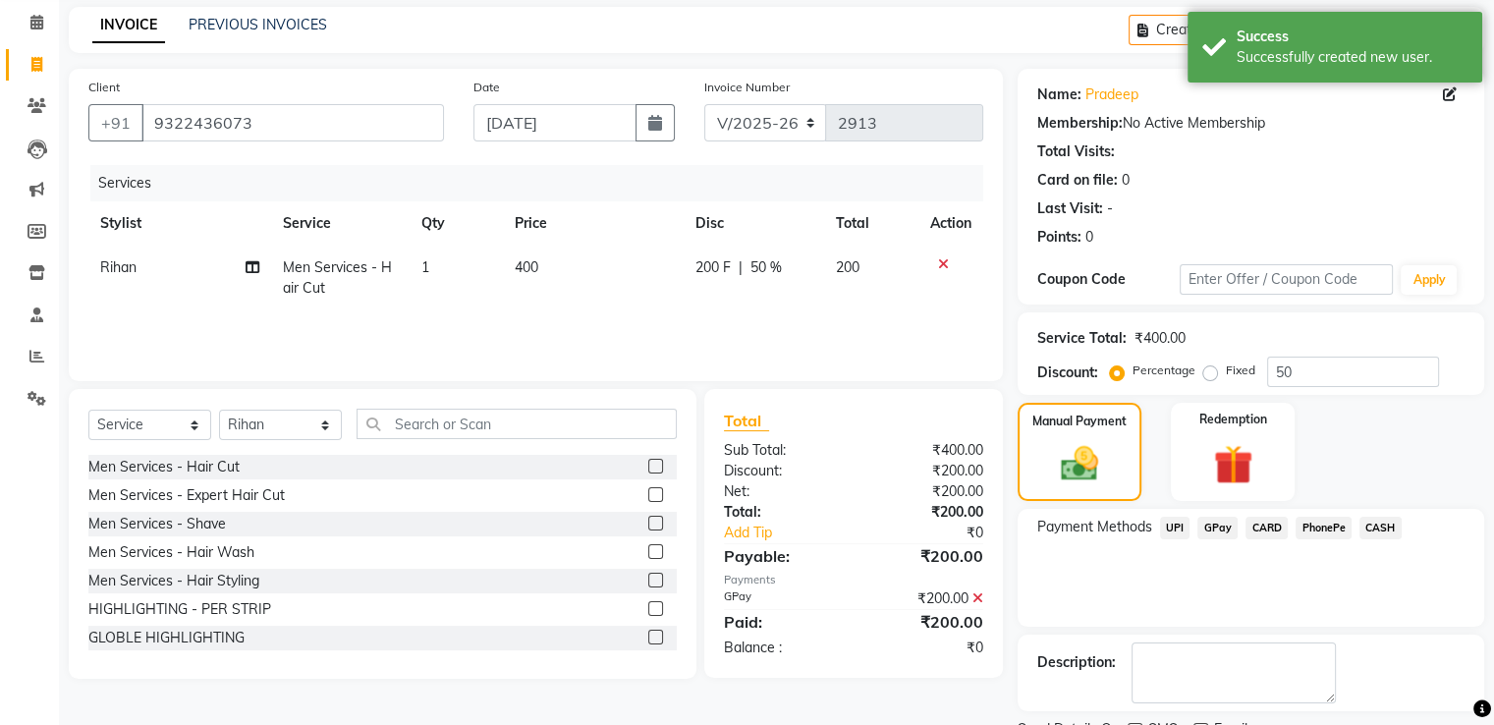
scroll to position [159, 0]
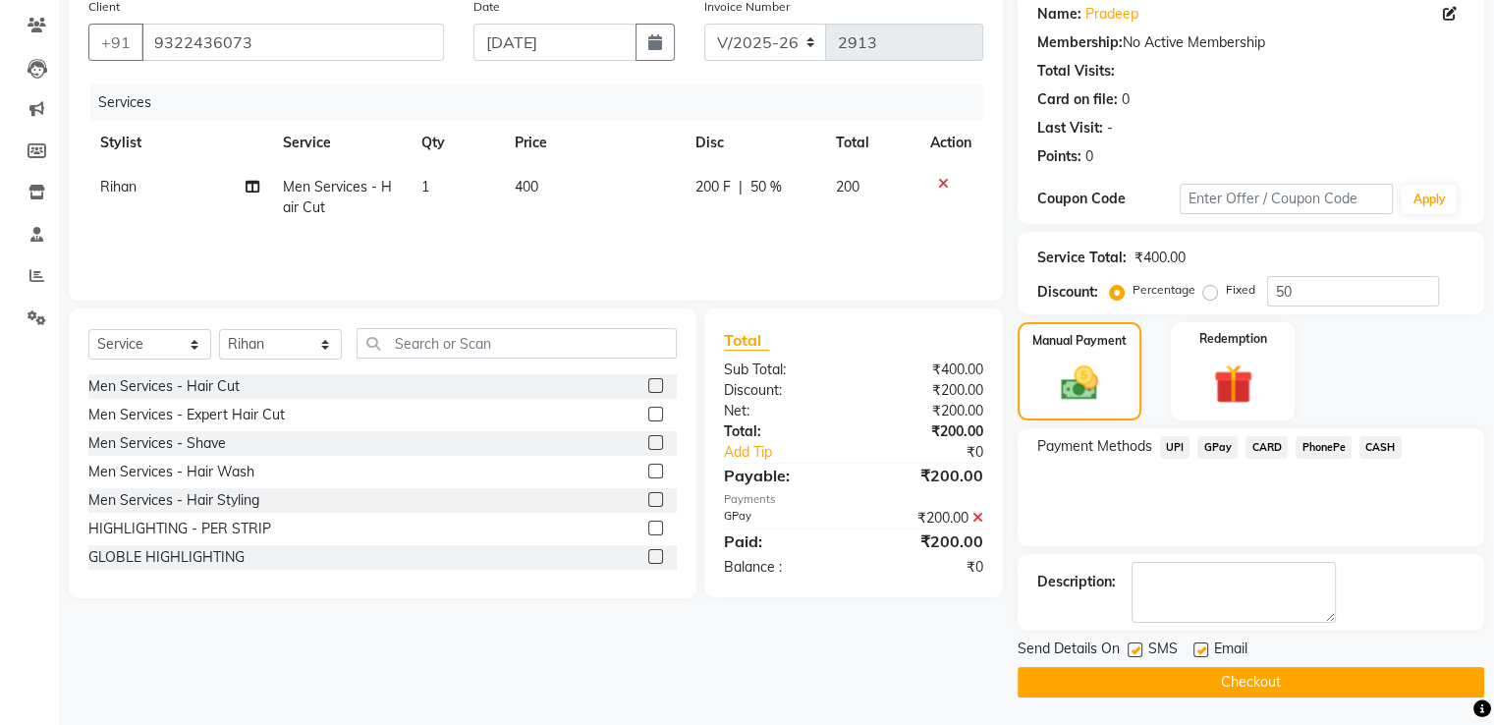
click at [1199, 656] on div at bounding box center [1200, 653] width 13 height 21
click at [1195, 652] on label at bounding box center [1201, 650] width 15 height 15
click at [1195, 652] on input "checkbox" at bounding box center [1200, 650] width 13 height 13
checkbox input "false"
click at [1140, 646] on label at bounding box center [1135, 650] width 15 height 15
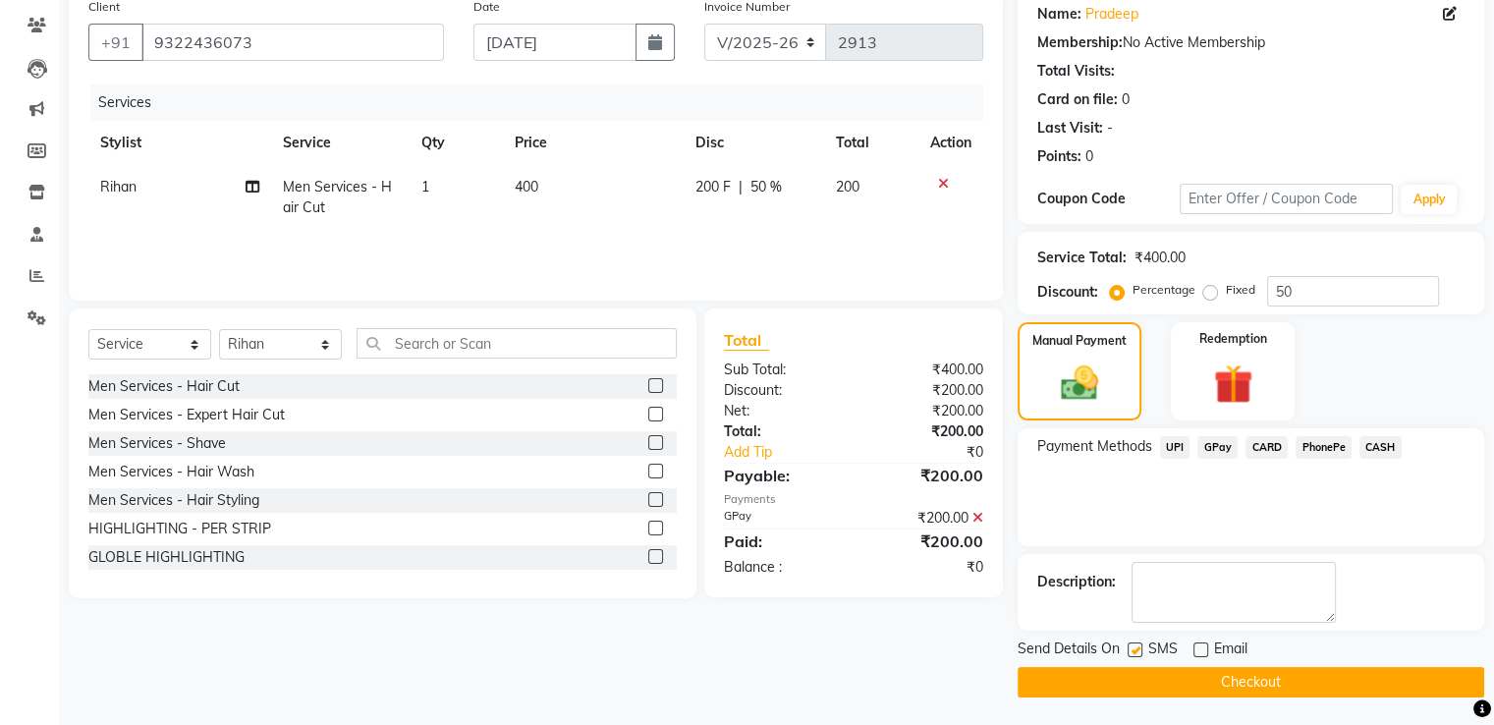
click at [1140, 646] on input "checkbox" at bounding box center [1134, 650] width 13 height 13
checkbox input "false"
click at [1161, 681] on button "Checkout" at bounding box center [1251, 682] width 467 height 30
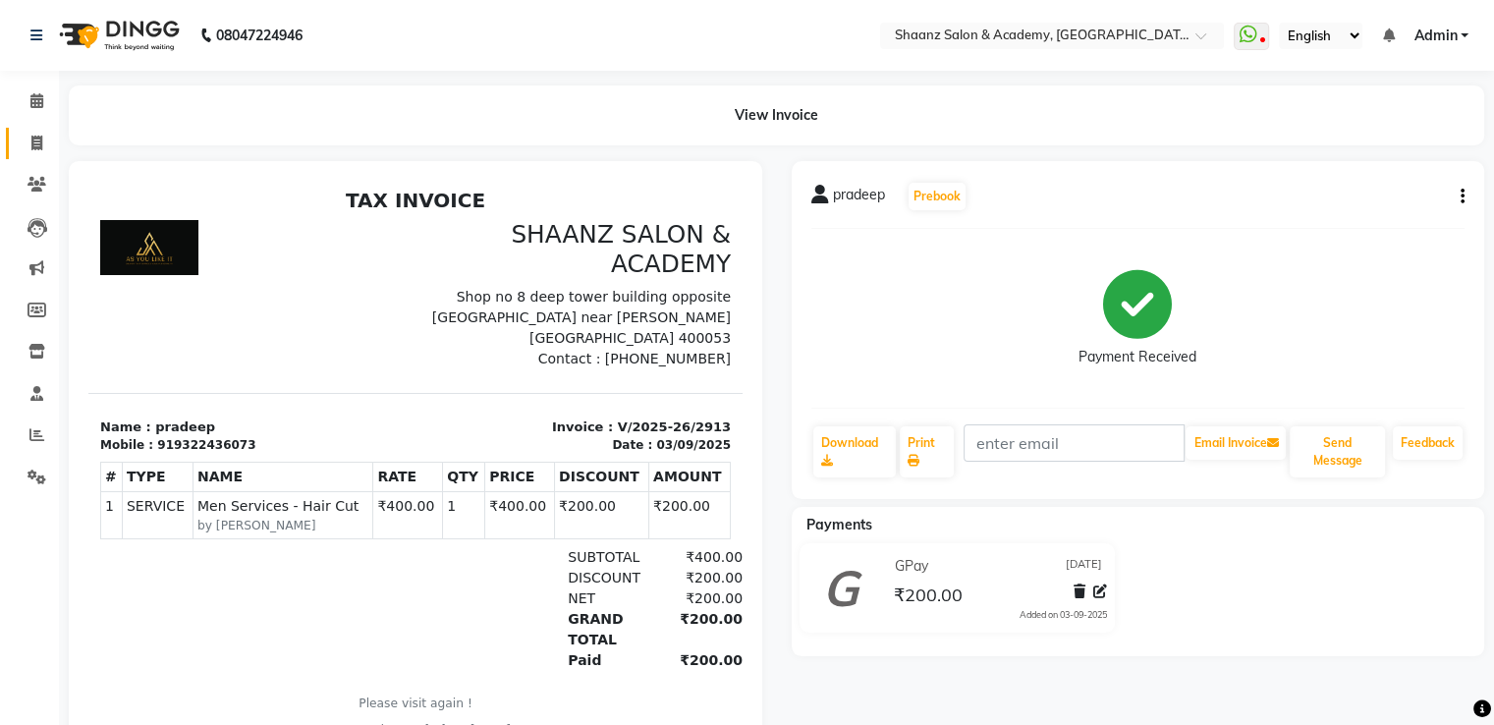
click at [37, 154] on link "Invoice" at bounding box center [29, 144] width 47 height 32
select select "service"
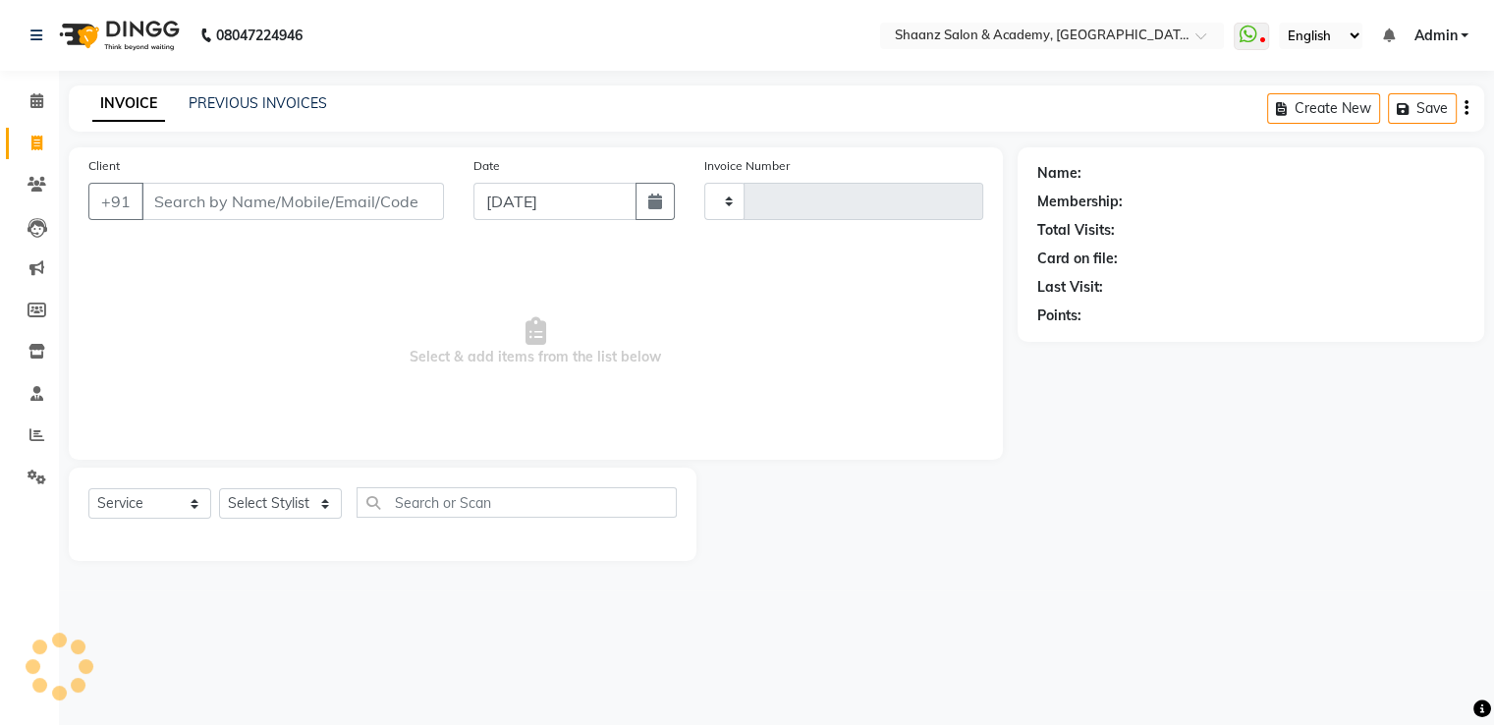
type input "2914"
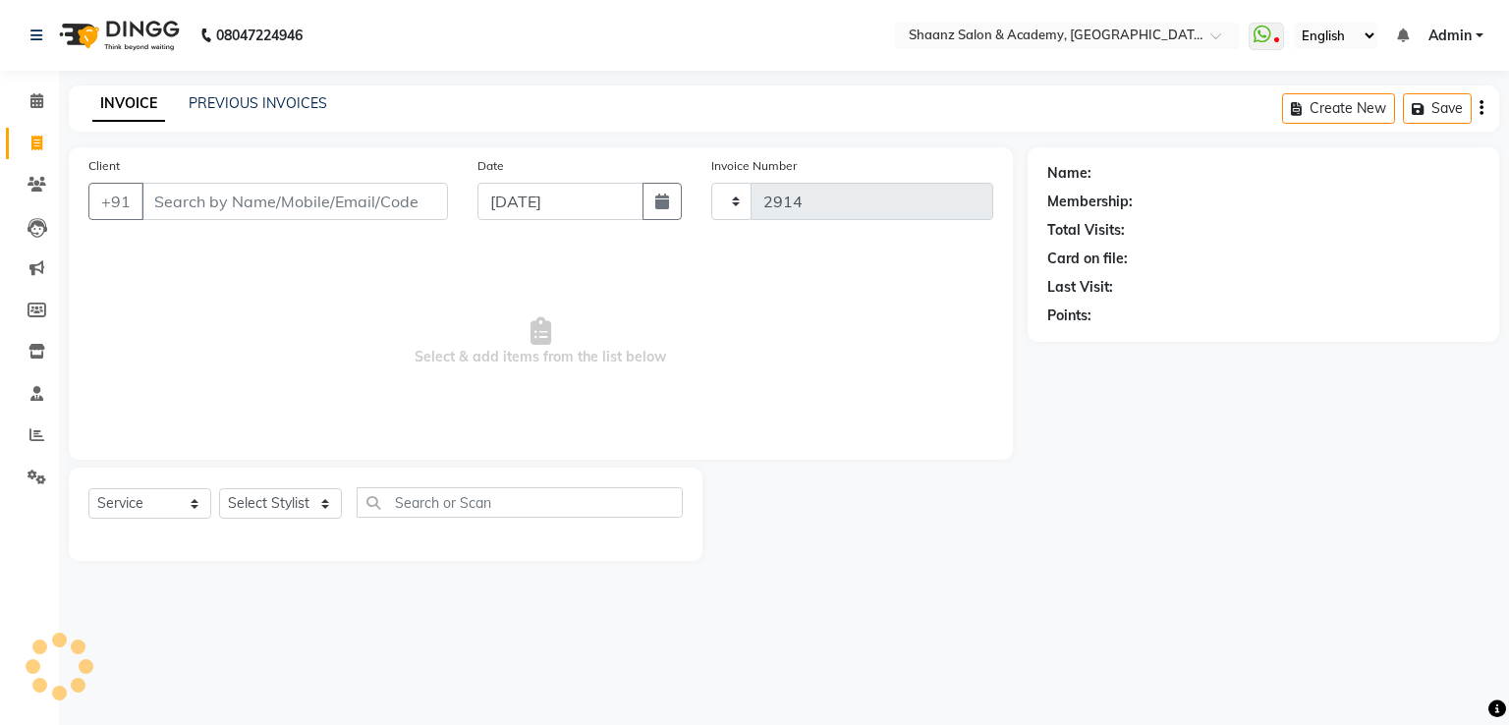
select select "6360"
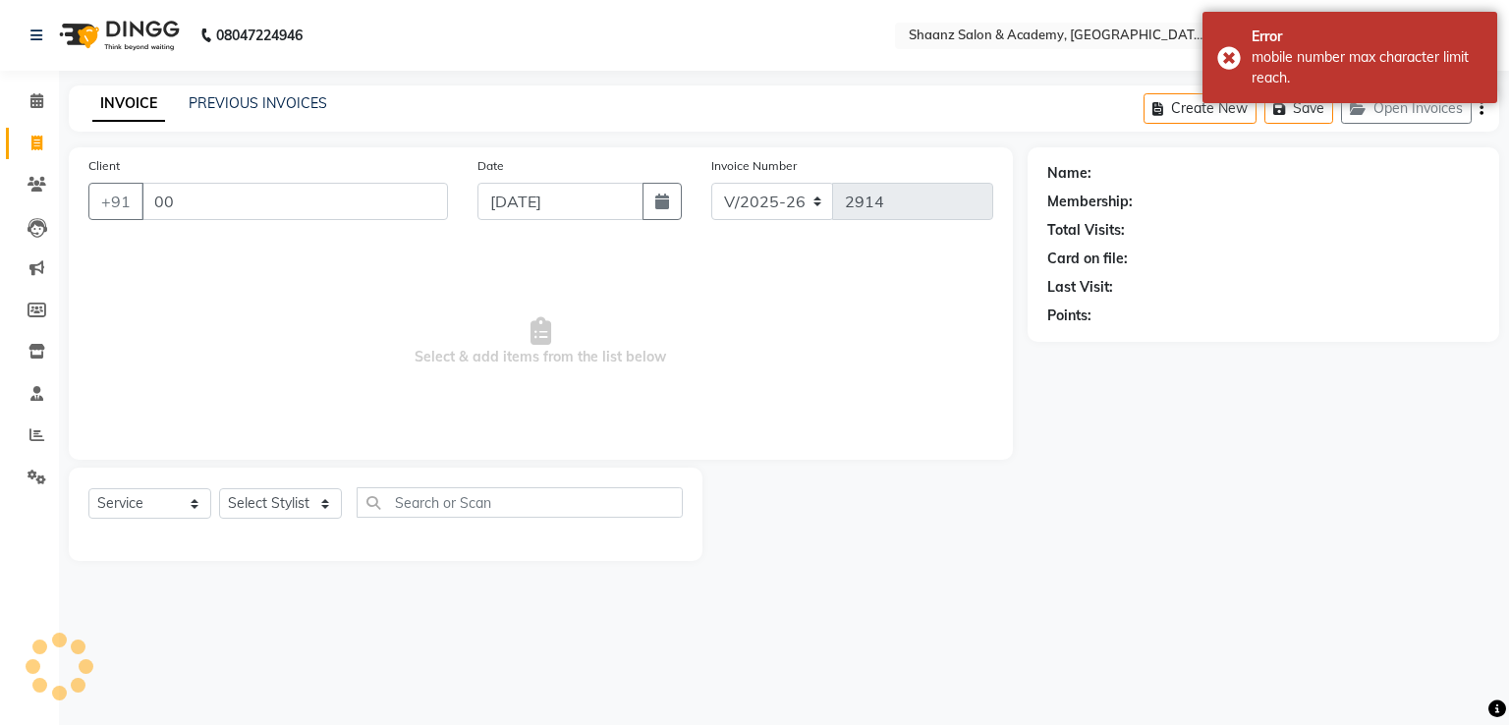
type input "0"
click at [39, 437] on icon at bounding box center [36, 434] width 15 height 15
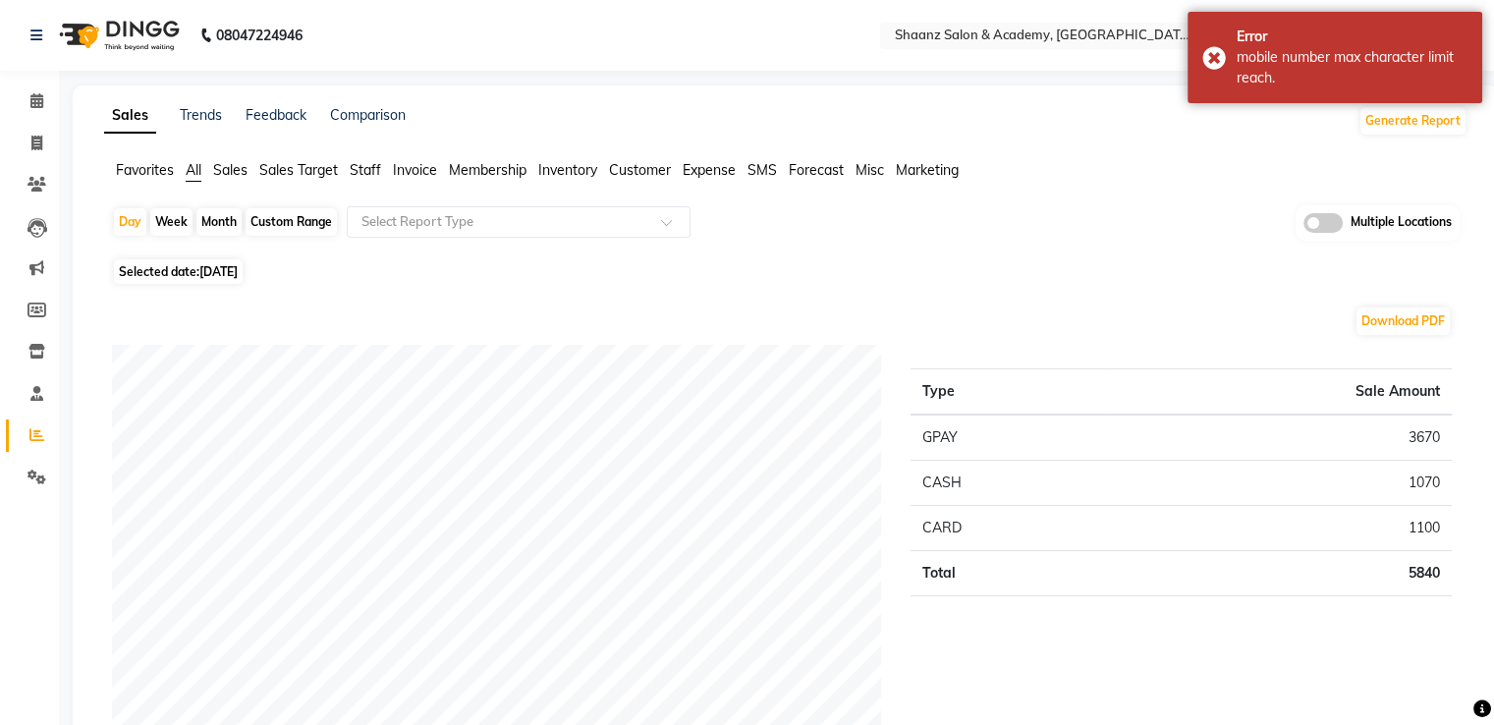
click at [213, 215] on div "Month" at bounding box center [218, 222] width 45 height 28
select select "9"
select select "2025"
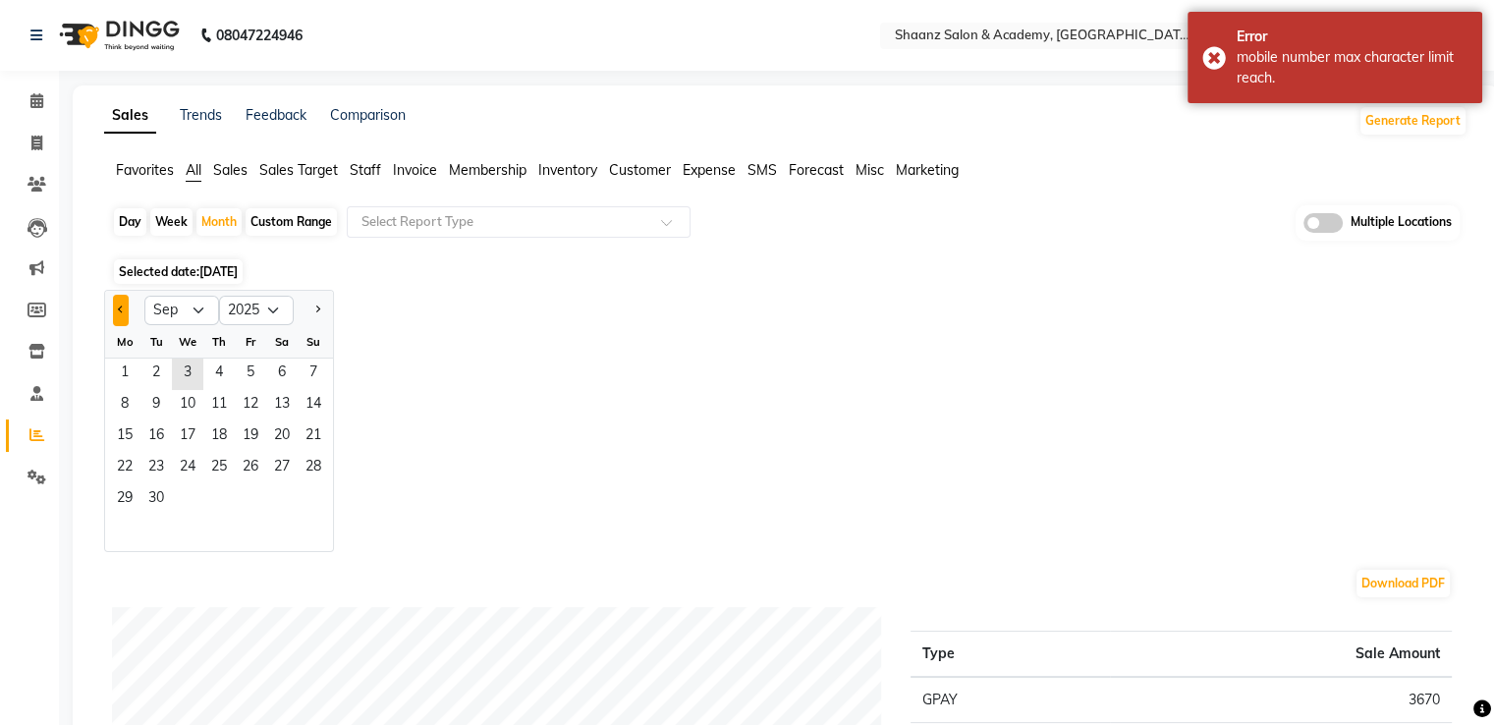
click at [124, 303] on button "Previous month" at bounding box center [121, 310] width 16 height 31
select select "8"
click at [259, 367] on span "1" at bounding box center [250, 374] width 31 height 31
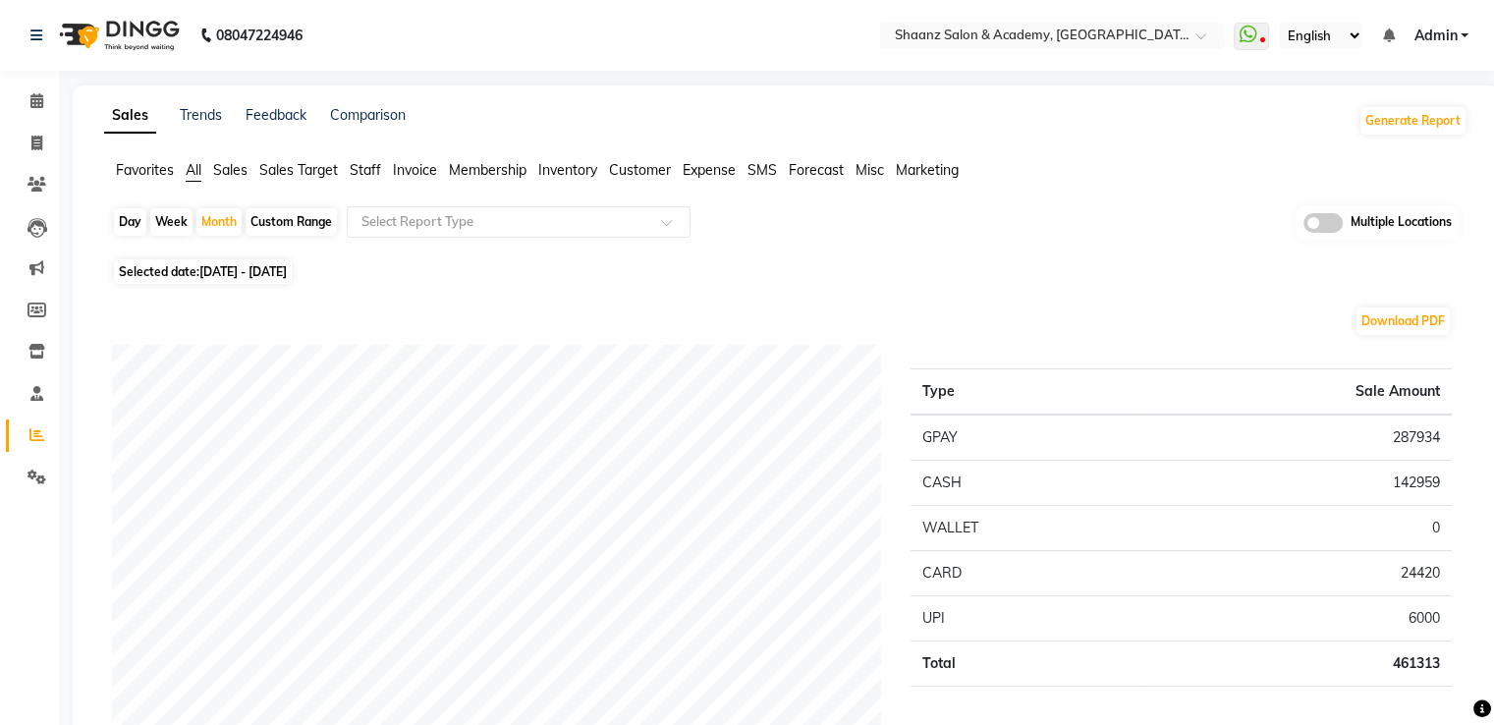
click at [712, 173] on span "Expense" at bounding box center [709, 170] width 53 height 18
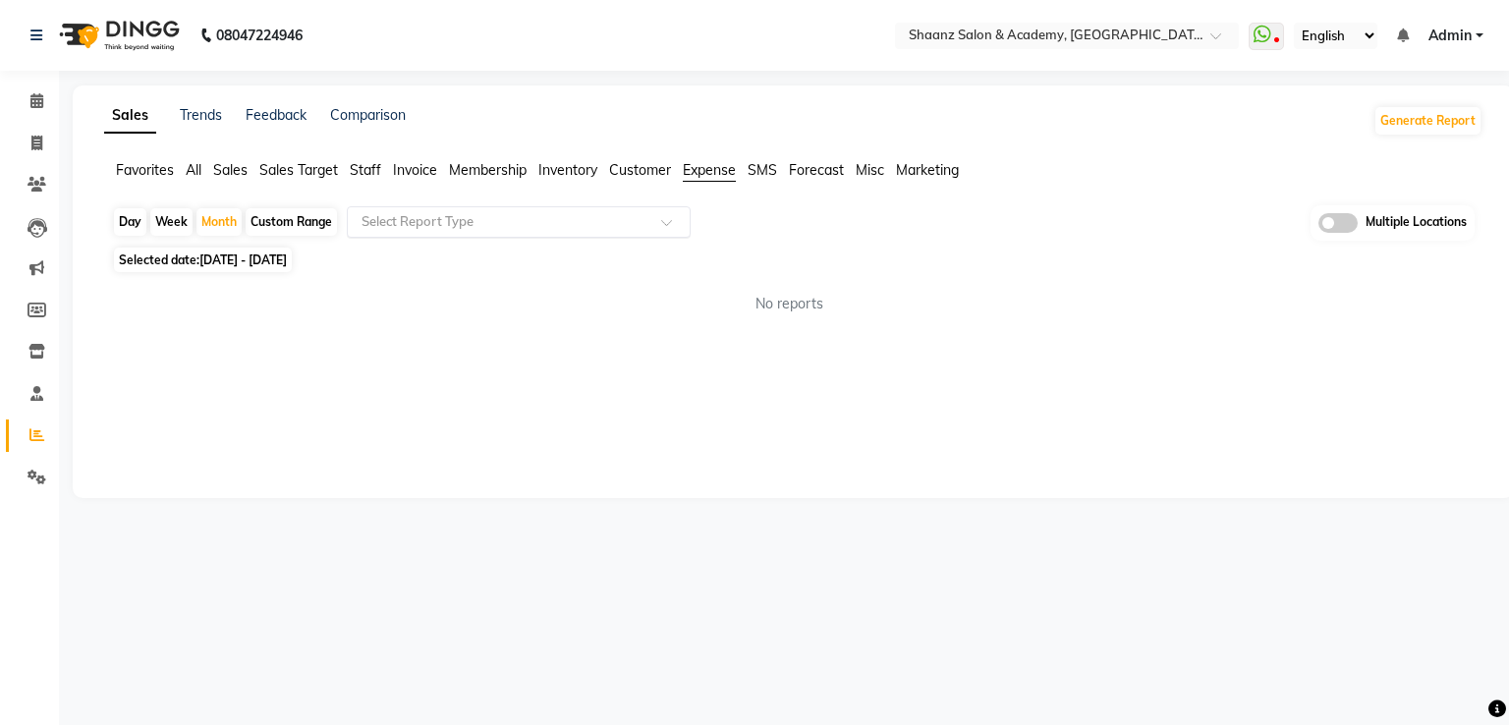
click at [412, 213] on input "text" at bounding box center [499, 222] width 283 height 20
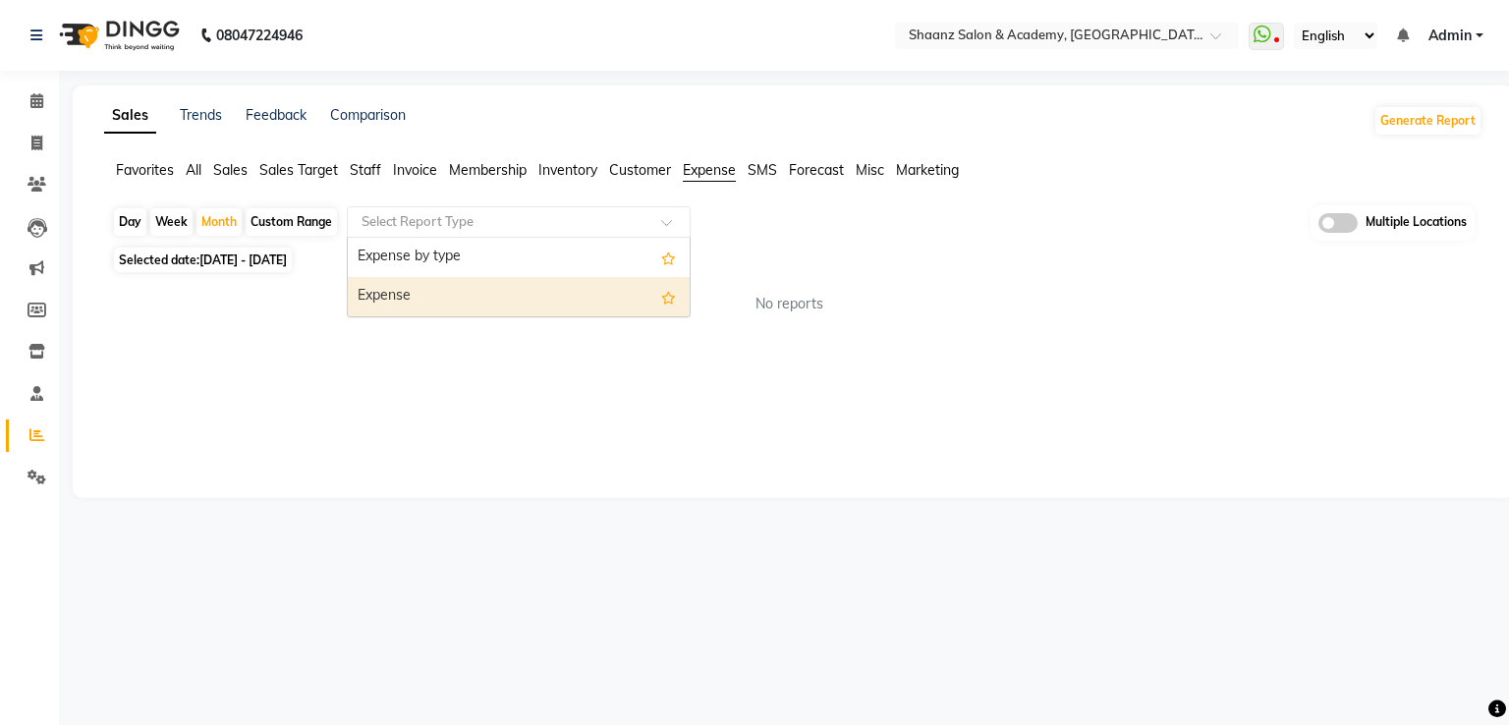
click at [420, 296] on div "Expense" at bounding box center [519, 296] width 342 height 39
select select "filtered_report"
select select "csv"
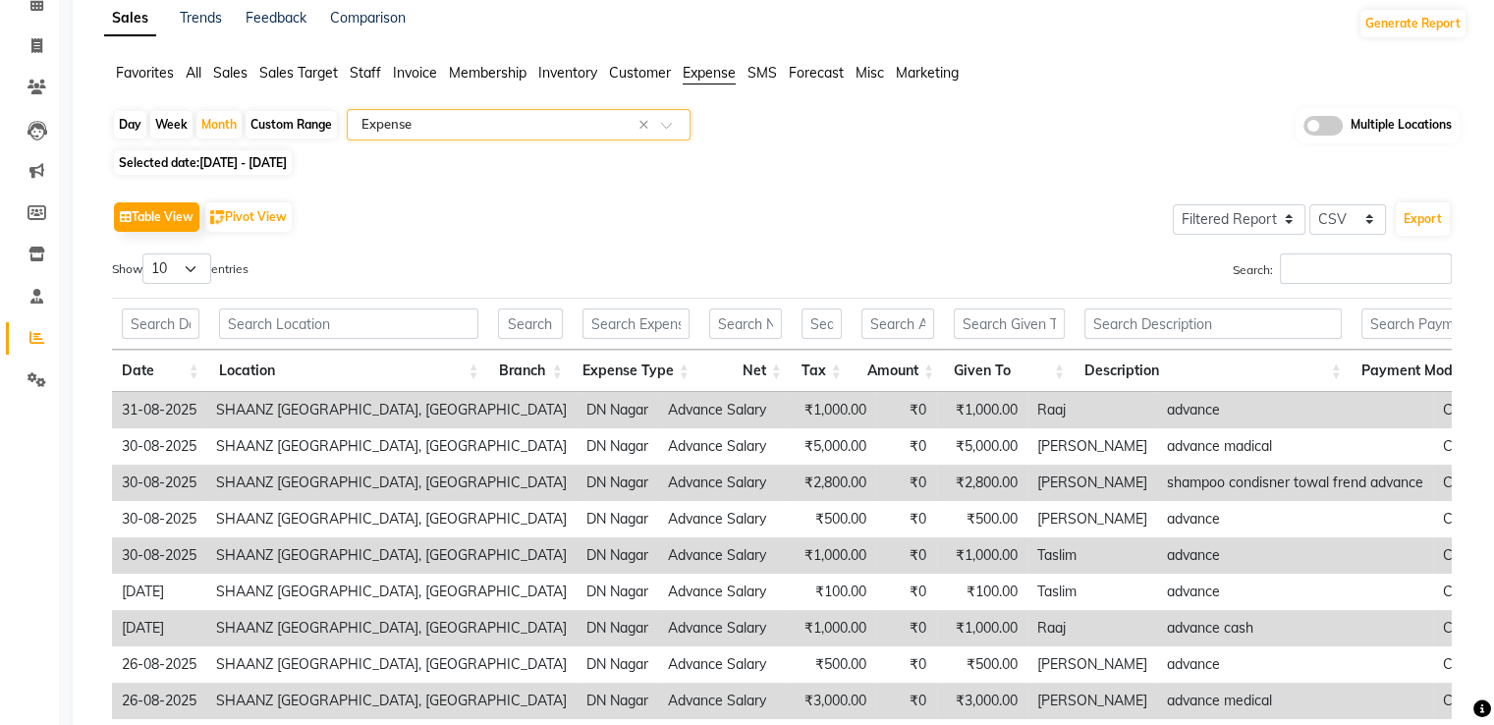
scroll to position [98, 0]
click at [1360, 245] on div "Table View Pivot View Select Full Report Filtered Report Select CSV PDF Export …" at bounding box center [782, 517] width 1340 height 643
click at [1344, 283] on div "Search:" at bounding box center [1124, 271] width 655 height 38
click at [1344, 280] on input "Search:" at bounding box center [1366, 267] width 172 height 30
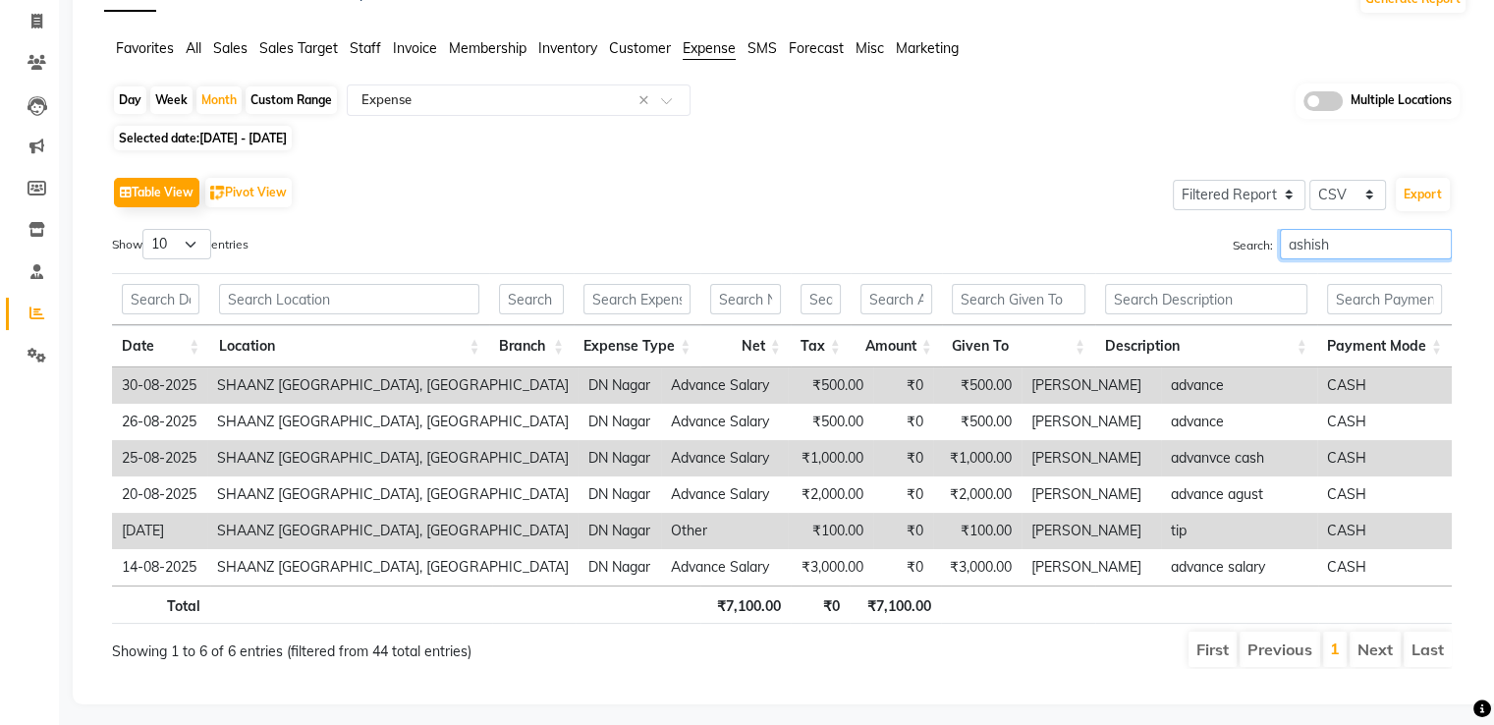
scroll to position [142, 0]
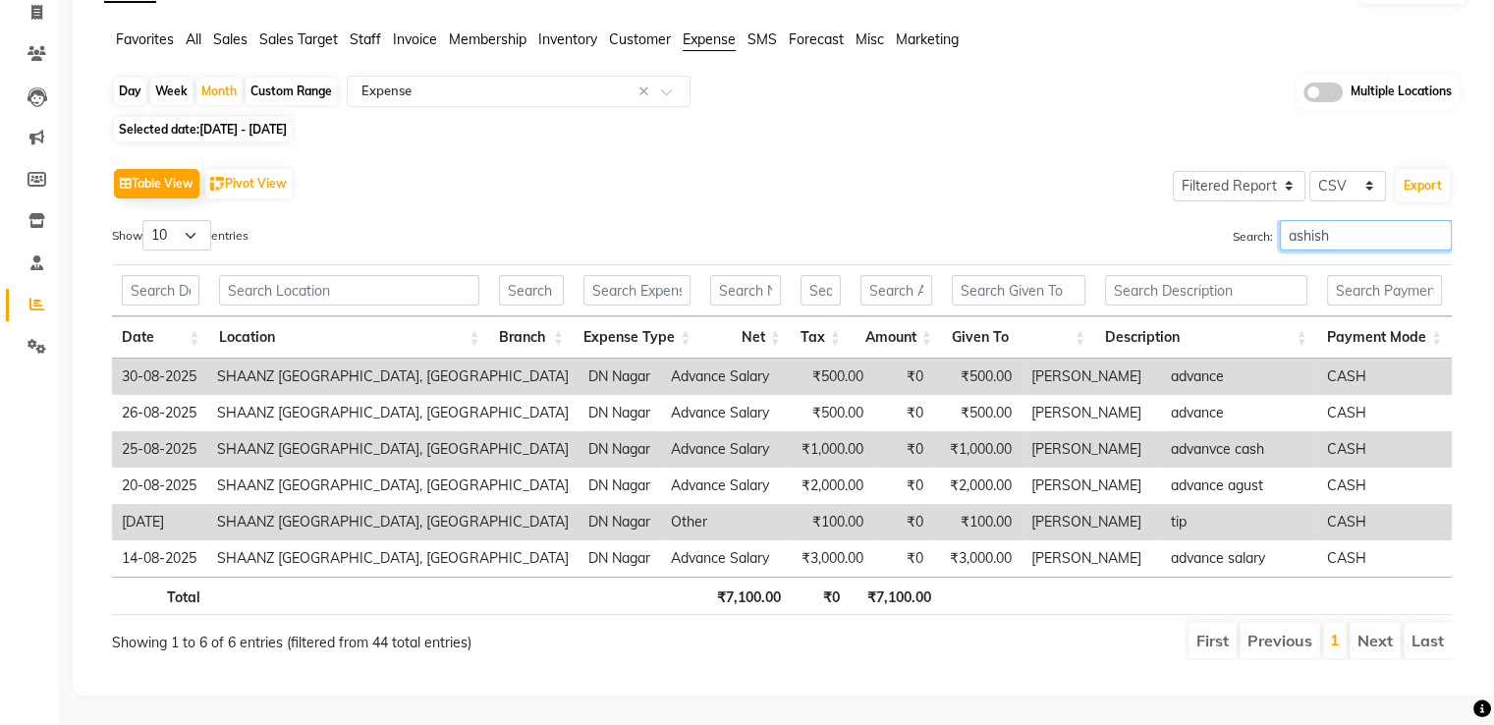
type input "ashish"
drag, startPoint x: 874, startPoint y: 588, endPoint x: 957, endPoint y: 588, distance: 82.5
click at [957, 588] on tr "Total ₹7,100.00 ₹0 ₹7,100.00" at bounding box center [782, 596] width 1340 height 38
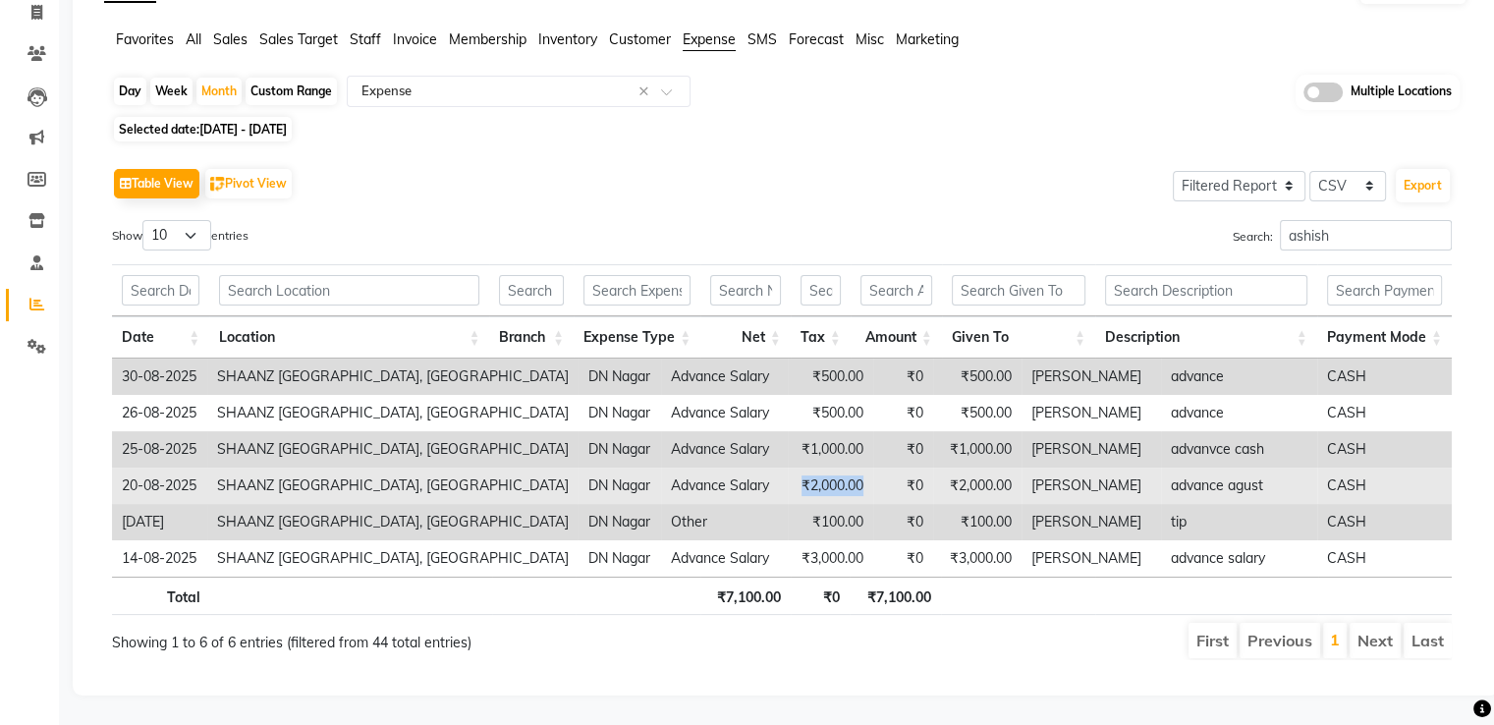
drag, startPoint x: 716, startPoint y: 469, endPoint x: 788, endPoint y: 467, distance: 71.7
click at [788, 468] on td "₹2,000.00" at bounding box center [831, 486] width 86 height 36
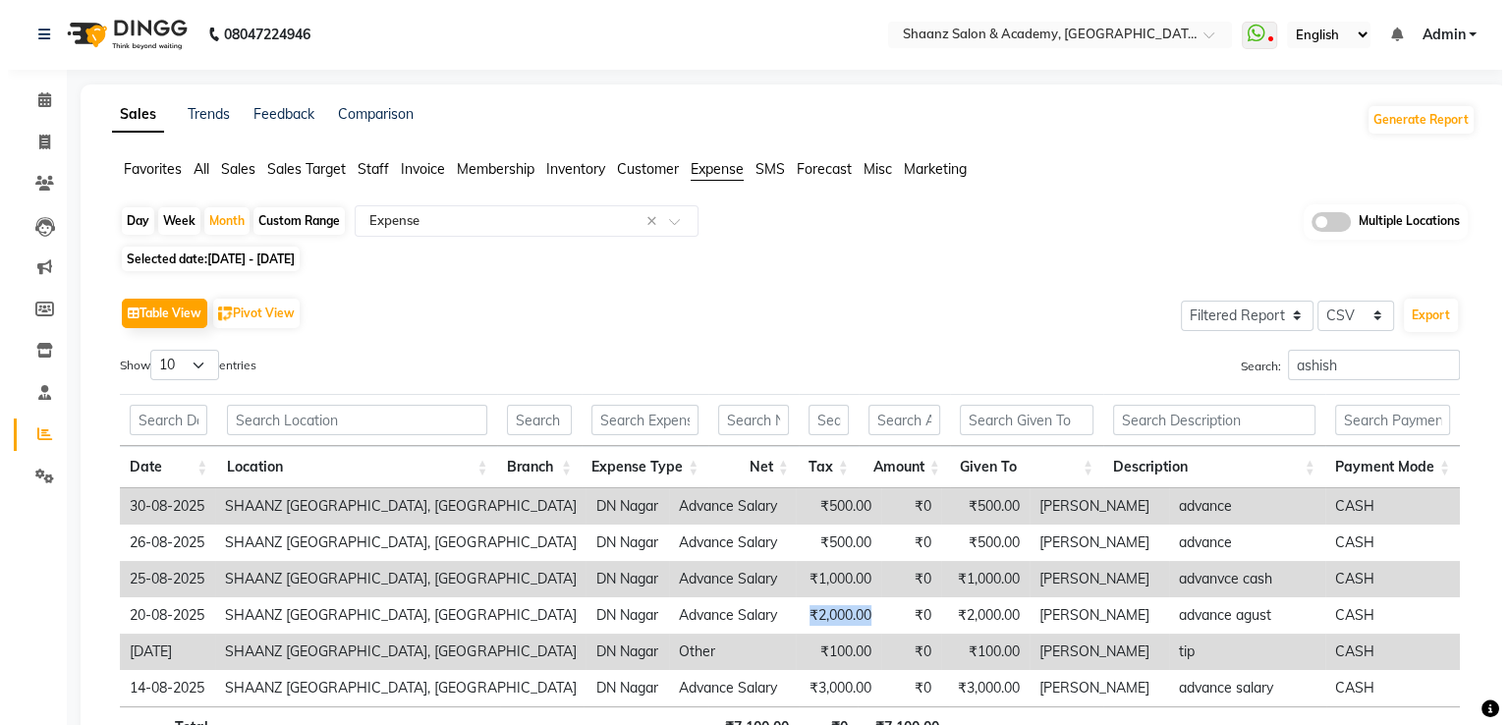
scroll to position [0, 0]
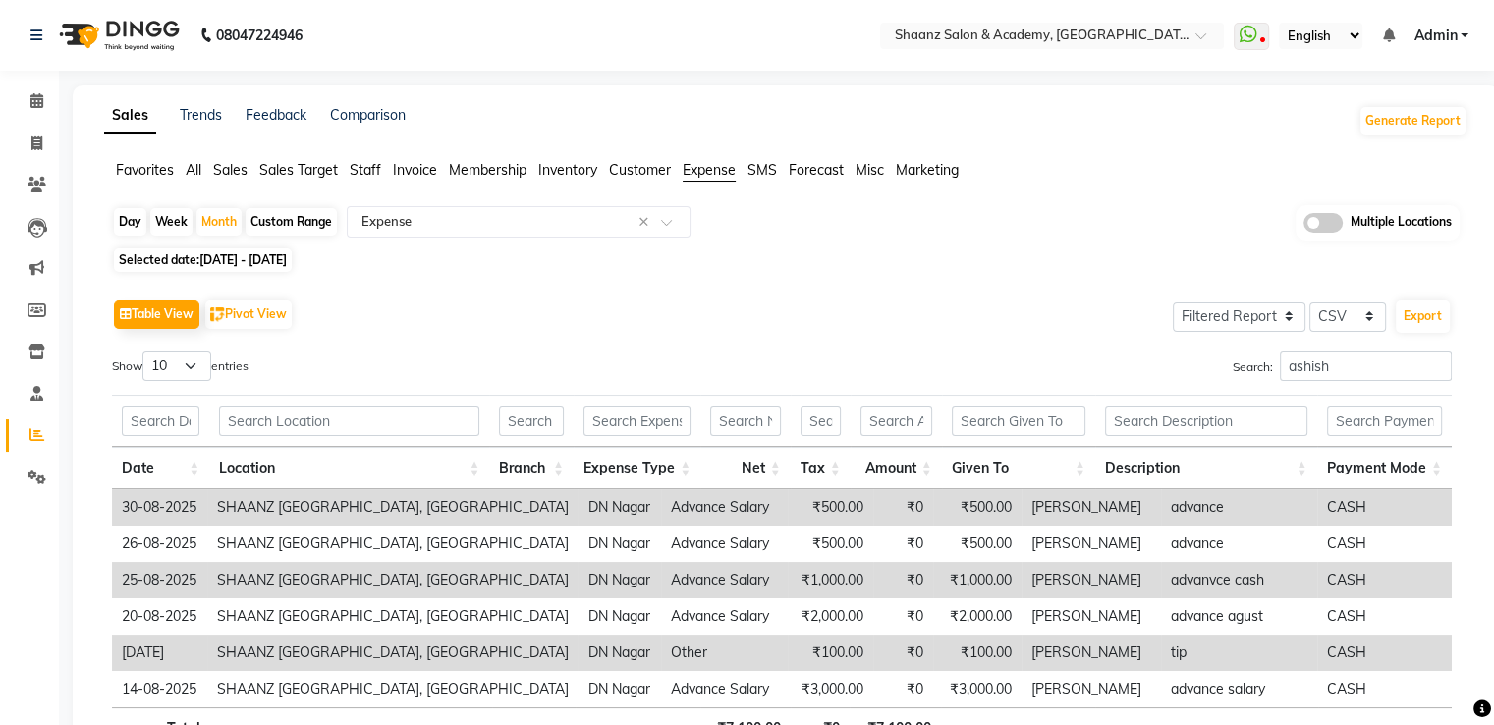
click at [220, 264] on span "[DATE] - [DATE]" at bounding box center [242, 259] width 87 height 15
select select "8"
select select "2025"
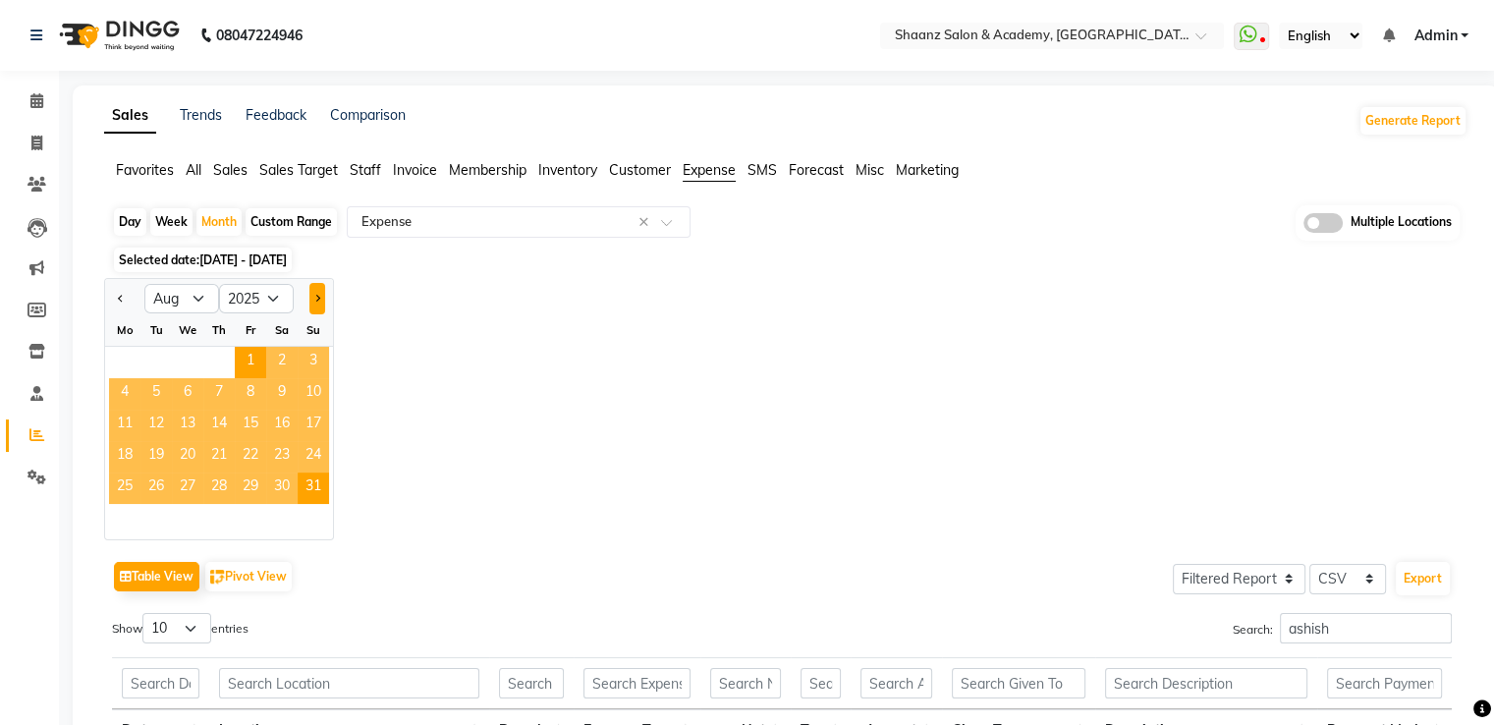
click at [316, 303] on button "Next month" at bounding box center [317, 298] width 16 height 31
select select "9"
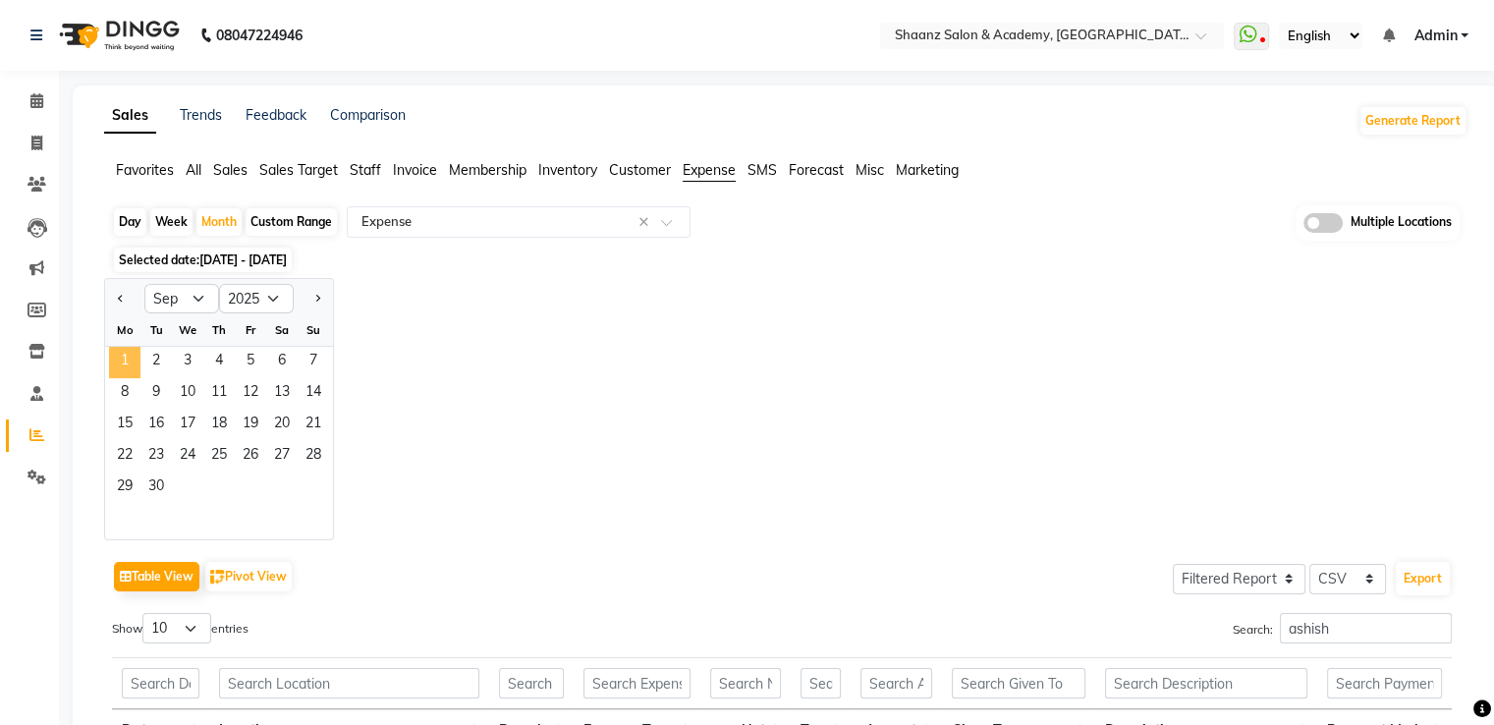
click at [137, 354] on span "1" at bounding box center [124, 362] width 31 height 31
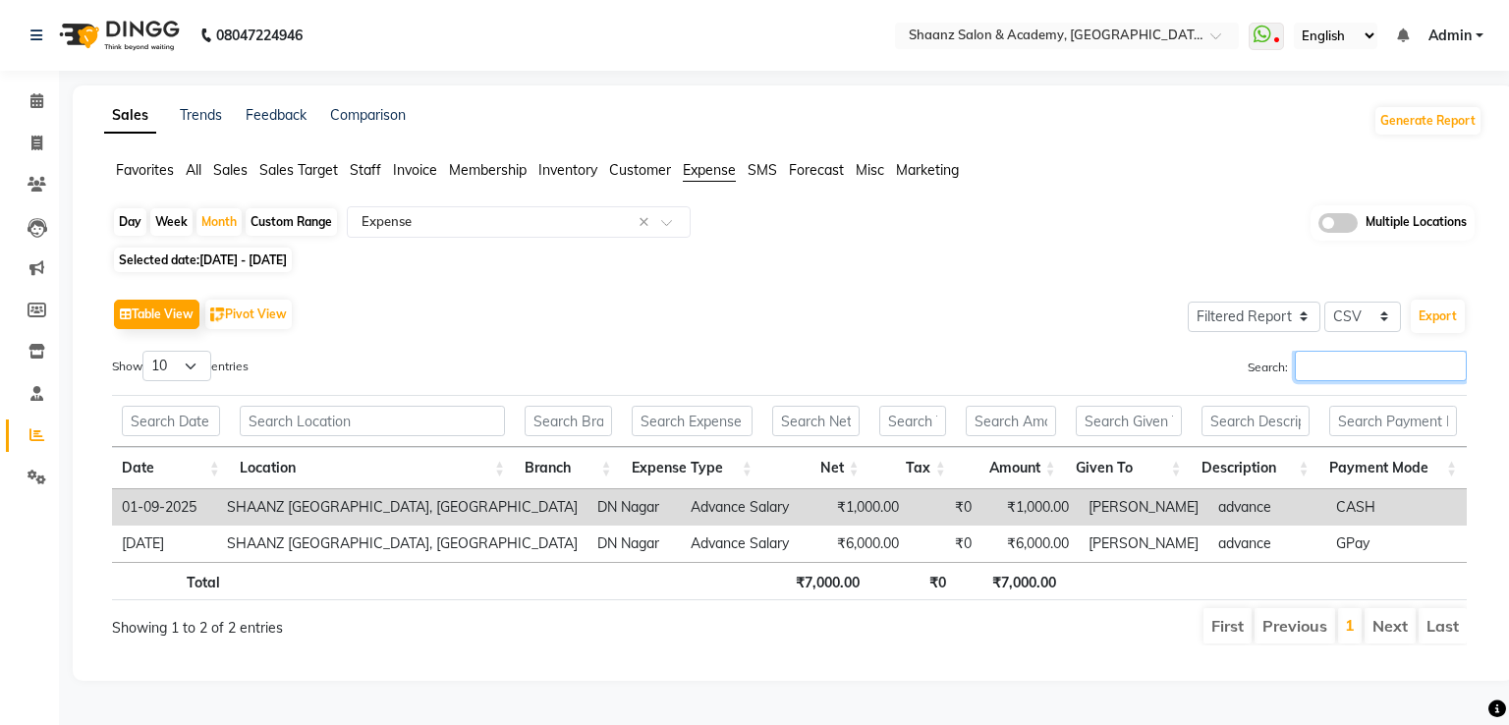
click at [1313, 368] on input "Search:" at bounding box center [1381, 366] width 172 height 30
type input "s"
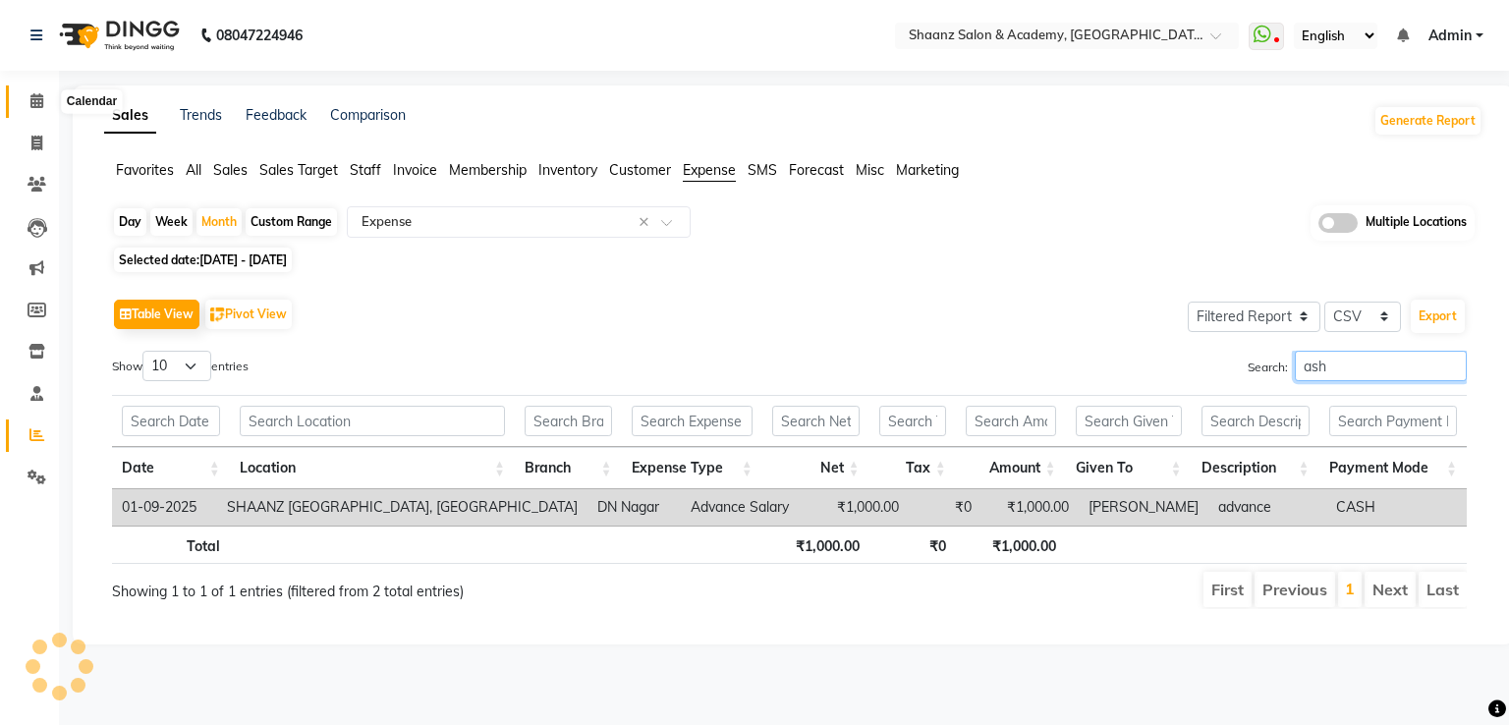
type input "ash"
click at [34, 100] on icon at bounding box center [36, 100] width 13 height 15
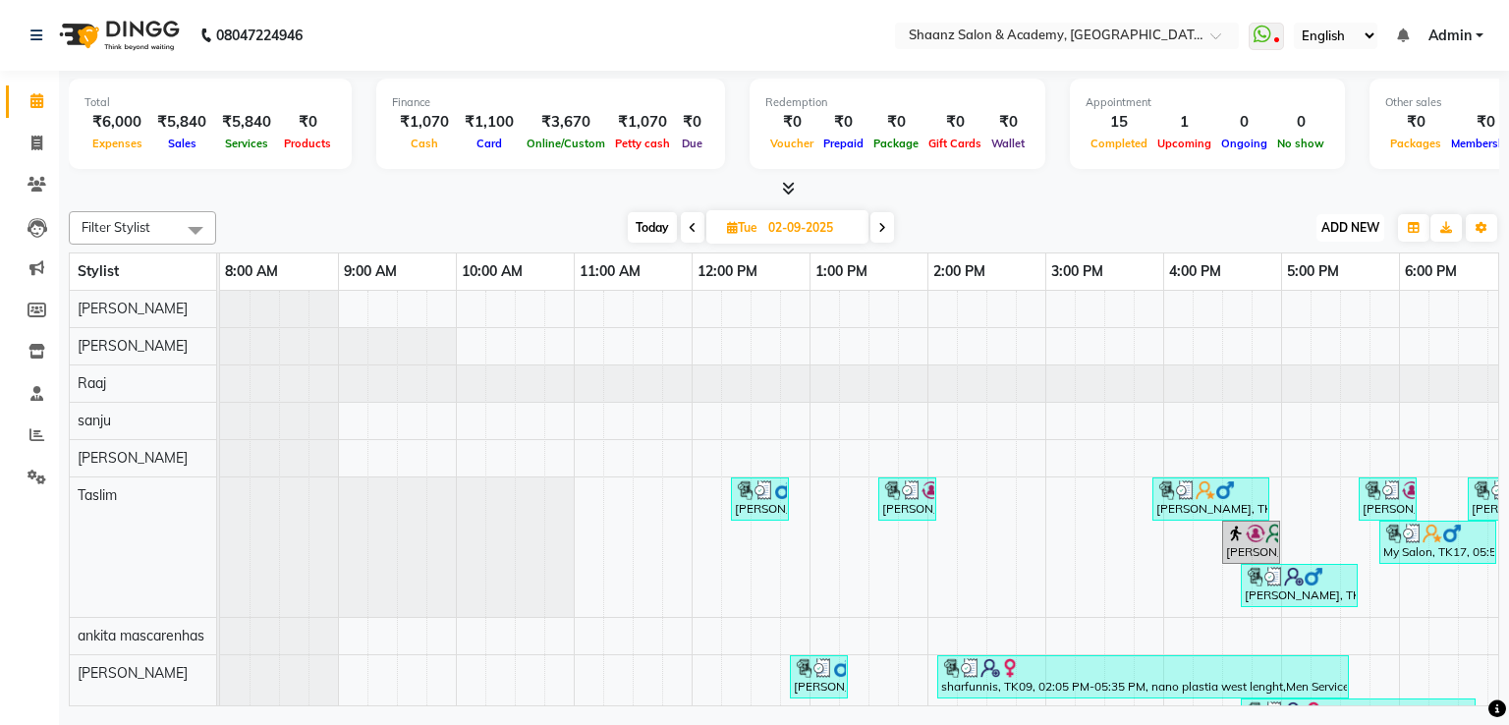
click at [1345, 221] on span "ADD NEW" at bounding box center [1350, 227] width 58 height 15
click at [1276, 319] on link "Add Expense" at bounding box center [1305, 316] width 155 height 26
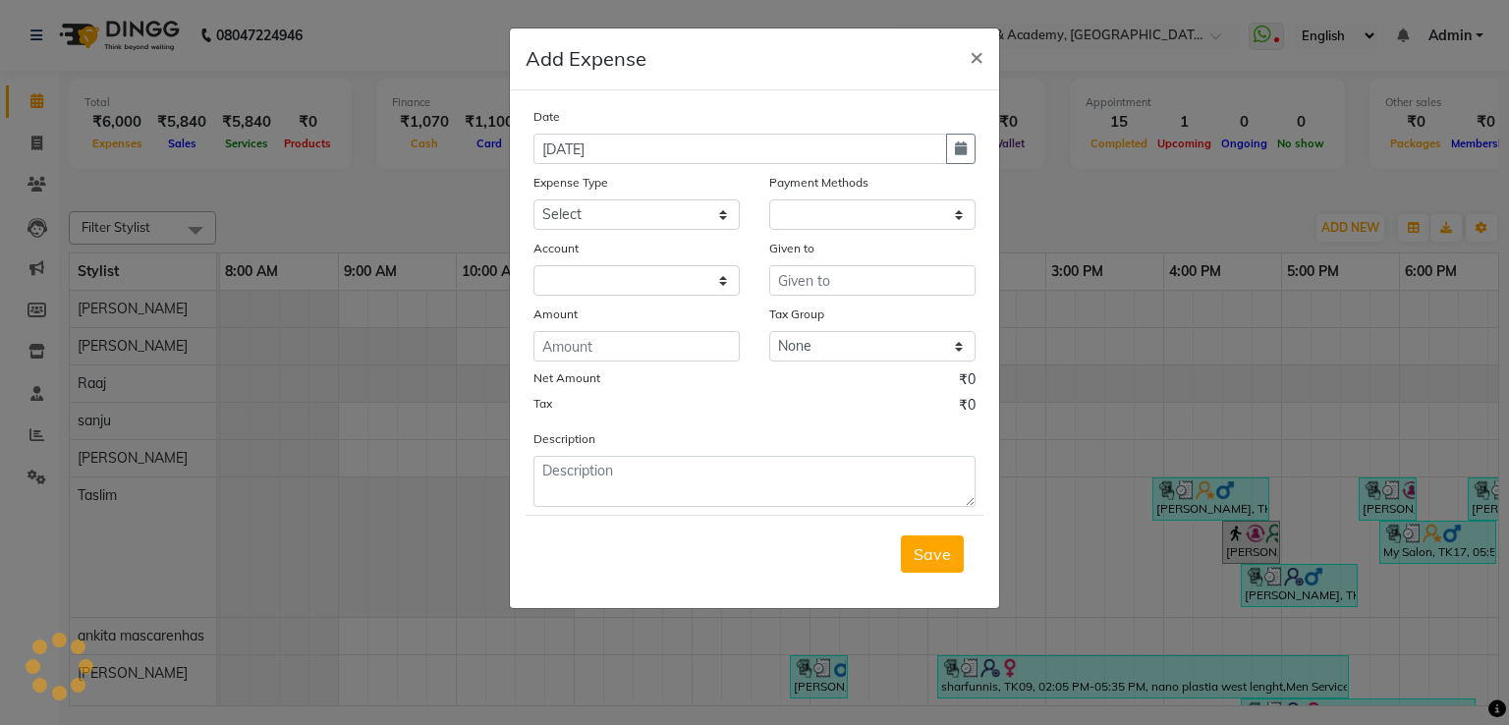
select select "1"
select select "5362"
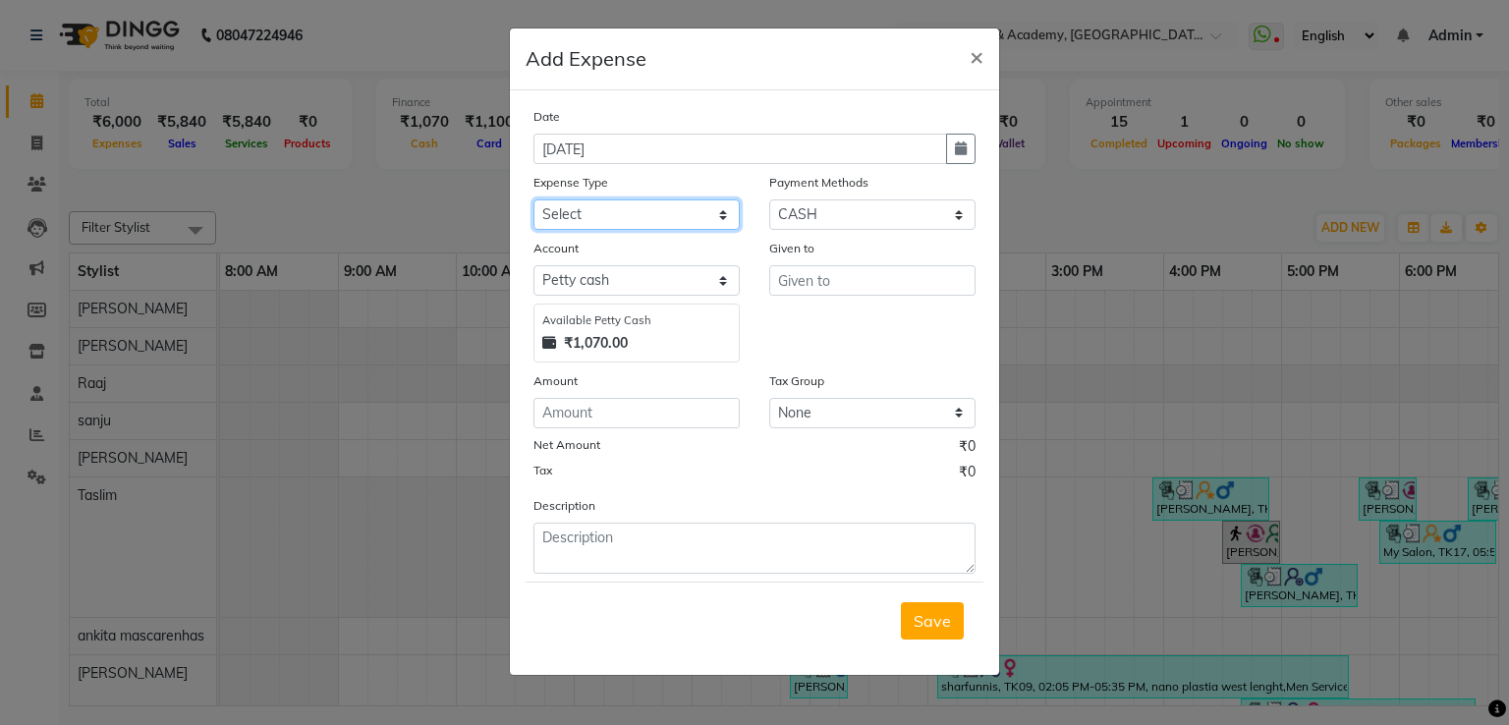
click at [581, 224] on select "Select Advance Salary Cash transfer to bank Client Snacks Equipment Incentive M…" at bounding box center [636, 214] width 206 height 30
select select "14871"
click at [533, 201] on select "Select Advance Salary Cash transfer to bank Client Snacks Equipment Incentive M…" at bounding box center [636, 214] width 206 height 30
click at [773, 276] on input "text" at bounding box center [872, 280] width 206 height 30
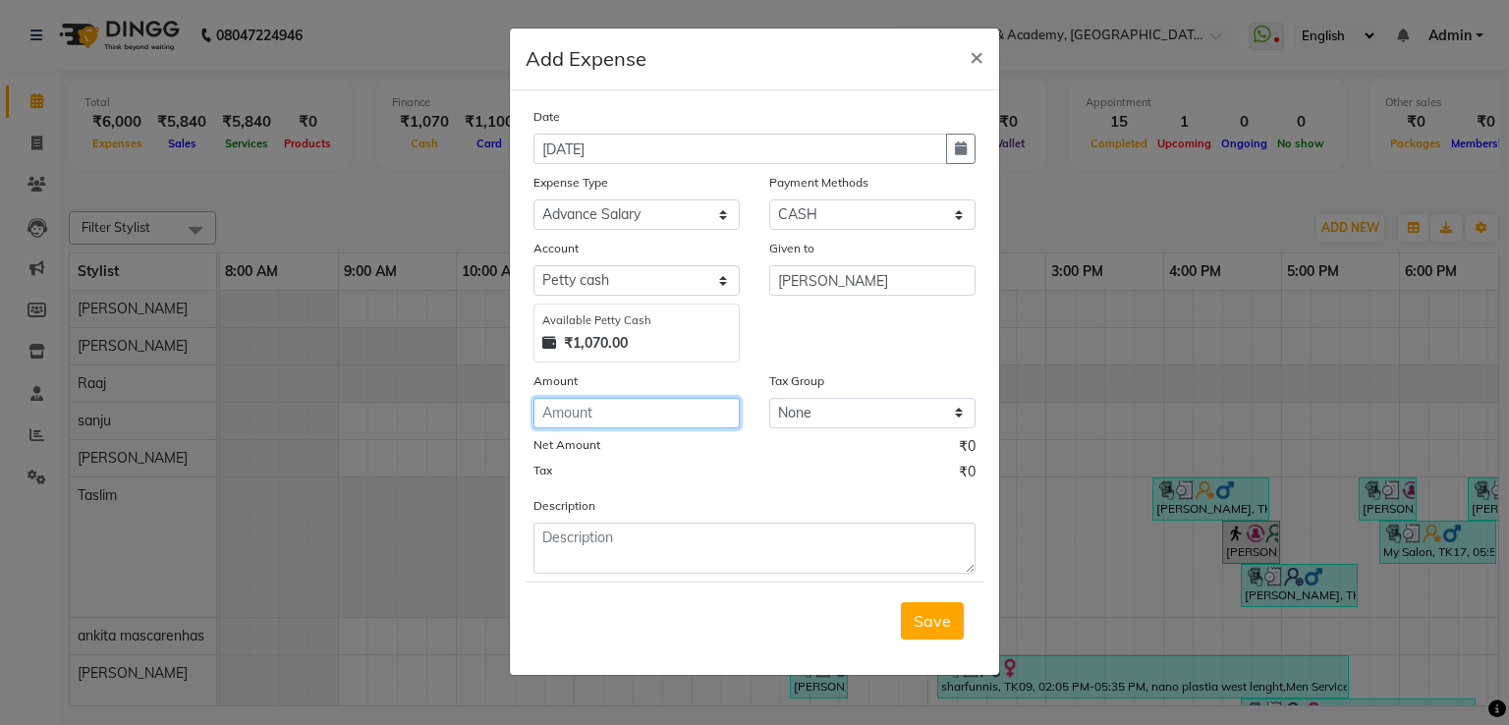
drag, startPoint x: 693, startPoint y: 403, endPoint x: 690, endPoint y: 417, distance: 14.1
click at [690, 417] on input "number" at bounding box center [636, 413] width 206 height 30
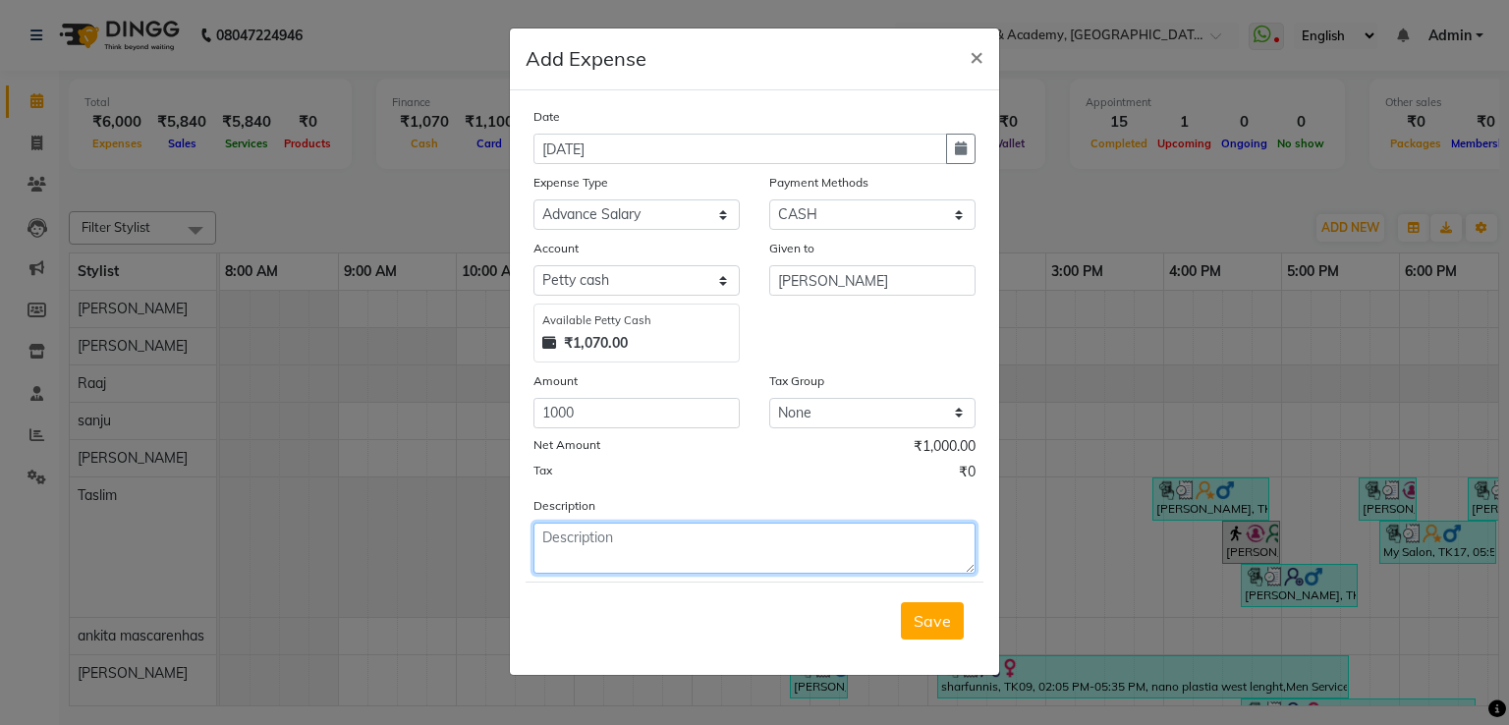
click at [558, 555] on textarea at bounding box center [754, 548] width 442 height 51
click at [924, 610] on button "Save" at bounding box center [932, 620] width 63 height 37
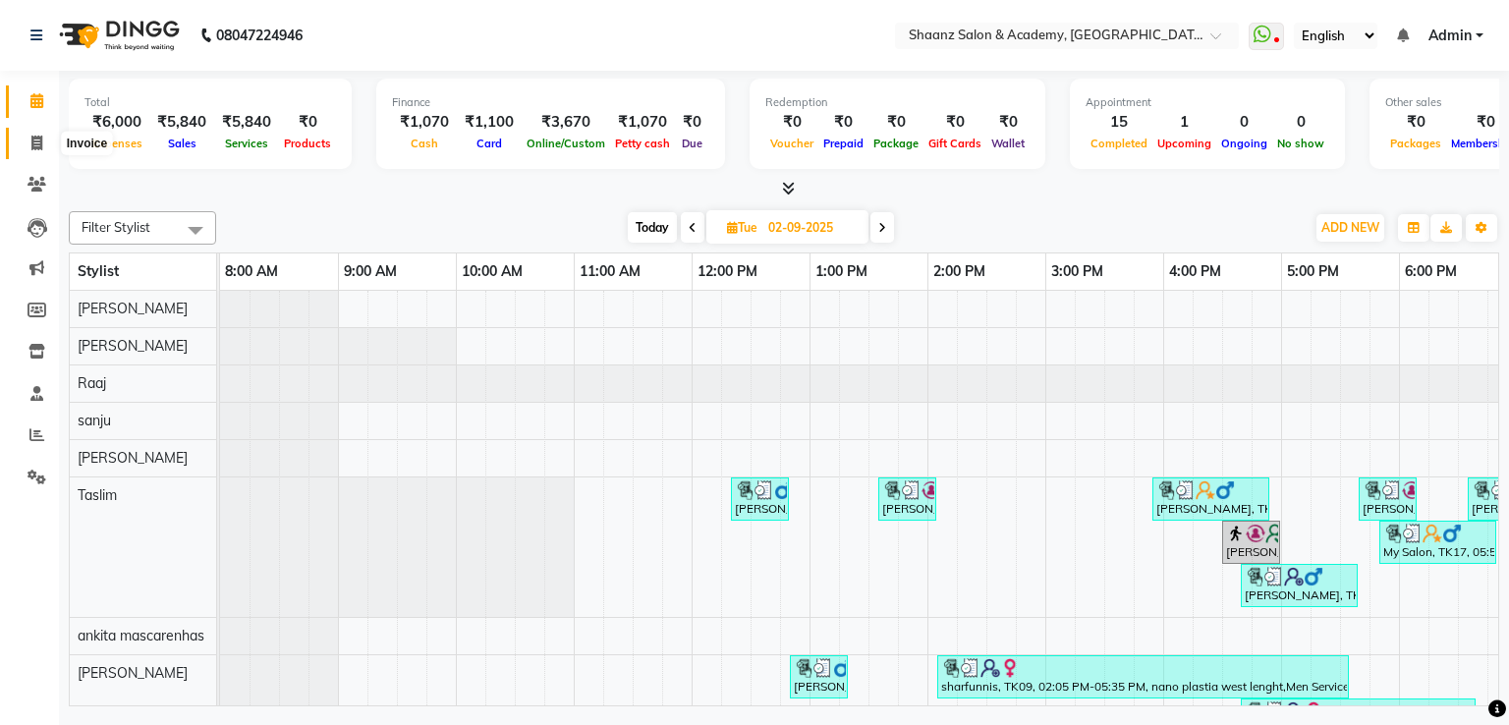
click at [35, 143] on icon at bounding box center [36, 143] width 11 height 15
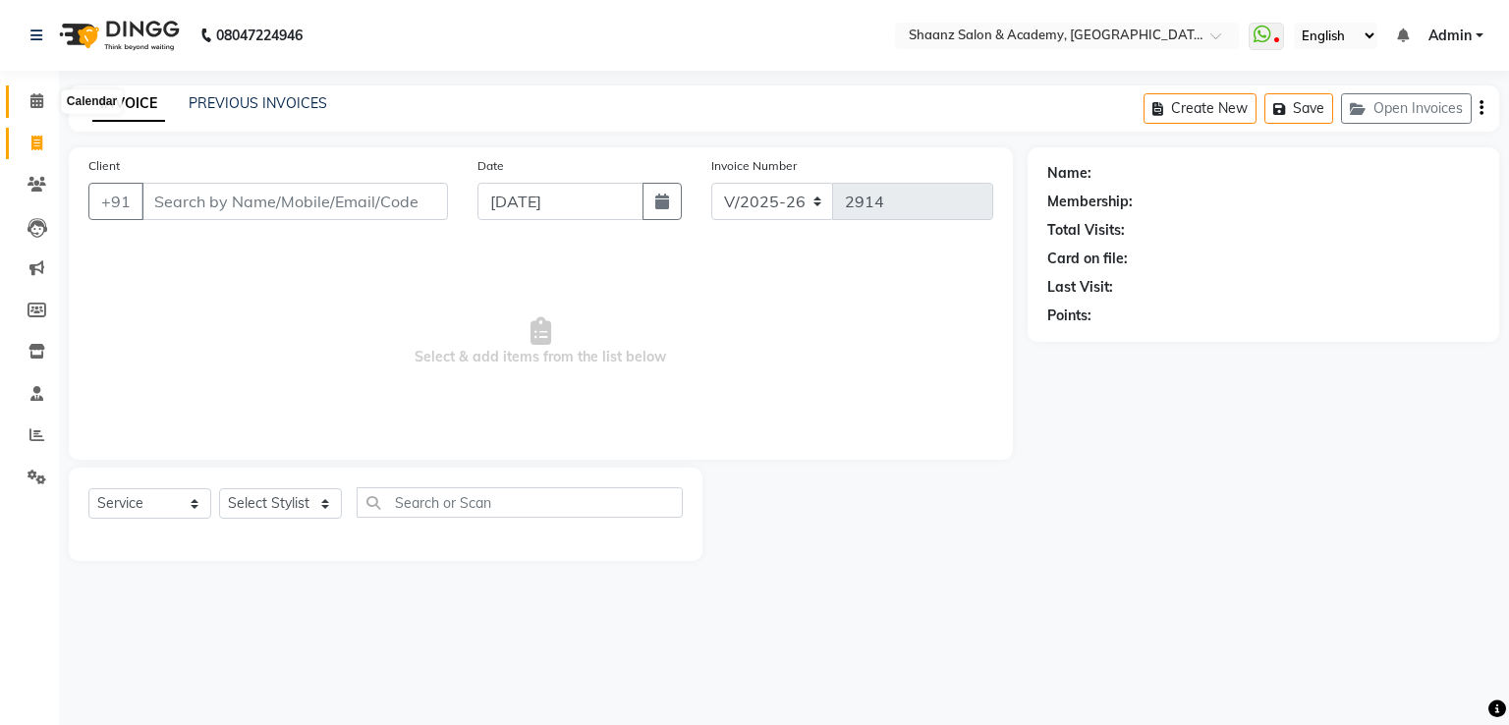
click at [33, 95] on icon at bounding box center [36, 100] width 13 height 15
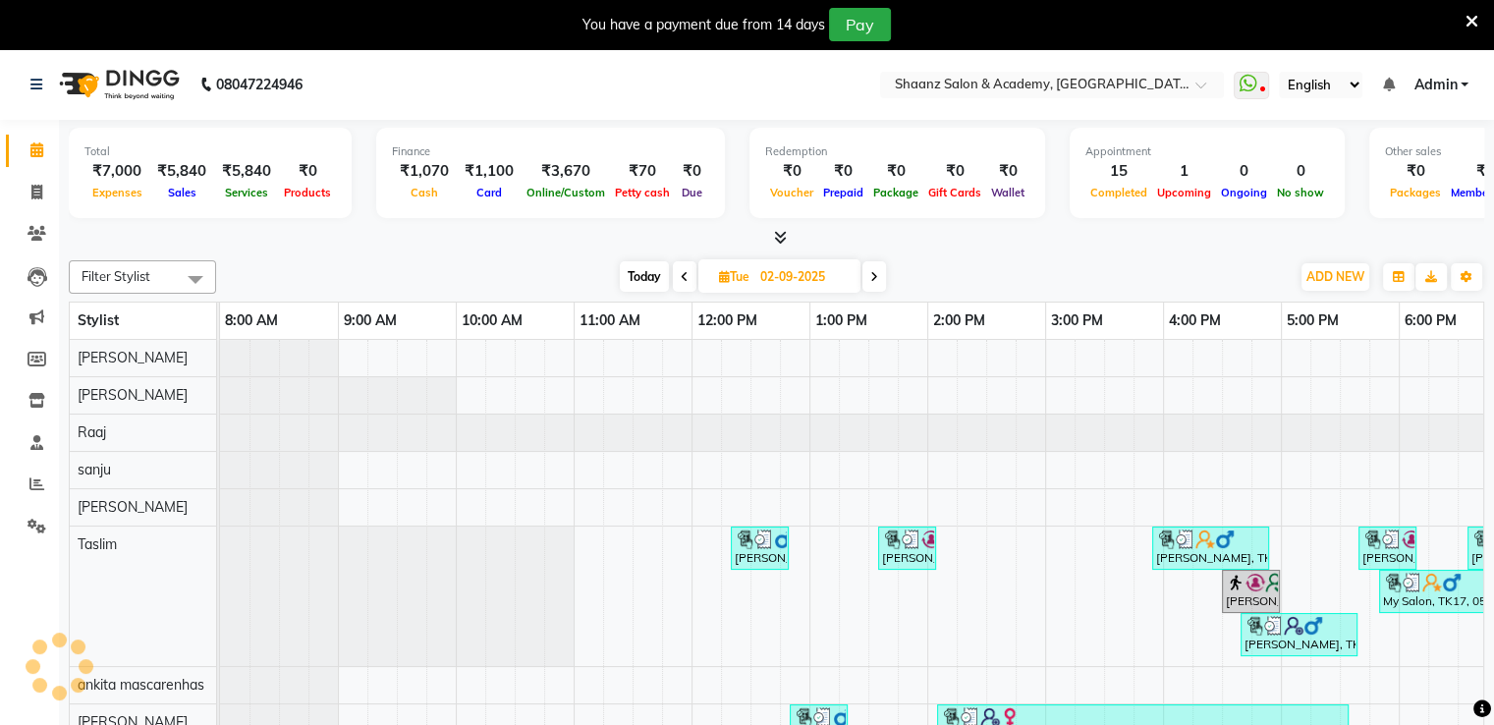
click at [874, 277] on icon at bounding box center [874, 277] width 8 height 12
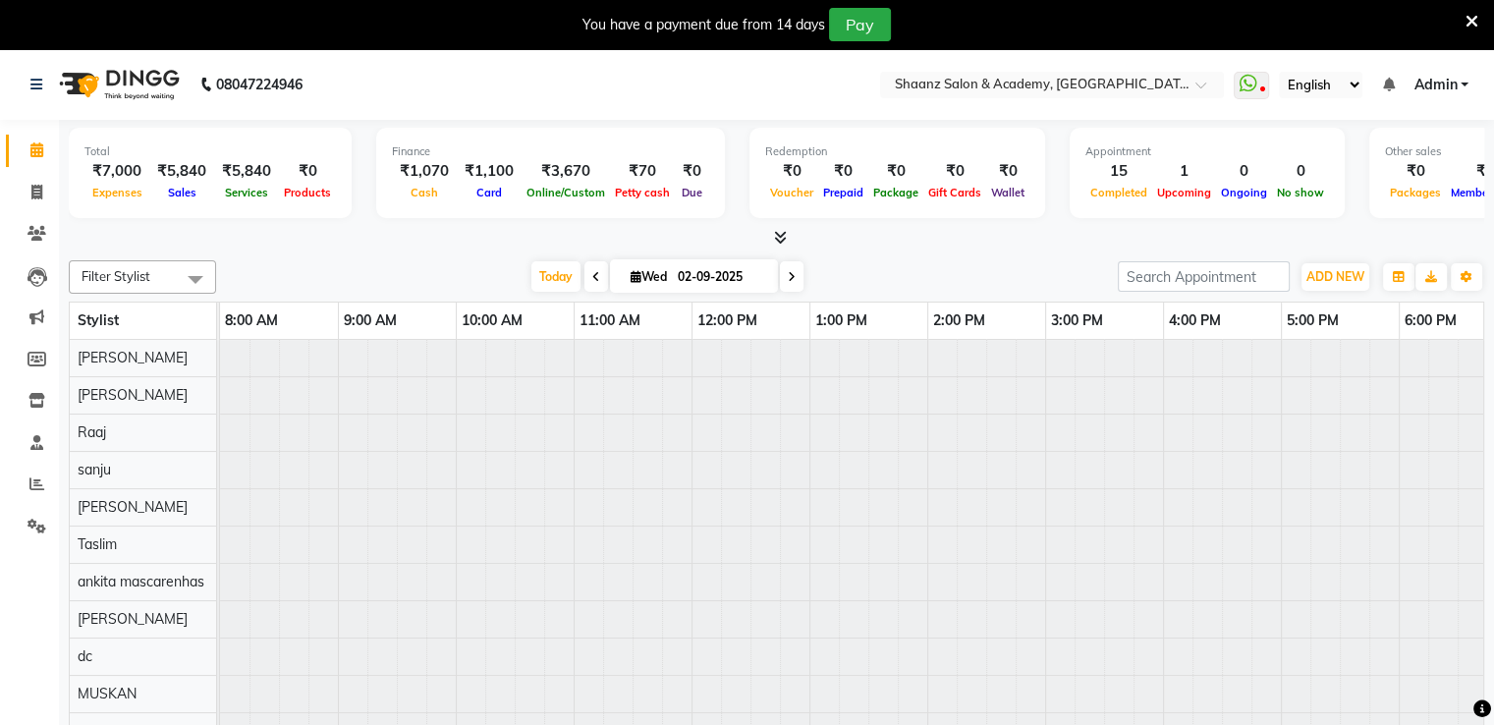
type input "[DATE]"
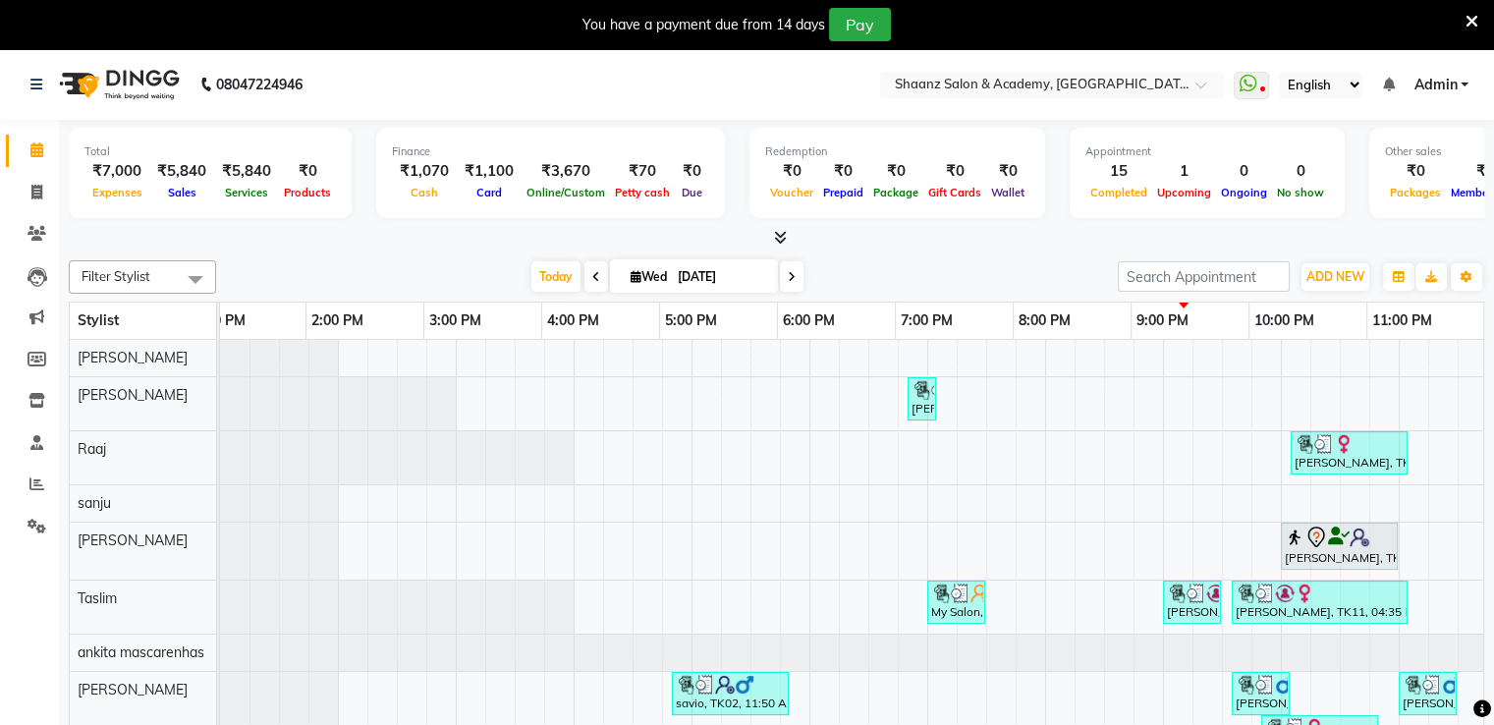
scroll to position [0, 622]
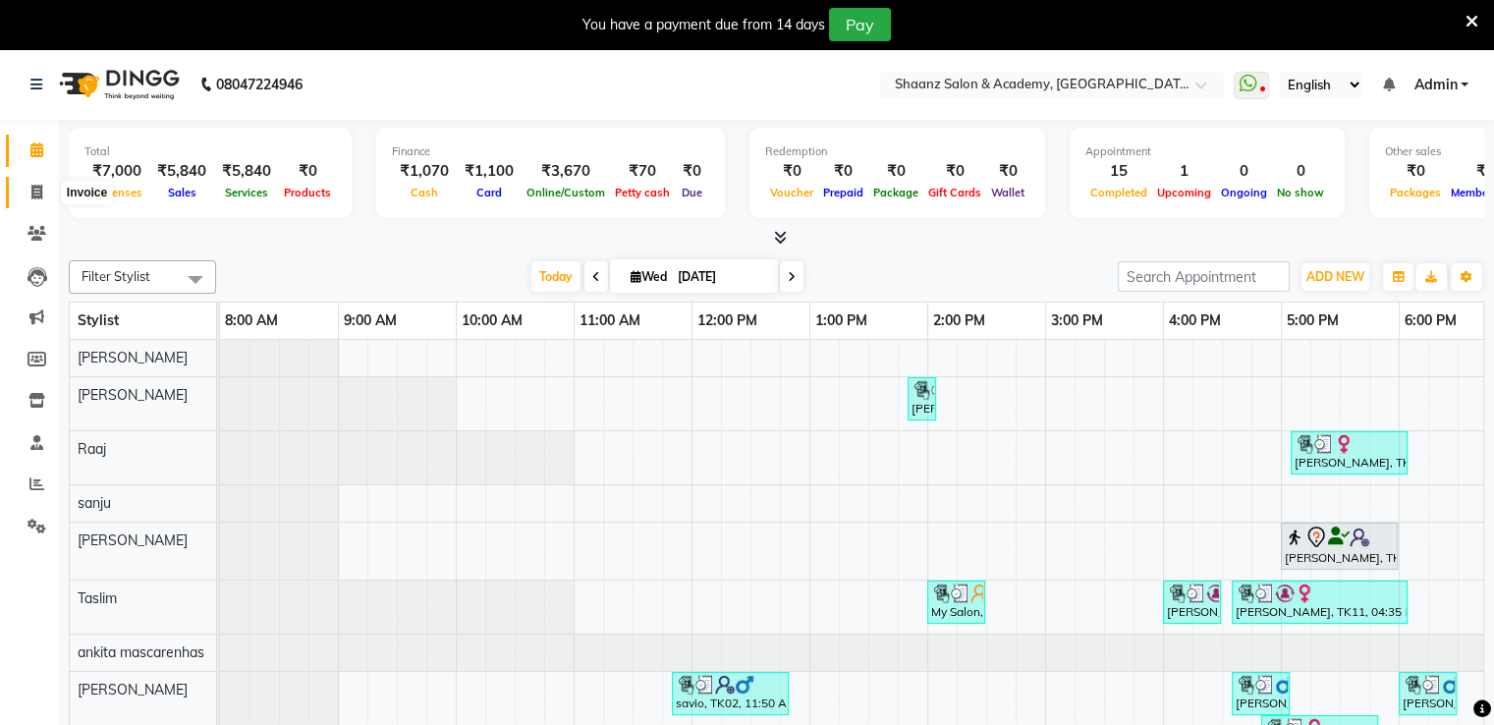
click at [33, 187] on icon at bounding box center [36, 192] width 11 height 15
select select "service"
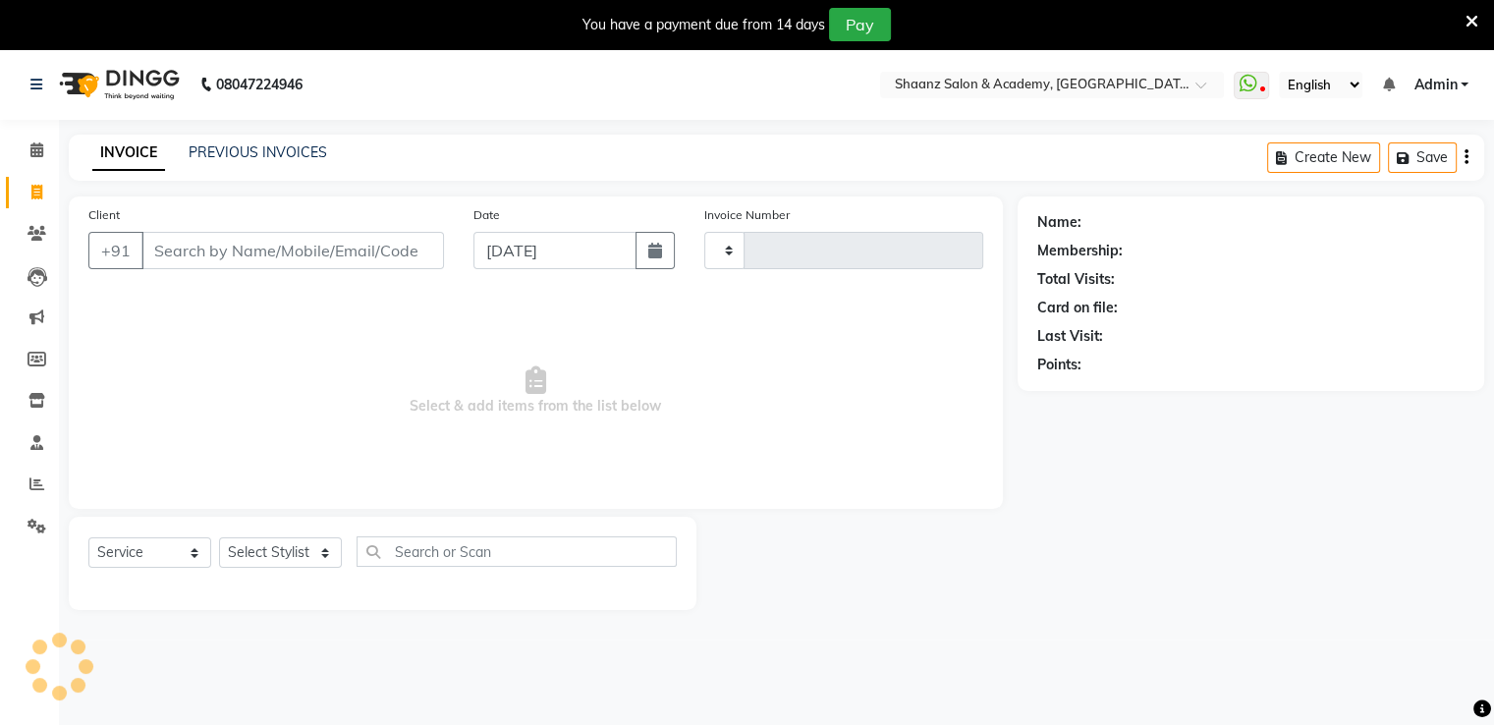
type input "2914"
select select "6360"
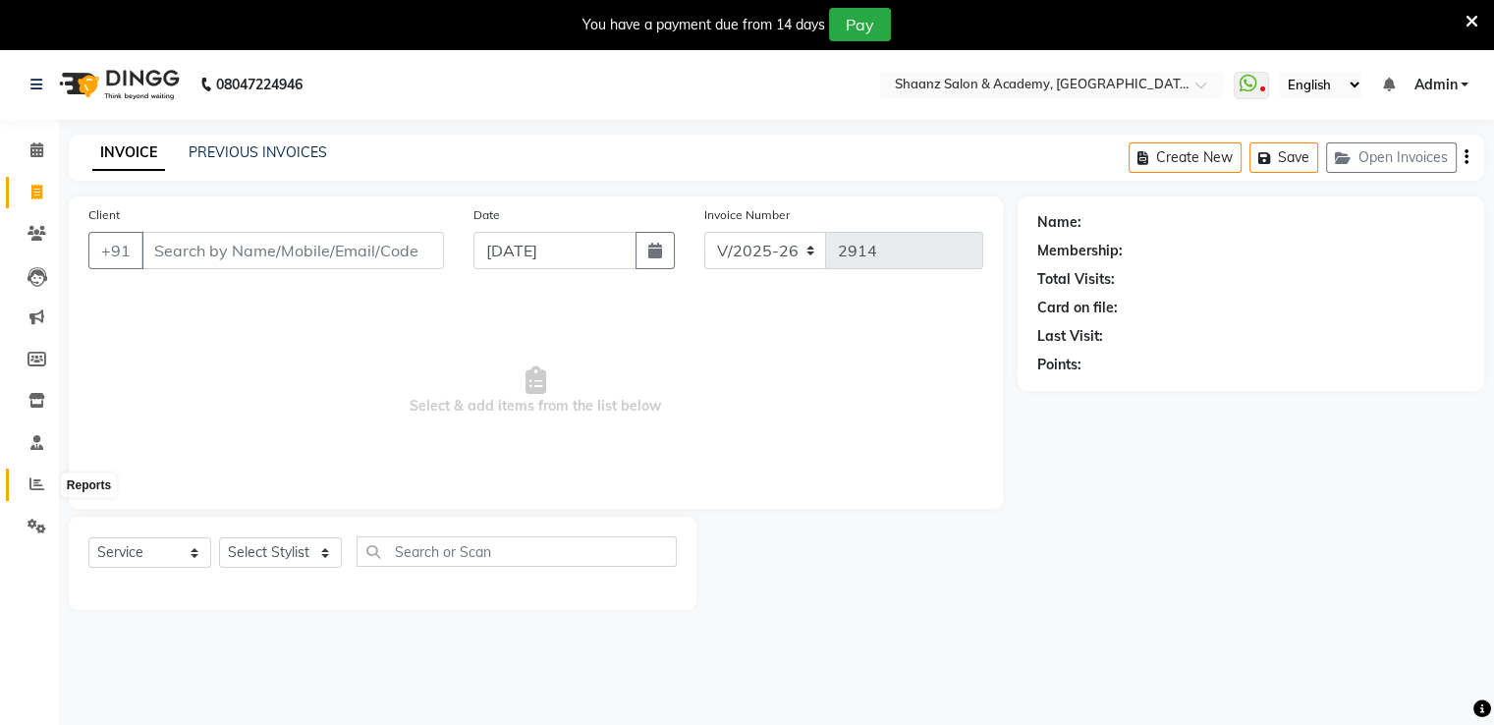
click at [34, 491] on icon at bounding box center [36, 483] width 15 height 15
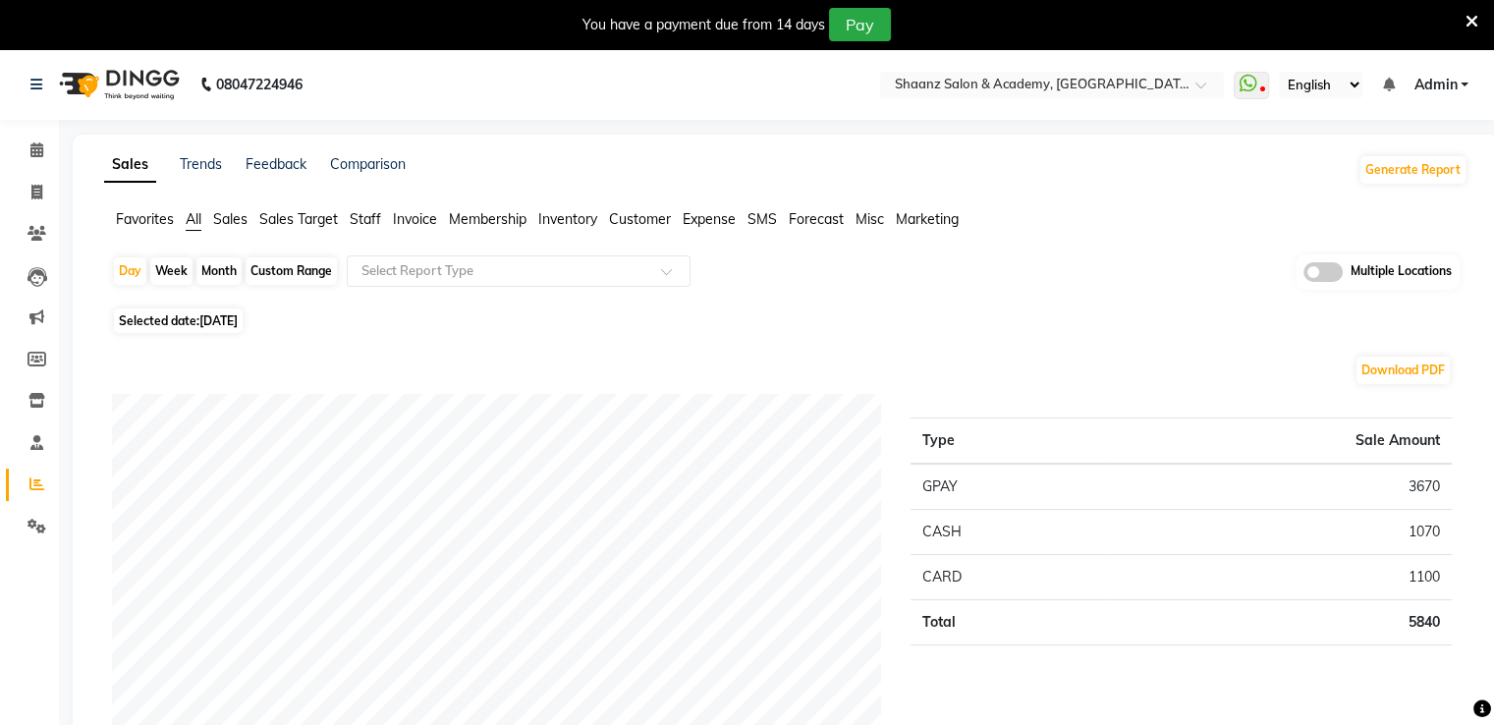
click at [730, 221] on span "Expense" at bounding box center [709, 219] width 53 height 18
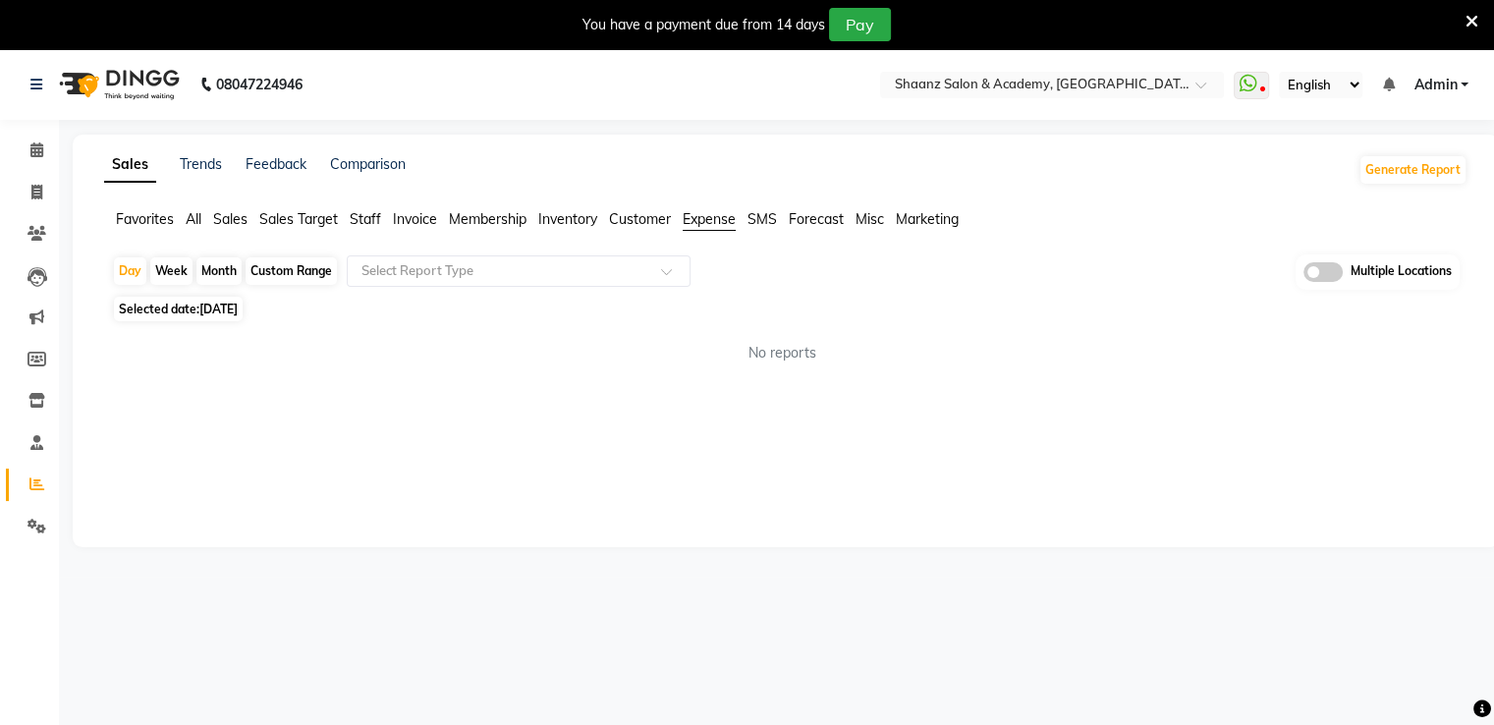
click at [217, 277] on div "Month" at bounding box center [218, 271] width 45 height 28
select select "9"
select select "2025"
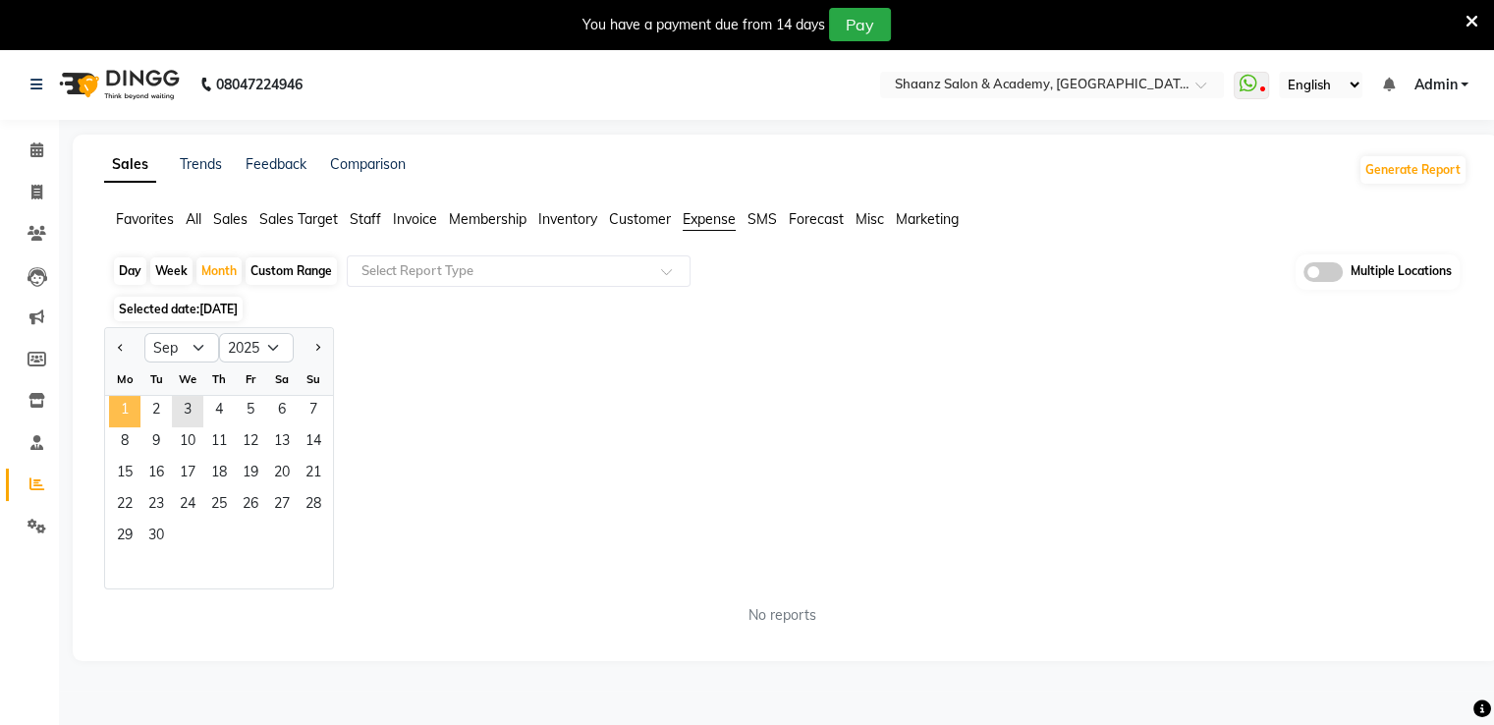
click at [119, 416] on span "1" at bounding box center [124, 411] width 31 height 31
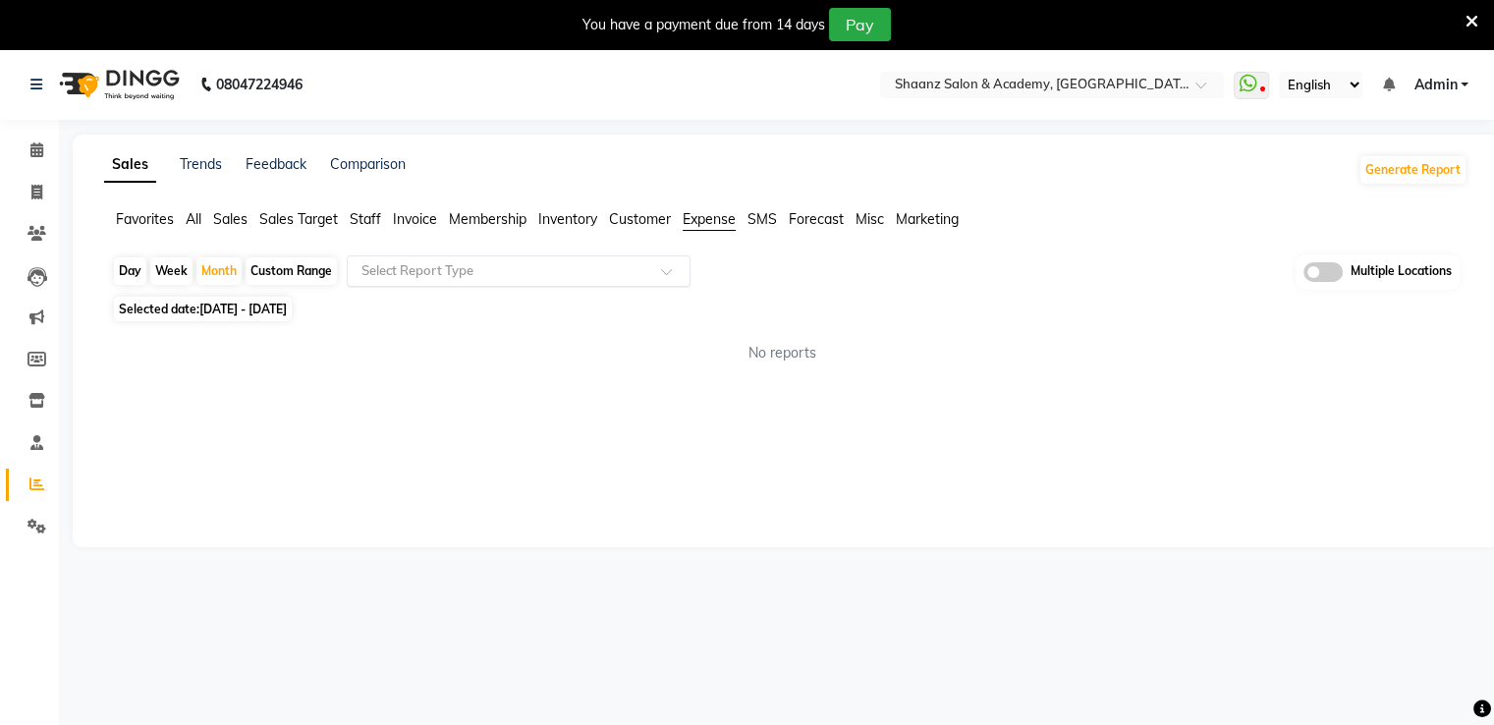
click at [478, 276] on input "text" at bounding box center [499, 271] width 283 height 20
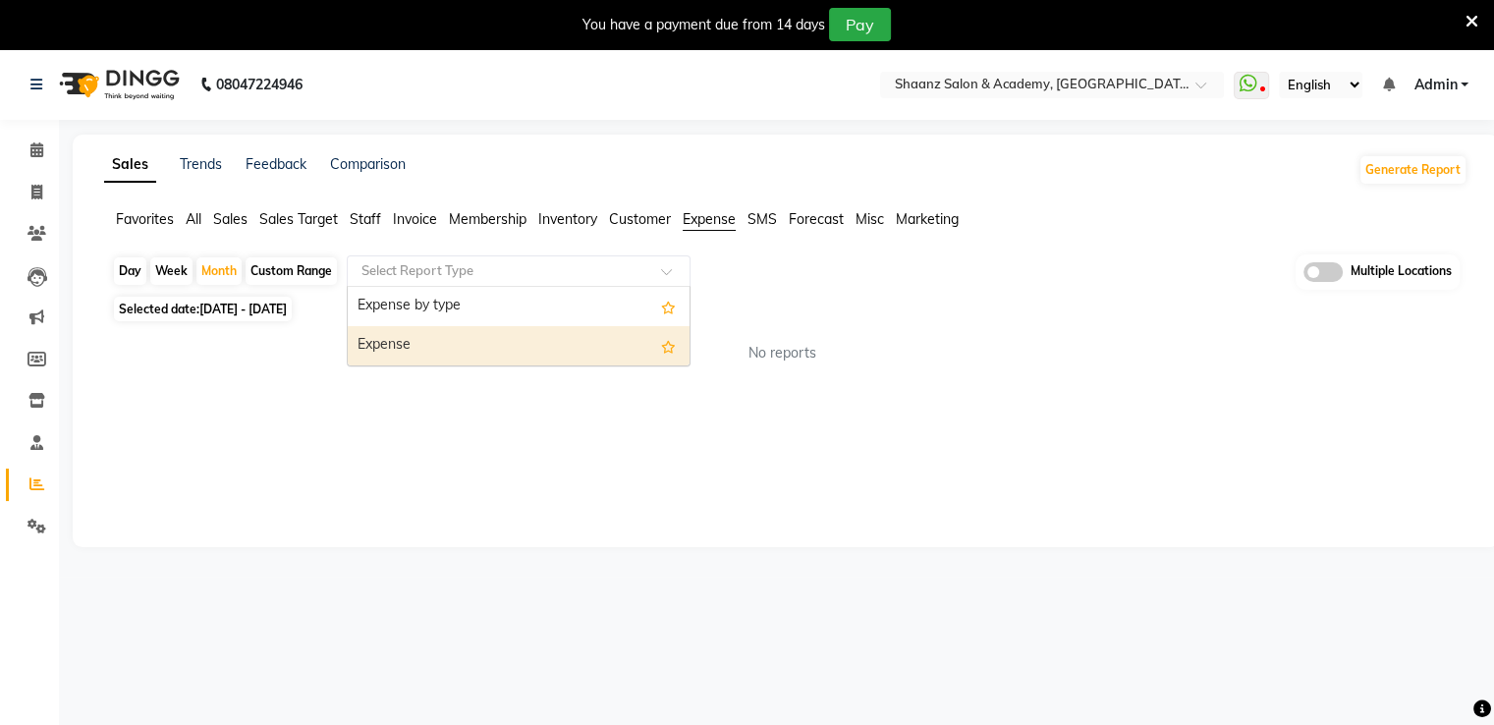
click at [448, 337] on div "Expense" at bounding box center [519, 345] width 342 height 39
select select "filtered_report"
select select "csv"
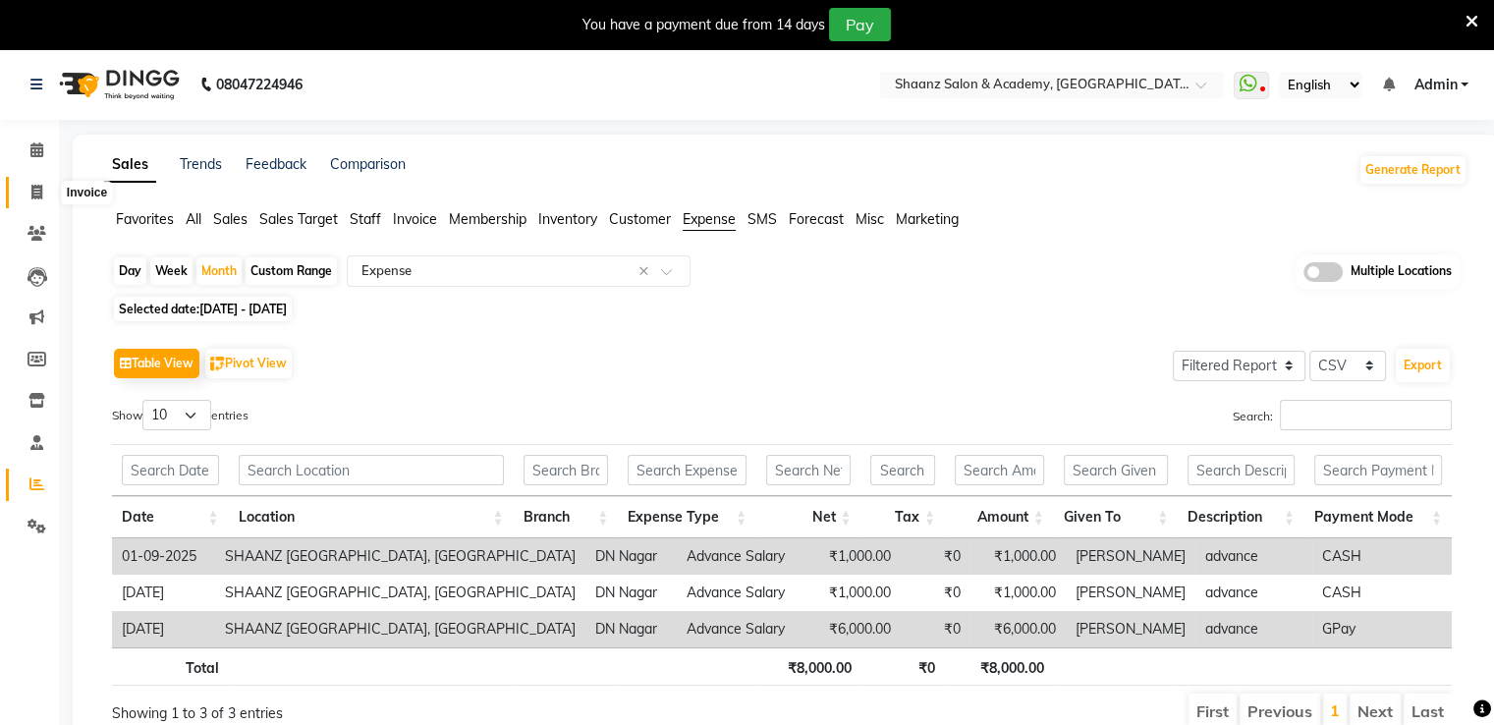
click at [43, 194] on span at bounding box center [37, 193] width 34 height 23
select select "service"
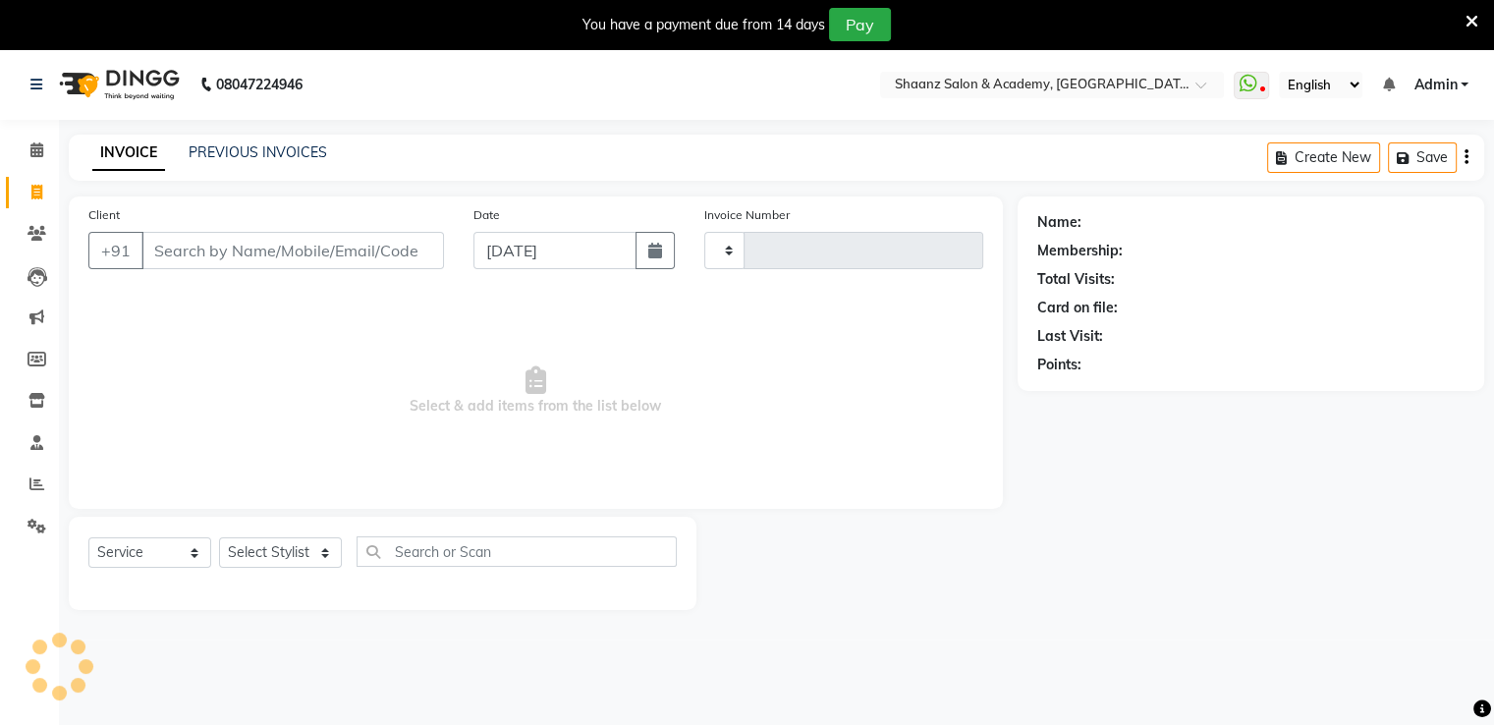
scroll to position [6, 0]
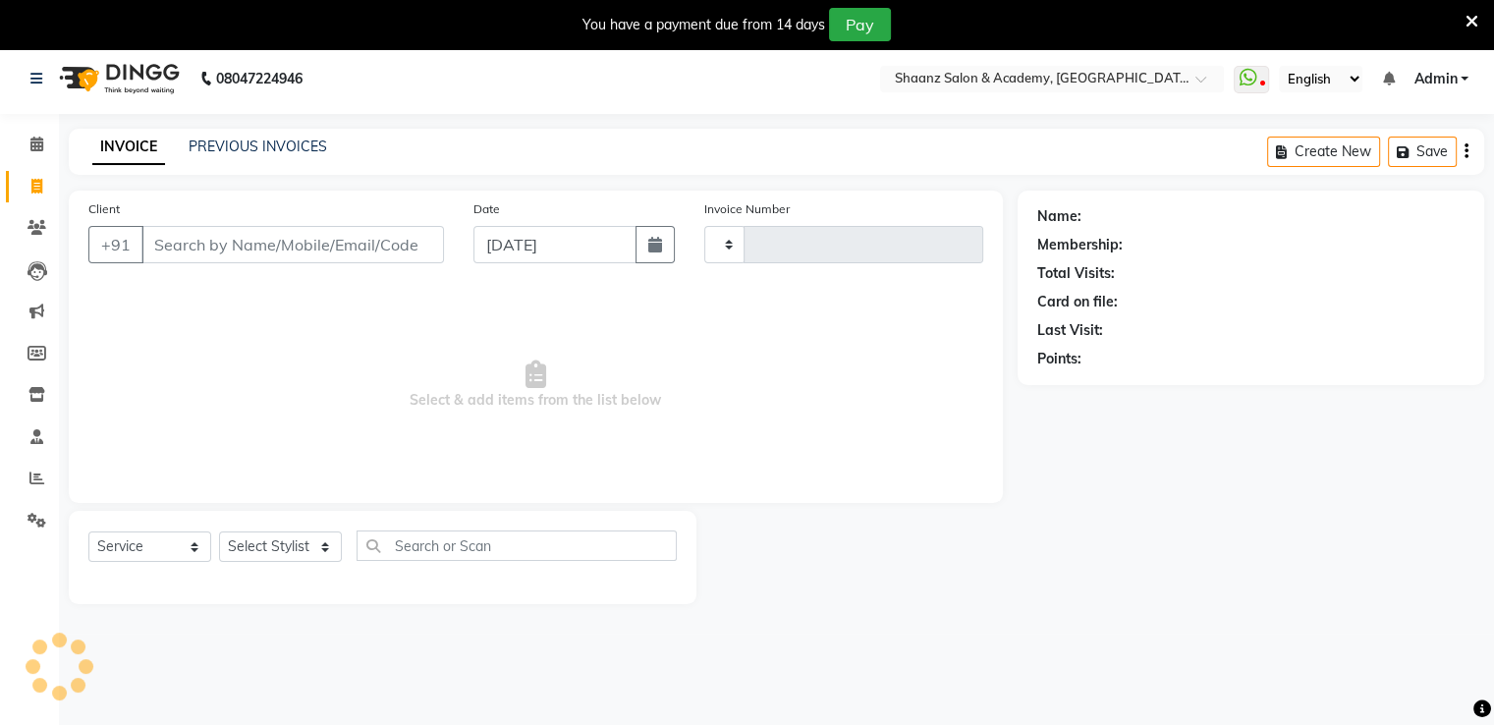
type input "2914"
select select "6360"
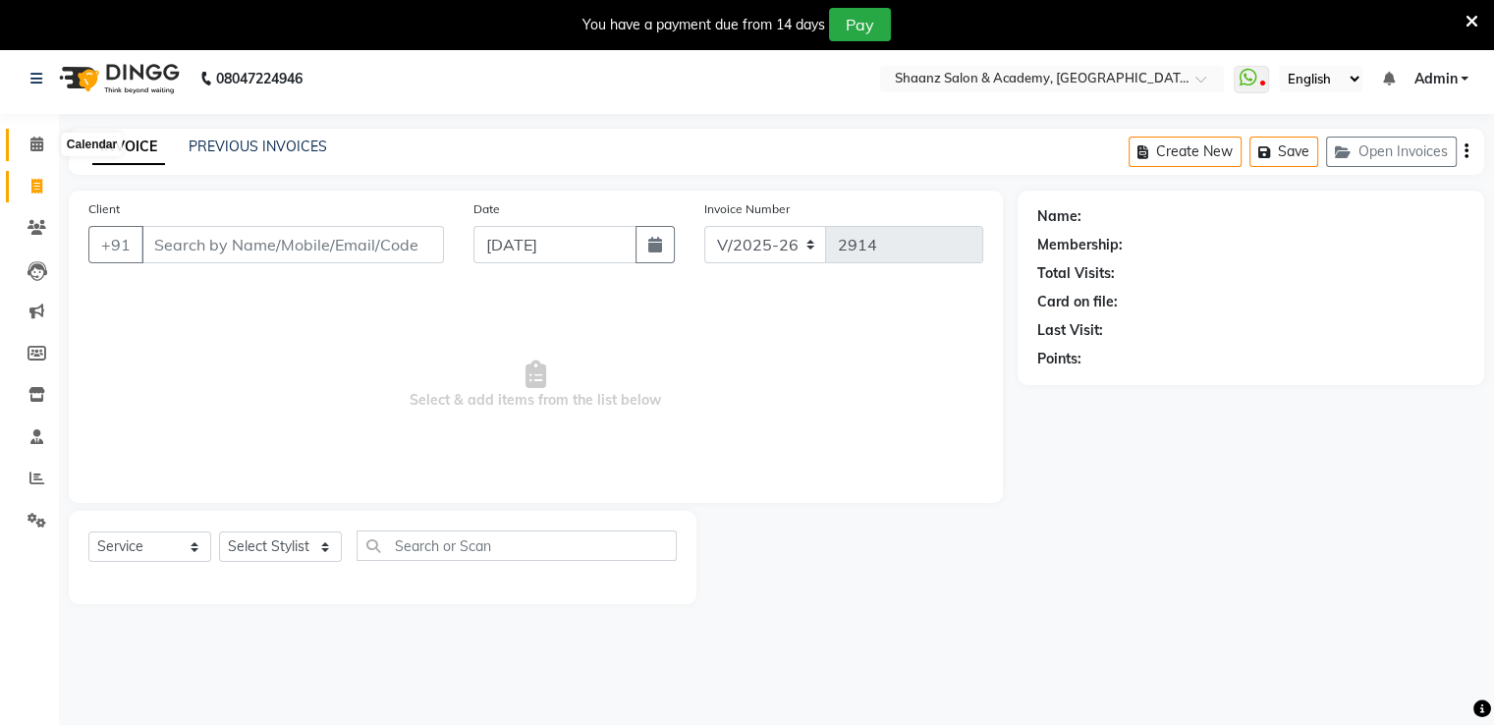
click at [33, 149] on icon at bounding box center [36, 144] width 13 height 15
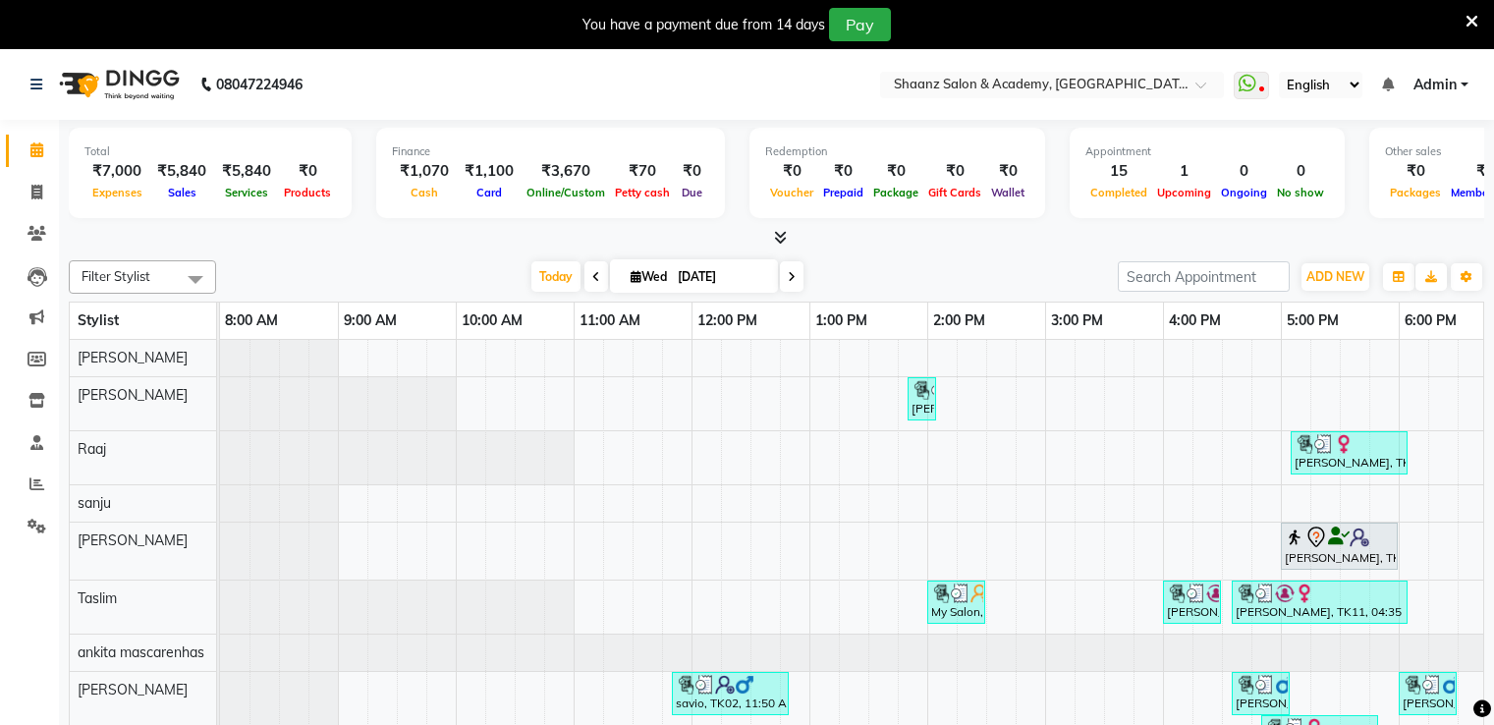
scroll to position [6, 0]
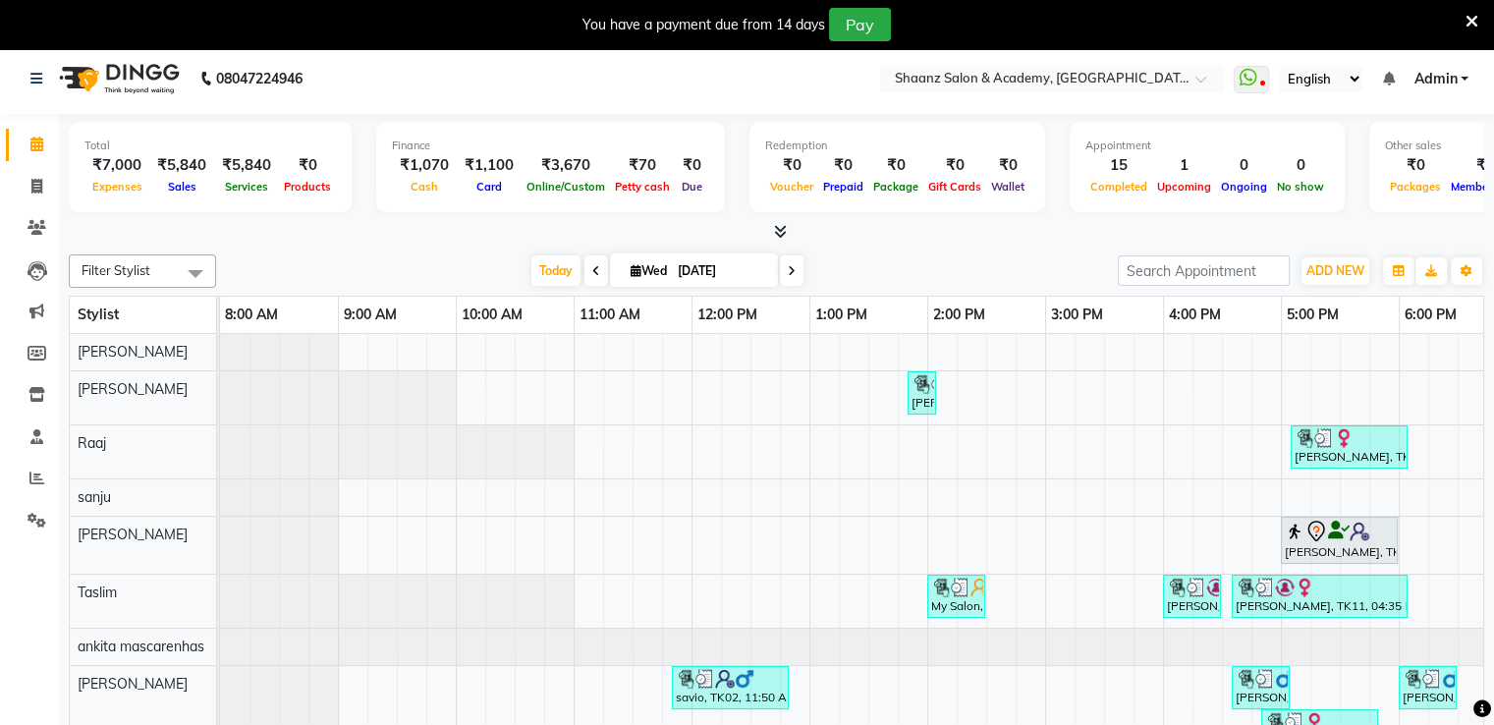
click at [1474, 25] on icon at bounding box center [1472, 22] width 13 height 18
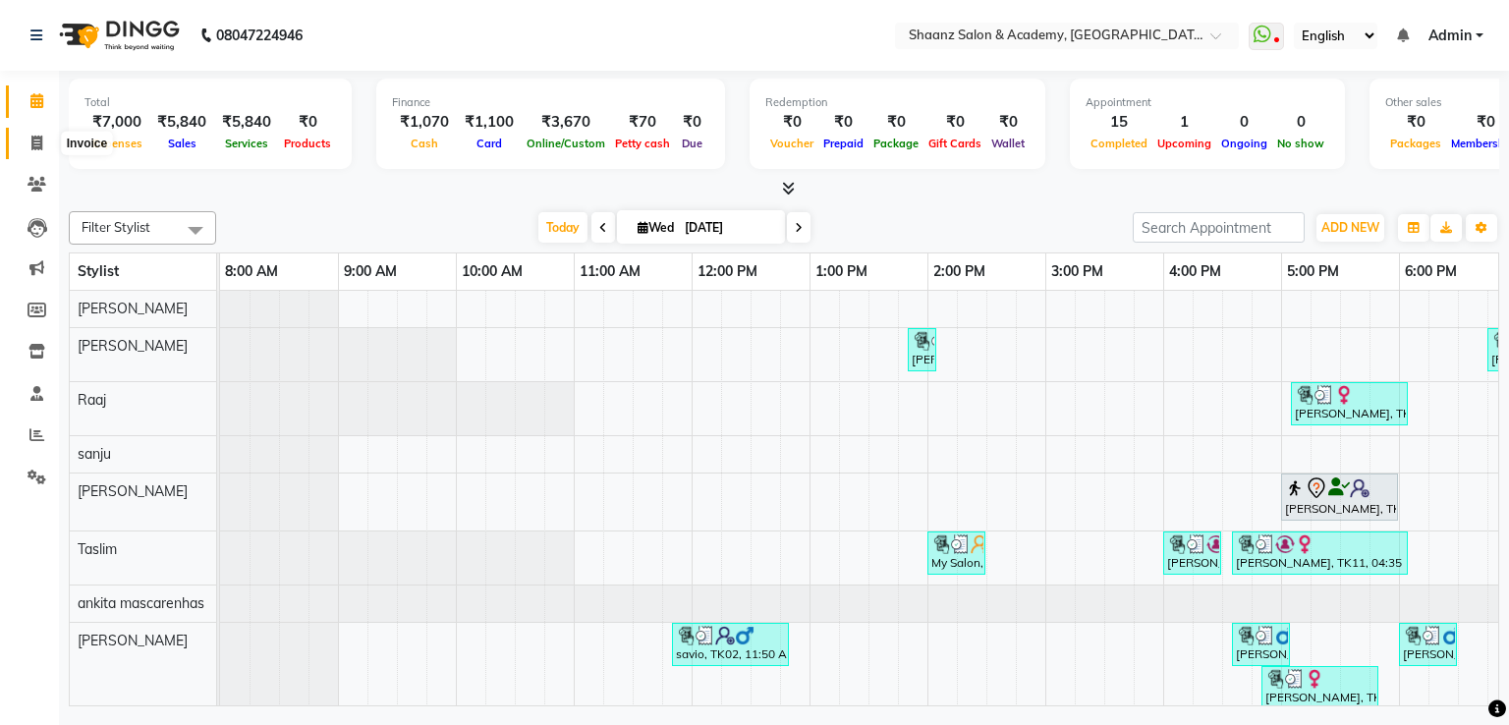
click at [31, 140] on icon at bounding box center [36, 143] width 11 height 15
select select "6360"
select select "service"
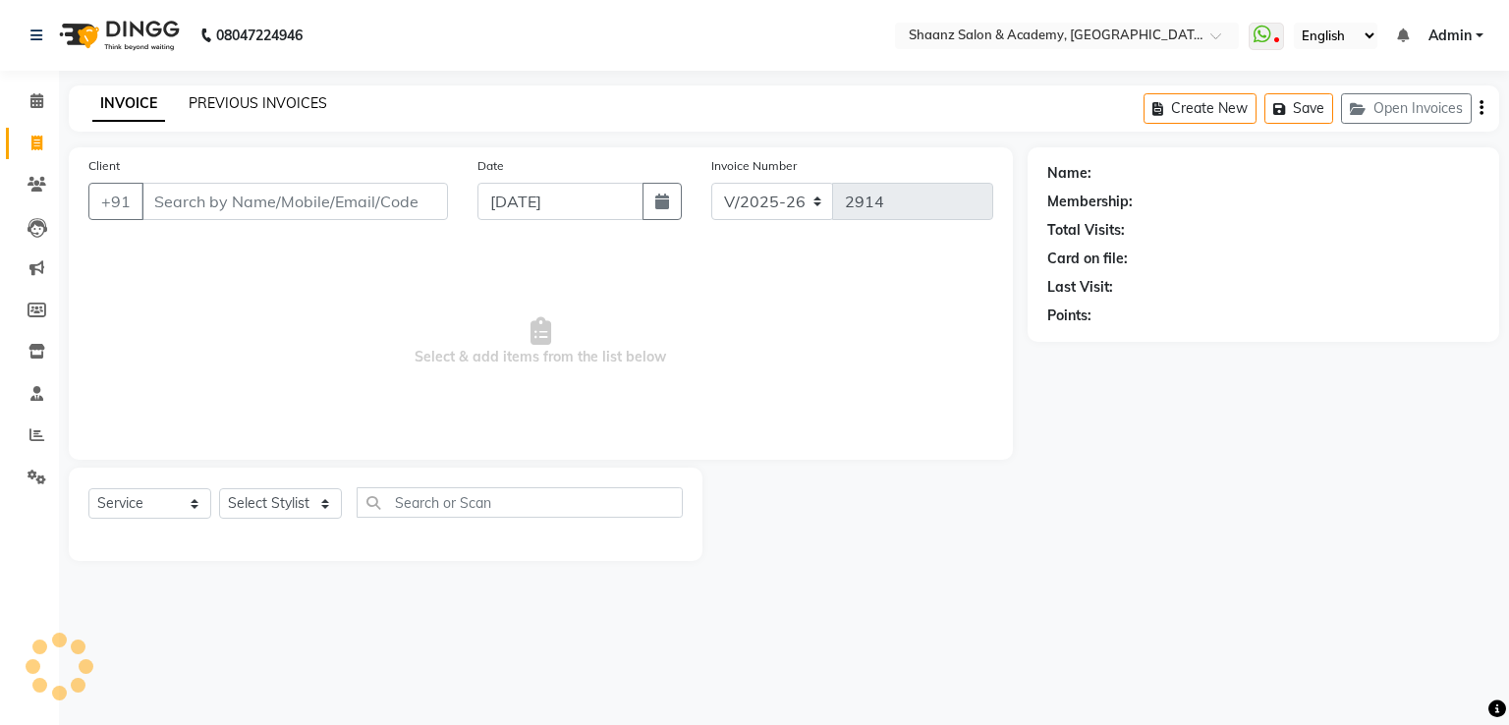
click at [272, 106] on link "PREVIOUS INVOICES" at bounding box center [258, 103] width 139 height 18
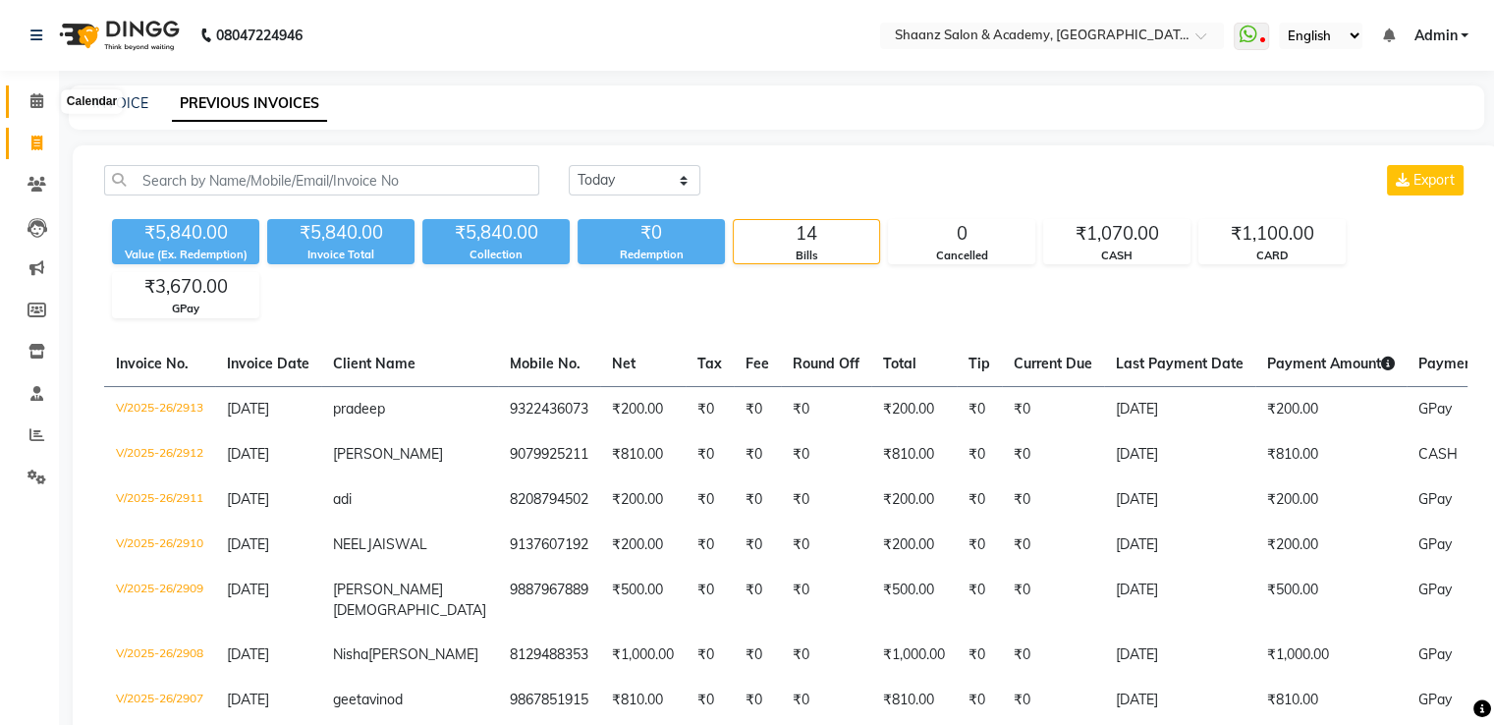
click at [30, 90] on span at bounding box center [37, 101] width 34 height 23
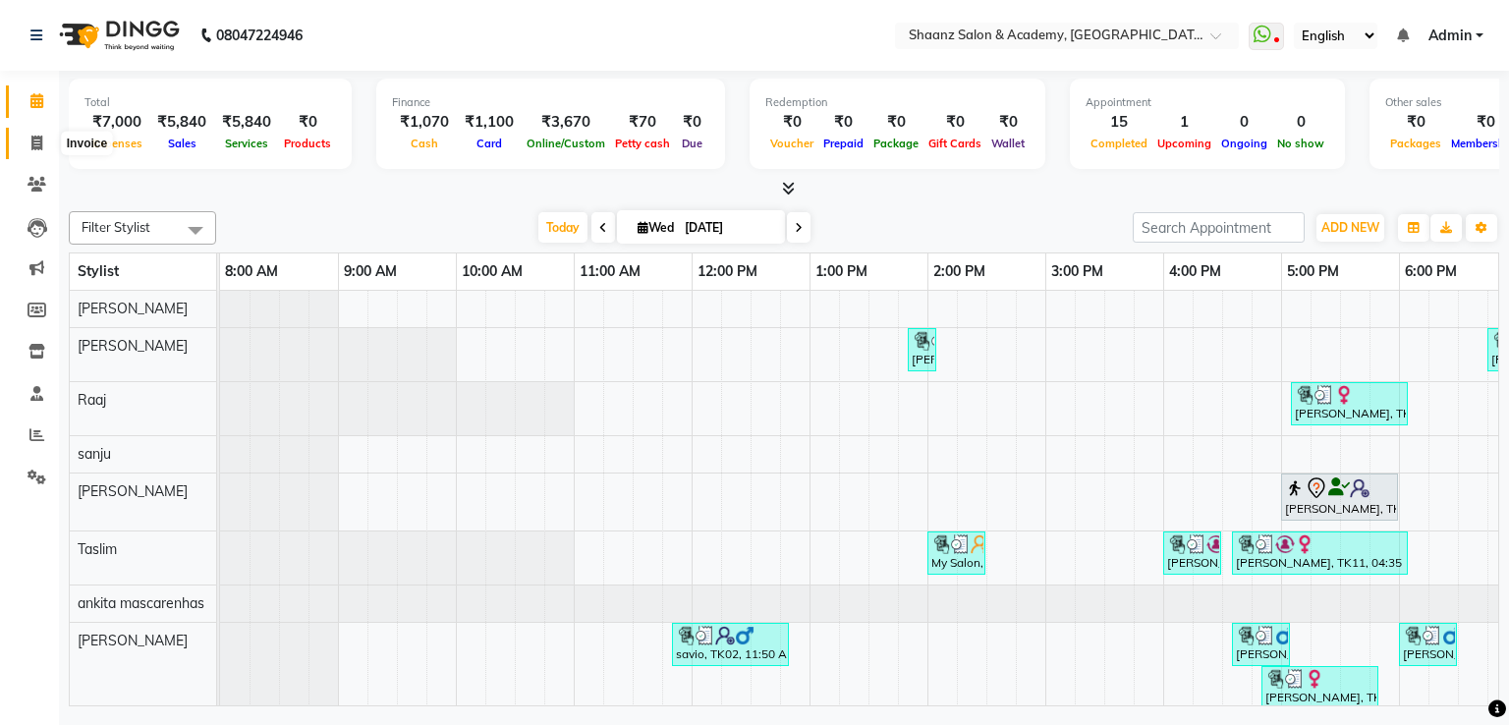
click at [46, 149] on span at bounding box center [37, 144] width 34 height 23
select select "6360"
select select "service"
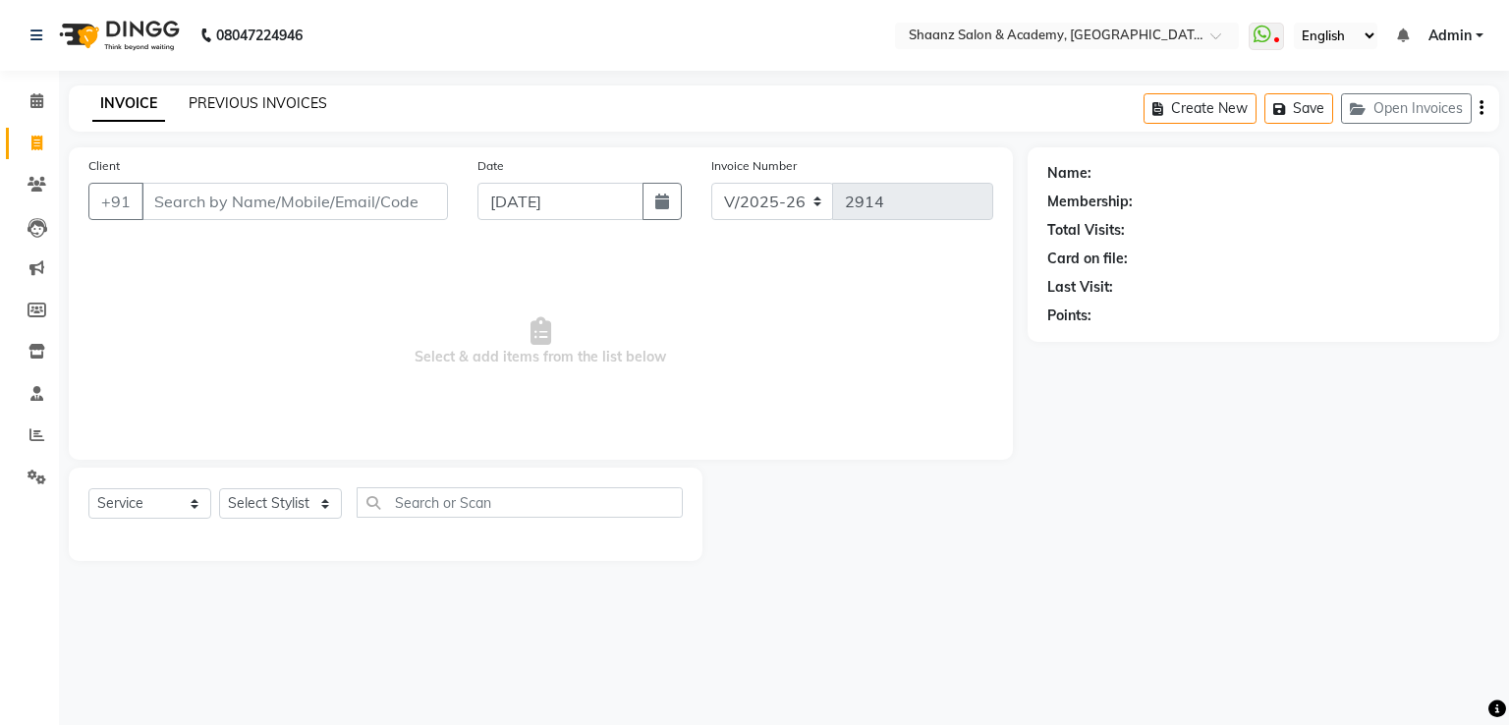
click at [253, 103] on link "PREVIOUS INVOICES" at bounding box center [258, 103] width 139 height 18
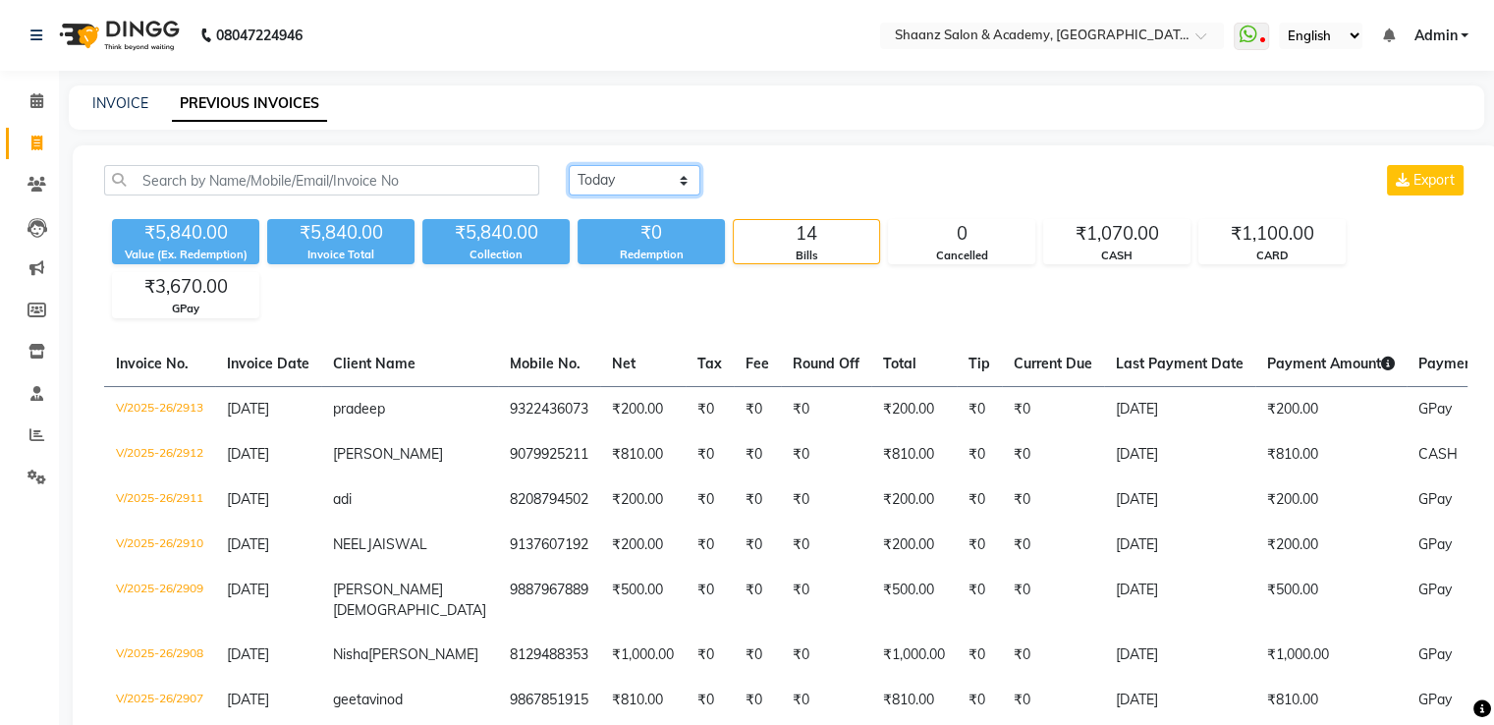
drag, startPoint x: 636, startPoint y: 174, endPoint x: 633, endPoint y: 194, distance: 19.9
click at [636, 174] on select "Today Yesterday Custom Range" at bounding box center [635, 180] width 132 height 30
click at [569, 165] on select "Today Yesterday Custom Range" at bounding box center [635, 180] width 132 height 30
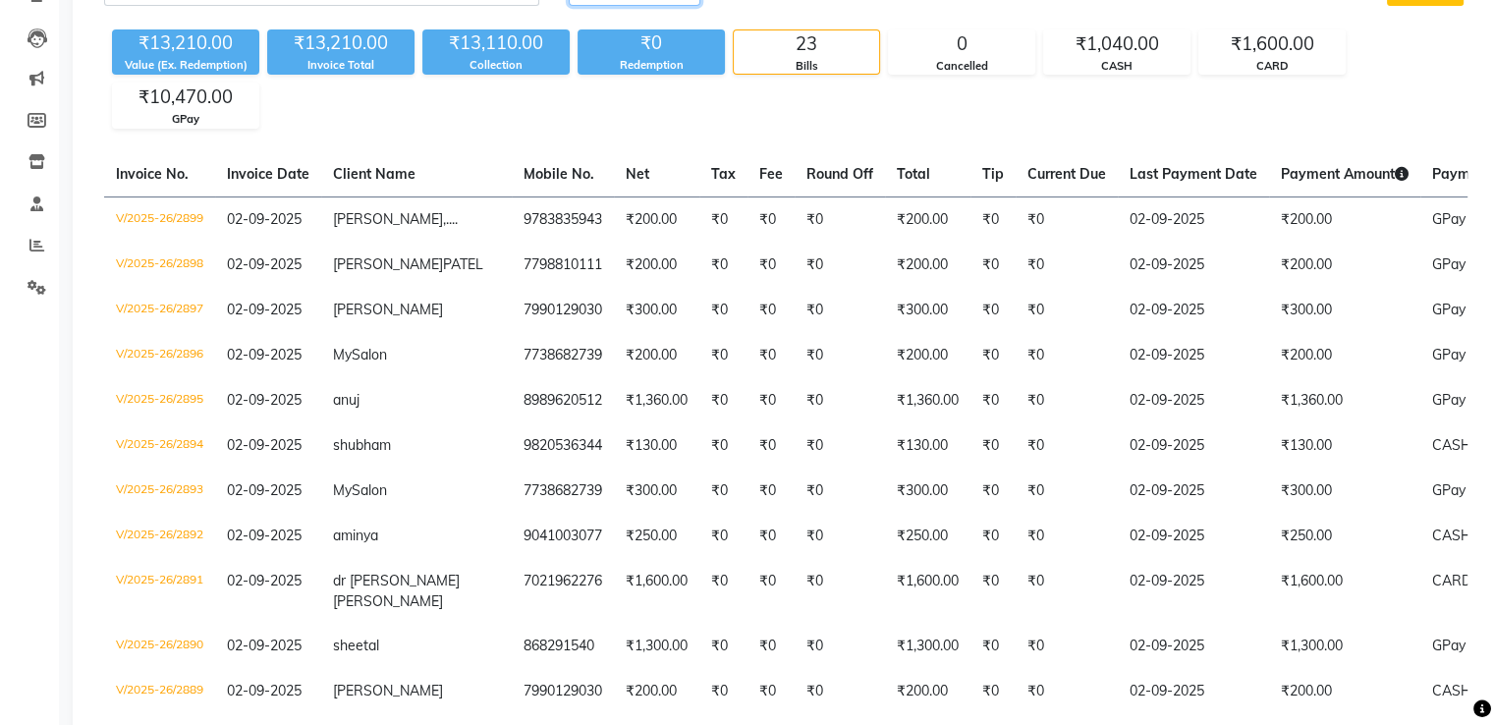
scroll to position [98, 0]
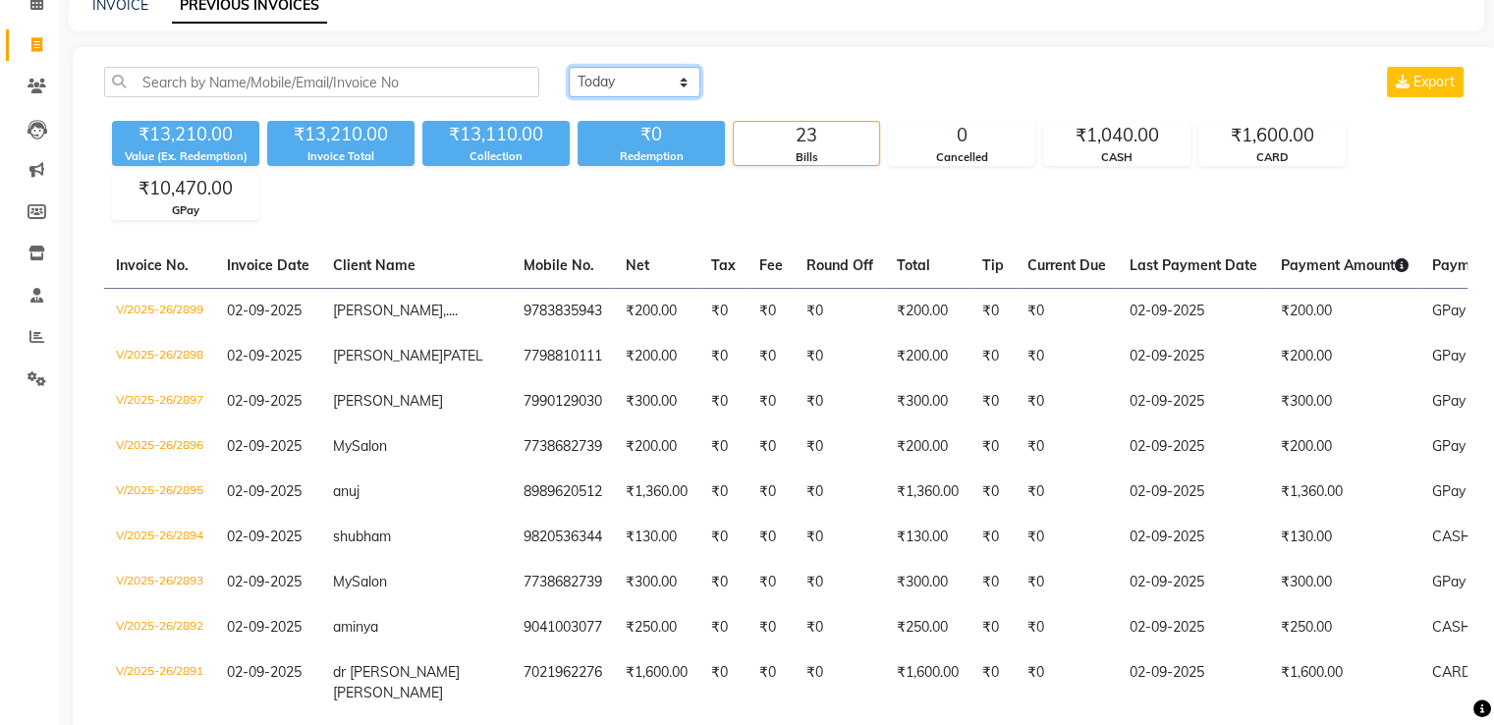
click at [601, 84] on select "Today Yesterday Custom Range" at bounding box center [635, 82] width 132 height 30
select select "today"
click at [569, 67] on select "Today Yesterday Custom Range" at bounding box center [635, 82] width 132 height 30
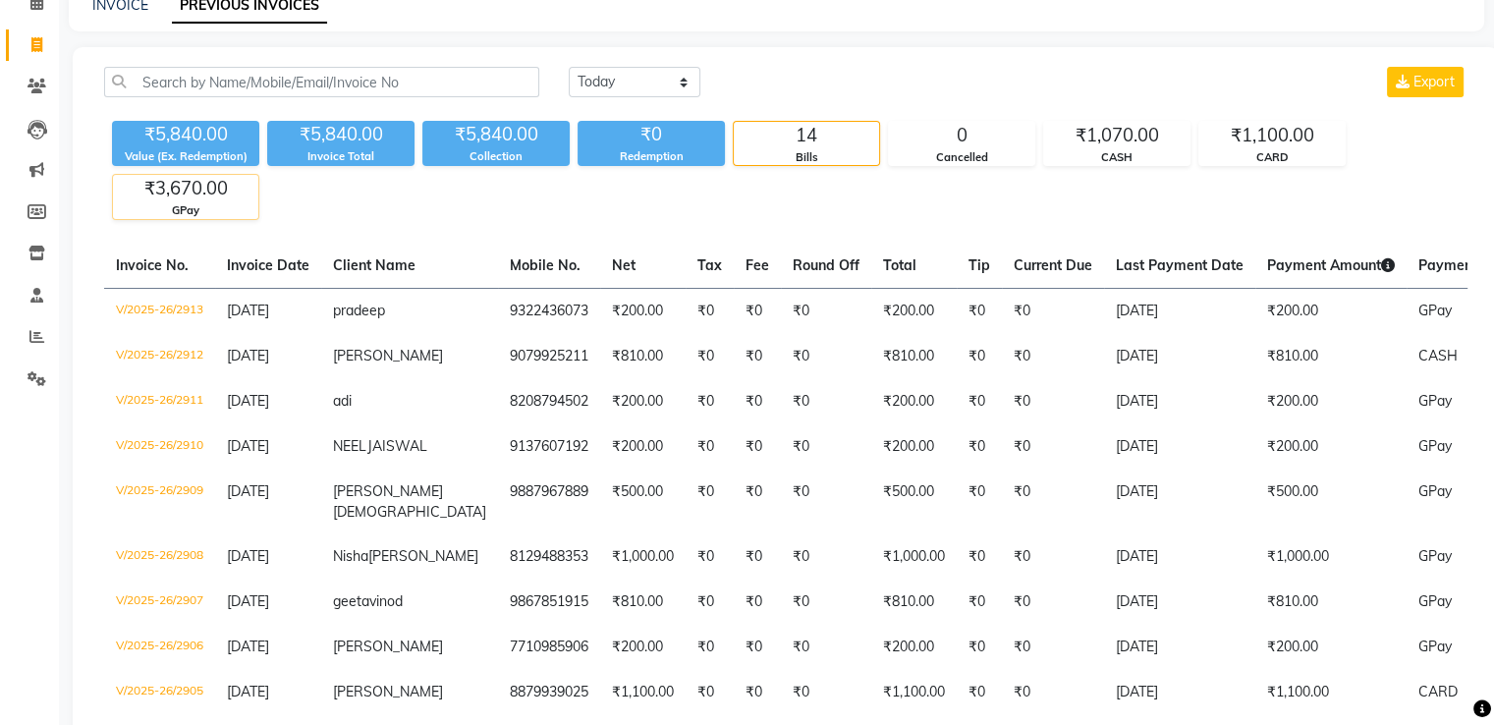
click at [151, 193] on div "₹3,670.00" at bounding box center [185, 189] width 145 height 28
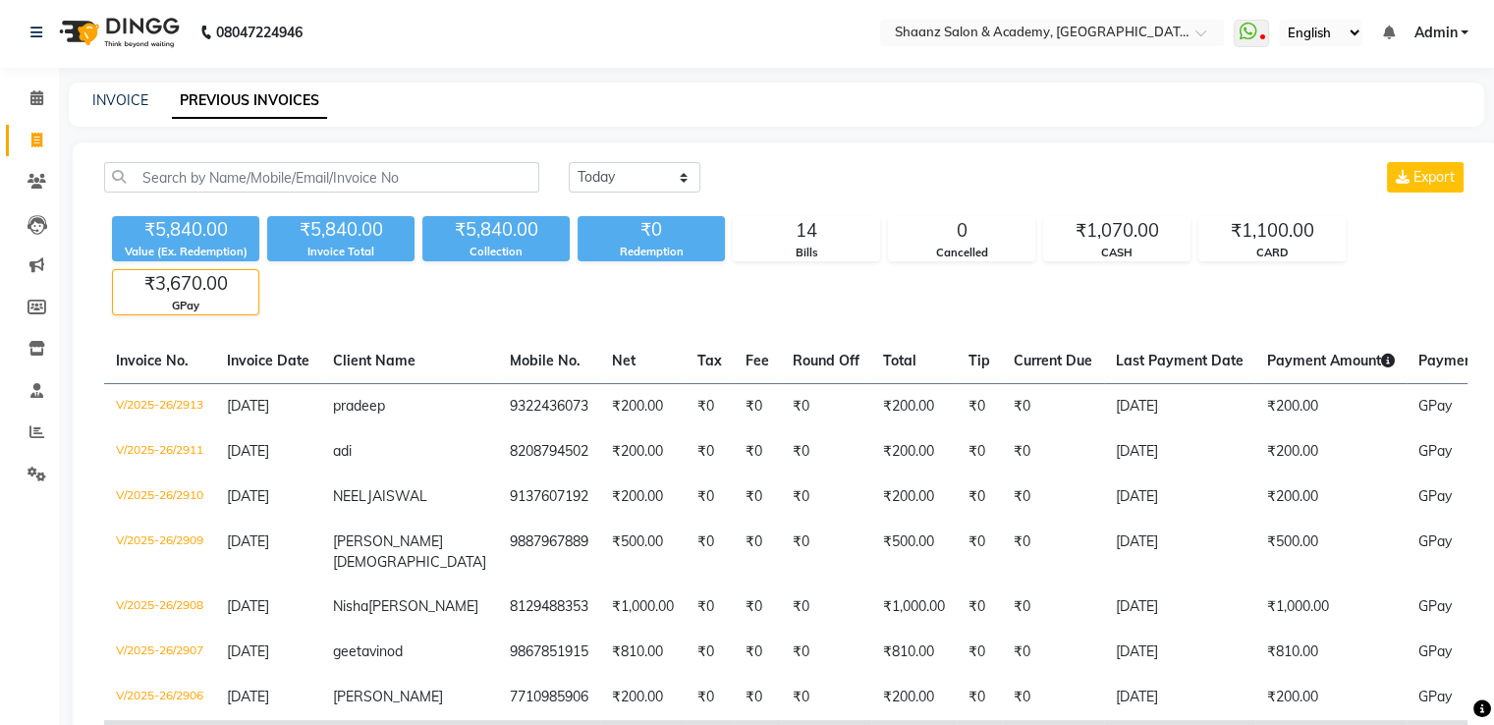
scroll to position [0, 0]
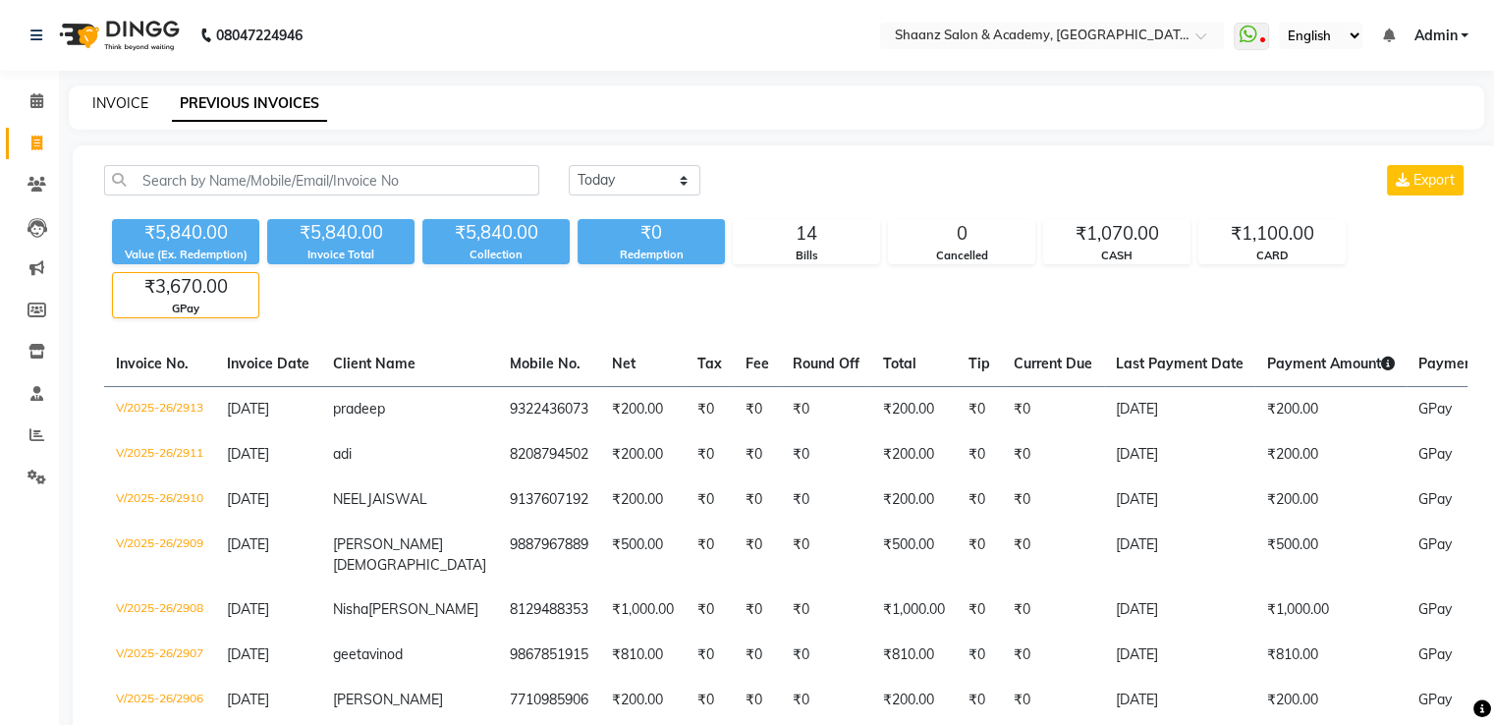
click at [120, 109] on link "INVOICE" at bounding box center [120, 103] width 56 height 18
select select "6360"
select select "service"
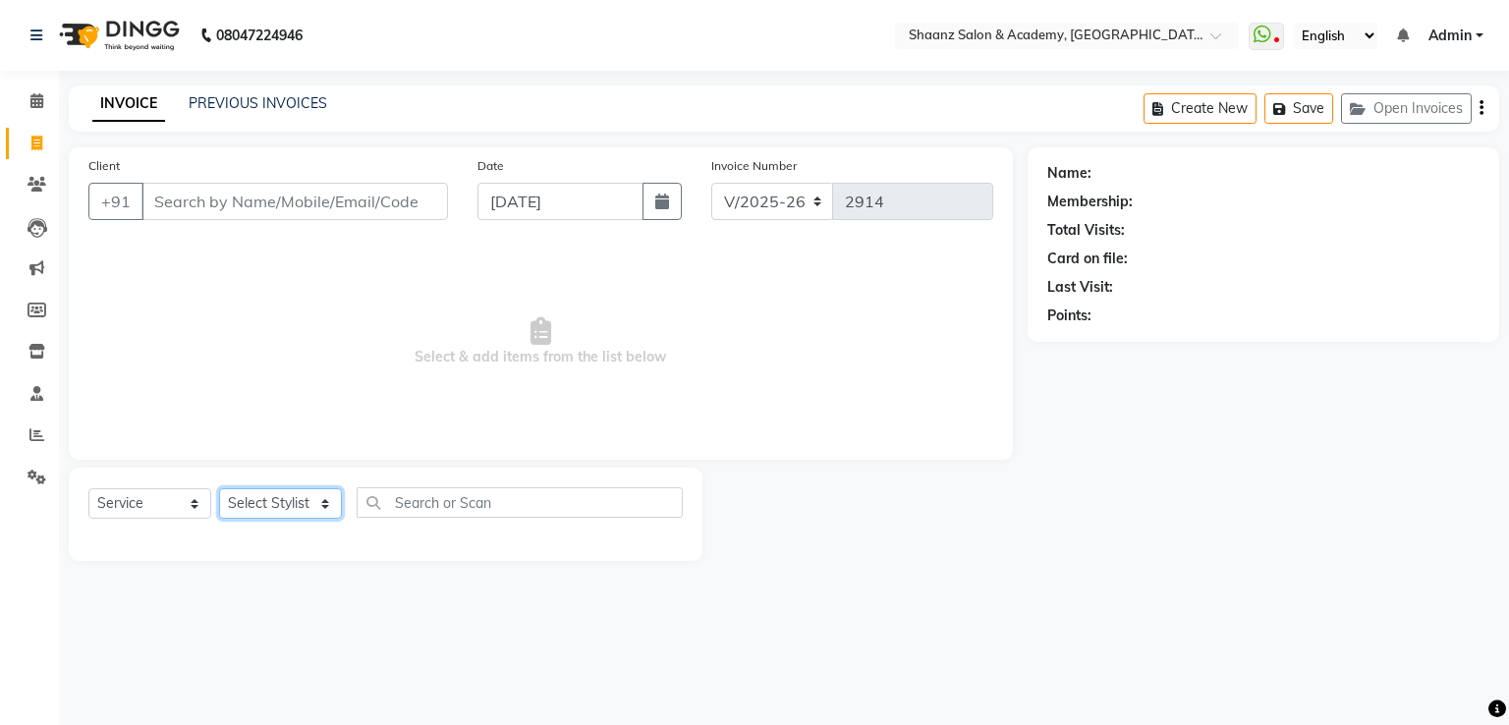
click at [276, 516] on select "Select Stylist Ameer AHMAD ankita mascarenhas ASHISH THAPA dc MUSKAN nisha vish…" at bounding box center [280, 503] width 123 height 30
select select "47609"
click at [219, 489] on select "Select Stylist Ameer AHMAD ankita mascarenhas ASHISH THAPA dc MUSKAN nisha vish…" at bounding box center [280, 503] width 123 height 30
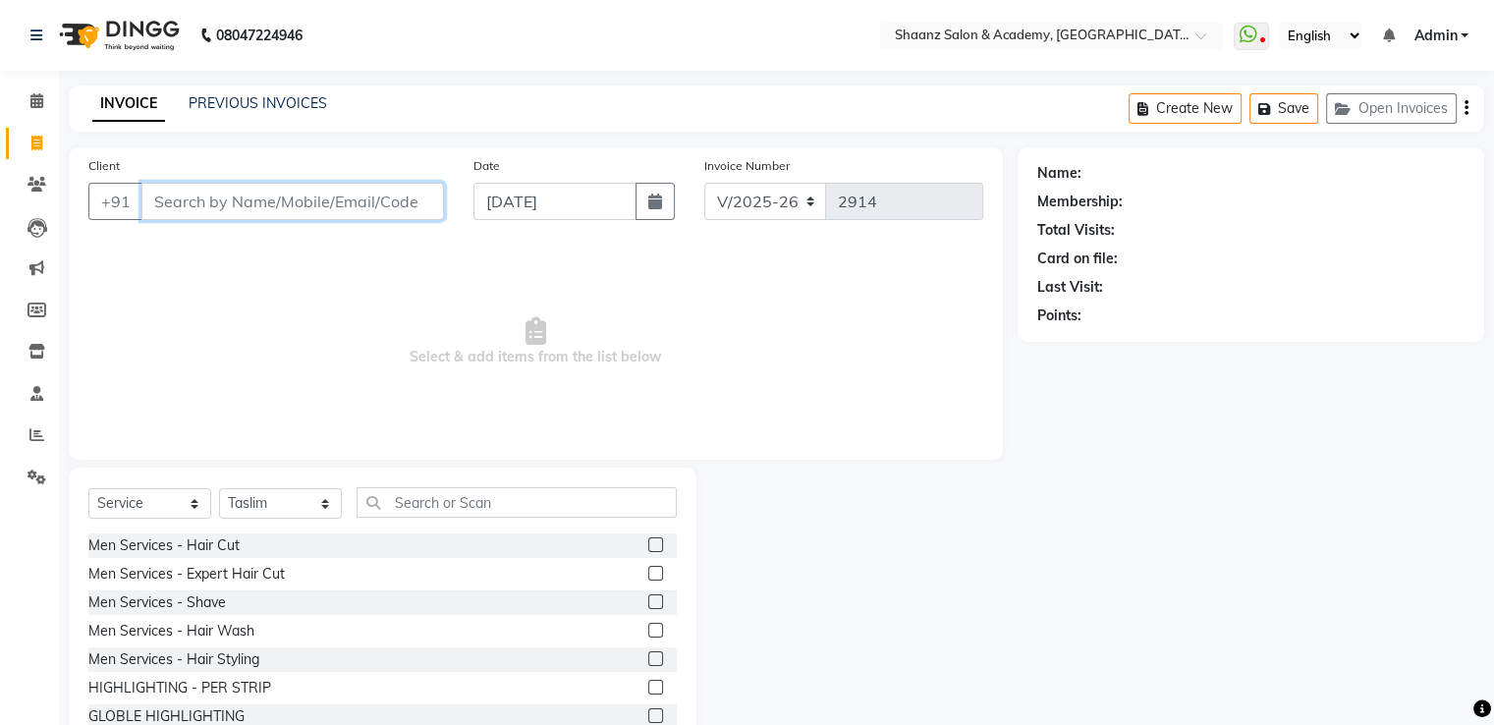
click at [318, 201] on input "Client" at bounding box center [292, 201] width 303 height 37
type input "4"
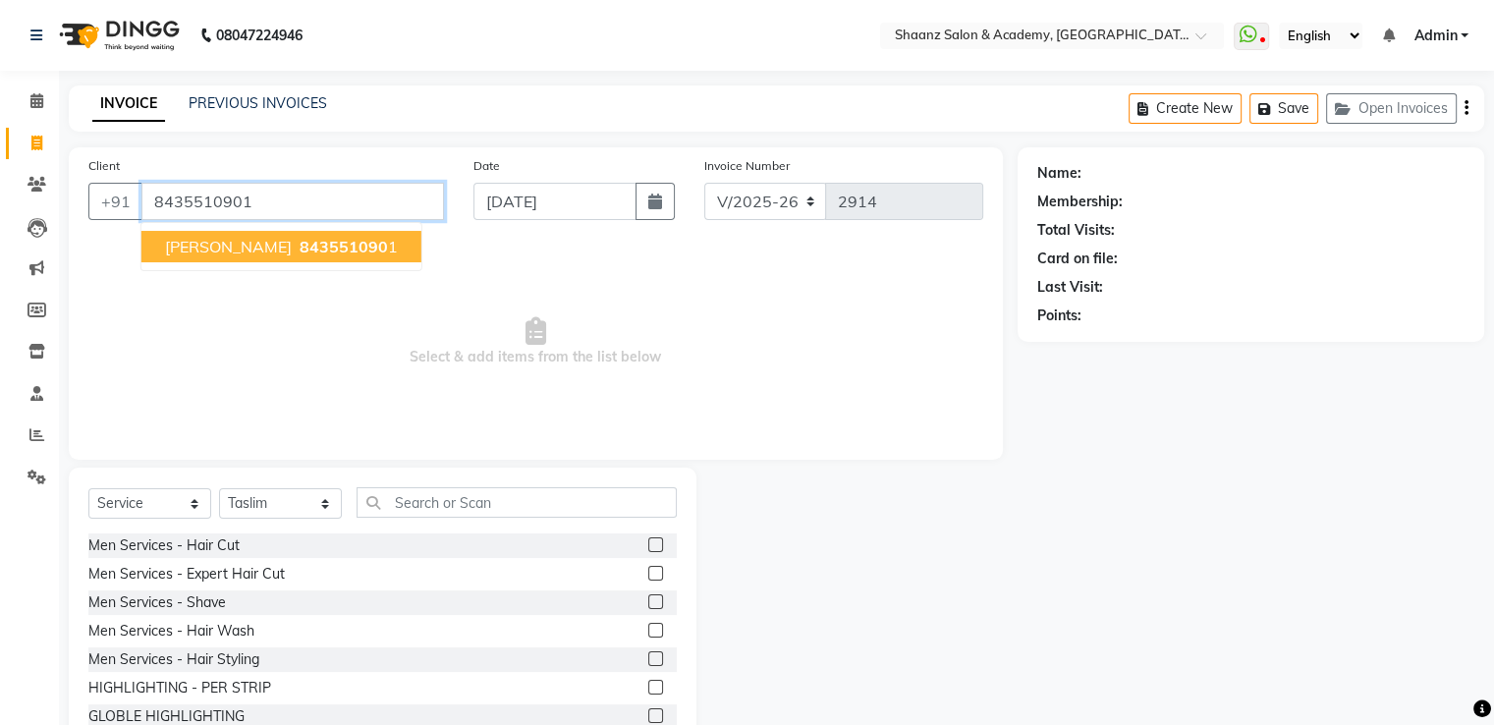
type input "8435510901"
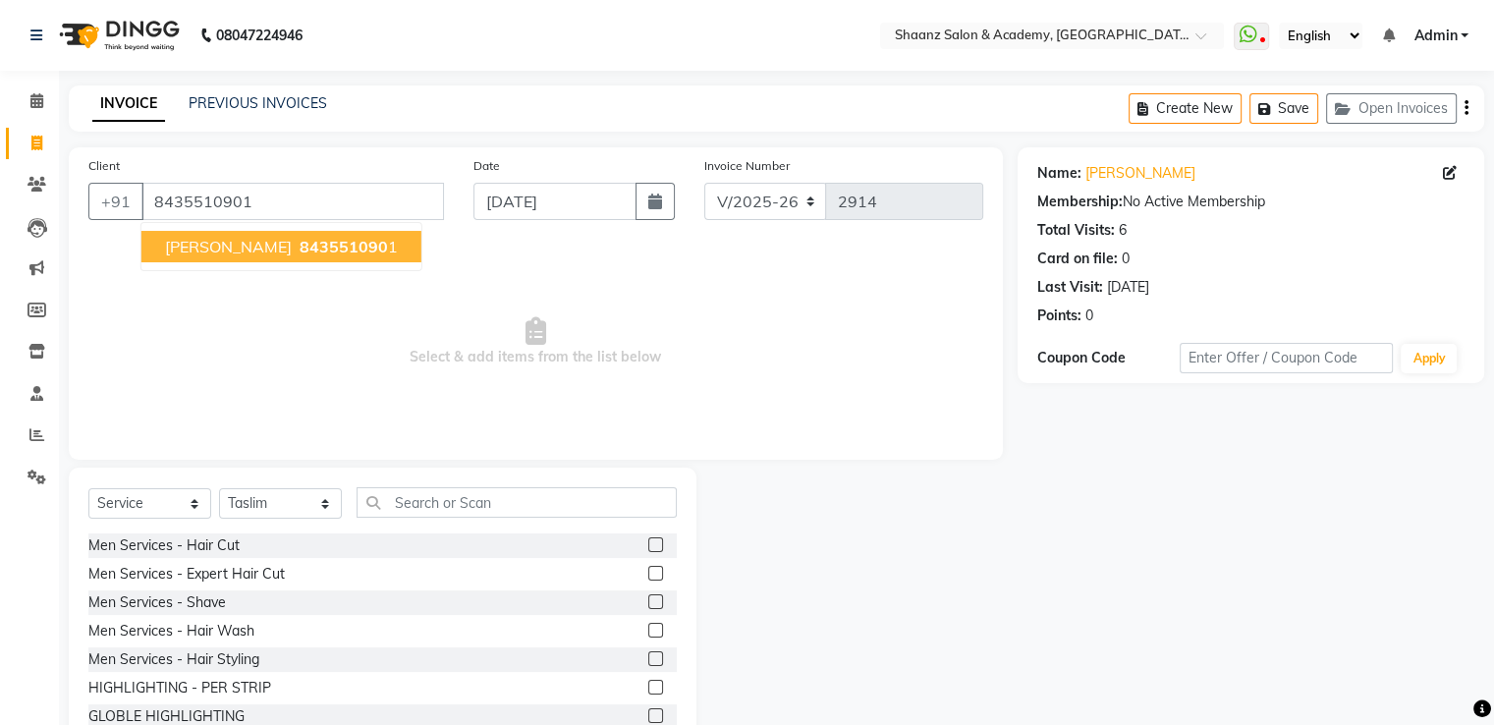
click at [296, 249] on ngb-highlight "843551090 1" at bounding box center [347, 247] width 102 height 20
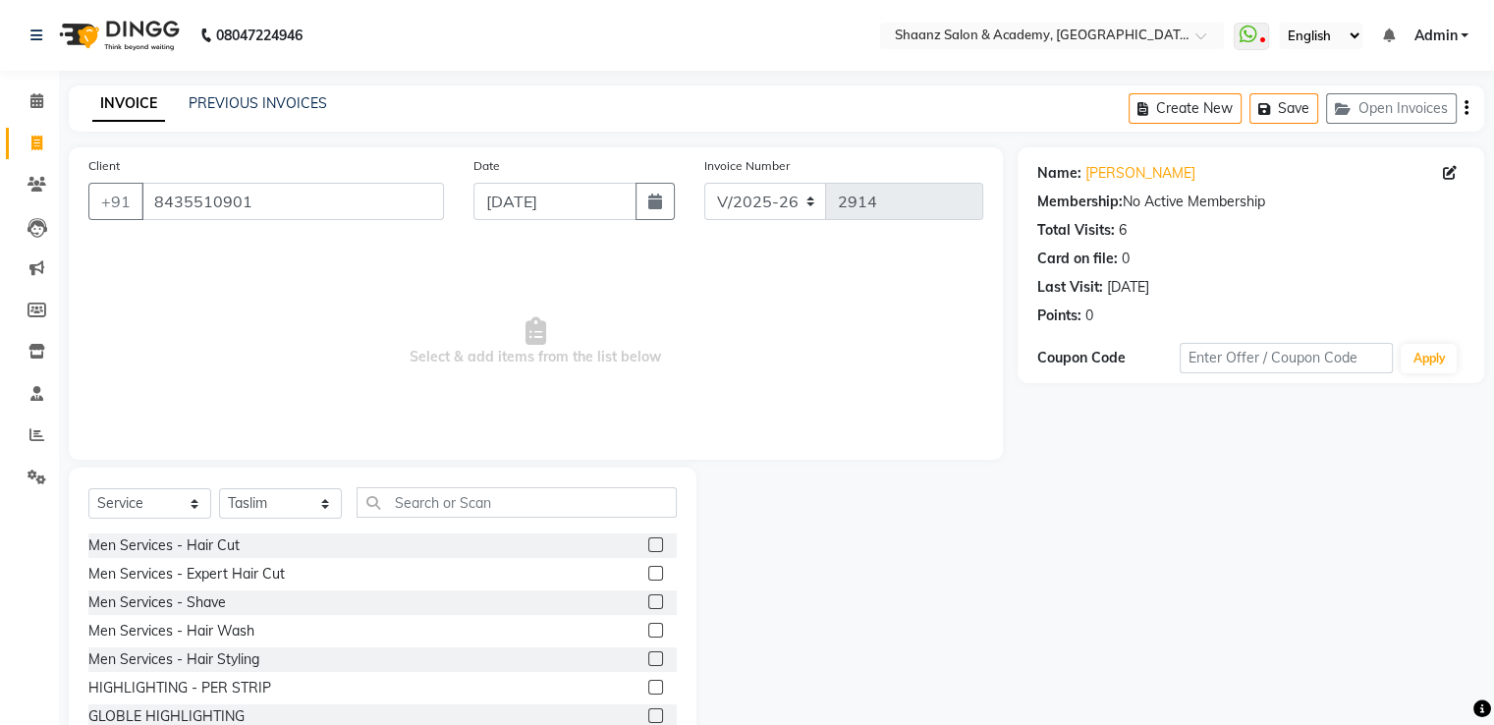
click at [182, 558] on div "Men Services - Hair Cut" at bounding box center [382, 545] width 588 height 25
click at [185, 529] on div "Select Service Product Membership Package Voucher Prepaid Gift Card Select Styl…" at bounding box center [382, 510] width 588 height 46
click at [176, 547] on div "Men Services - Hair Cut" at bounding box center [163, 545] width 151 height 21
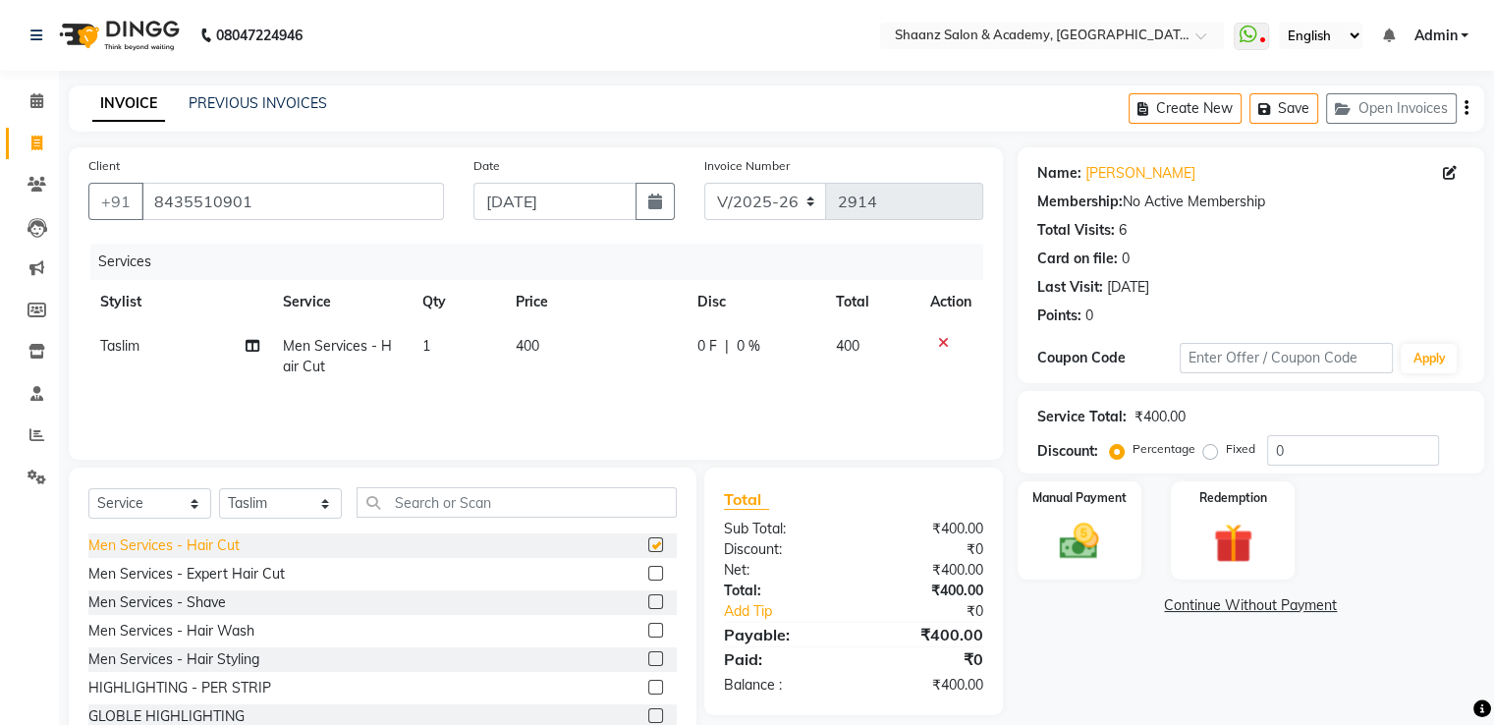
checkbox input "false"
click at [1305, 453] on input "0" at bounding box center [1353, 450] width 172 height 30
click at [119, 350] on span "Taslim" at bounding box center [119, 346] width 39 height 18
select select "47609"
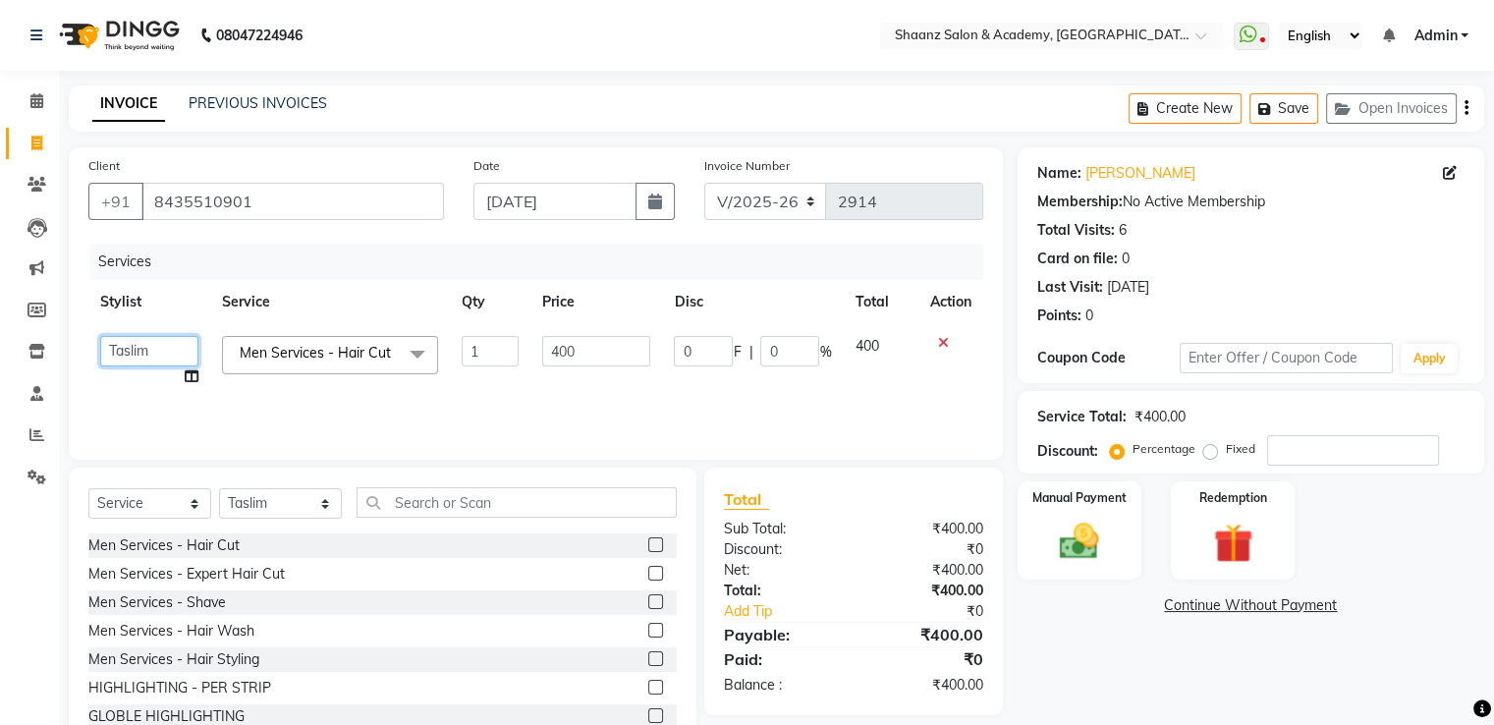
click at [148, 351] on select "Ameer AHMAD ankita mascarenhas ASHISH THAPA dc MUSKAN nisha vishal patil Raaj R…" at bounding box center [149, 351] width 98 height 30
select select "47610"
click at [1325, 448] on input "number" at bounding box center [1353, 450] width 172 height 30
type input "5"
type input "20"
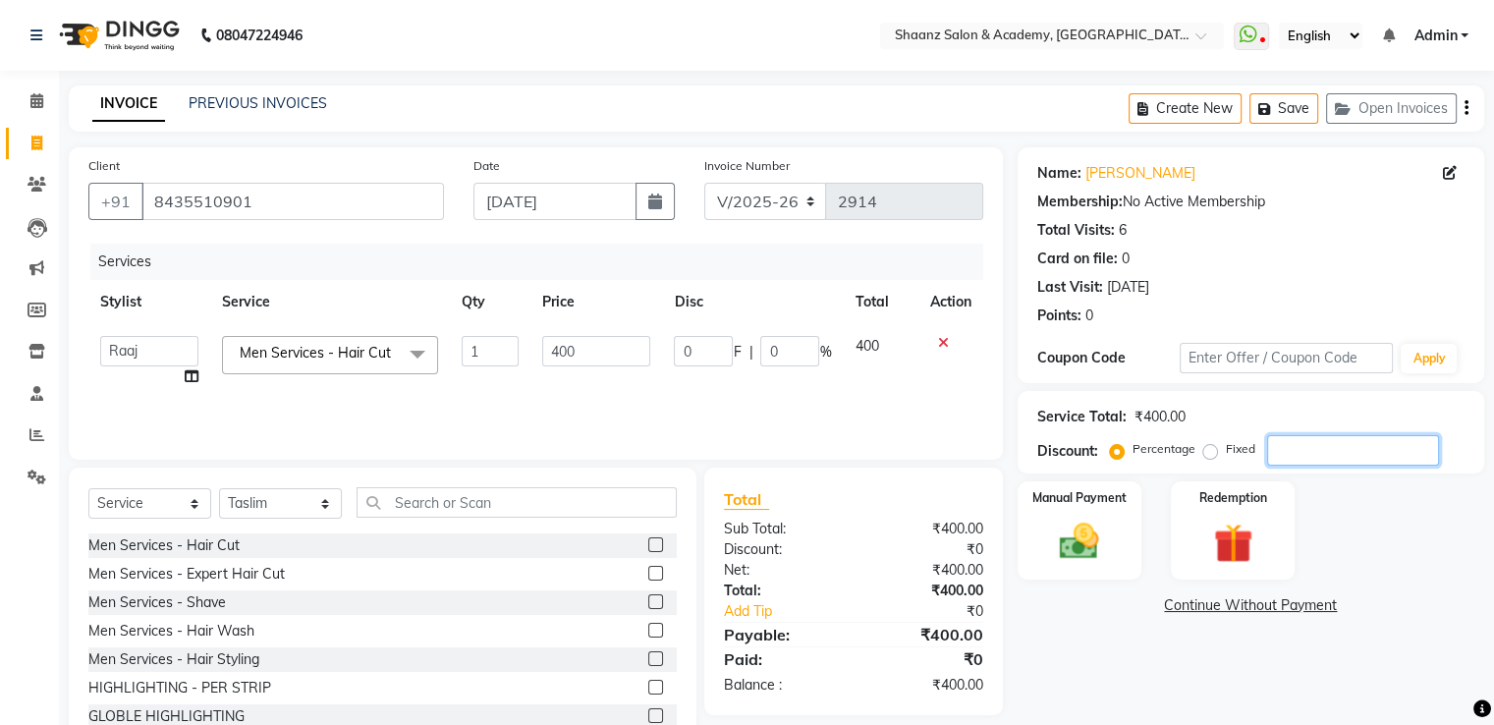
type input "5"
type input "50"
type input "200"
type input "50"
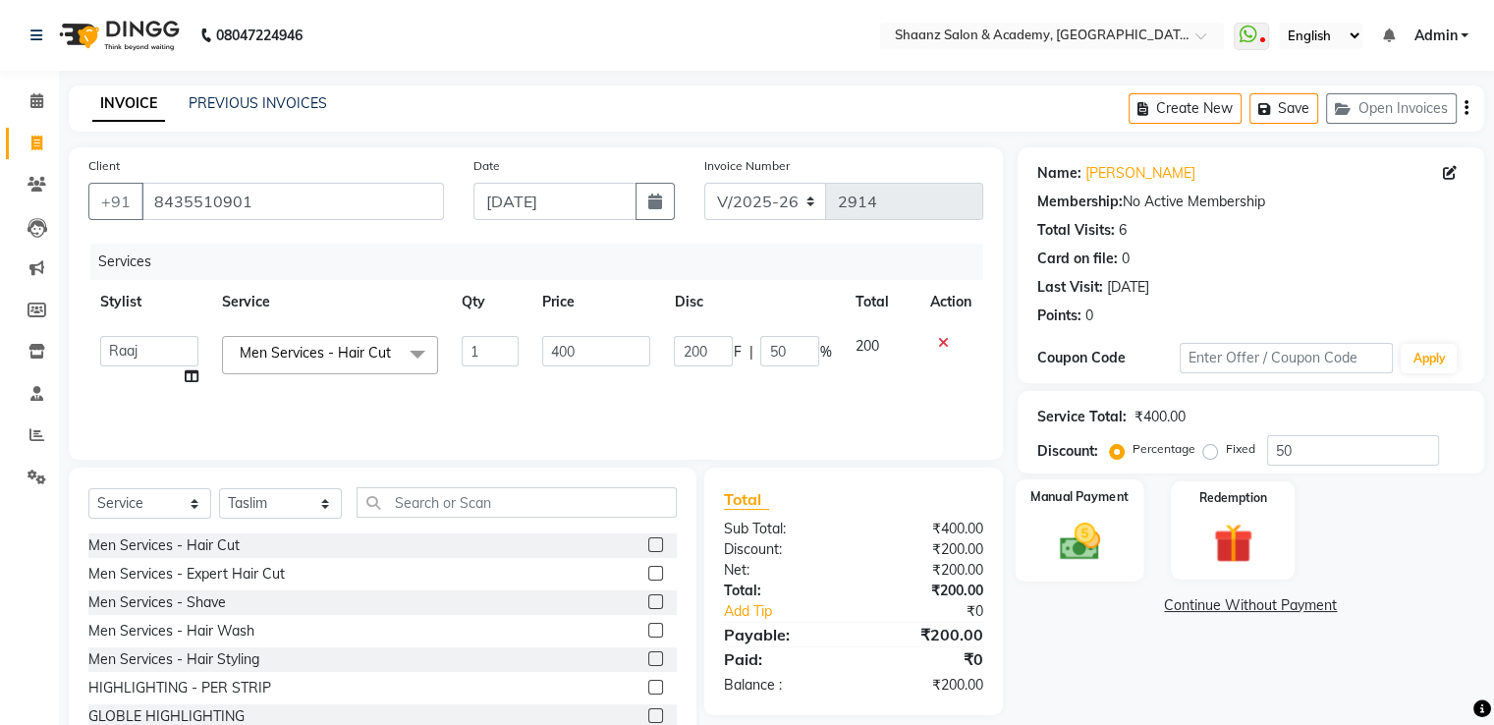
click at [1118, 506] on div "Manual Payment" at bounding box center [1079, 529] width 129 height 101
click at [1206, 595] on span "GPay" at bounding box center [1218, 606] width 40 height 23
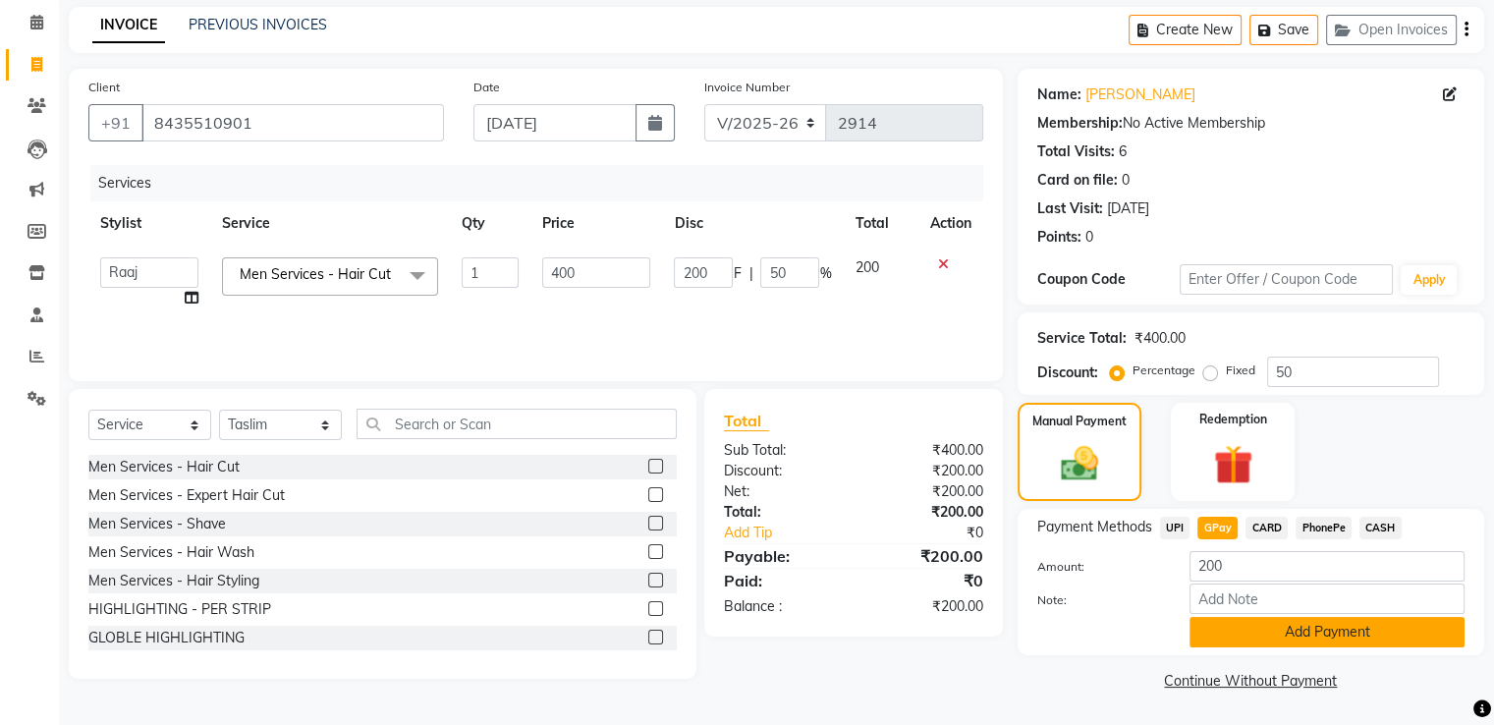
click at [1223, 640] on button "Add Payment" at bounding box center [1327, 632] width 275 height 30
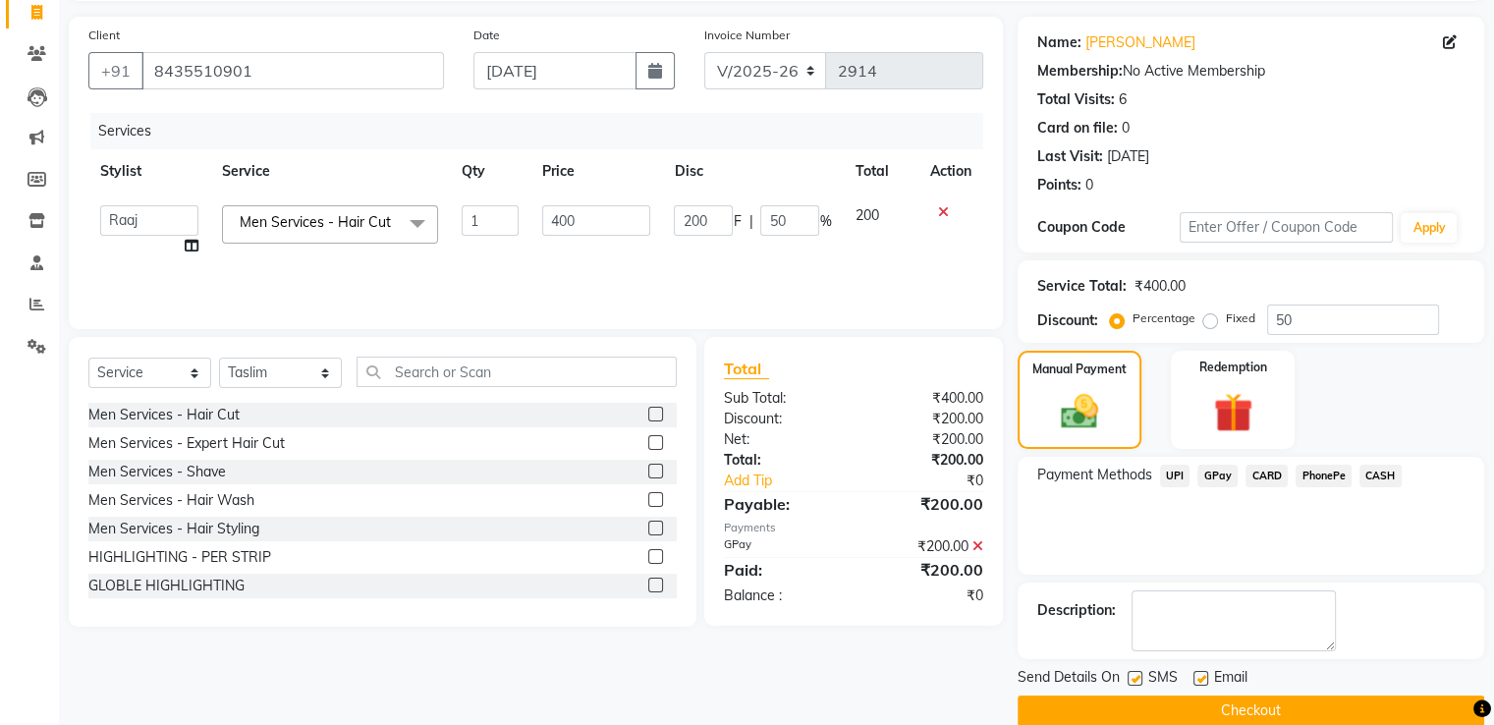
scroll to position [159, 0]
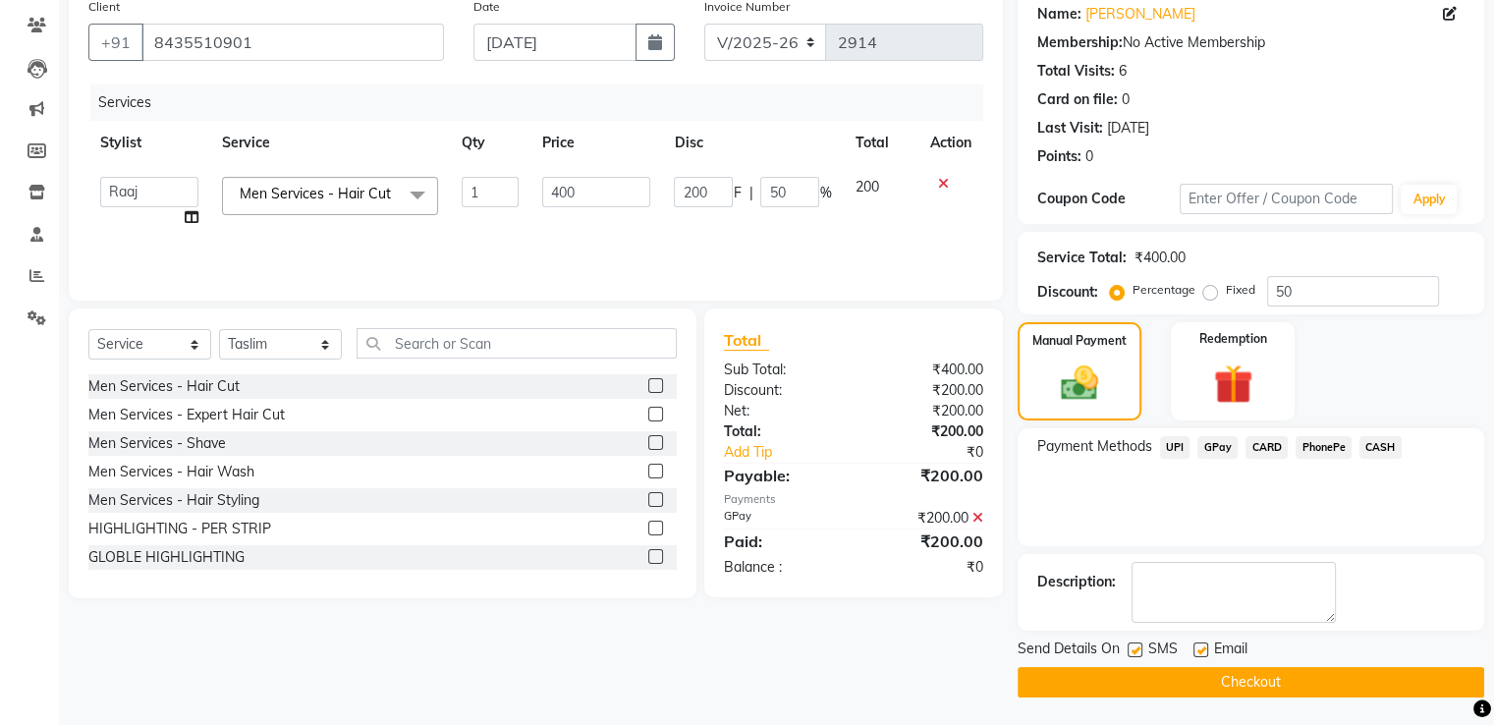
click at [1195, 651] on label at bounding box center [1201, 650] width 15 height 15
click at [1195, 651] on input "checkbox" at bounding box center [1200, 650] width 13 height 13
checkbox input "false"
click at [1134, 649] on label at bounding box center [1135, 650] width 15 height 15
click at [1134, 649] on input "checkbox" at bounding box center [1134, 650] width 13 height 13
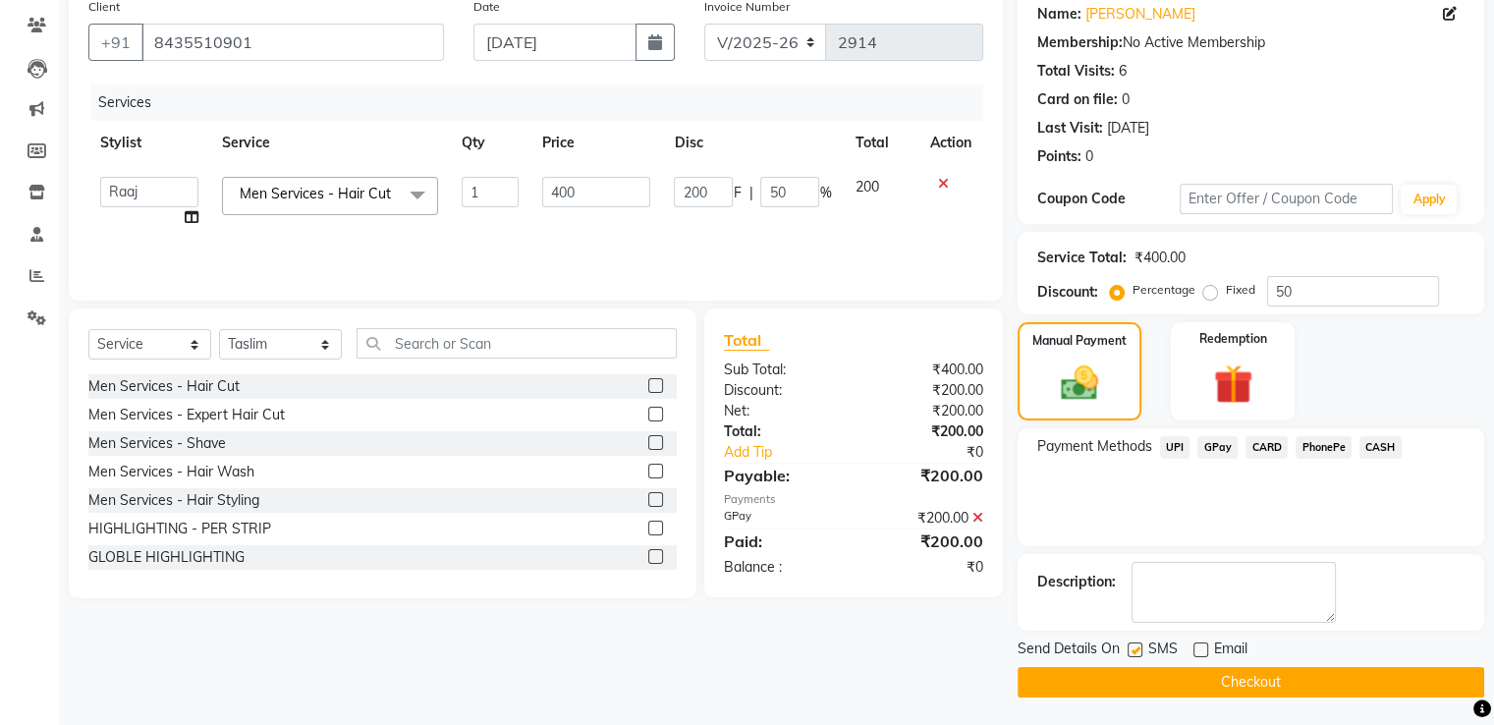
checkbox input "false"
click at [1136, 694] on button "Checkout" at bounding box center [1251, 682] width 467 height 30
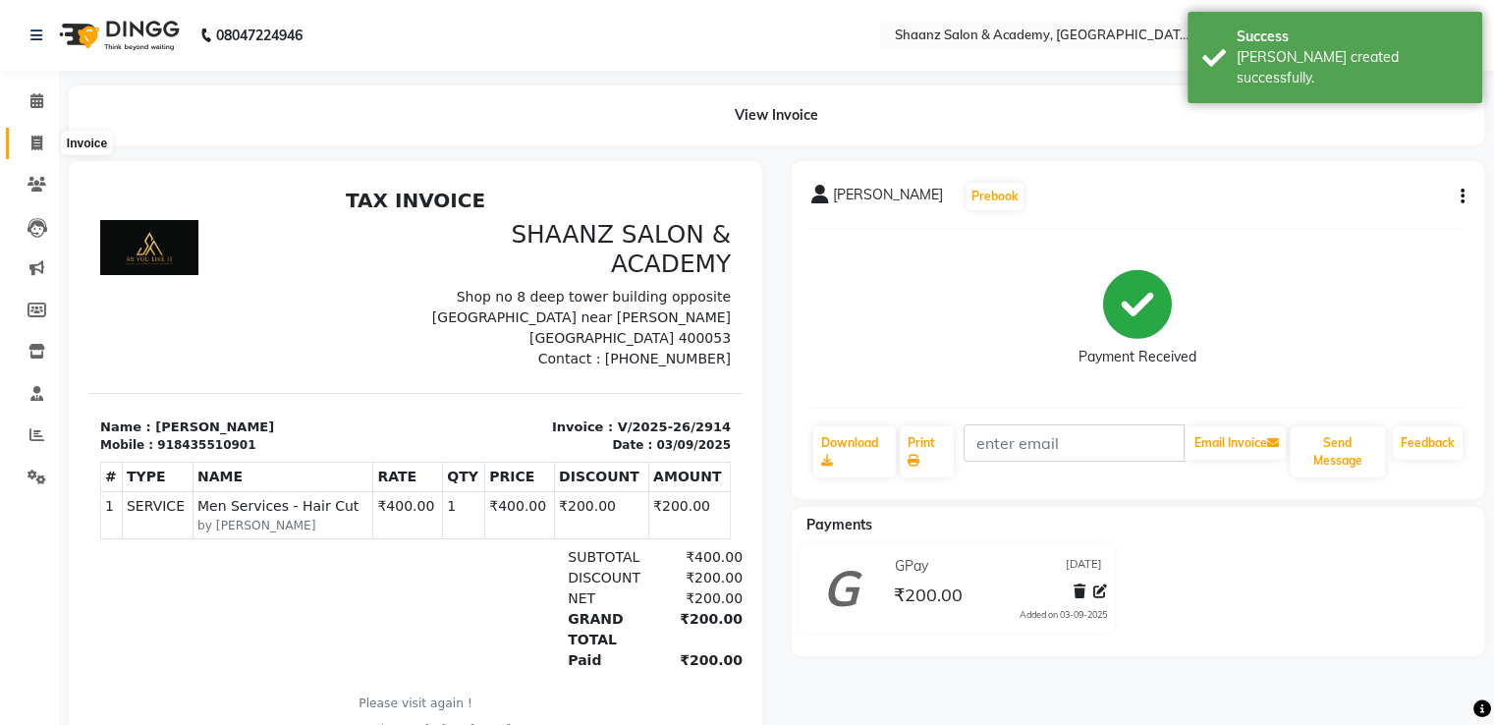
click at [34, 146] on icon at bounding box center [36, 143] width 11 height 15
select select "6360"
select select "service"
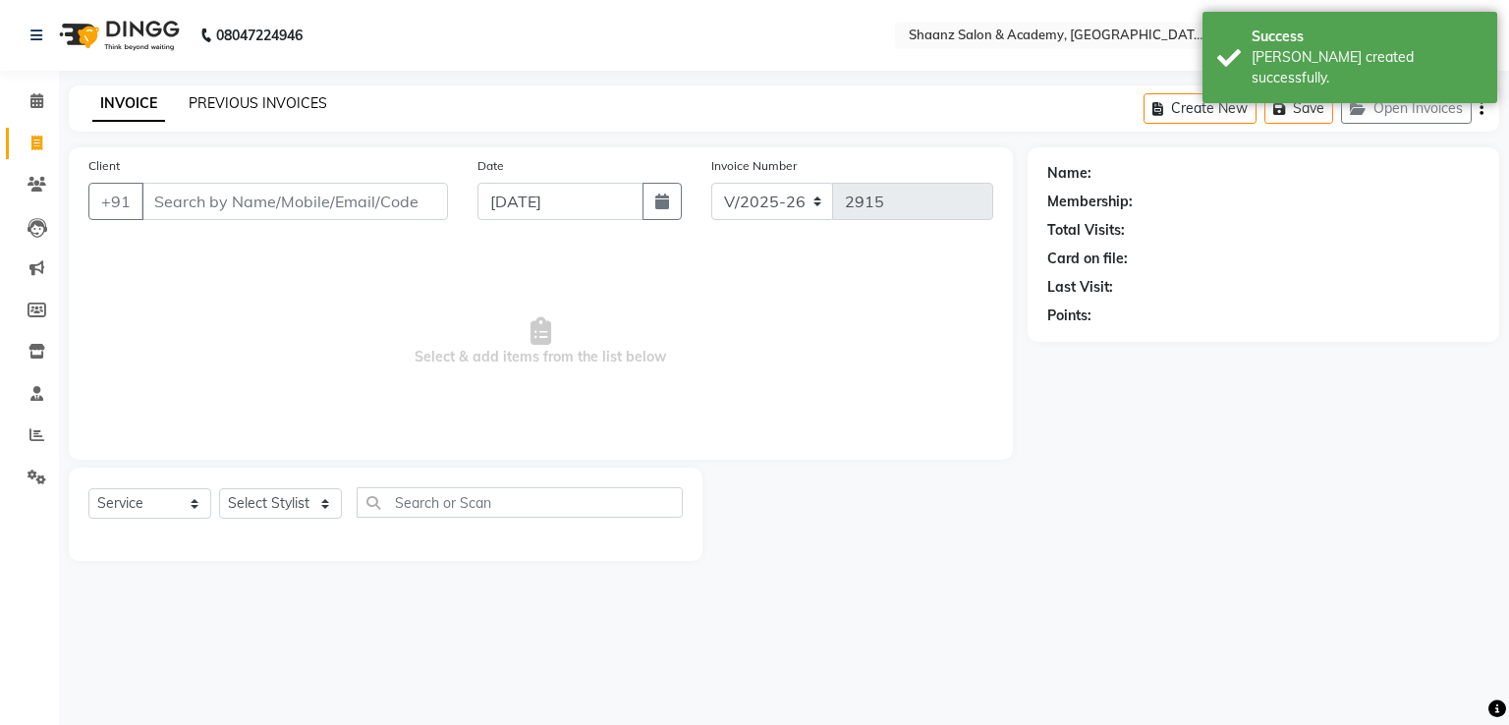
click at [248, 102] on link "PREVIOUS INVOICES" at bounding box center [258, 103] width 139 height 18
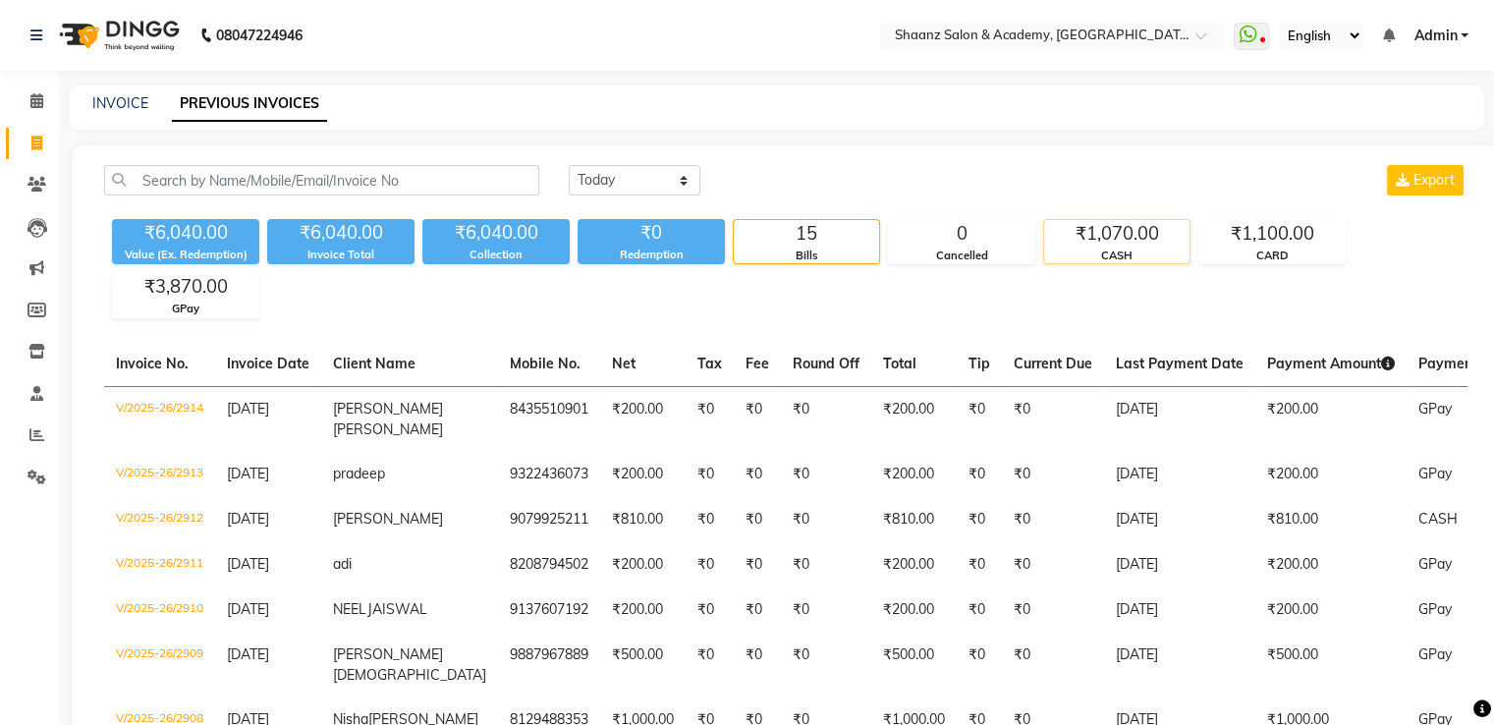
click at [1133, 257] on div "CASH" at bounding box center [1116, 256] width 145 height 17
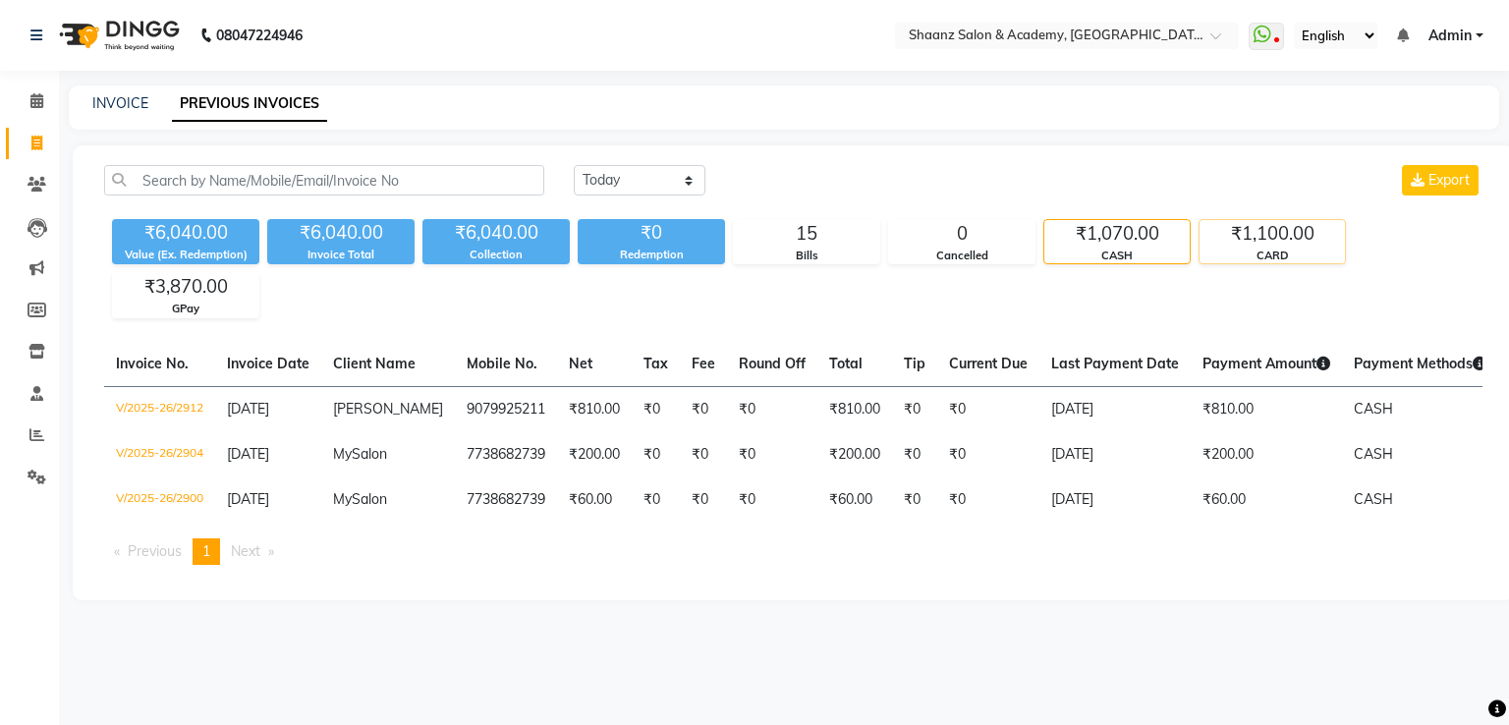
click at [1320, 237] on div "₹1,100.00" at bounding box center [1272, 234] width 145 height 28
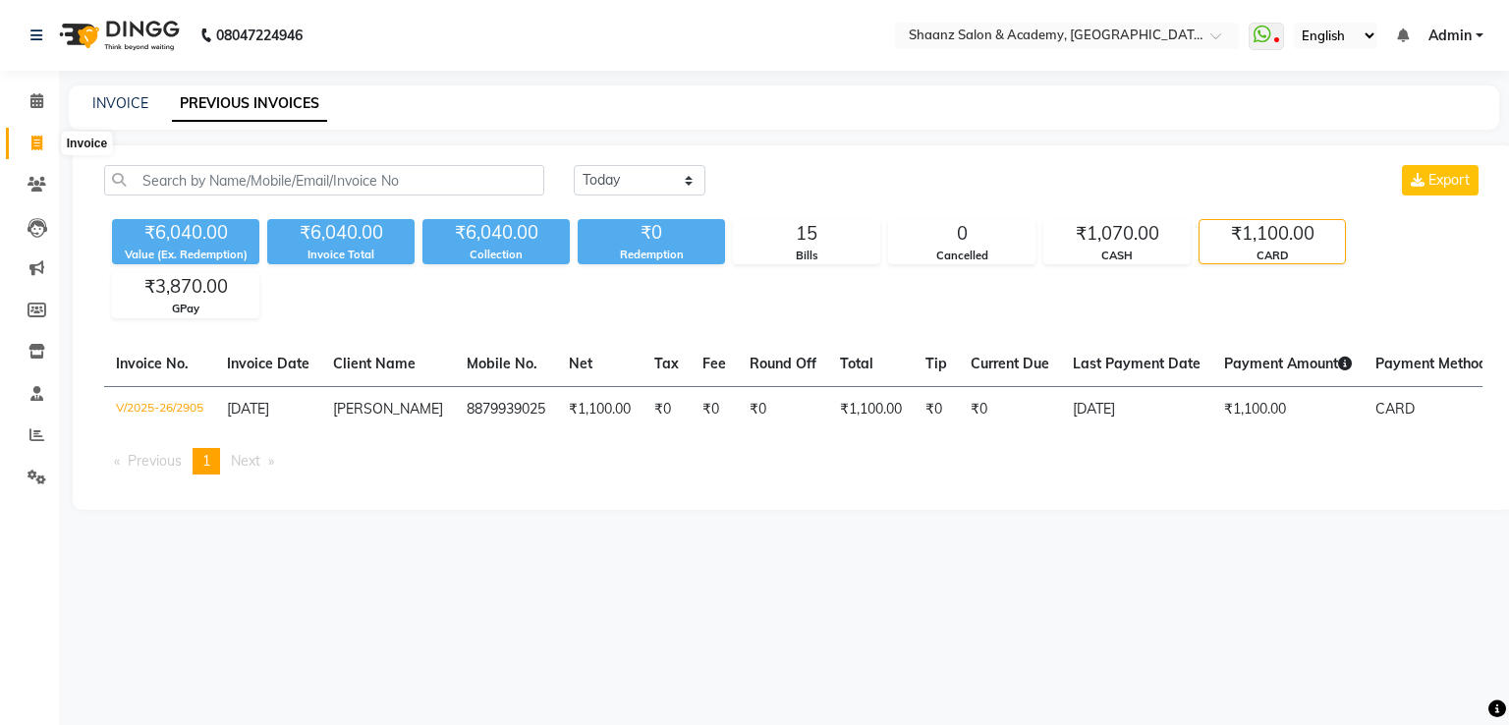
click at [26, 144] on span at bounding box center [37, 144] width 34 height 23
select select "service"
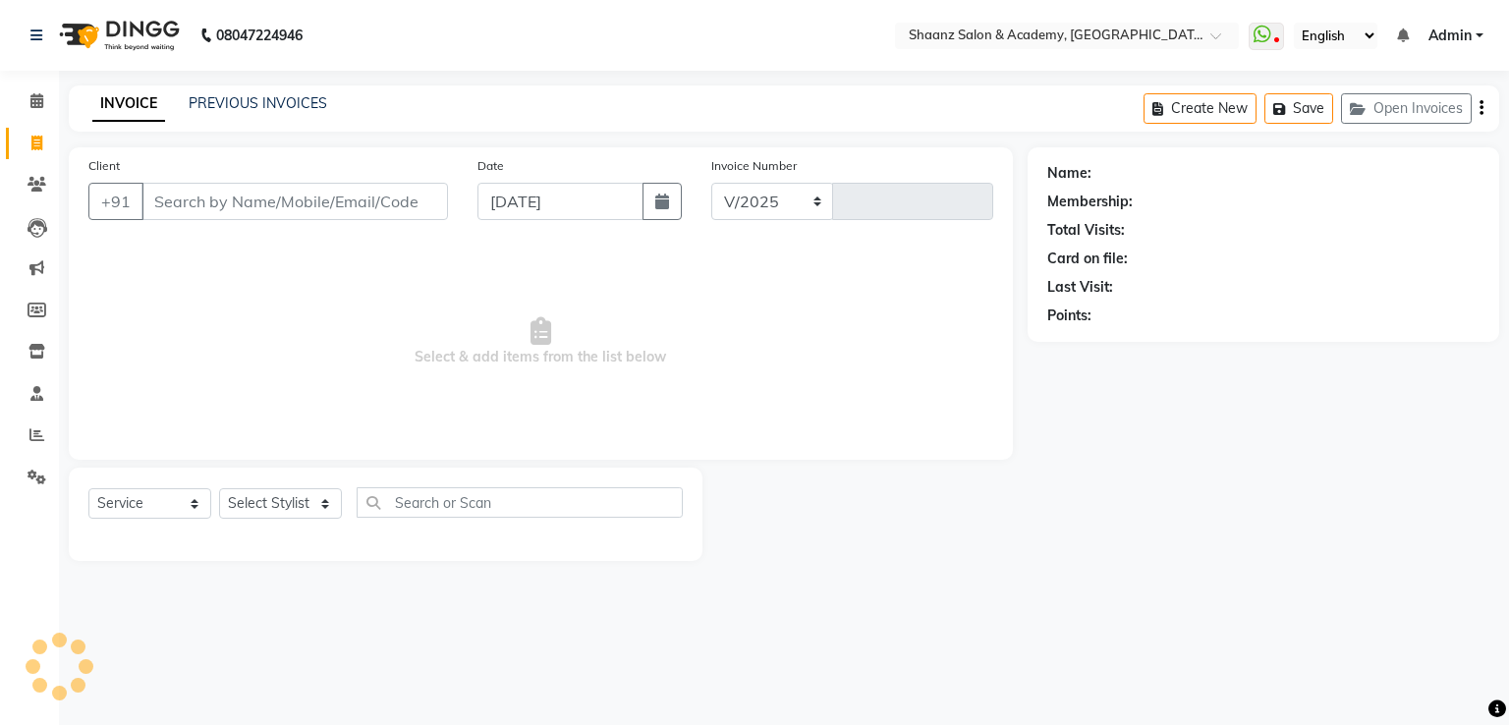
select select "6360"
type input "2915"
click at [242, 513] on select "Select Stylist Ameer AHMAD ankita mascarenhas ASHISH THAPA dc MUSKAN nisha vish…" at bounding box center [280, 503] width 123 height 30
select select "89394"
click at [219, 489] on select "Select Stylist Ameer AHMAD ankita mascarenhas ASHISH THAPA dc MUSKAN nisha vish…" at bounding box center [280, 503] width 123 height 30
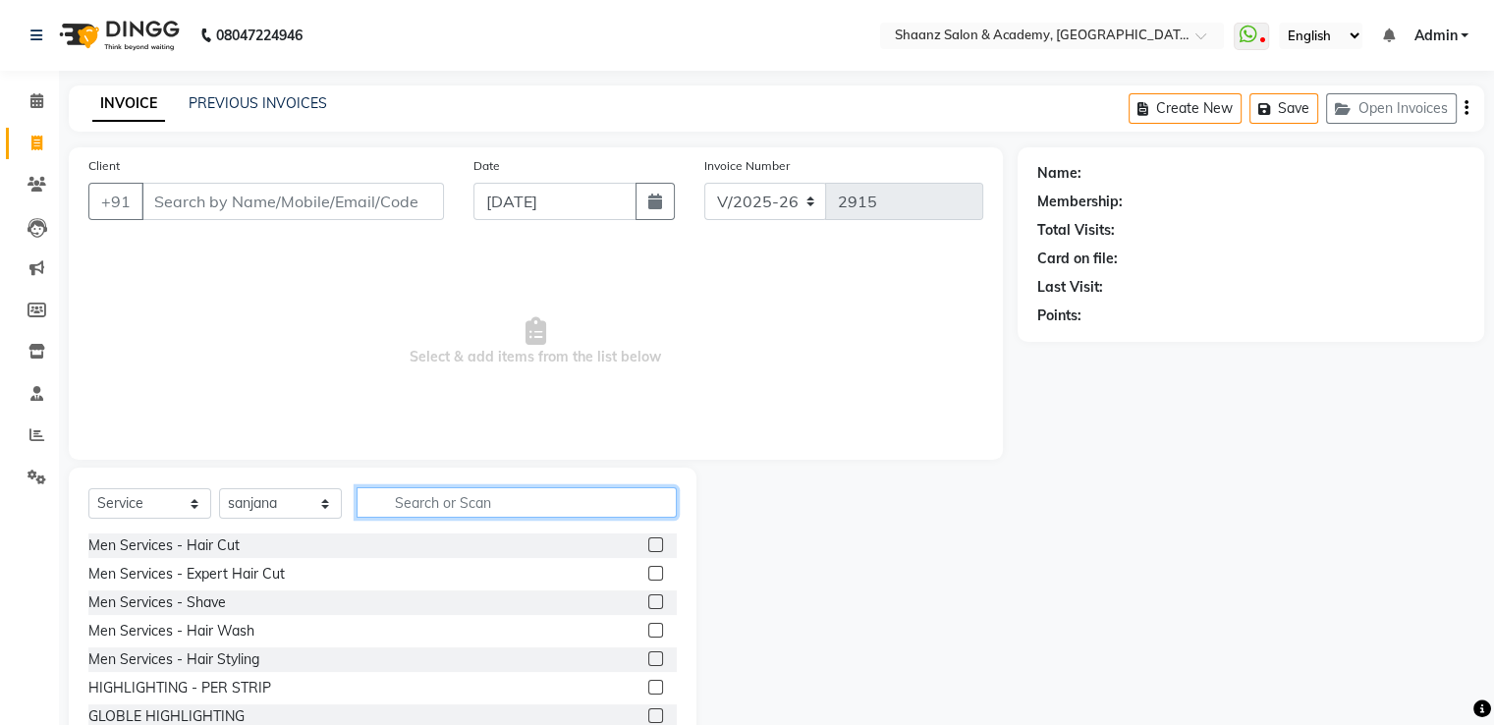
click at [508, 501] on input "text" at bounding box center [517, 502] width 320 height 30
type input "thr"
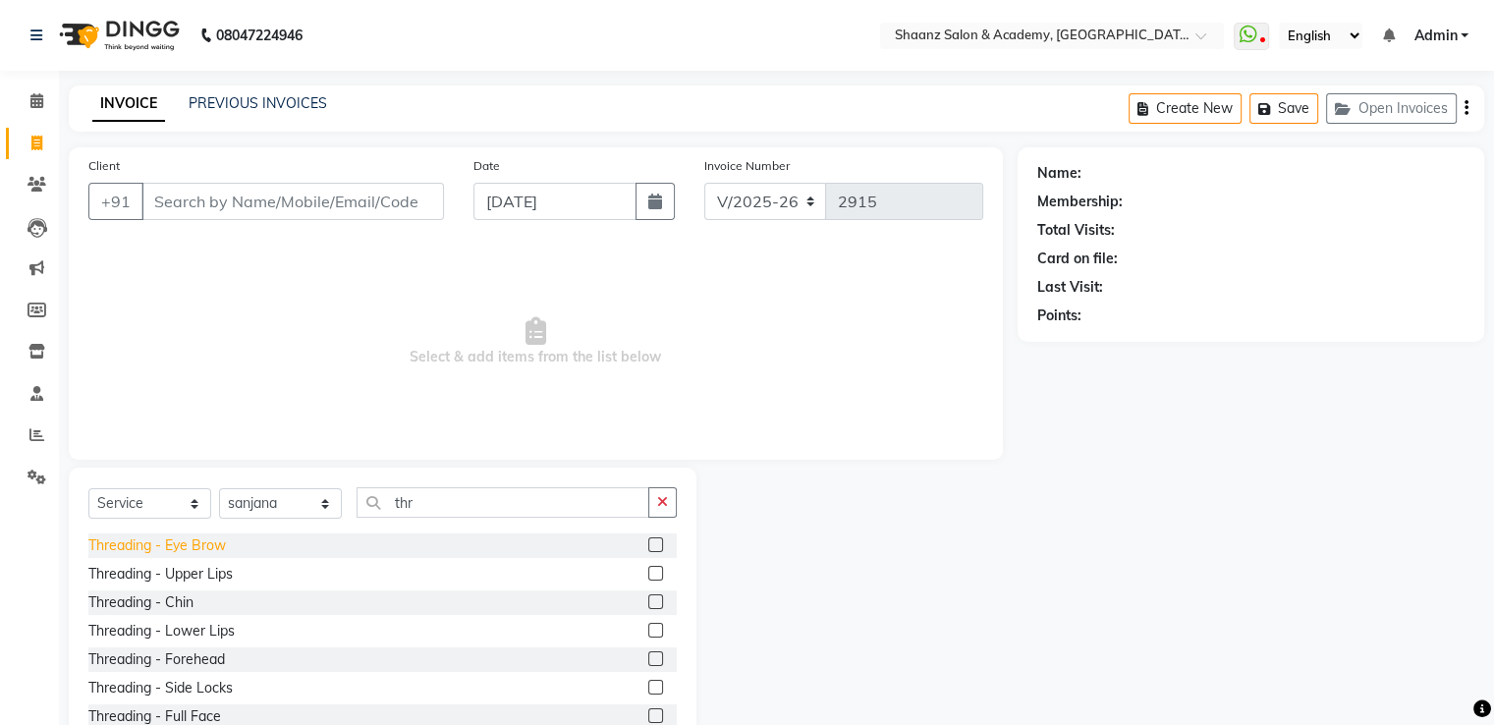
click at [177, 542] on div "Threading - Eye Brow" at bounding box center [157, 545] width 138 height 21
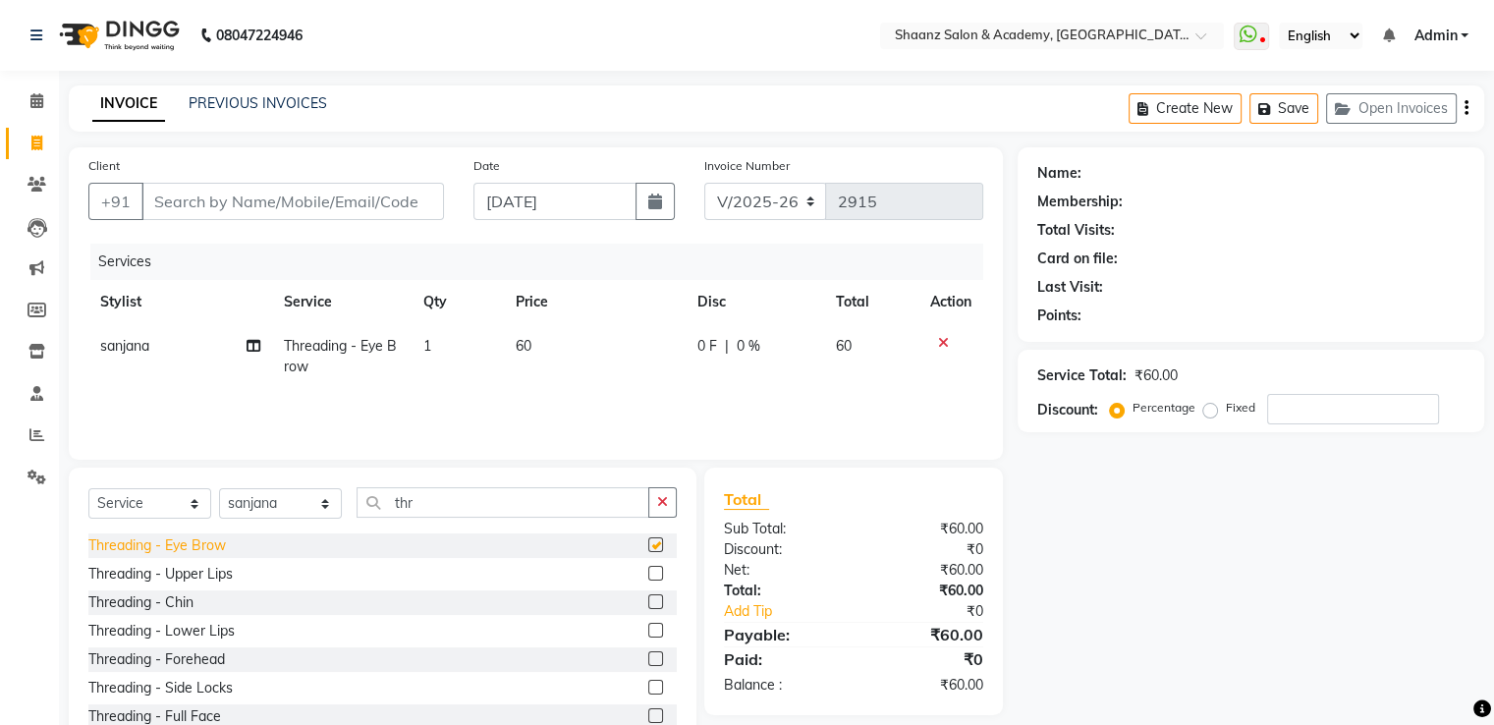
checkbox input "false"
click at [263, 194] on input "Client" at bounding box center [292, 201] width 303 height 37
type input "9"
type input "0"
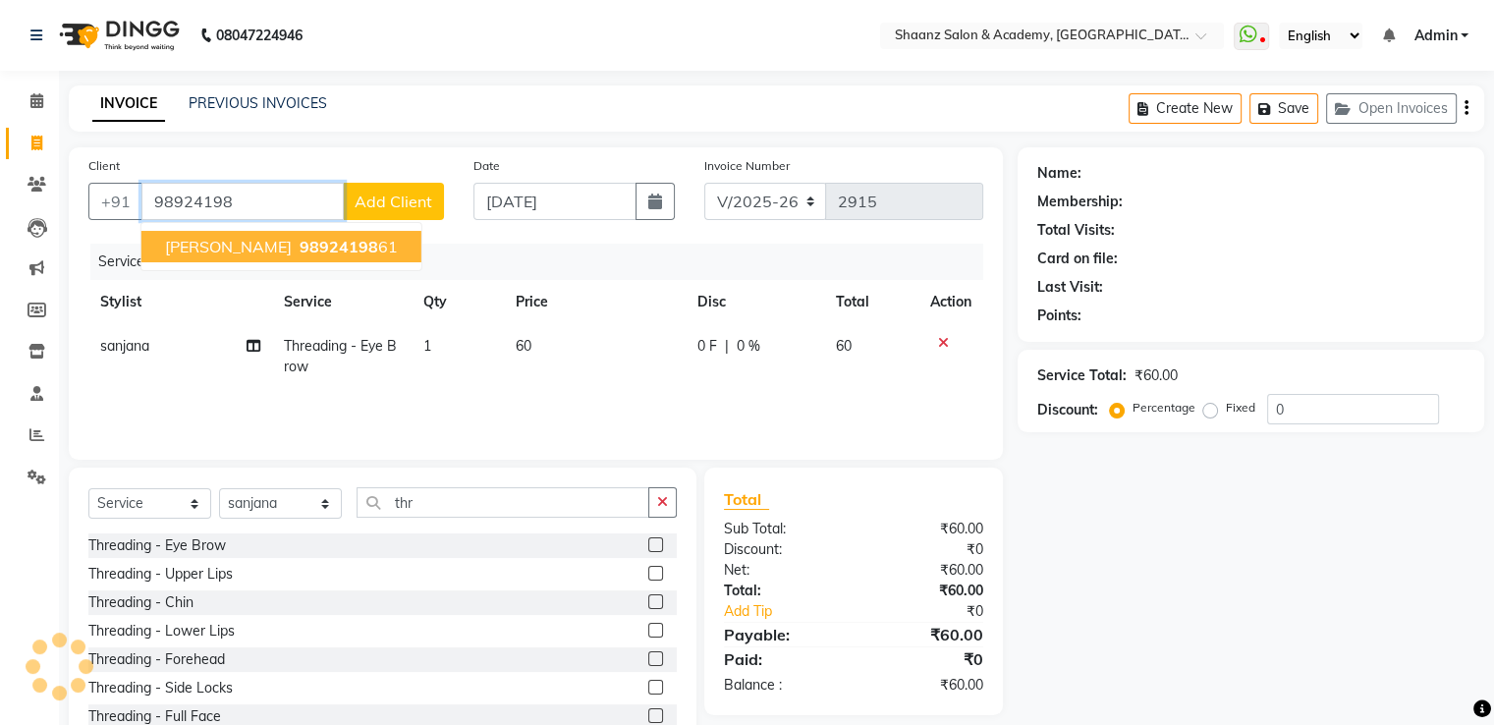
click at [208, 249] on span "kavita patel" at bounding box center [228, 247] width 127 height 20
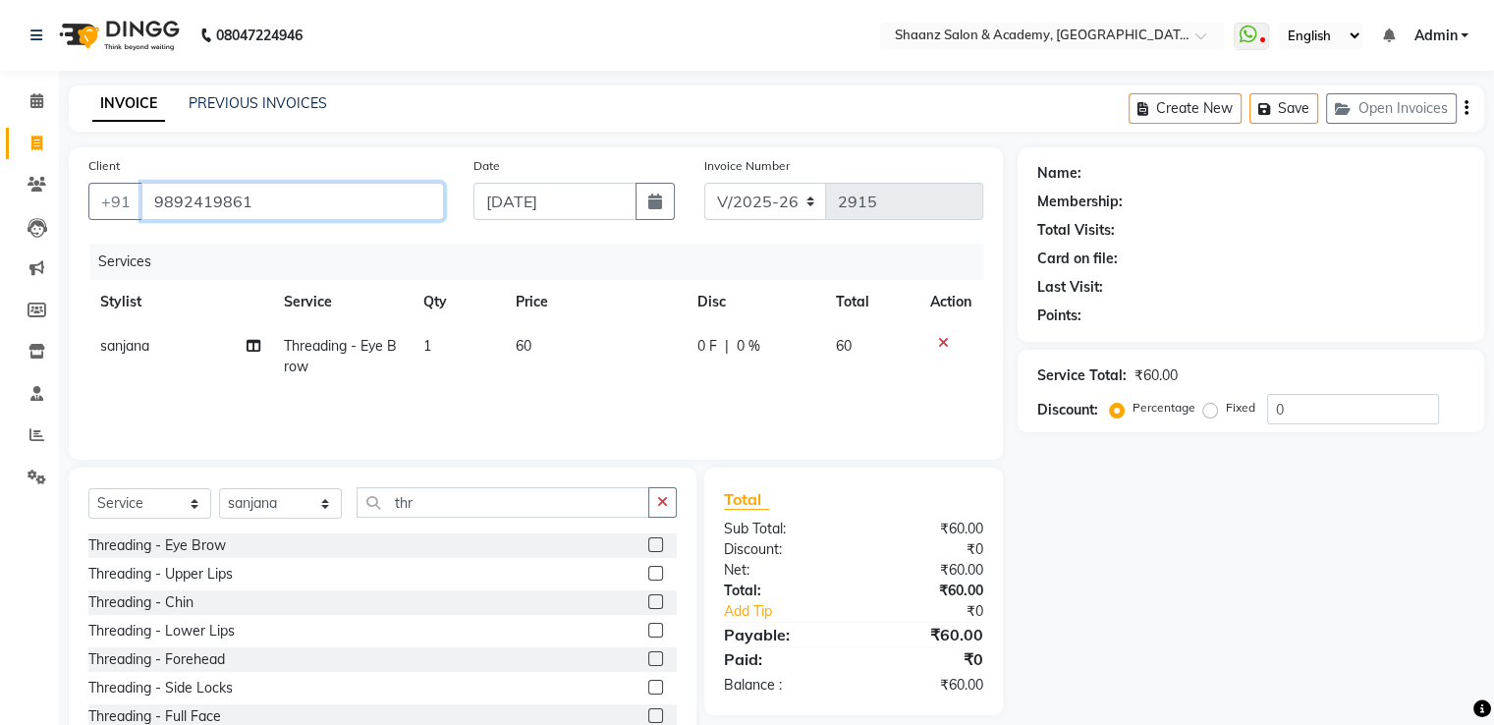
type input "9892419861"
select select "1: Object"
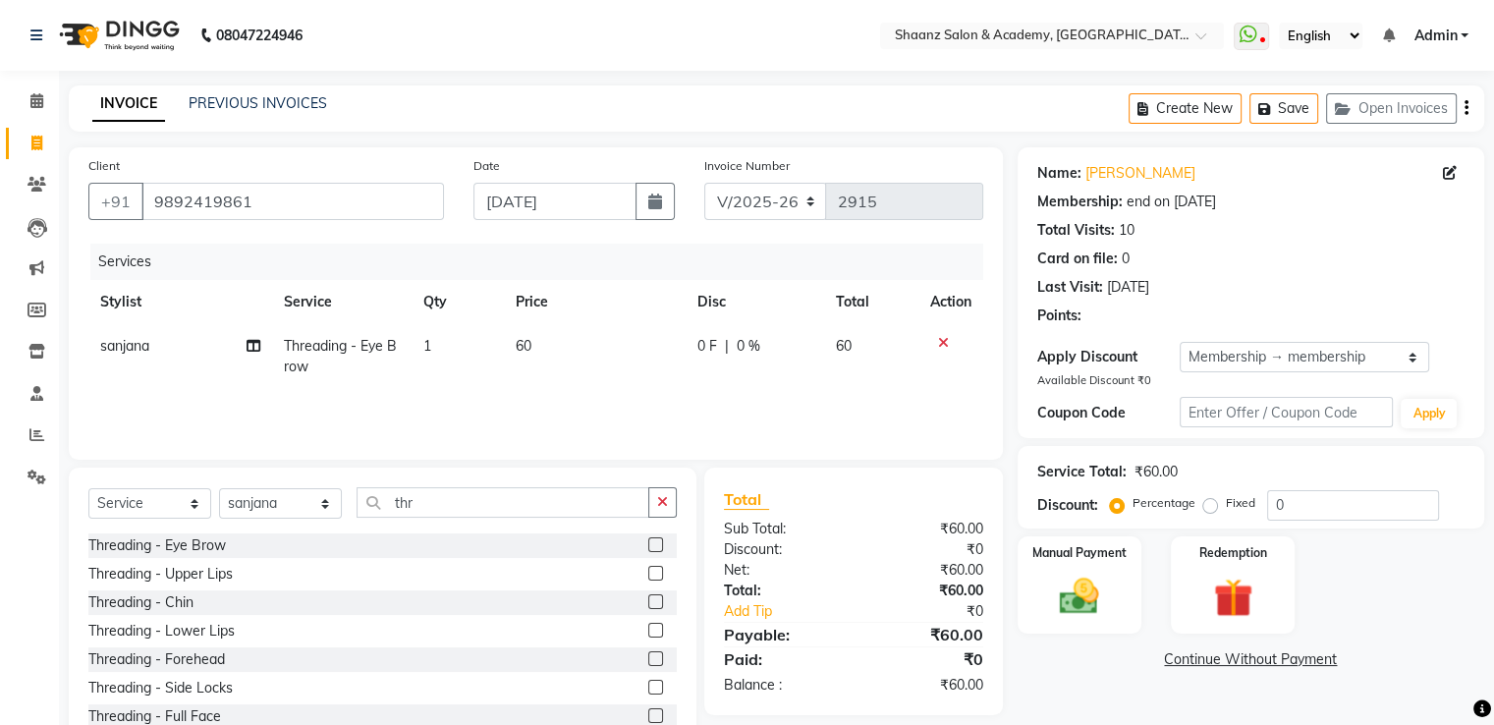
type input "30"
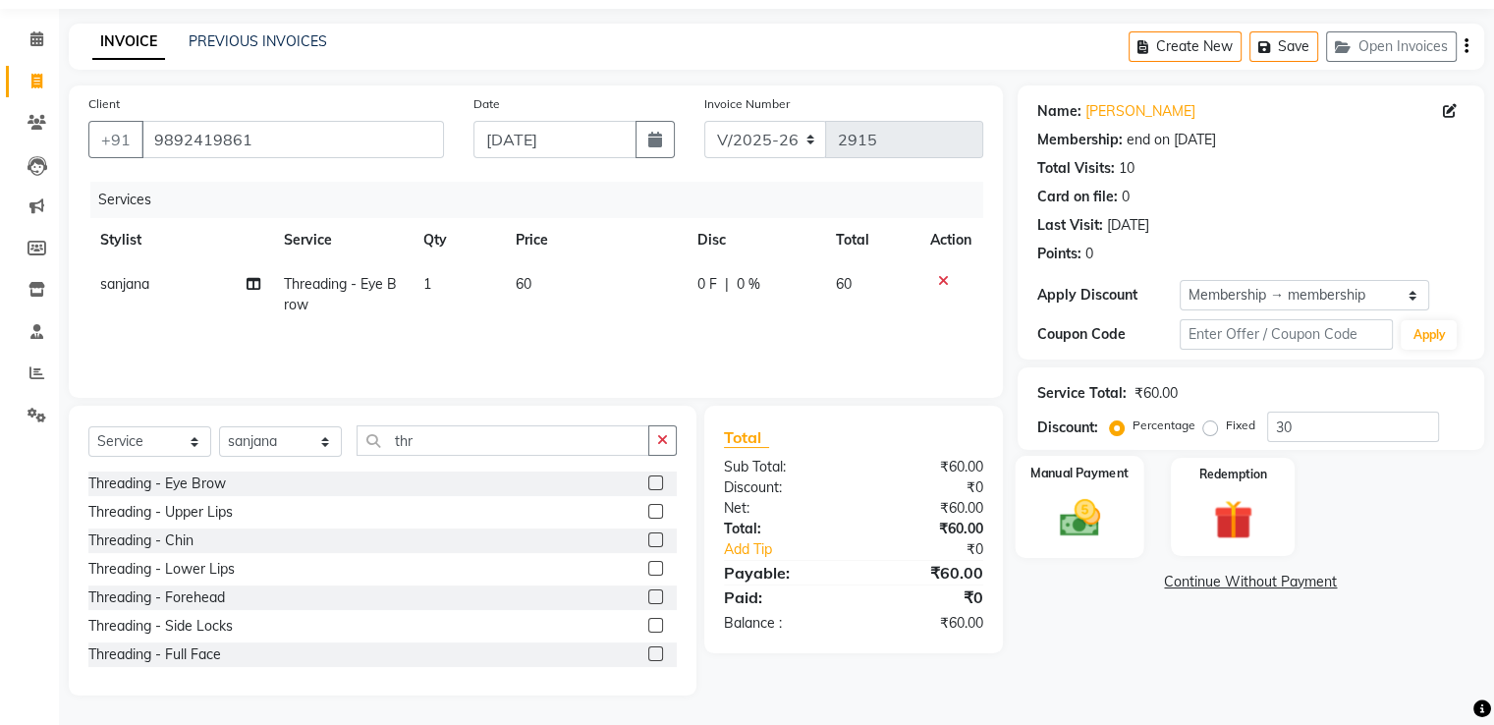
click at [1100, 555] on div "Manual Payment" at bounding box center [1079, 506] width 129 height 101
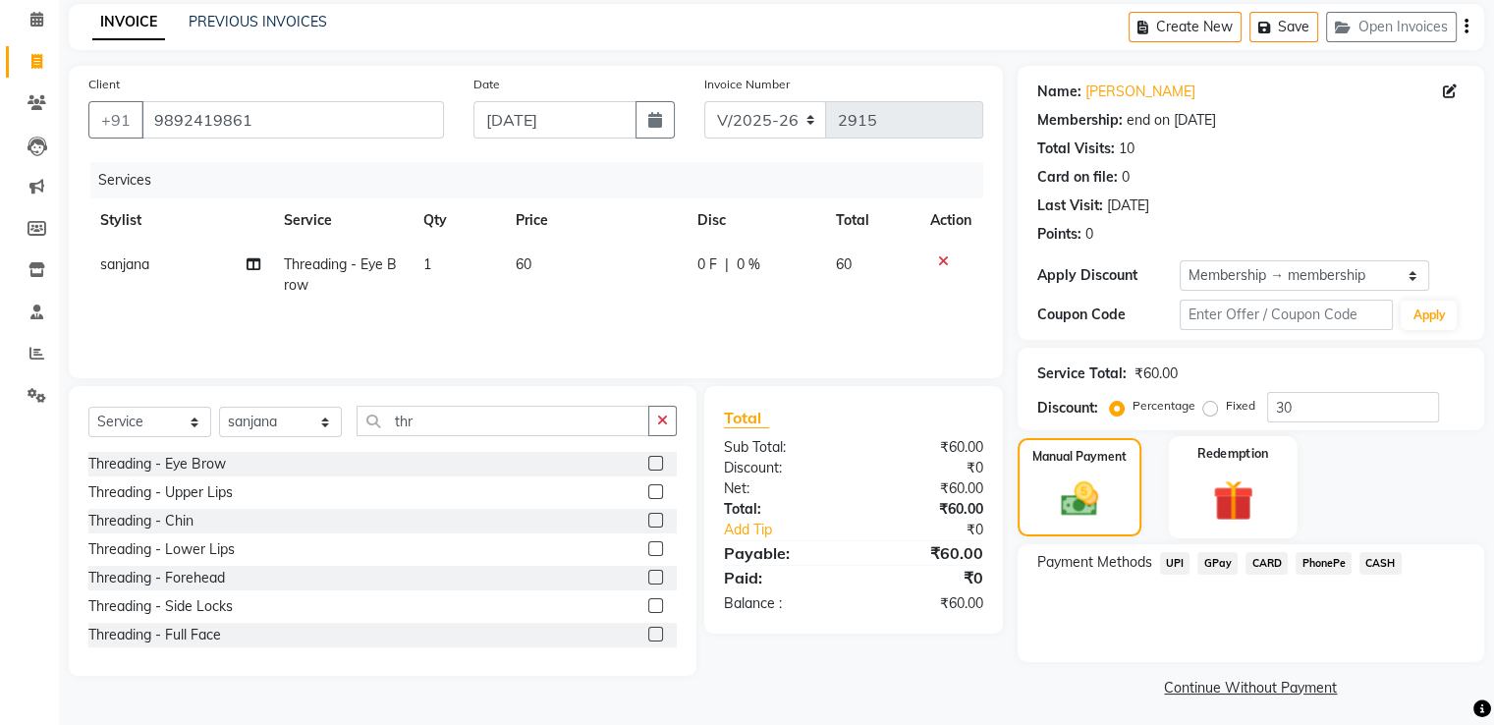
scroll to position [86, 0]
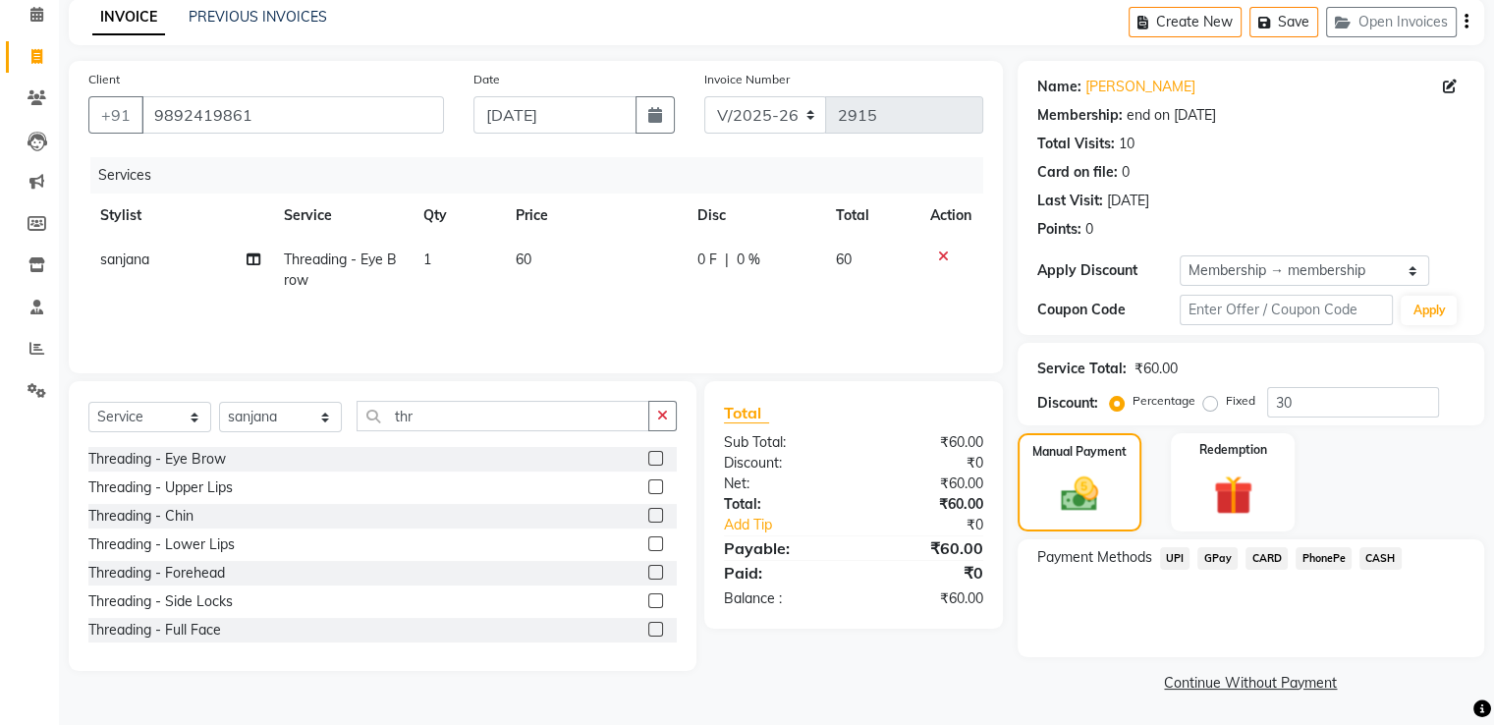
click at [1214, 559] on span "GPay" at bounding box center [1218, 558] width 40 height 23
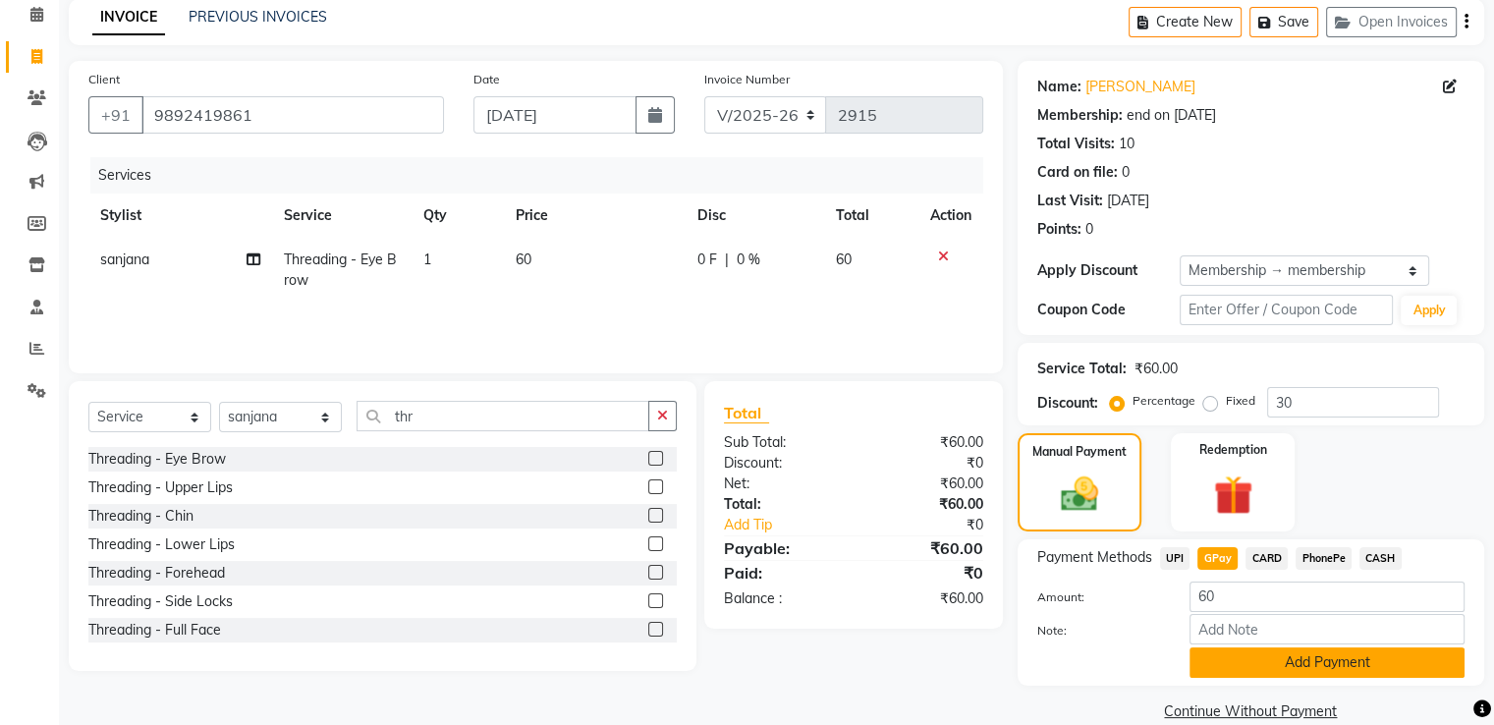
click at [1281, 652] on button "Add Payment" at bounding box center [1327, 662] width 275 height 30
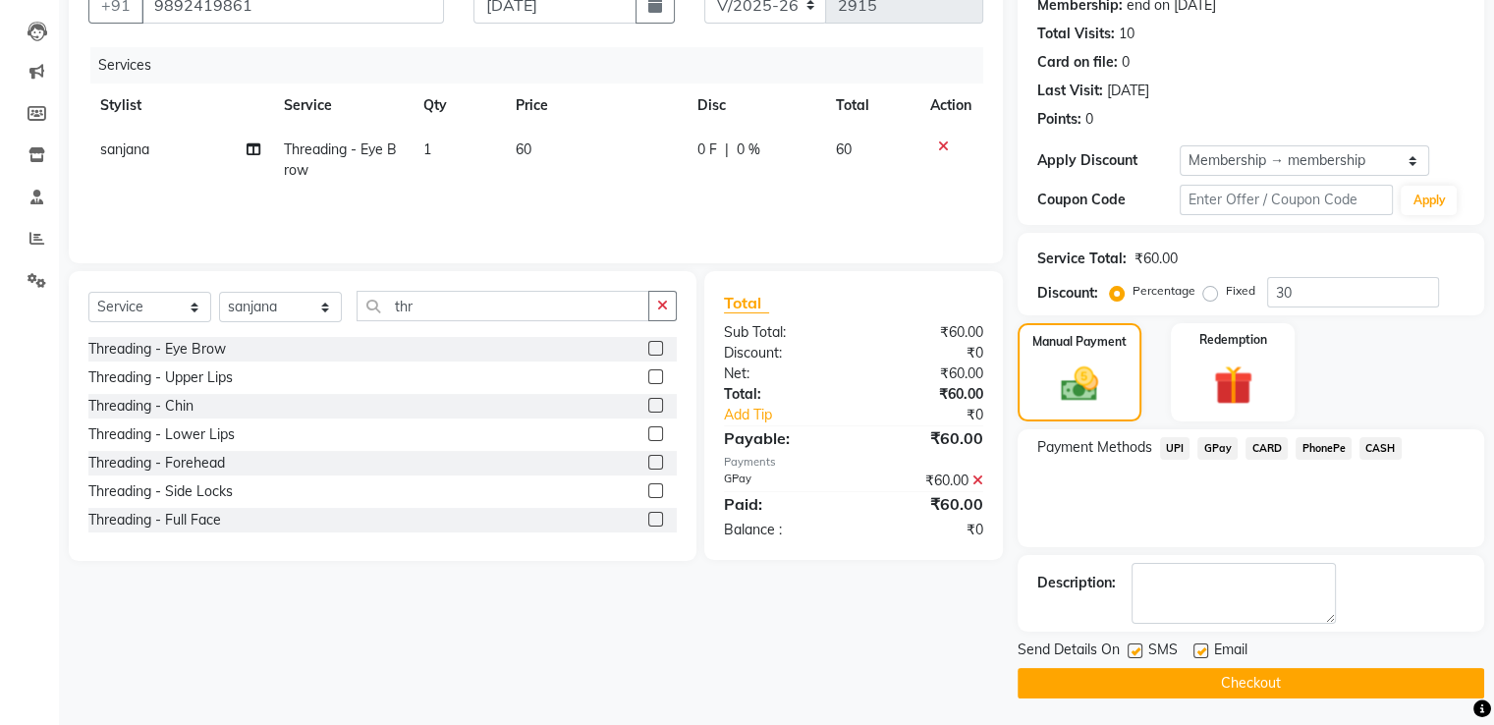
scroll to position [196, 0]
click at [1195, 648] on label at bounding box center [1201, 651] width 15 height 15
click at [1195, 648] on input "checkbox" at bounding box center [1200, 651] width 13 height 13
checkbox input "false"
click at [1134, 650] on label at bounding box center [1135, 651] width 15 height 15
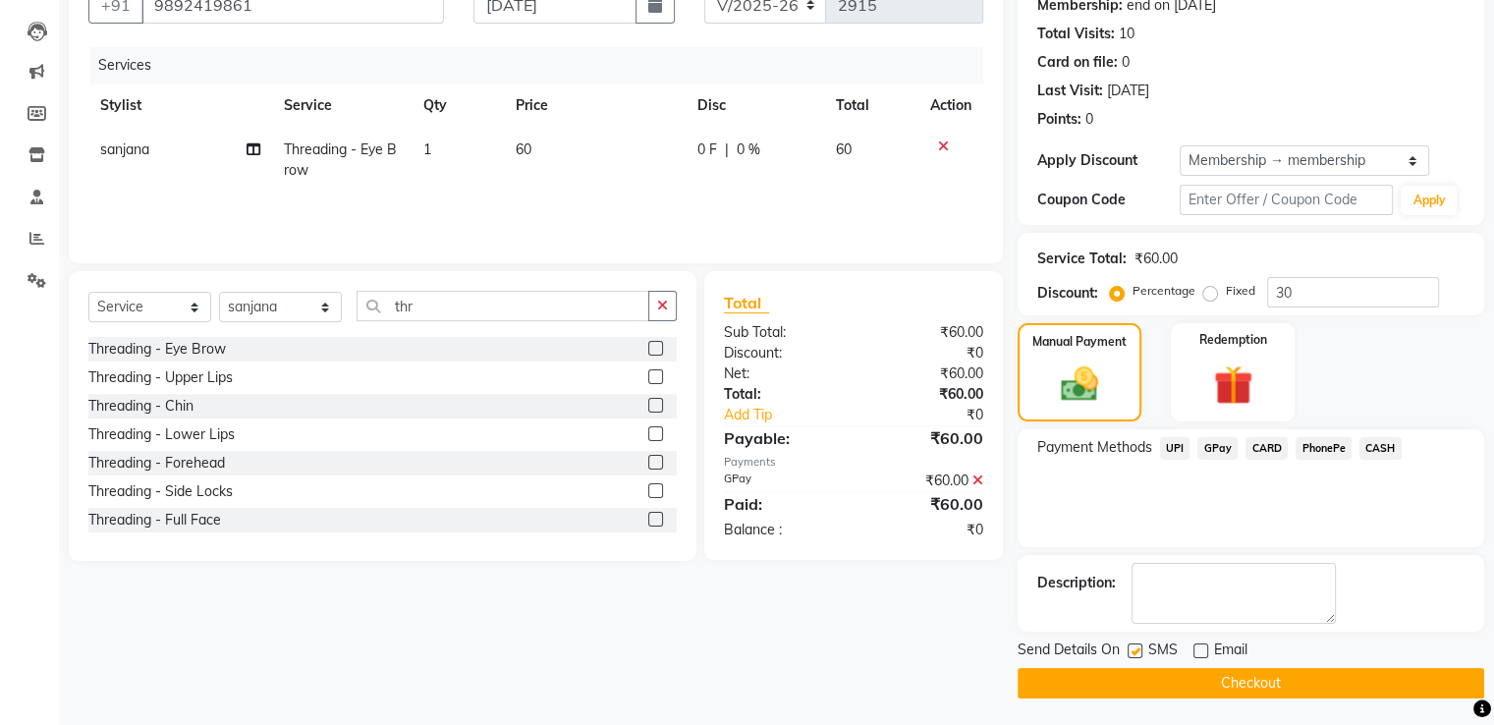
click at [1134, 650] on input "checkbox" at bounding box center [1134, 651] width 13 height 13
checkbox input "false"
click at [1218, 689] on button "Checkout" at bounding box center [1251, 683] width 467 height 30
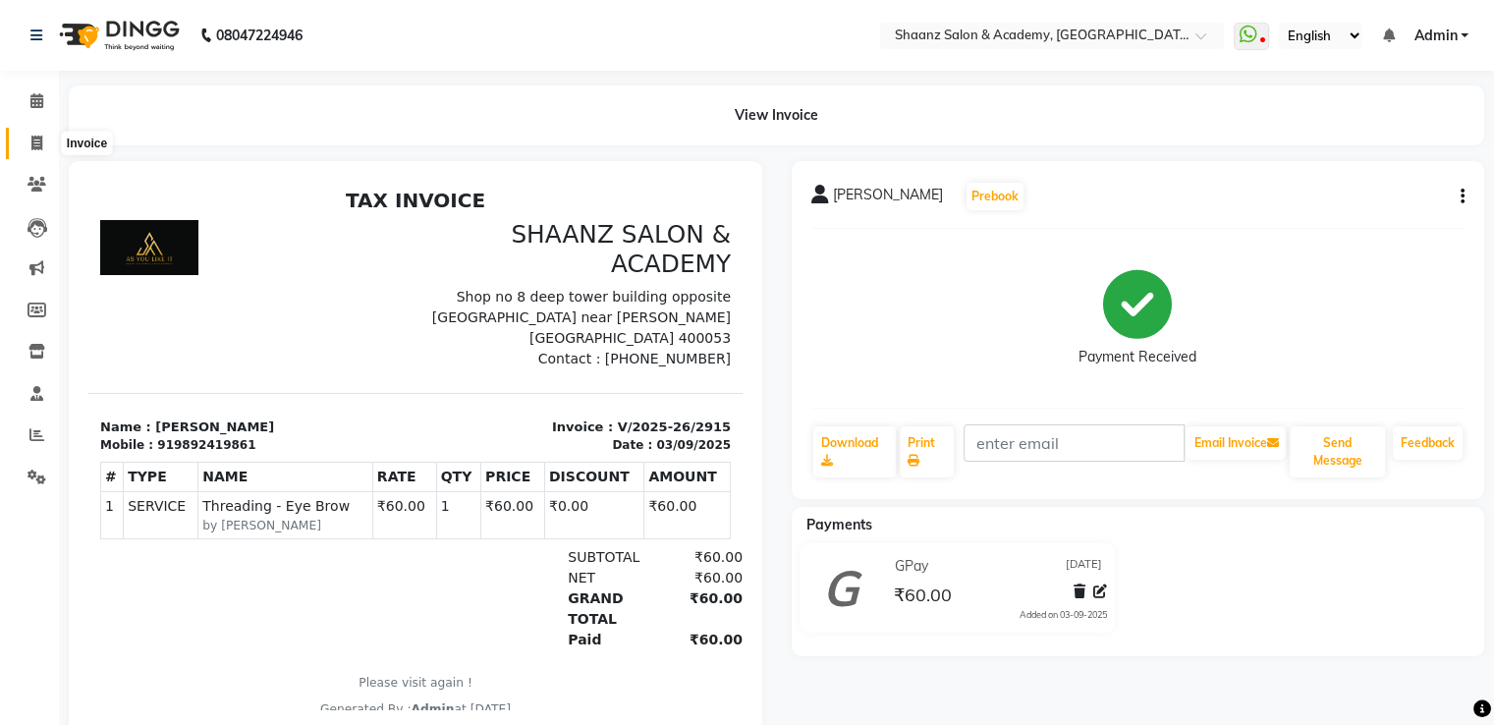
click at [43, 145] on span at bounding box center [37, 144] width 34 height 23
select select "service"
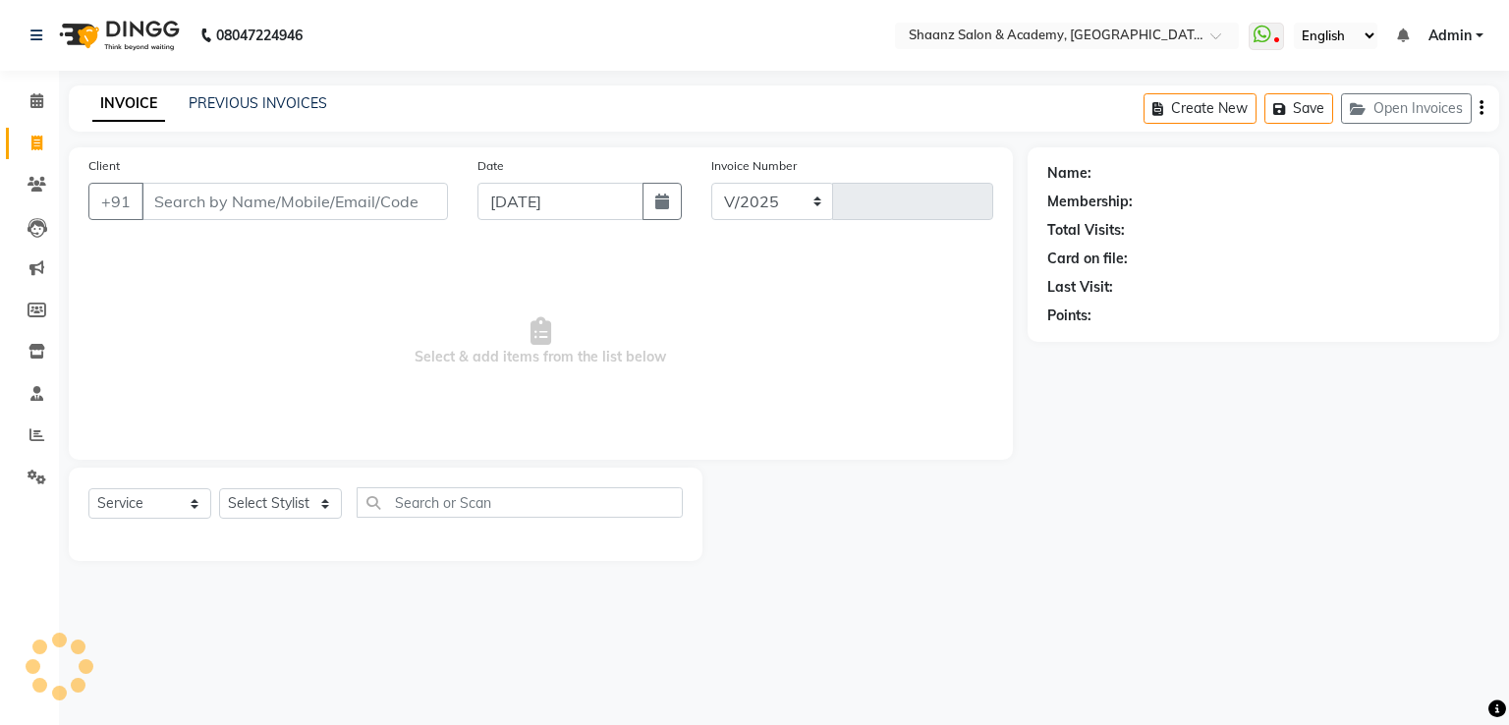
select select "6360"
type input "2916"
click at [330, 190] on input "Client" at bounding box center [294, 201] width 307 height 37
click at [182, 38] on img at bounding box center [117, 35] width 135 height 55
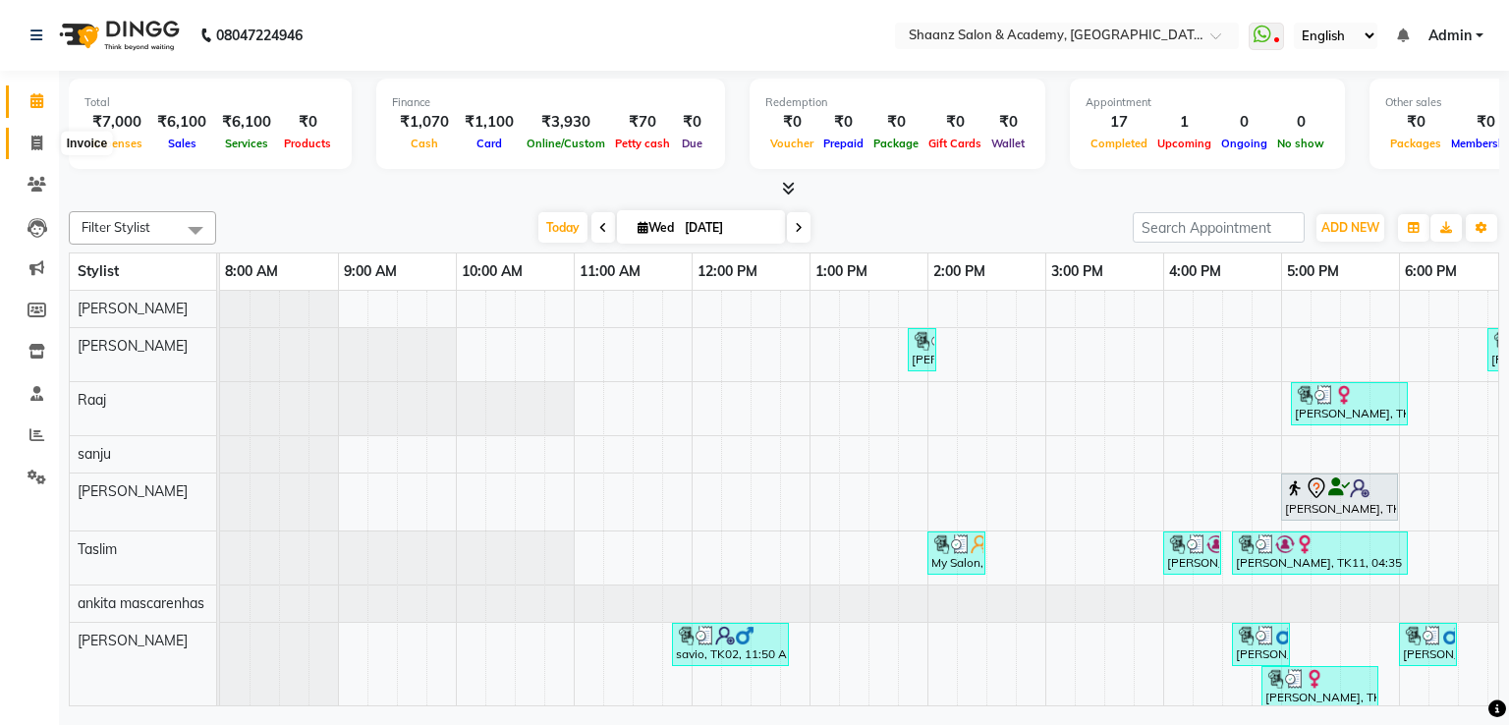
click at [32, 143] on icon at bounding box center [36, 143] width 11 height 15
select select "6360"
select select "service"
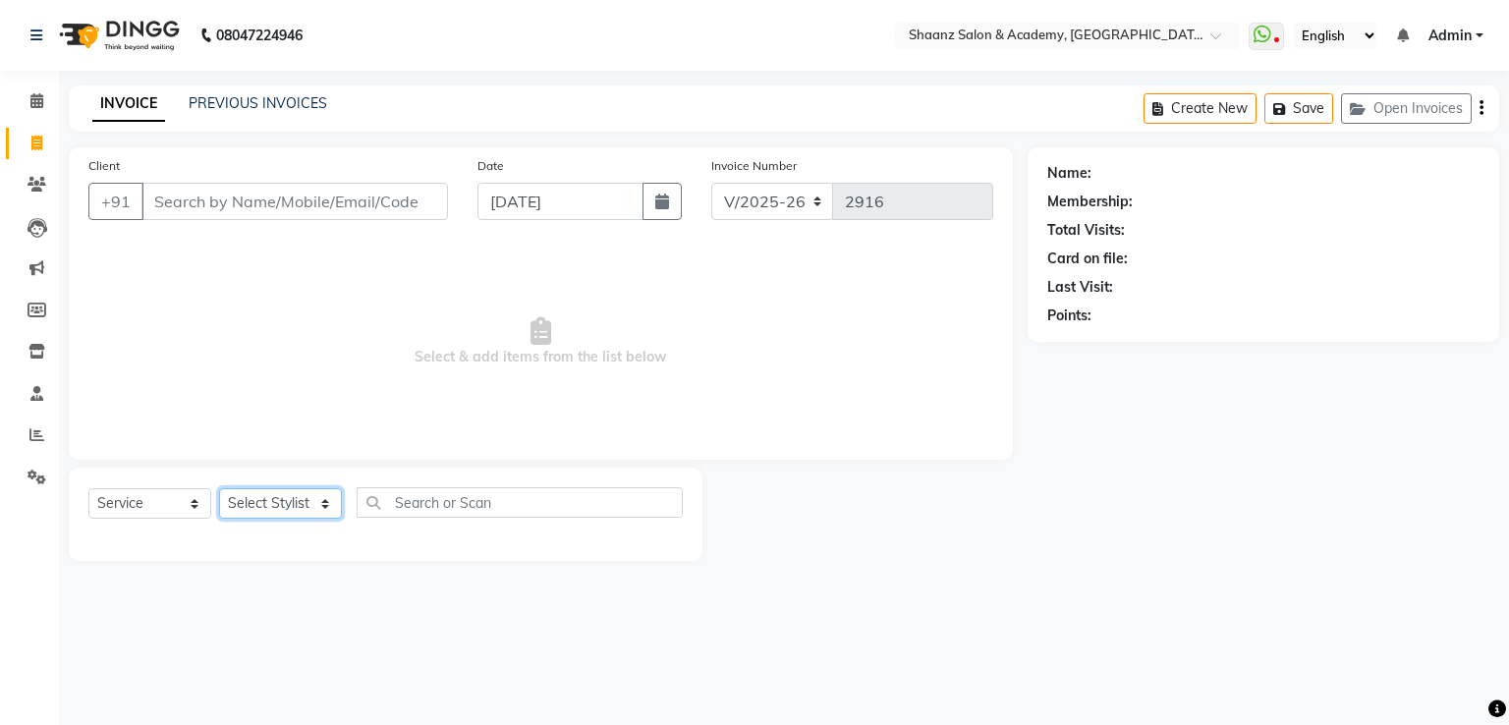
click at [243, 490] on select "Select Stylist Ameer AHMAD ankita mascarenhas ASHISH THAPA dc MUSKAN nisha vish…" at bounding box center [280, 503] width 123 height 30
select select "47609"
click at [219, 489] on select "Select Stylist Ameer AHMAD ankita mascarenhas ASHISH THAPA dc MUSKAN nisha vish…" at bounding box center [280, 503] width 123 height 30
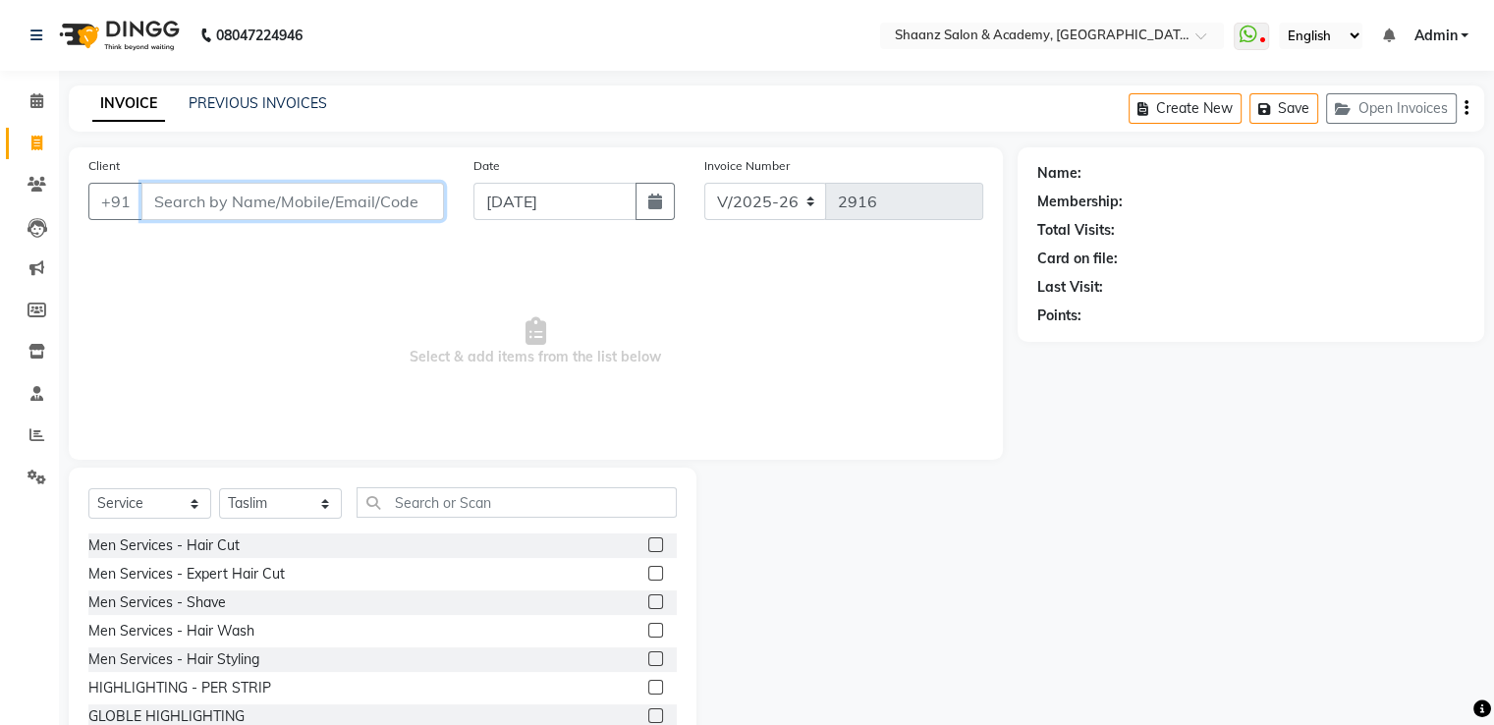
click at [272, 194] on input "Client" at bounding box center [292, 201] width 303 height 37
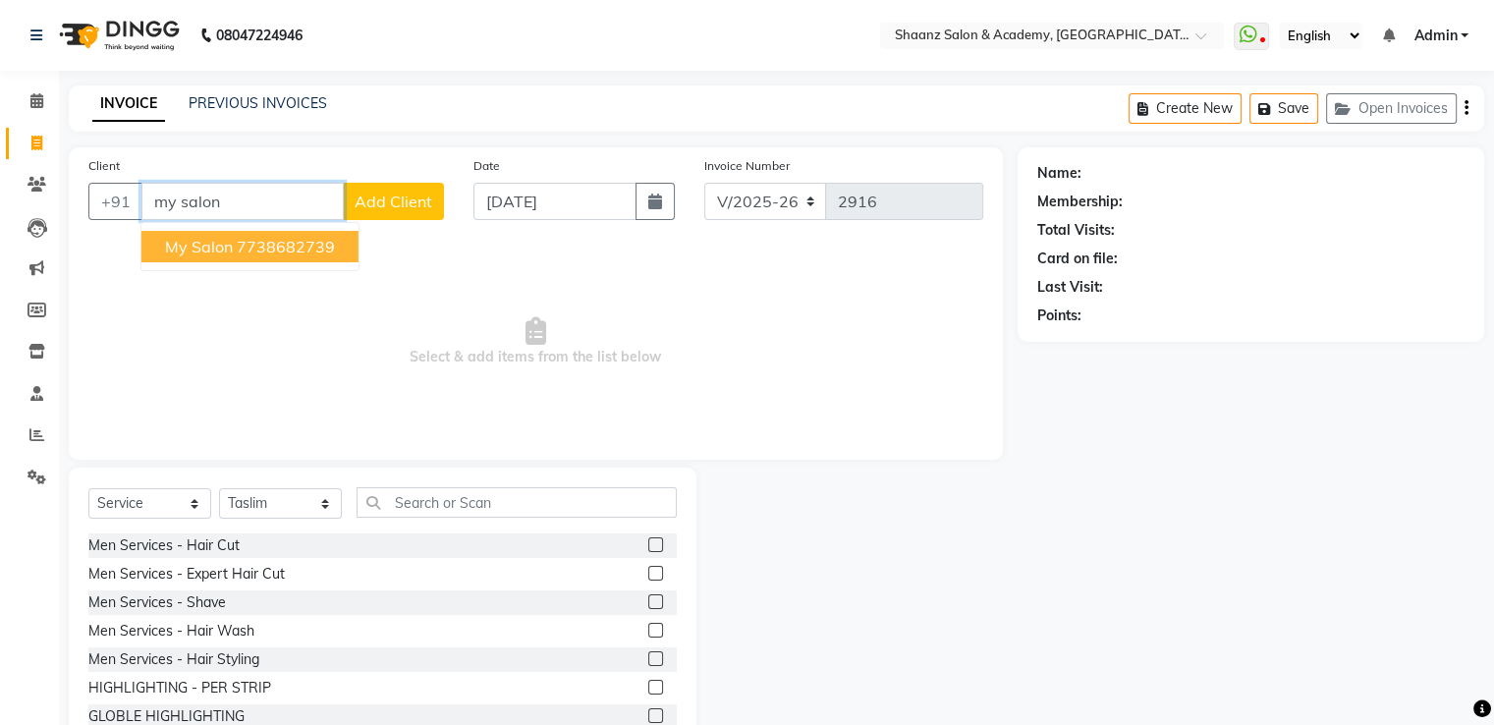
click at [242, 251] on ngb-highlight "7738682739" at bounding box center [286, 247] width 98 height 20
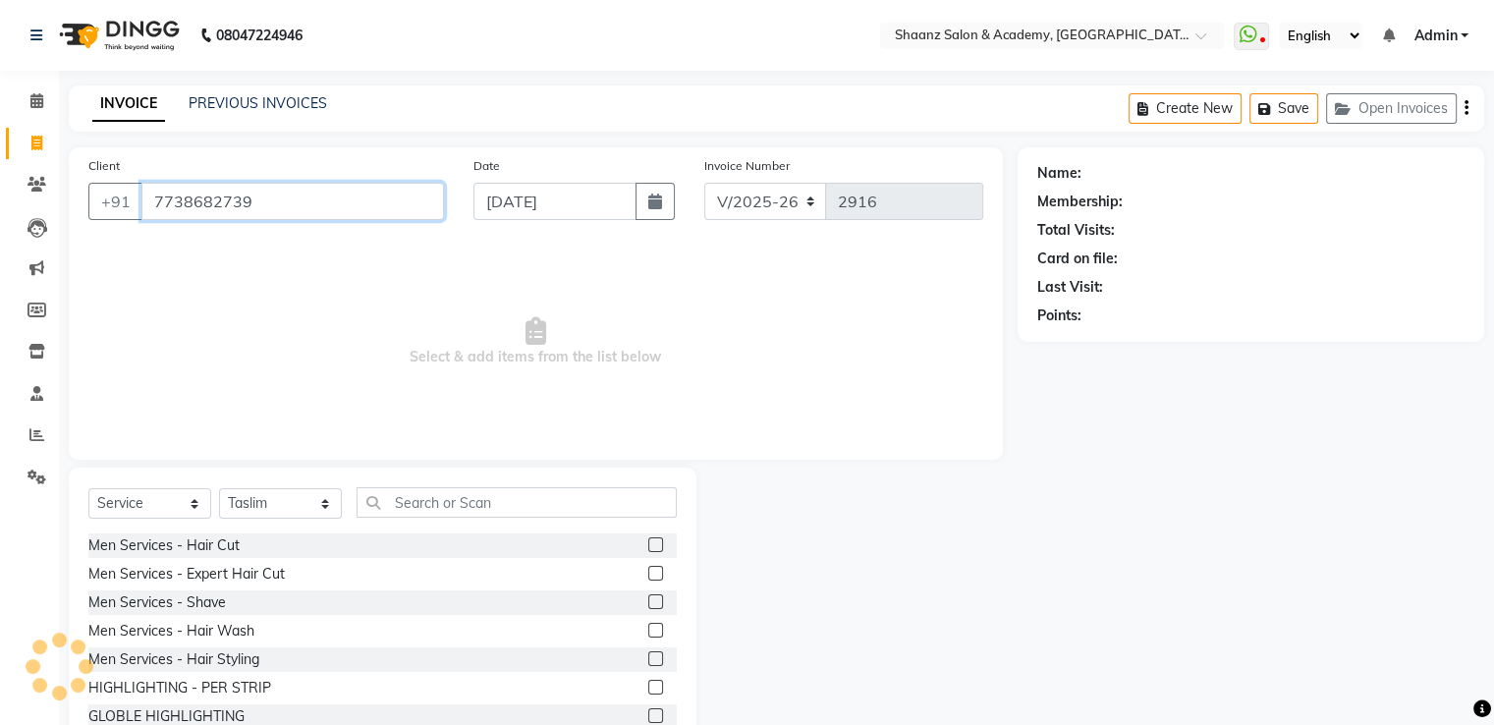
type input "7738682739"
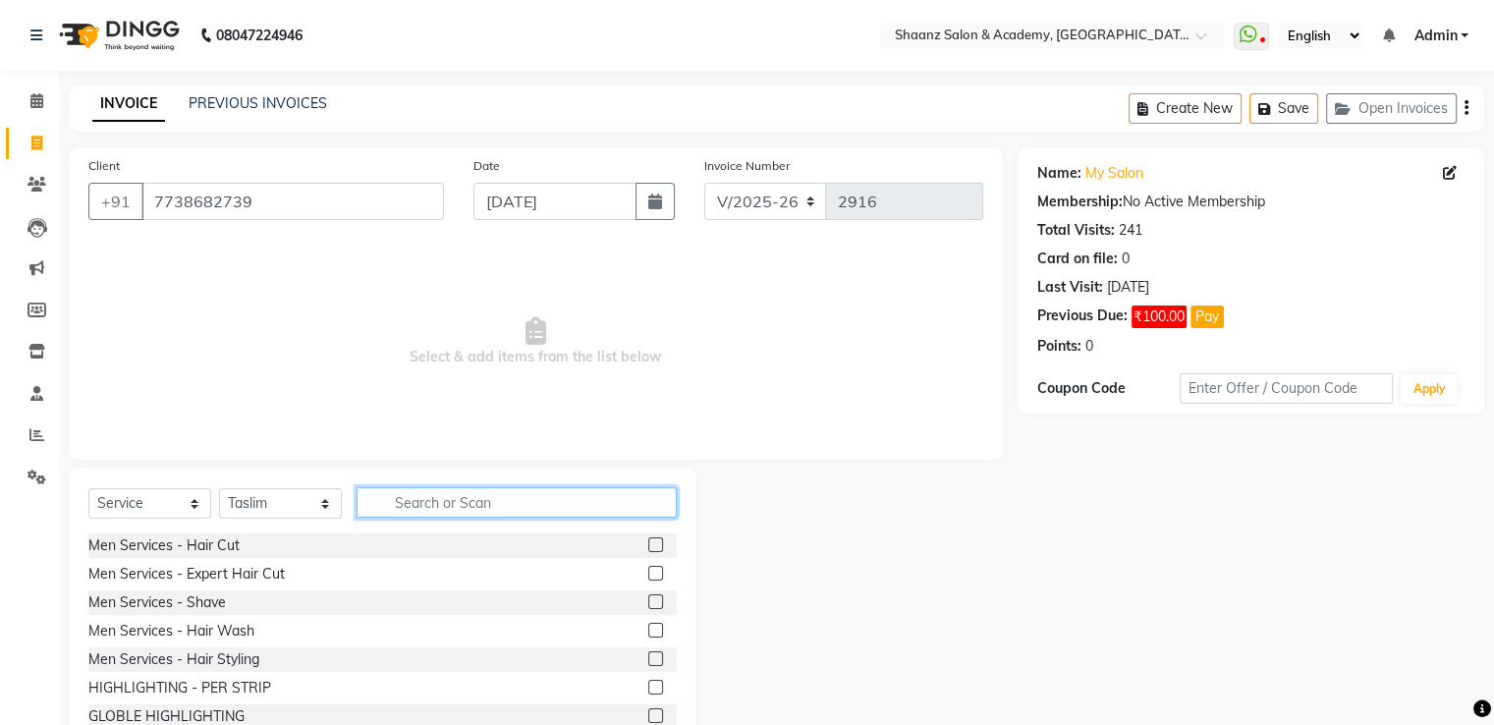
click at [440, 496] on input "text" at bounding box center [517, 502] width 320 height 30
click at [194, 543] on div "Men Services - Hair Cut" at bounding box center [163, 545] width 151 height 21
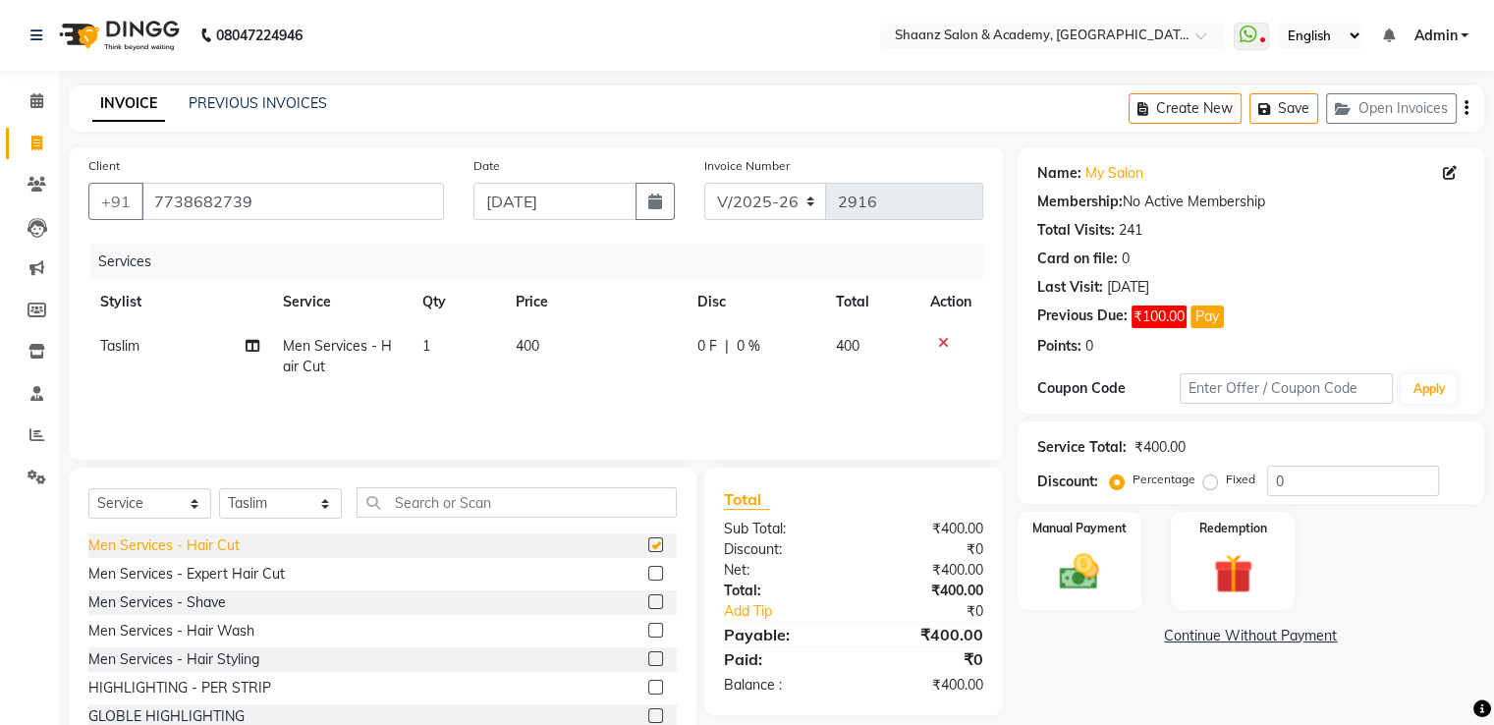
checkbox input "false"
click at [1387, 475] on input "0" at bounding box center [1353, 481] width 172 height 30
type input "50"
click at [1113, 579] on div "Manual Payment" at bounding box center [1079, 560] width 129 height 101
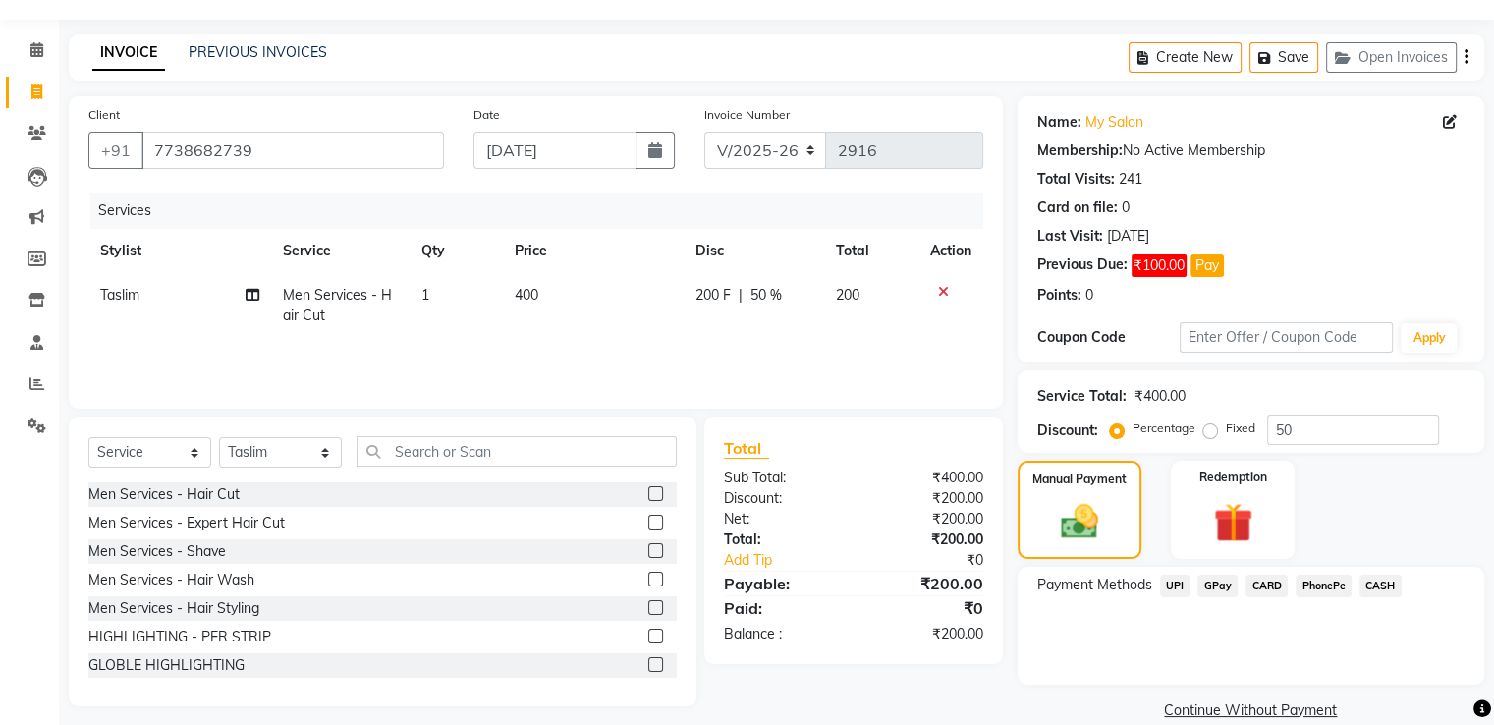
scroll to position [79, 0]
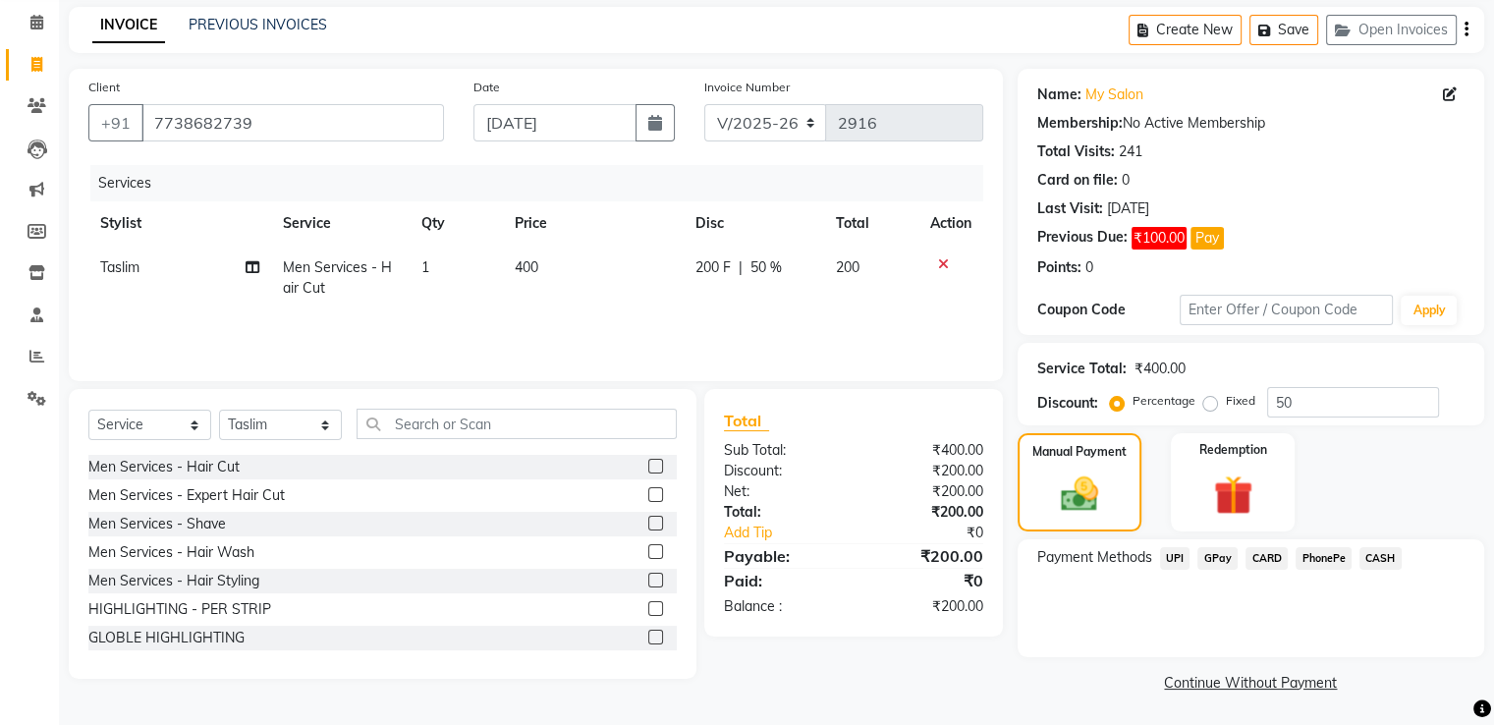
click at [1213, 563] on span "GPay" at bounding box center [1218, 558] width 40 height 23
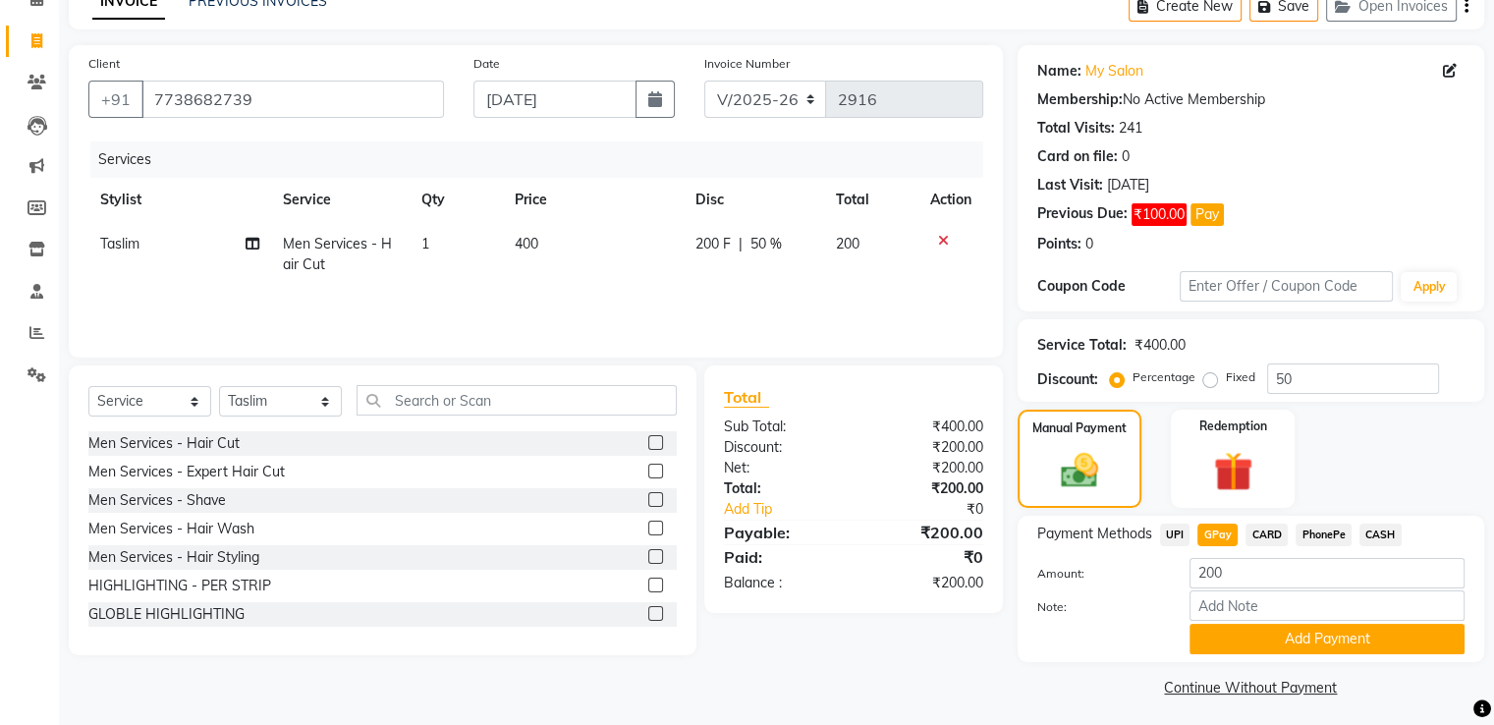
scroll to position [110, 0]
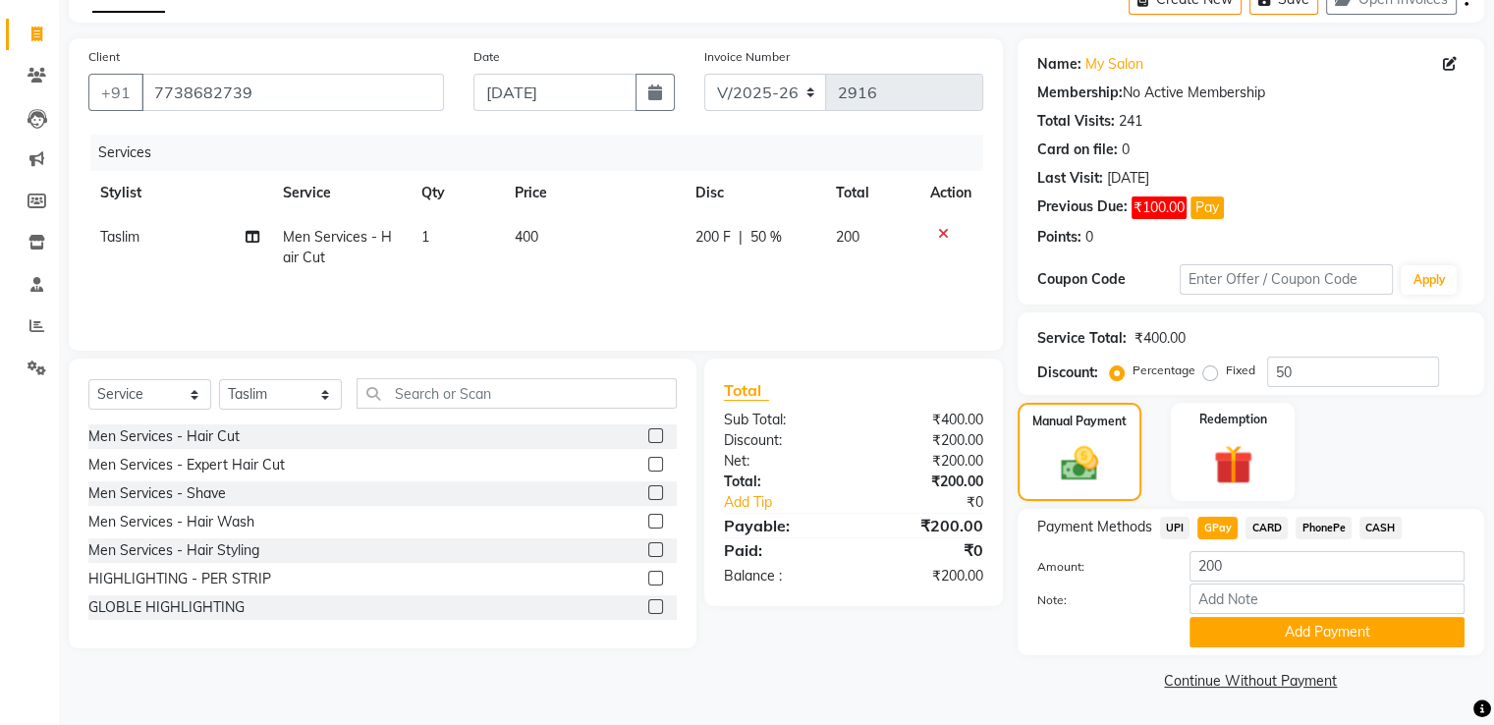
click at [1228, 649] on div "Payment Methods UPI GPay CARD PhonePe CASH Amount: 200 Note: Add Payment" at bounding box center [1251, 582] width 467 height 146
click at [1229, 639] on button "Add Payment" at bounding box center [1327, 632] width 275 height 30
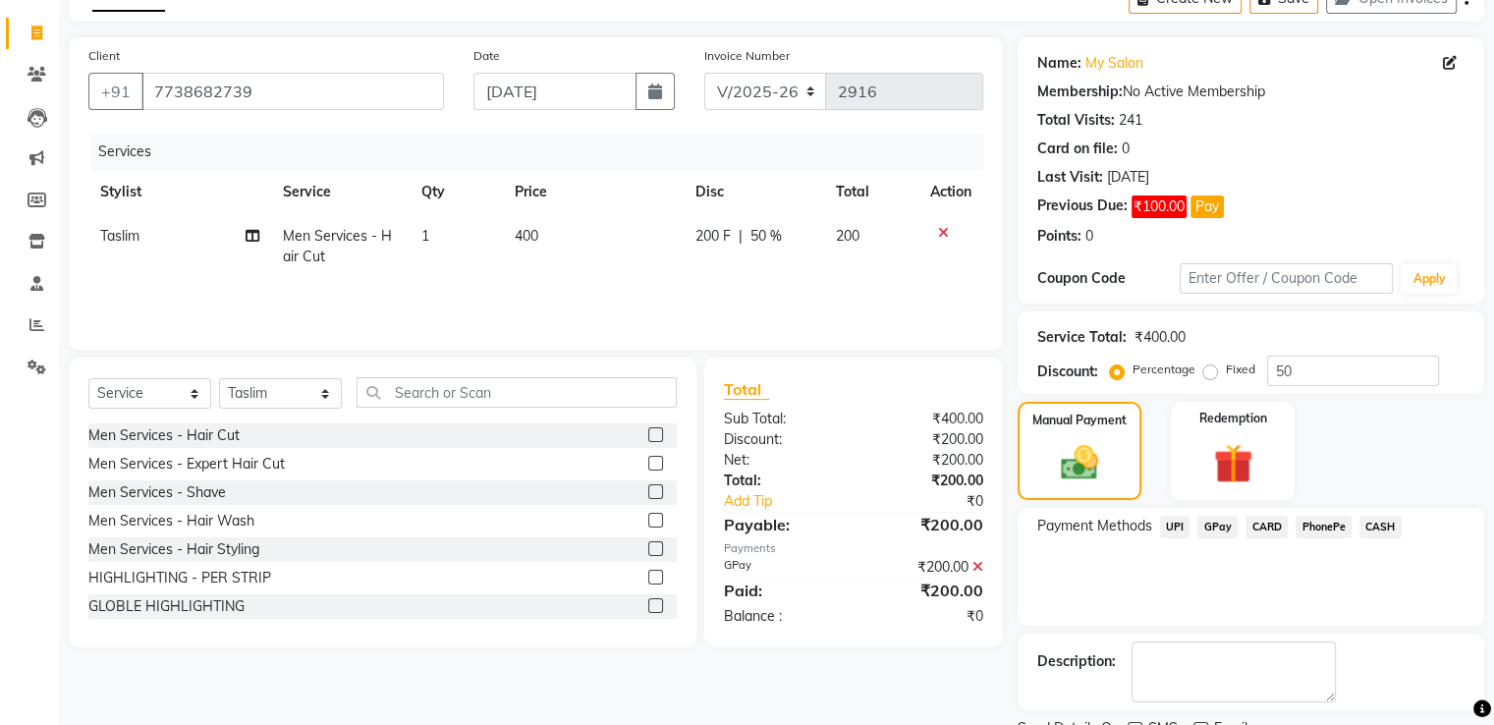
scroll to position [189, 0]
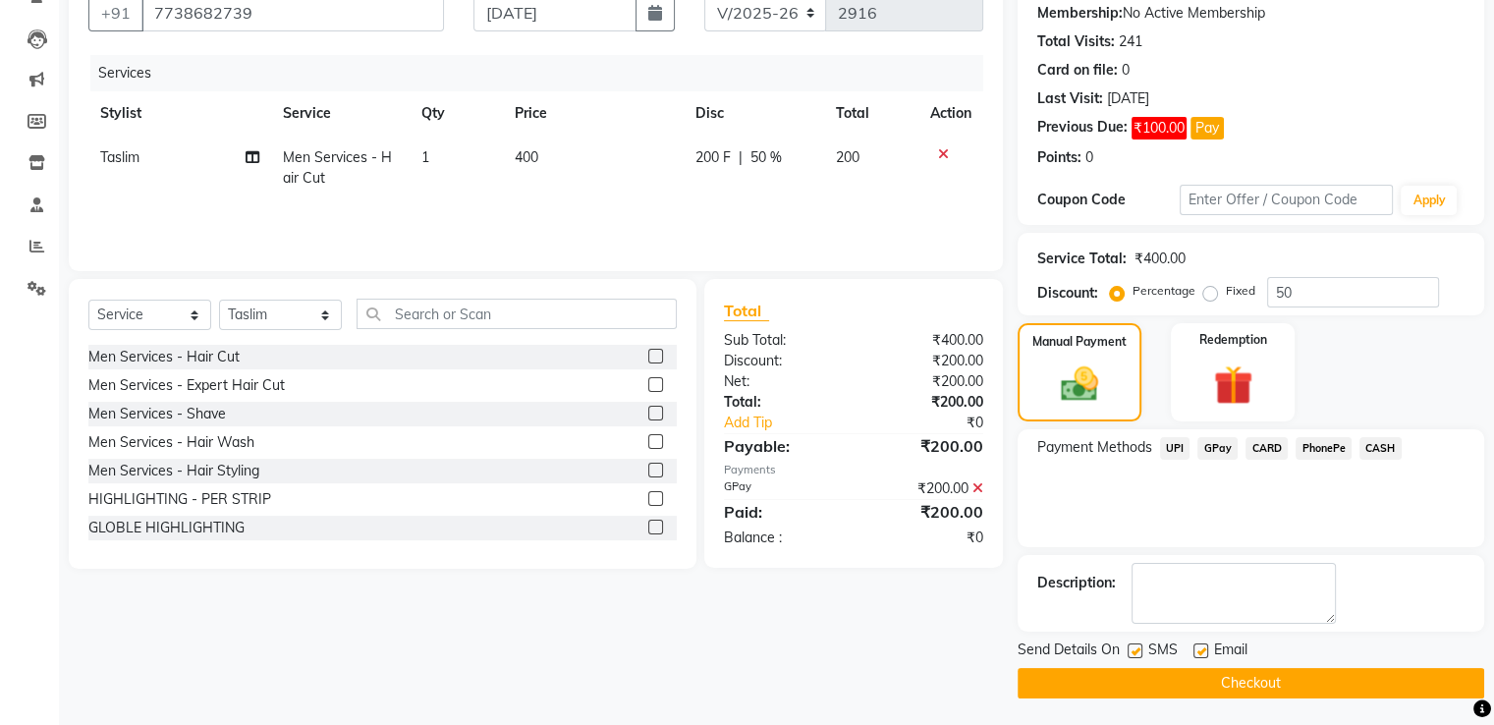
click at [1206, 650] on label at bounding box center [1201, 651] width 15 height 15
click at [1206, 650] on input "checkbox" at bounding box center [1200, 651] width 13 height 13
checkbox input "false"
click at [1130, 650] on label at bounding box center [1135, 651] width 15 height 15
click at [1130, 650] on input "checkbox" at bounding box center [1134, 651] width 13 height 13
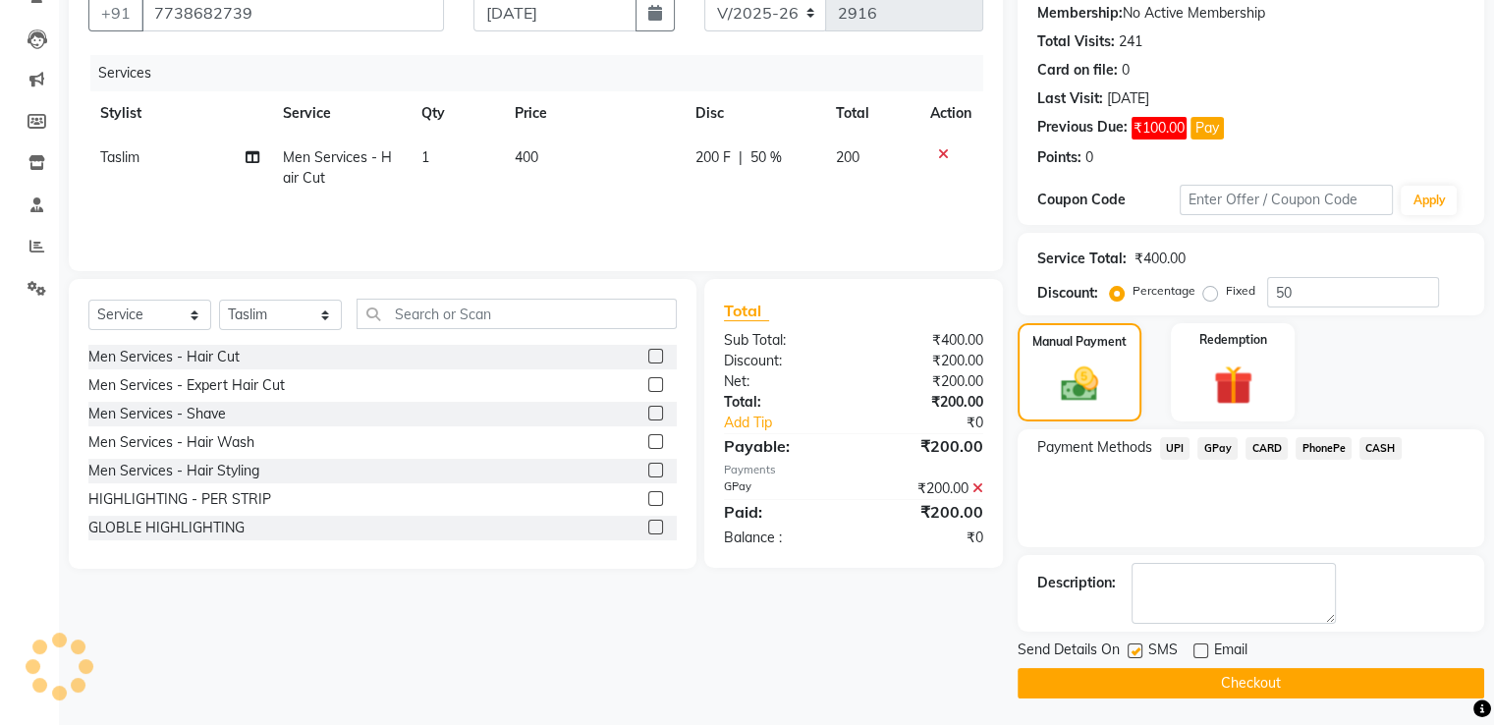
checkbox input "false"
click at [1125, 664] on div "Send Details On SMS Email Checkout" at bounding box center [1251, 669] width 467 height 59
click at [1119, 680] on button "Checkout" at bounding box center [1251, 683] width 467 height 30
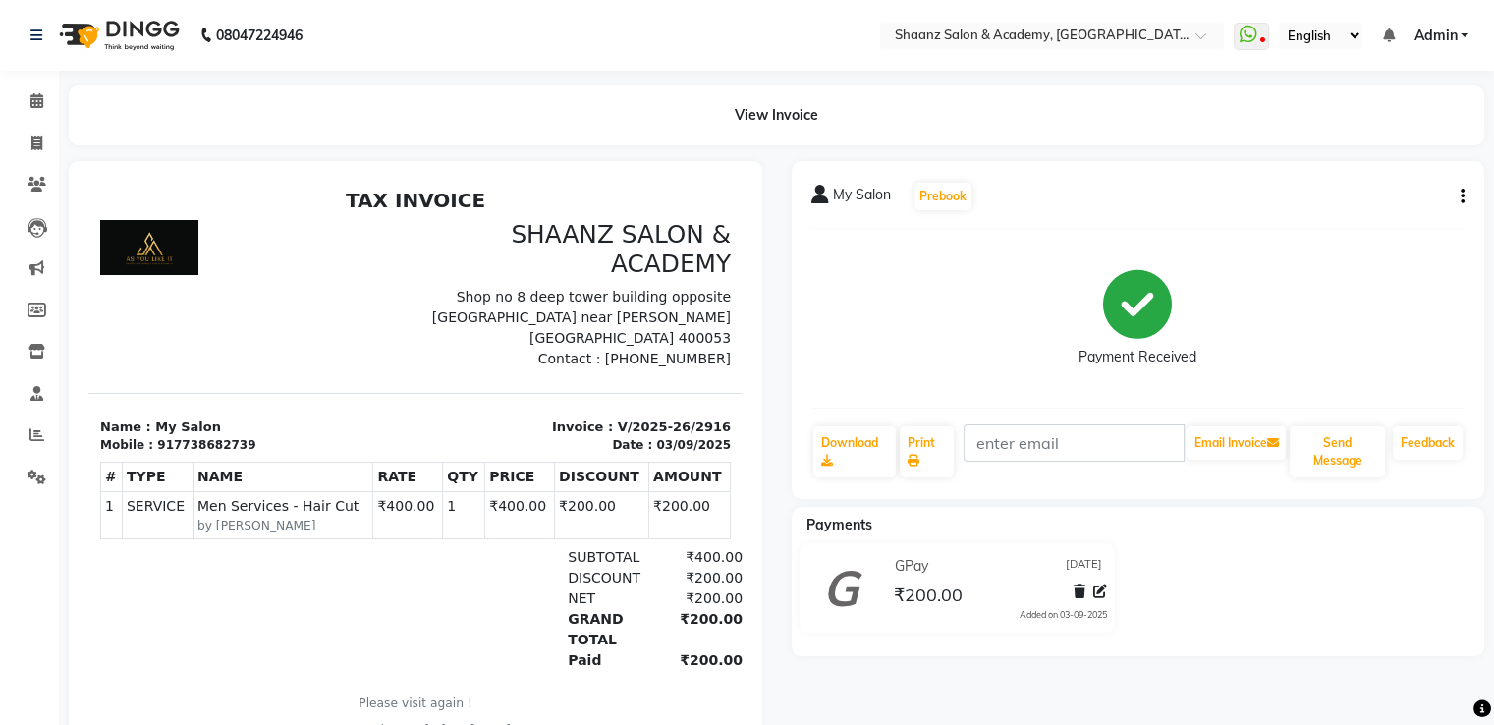
click at [1074, 682] on div "My Salon Prebook Payment Received Download Print Email Invoice Send Message Fee…" at bounding box center [1138, 458] width 723 height 594
click at [1073, 682] on div "My Salon Prebook Payment Received Download Print Email Invoice Send Message Fee…" at bounding box center [1138, 458] width 723 height 594
click at [42, 145] on span at bounding box center [37, 144] width 34 height 23
select select "service"
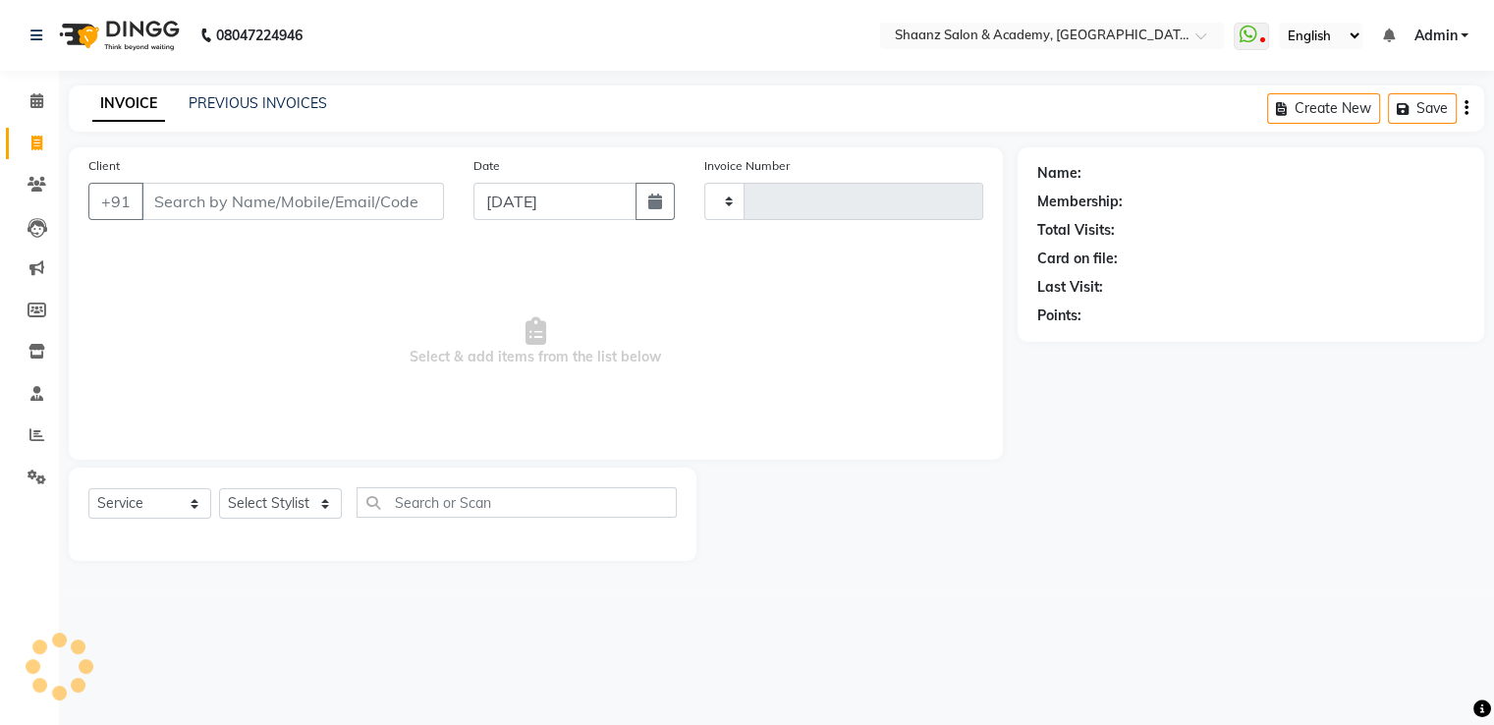
type input "2917"
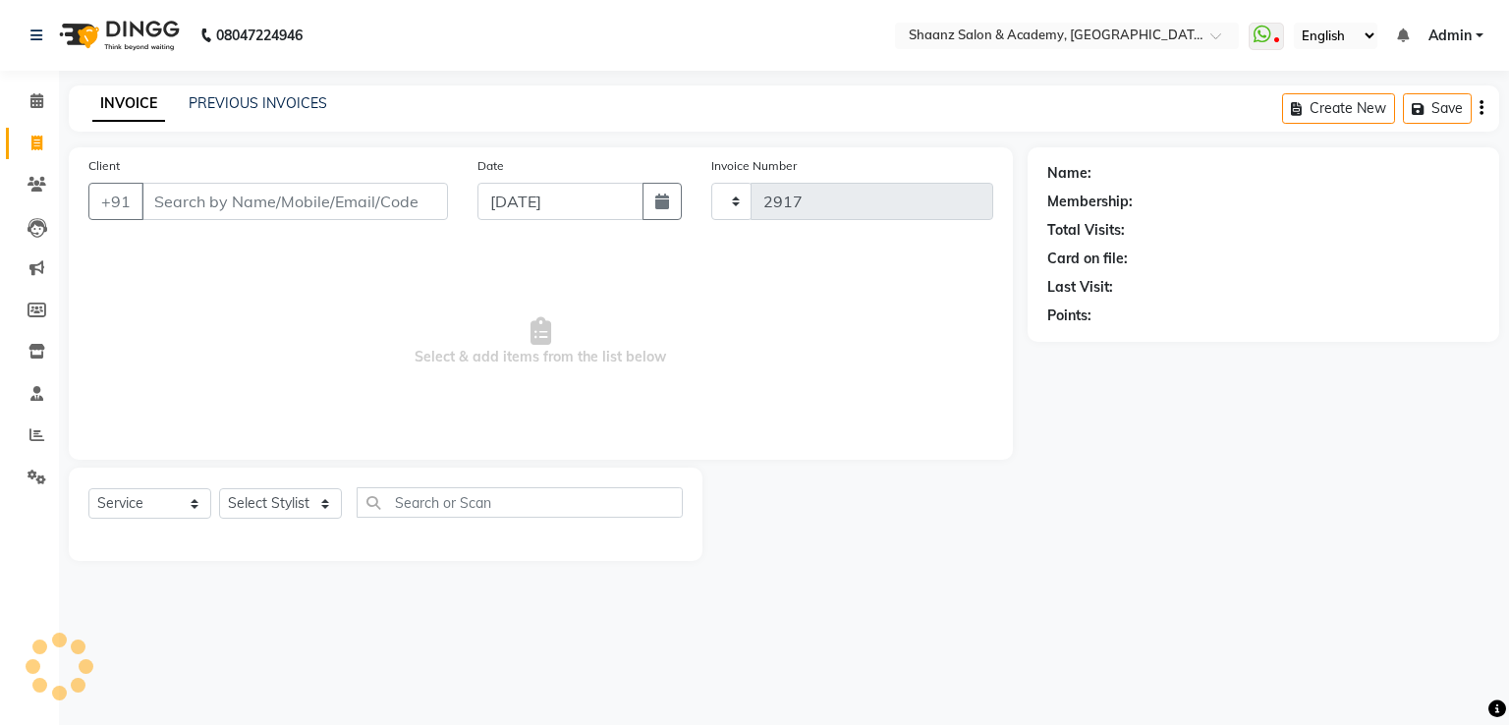
select select "6360"
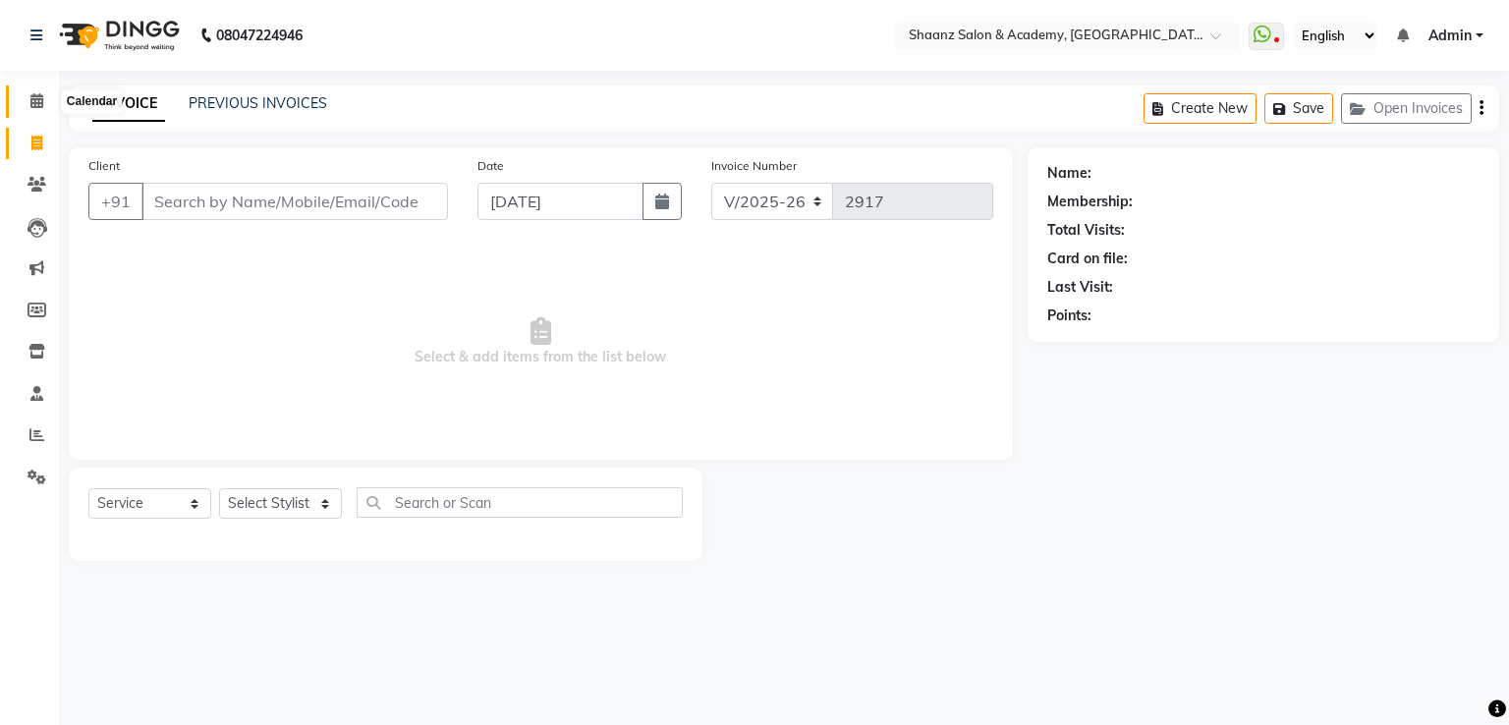
click at [30, 99] on icon at bounding box center [36, 100] width 13 height 15
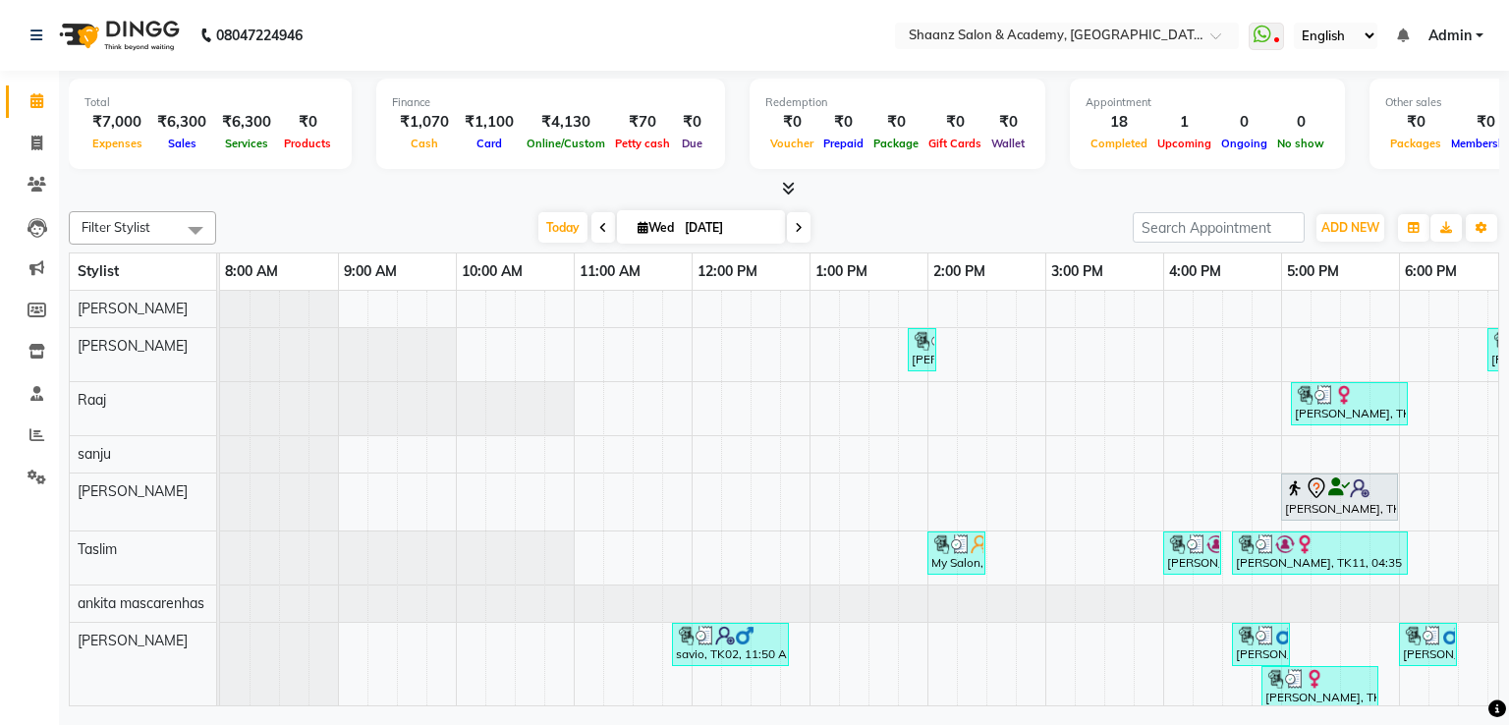
drag, startPoint x: 1089, startPoint y: 105, endPoint x: 1509, endPoint y: 762, distance: 780.3
click at [1493, 724] on html "08047224946 Select Location × Shaanz Salon & Academy, Dn Nagar WhatsApp Status …" at bounding box center [754, 362] width 1509 height 725
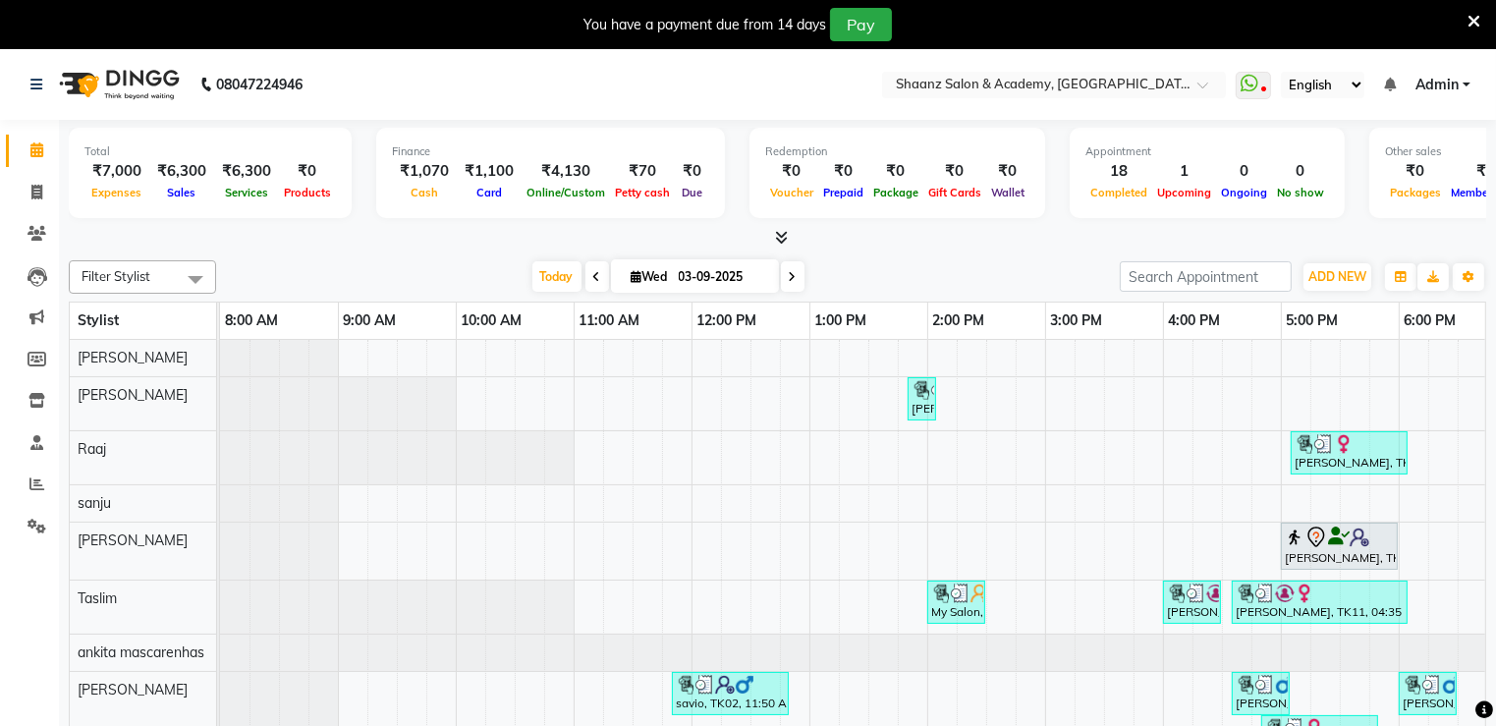
scroll to position [0, 620]
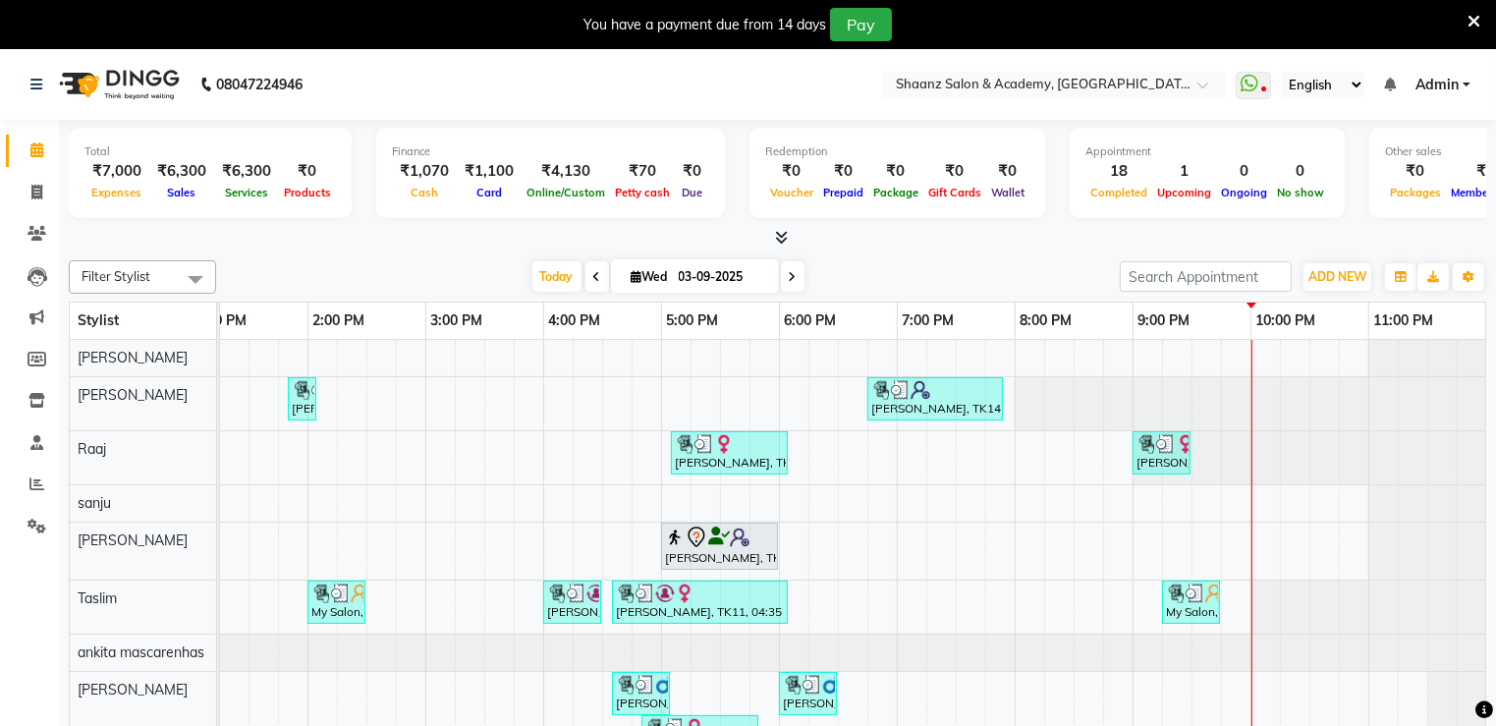
click at [335, 246] on div at bounding box center [778, 238] width 1418 height 21
click at [1339, 276] on span "ADD NEW" at bounding box center [1338, 276] width 58 height 15
click at [1300, 364] on link "Add Expense" at bounding box center [1292, 365] width 155 height 26
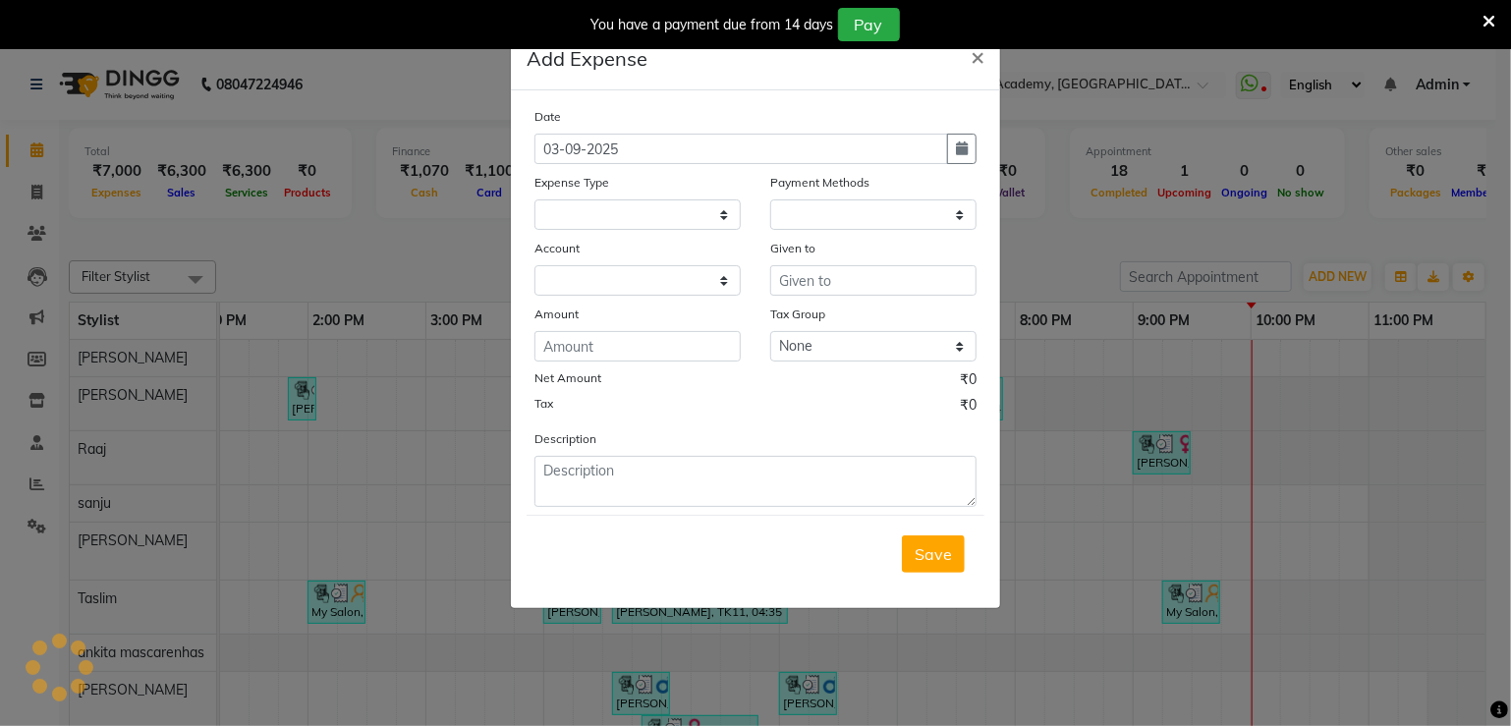
select select "1"
select select "5362"
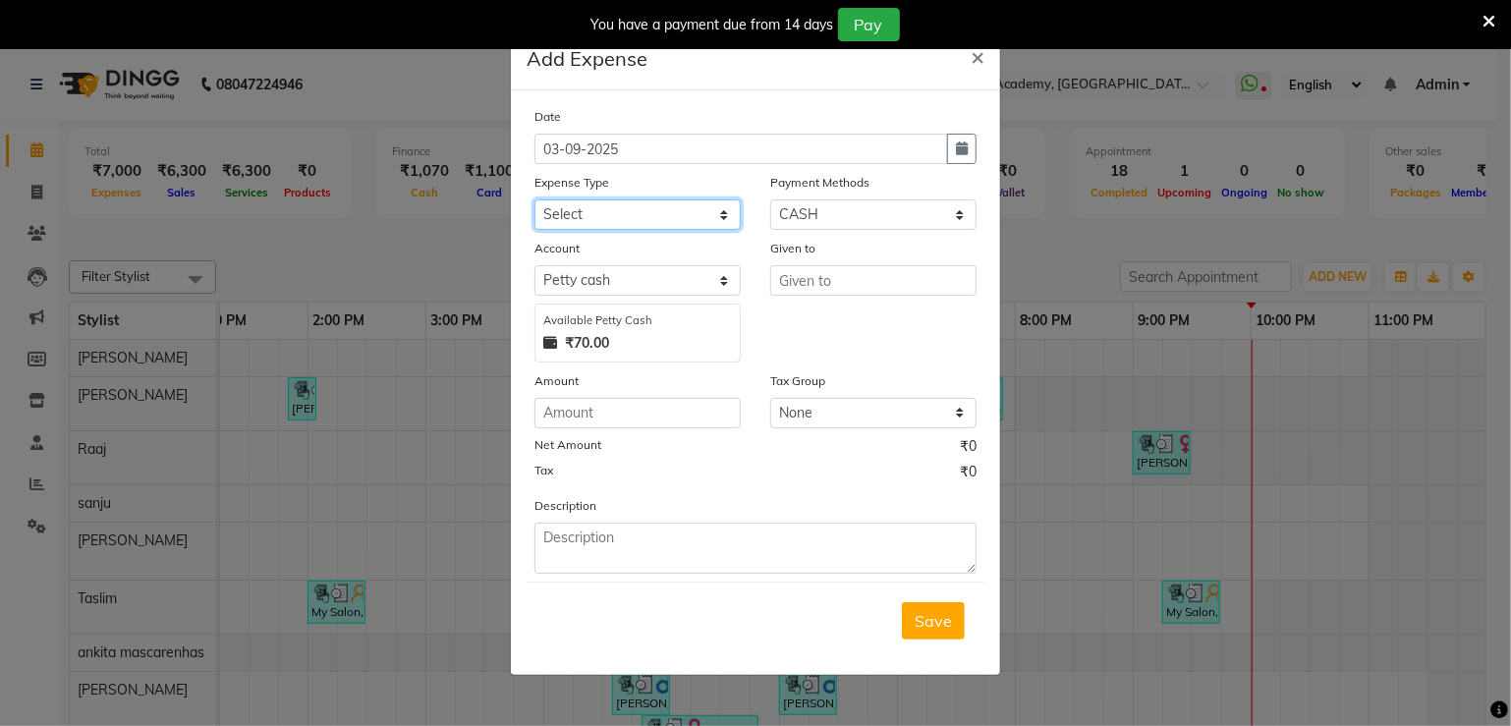
click at [599, 210] on select "Select Advance Salary Cash transfer to bank Client Snacks Equipment Incentive M…" at bounding box center [637, 214] width 206 height 30
select select "14871"
click at [534, 201] on select "Select Advance Salary Cash transfer to bank Client Snacks Equipment Incentive M…" at bounding box center [637, 214] width 206 height 30
click at [801, 288] on input "text" at bounding box center [873, 280] width 206 height 30
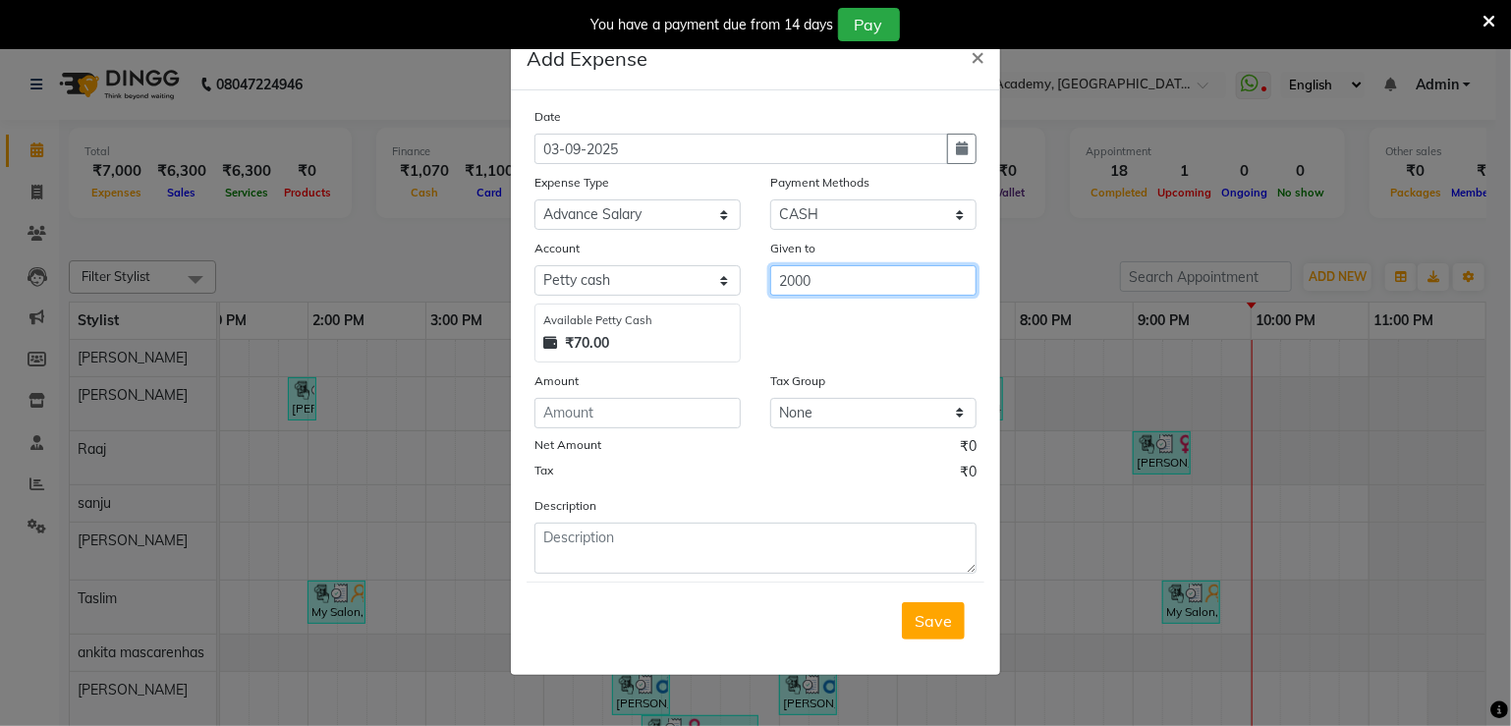
type input "2000"
click at [862, 225] on select "Select UPI GPay CARD PhonePe CASH Wallet" at bounding box center [873, 214] width 206 height 30
select select "5"
click at [770, 201] on select "Select UPI GPay CARD PhonePe CASH Wallet" at bounding box center [873, 214] width 206 height 30
select select "5363"
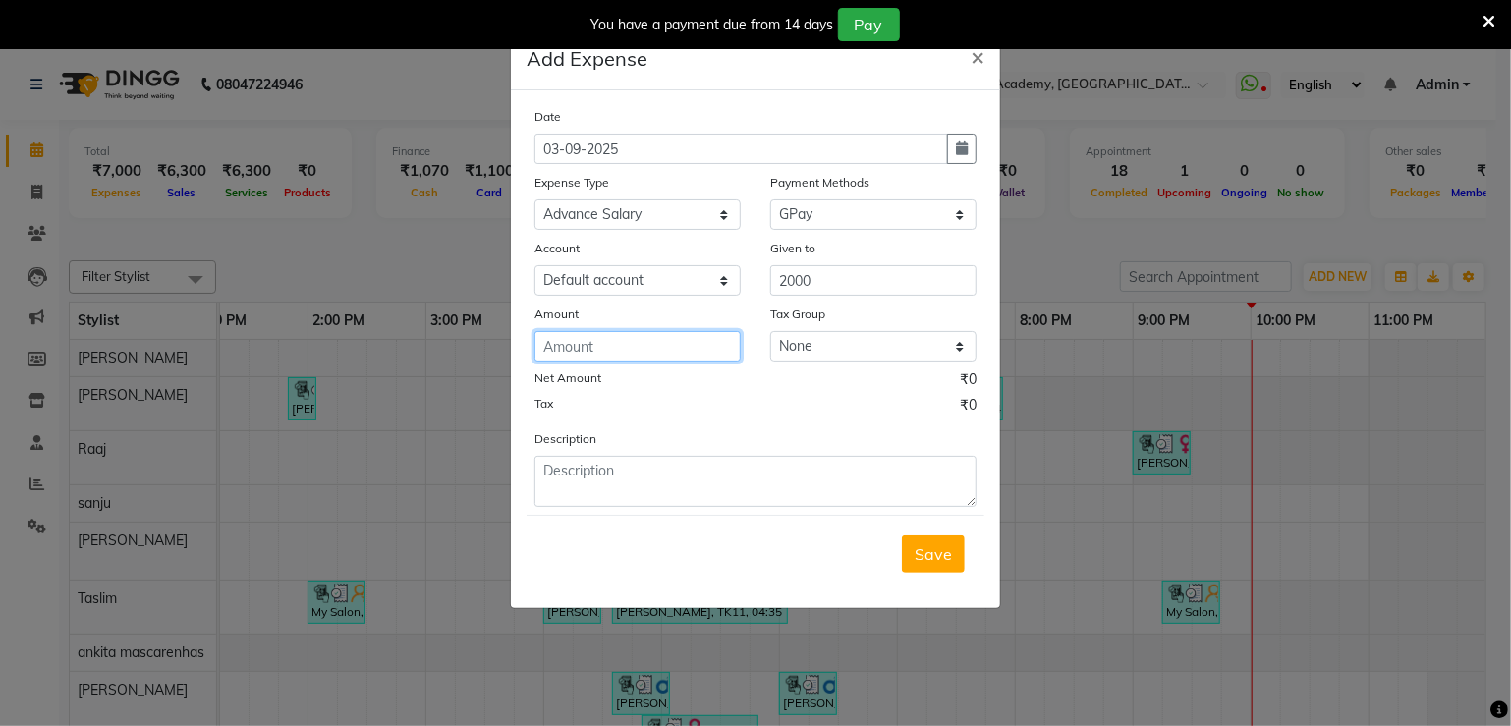
click at [617, 339] on input "number" at bounding box center [637, 346] width 206 height 30
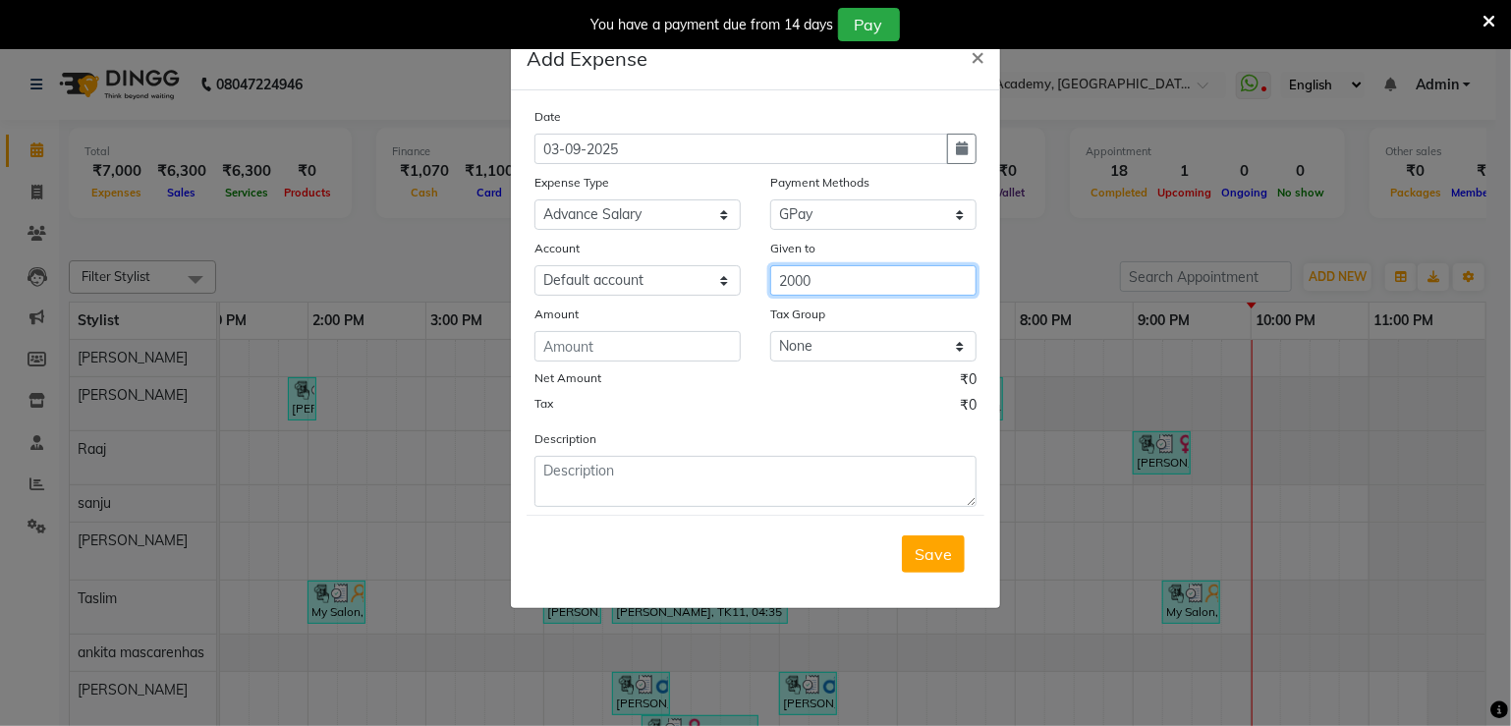
click at [858, 284] on input "2000" at bounding box center [873, 280] width 206 height 30
type input "2"
click at [860, 317] on button "Ra aj" at bounding box center [848, 323] width 155 height 31
type input "Raaj"
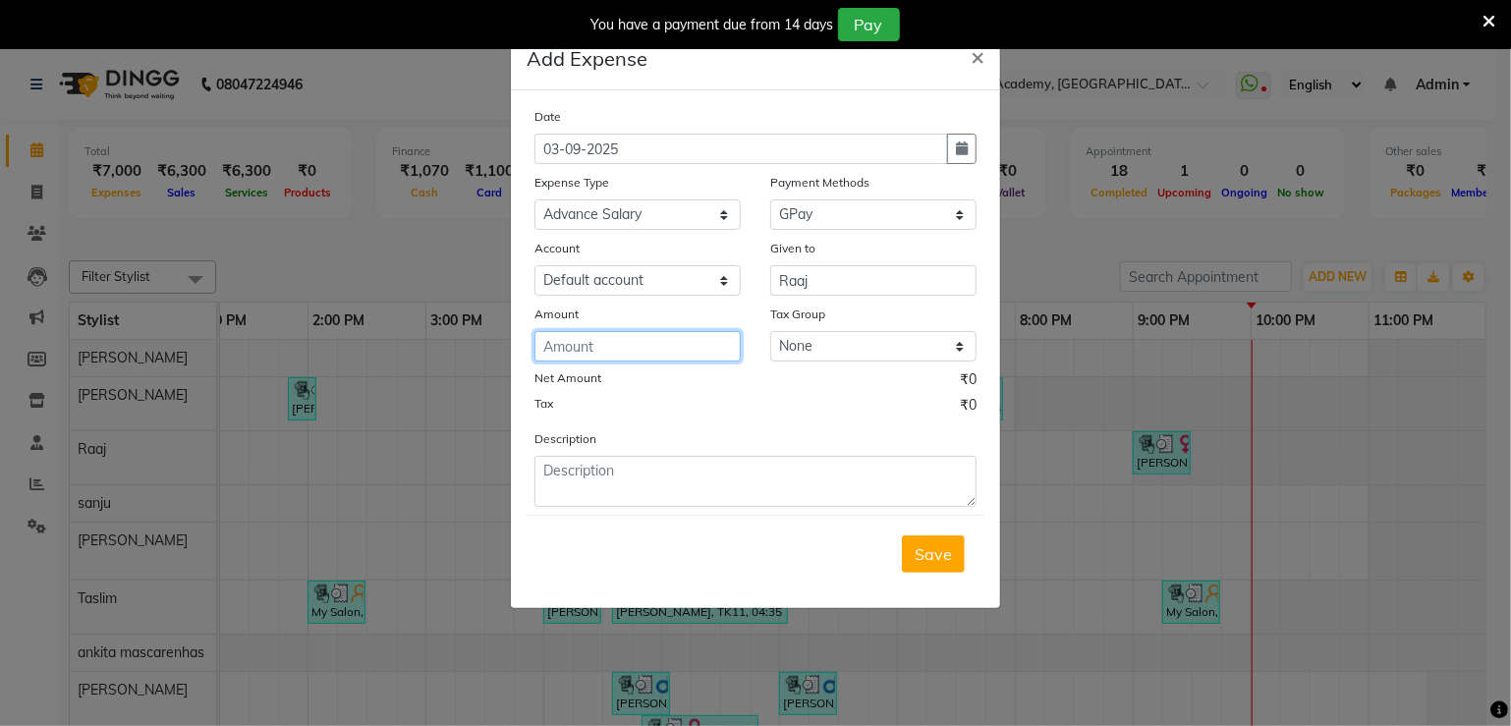
click at [582, 362] on input "number" at bounding box center [637, 346] width 206 height 30
type input "2000"
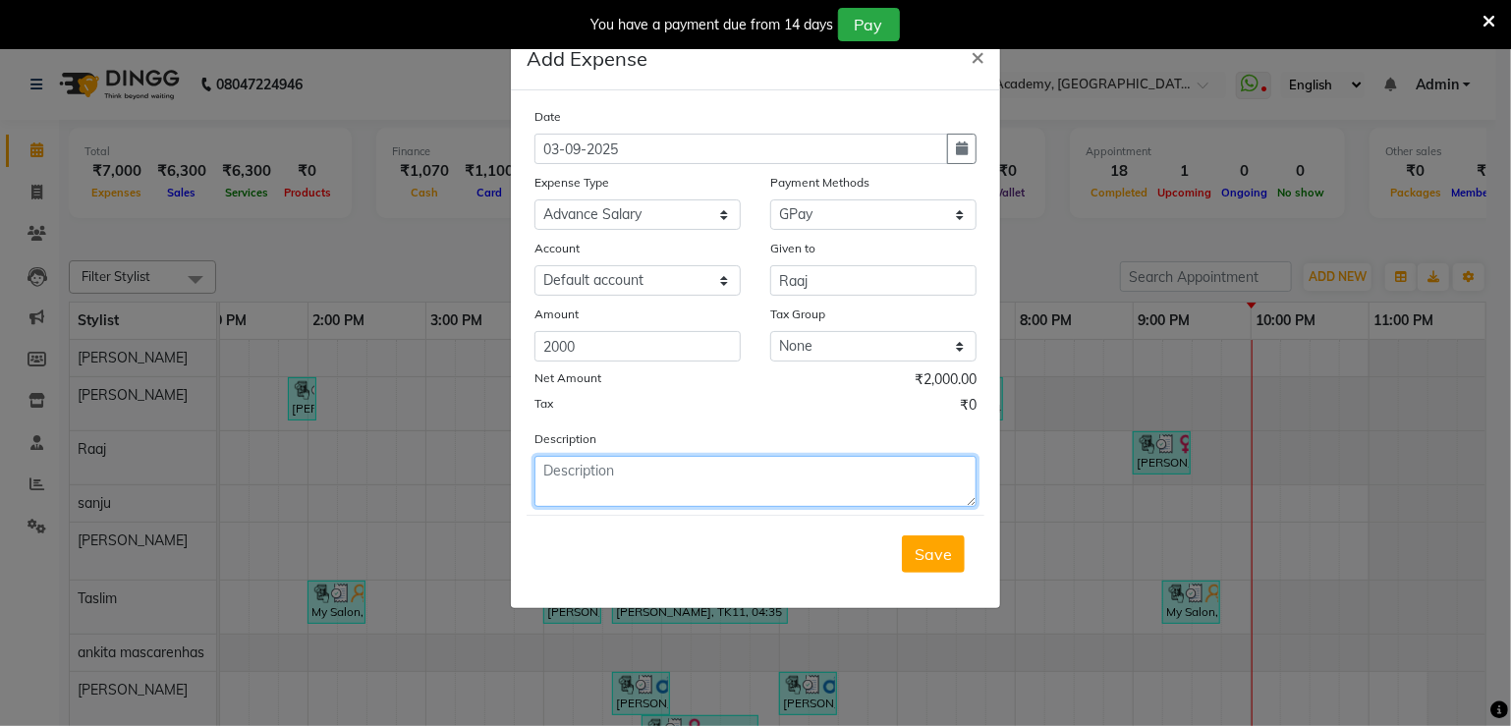
click at [583, 504] on textarea at bounding box center [755, 481] width 442 height 51
type textarea "advance"
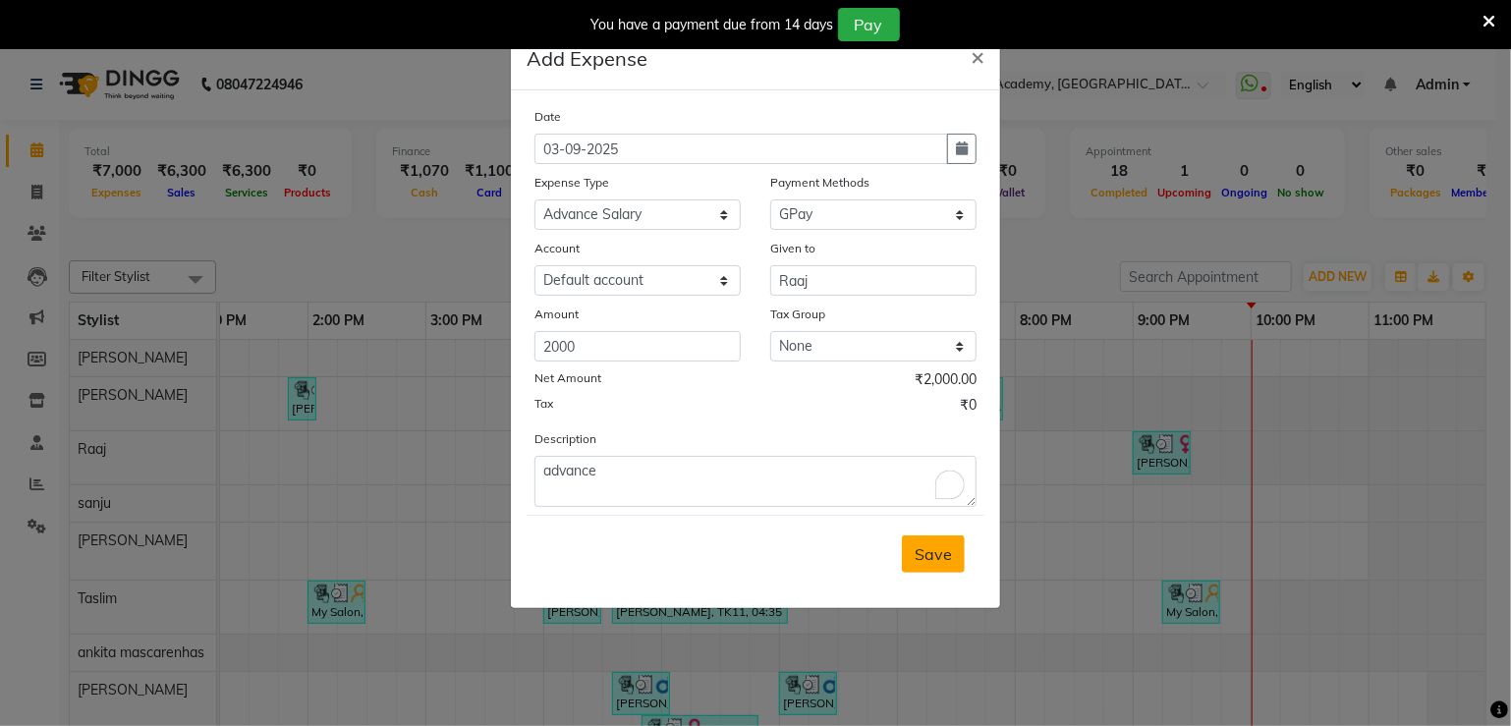
click at [936, 563] on span "Save" at bounding box center [933, 554] width 37 height 20
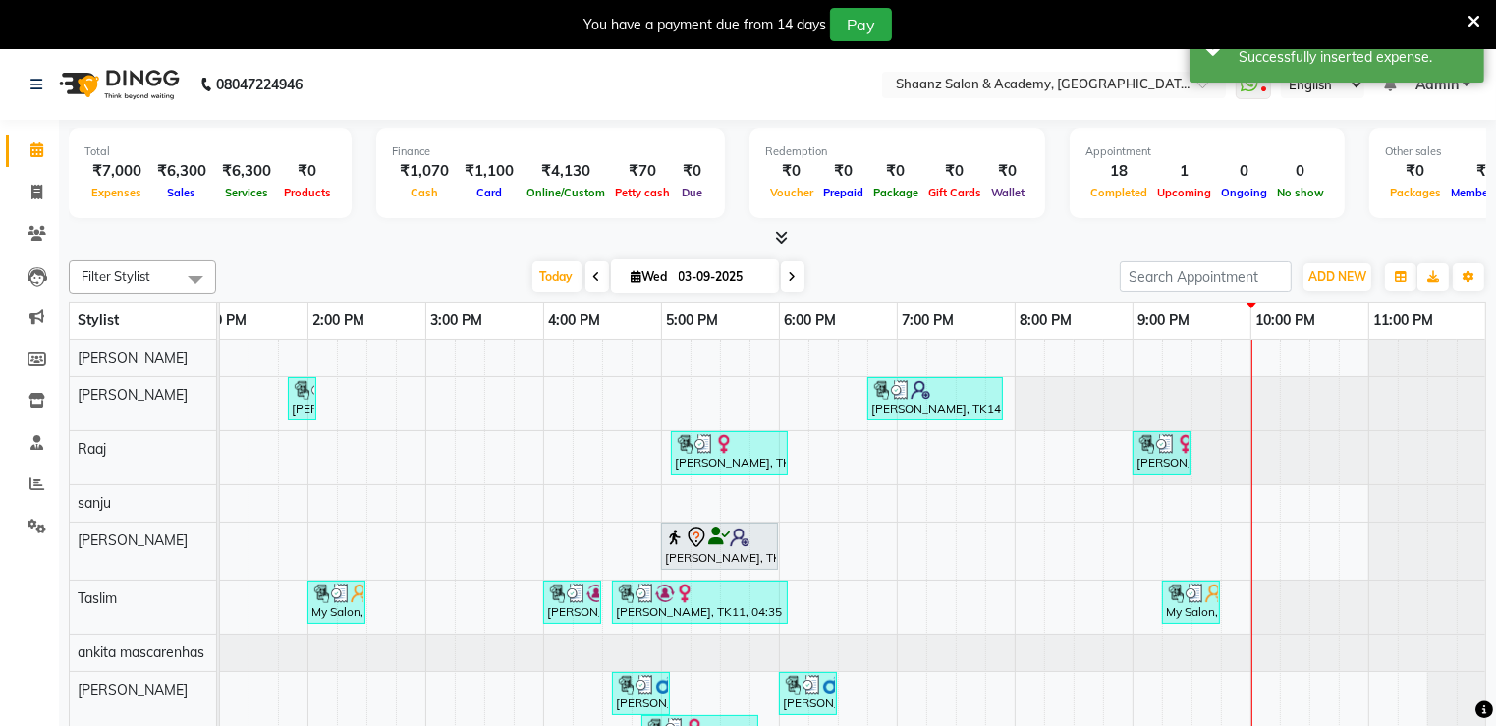
scroll to position [0, 605]
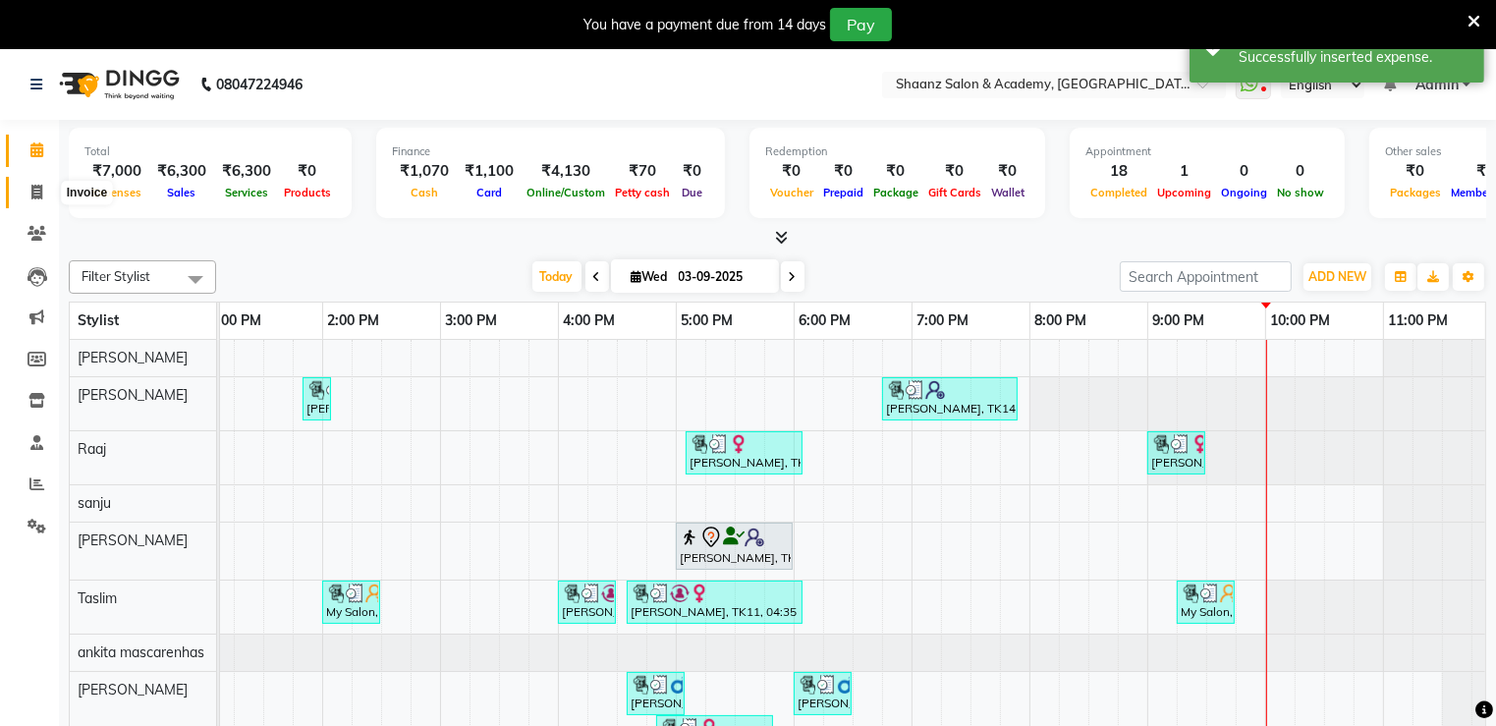
click at [39, 195] on icon at bounding box center [36, 192] width 11 height 15
select select "service"
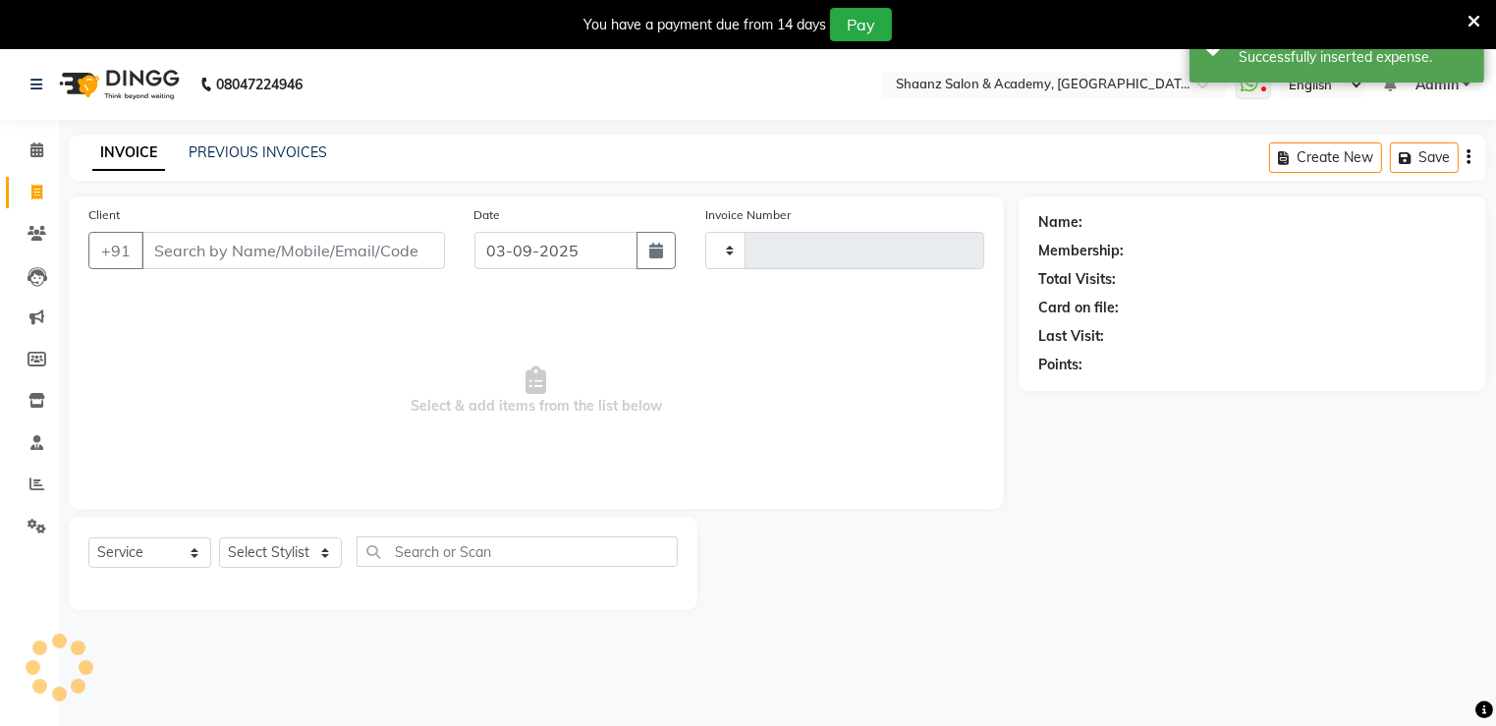
type input "2917"
select select "6360"
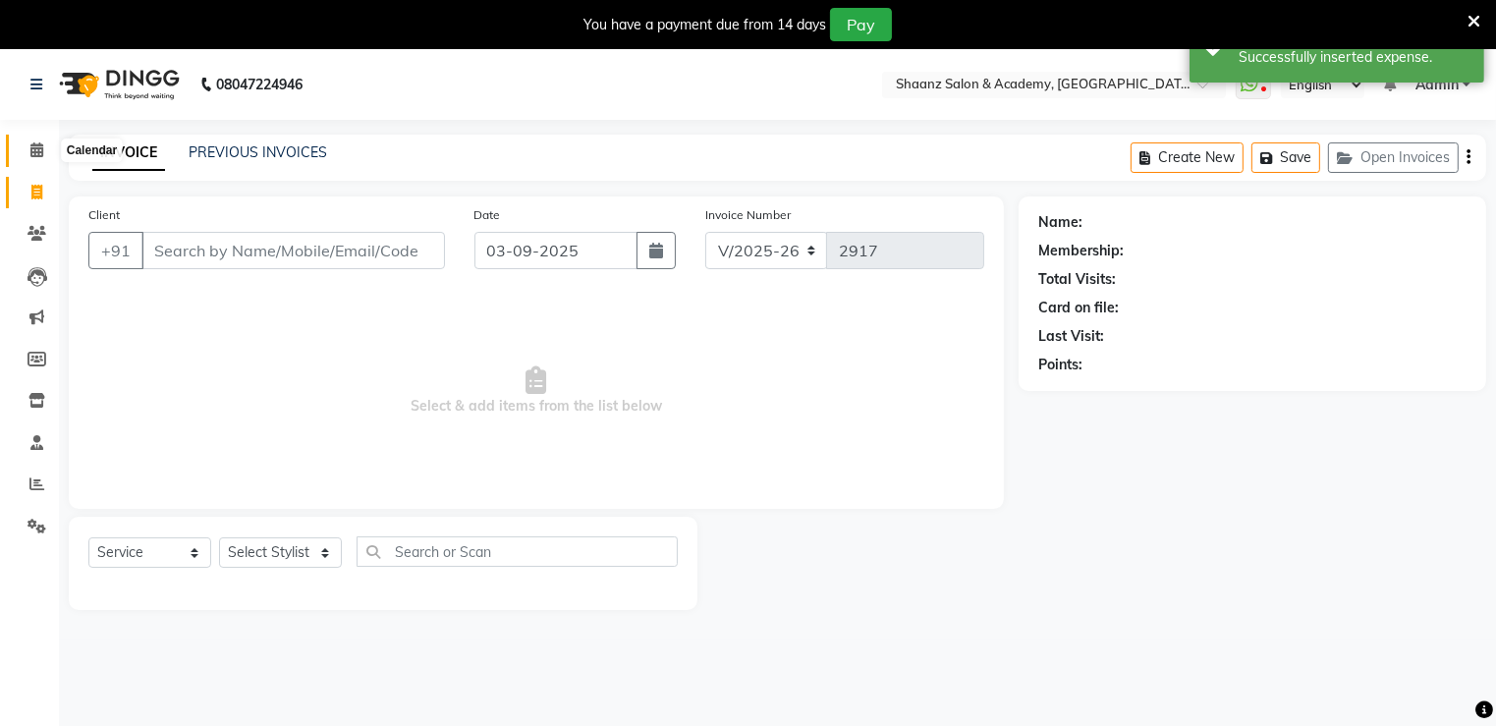
click at [34, 147] on icon at bounding box center [36, 149] width 13 height 15
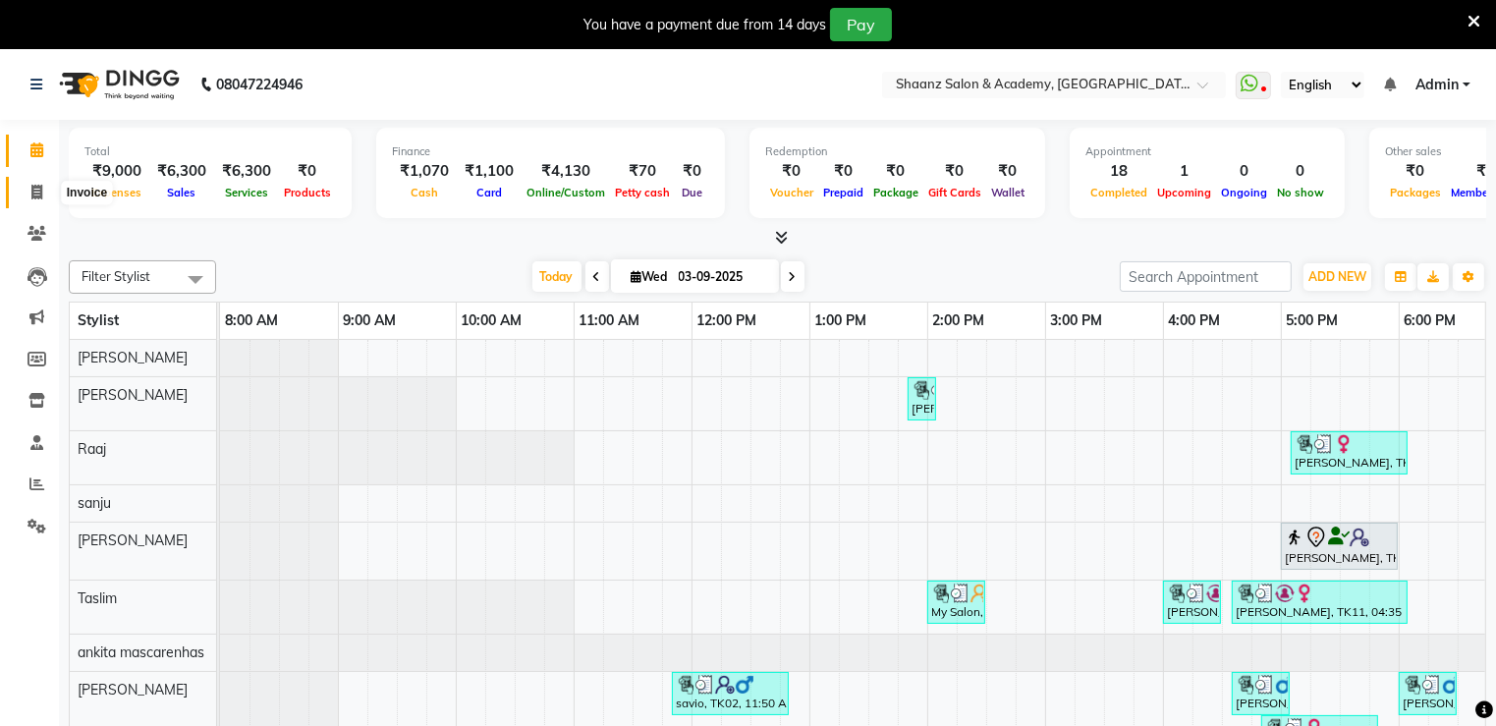
click at [31, 199] on icon at bounding box center [36, 192] width 11 height 15
select select "6360"
select select "service"
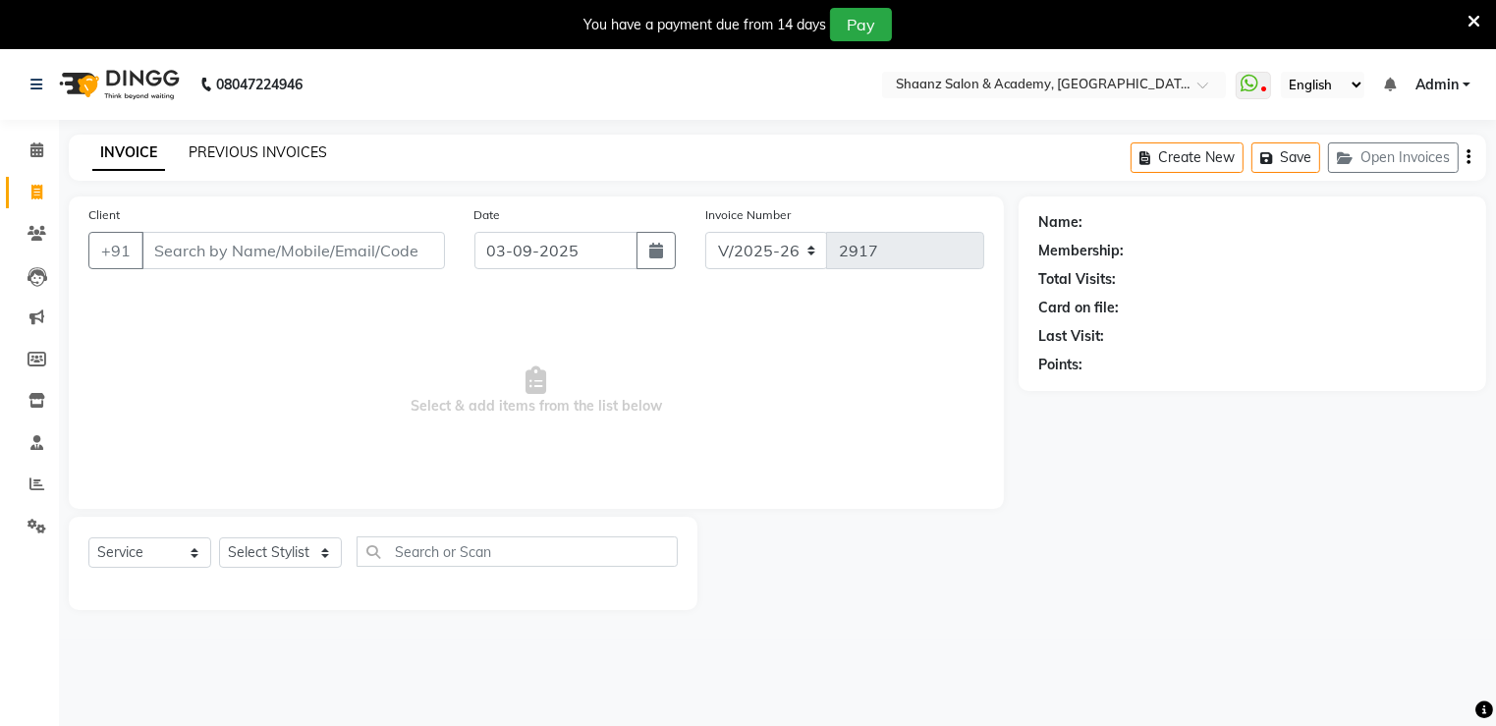
click at [222, 150] on link "PREVIOUS INVOICES" at bounding box center [258, 152] width 139 height 18
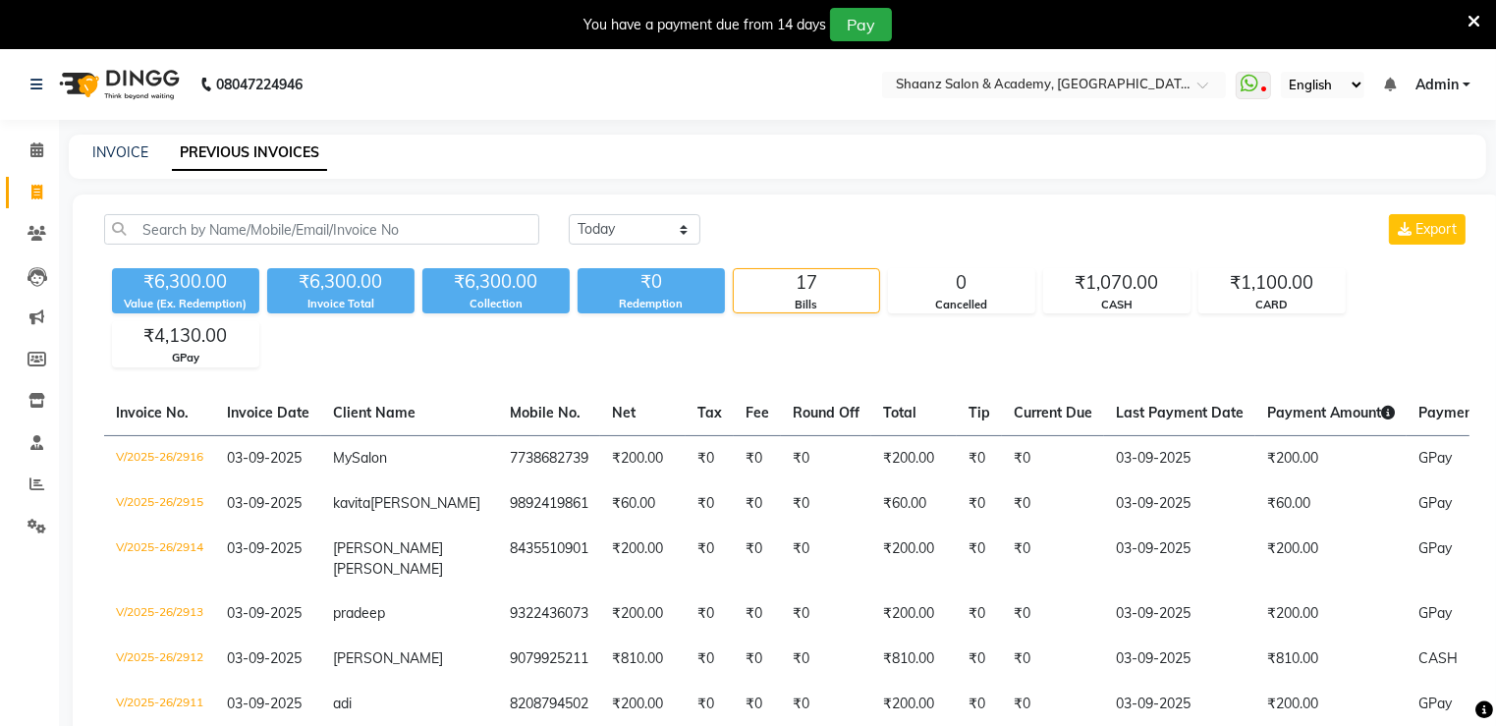
click at [121, 161] on div "INVOICE" at bounding box center [120, 152] width 56 height 21
click at [121, 153] on link "INVOICE" at bounding box center [120, 152] width 56 height 18
select select "service"
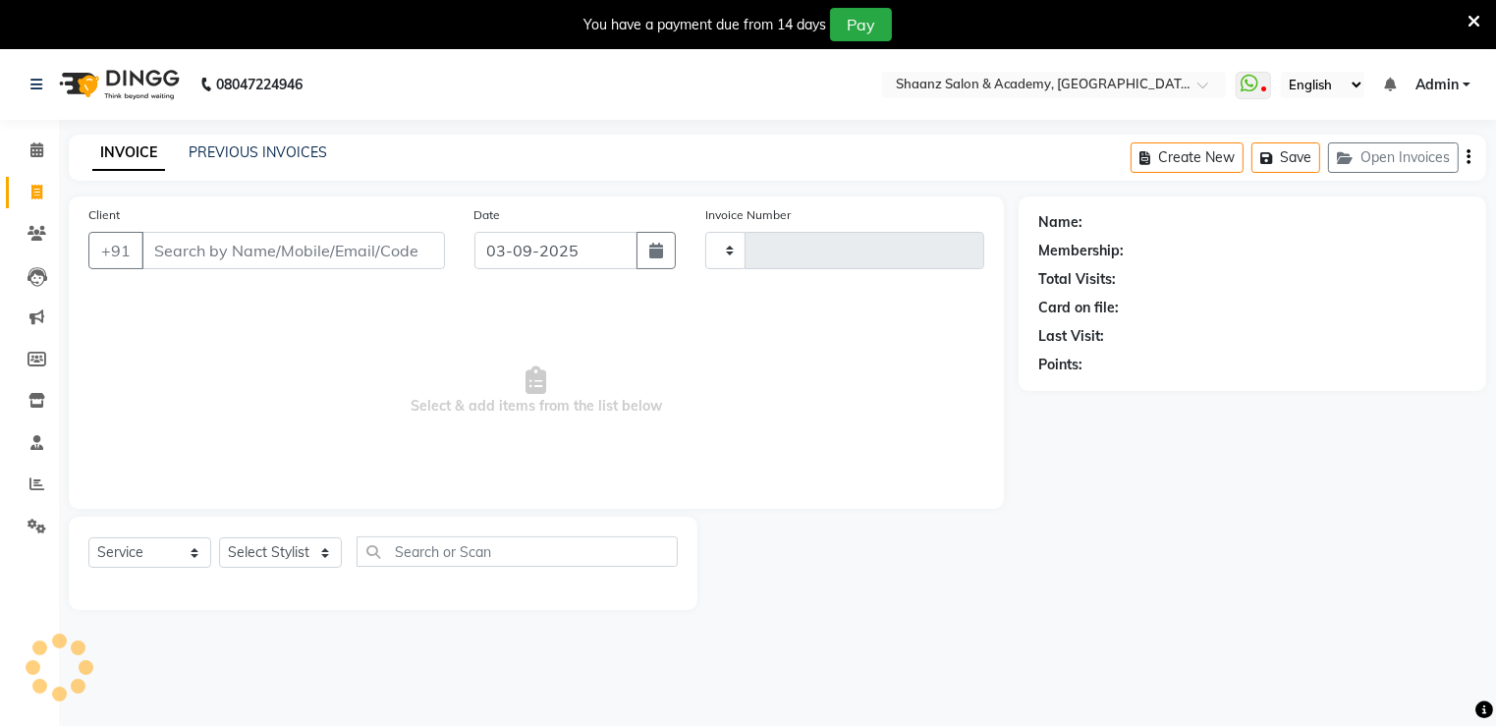
type input "2917"
select select "6360"
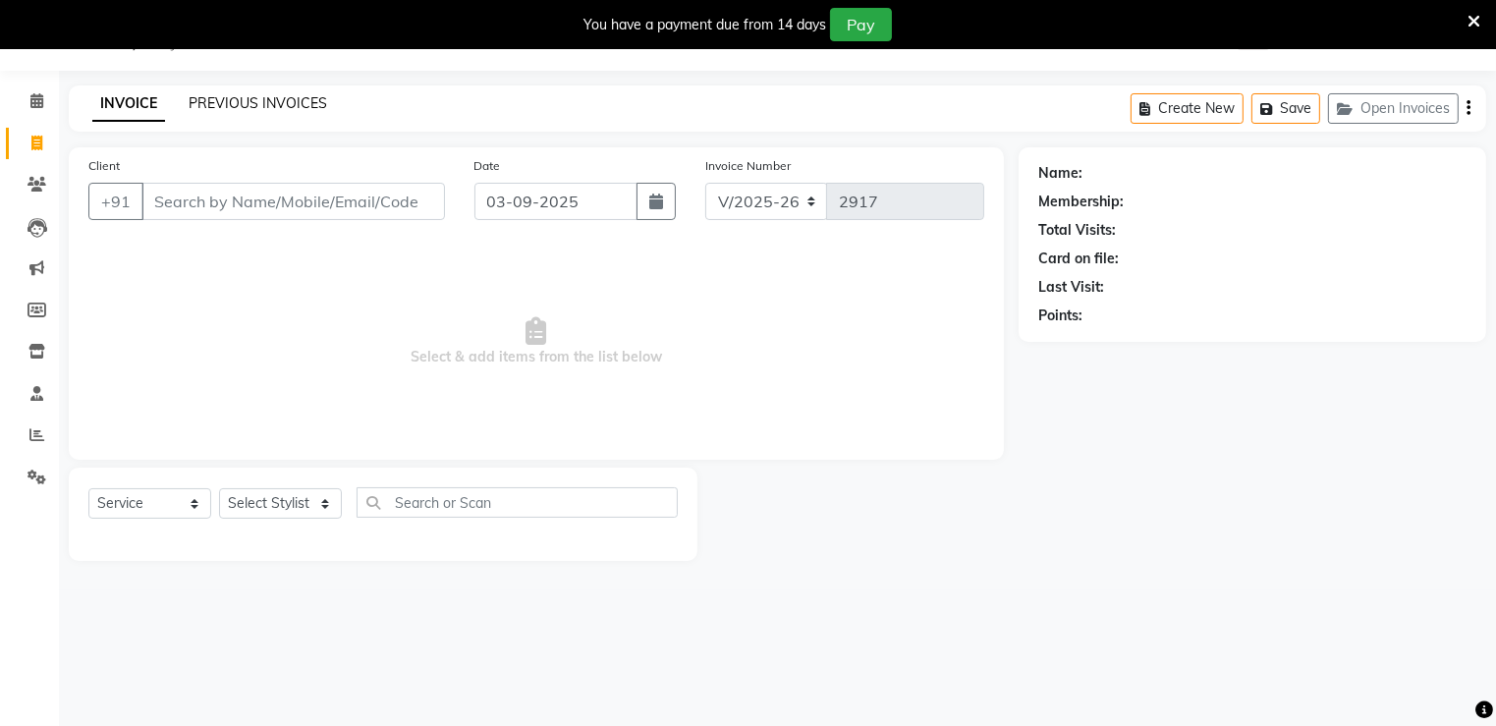
click at [260, 105] on link "PREVIOUS INVOICES" at bounding box center [258, 103] width 139 height 18
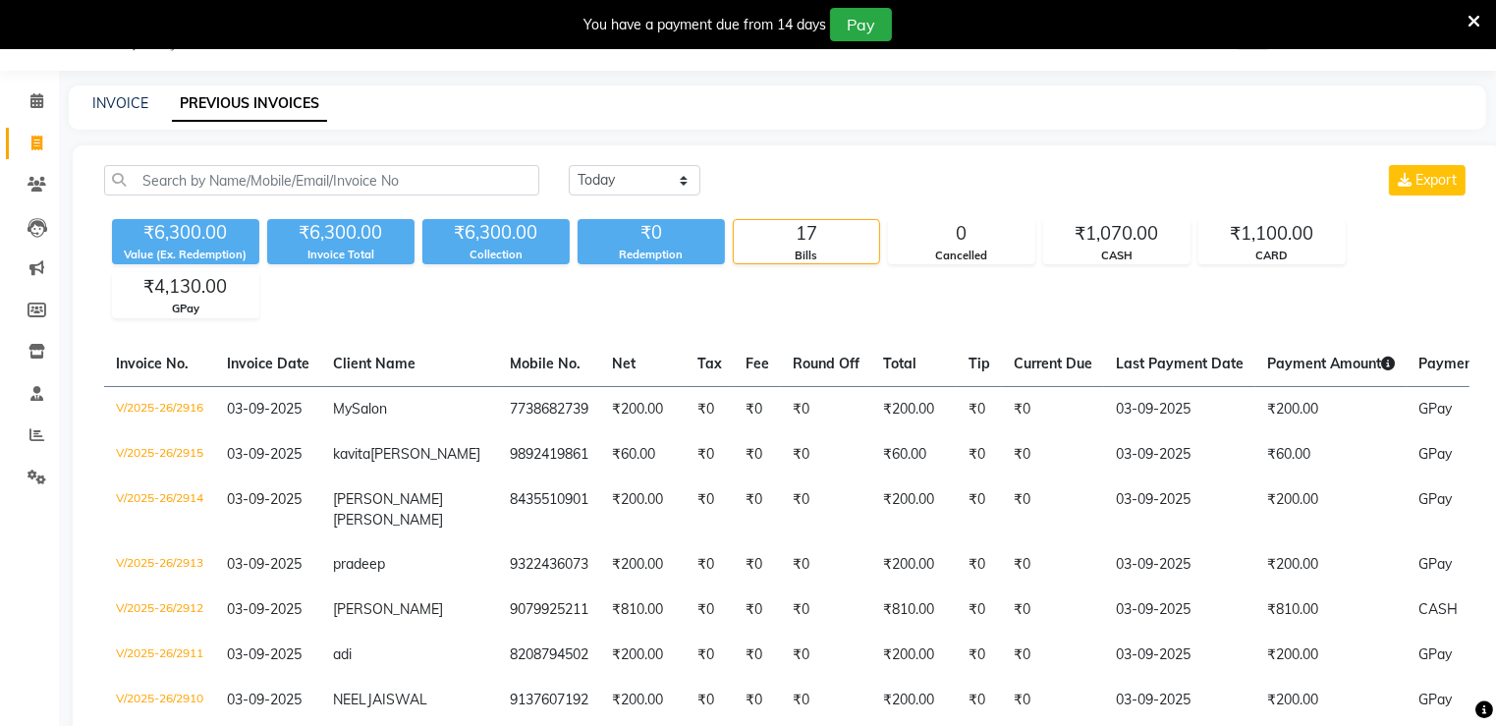
click at [608, 151] on div "Today Yesterday Custom Range Export ₹6,300.00 Value (Ex. Redemption) ₹6,300.00 …" at bounding box center [787, 708] width 1429 height 1127
drag, startPoint x: 605, startPoint y: 171, endPoint x: 606, endPoint y: 184, distance: 12.8
click at [605, 171] on select "Today Yesterday Custom Range" at bounding box center [635, 180] width 132 height 30
select select "range"
click at [569, 165] on select "Today Yesterday Custom Range" at bounding box center [635, 180] width 132 height 30
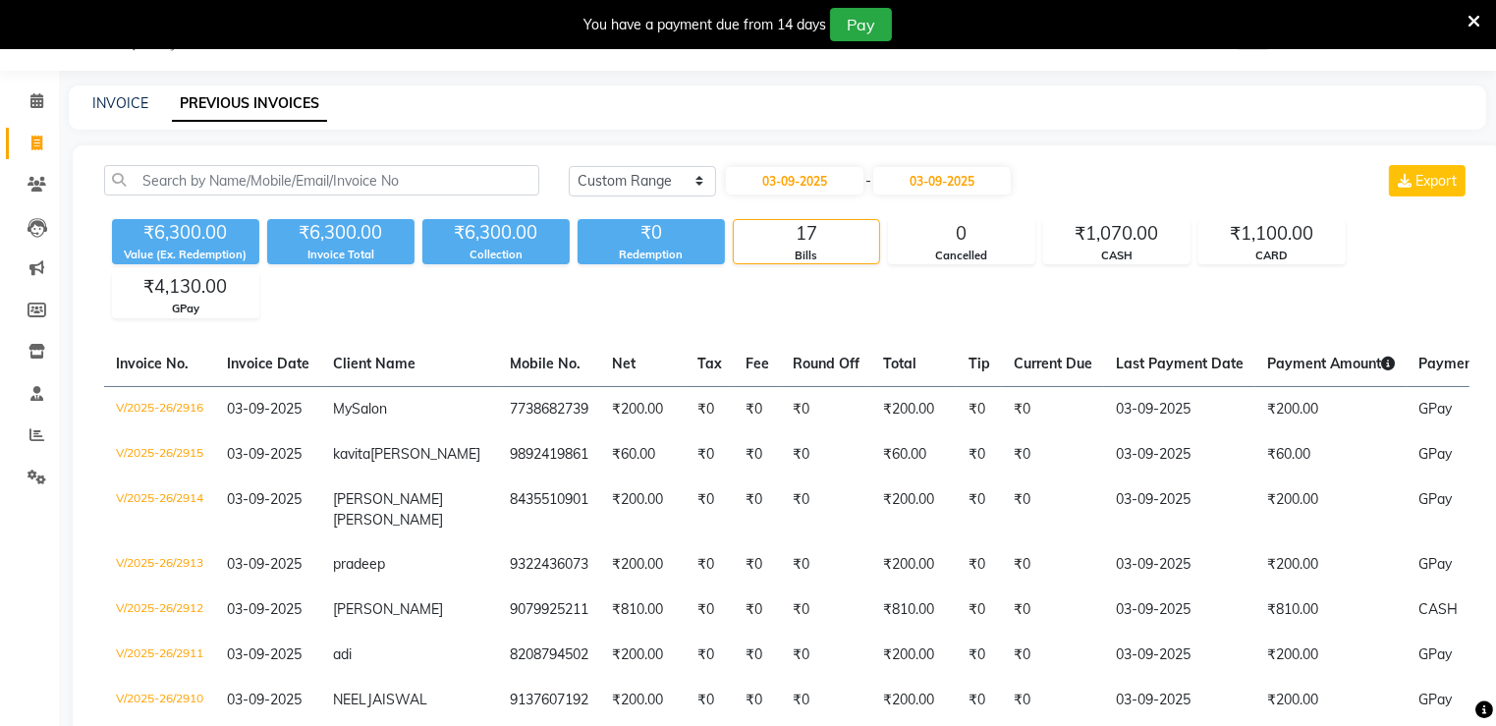
click at [790, 196] on div "Today Yesterday Custom Range 03-09-2025 - 03-09-2025 Export" at bounding box center [1019, 188] width 930 height 46
click at [790, 190] on input "03-09-2025" at bounding box center [795, 181] width 138 height 28
select select "9"
select select "2025"
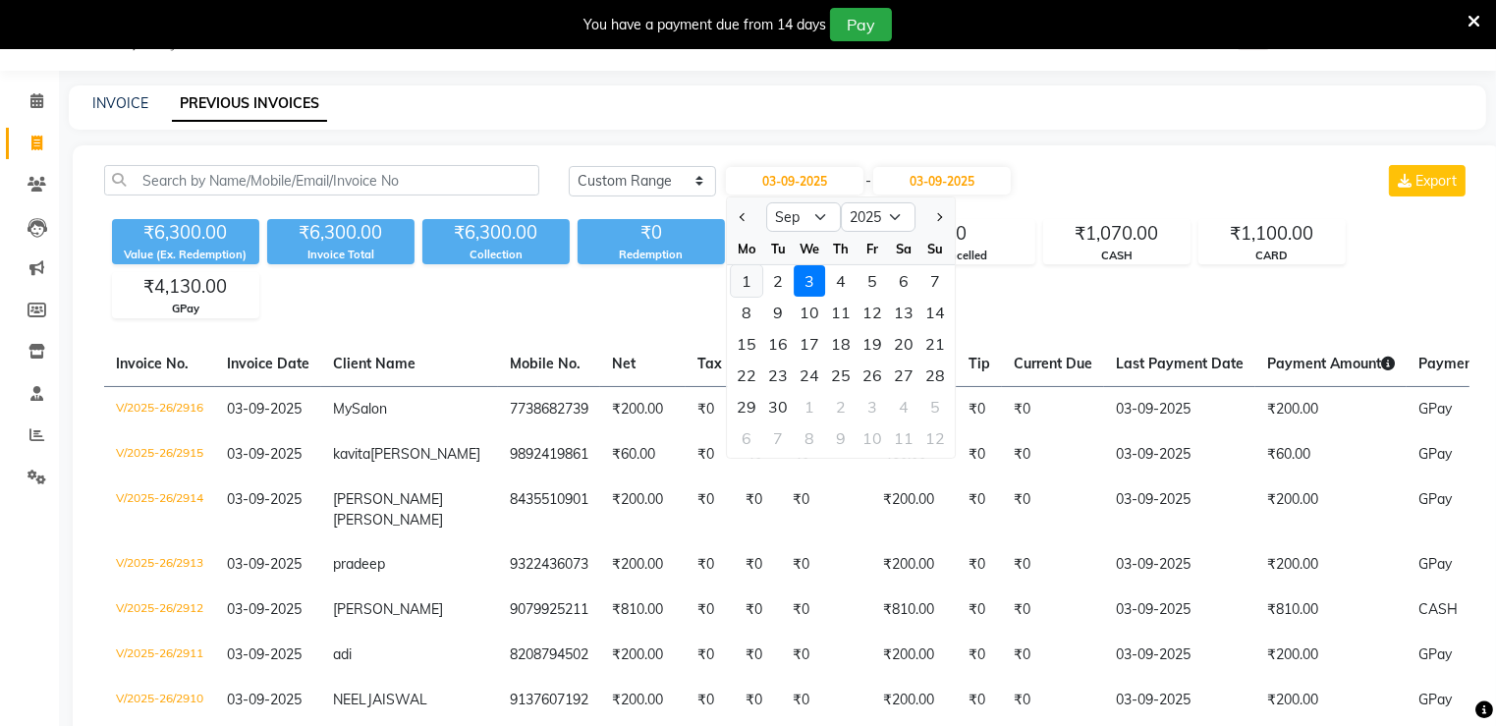
click at [745, 277] on div "1" at bounding box center [747, 280] width 31 height 31
type input "01-09-2025"
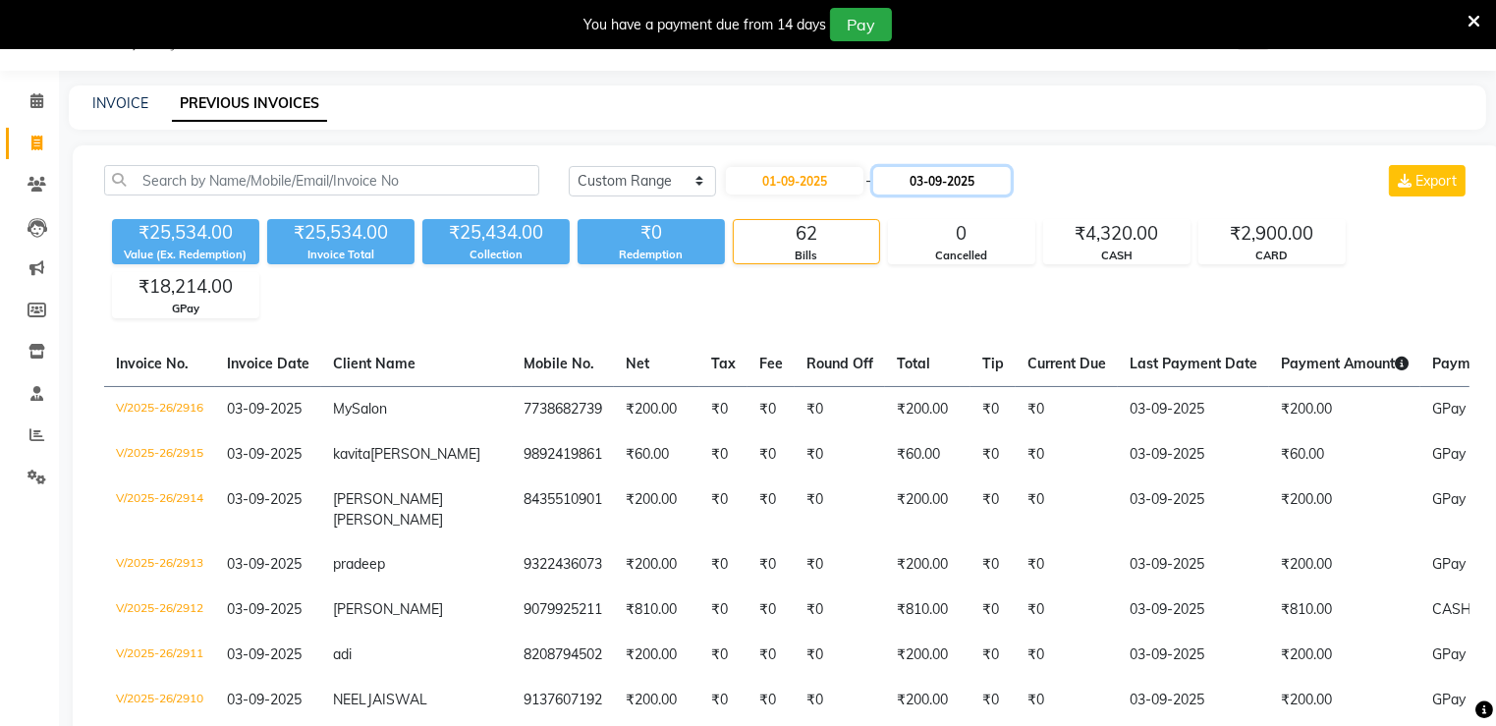
click at [927, 192] on input "03-09-2025" at bounding box center [942, 181] width 138 height 28
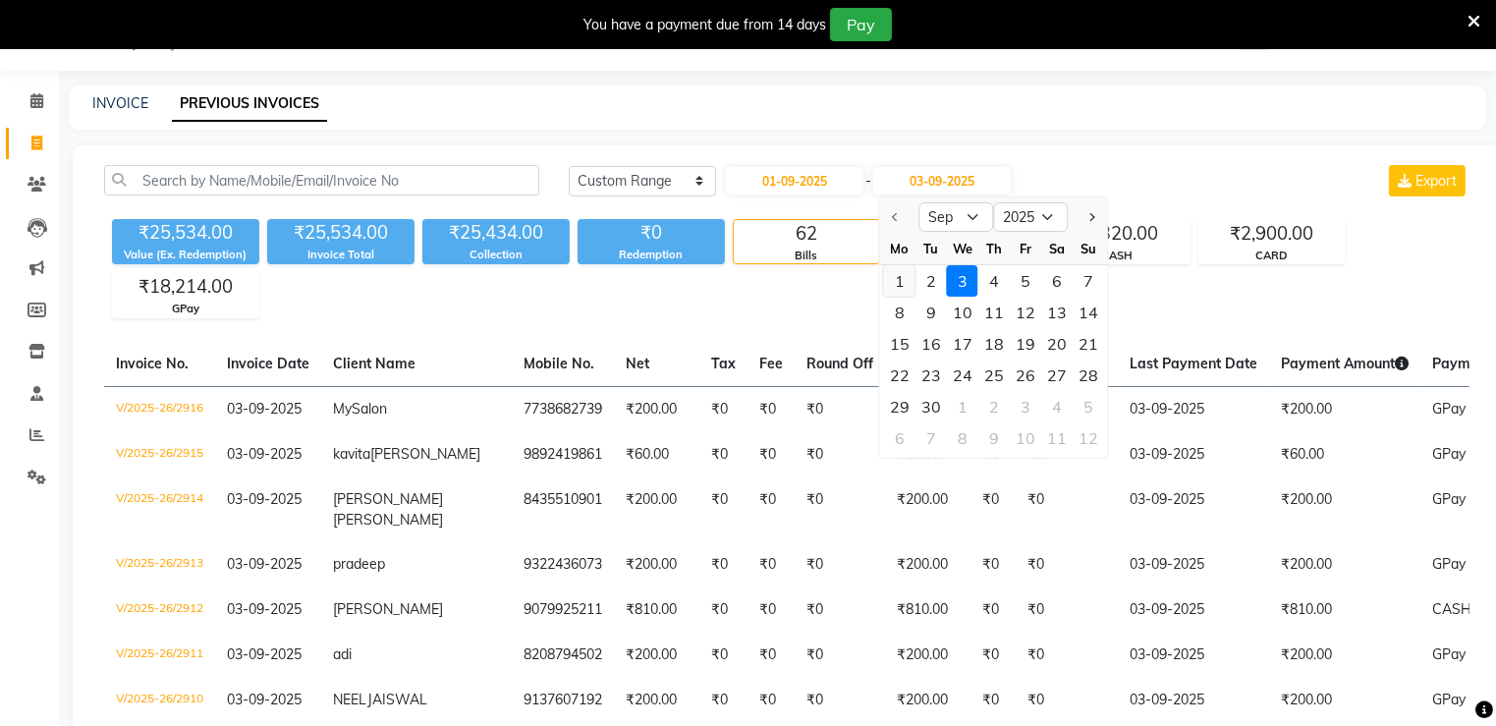
click at [903, 289] on div "1" at bounding box center [899, 280] width 31 height 31
type input "01-09-2025"
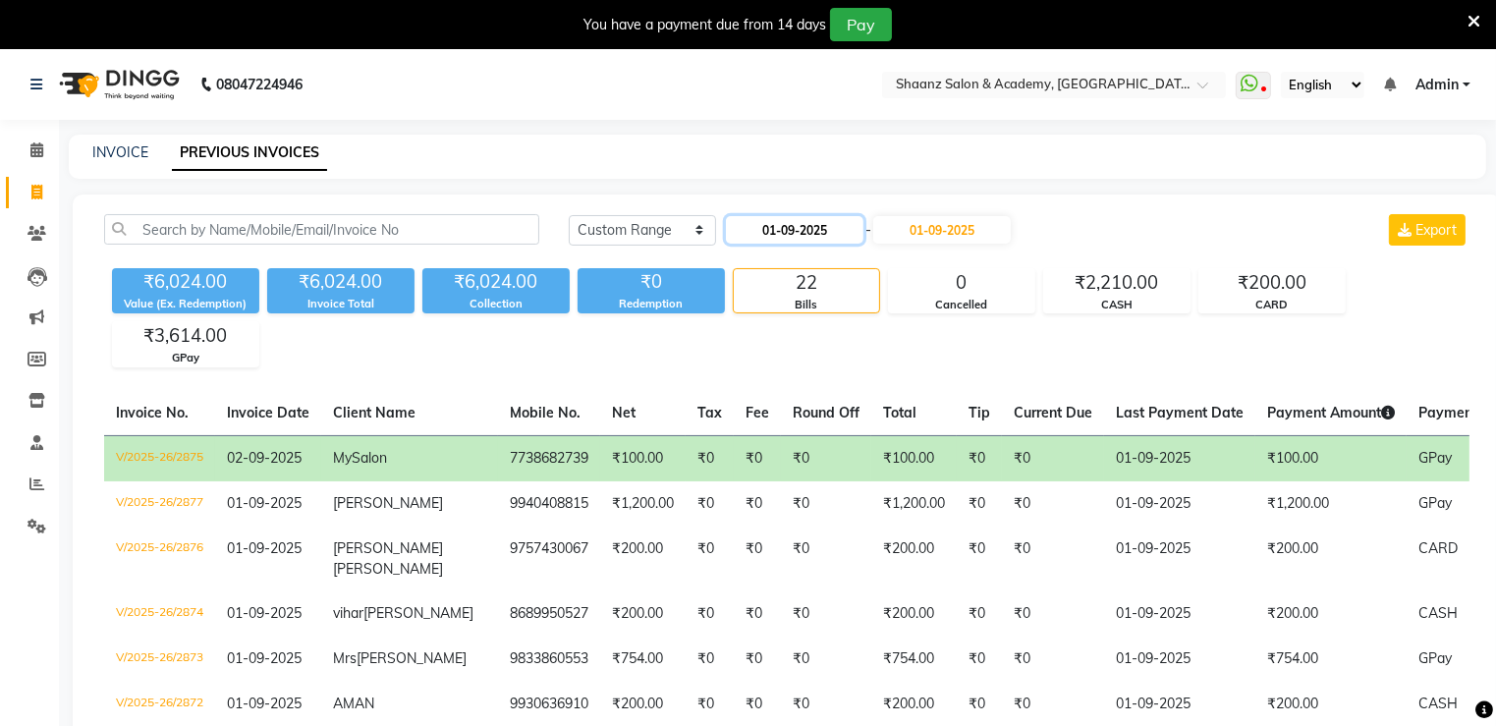
click at [824, 235] on input "01-09-2025" at bounding box center [795, 230] width 138 height 28
select select "9"
select select "2025"
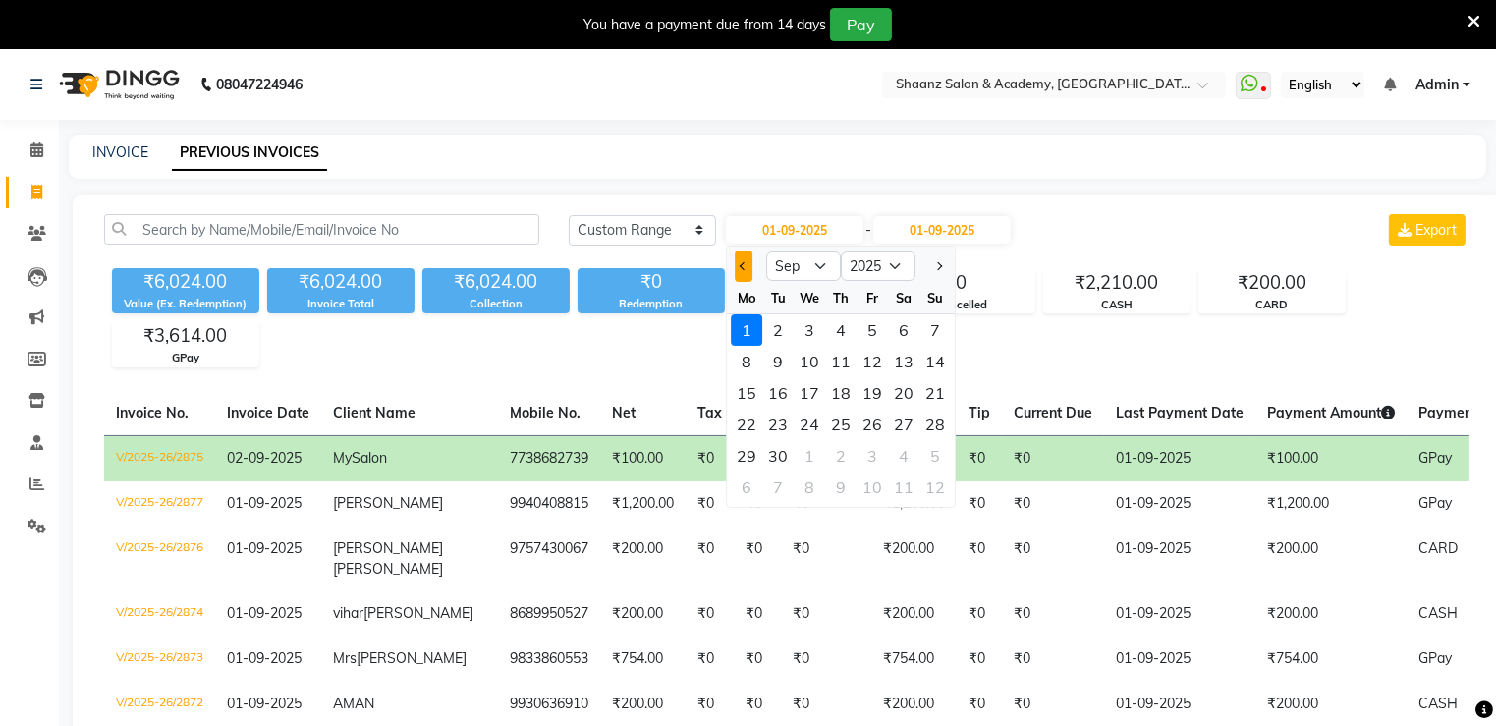
click at [742, 257] on button "Previous month" at bounding box center [744, 266] width 17 height 31
select select "8"
click at [924, 453] on div "31" at bounding box center [936, 455] width 31 height 31
type input "31-08-2025"
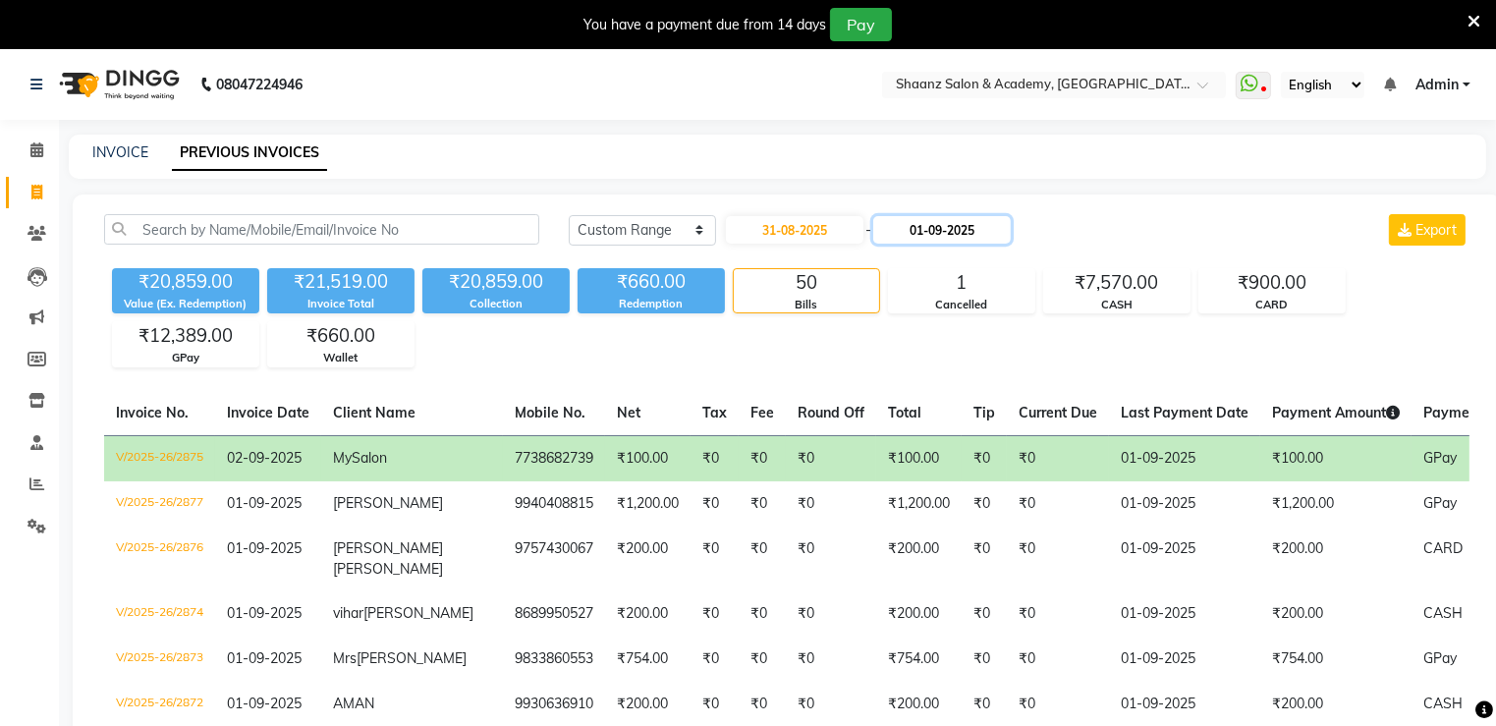
click at [921, 217] on input "01-09-2025" at bounding box center [942, 230] width 138 height 28
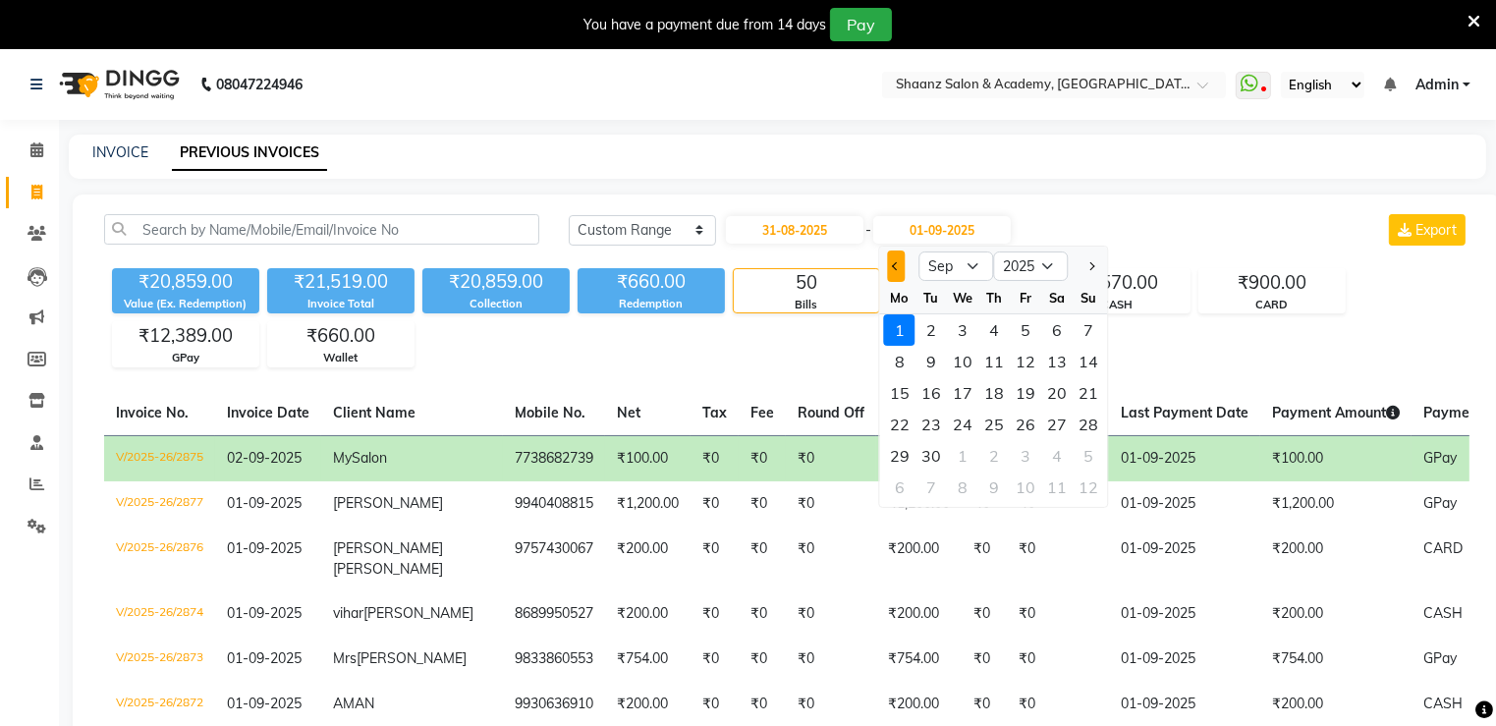
click at [890, 268] on button "Previous month" at bounding box center [896, 266] width 17 height 31
select select "8"
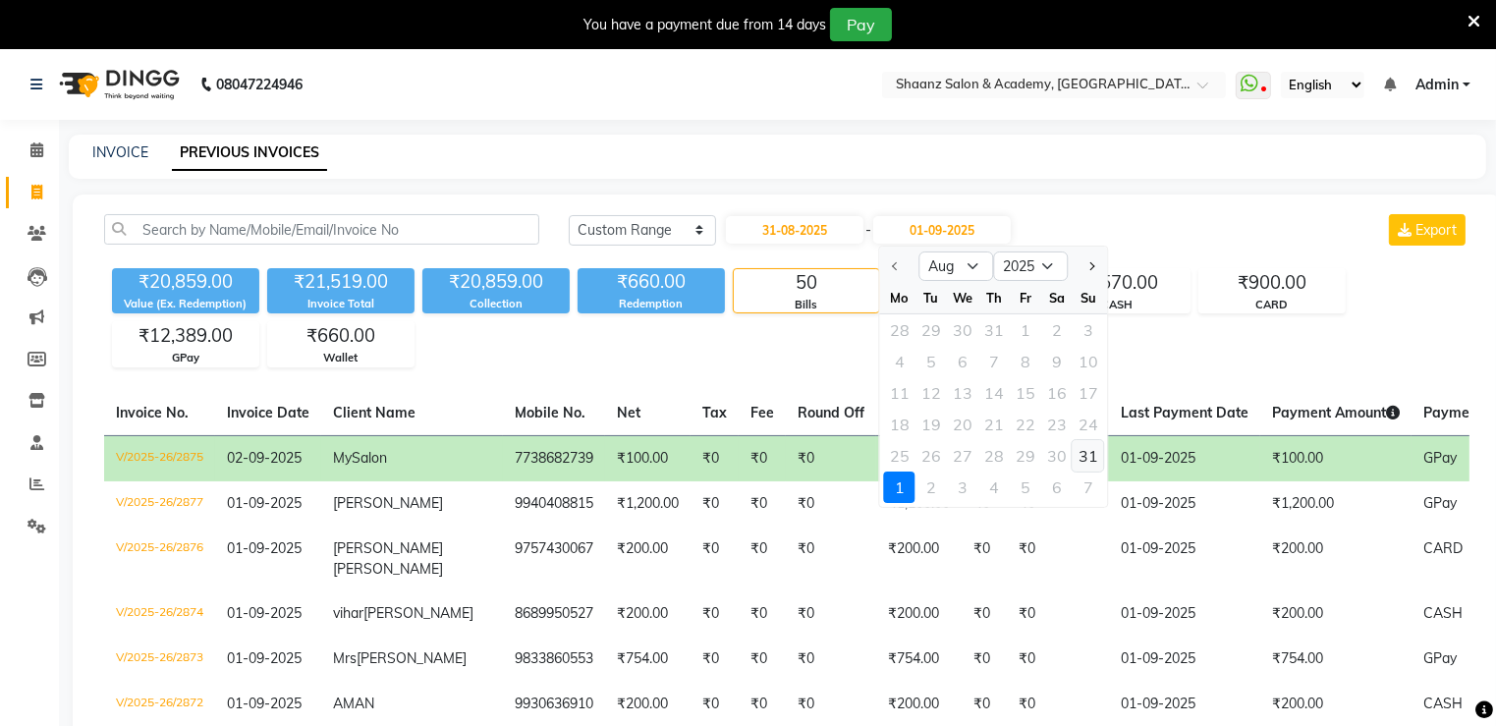
click at [1089, 451] on div "31" at bounding box center [1088, 455] width 31 height 31
type input "31-08-2025"
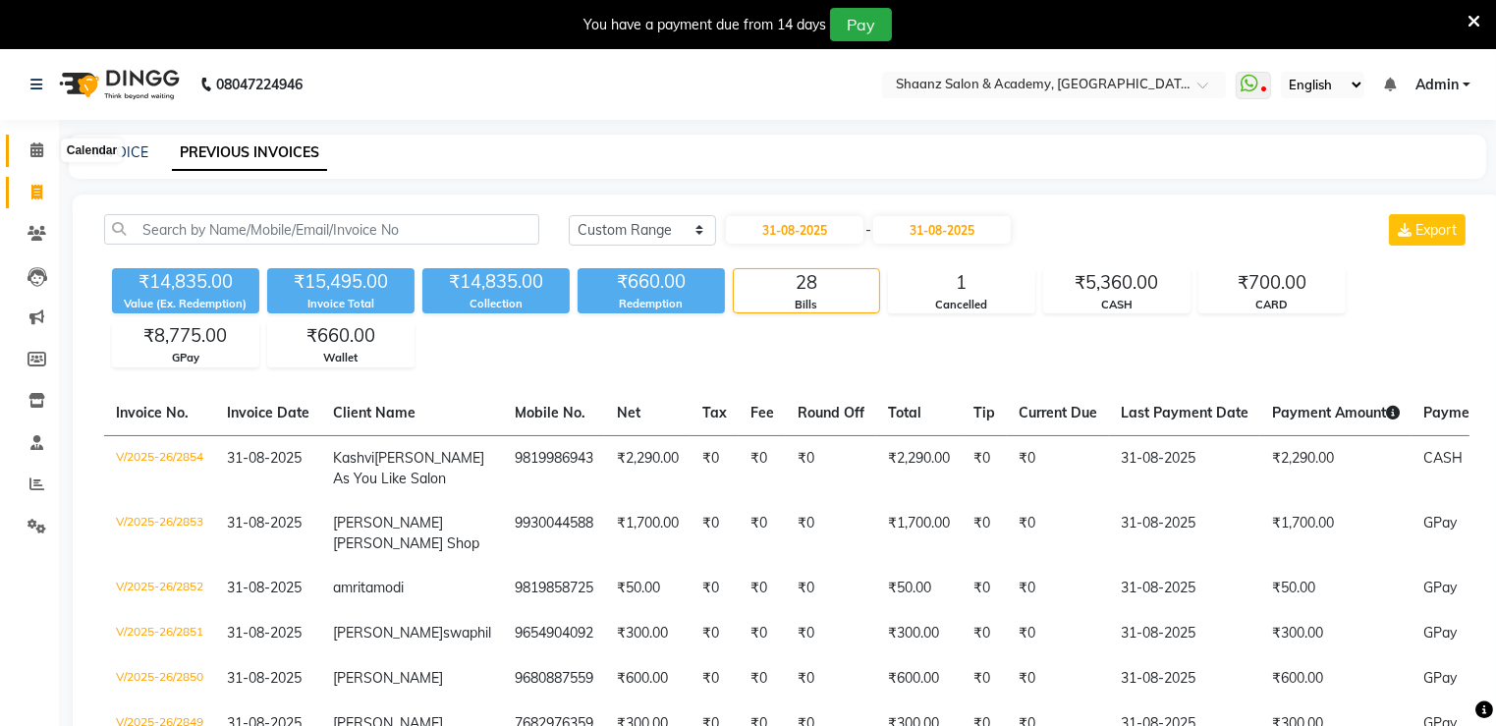
click at [38, 157] on icon at bounding box center [36, 149] width 13 height 15
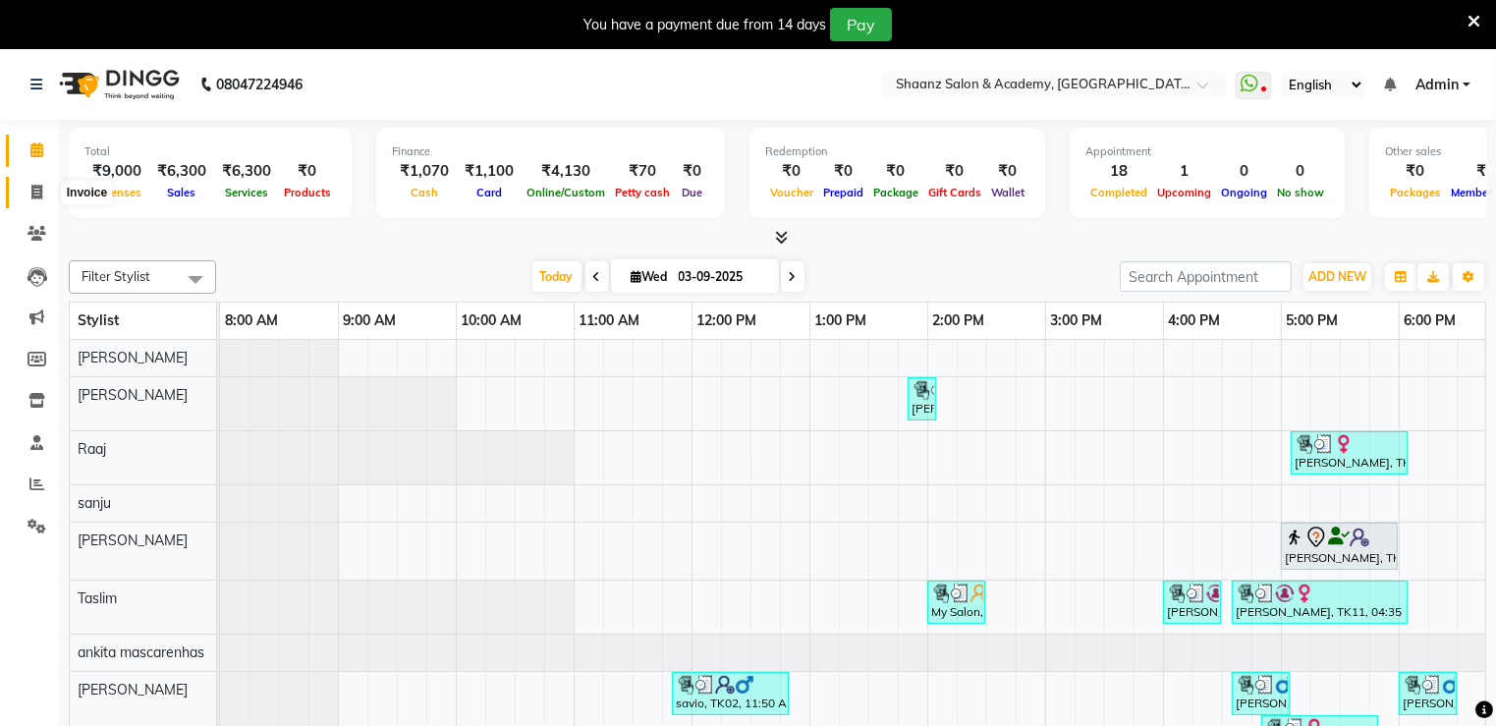
click at [29, 202] on span at bounding box center [37, 193] width 34 height 23
select select "6360"
select select "service"
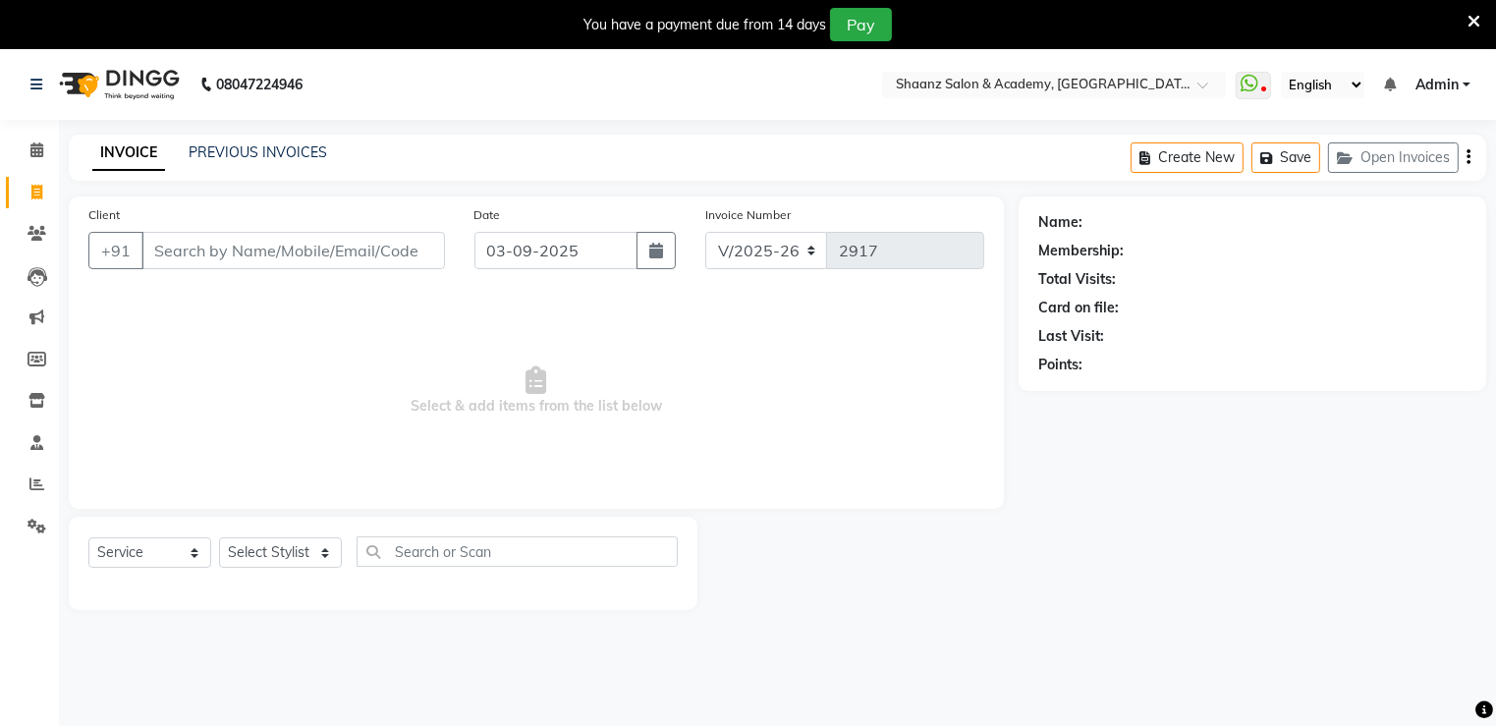
click at [196, 244] on input "Client" at bounding box center [293, 250] width 304 height 37
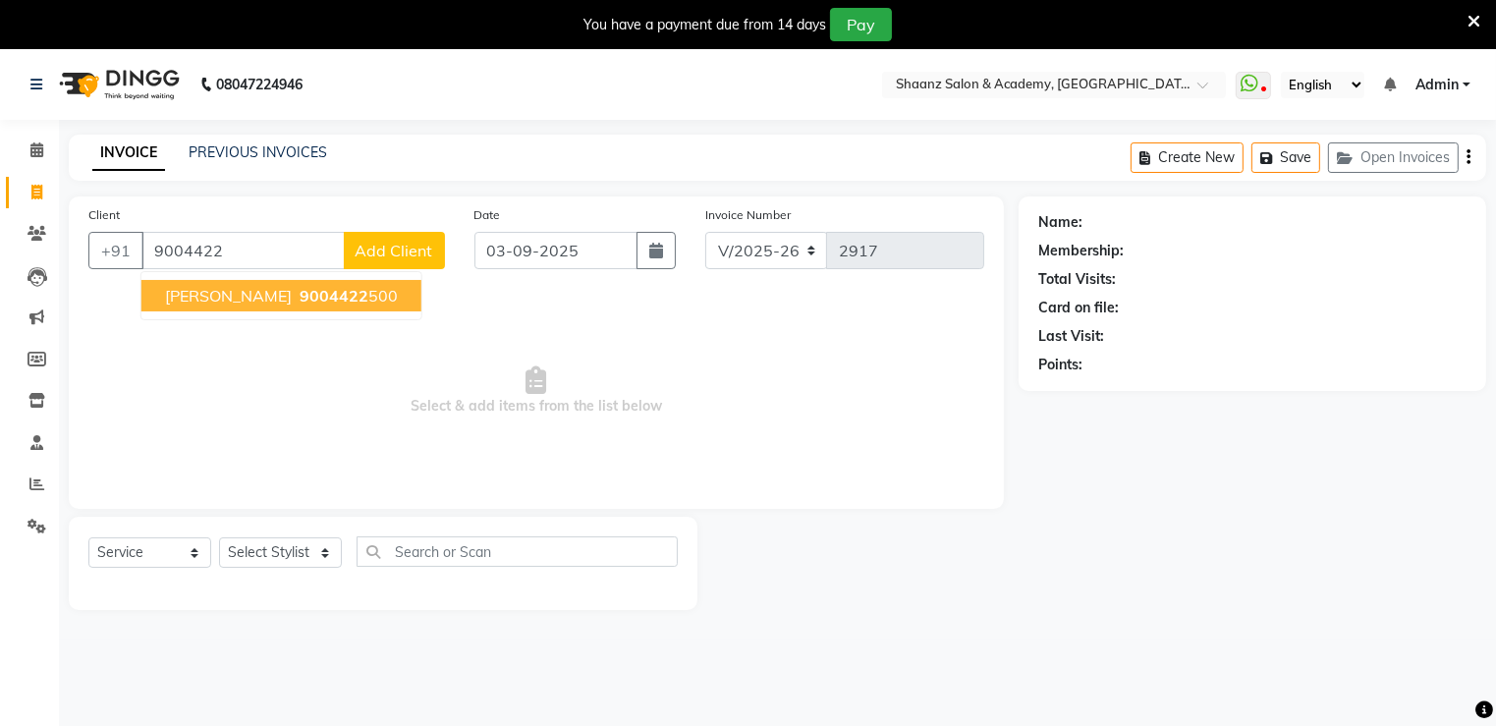
click at [212, 293] on span "VAISHALI UPADHYA" at bounding box center [228, 296] width 127 height 20
type input "9004422500"
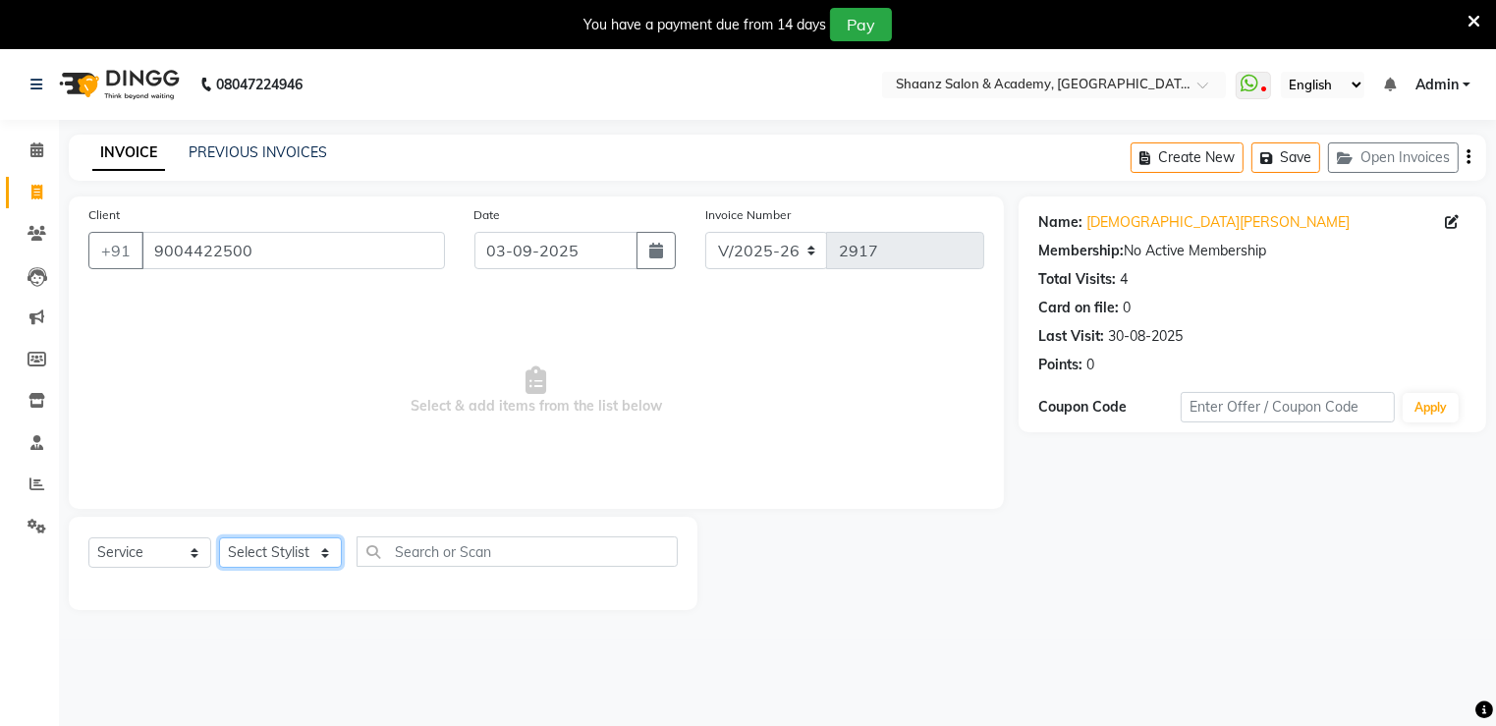
click at [278, 550] on select "Select Stylist Ameer AHMAD ankita mascarenhas ASHISH THAPA dc MUSKAN nisha vish…" at bounding box center [280, 552] width 123 height 30
select select "47949"
click at [219, 538] on select "Select Stylist Ameer AHMAD ankita mascarenhas ASHISH THAPA dc MUSKAN nisha vish…" at bounding box center [280, 552] width 123 height 30
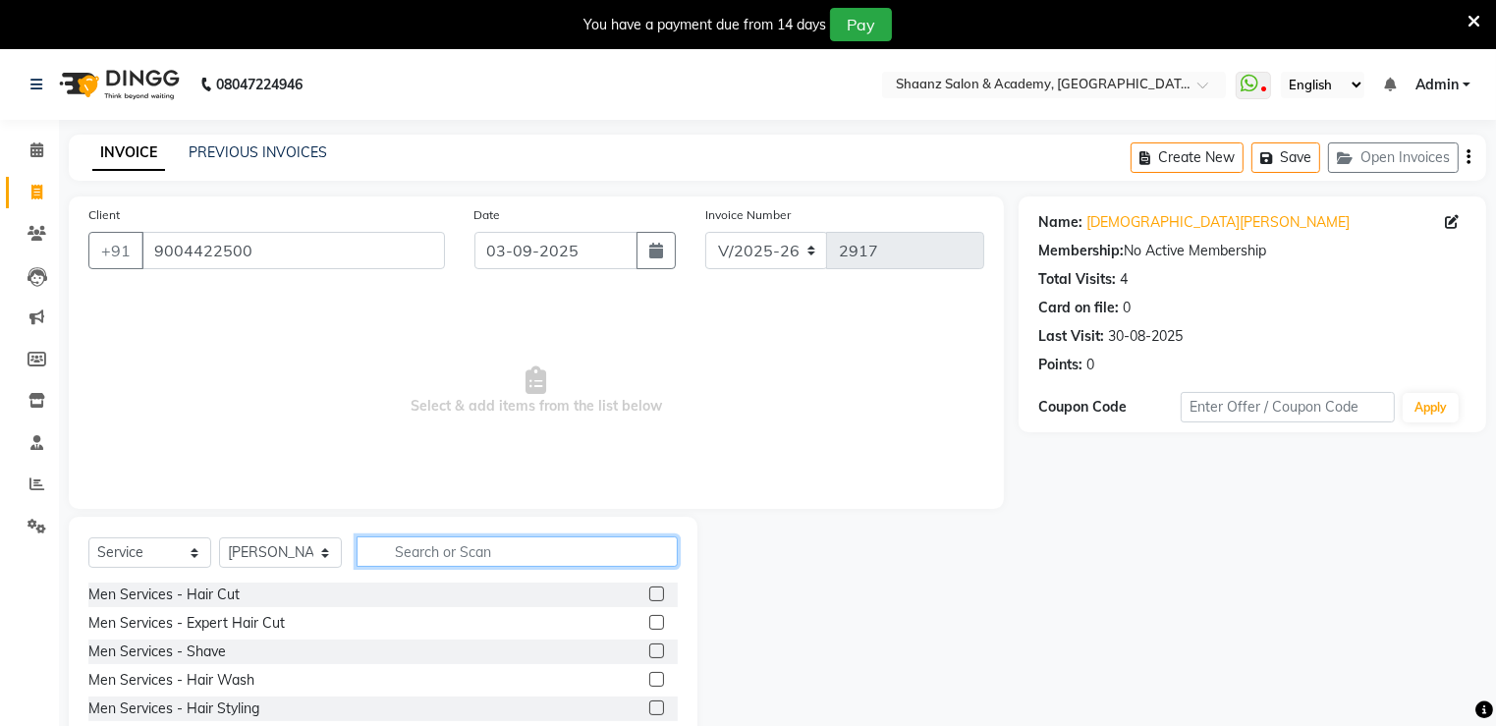
click at [447, 556] on input "text" at bounding box center [517, 551] width 321 height 30
type input "col"
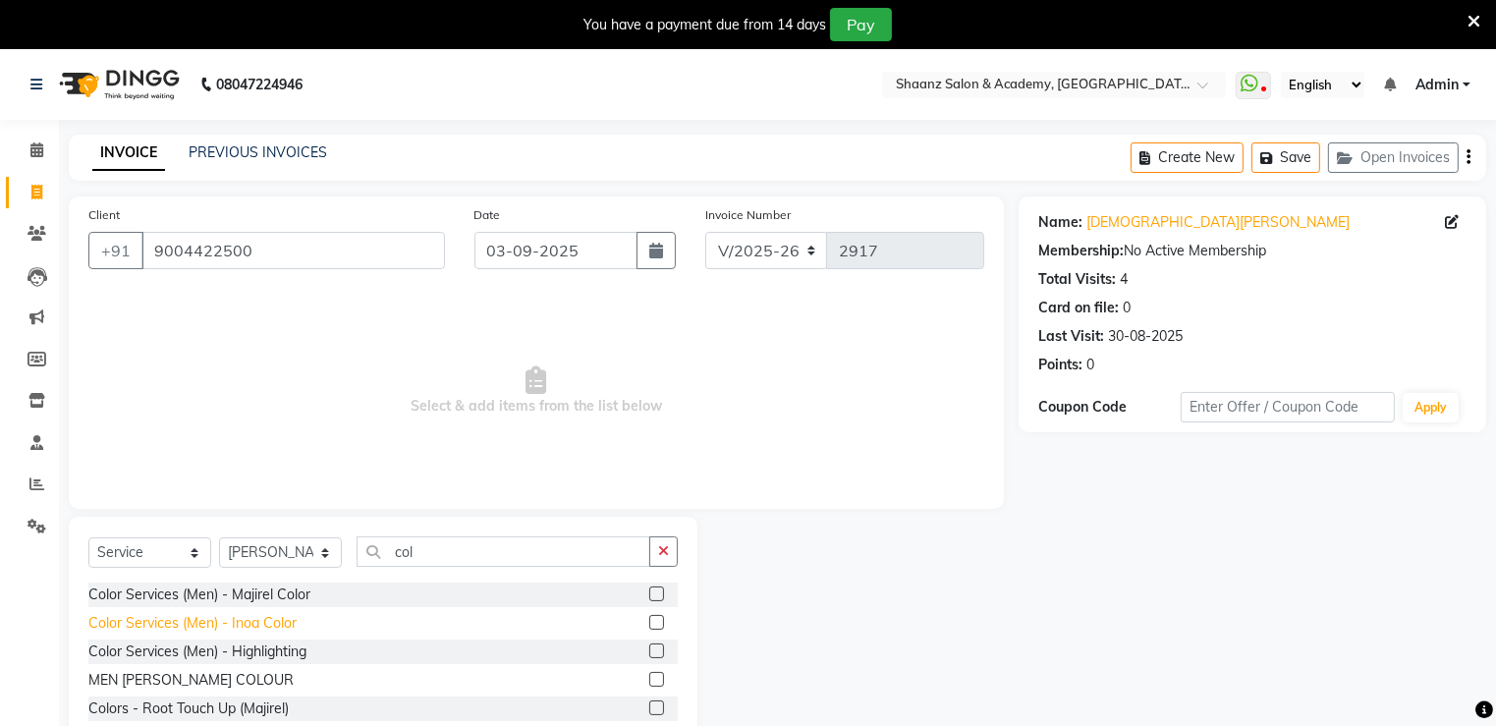
click at [250, 617] on div "Color Services (Men) - Inoa Color" at bounding box center [192, 623] width 208 height 21
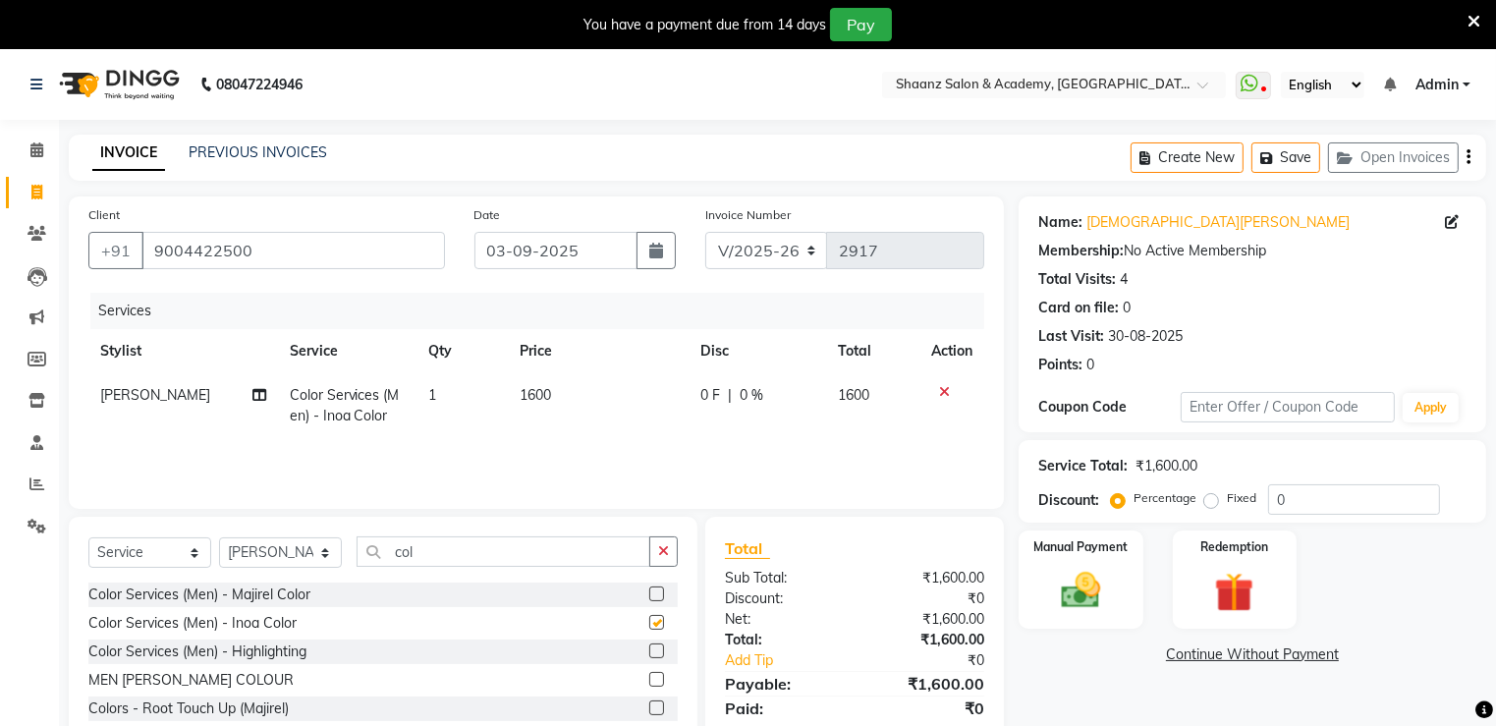
checkbox input "false"
click at [605, 399] on td "1600" at bounding box center [599, 405] width 180 height 65
select select "47949"
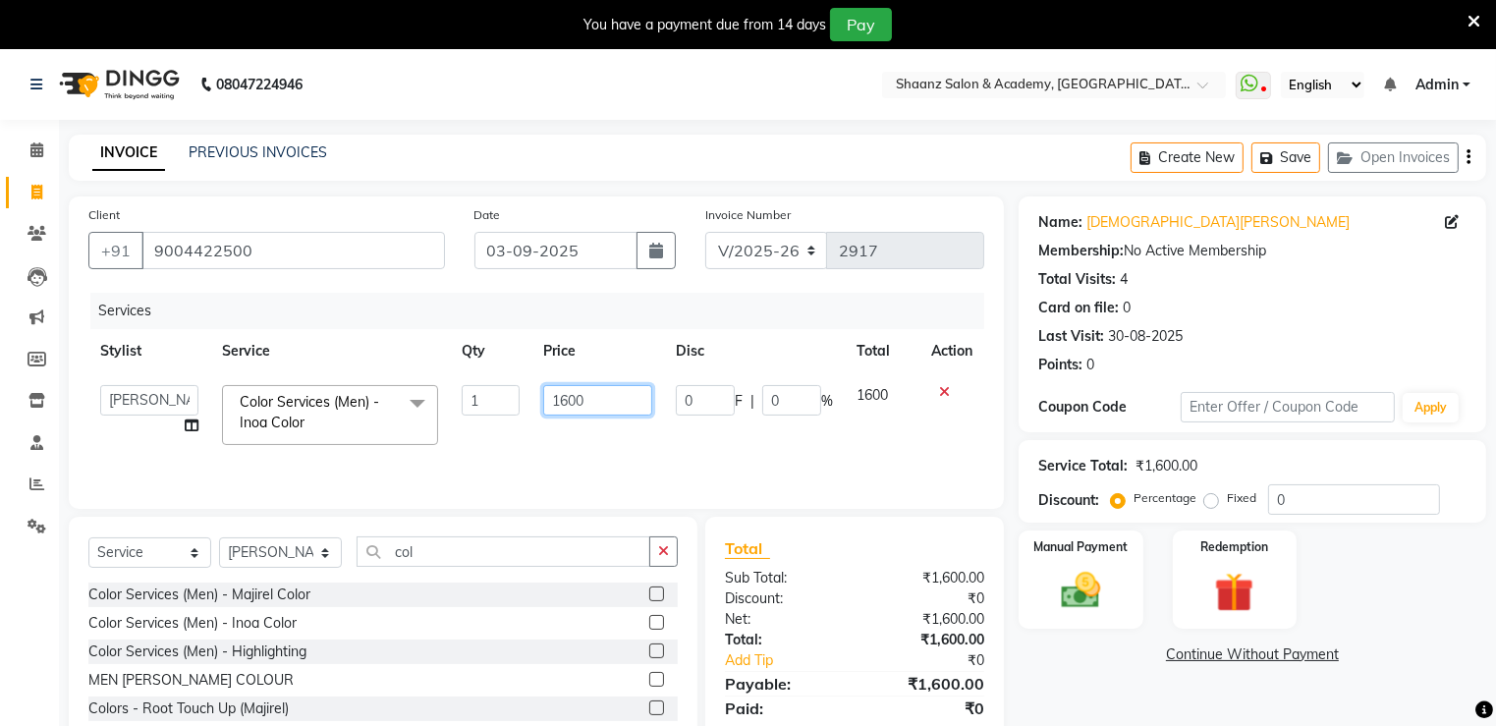
click at [609, 398] on input "1600" at bounding box center [597, 400] width 109 height 30
type input "1"
click at [943, 396] on icon at bounding box center [944, 392] width 11 height 14
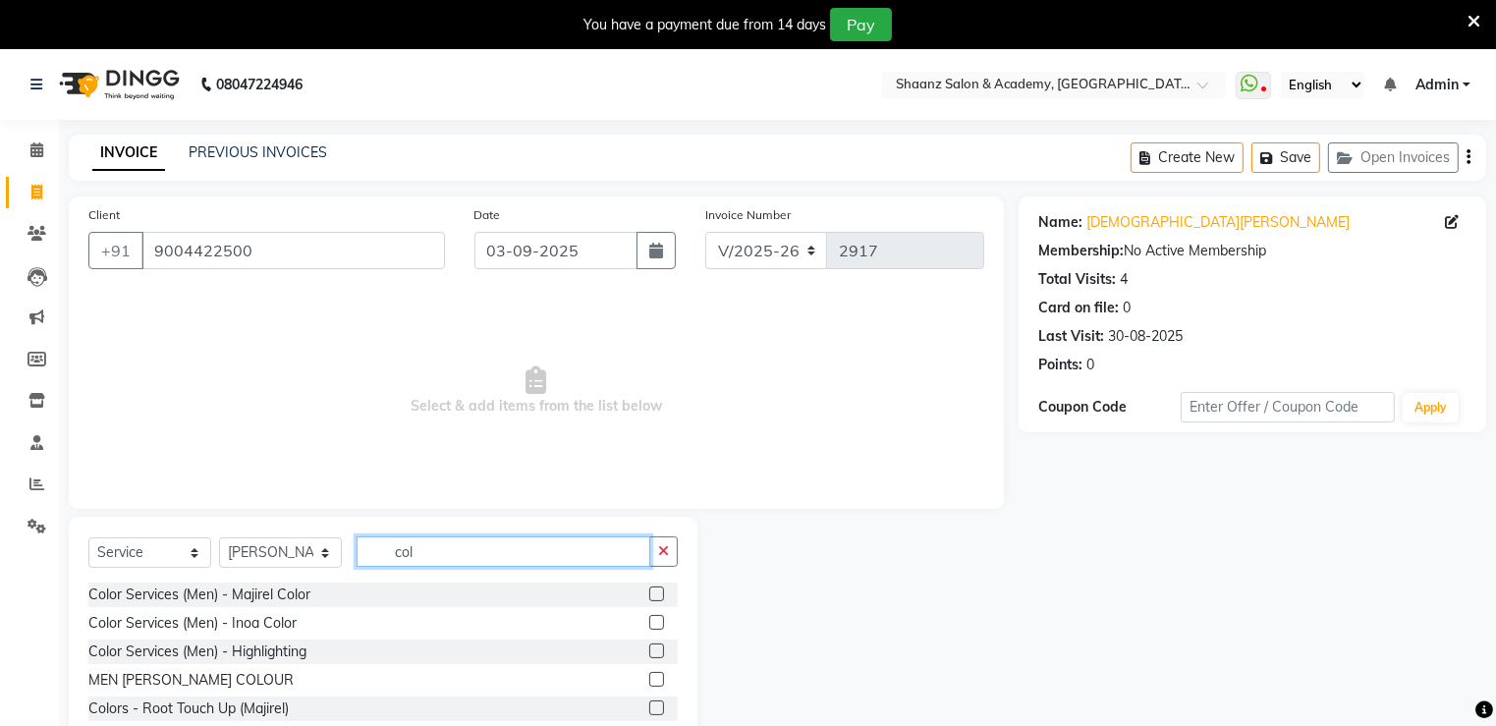
click at [460, 542] on input "col" at bounding box center [504, 551] width 294 height 30
type input "c"
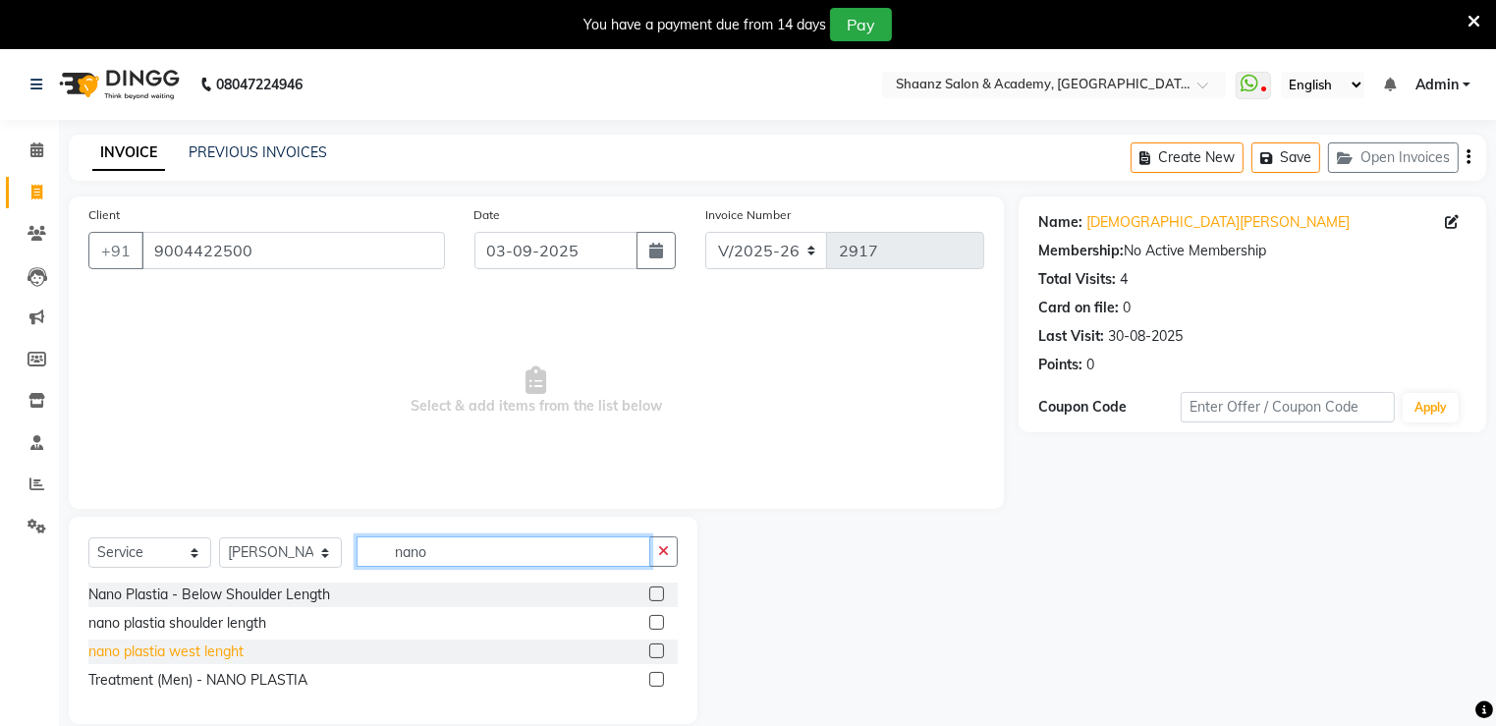
type input "nano"
click at [228, 654] on div "nano plastia west lenght" at bounding box center [165, 652] width 155 height 21
checkbox input "false"
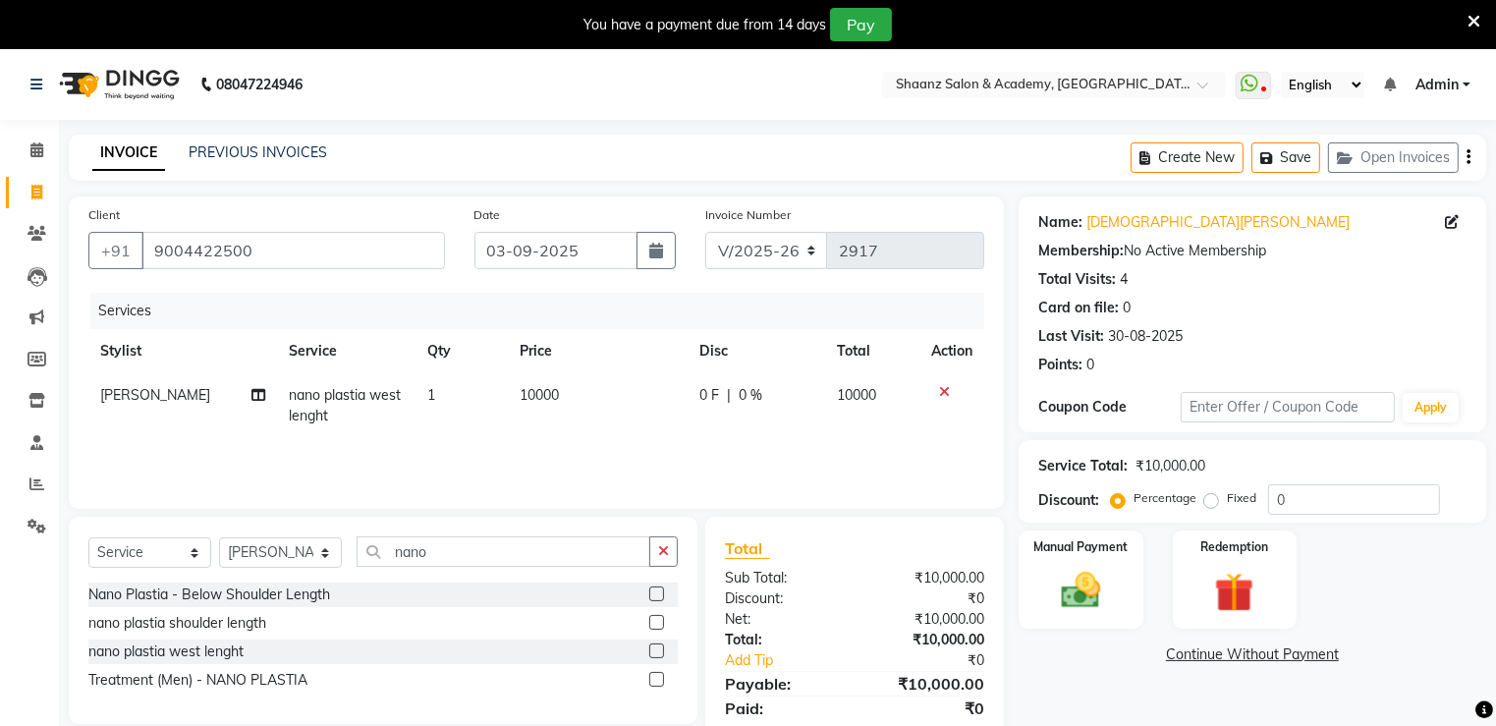
click at [751, 391] on span "0 %" at bounding box center [752, 395] width 24 height 21
select select "47949"
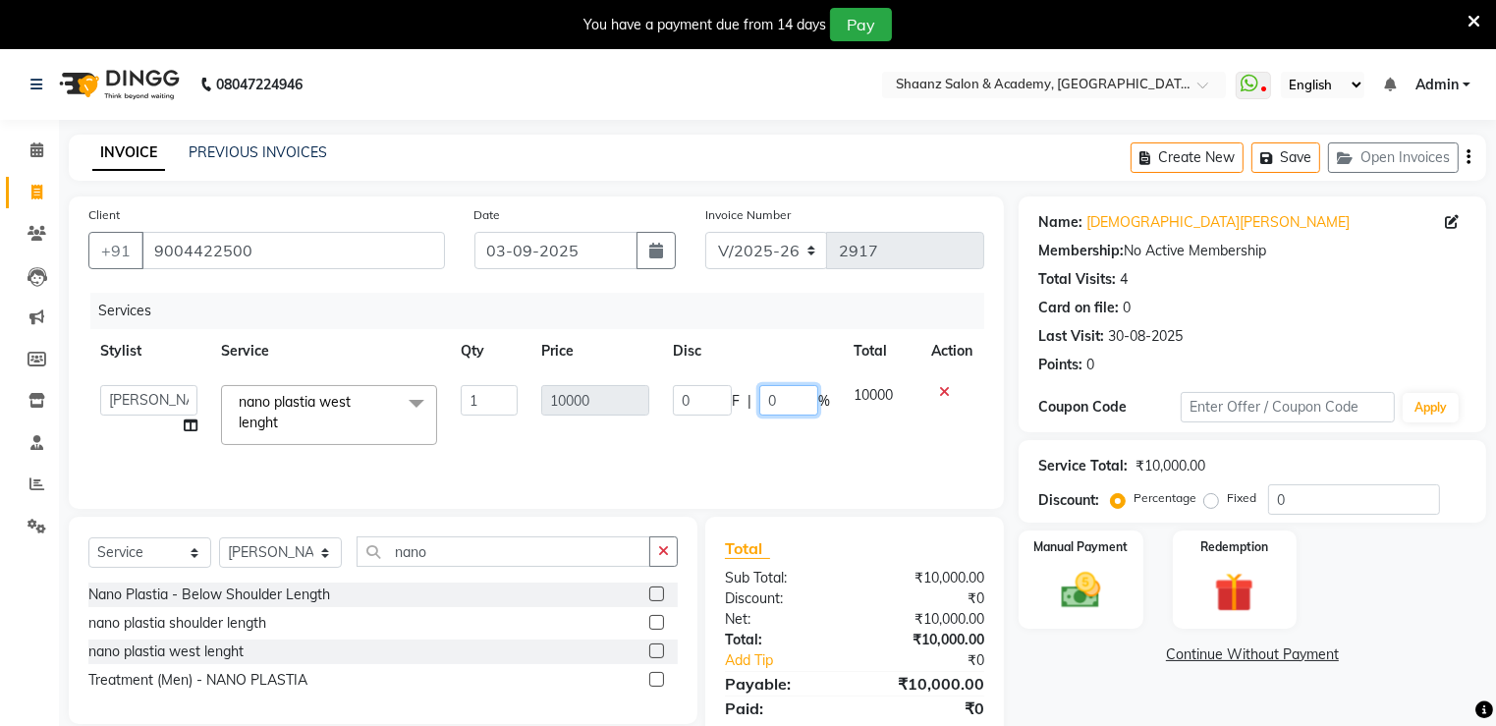
click at [784, 391] on input "0" at bounding box center [788, 400] width 59 height 30
type input "50"
click at [867, 609] on div "₹10,000.00" at bounding box center [927, 619] width 144 height 21
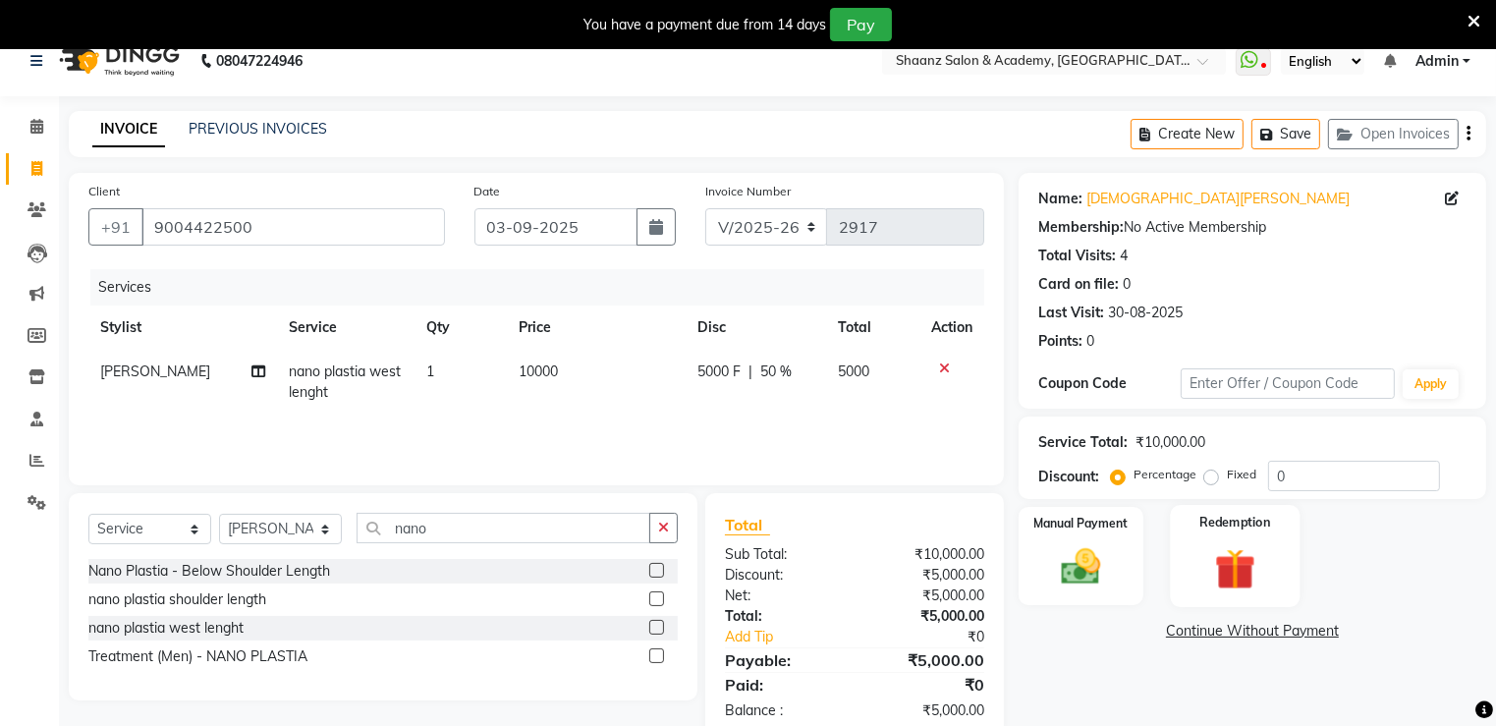
scroll to position [68, 0]
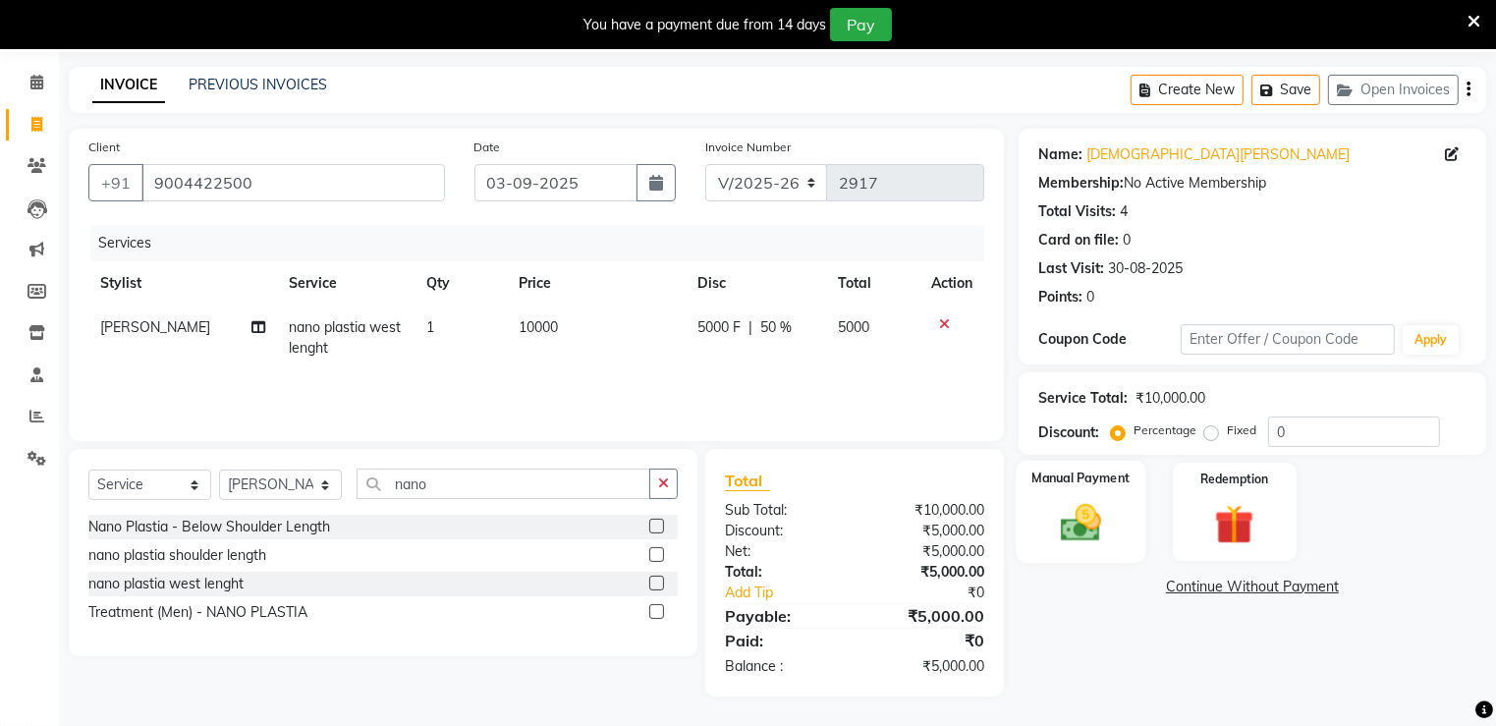
click at [1132, 513] on div "Manual Payment" at bounding box center [1081, 512] width 130 height 102
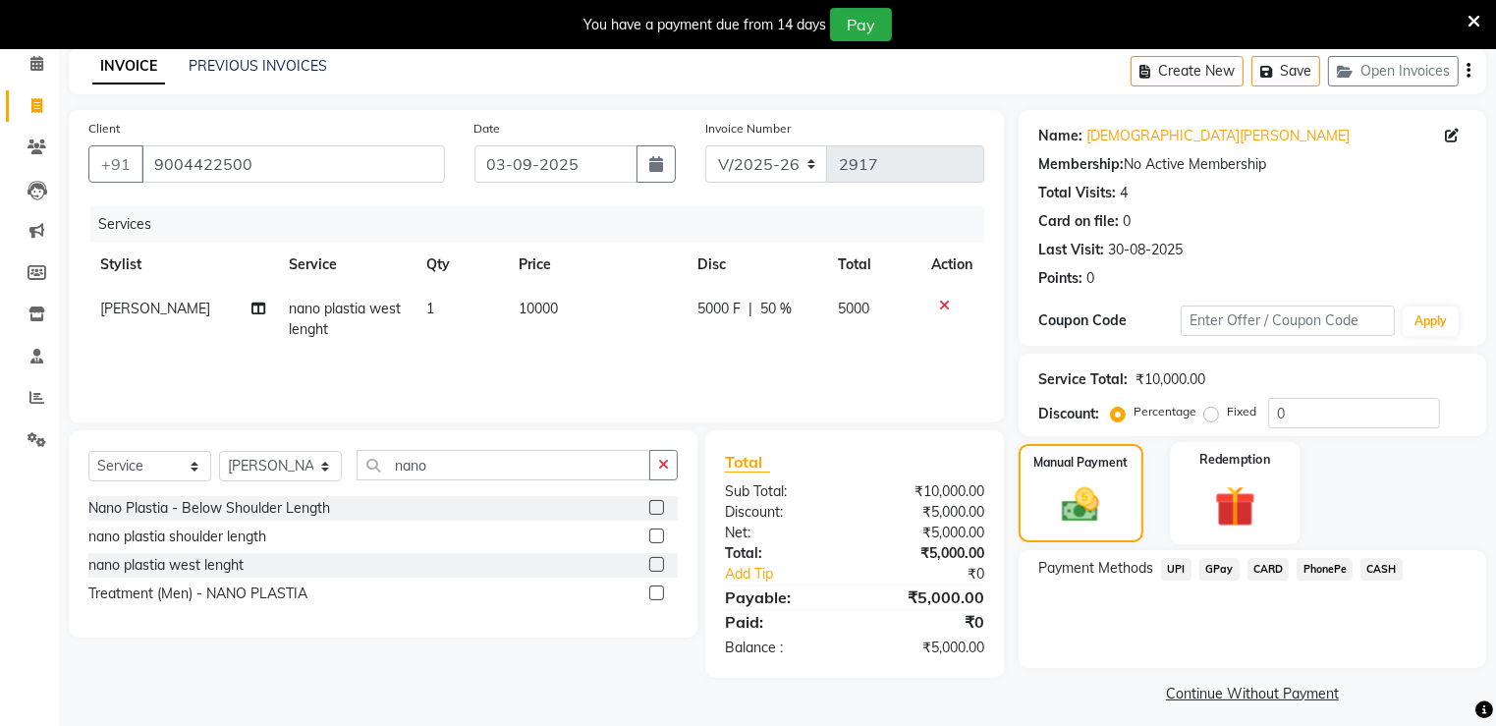
scroll to position [97, 0]
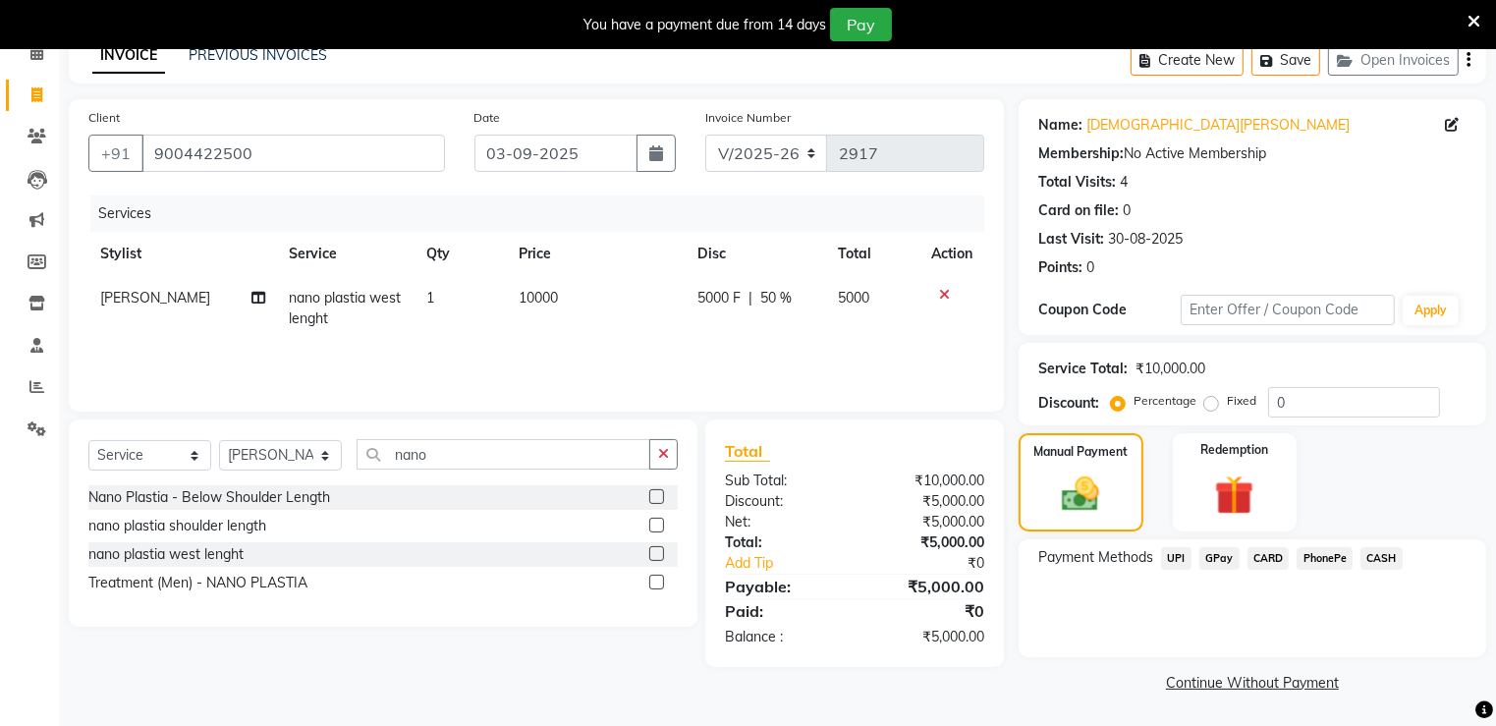
click at [1215, 547] on span "GPay" at bounding box center [1220, 558] width 40 height 23
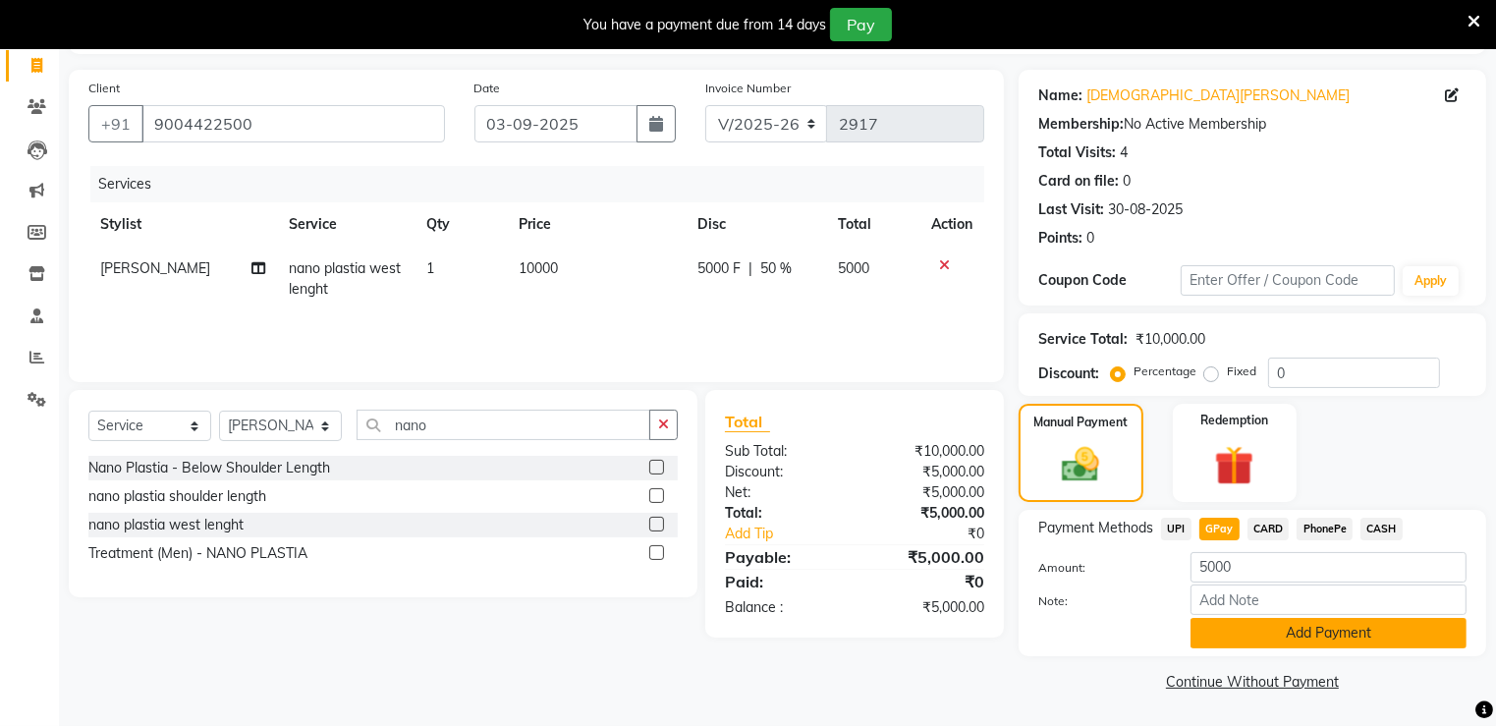
click at [1220, 638] on button "Add Payment" at bounding box center [1329, 633] width 276 height 30
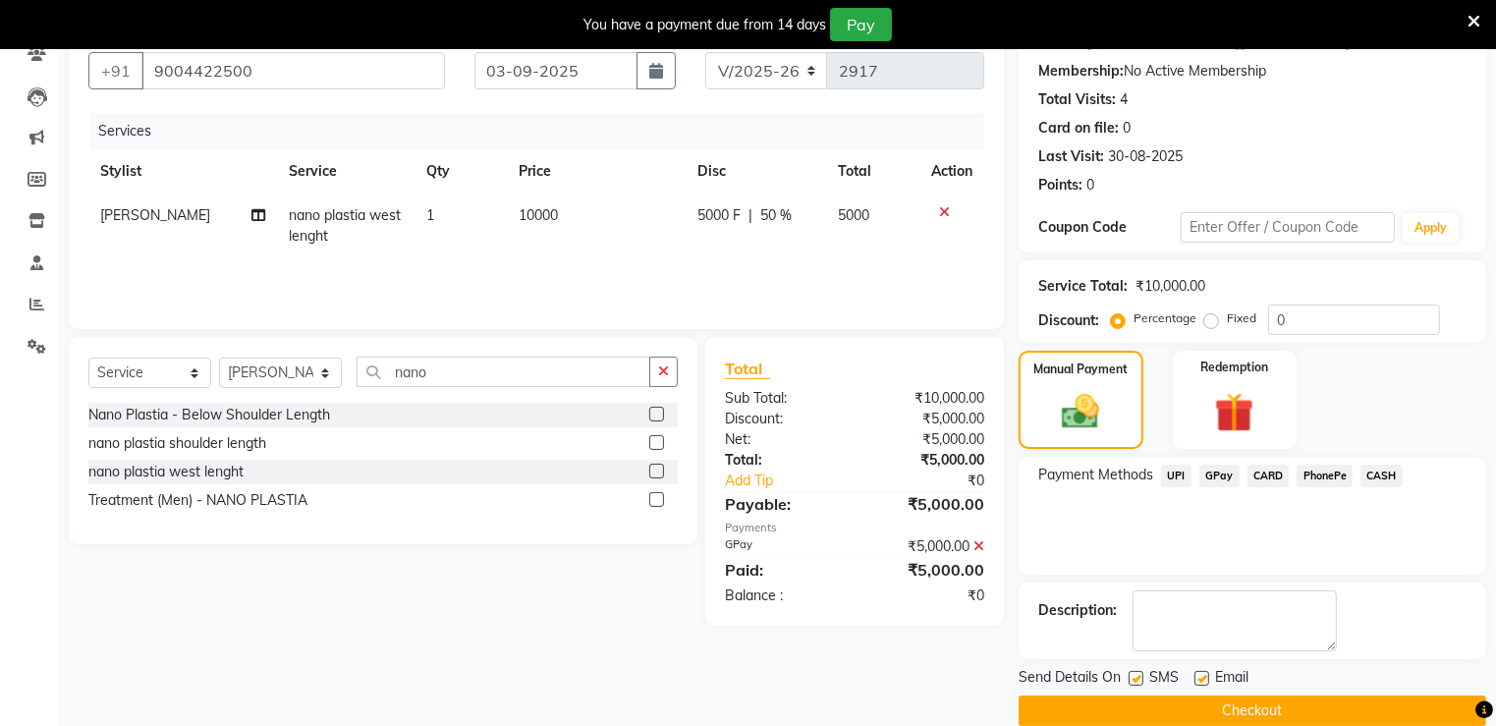
scroll to position [207, 0]
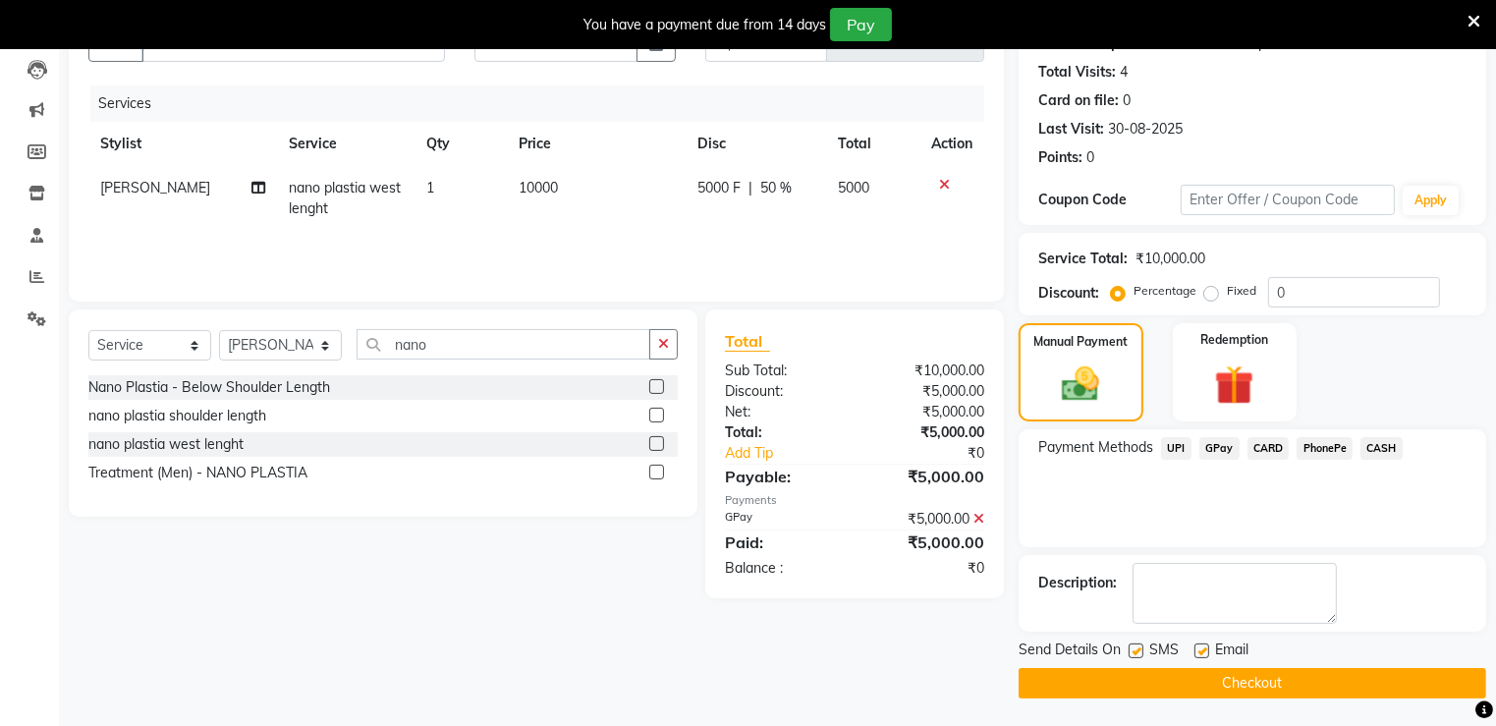
click at [1202, 653] on label at bounding box center [1202, 651] width 15 height 15
click at [1202, 653] on input "checkbox" at bounding box center [1201, 651] width 13 height 13
checkbox input "false"
click at [1135, 654] on label at bounding box center [1136, 651] width 15 height 15
click at [1135, 654] on input "checkbox" at bounding box center [1135, 651] width 13 height 13
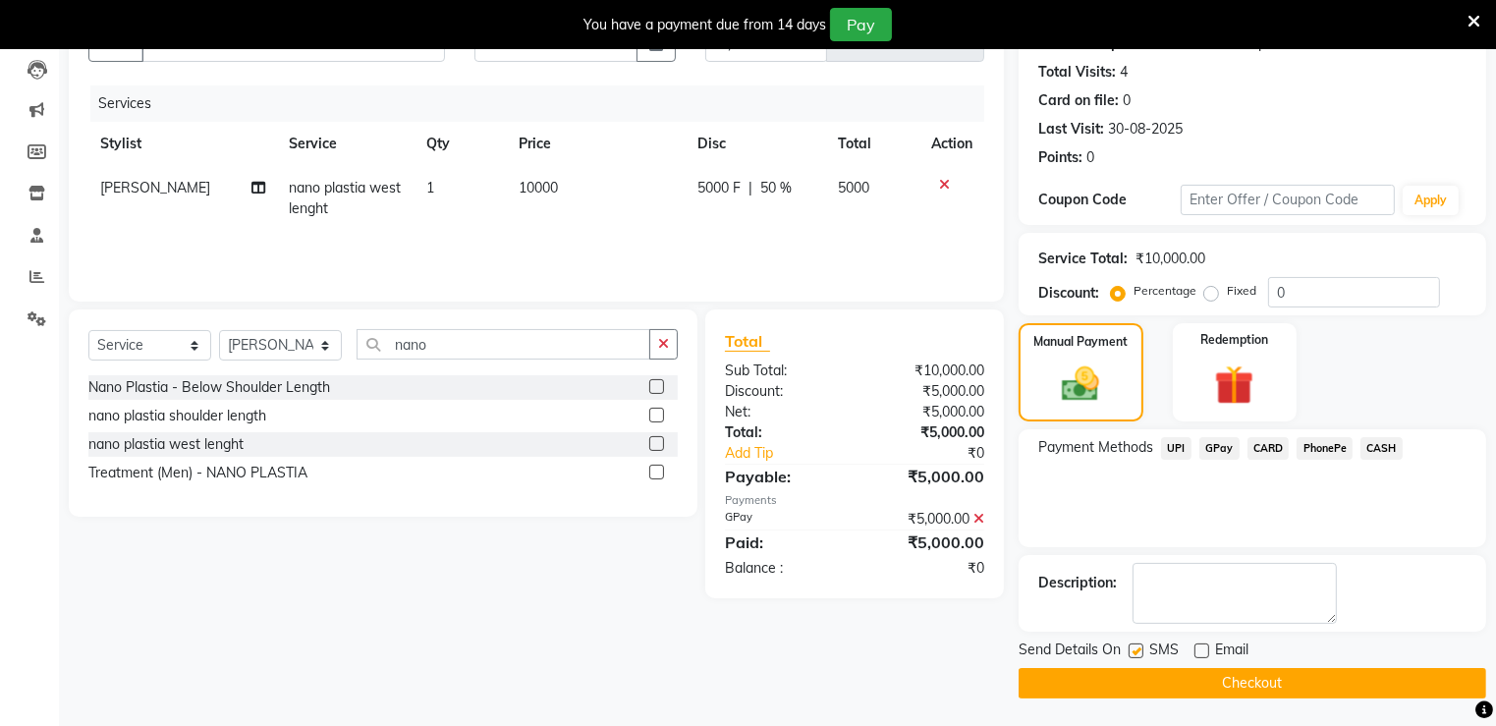
checkbox input "false"
click at [1129, 682] on button "Checkout" at bounding box center [1253, 683] width 468 height 30
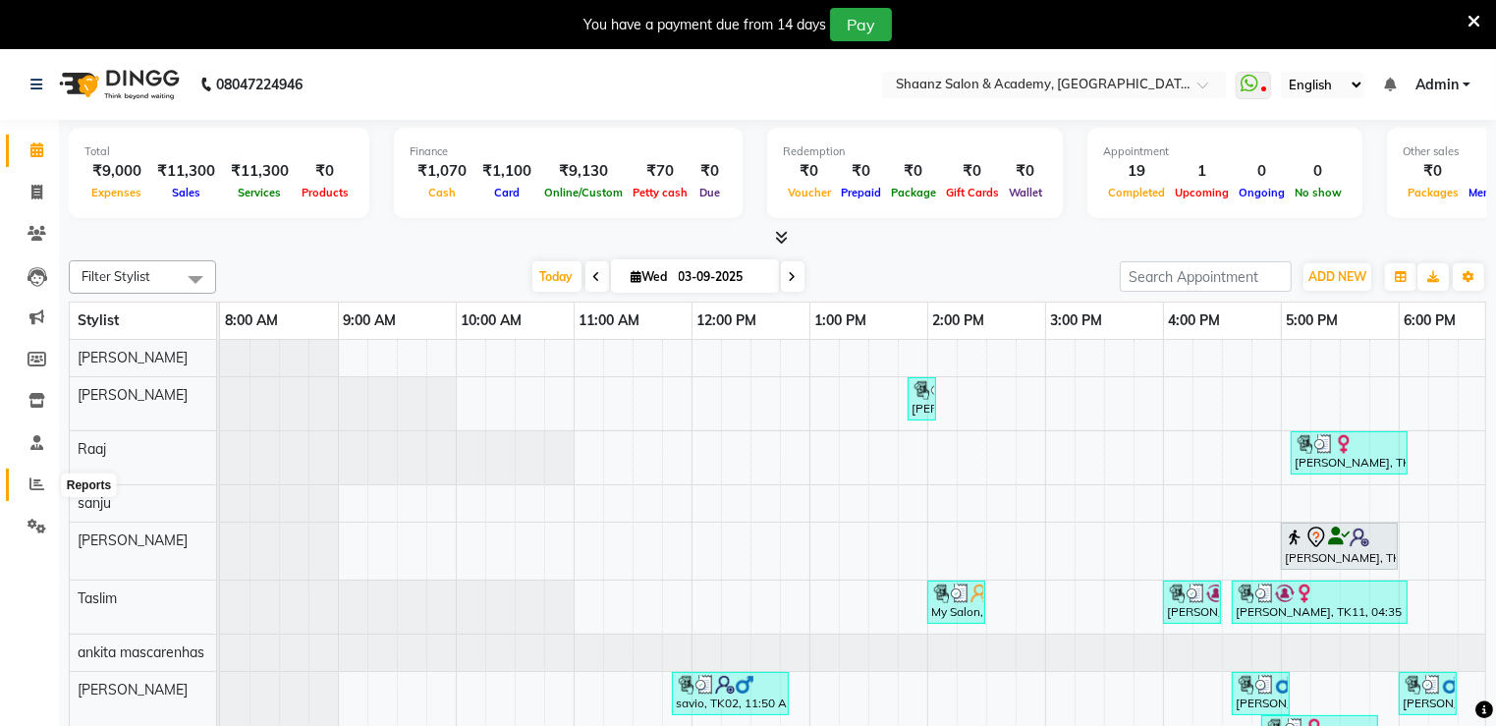
click at [41, 488] on icon at bounding box center [36, 483] width 15 height 15
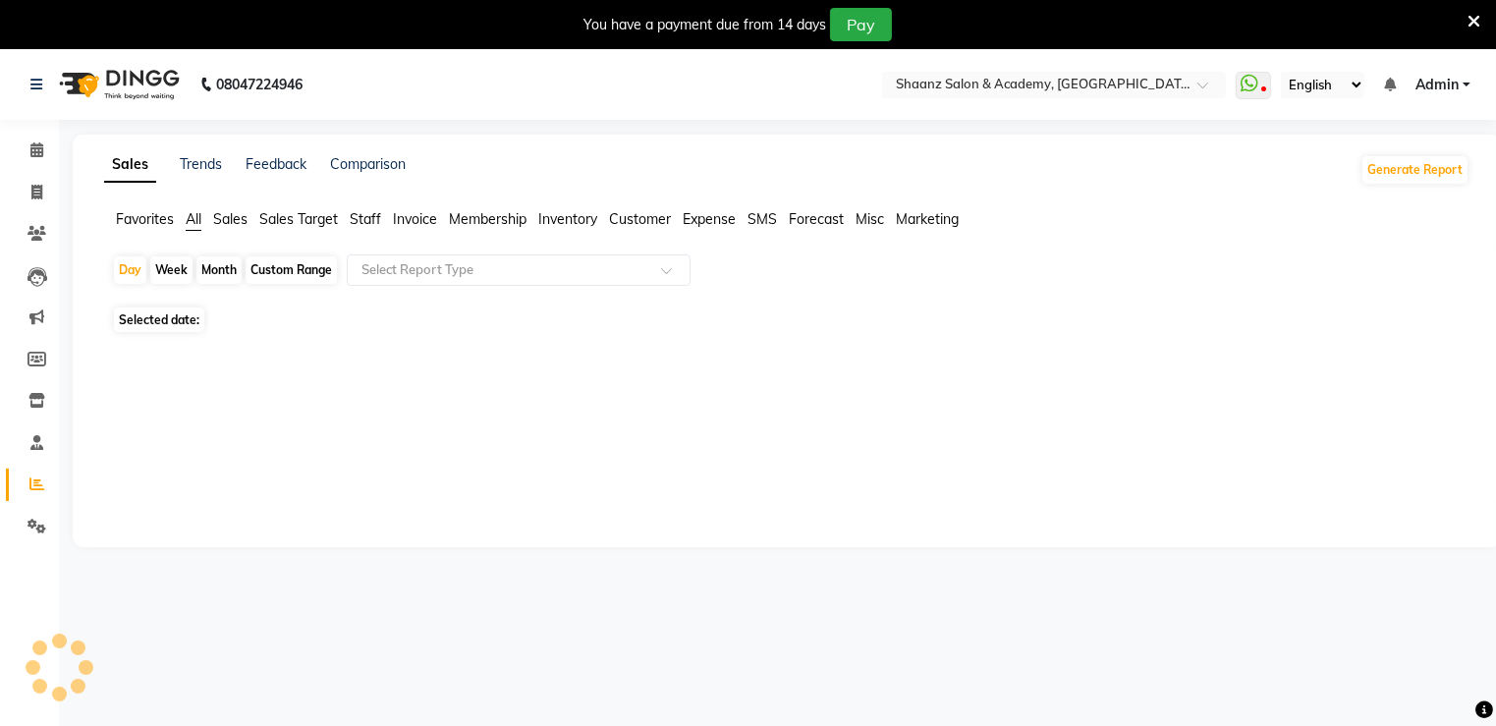
click at [41, 488] on icon at bounding box center [36, 483] width 15 height 15
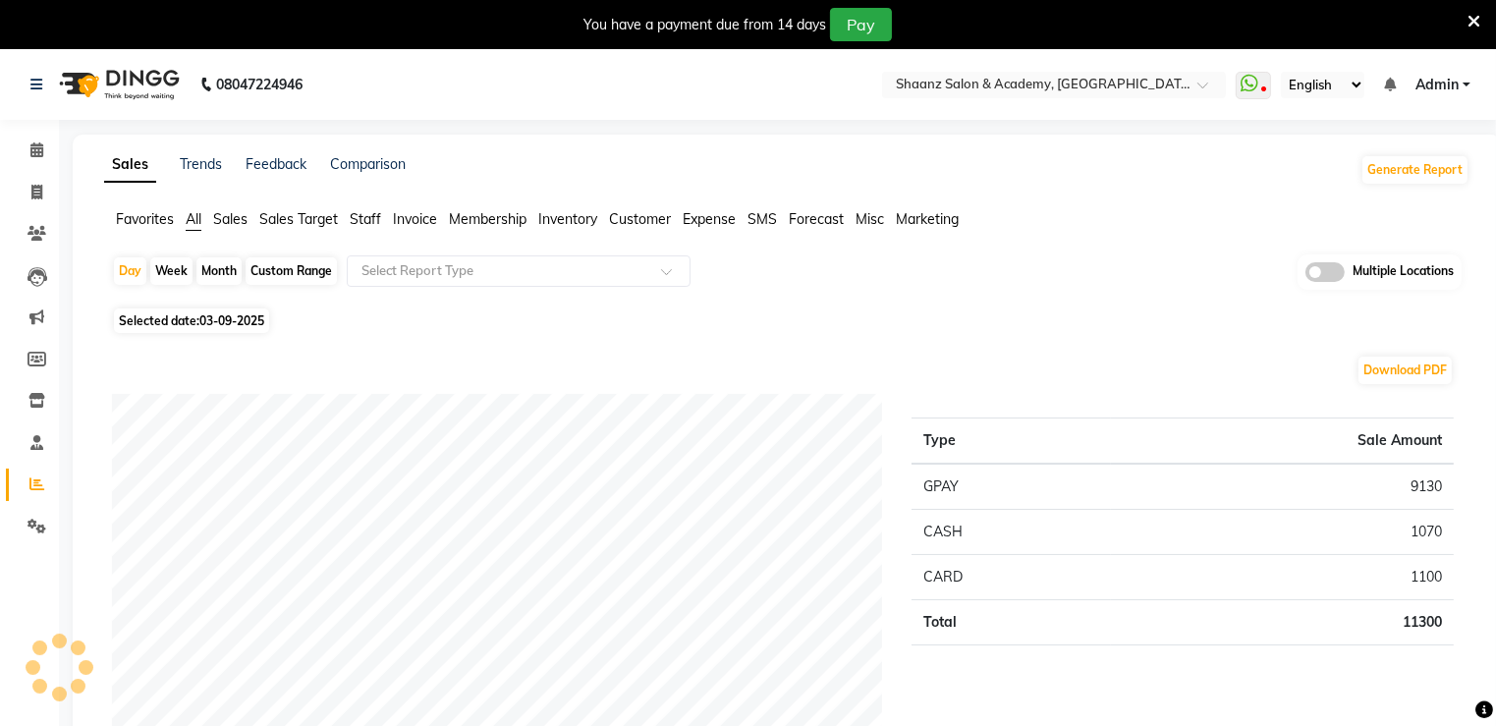
click at [214, 269] on div "Month" at bounding box center [218, 271] width 45 height 28
select select "9"
select select "2025"
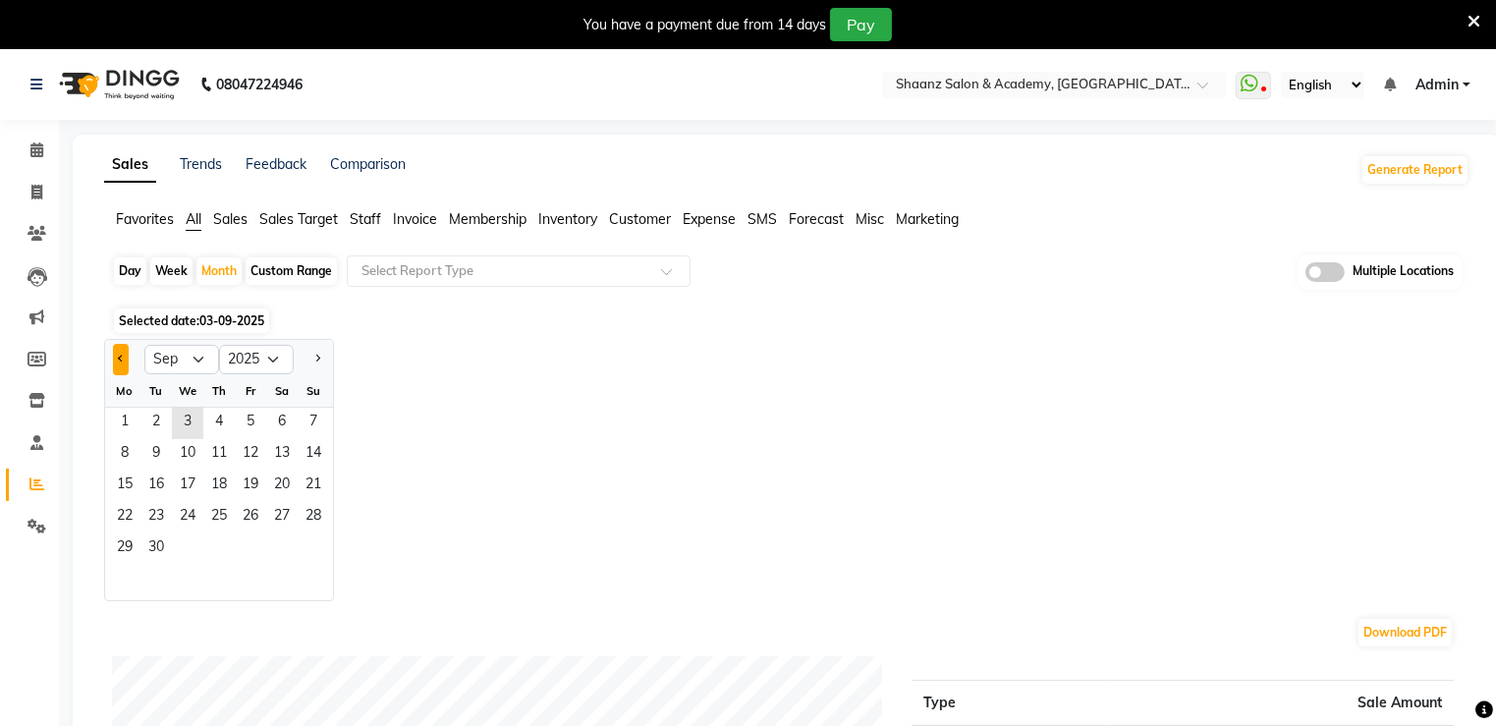
click at [114, 363] on button "Previous month" at bounding box center [121, 359] width 16 height 31
click at [320, 356] on button "Next month" at bounding box center [317, 359] width 16 height 31
select select "8"
click at [245, 433] on span "1" at bounding box center [250, 423] width 31 height 31
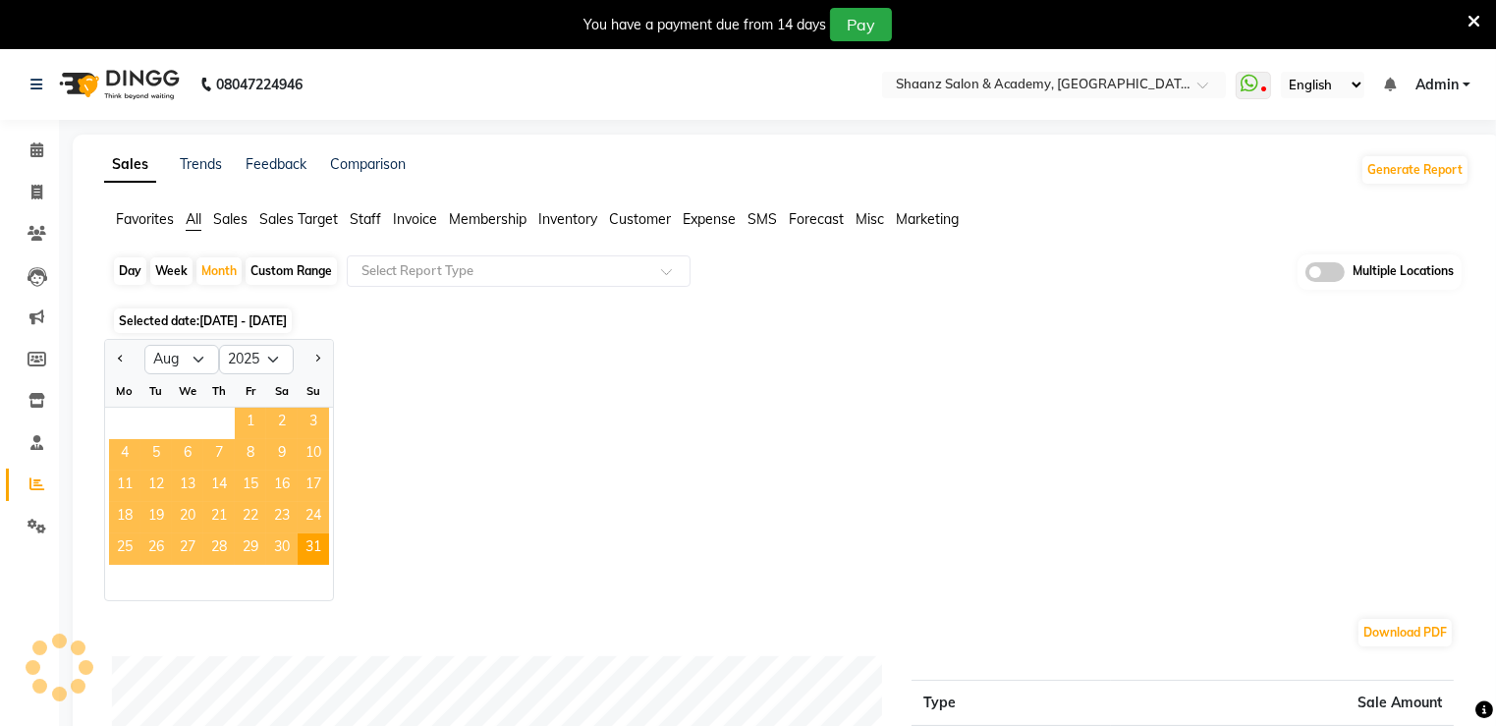
click at [245, 433] on span "1" at bounding box center [250, 423] width 31 height 31
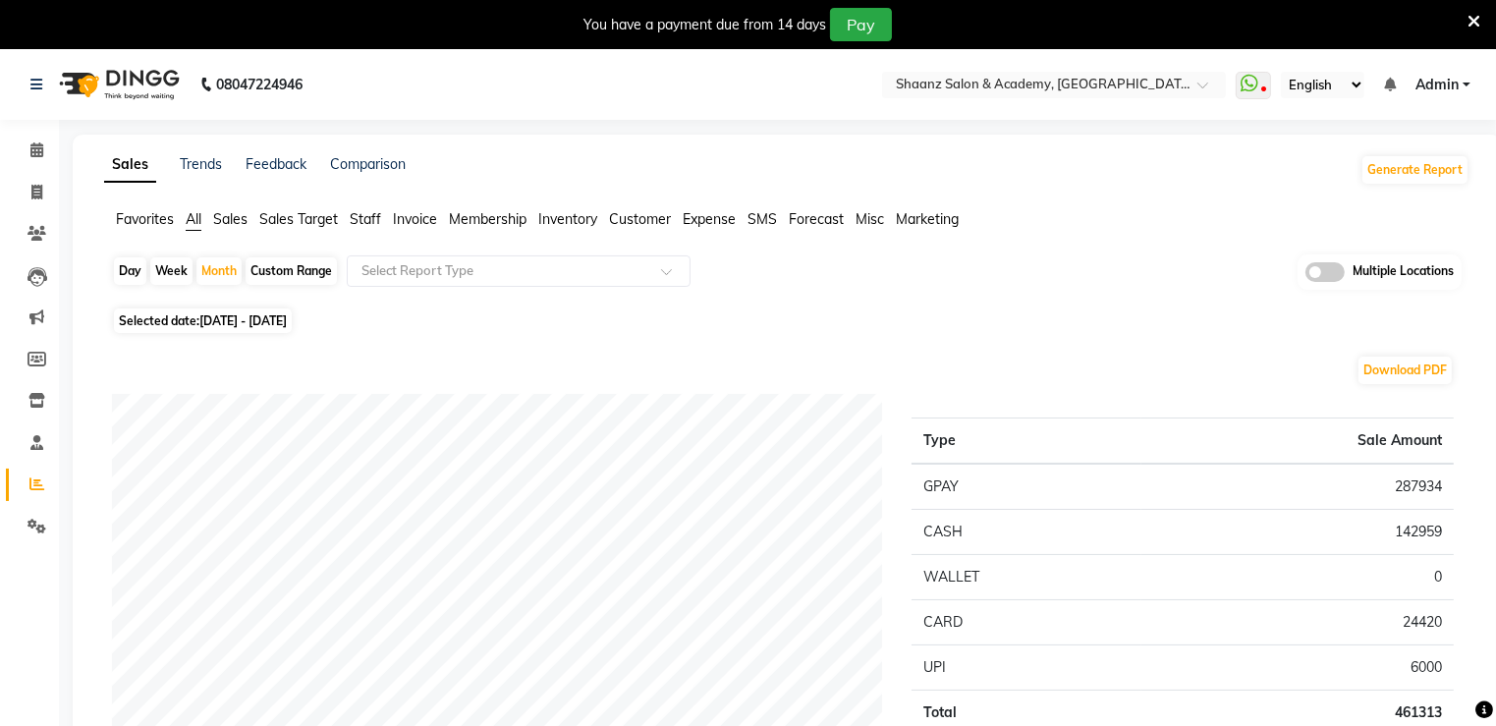
click at [695, 221] on span "Expense" at bounding box center [709, 219] width 53 height 18
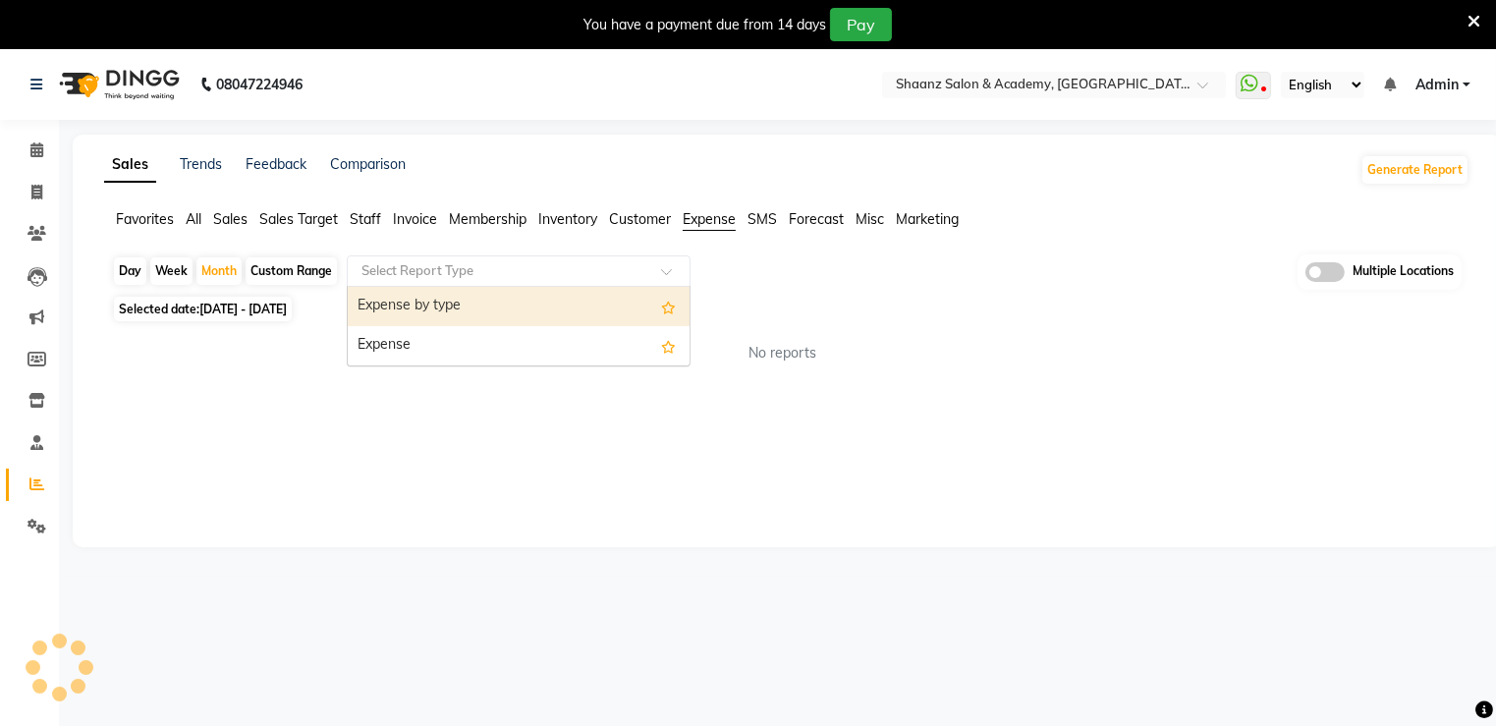
click at [668, 267] on span at bounding box center [673, 277] width 25 height 20
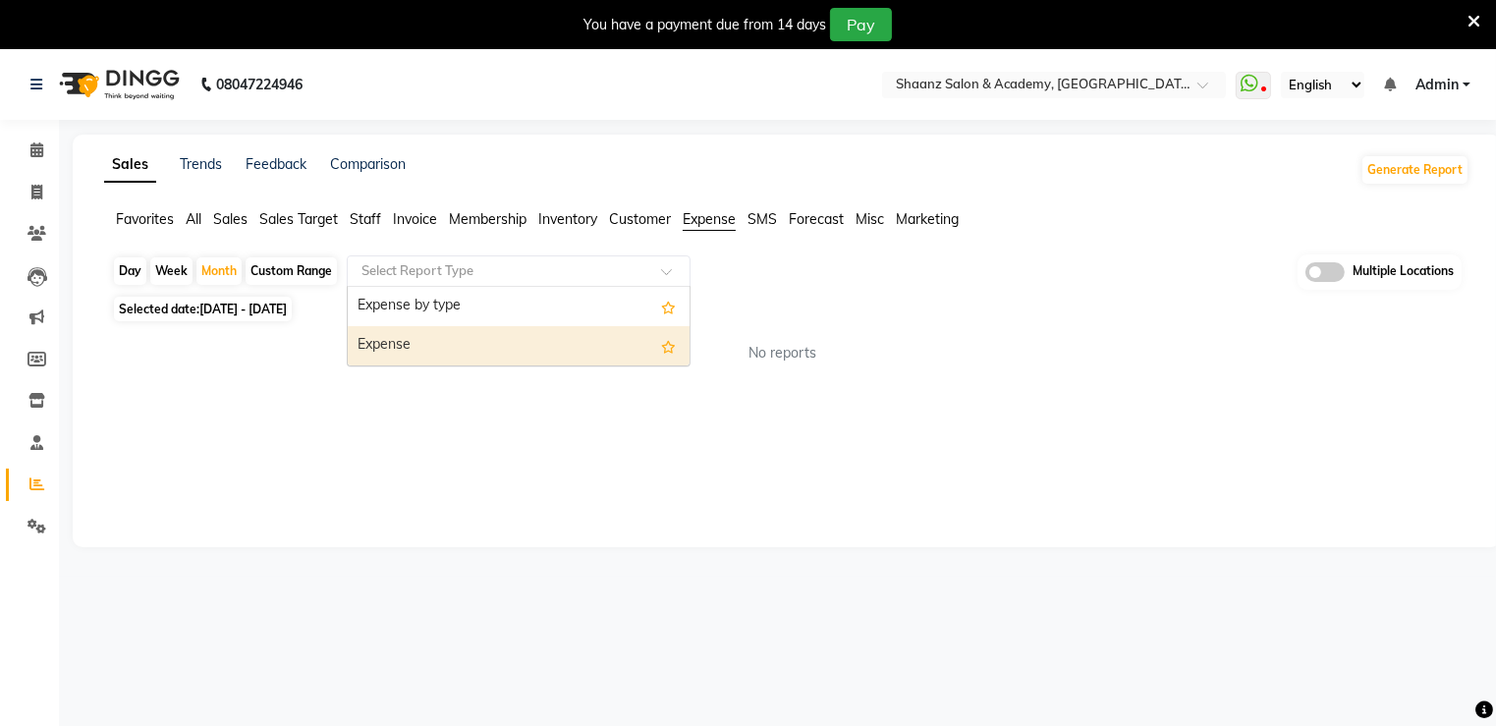
click at [467, 328] on div "Expense" at bounding box center [519, 345] width 342 height 39
select select "filtered_report"
select select "csv"
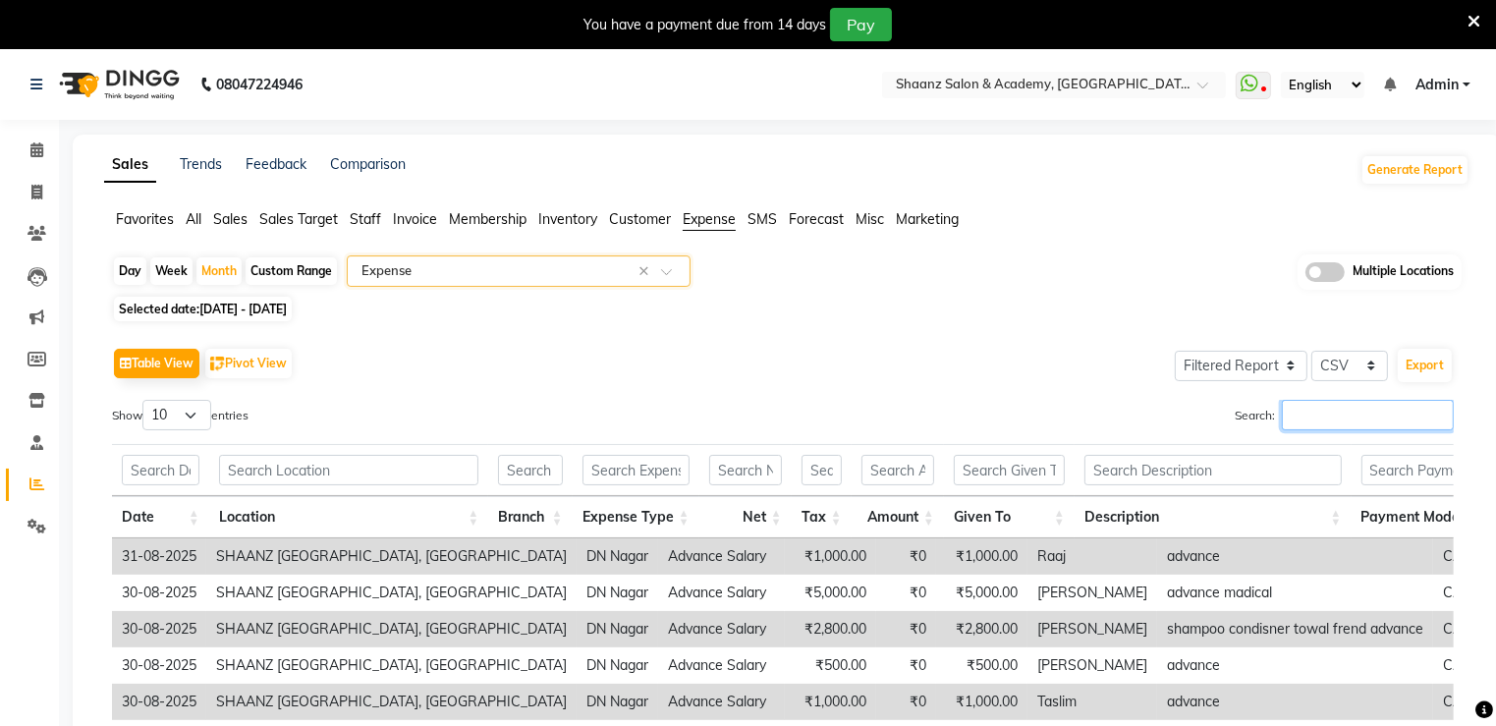
click at [1332, 408] on input "Search:" at bounding box center [1368, 415] width 172 height 30
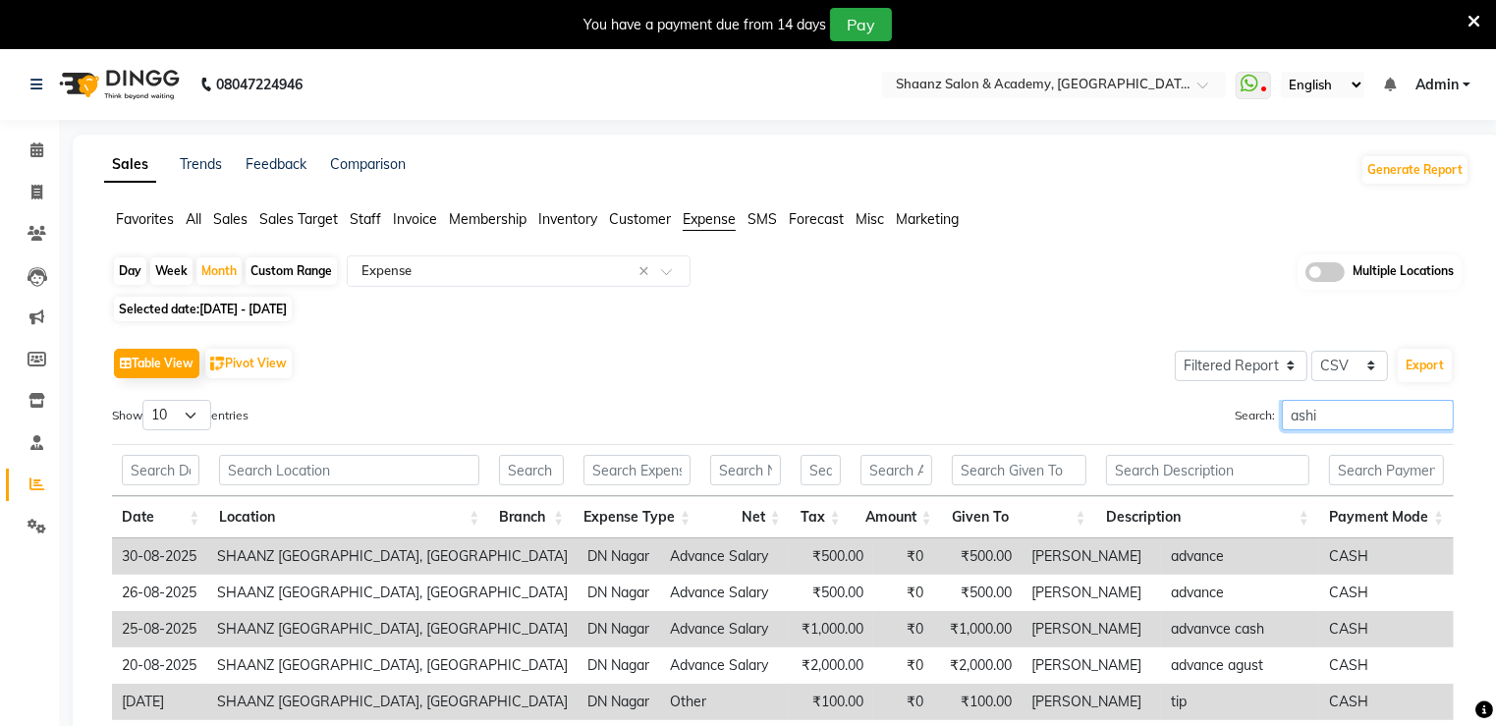
type input "ashi"
click at [1490, 669] on div "Sales Trends Feedback Comparison Generate Report Favorites All Sales Sales Targ…" at bounding box center [787, 505] width 1429 height 741
click at [1495, 640] on div "Sales Trends Feedback Comparison Generate Report Favorites All Sales Sales Targ…" at bounding box center [787, 505] width 1429 height 741
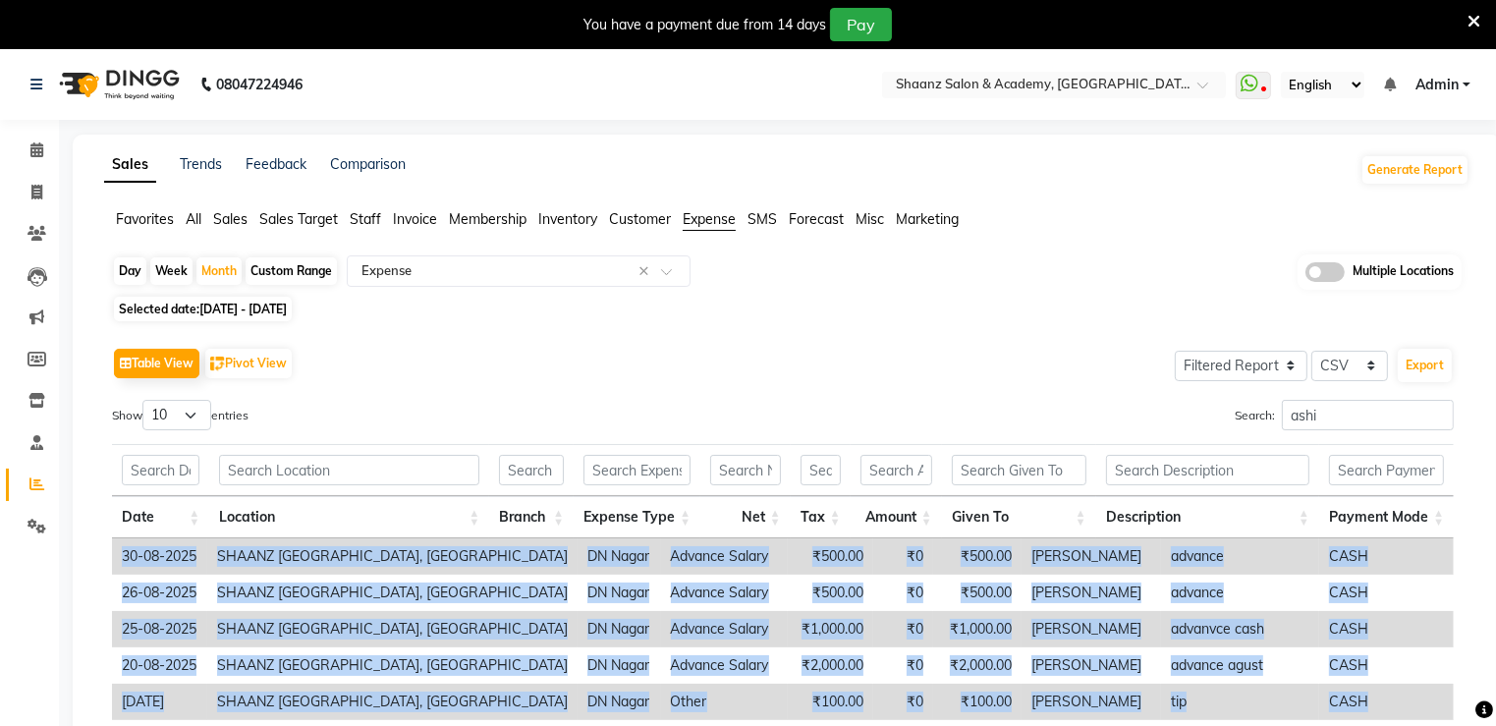
click at [1495, 640] on div "Sales Trends Feedback Comparison Generate Report Favorites All Sales Sales Targ…" at bounding box center [787, 505] width 1429 height 741
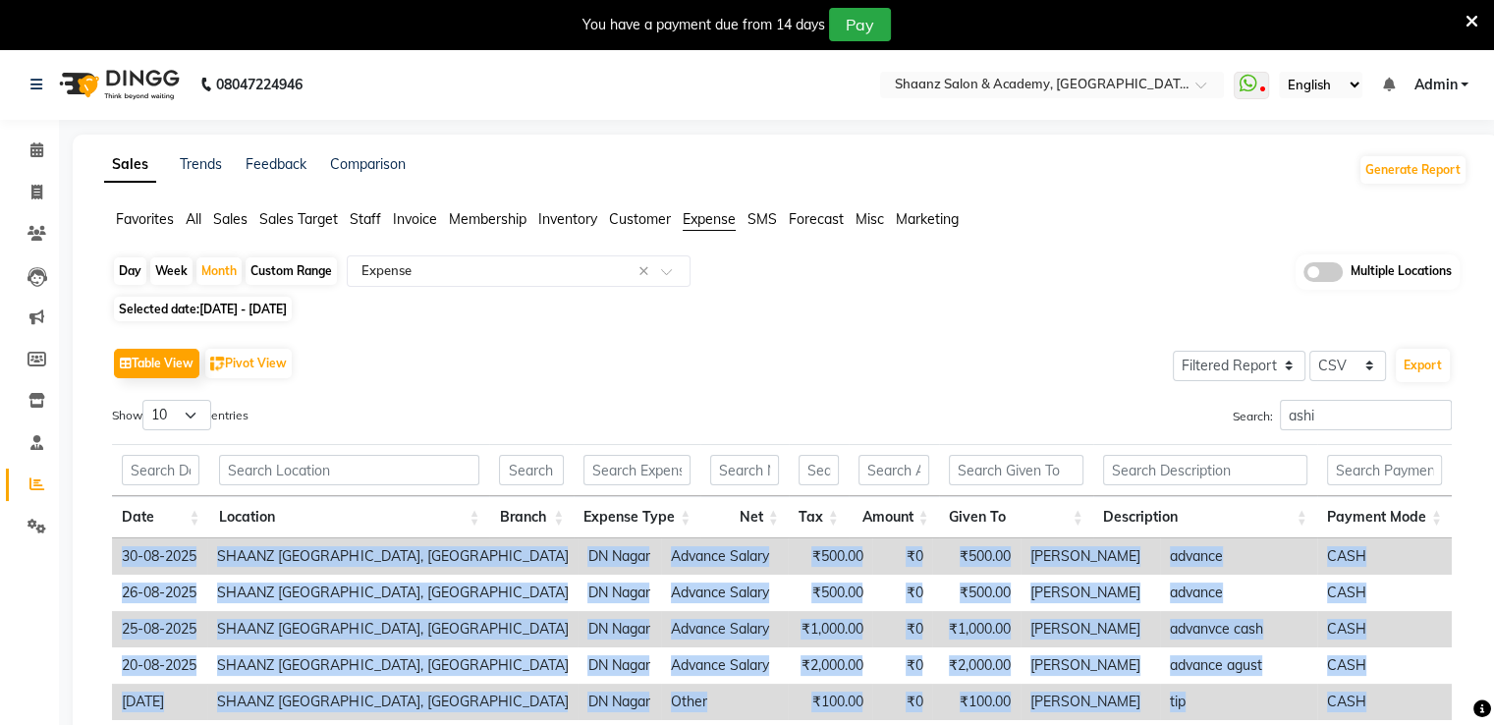
click at [1492, 634] on div "Sales Trends Feedback Comparison Generate Report Favorites All Sales Sales Targ…" at bounding box center [786, 505] width 1427 height 741
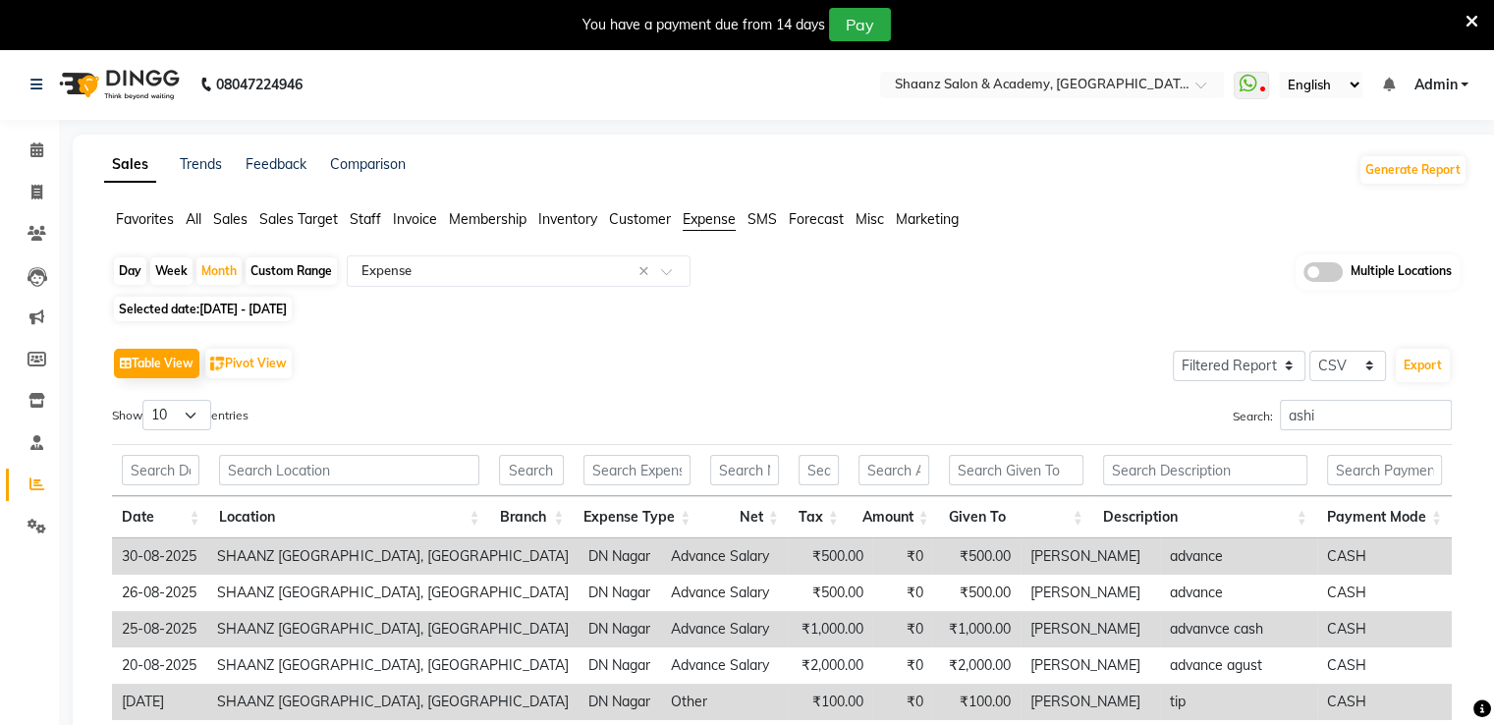
click at [1492, 634] on div "Sales Trends Feedback Comparison Generate Report Favorites All Sales Sales Targ…" at bounding box center [786, 505] width 1427 height 741
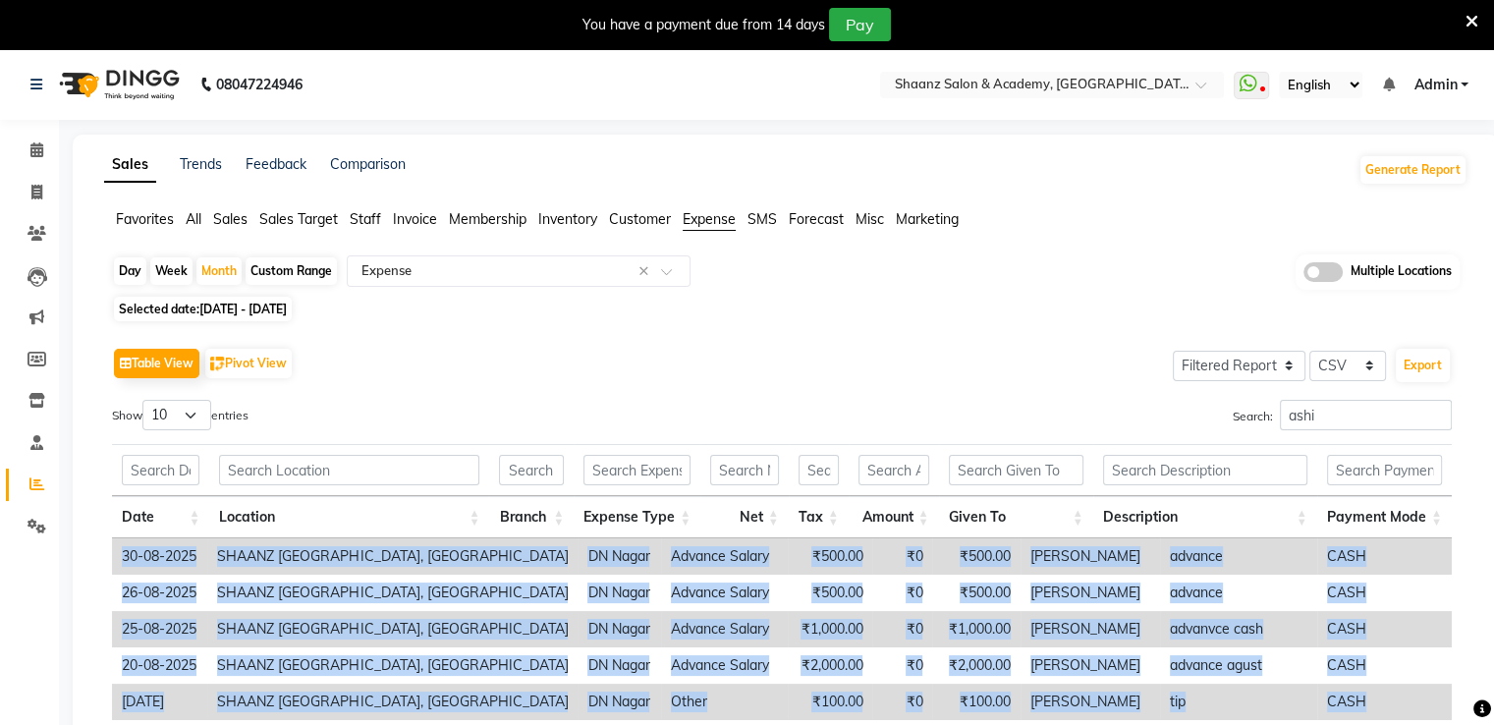
click at [1492, 634] on div "Sales Trends Feedback Comparison Generate Report Favorites All Sales Sales Targ…" at bounding box center [786, 505] width 1427 height 741
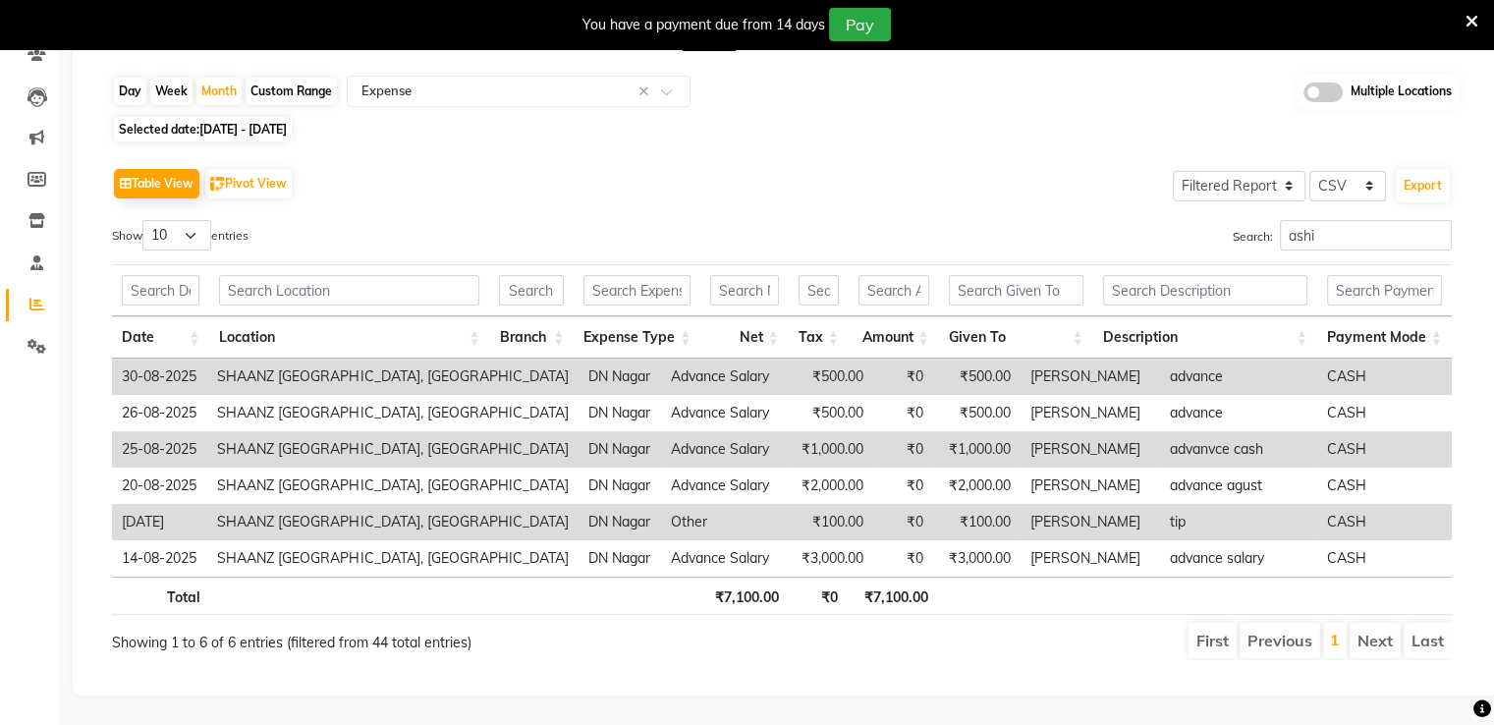
click at [985, 128] on div "Day Week Month Custom Range Select Report Type × Expense × Multiple Locations S…" at bounding box center [786, 375] width 1364 height 601
click at [998, 29] on div "You have a payment due from 14 days Pay" at bounding box center [737, 24] width 1458 height 33
click at [207, 82] on div "Month" at bounding box center [218, 92] width 45 height 28
select select "8"
select select "2025"
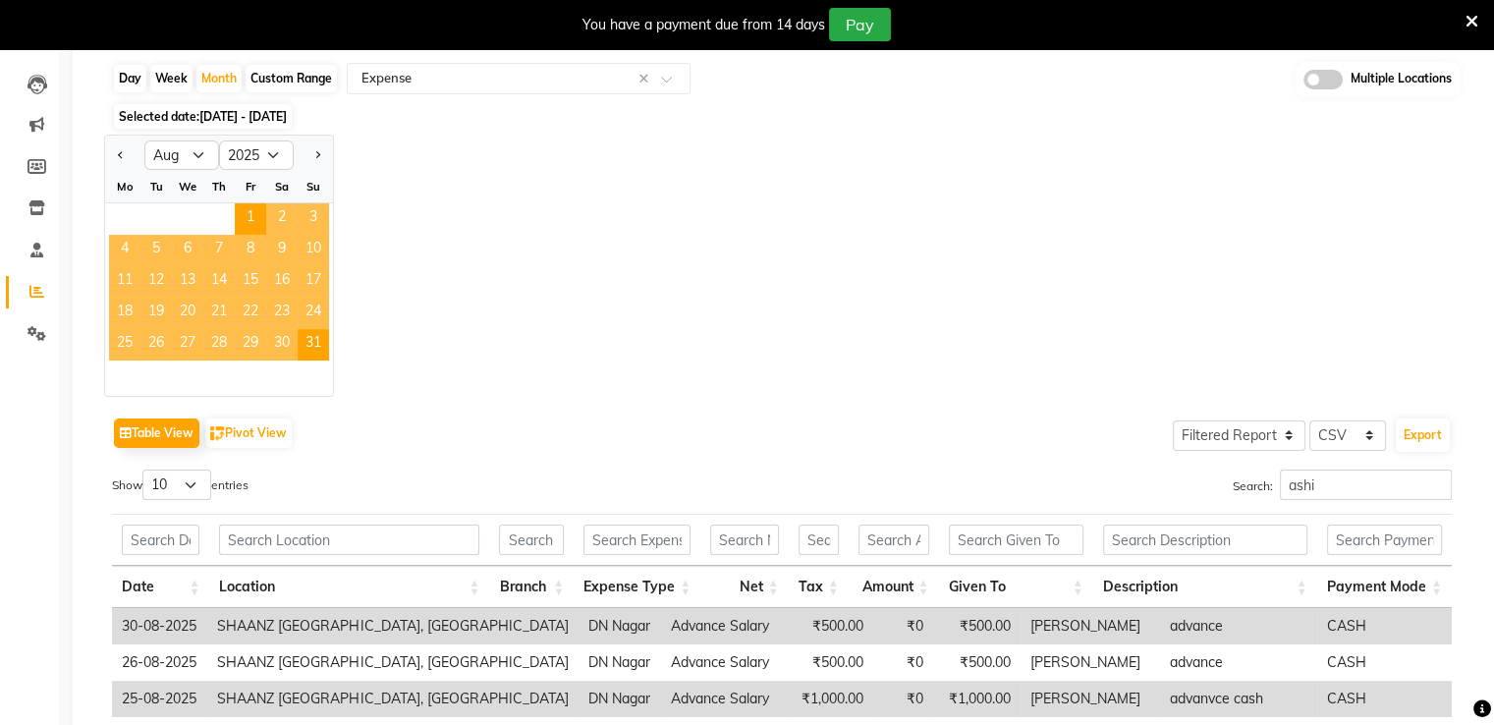
click at [326, 160] on div at bounding box center [313, 155] width 39 height 31
click at [318, 158] on button "Next month" at bounding box center [317, 155] width 16 height 31
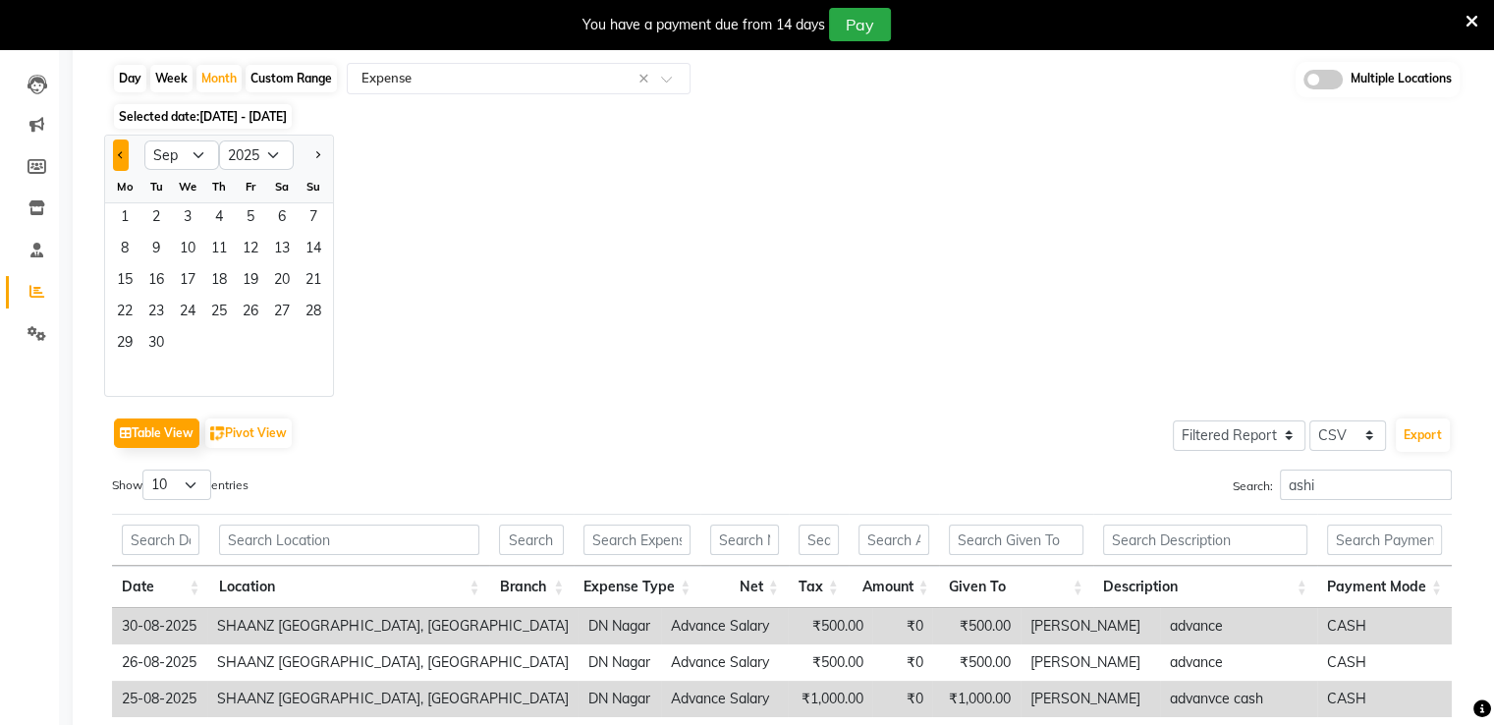
click at [121, 153] on span "Previous month" at bounding box center [121, 153] width 7 height 7
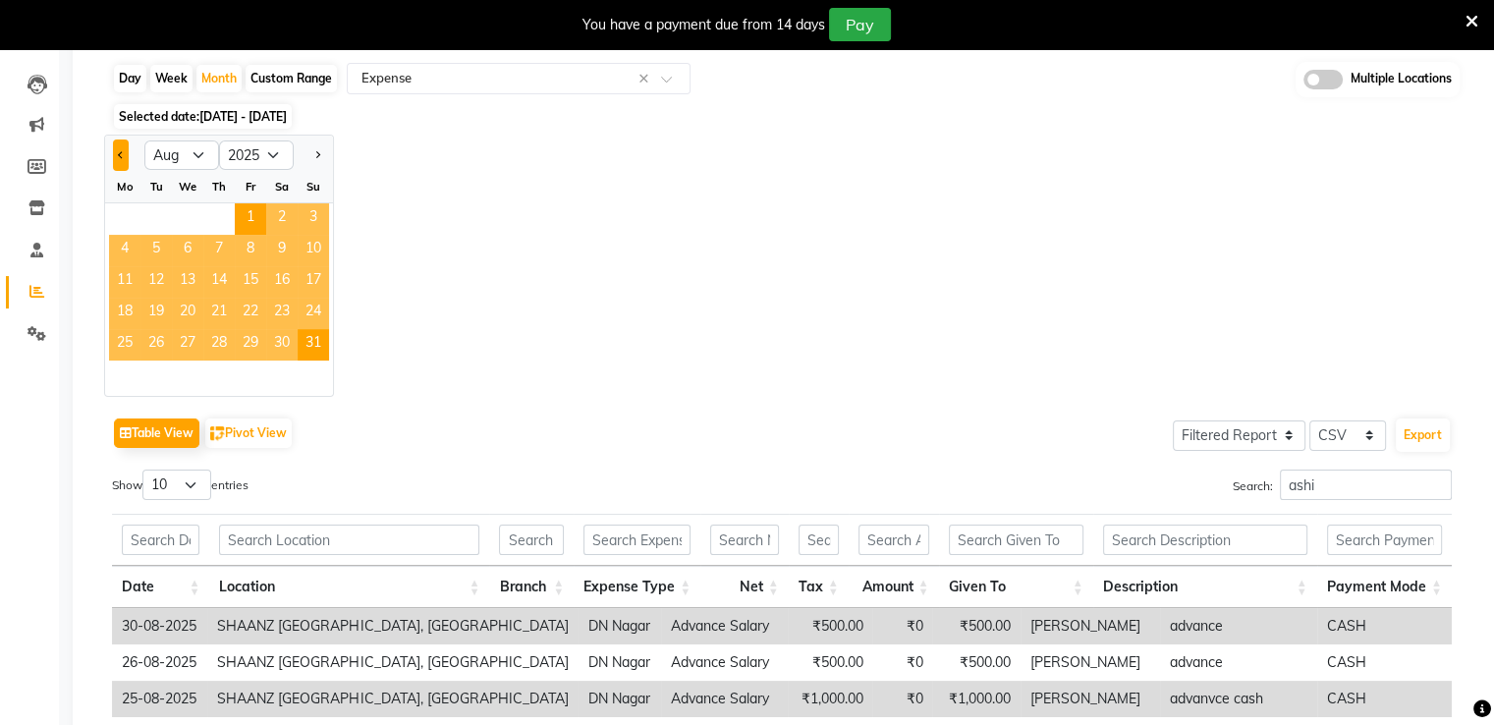
click at [121, 153] on span "Previous month" at bounding box center [121, 153] width 7 height 7
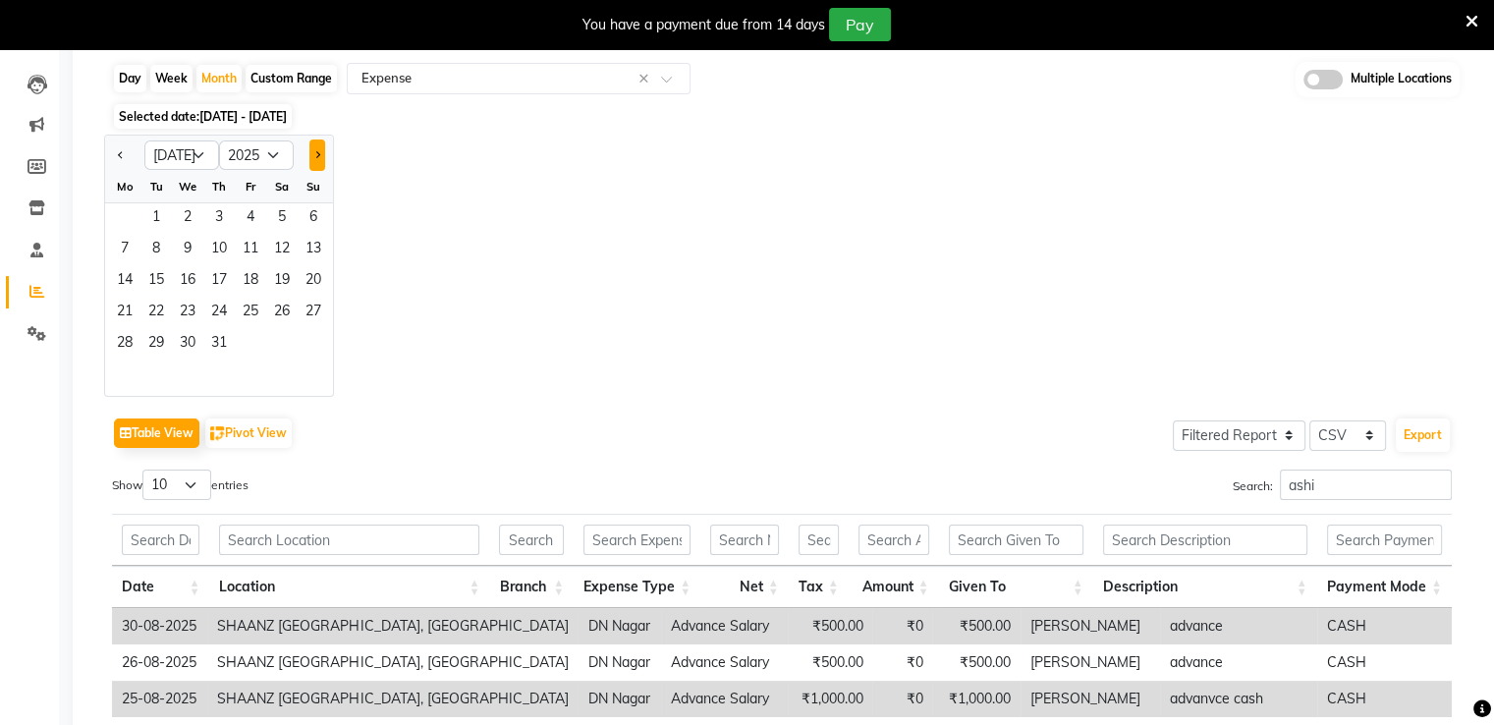
click at [317, 166] on button "Next month" at bounding box center [317, 155] width 16 height 31
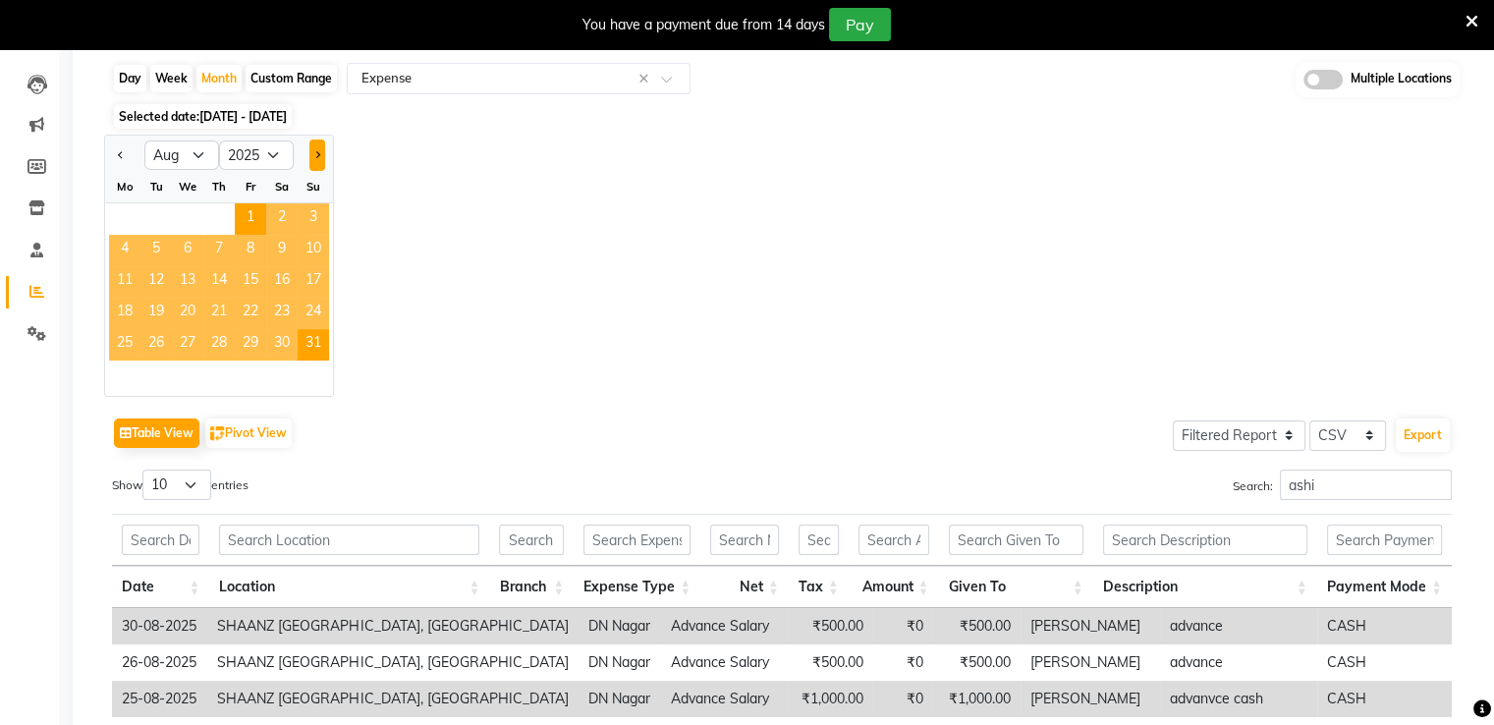
click at [317, 166] on button "Next month" at bounding box center [317, 155] width 16 height 31
select select "9"
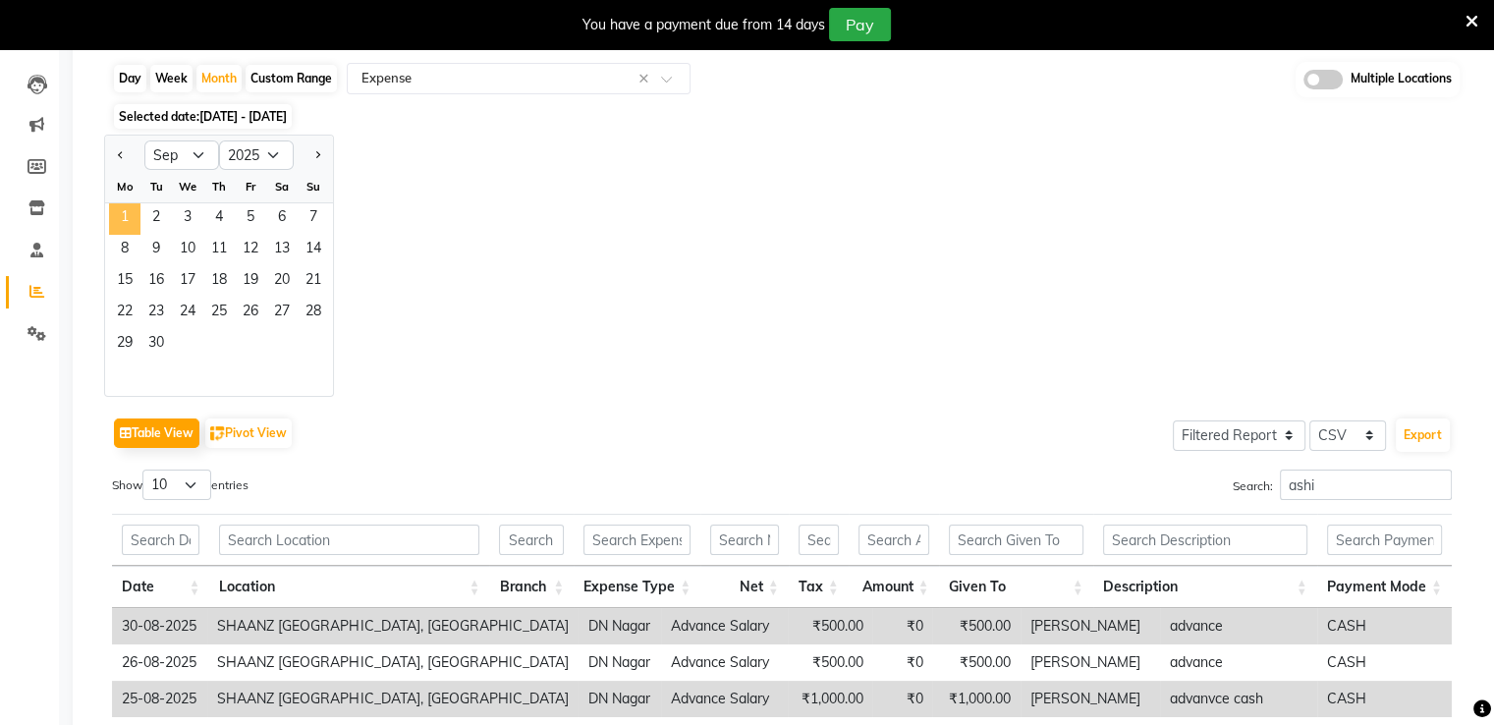
click at [128, 213] on span "1" at bounding box center [124, 218] width 31 height 31
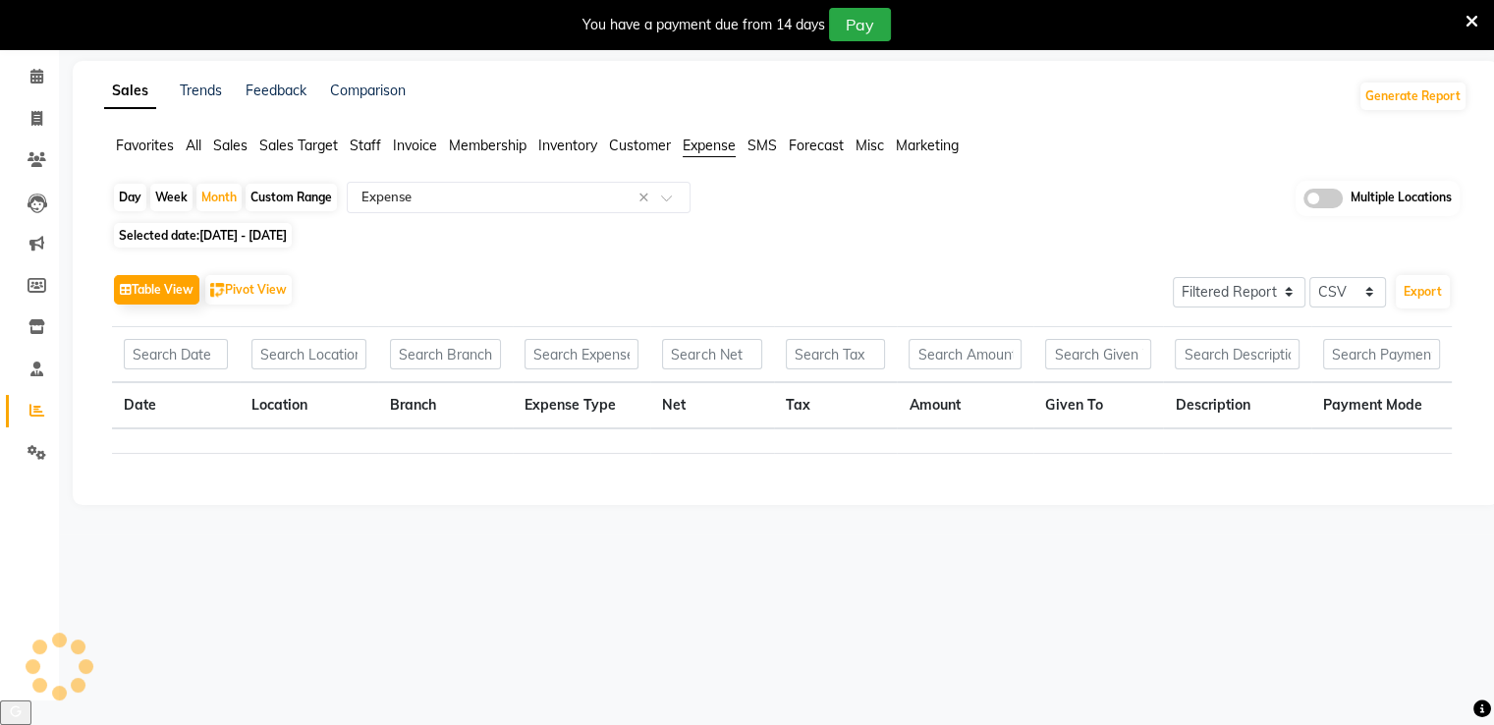
scroll to position [120, 0]
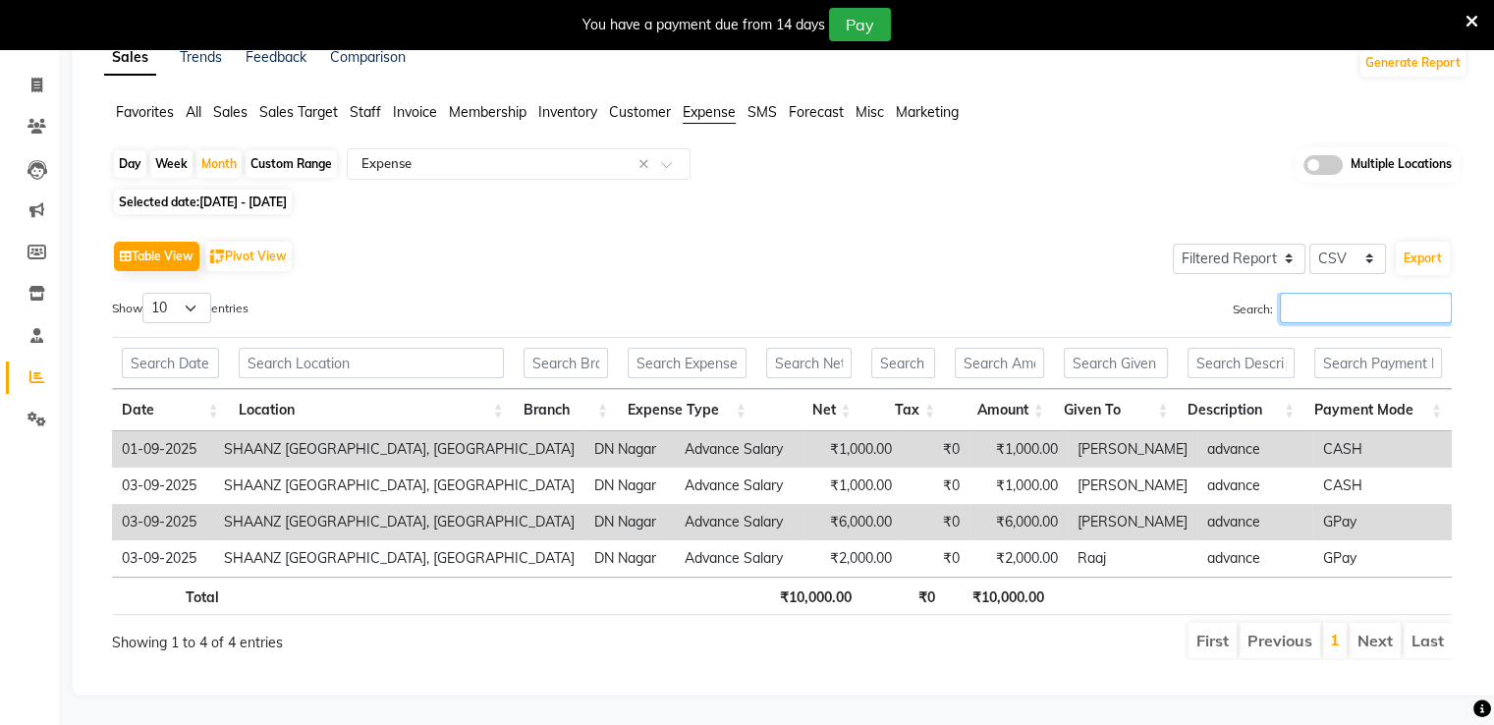
click at [1309, 293] on input "Search:" at bounding box center [1366, 308] width 172 height 30
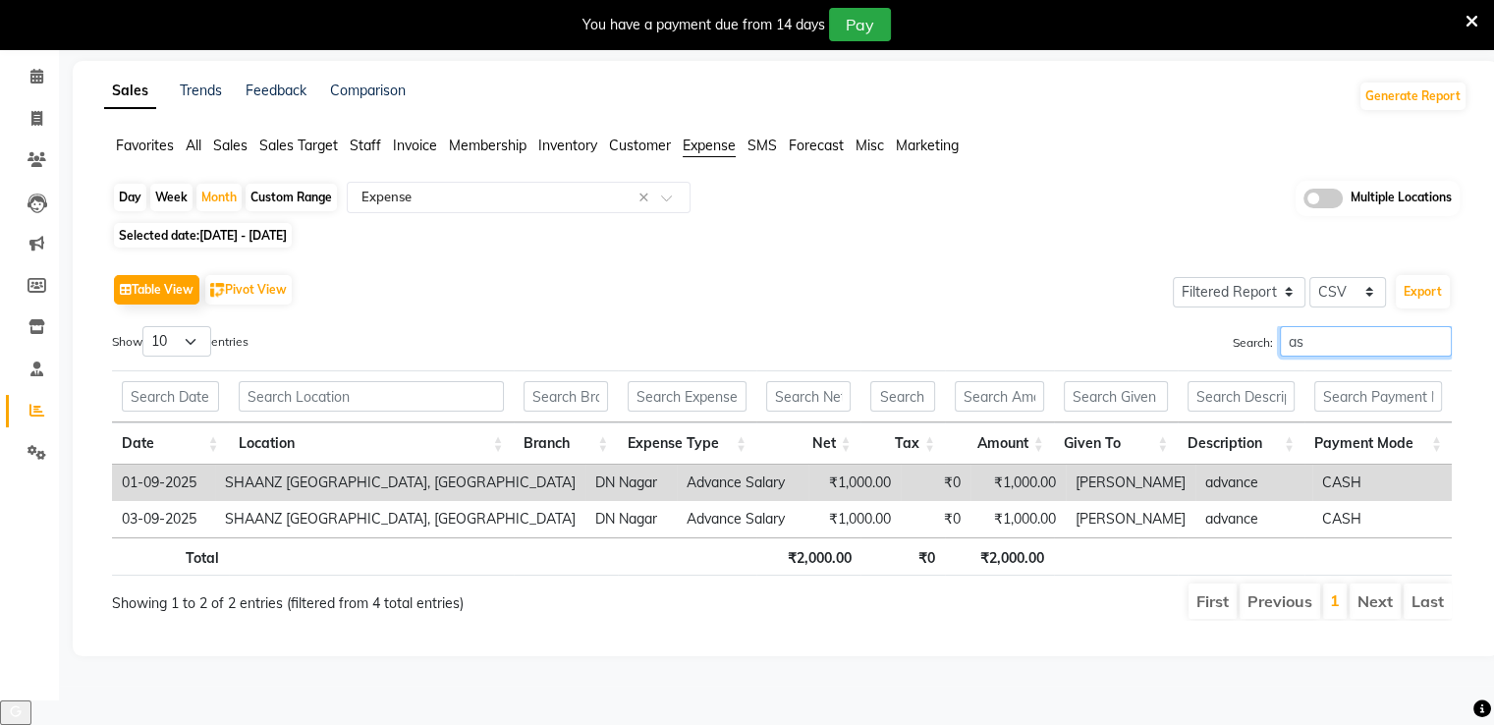
scroll to position [49, 0]
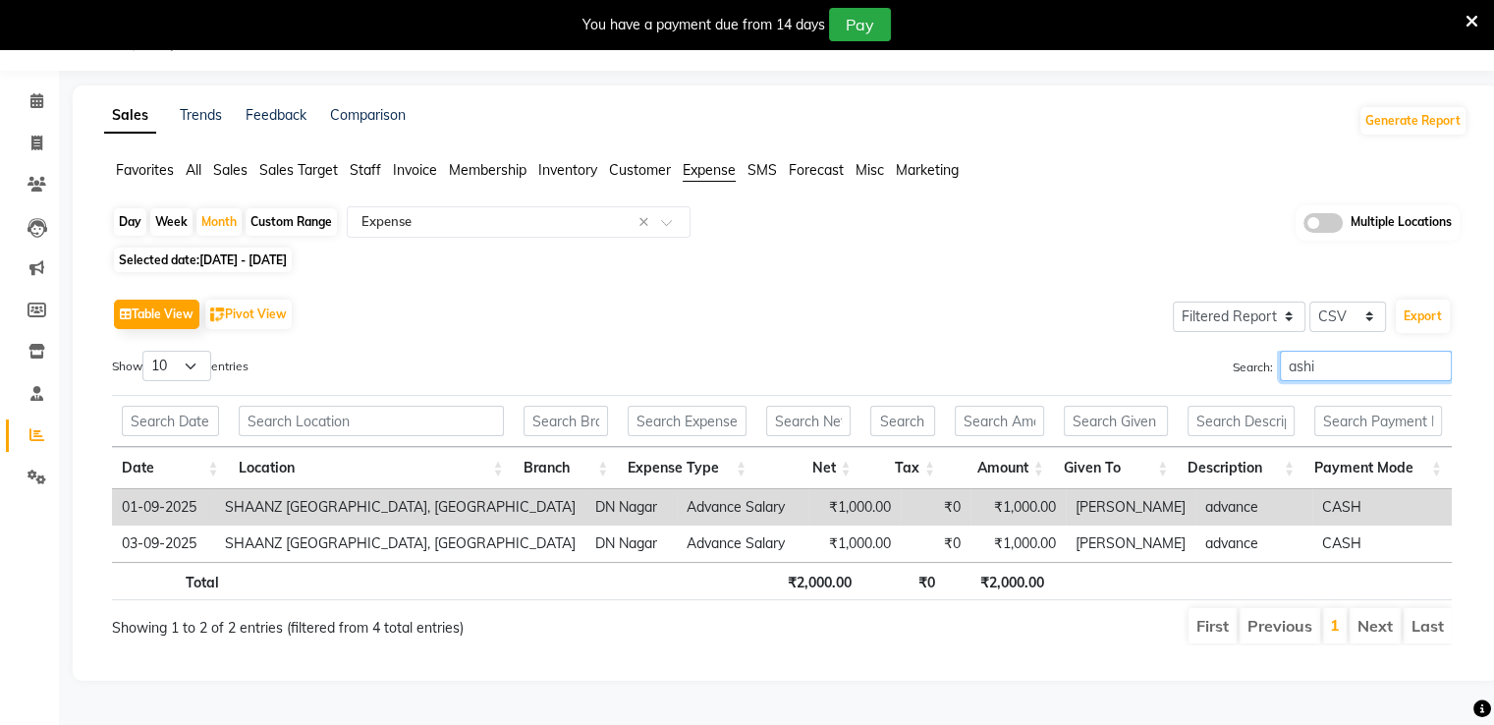
click at [1322, 366] on input "ashi" at bounding box center [1366, 366] width 172 height 30
type input "a"
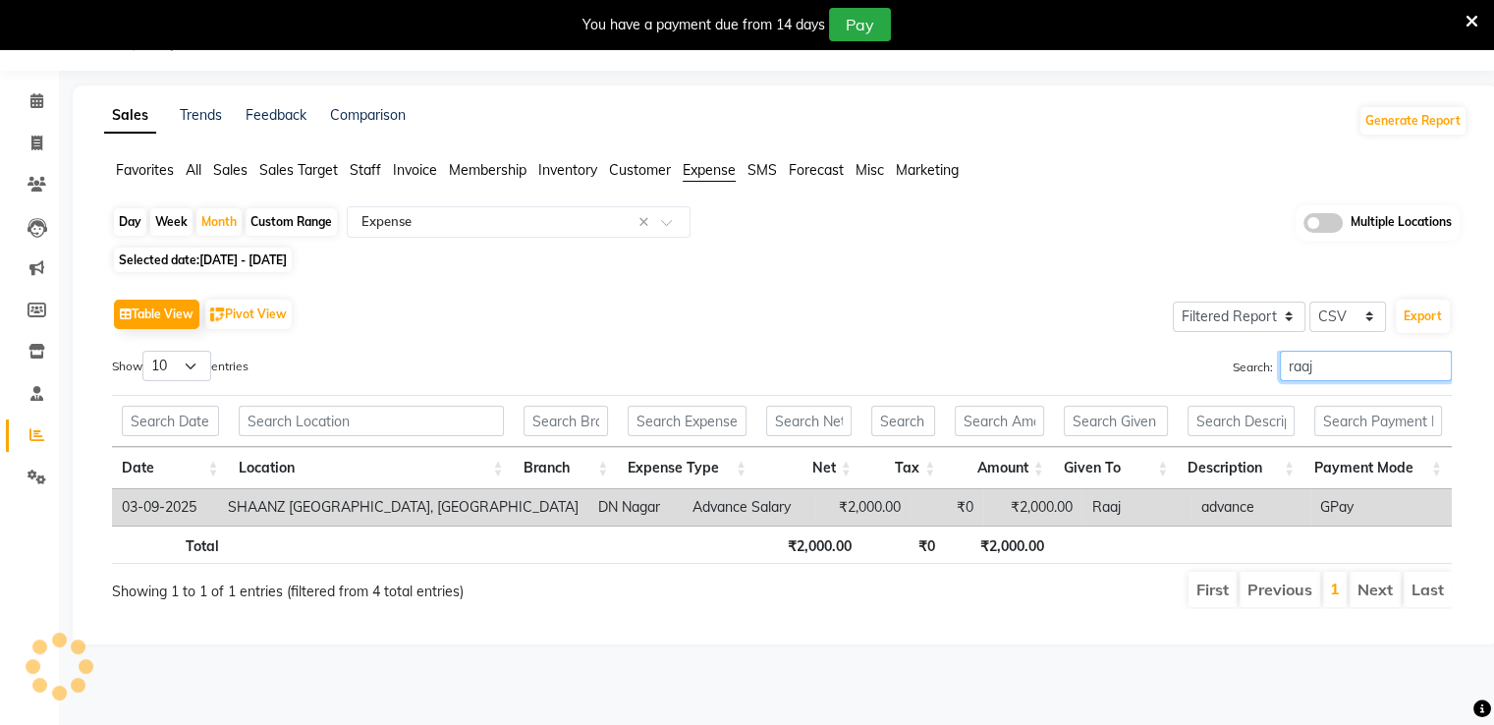
type input "raaj"
click at [240, 268] on span "Selected date: [DATE] - [DATE]" at bounding box center [203, 260] width 178 height 25
select select "9"
select select "2025"
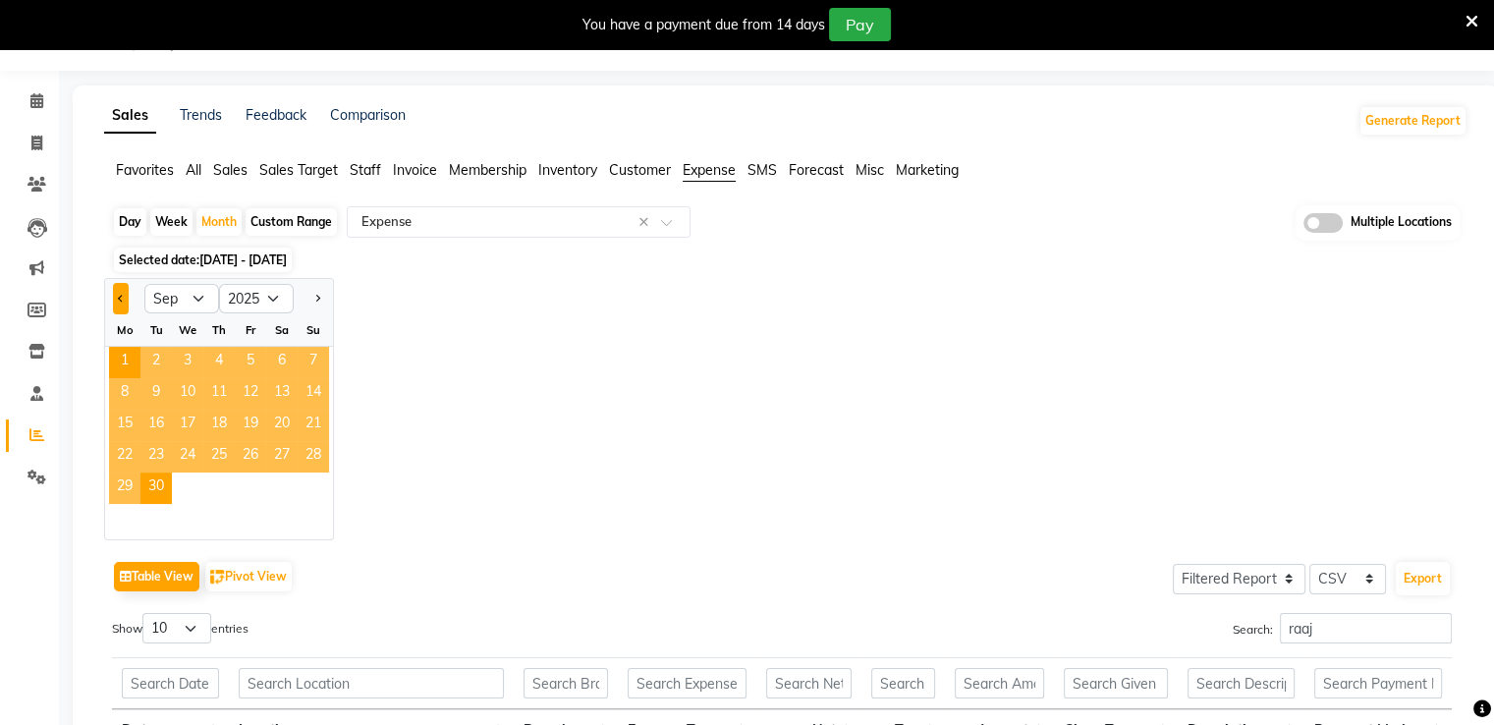
click at [128, 296] on button "Previous month" at bounding box center [121, 298] width 16 height 31
select select "8"
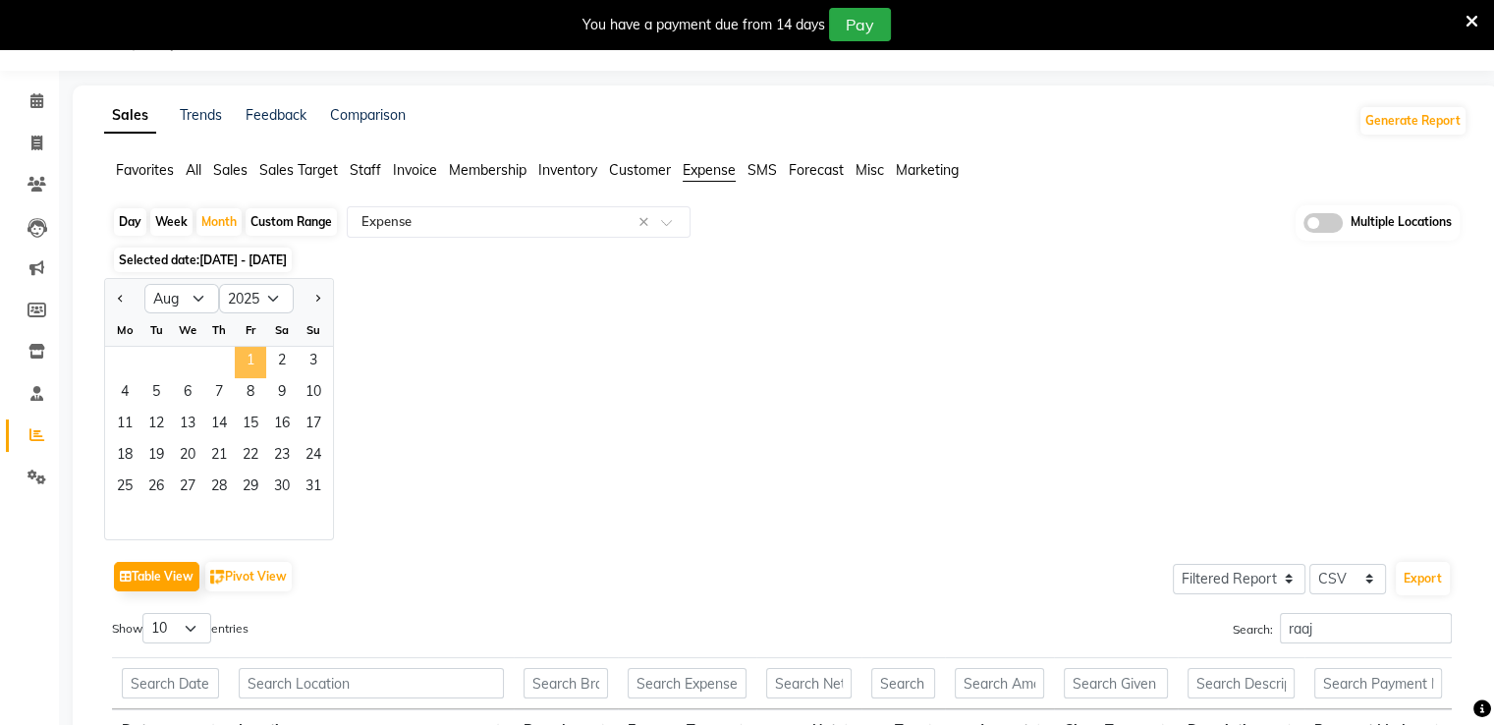
click at [240, 359] on span "1" at bounding box center [250, 362] width 31 height 31
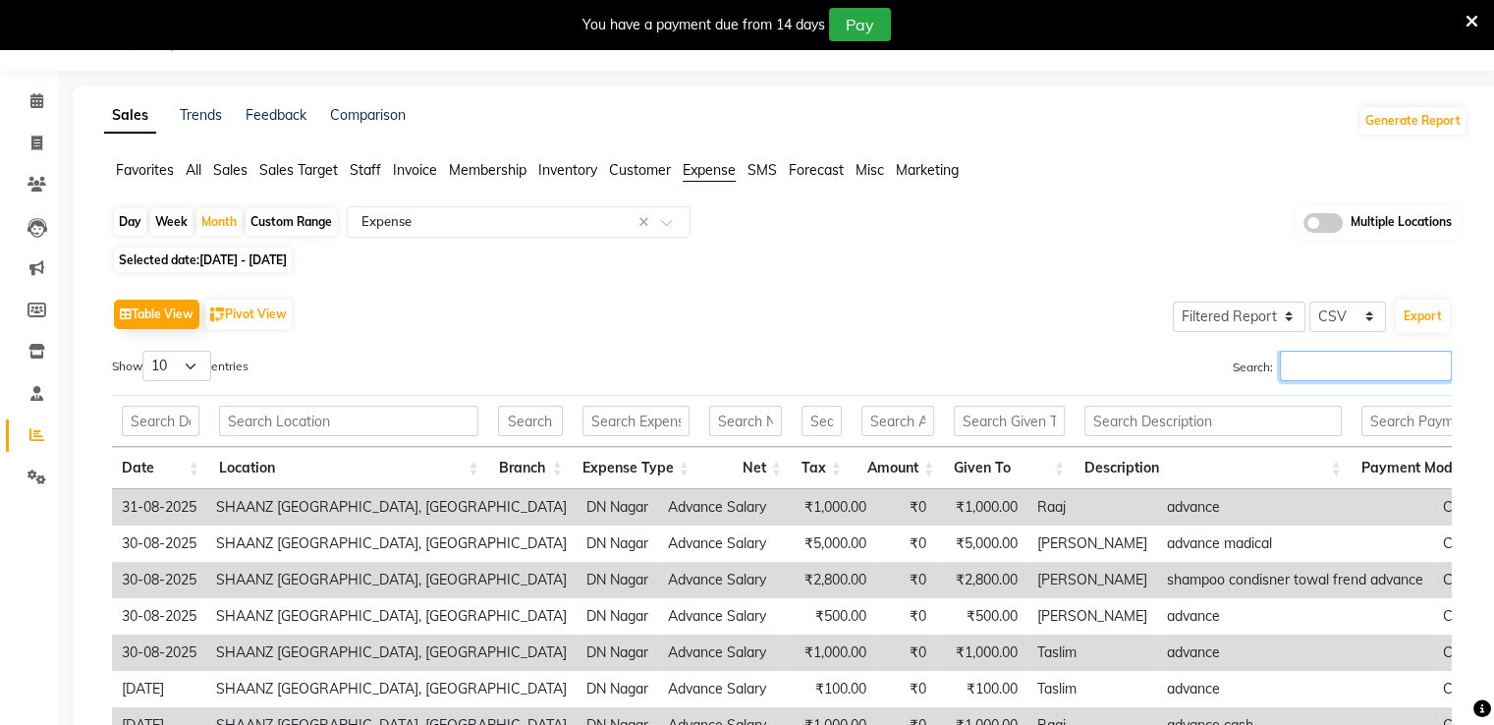
click at [1324, 366] on input "Search:" at bounding box center [1366, 366] width 172 height 30
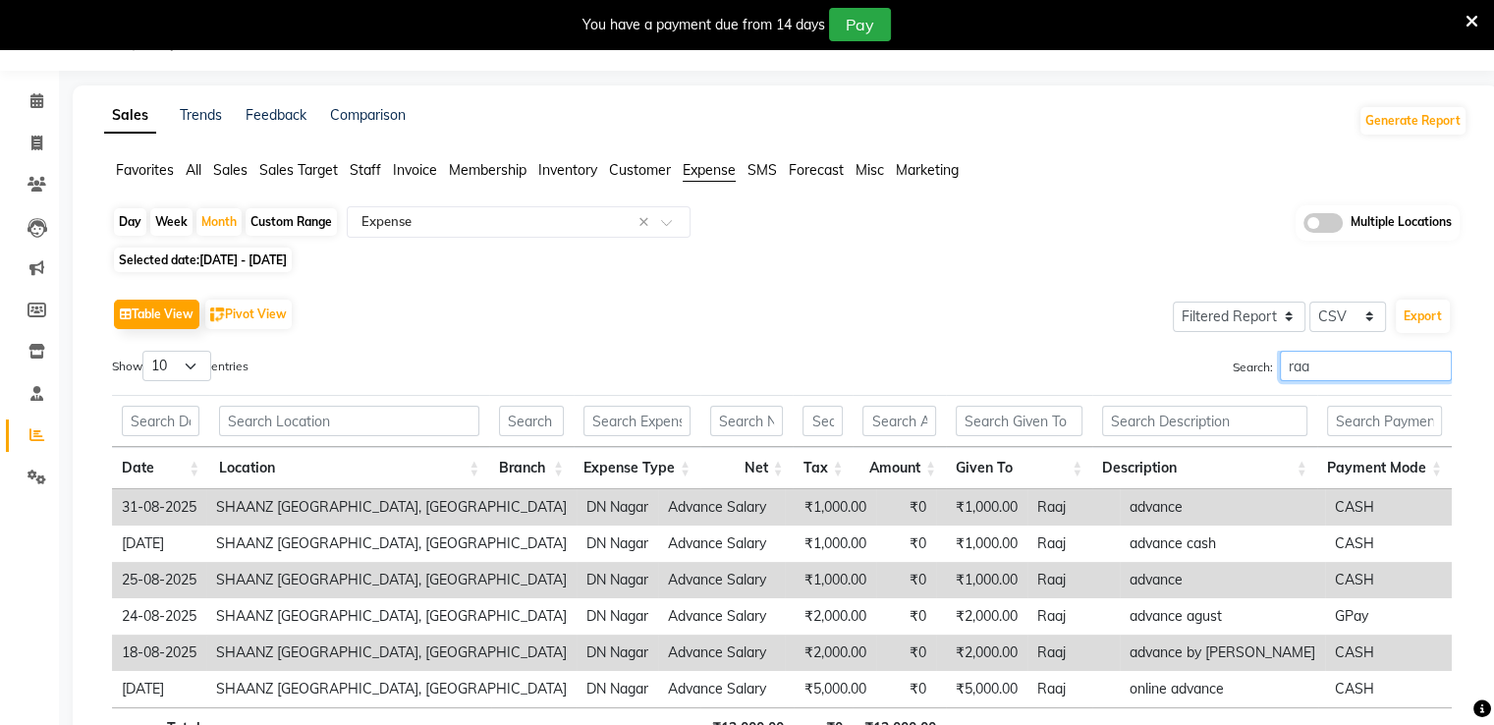
type input "raaj"
